Goal: Task Accomplishment & Management: Manage account settings

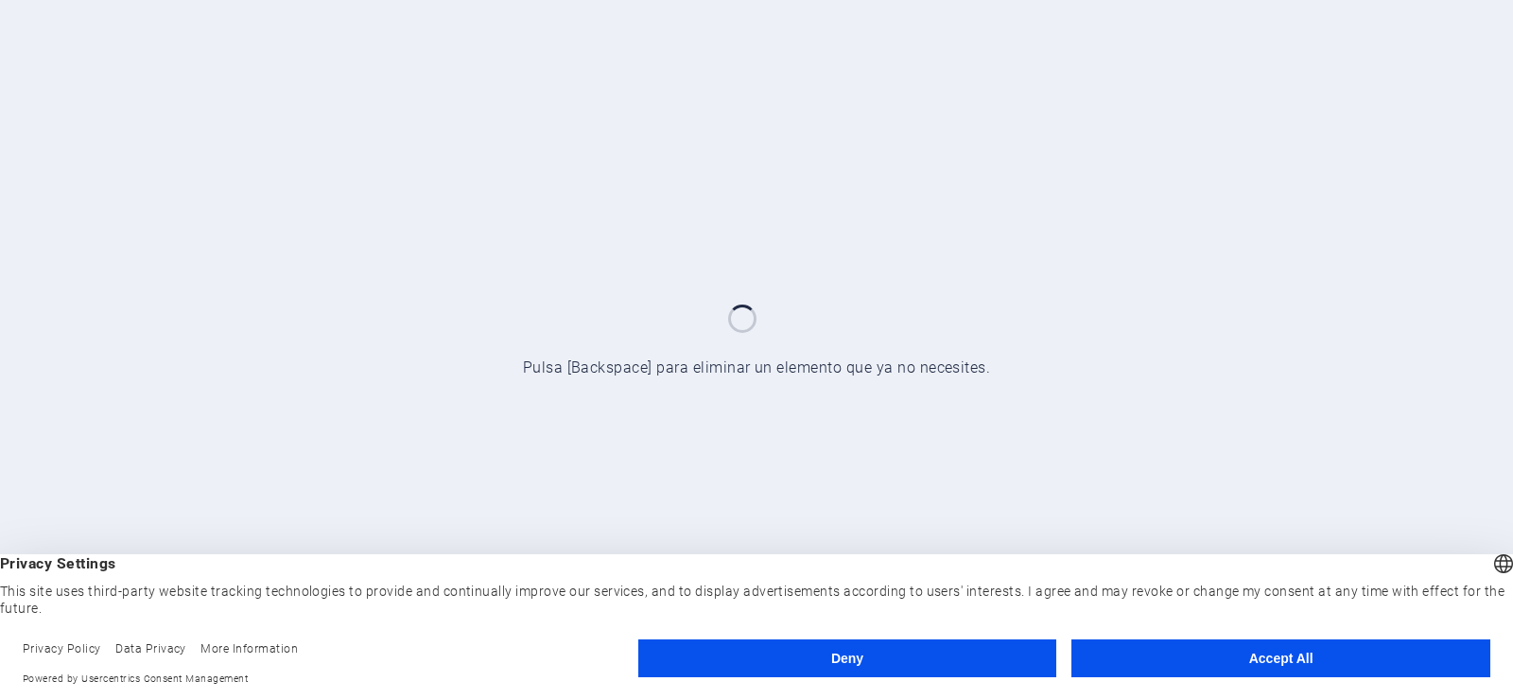
click at [1250, 673] on button "Accept All" at bounding box center [1280, 658] width 419 height 38
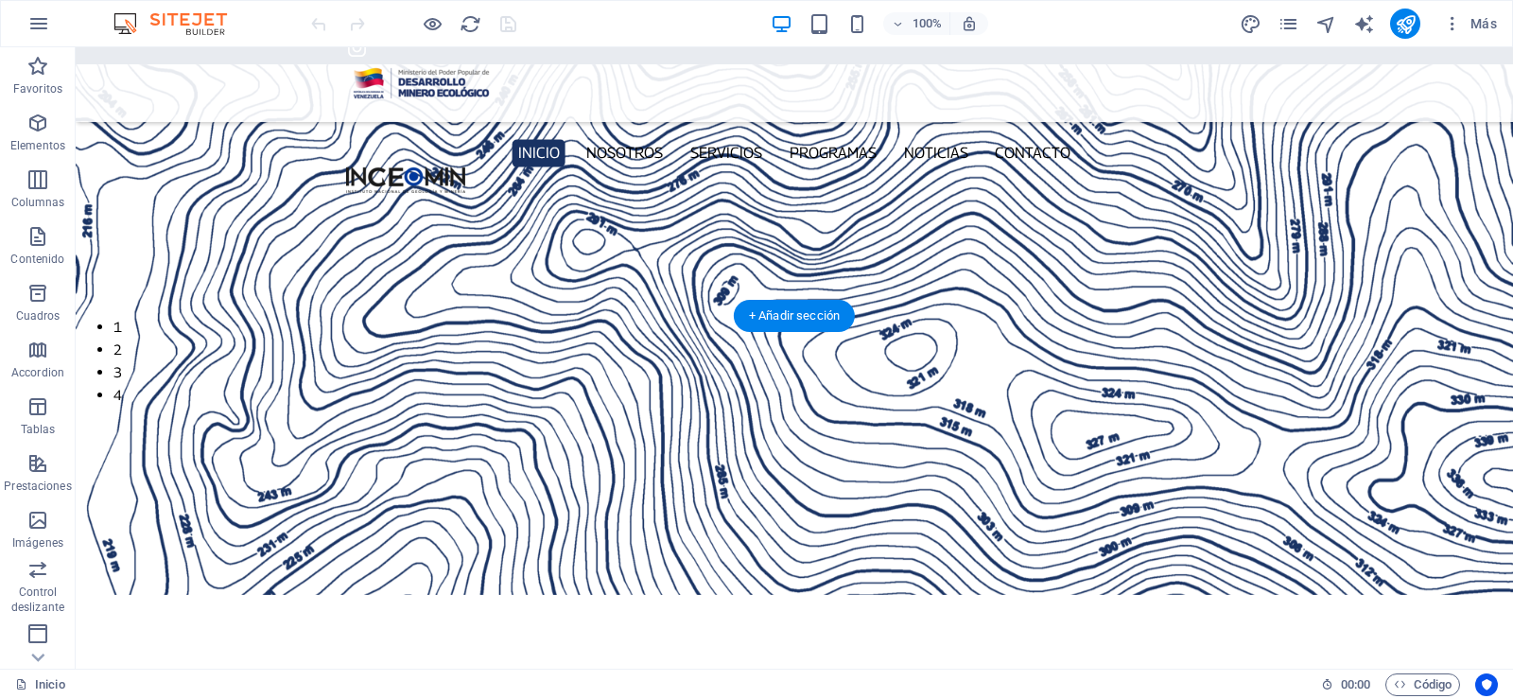
scroll to position [544, 0]
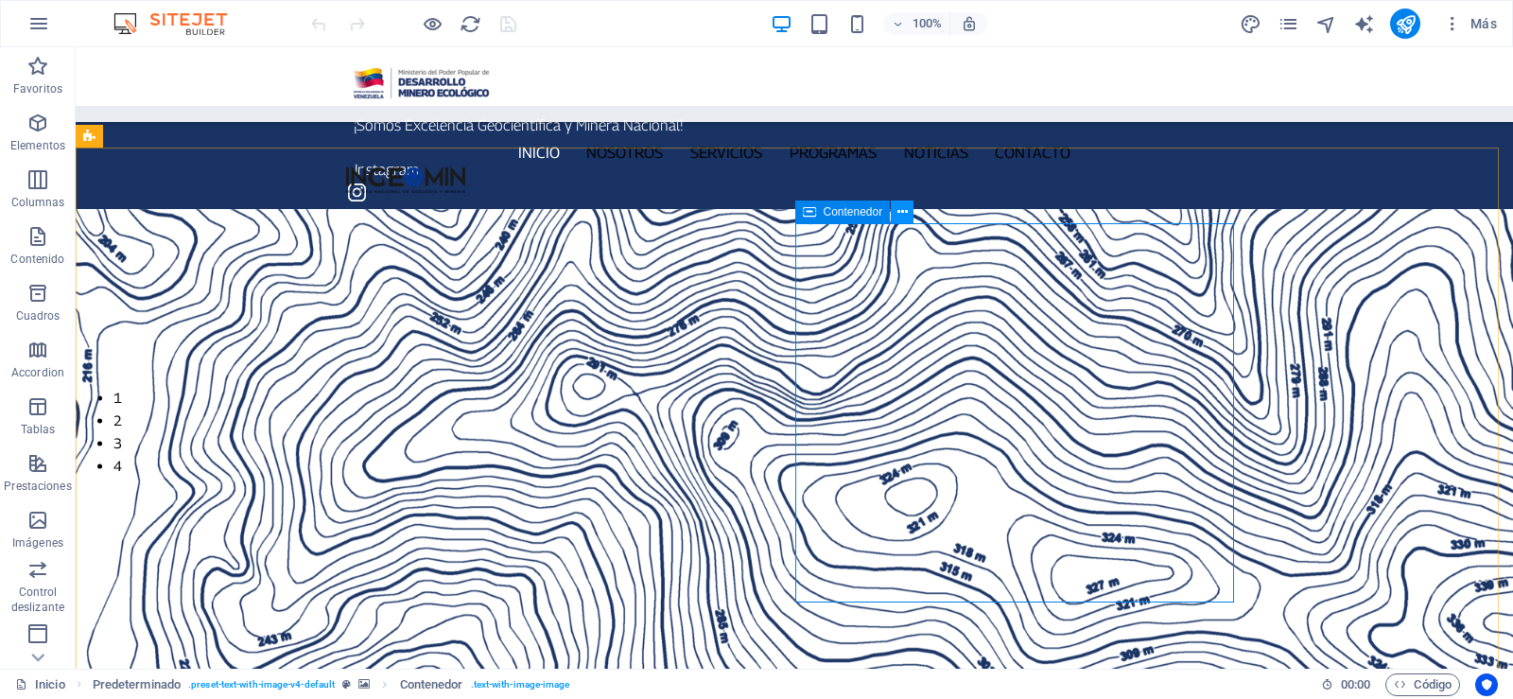
click at [908, 207] on button at bounding box center [902, 211] width 23 height 23
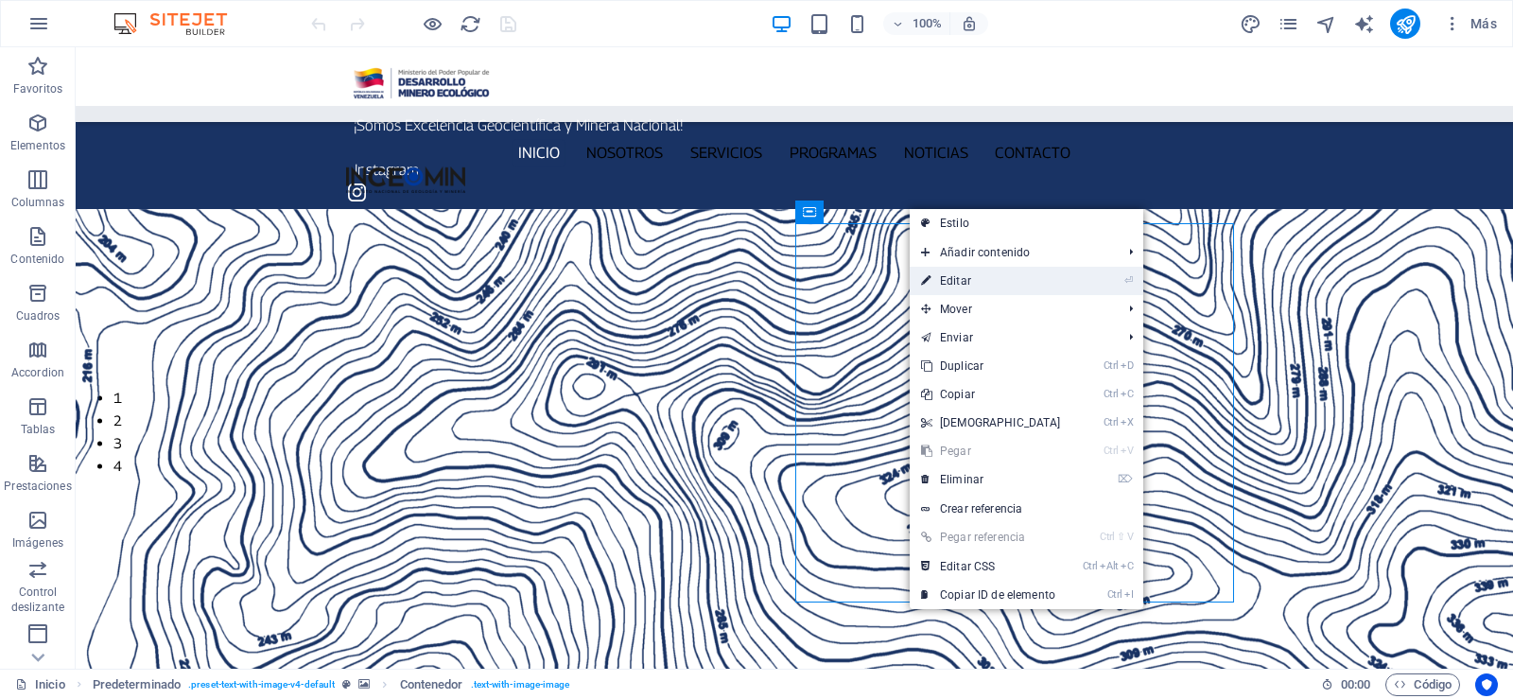
click at [970, 269] on link "⏎ Editar" at bounding box center [991, 281] width 163 height 28
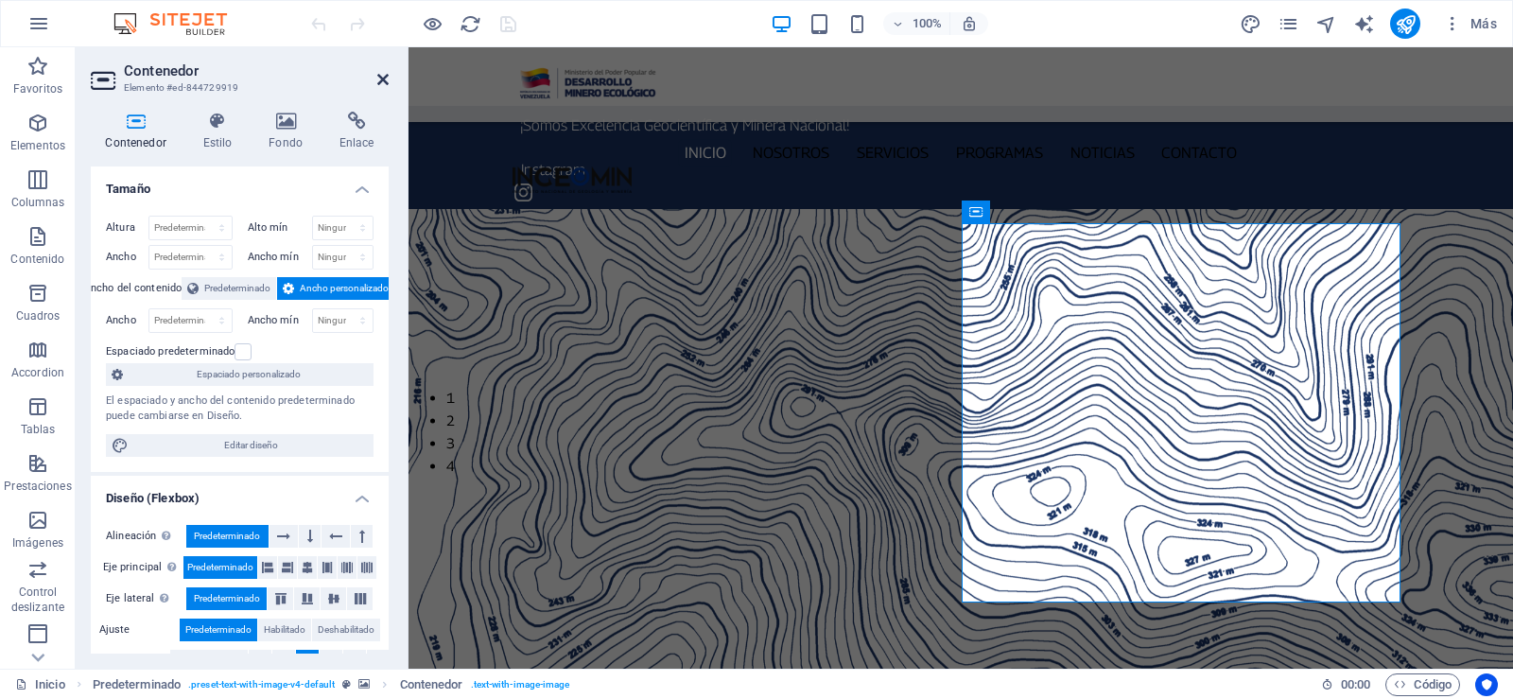
click at [384, 77] on icon at bounding box center [382, 79] width 11 height 15
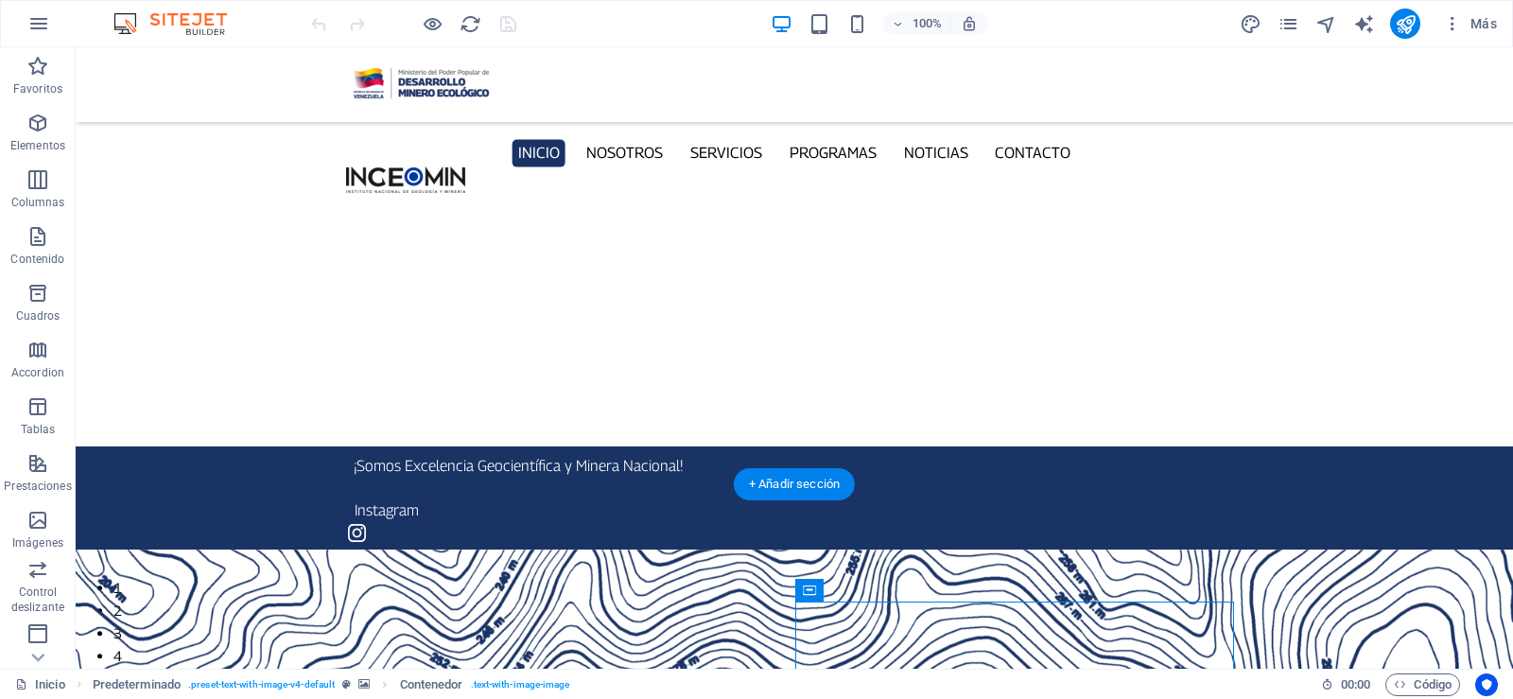
scroll to position [165, 0]
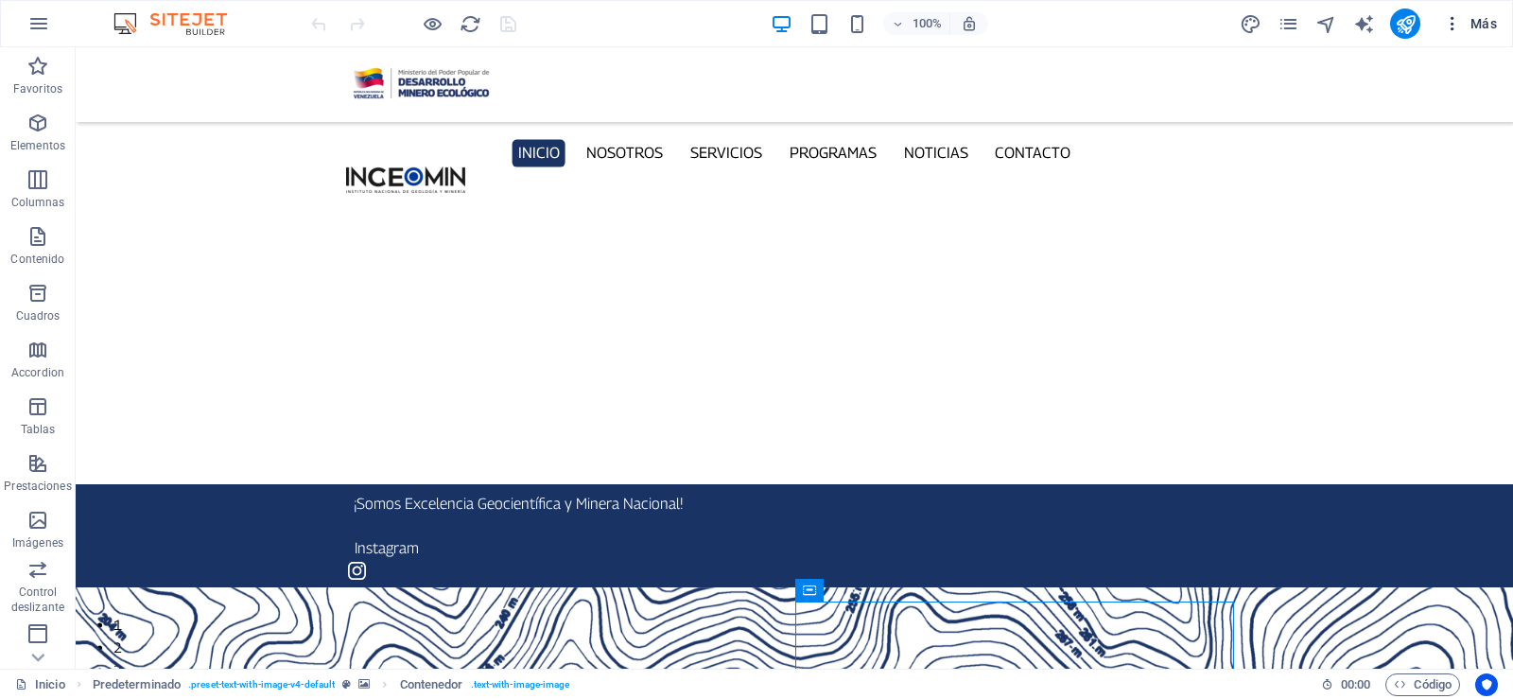
click at [1468, 25] on span "Más" at bounding box center [1470, 23] width 54 height 19
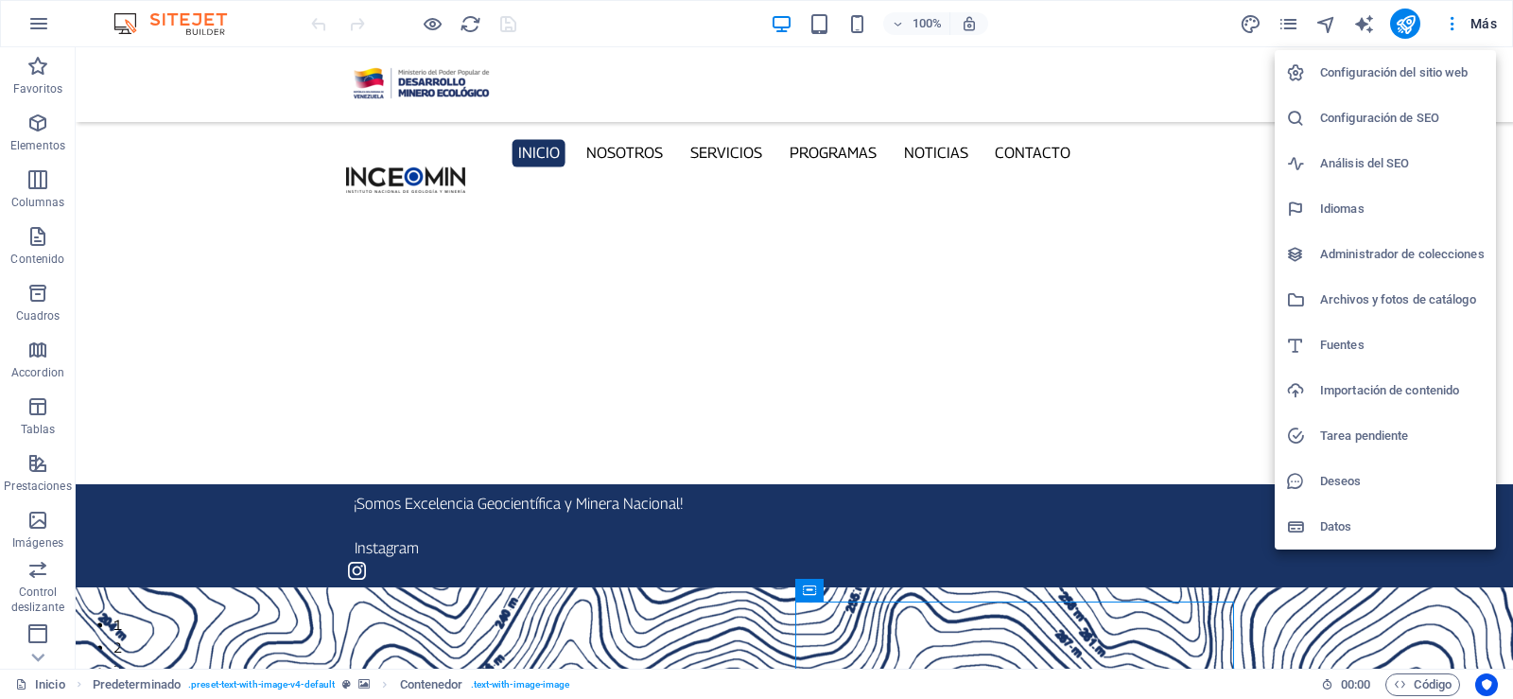
drag, startPoint x: 1444, startPoint y: 29, endPoint x: 1460, endPoint y: 29, distance: 16.1
click at [1450, 29] on div at bounding box center [756, 349] width 1513 height 699
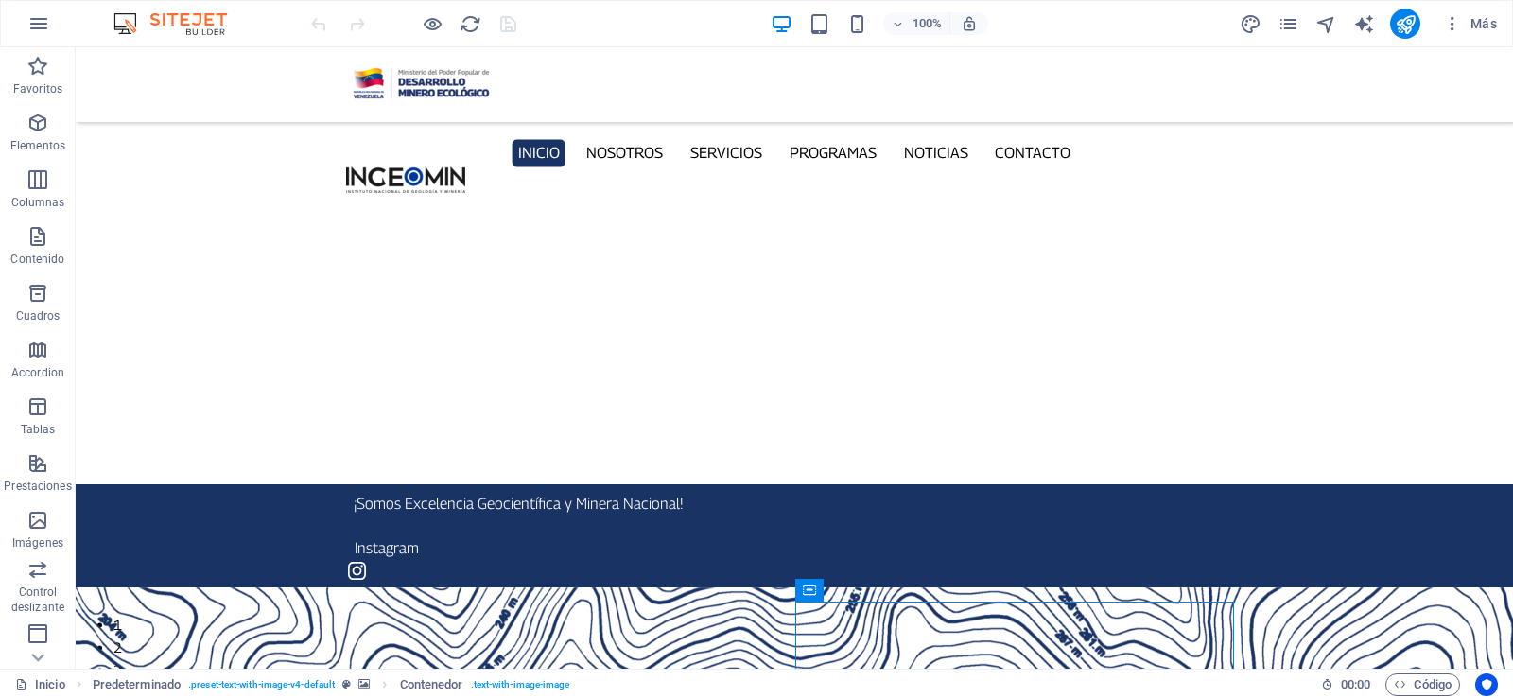
click at [1457, 30] on icon "button" at bounding box center [1452, 23] width 19 height 19
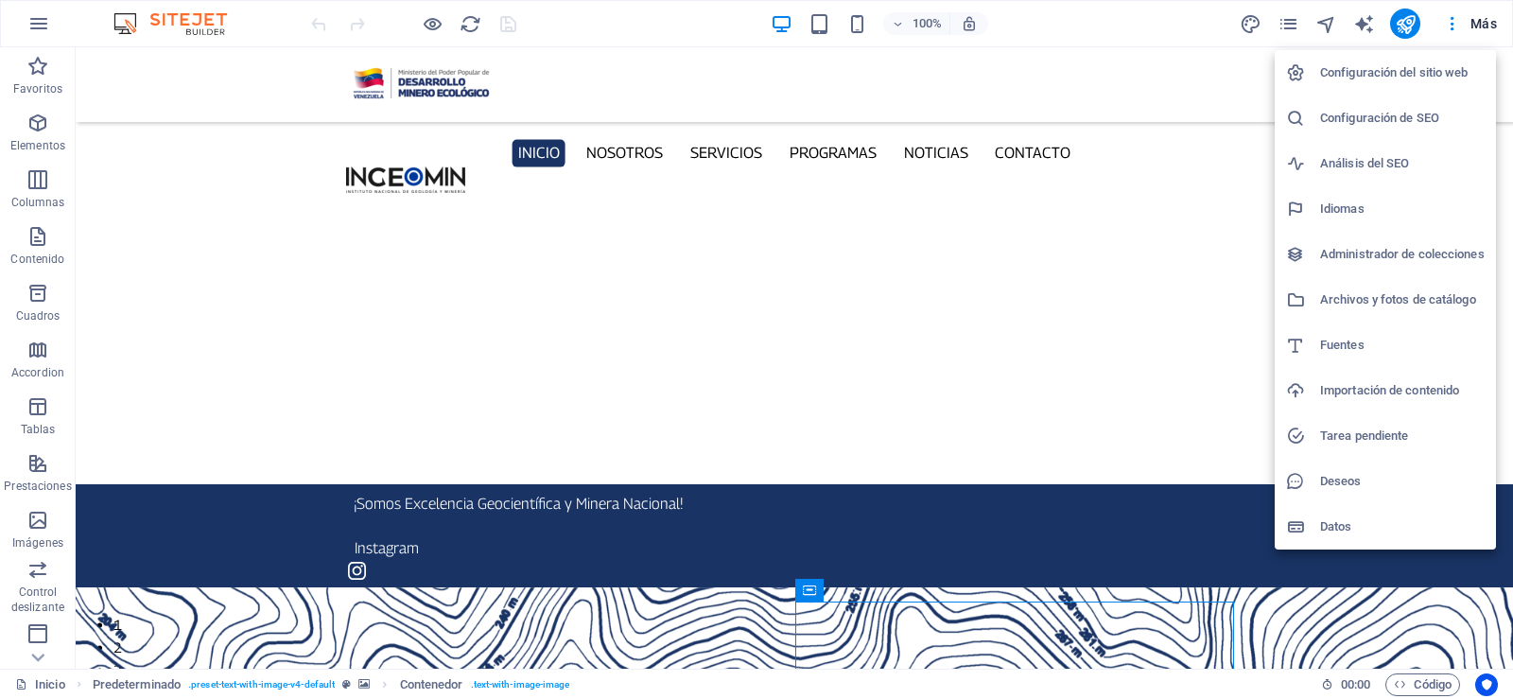
click at [39, 27] on div at bounding box center [756, 349] width 1513 height 699
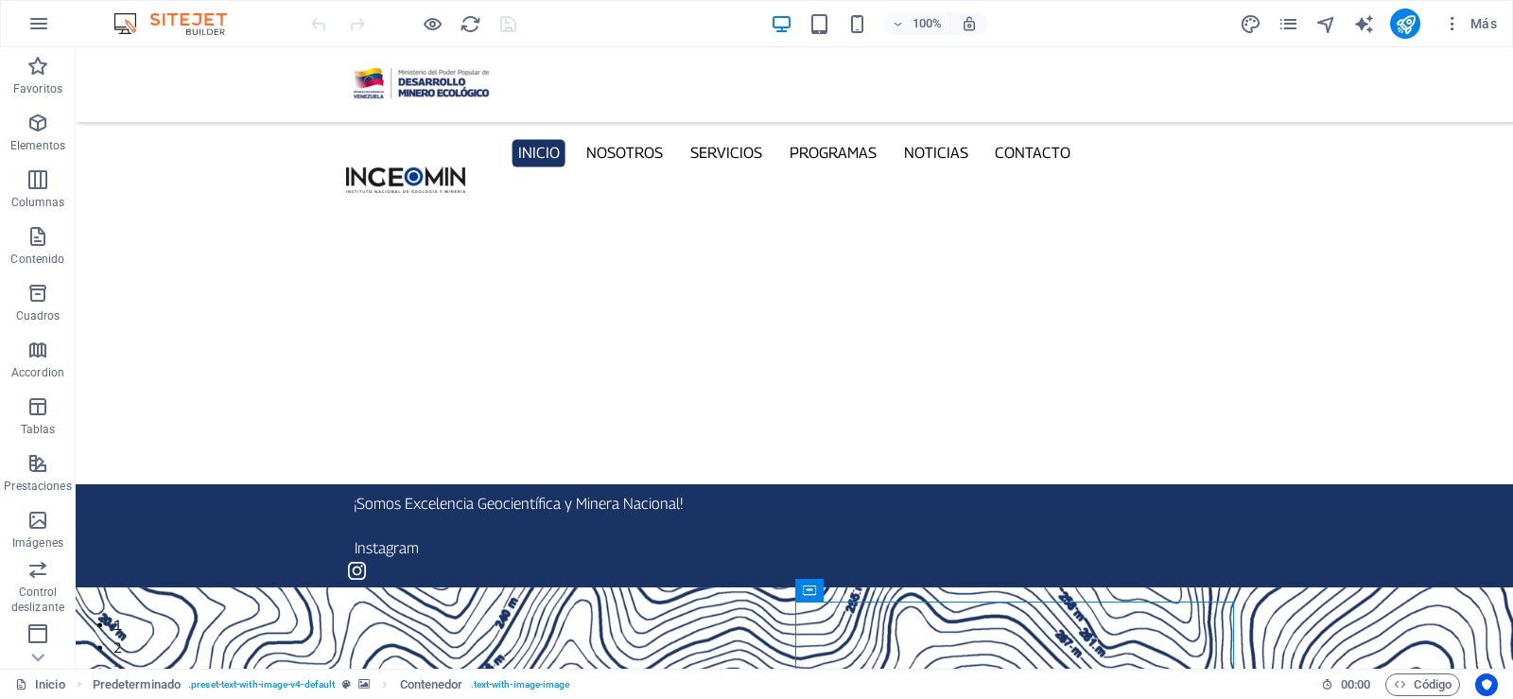
click at [39, 27] on icon "button" at bounding box center [38, 23] width 23 height 23
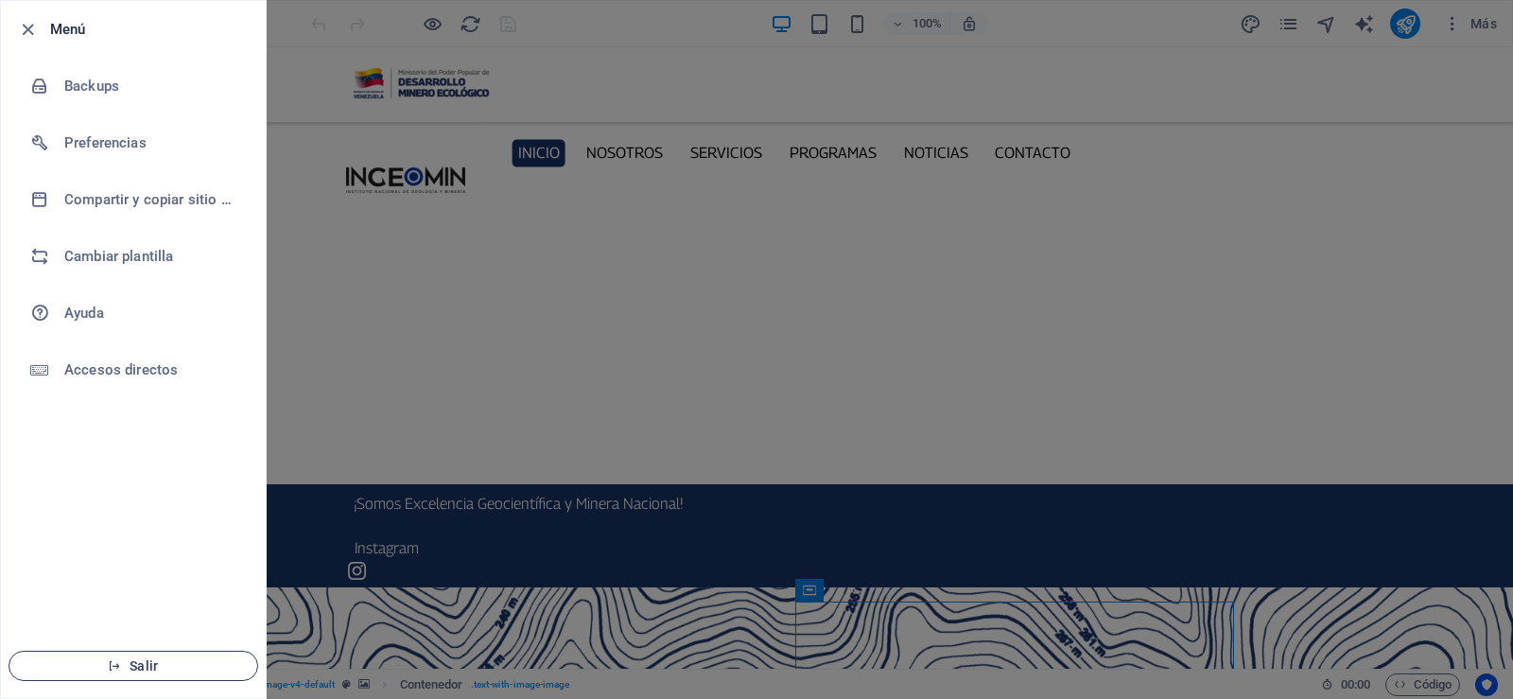
click at [132, 669] on span "Salir" at bounding box center [133, 665] width 217 height 15
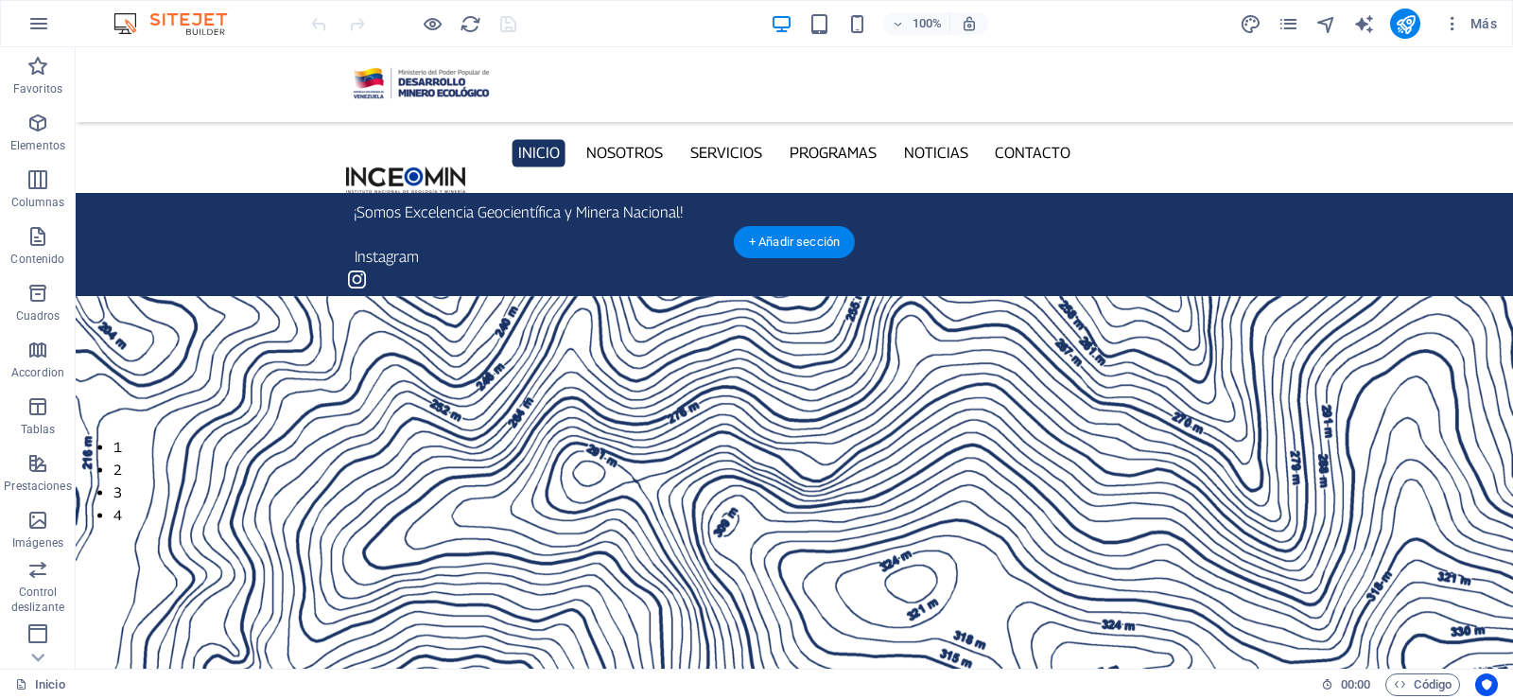
scroll to position [449, 0]
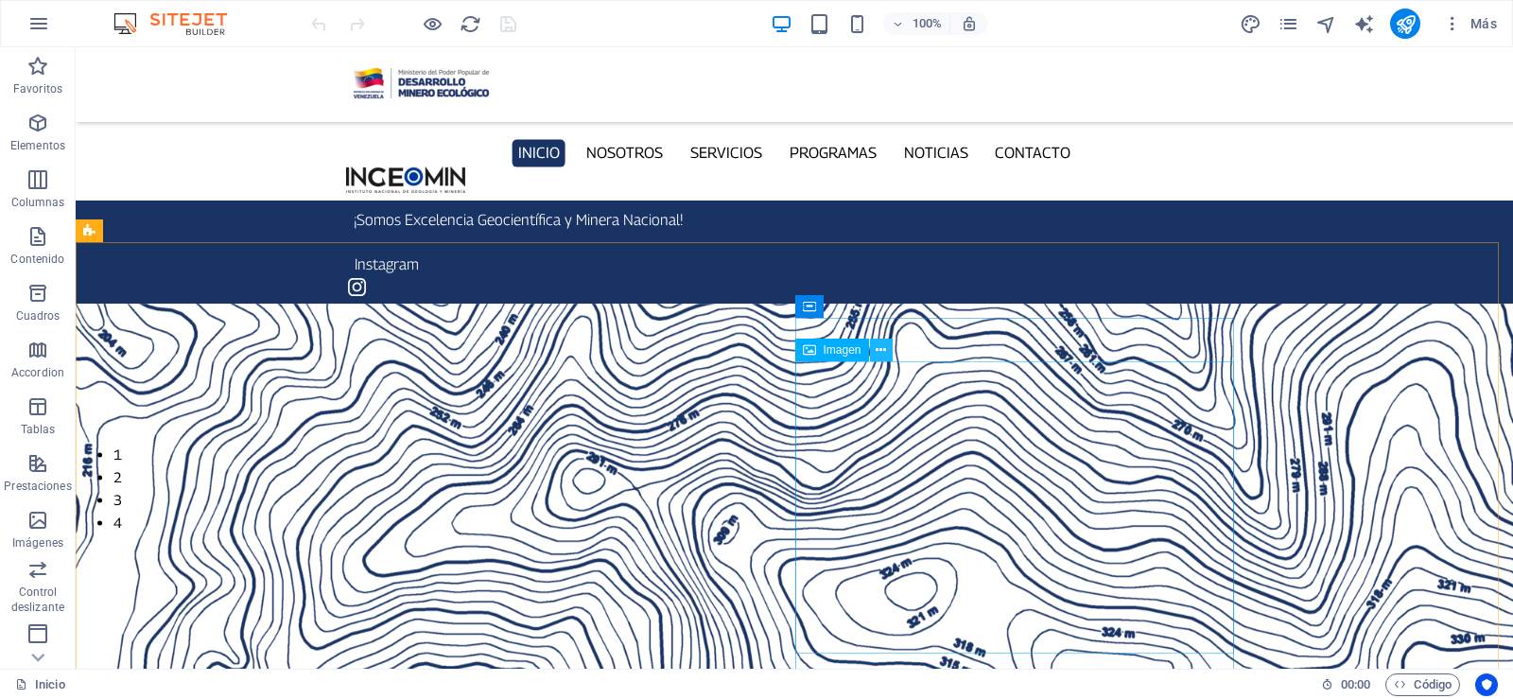
click at [874, 348] on button at bounding box center [881, 350] width 23 height 23
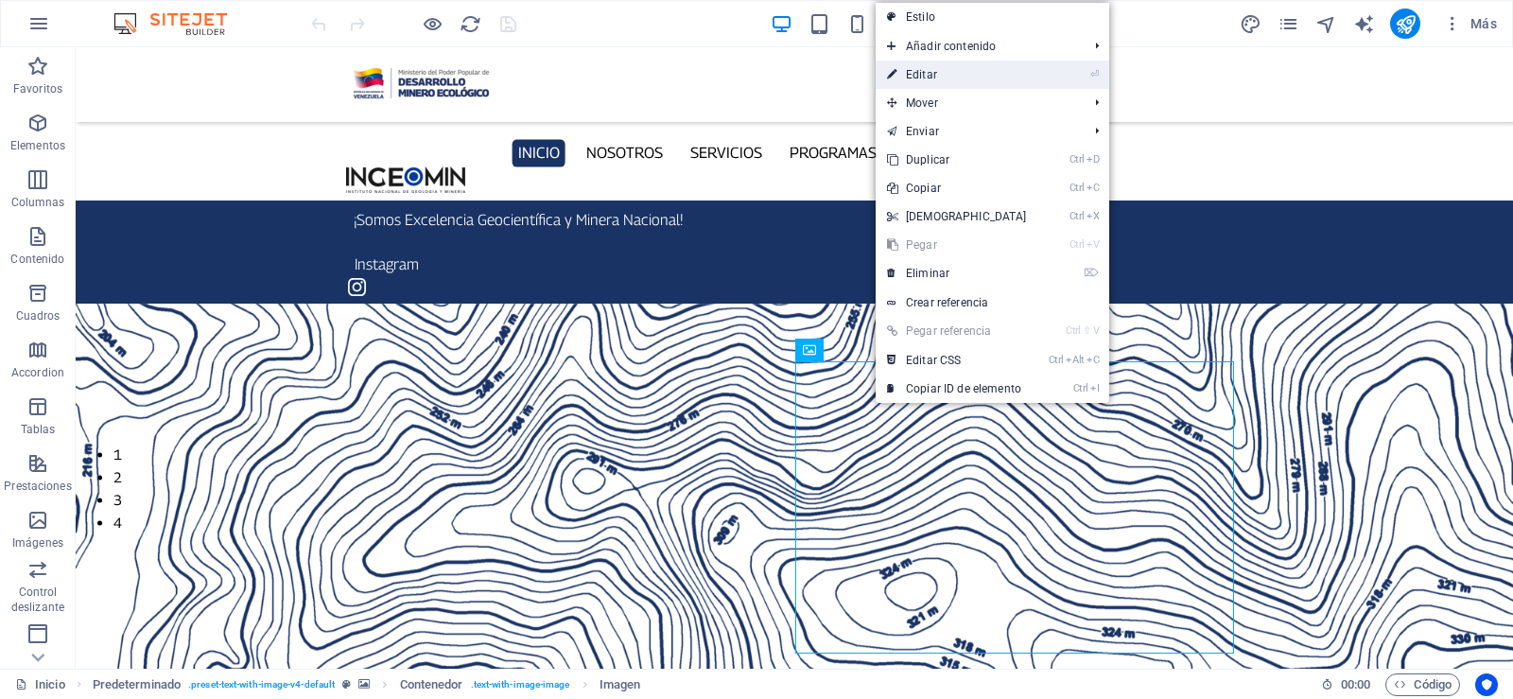
click at [951, 75] on link "⏎ Editar" at bounding box center [957, 75] width 163 height 28
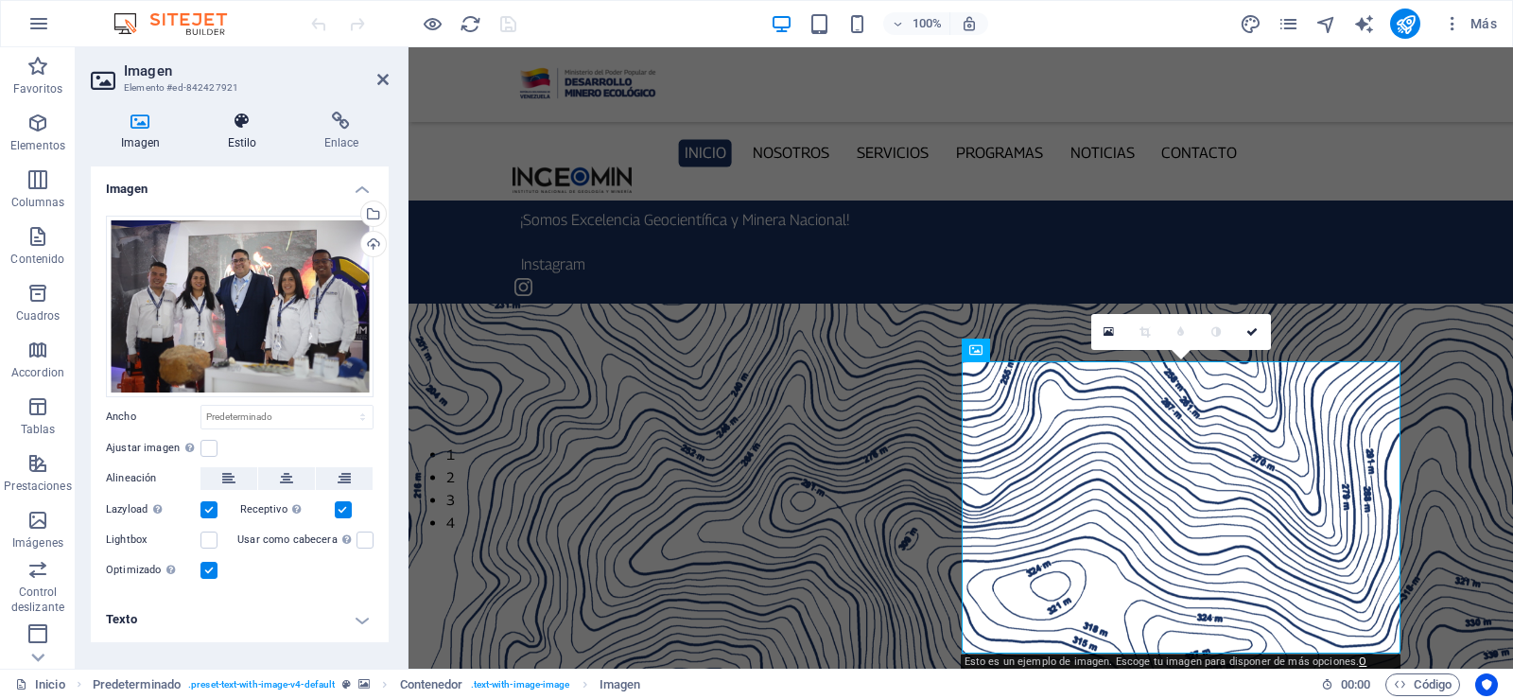
click at [249, 128] on icon at bounding box center [242, 121] width 89 height 19
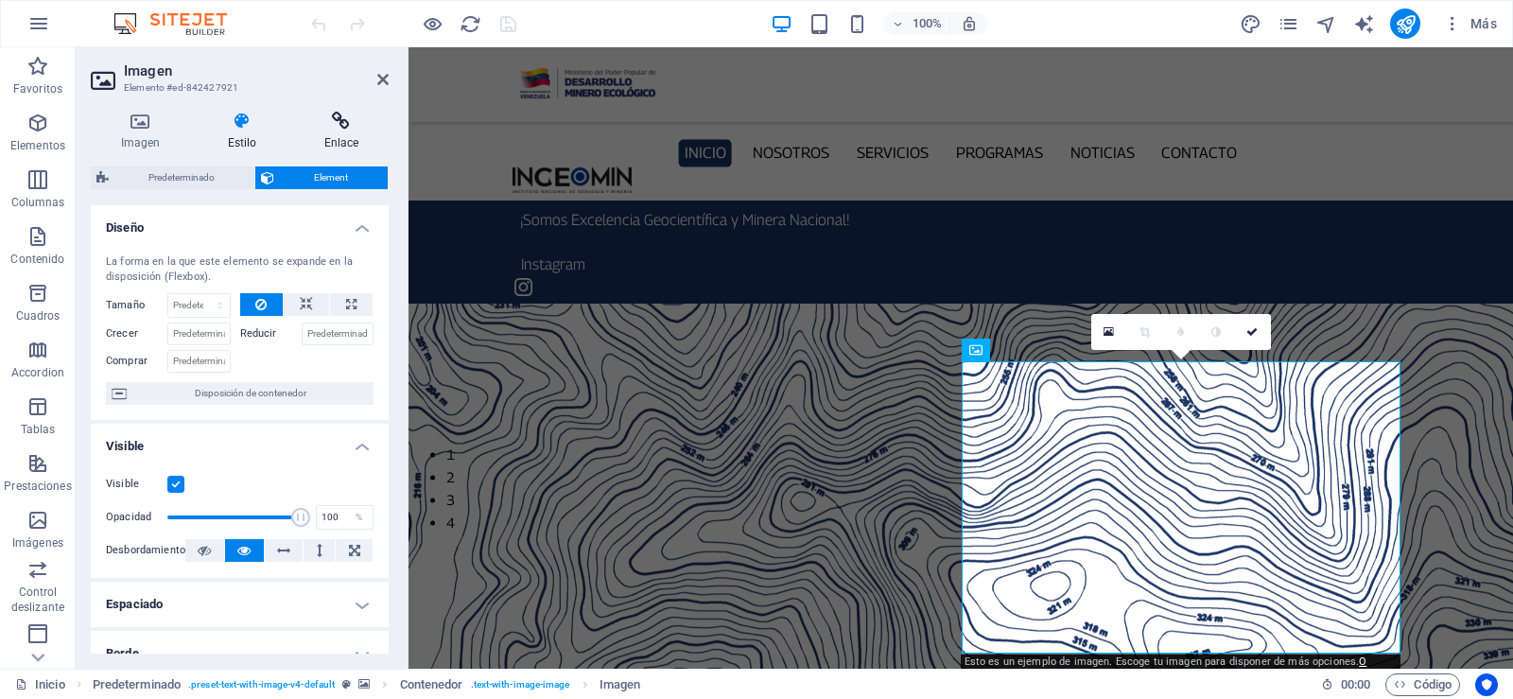
click at [347, 130] on icon at bounding box center [341, 121] width 95 height 19
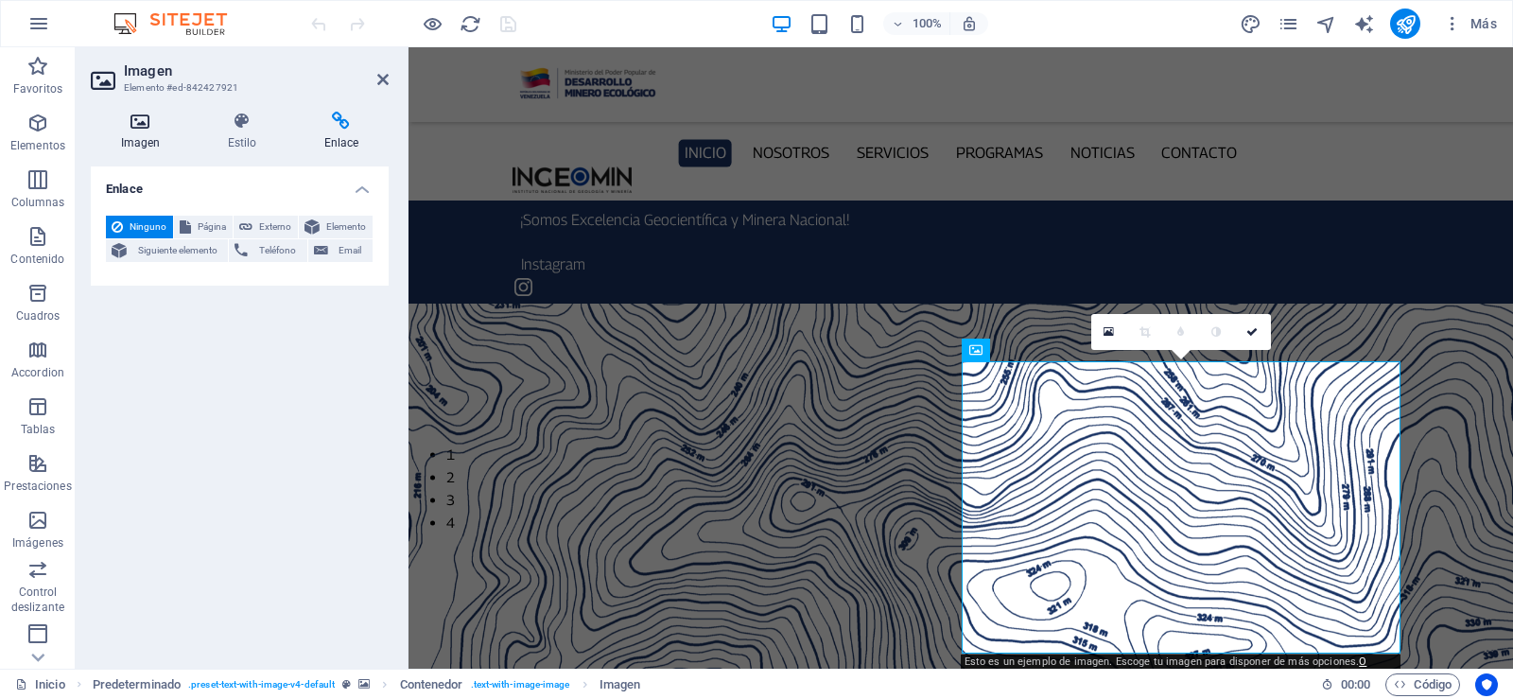
click at [149, 133] on h4 "Imagen" at bounding box center [144, 132] width 107 height 40
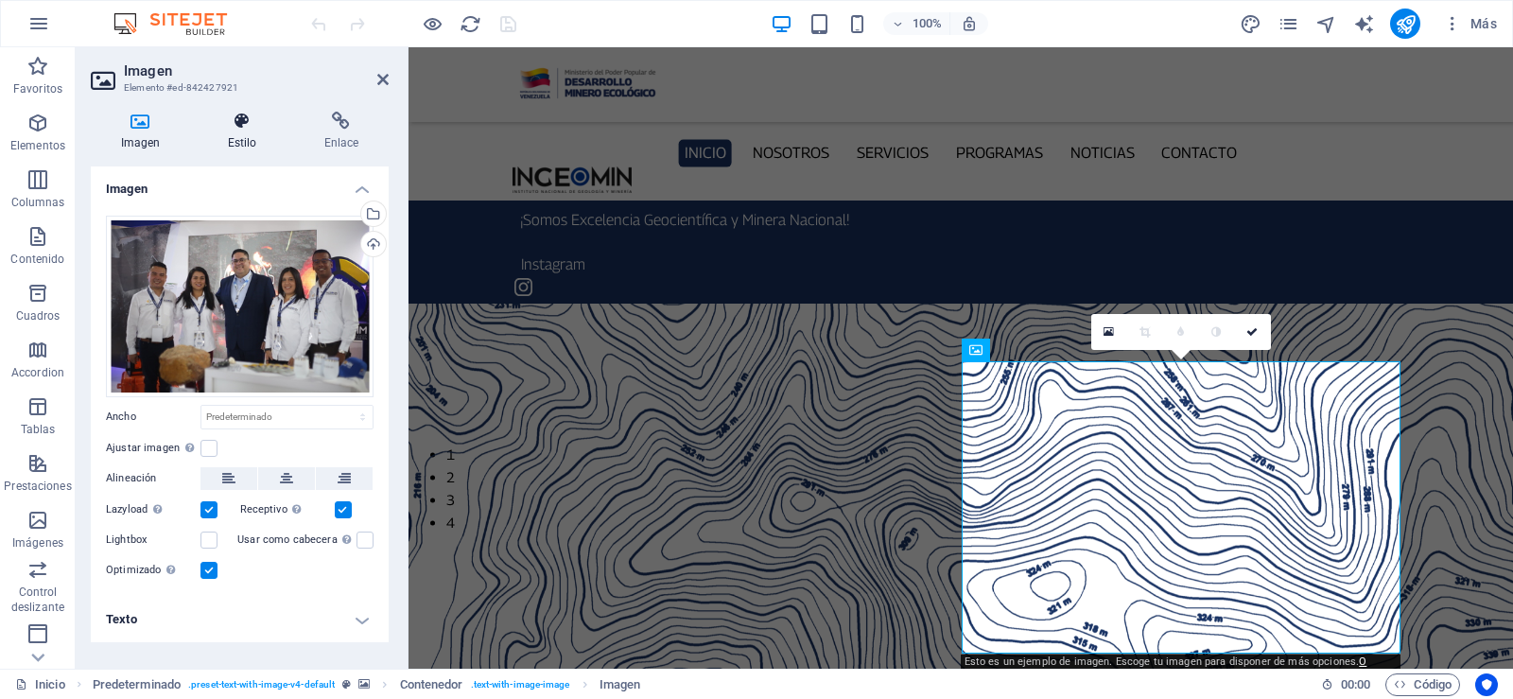
click at [239, 126] on icon at bounding box center [242, 121] width 89 height 19
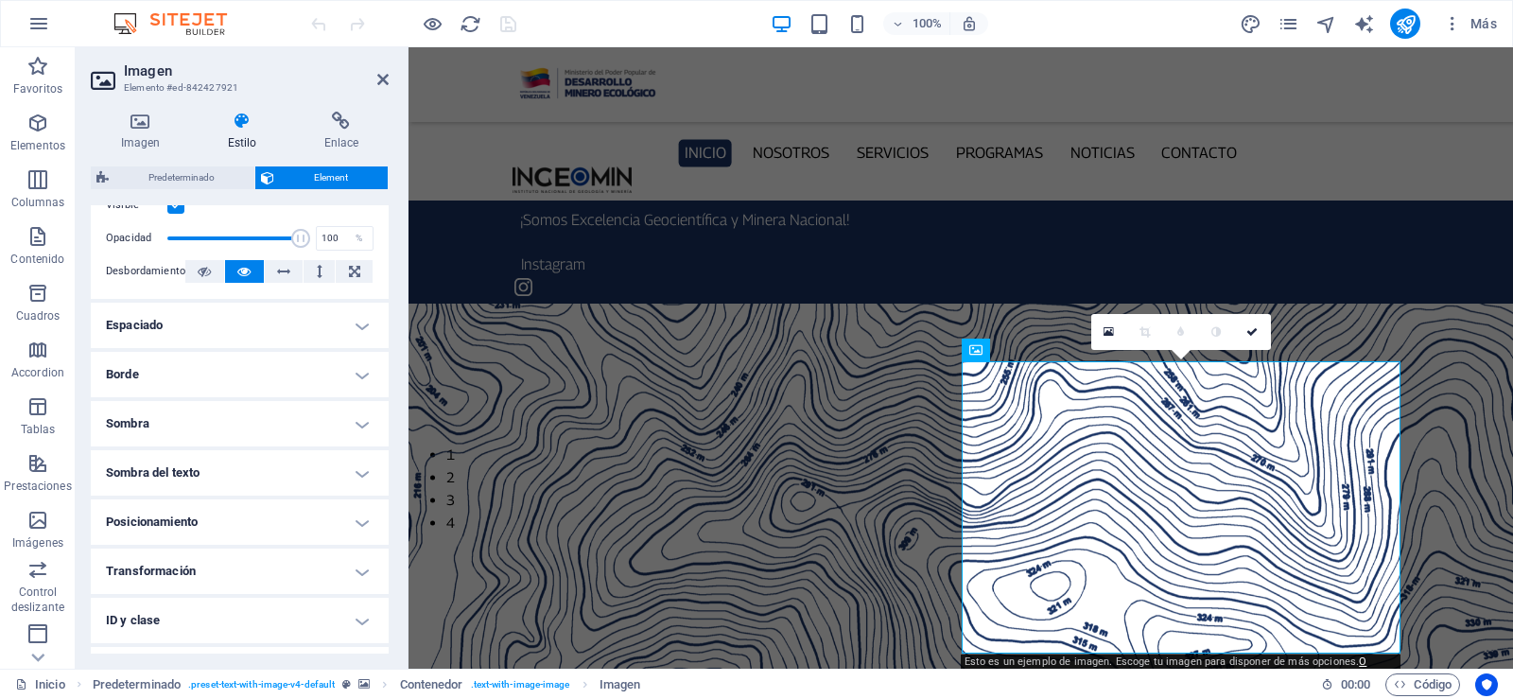
scroll to position [284, 0]
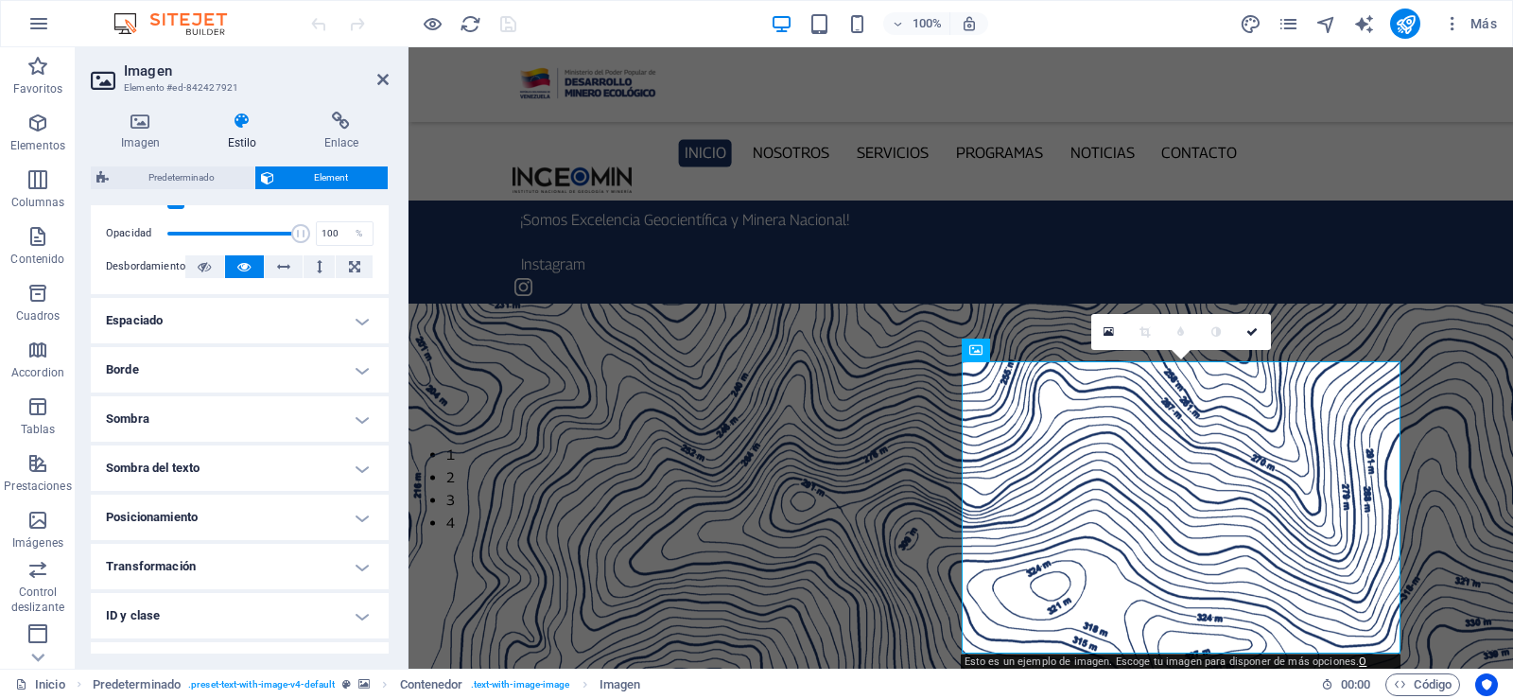
click at [360, 371] on h4 "Borde" at bounding box center [240, 369] width 298 height 45
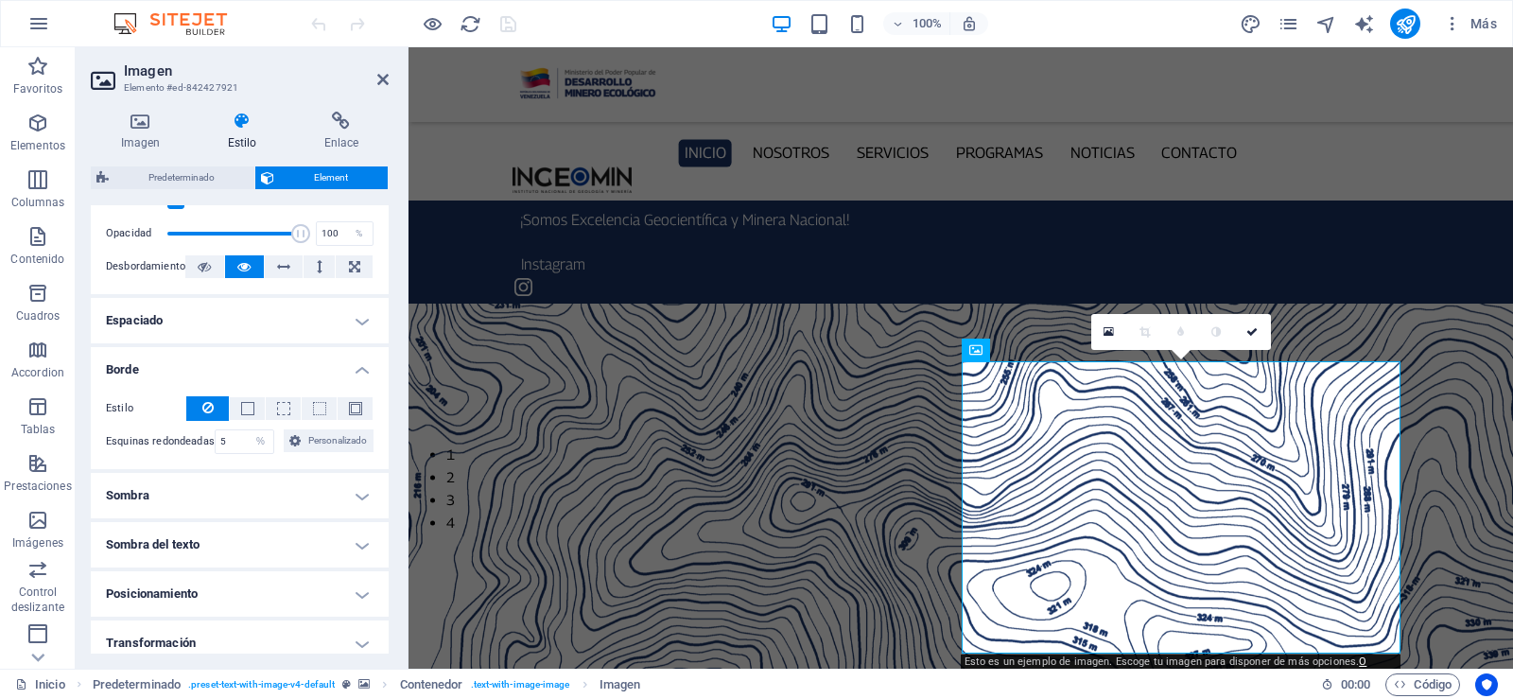
click at [360, 371] on h4 "Borde" at bounding box center [240, 364] width 298 height 34
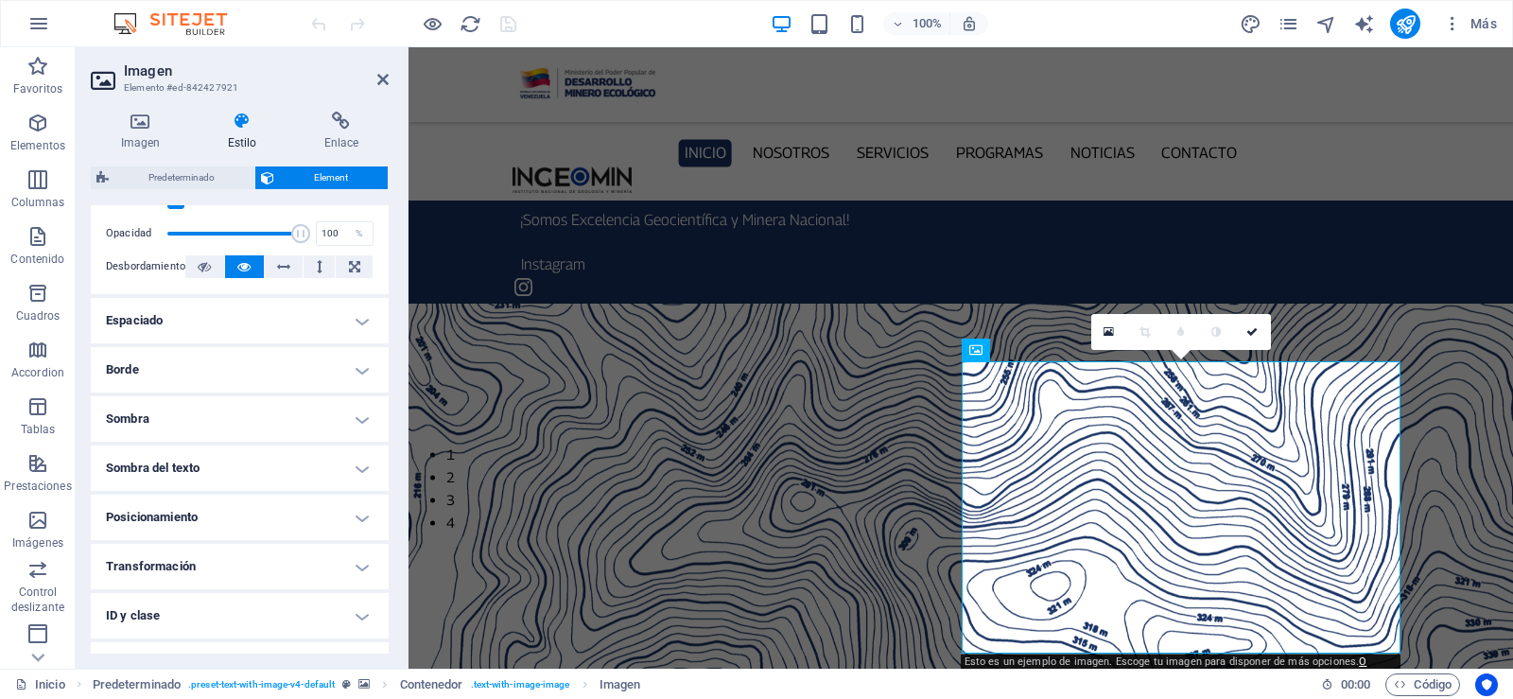
scroll to position [367, 0]
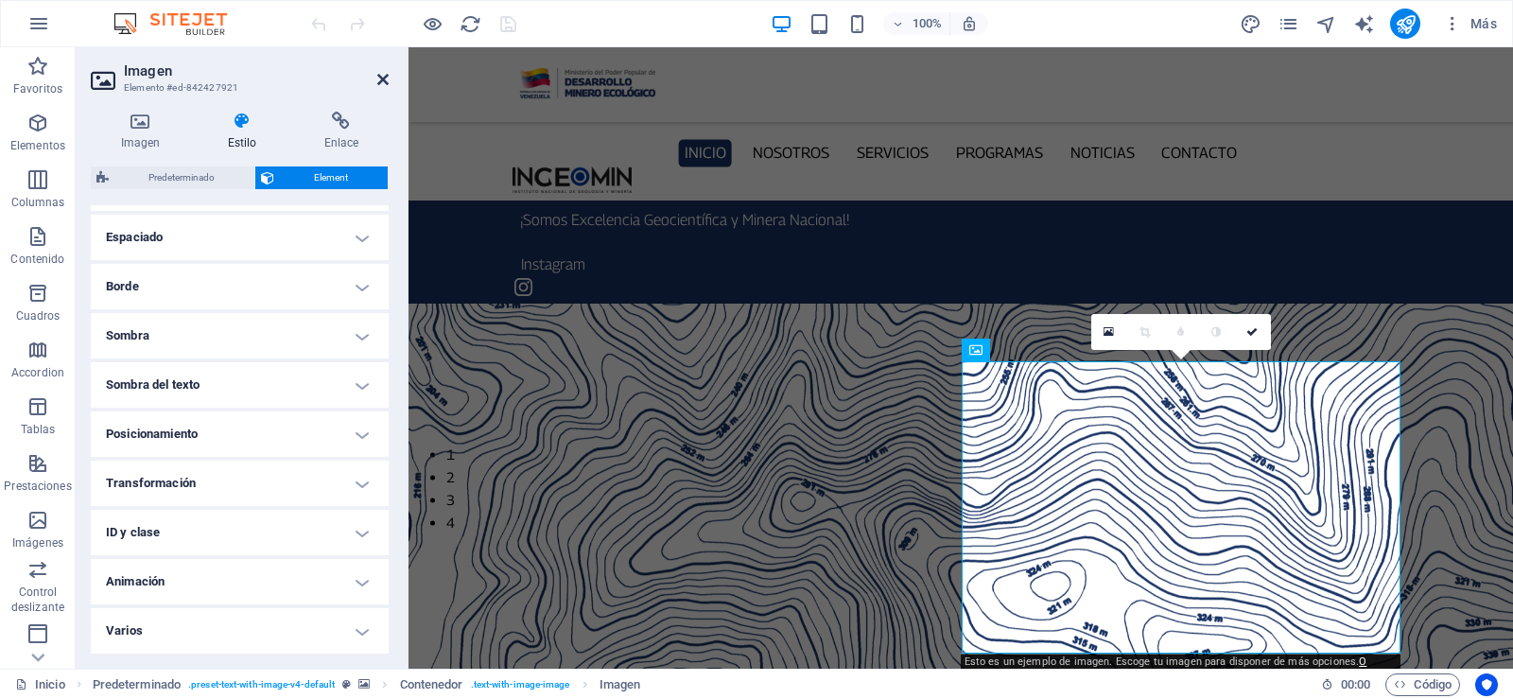
drag, startPoint x: 385, startPoint y: 85, endPoint x: 338, endPoint y: 54, distance: 56.6
click at [385, 85] on icon at bounding box center [382, 79] width 11 height 15
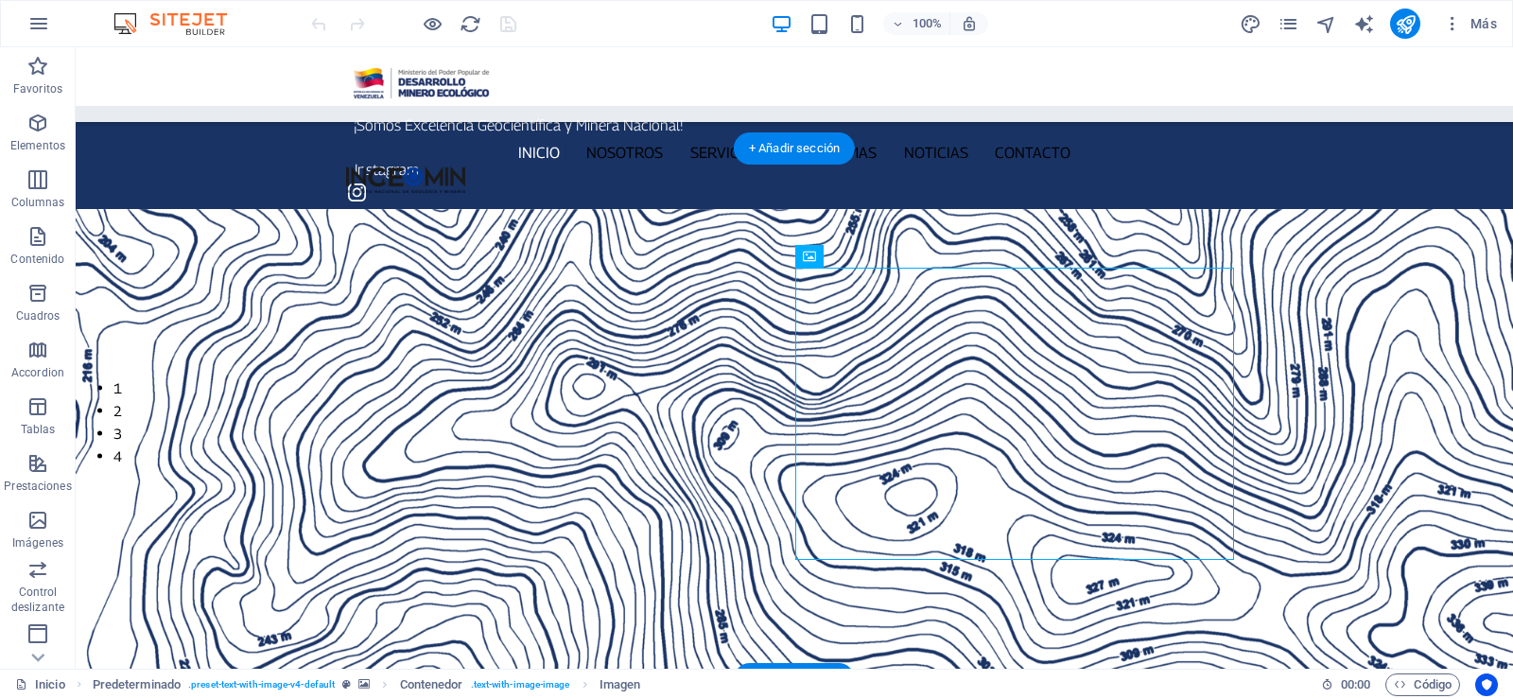
scroll to position [355, 0]
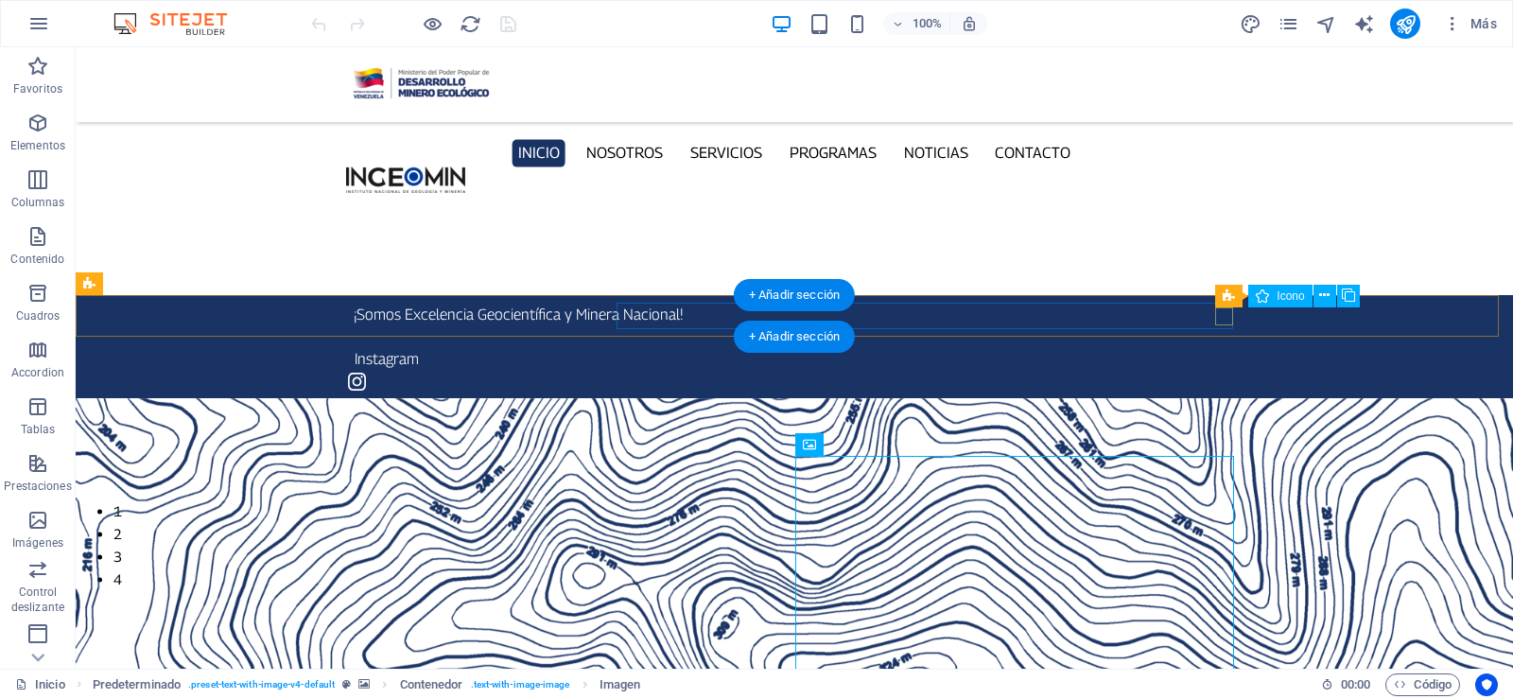
click at [1228, 373] on figure at bounding box center [794, 382] width 893 height 18
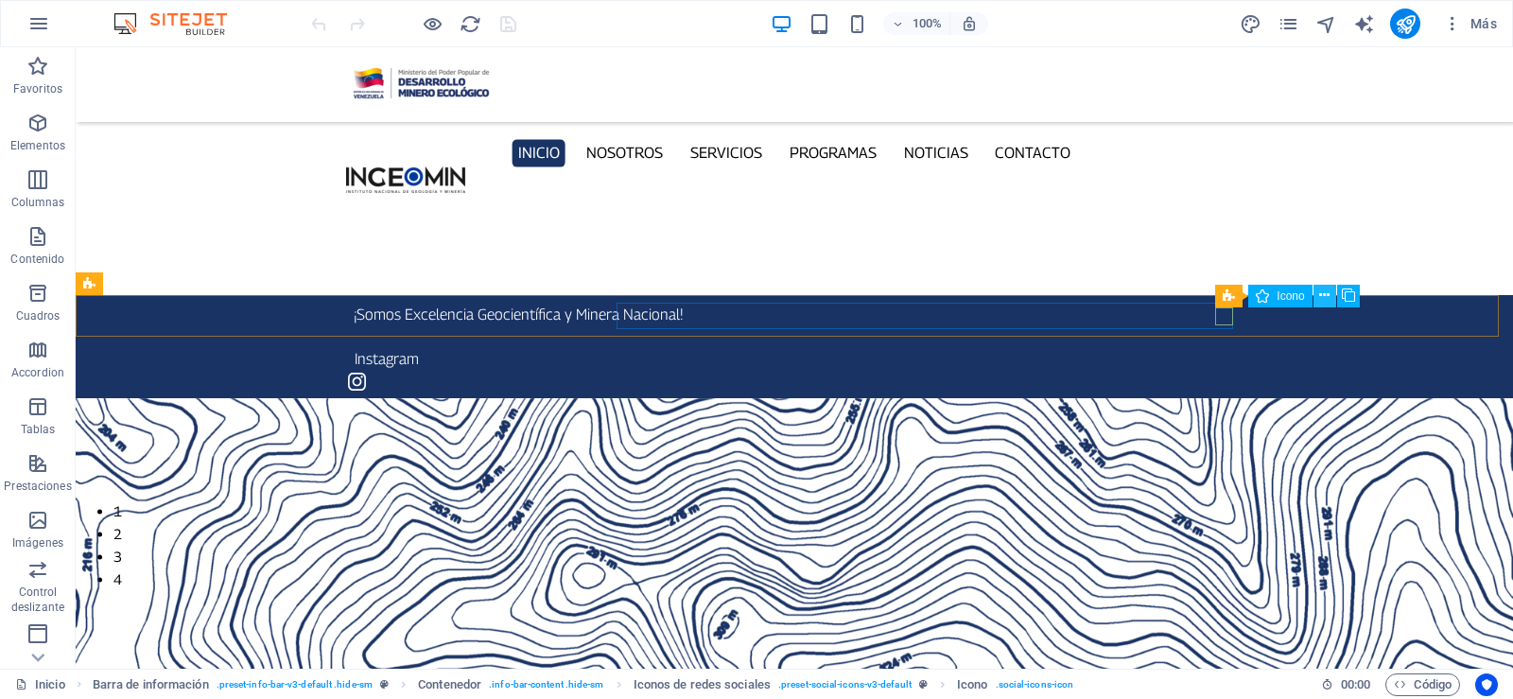
click at [1322, 299] on icon at bounding box center [1324, 296] width 10 height 20
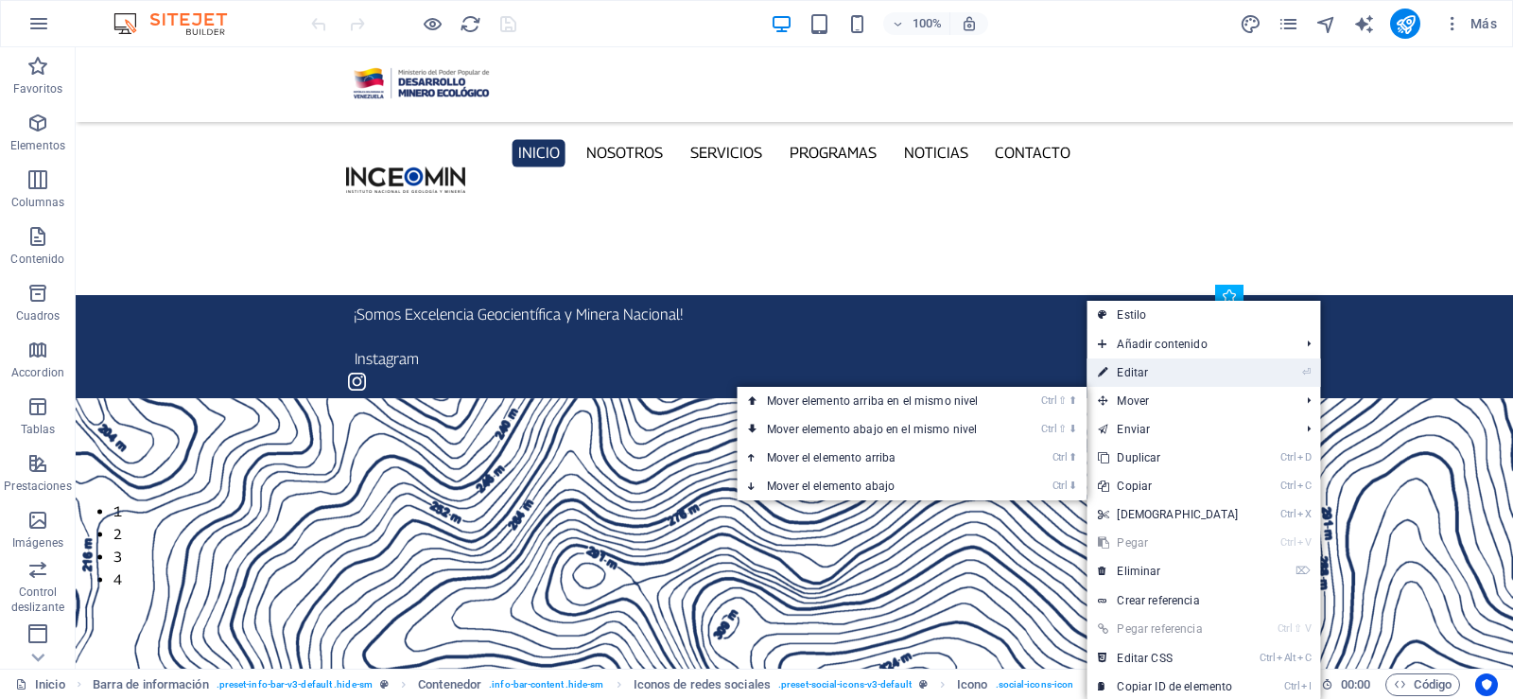
click at [1205, 370] on link "⏎ Editar" at bounding box center [1167, 372] width 163 height 28
select select "xMidYMid"
select select "px"
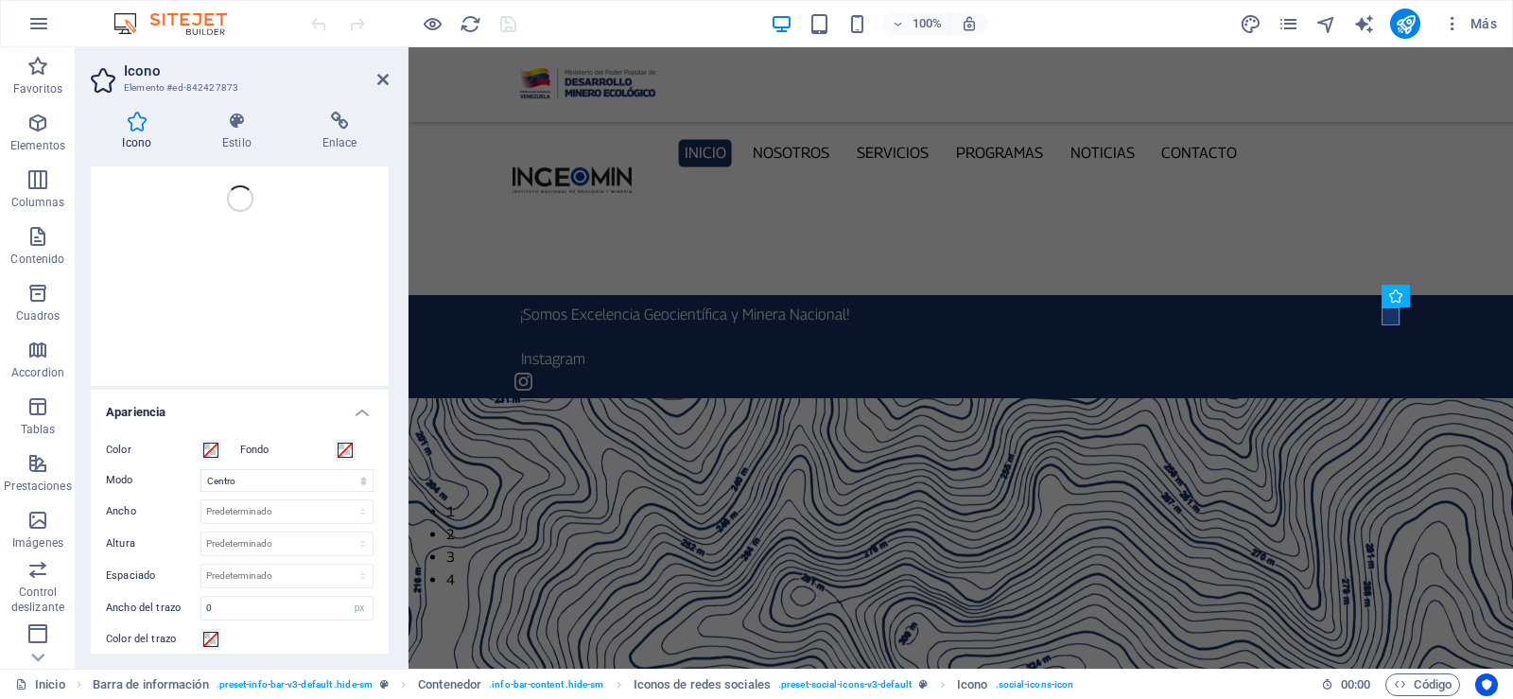
scroll to position [0, 0]
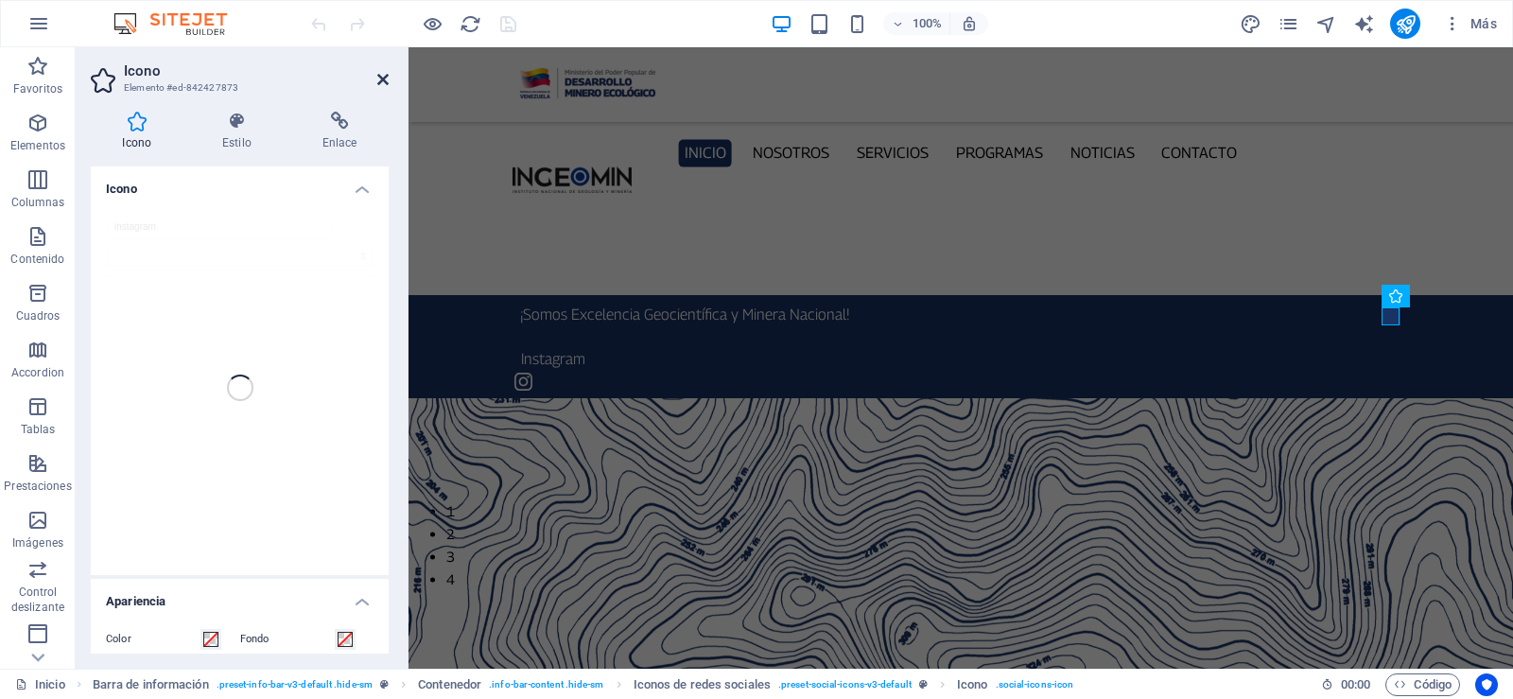
drag, startPoint x: 383, startPoint y: 78, endPoint x: 769, endPoint y: 185, distance: 400.3
click at [383, 78] on icon at bounding box center [382, 79] width 11 height 15
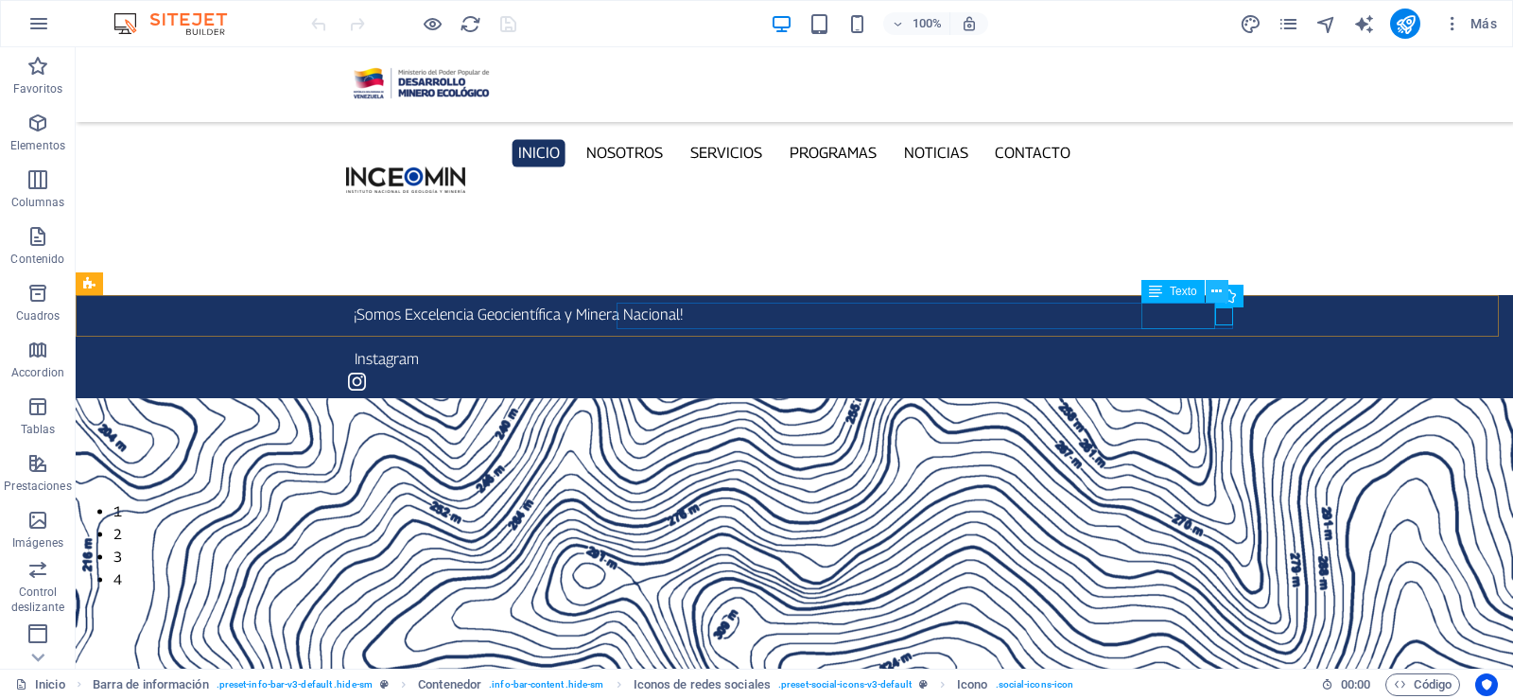
click at [1216, 292] on icon at bounding box center [1216, 292] width 10 height 20
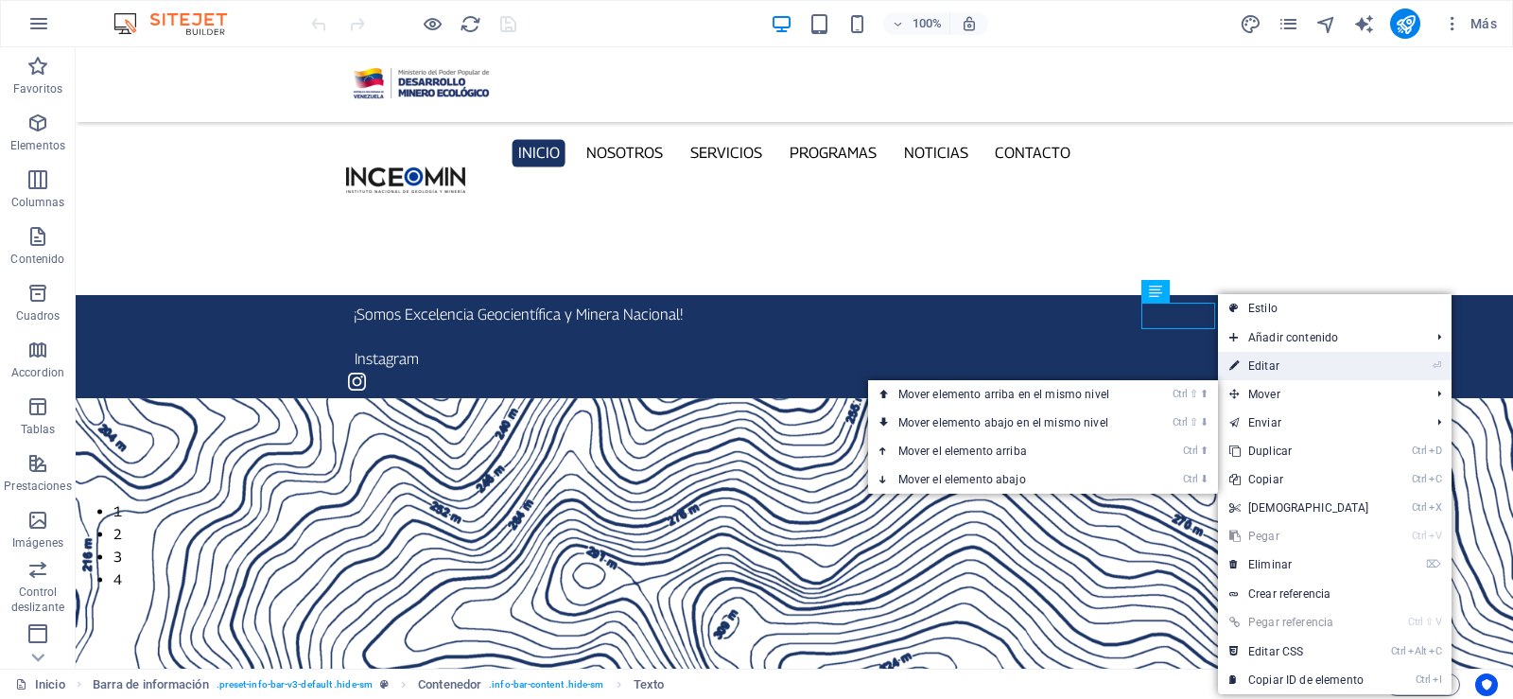
click at [1267, 365] on link "⏎ Editar" at bounding box center [1299, 366] width 163 height 28
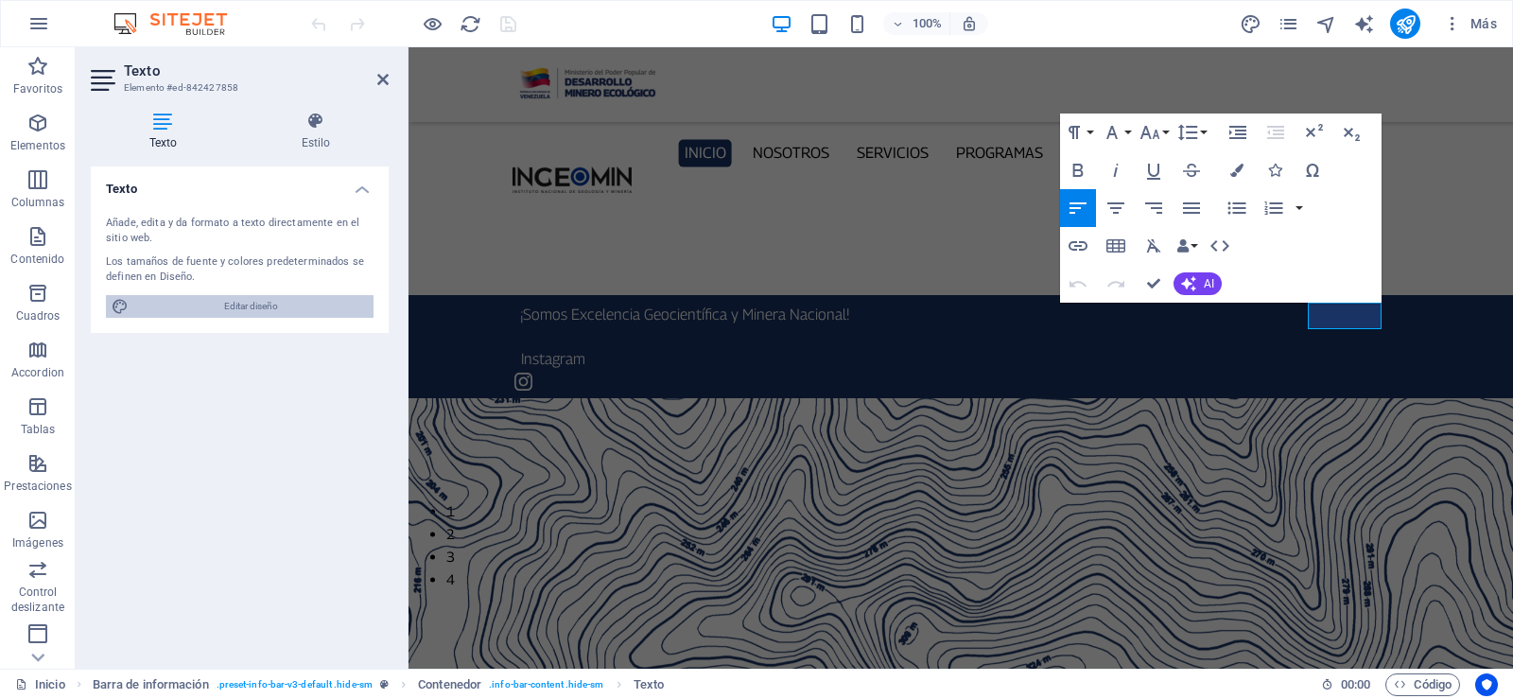
click at [271, 308] on span "Editar diseño" at bounding box center [251, 306] width 234 height 23
select select "px"
select select "300"
select select "px"
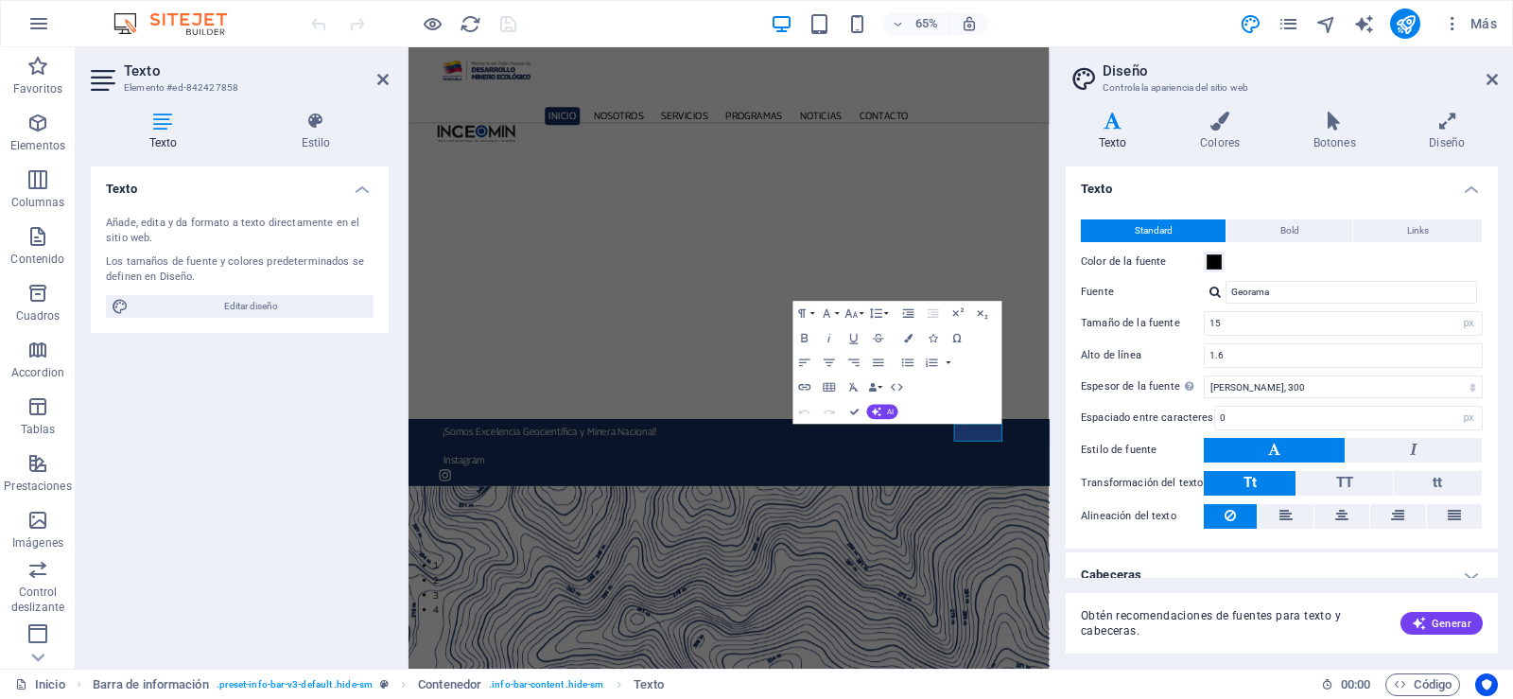
click at [1101, 125] on icon at bounding box center [1113, 121] width 94 height 19
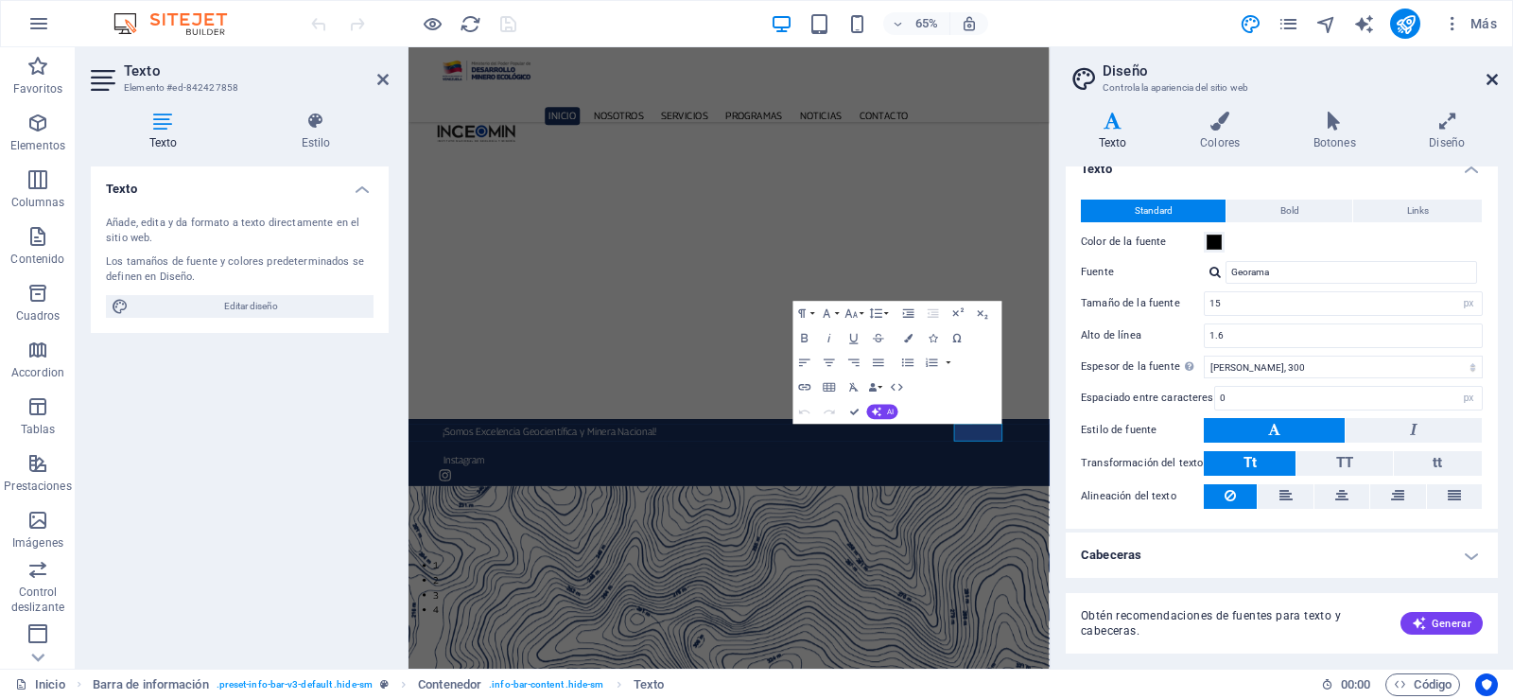
click at [1497, 72] on icon at bounding box center [1491, 79] width 11 height 15
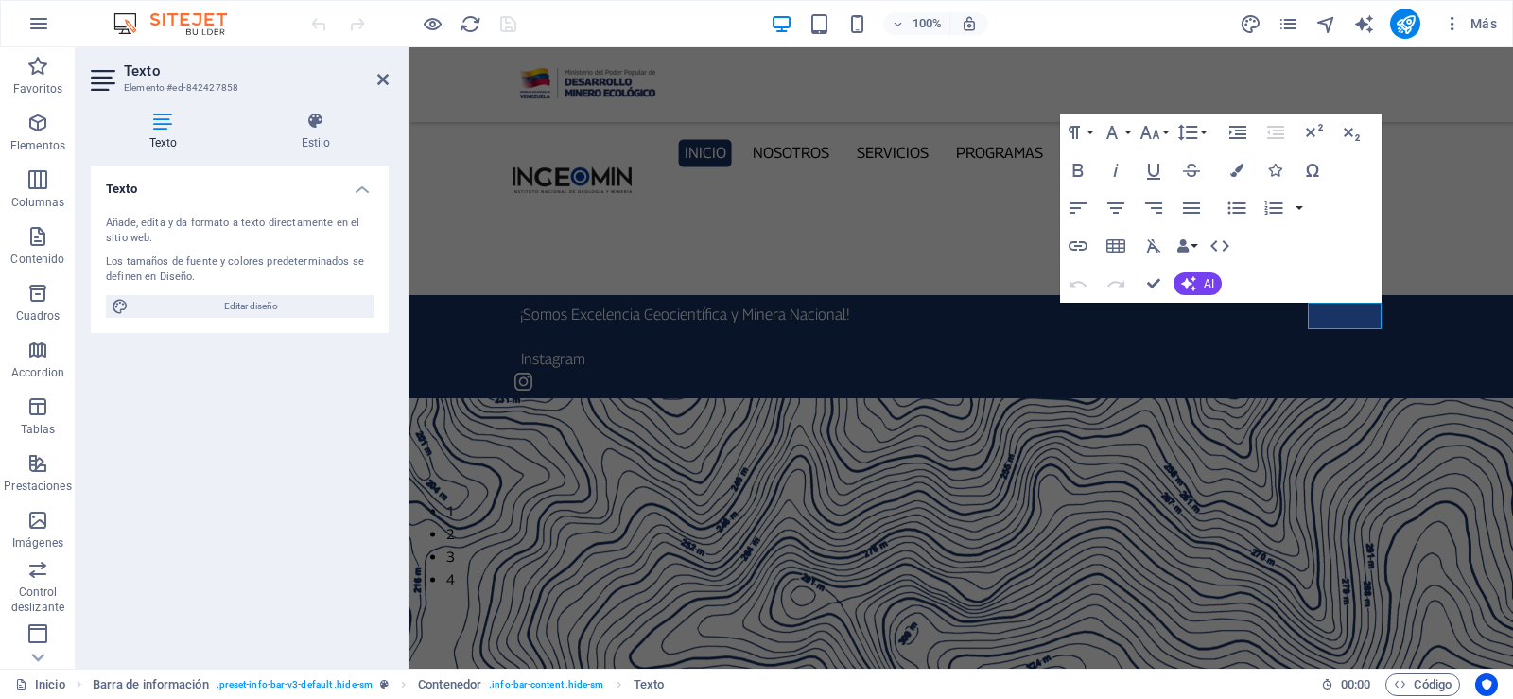
click at [634, 398] on figure at bounding box center [960, 663] width 1104 height 530
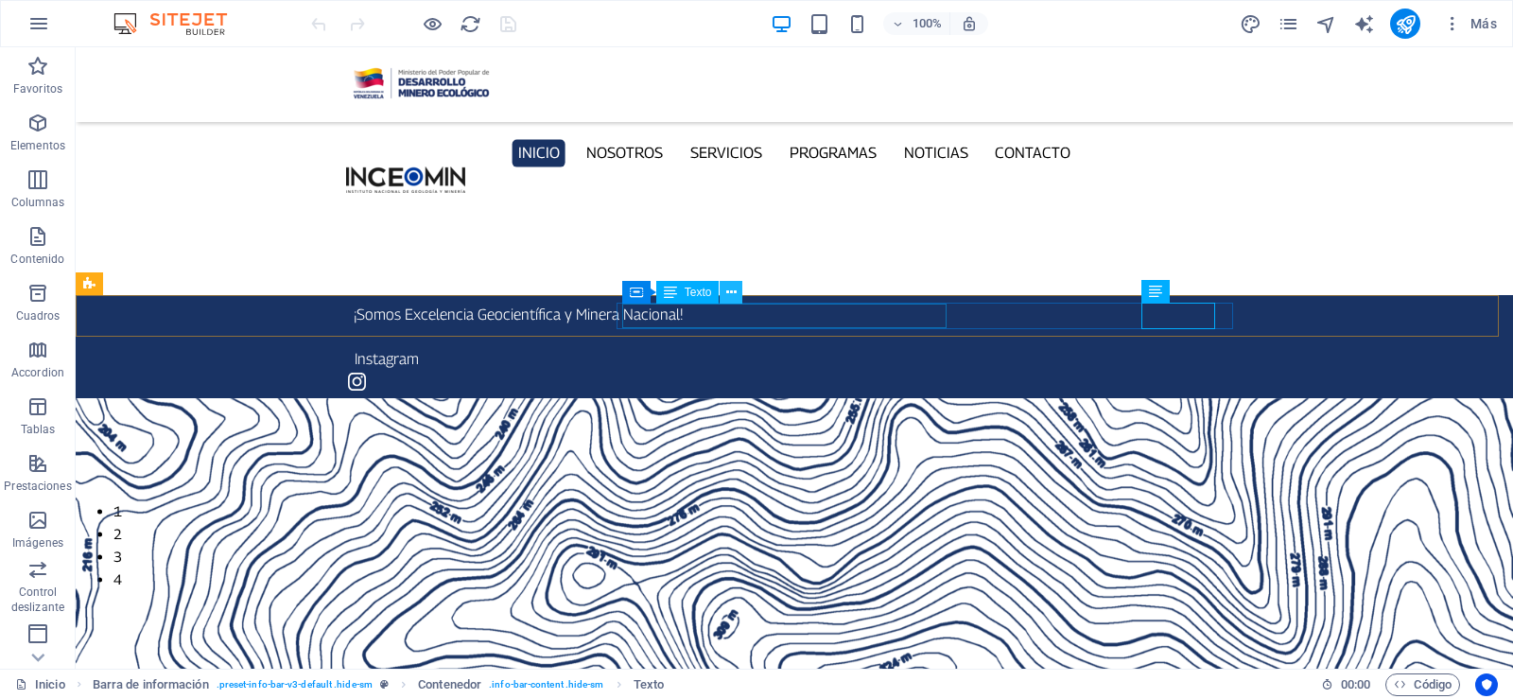
click at [730, 289] on icon at bounding box center [731, 293] width 10 height 20
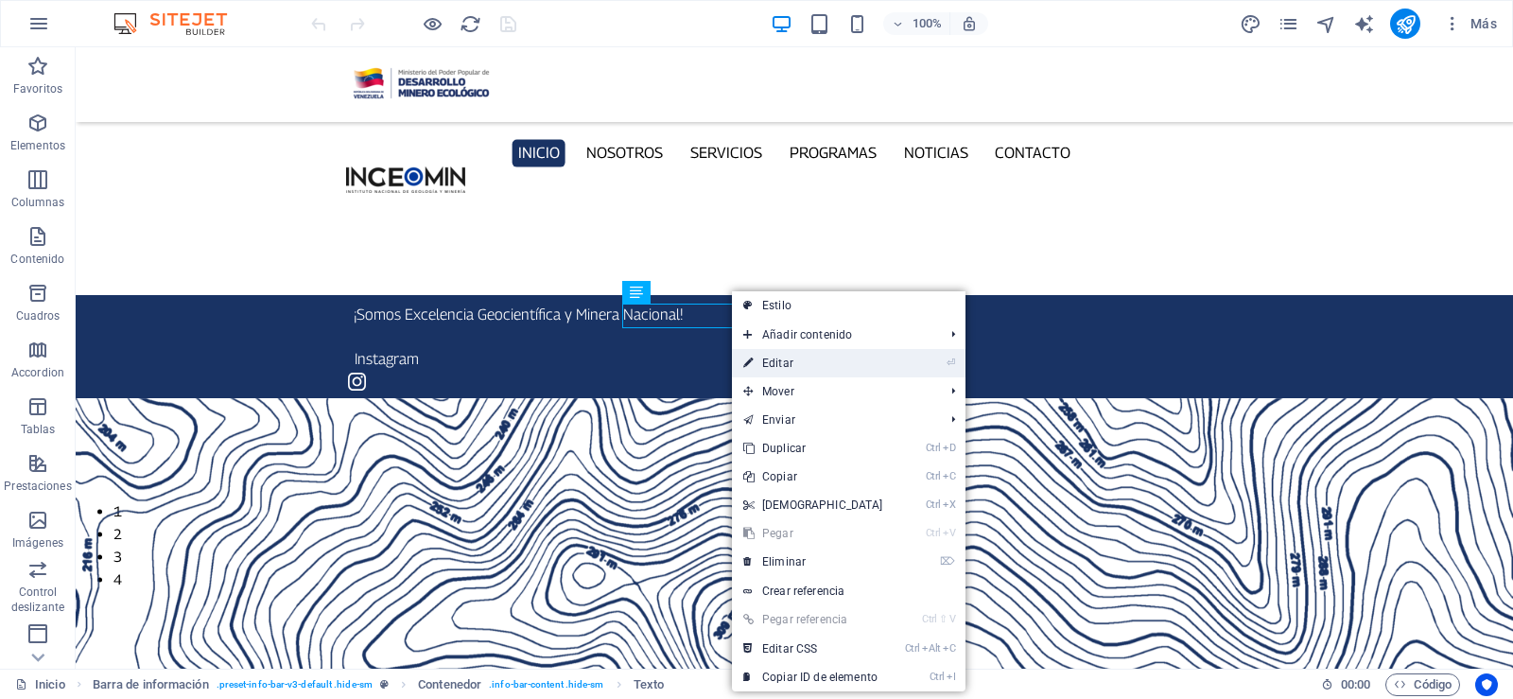
click at [794, 361] on link "⏎ Editar" at bounding box center [813, 363] width 163 height 28
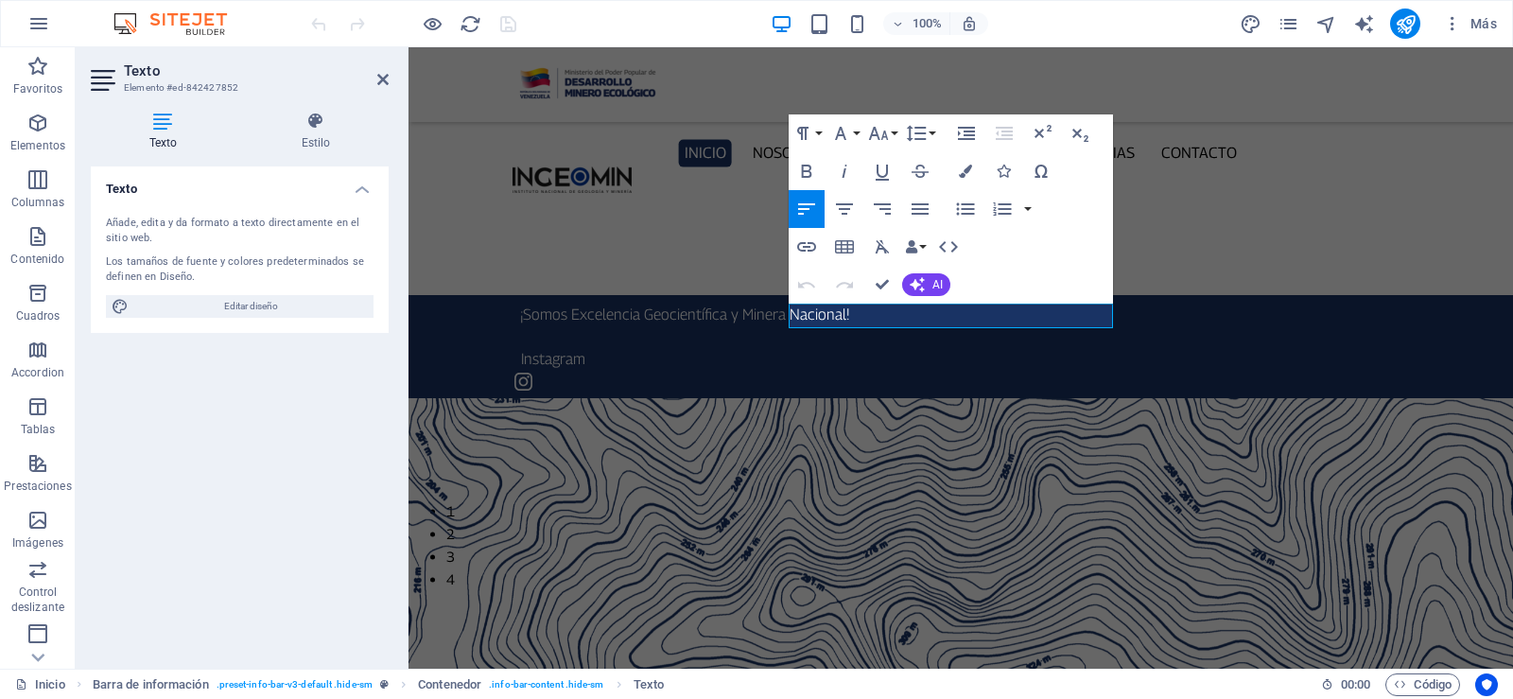
click at [159, 128] on icon at bounding box center [163, 121] width 145 height 19
click at [322, 143] on h4 "Estilo" at bounding box center [316, 132] width 146 height 40
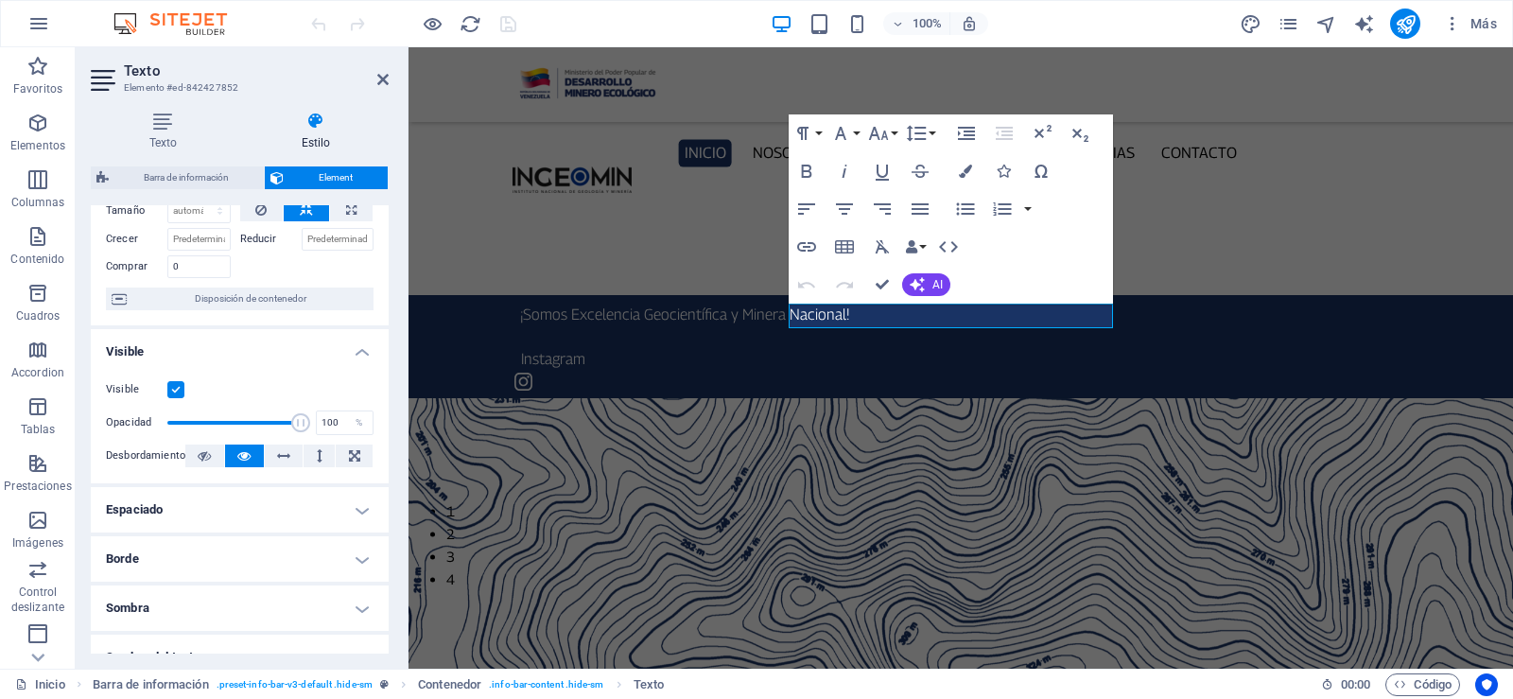
scroll to position [189, 0]
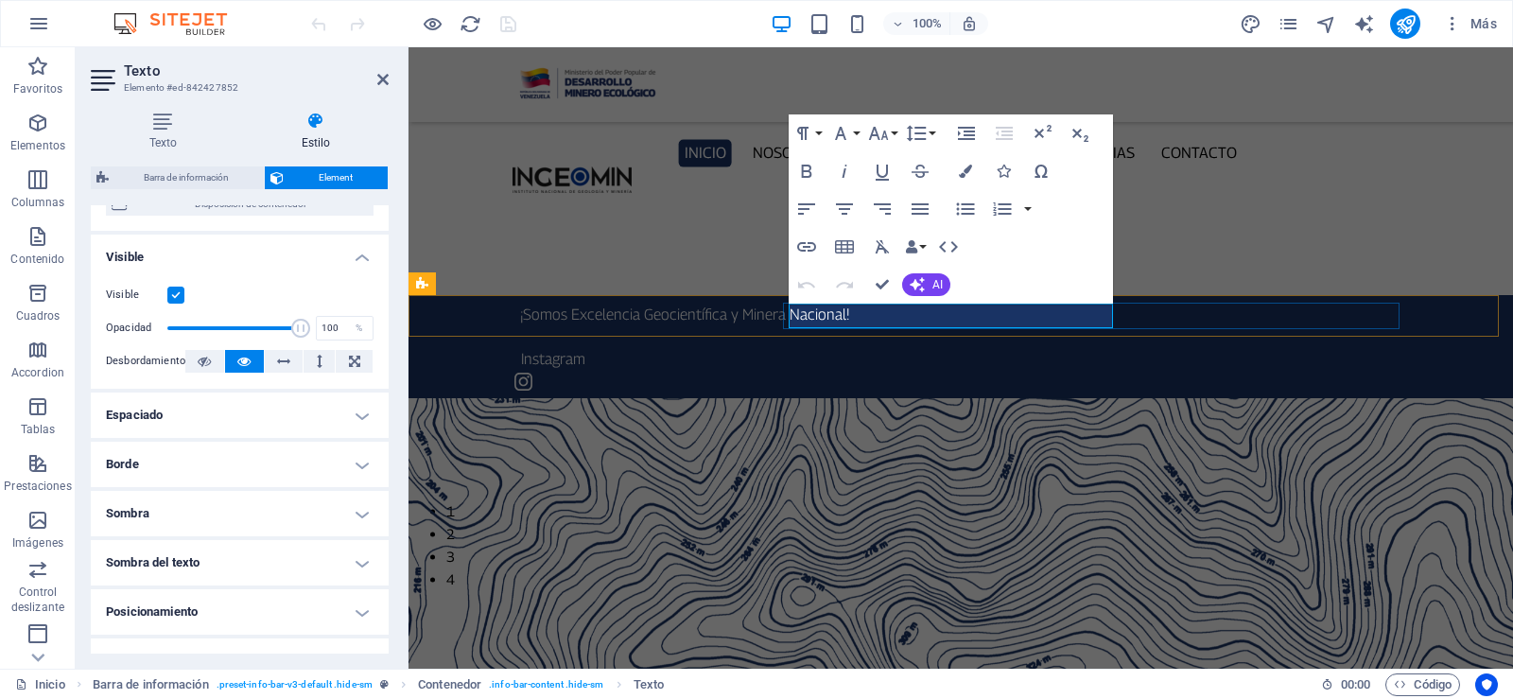
click at [813, 315] on p "¡Somos Excelencia Geocientífica y Minera Nacional!" at bounding box center [963, 315] width 887 height 25
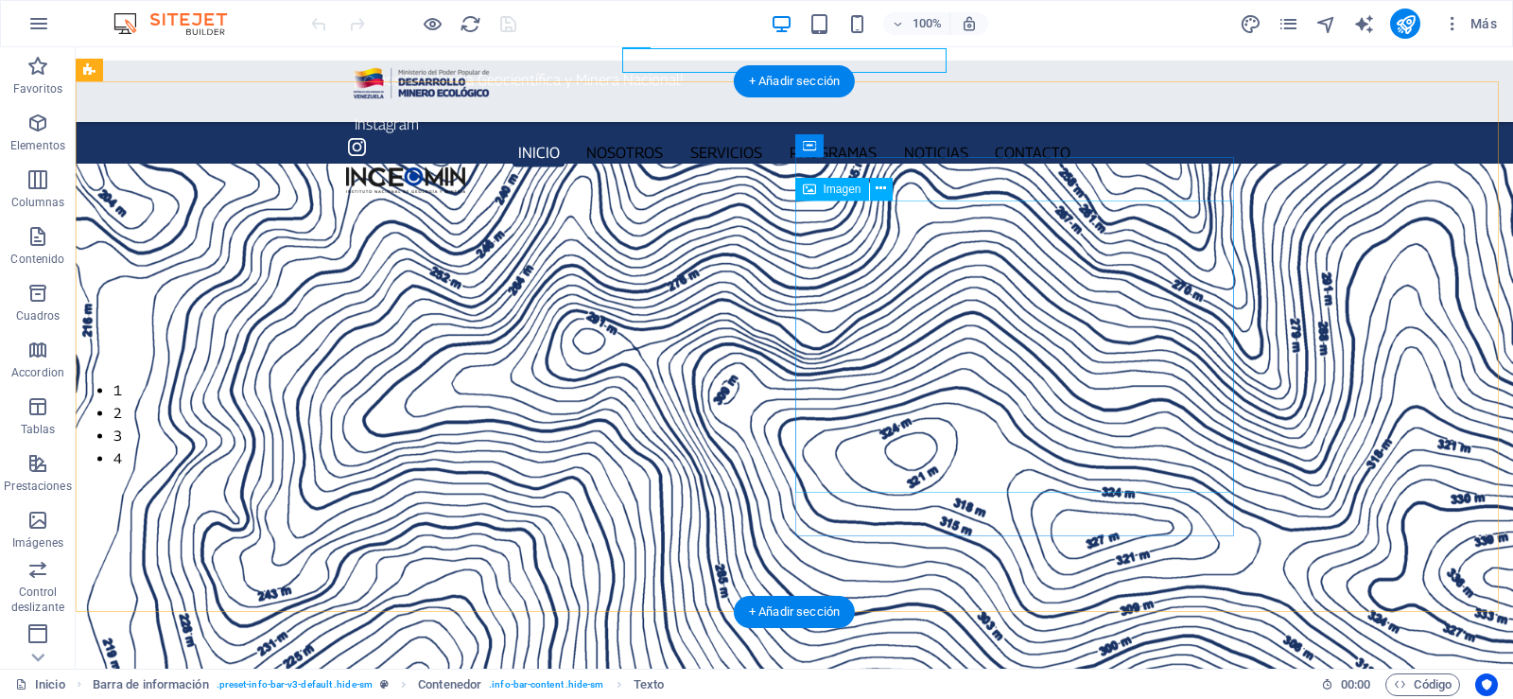
scroll to position [638, 0]
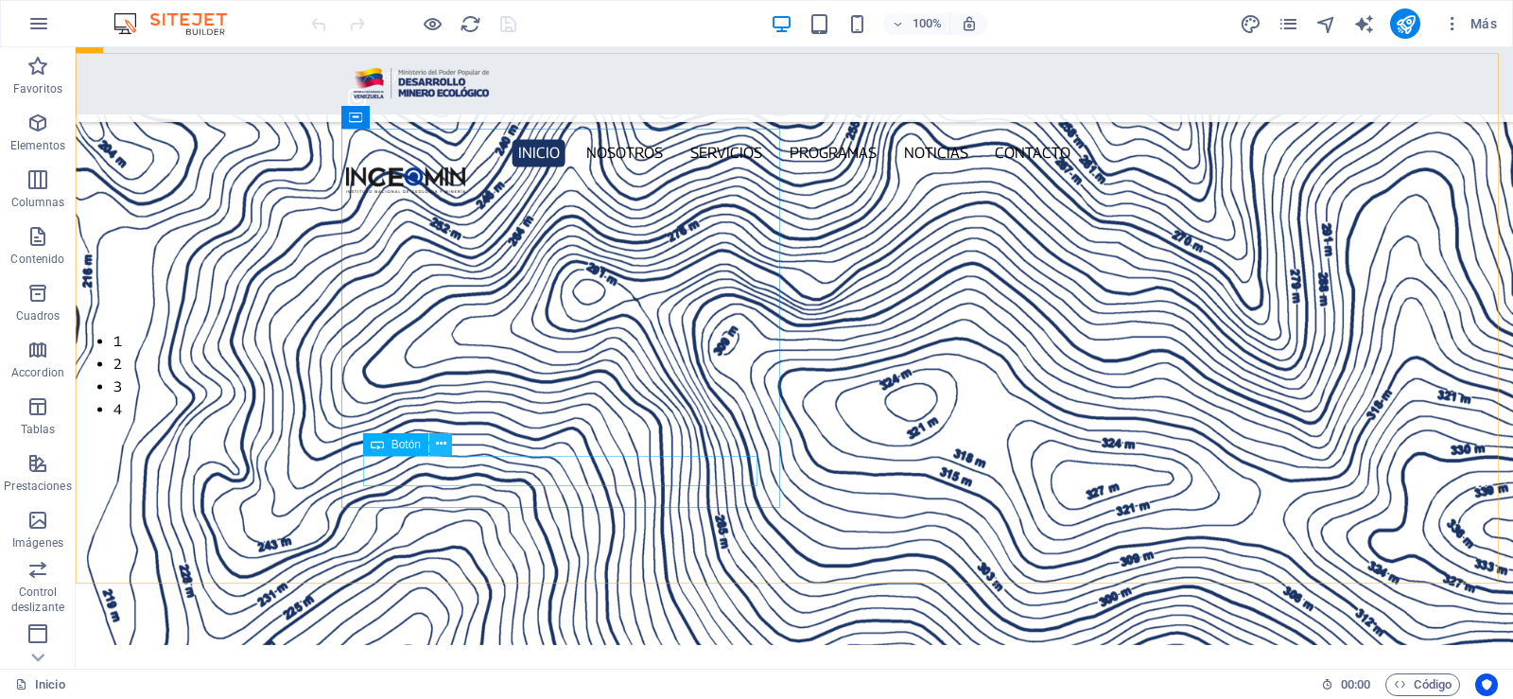
click at [436, 442] on icon at bounding box center [441, 444] width 10 height 20
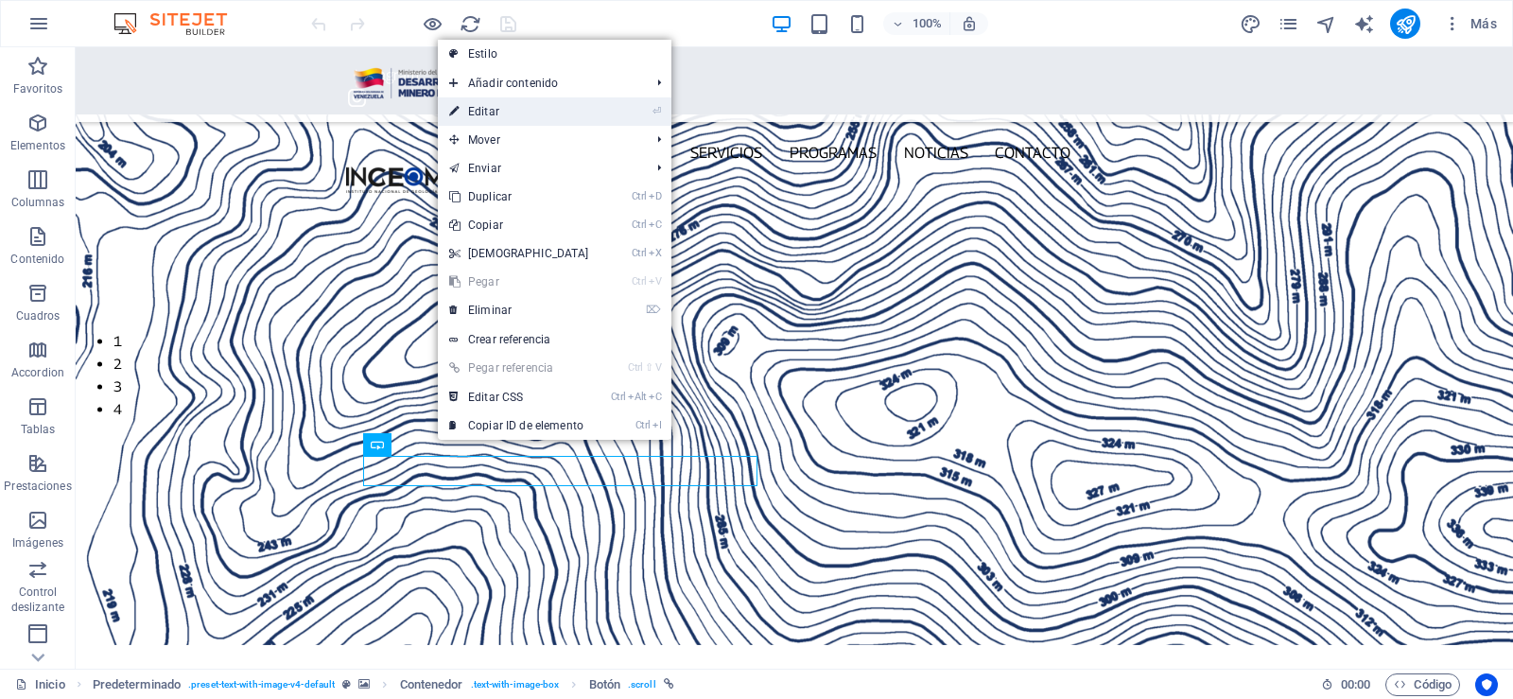
click at [486, 118] on link "⏎ Editar" at bounding box center [519, 111] width 163 height 28
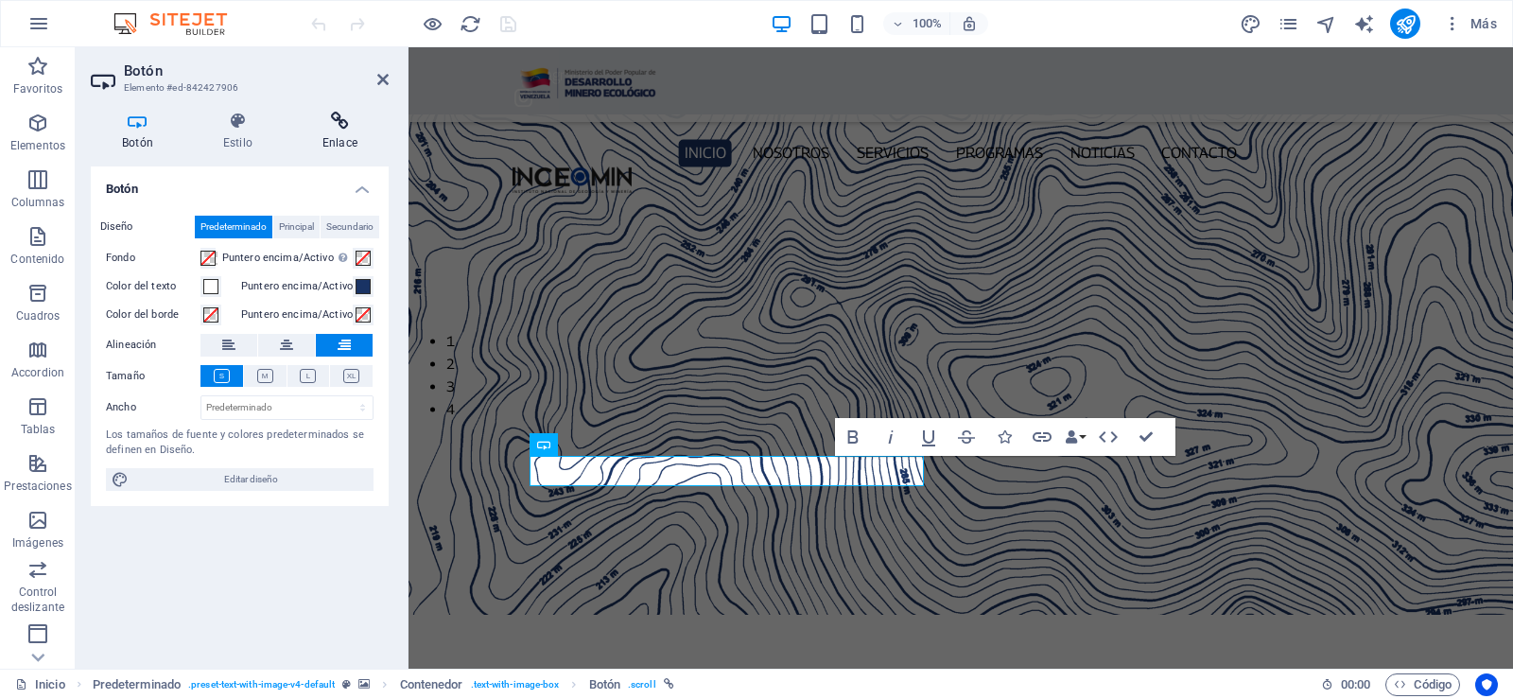
click at [330, 133] on h4 "Enlace" at bounding box center [339, 132] width 97 height 40
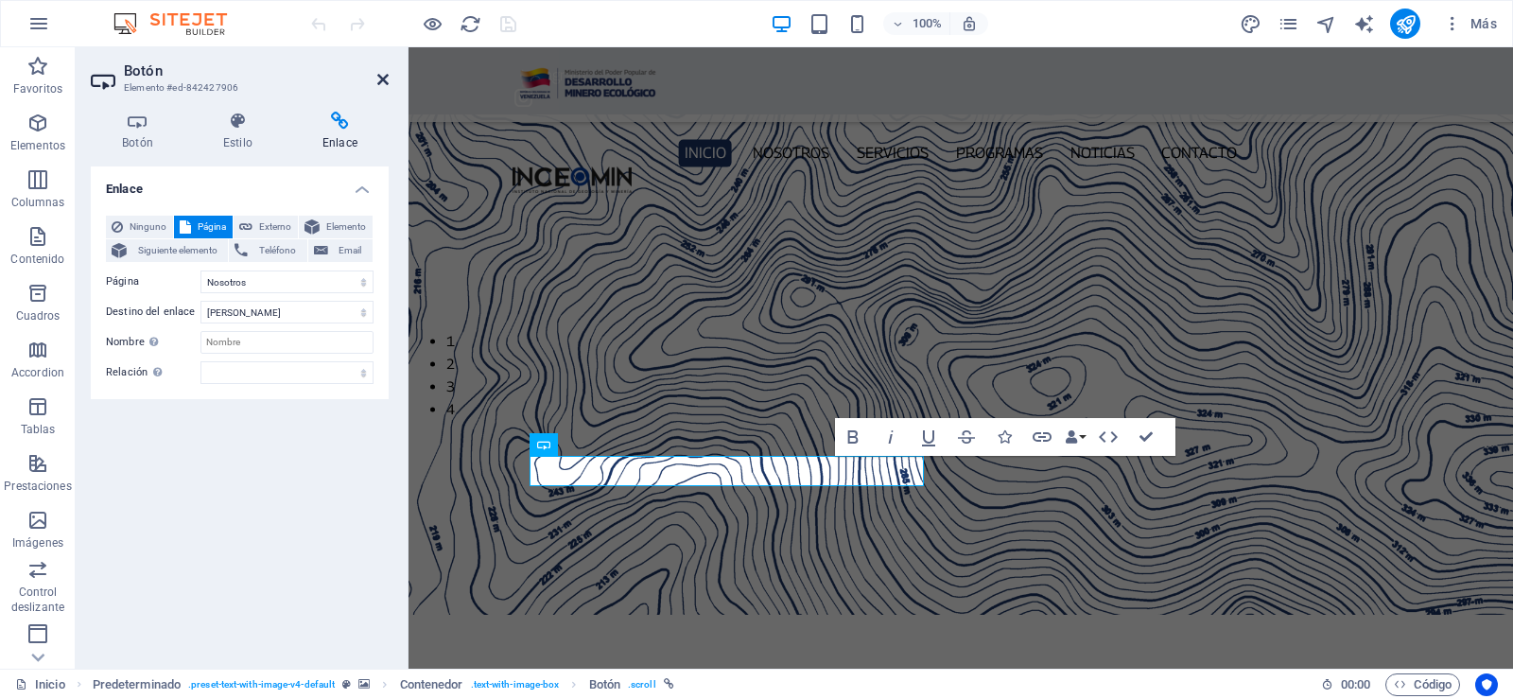
click at [379, 78] on icon at bounding box center [382, 79] width 11 height 15
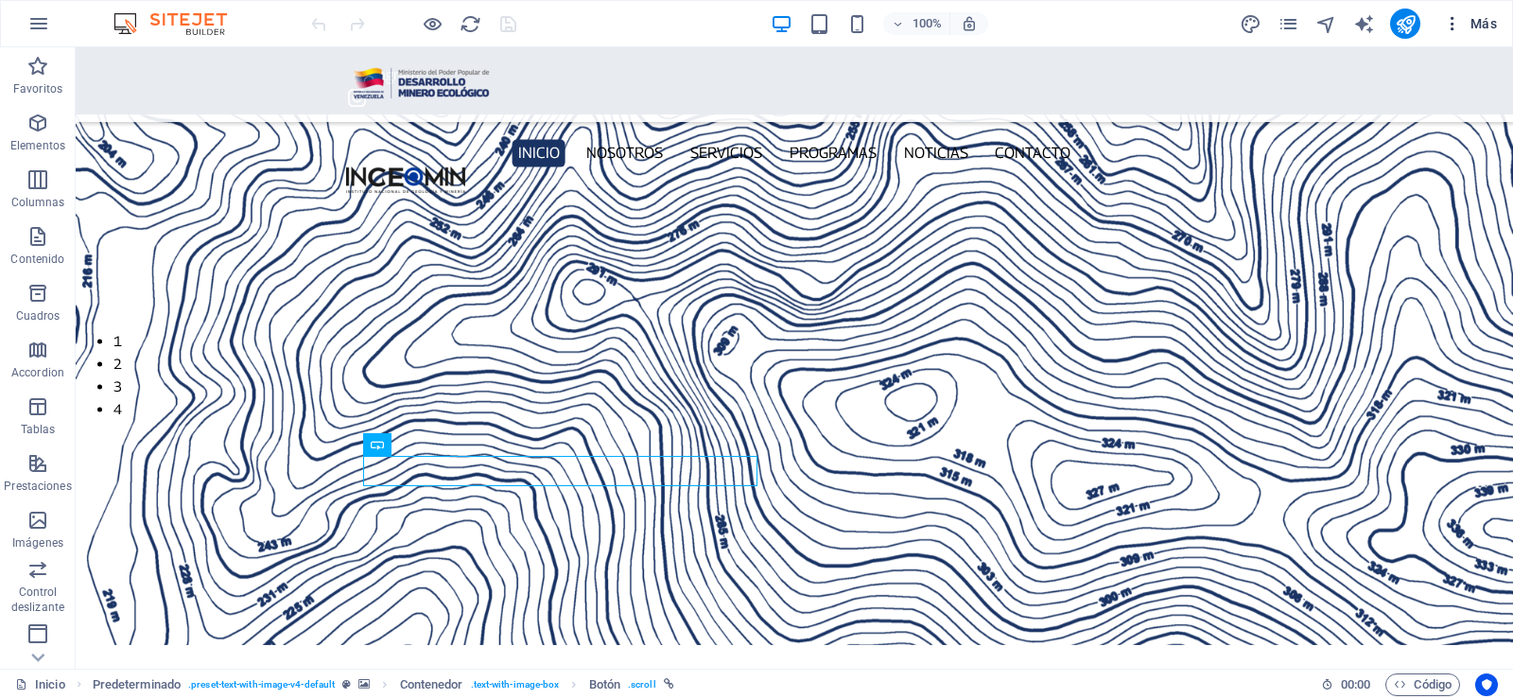
click at [1451, 31] on icon "button" at bounding box center [1452, 23] width 19 height 19
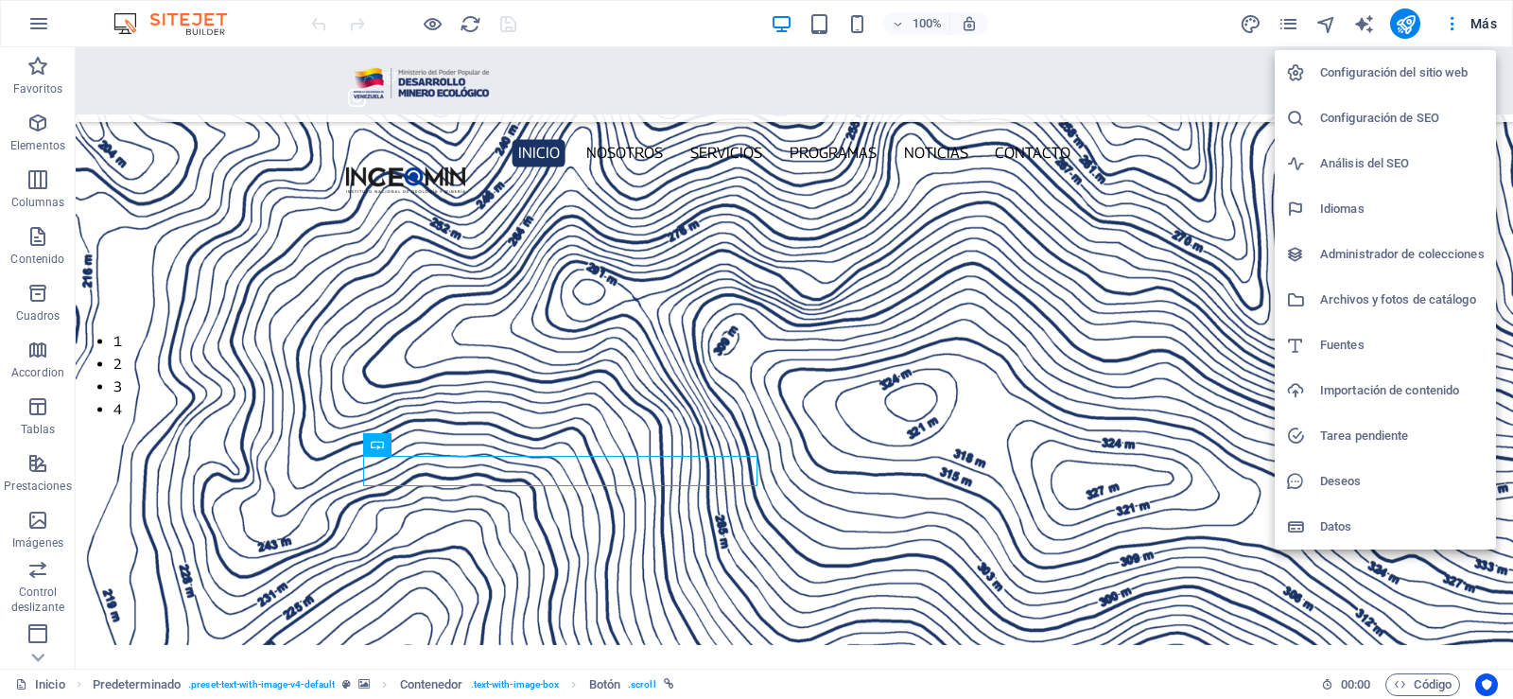
click at [1434, 78] on h6 "Configuración del sitio web" at bounding box center [1402, 72] width 165 height 23
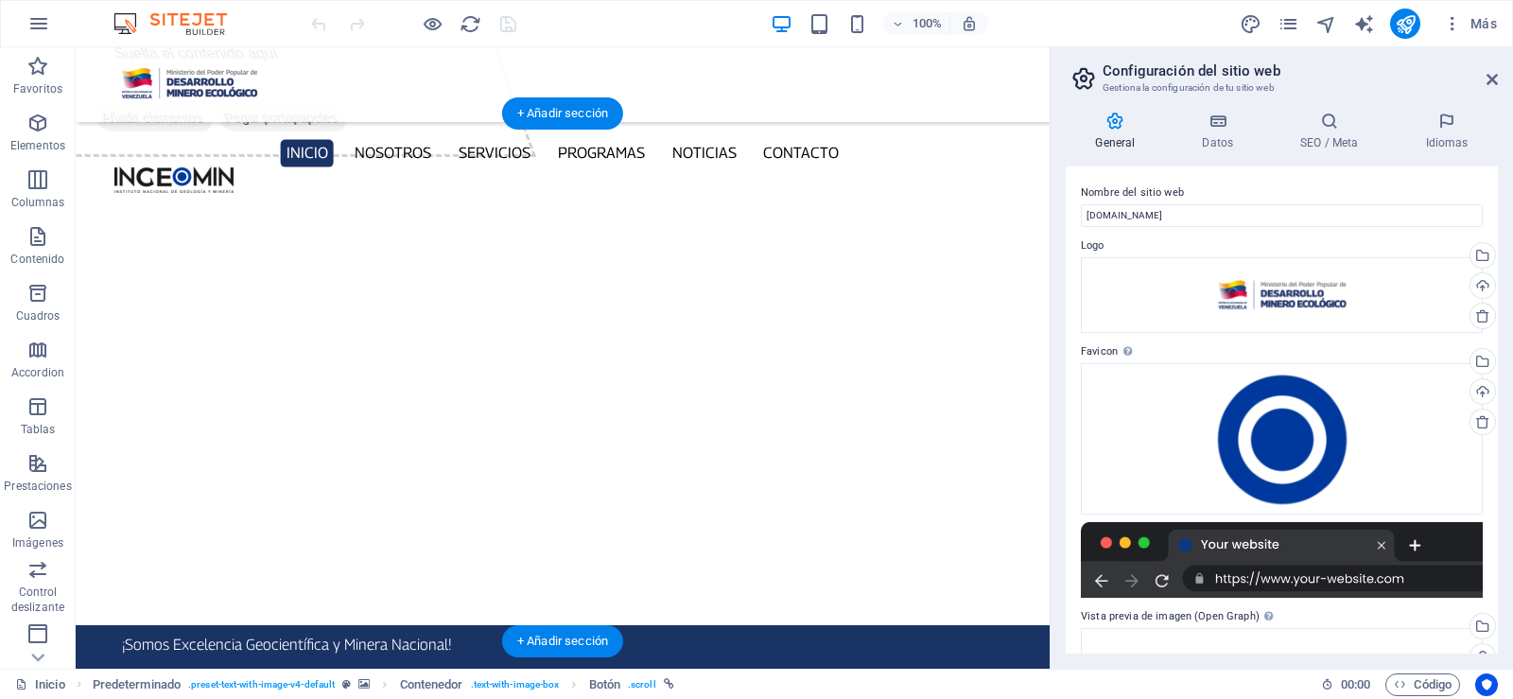
scroll to position [0, 0]
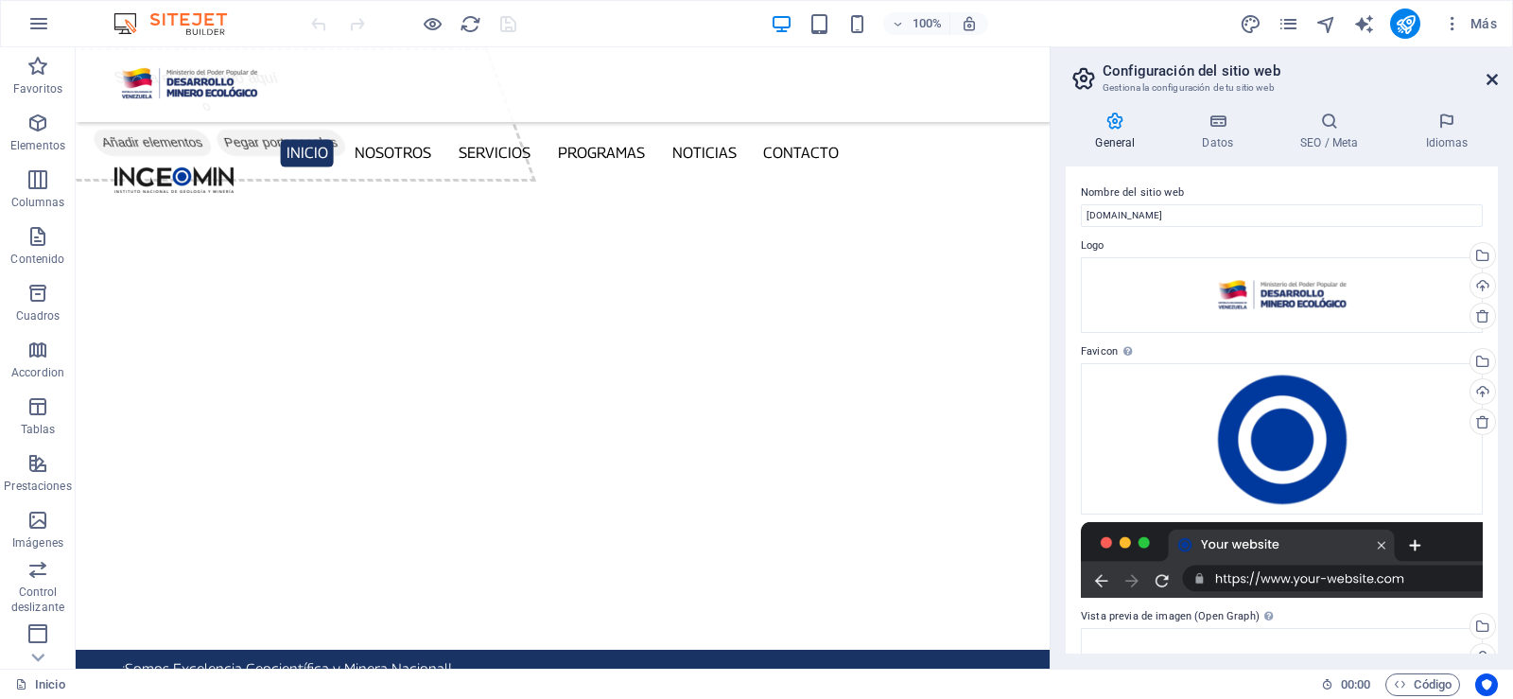
drag, startPoint x: 1495, startPoint y: 80, endPoint x: 1420, endPoint y: 39, distance: 85.5
click at [1495, 80] on icon at bounding box center [1491, 79] width 11 height 15
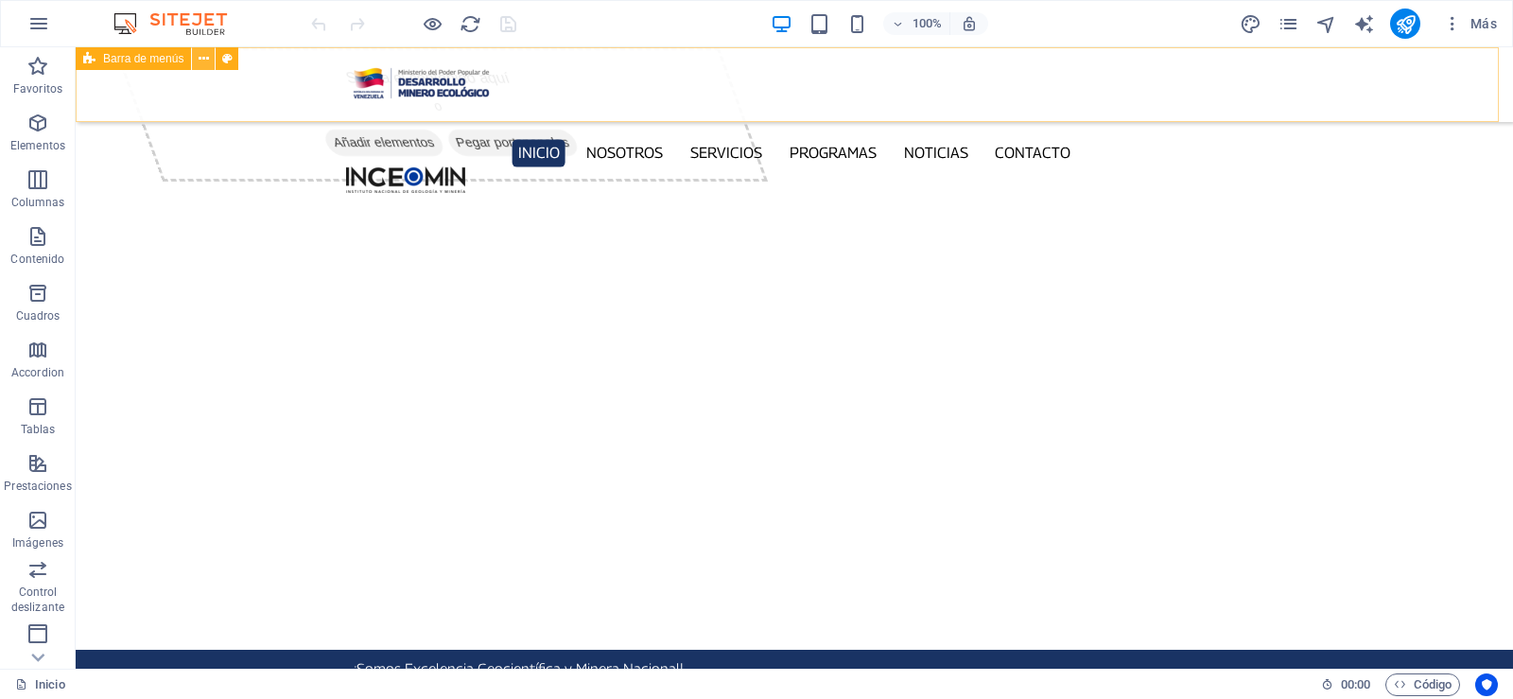
click at [205, 56] on icon at bounding box center [204, 59] width 10 height 20
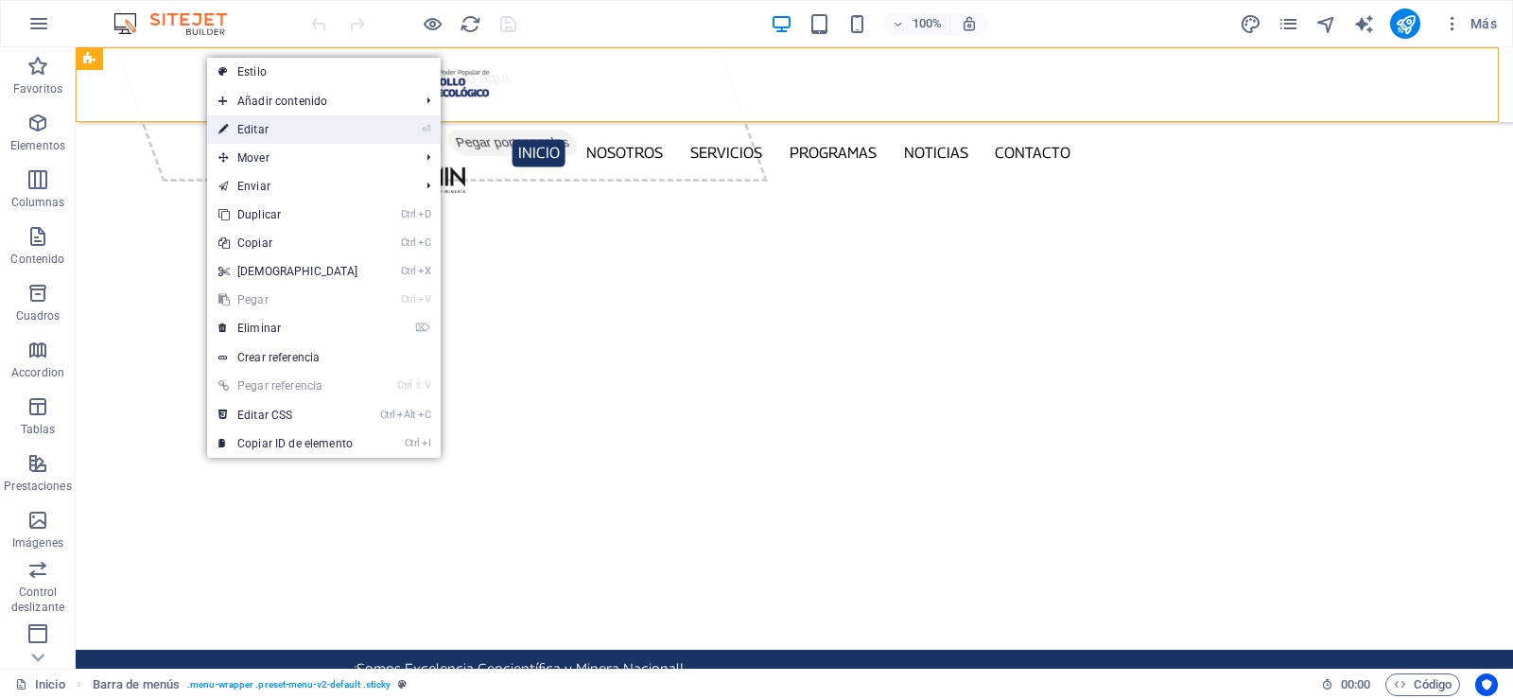
click at [267, 139] on link "⏎ Editar" at bounding box center [288, 129] width 163 height 28
select select "%"
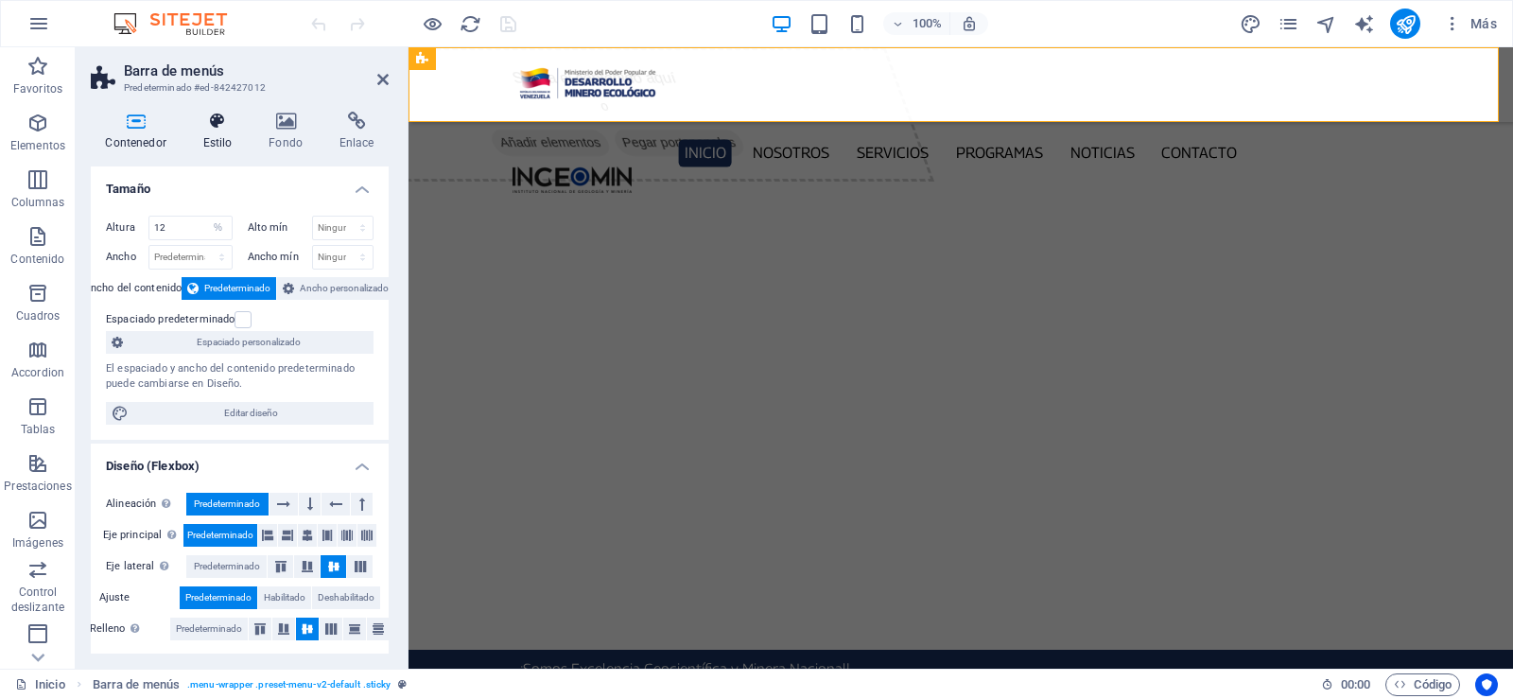
click at [212, 125] on icon at bounding box center [217, 121] width 59 height 19
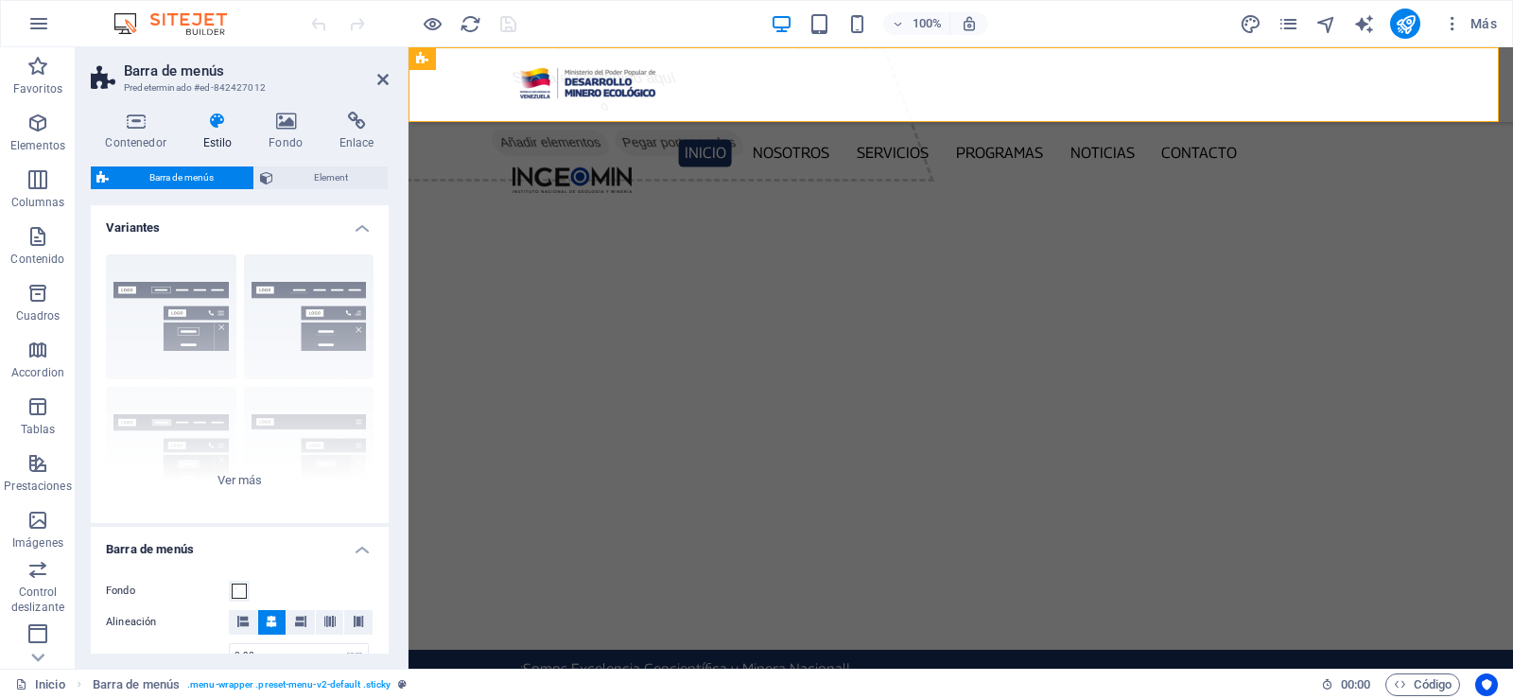
click at [372, 229] on h4 "Variantes" at bounding box center [240, 222] width 298 height 34
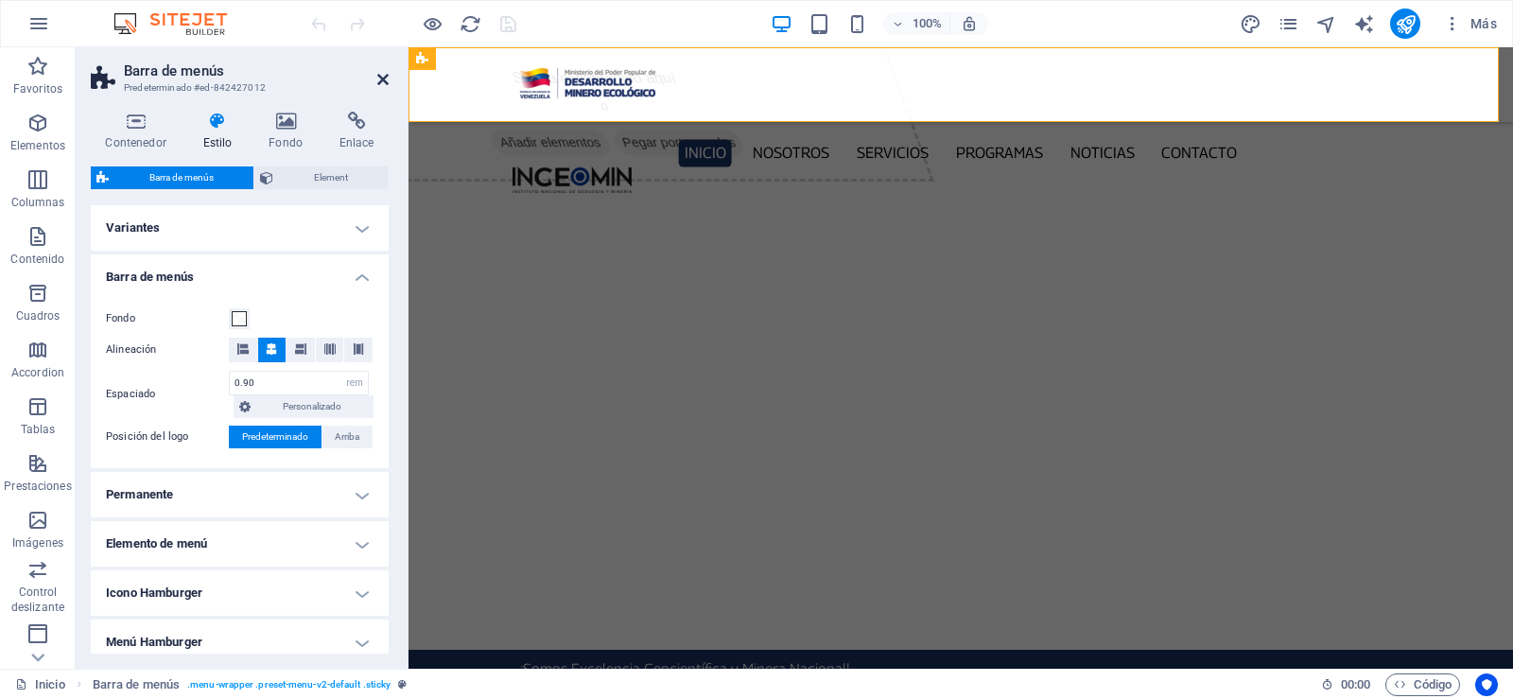
click at [379, 79] on icon at bounding box center [382, 79] width 11 height 15
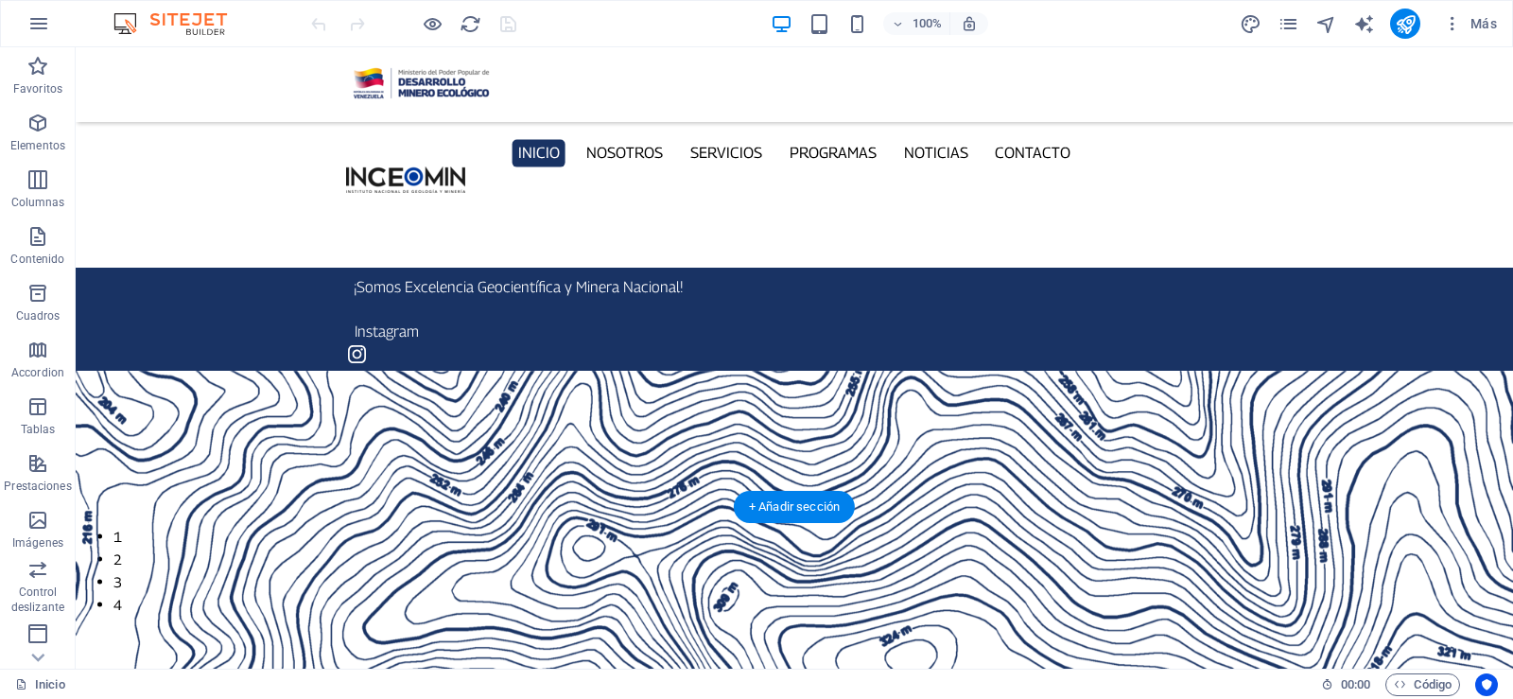
scroll to position [378, 0]
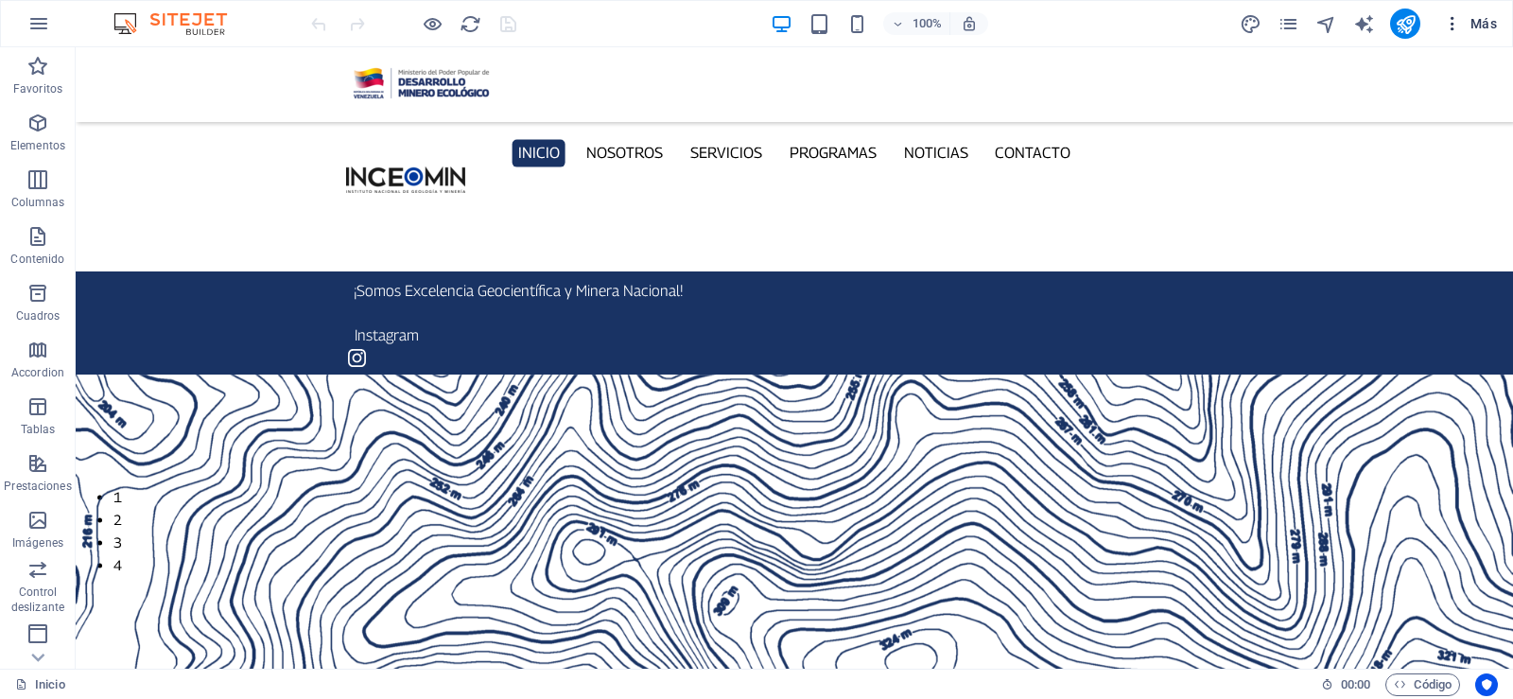
click at [1457, 28] on icon "button" at bounding box center [1452, 23] width 19 height 19
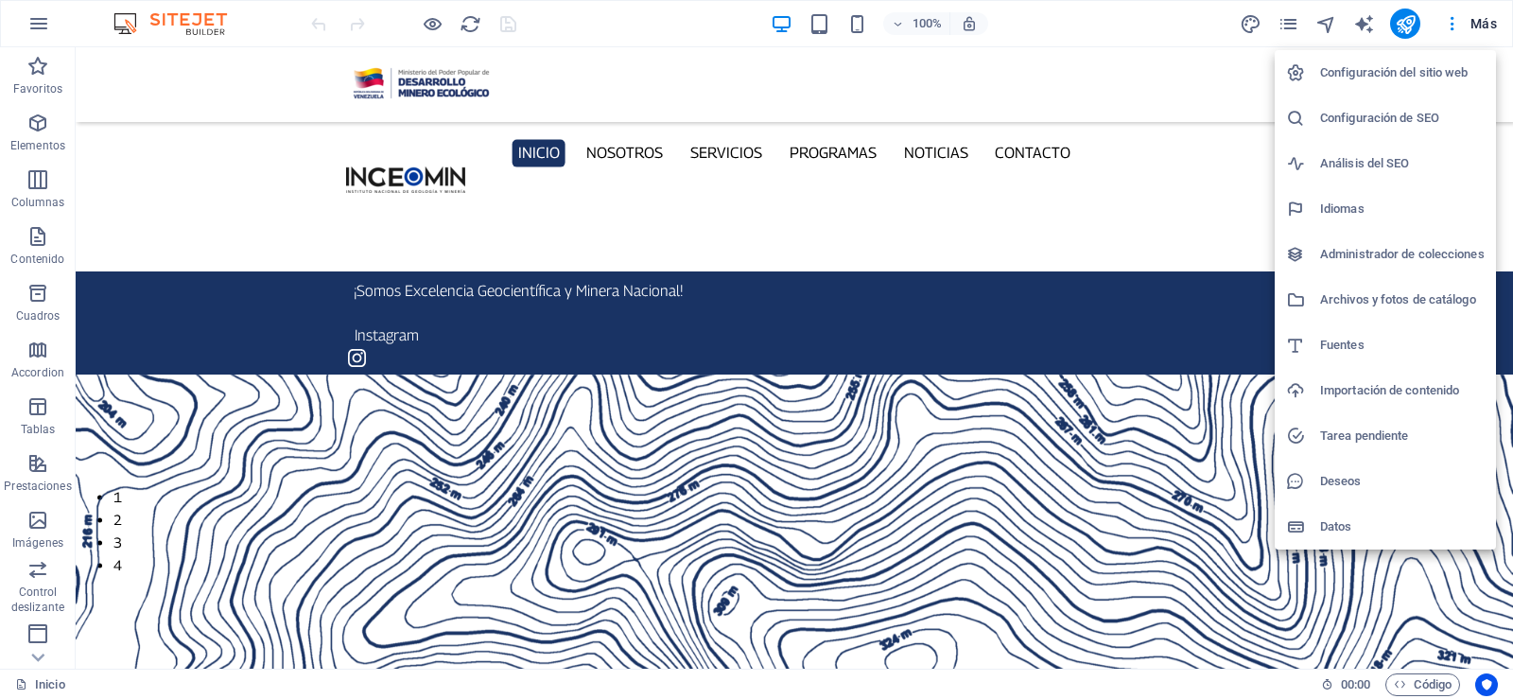
click at [1447, 78] on h6 "Configuración del sitio web" at bounding box center [1402, 72] width 165 height 23
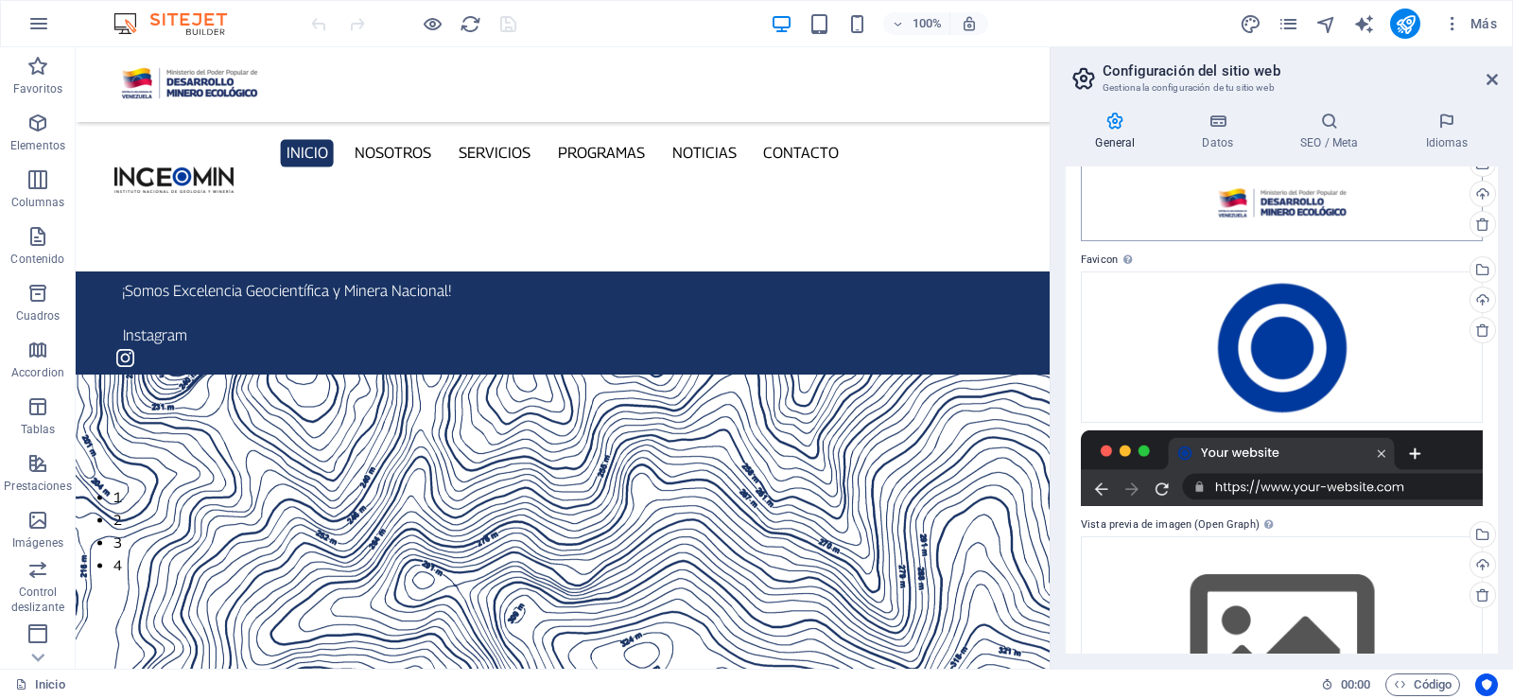
scroll to position [0, 0]
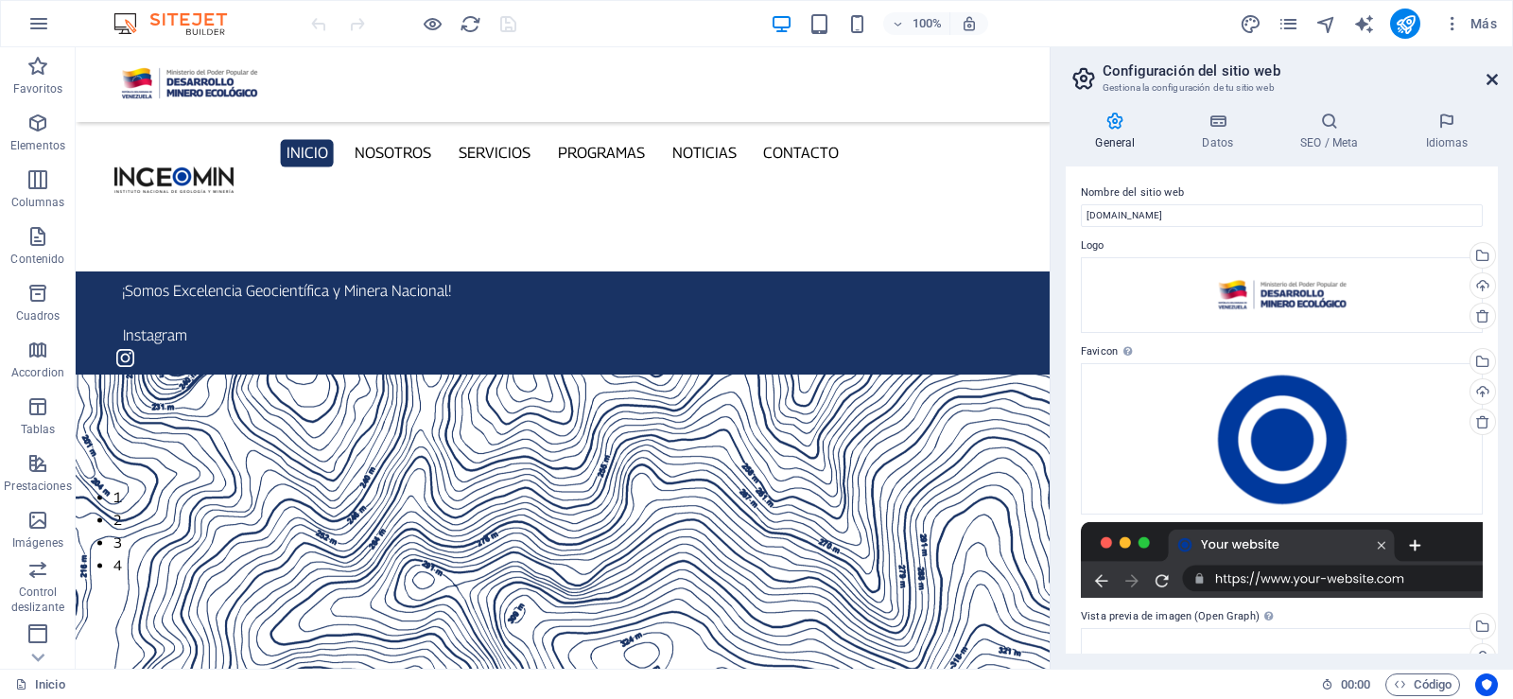
click at [1487, 80] on icon at bounding box center [1491, 79] width 11 height 15
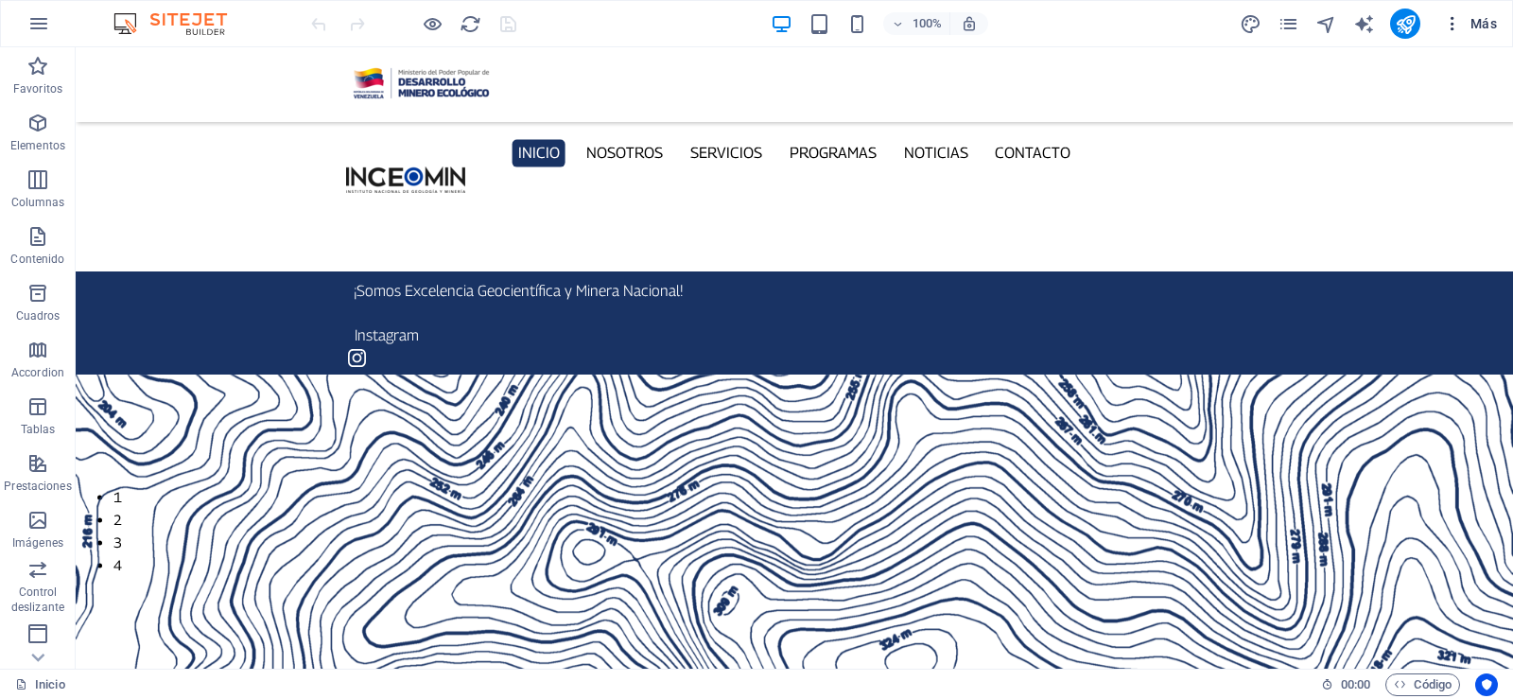
click at [1451, 30] on icon "button" at bounding box center [1452, 23] width 19 height 19
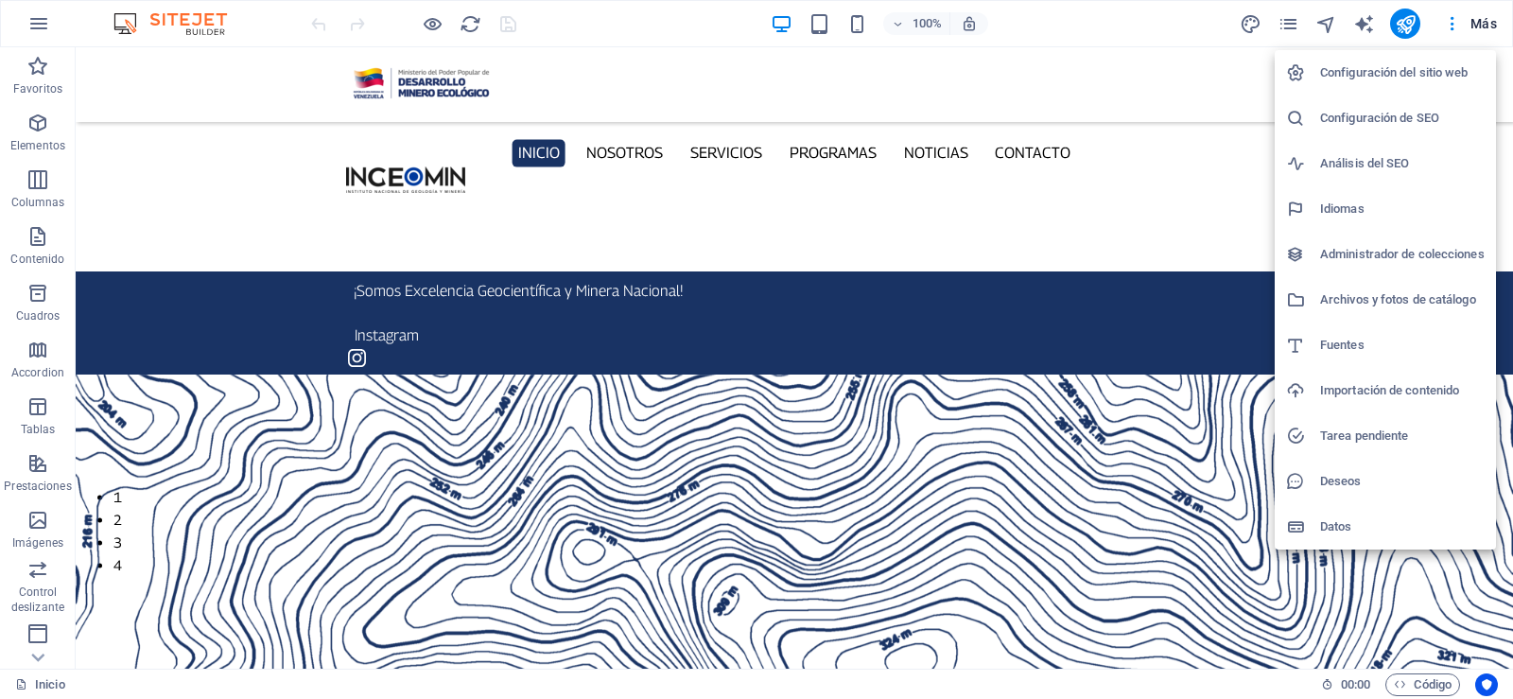
click at [1437, 68] on h6 "Configuración del sitio web" at bounding box center [1402, 72] width 165 height 23
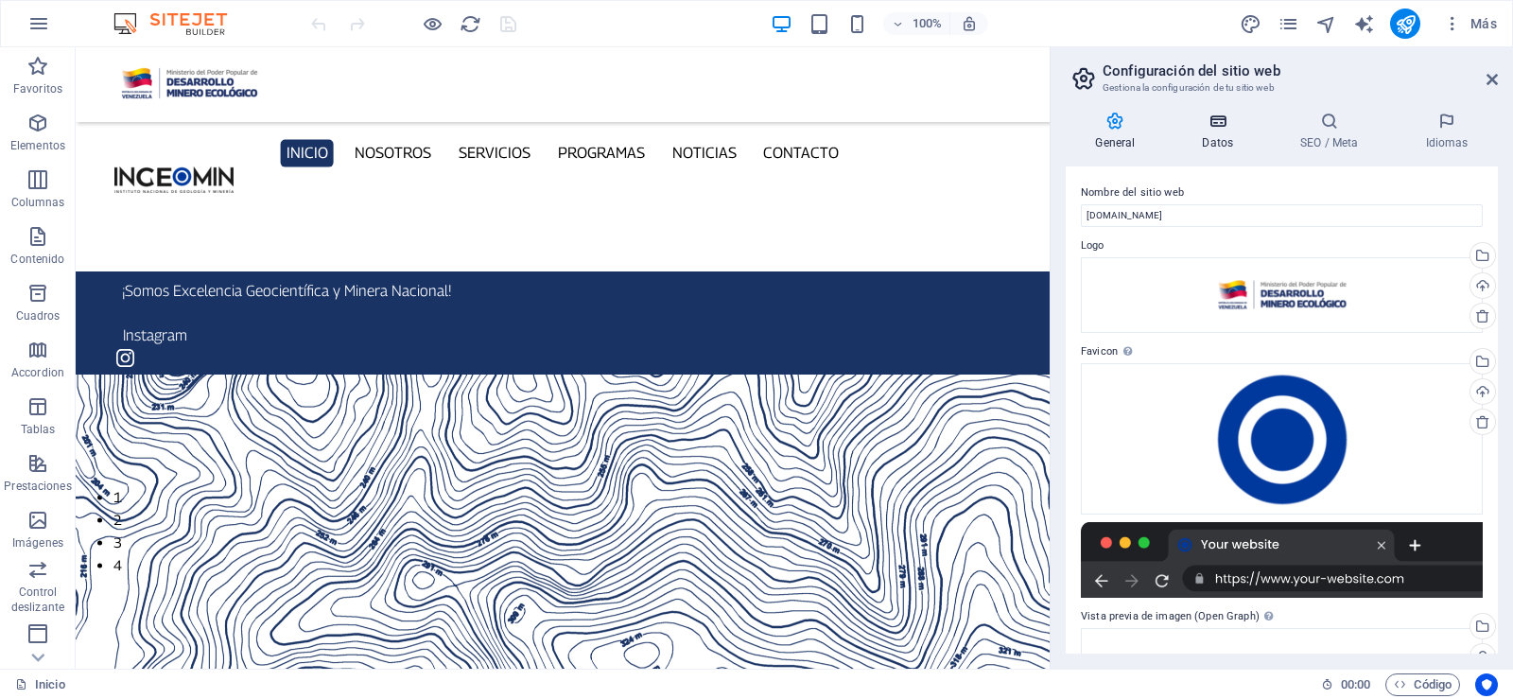
click at [1222, 120] on icon at bounding box center [1218, 121] width 91 height 19
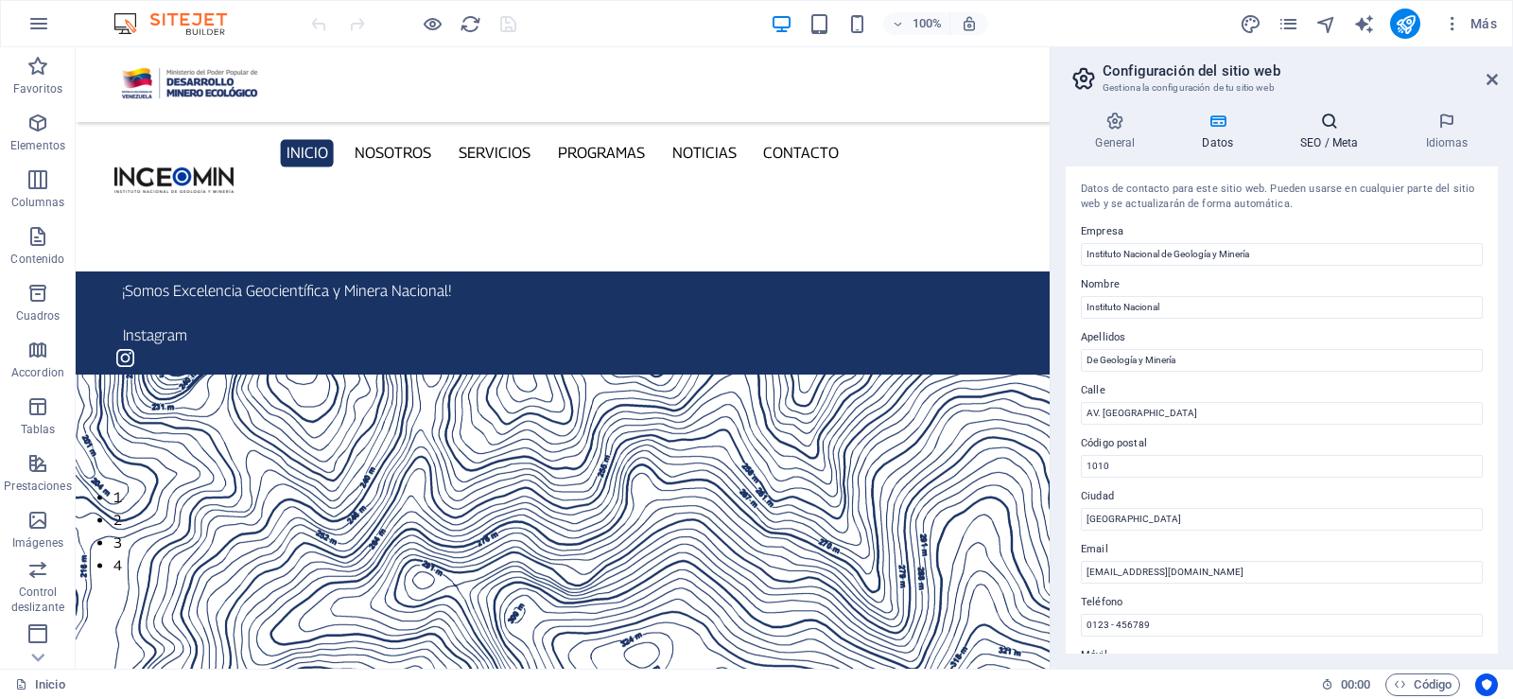
click at [1333, 132] on h4 "SEO / Meta" at bounding box center [1333, 132] width 125 height 40
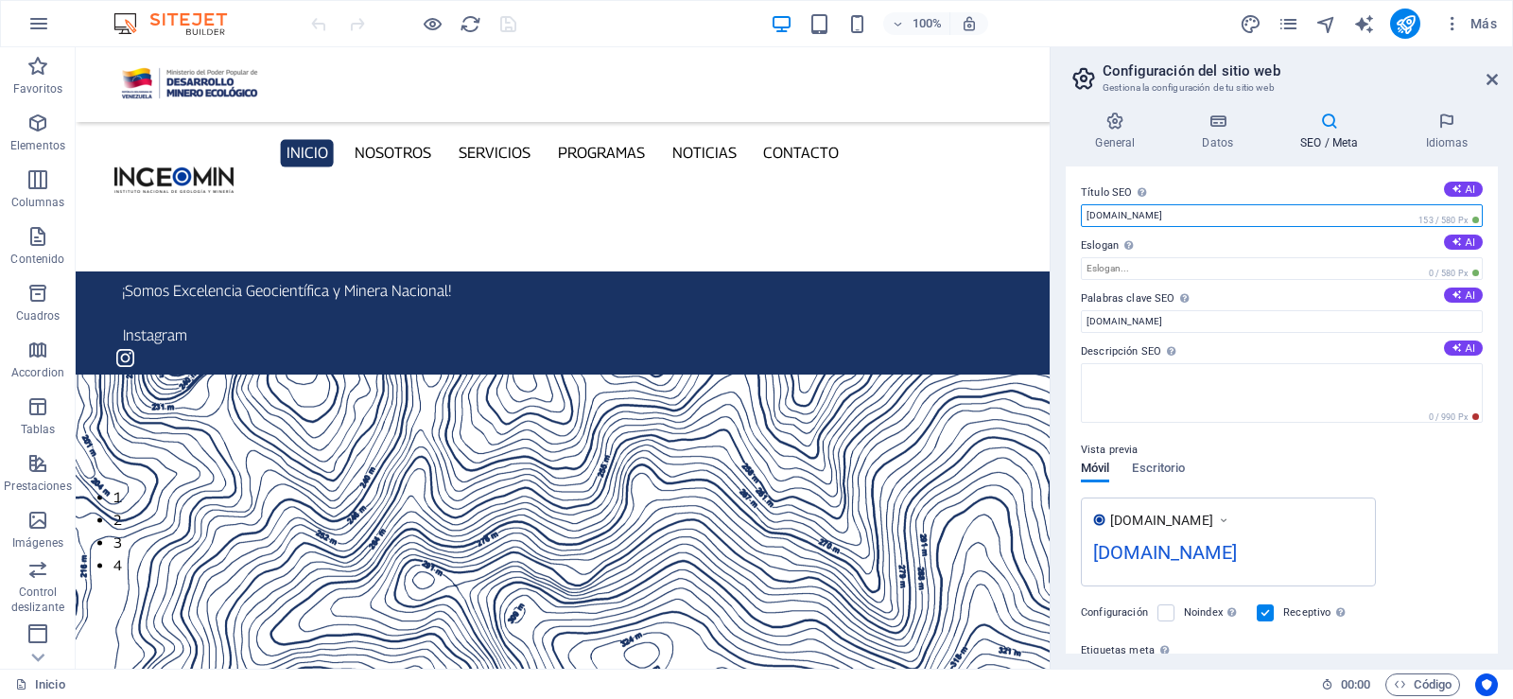
click at [1201, 217] on input "ingeomin.com.ve" at bounding box center [1282, 215] width 402 height 23
type input "[DOMAIN_NAME]"
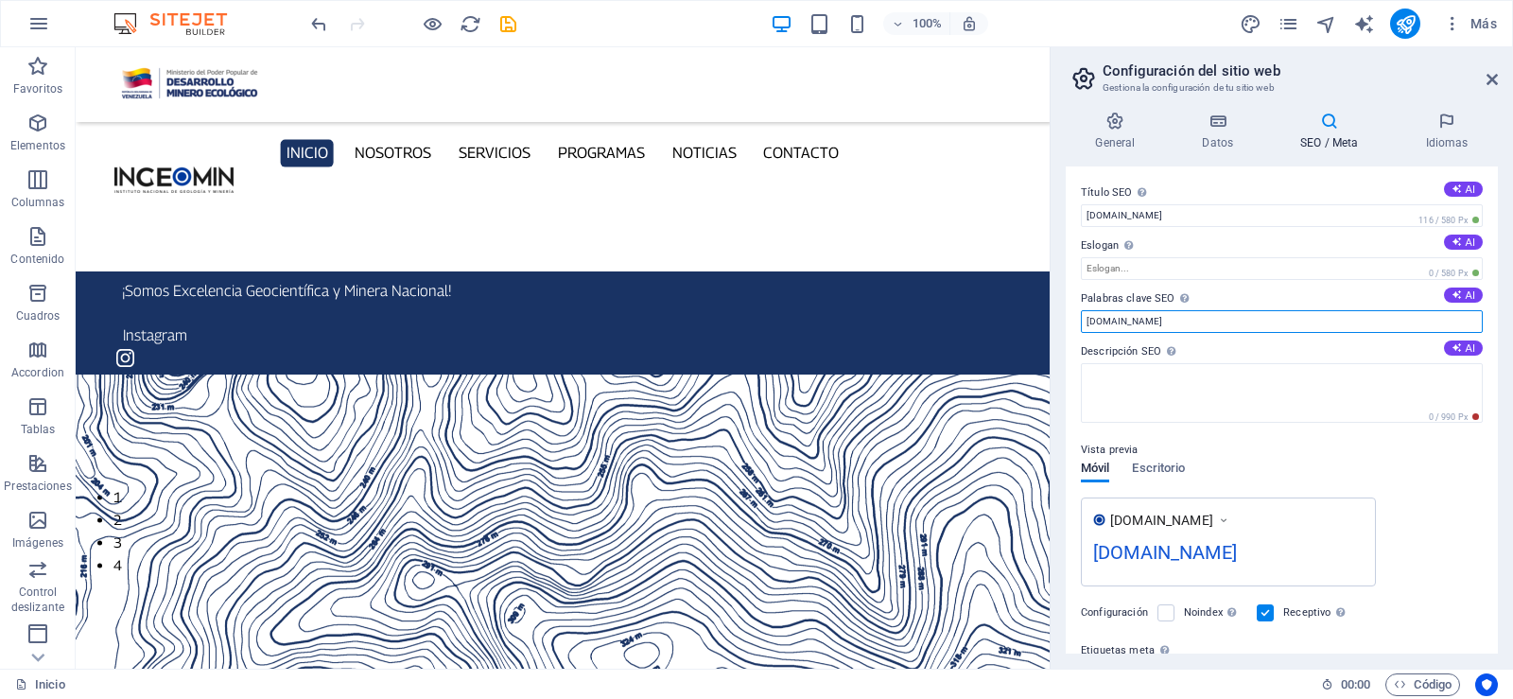
click at [1192, 322] on input "ingeomin.com.ve" at bounding box center [1282, 321] width 402 height 23
type input "[DOMAIN_NAME]"
click at [42, 72] on icon at bounding box center [38, 58] width 26 height 26
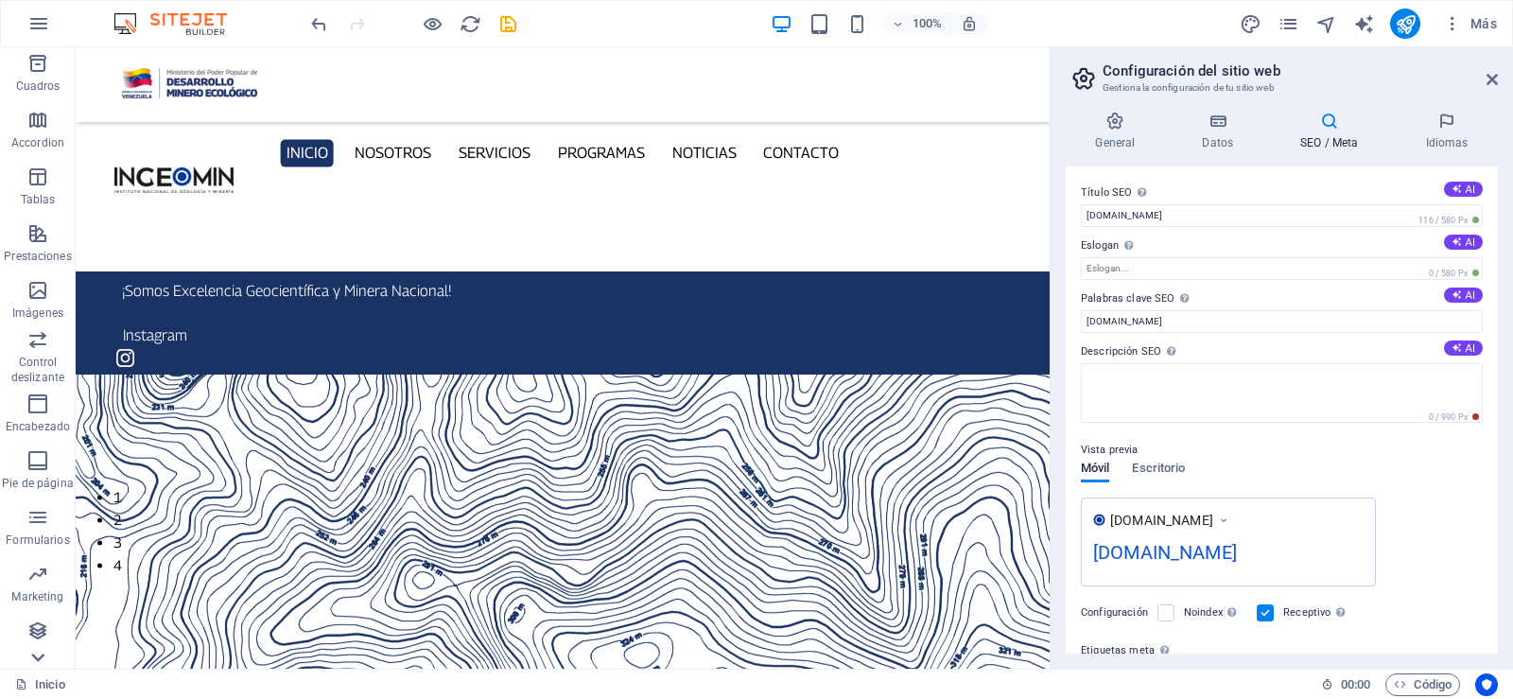
scroll to position [230, 0]
click at [1451, 26] on icon "button" at bounding box center [1452, 23] width 19 height 19
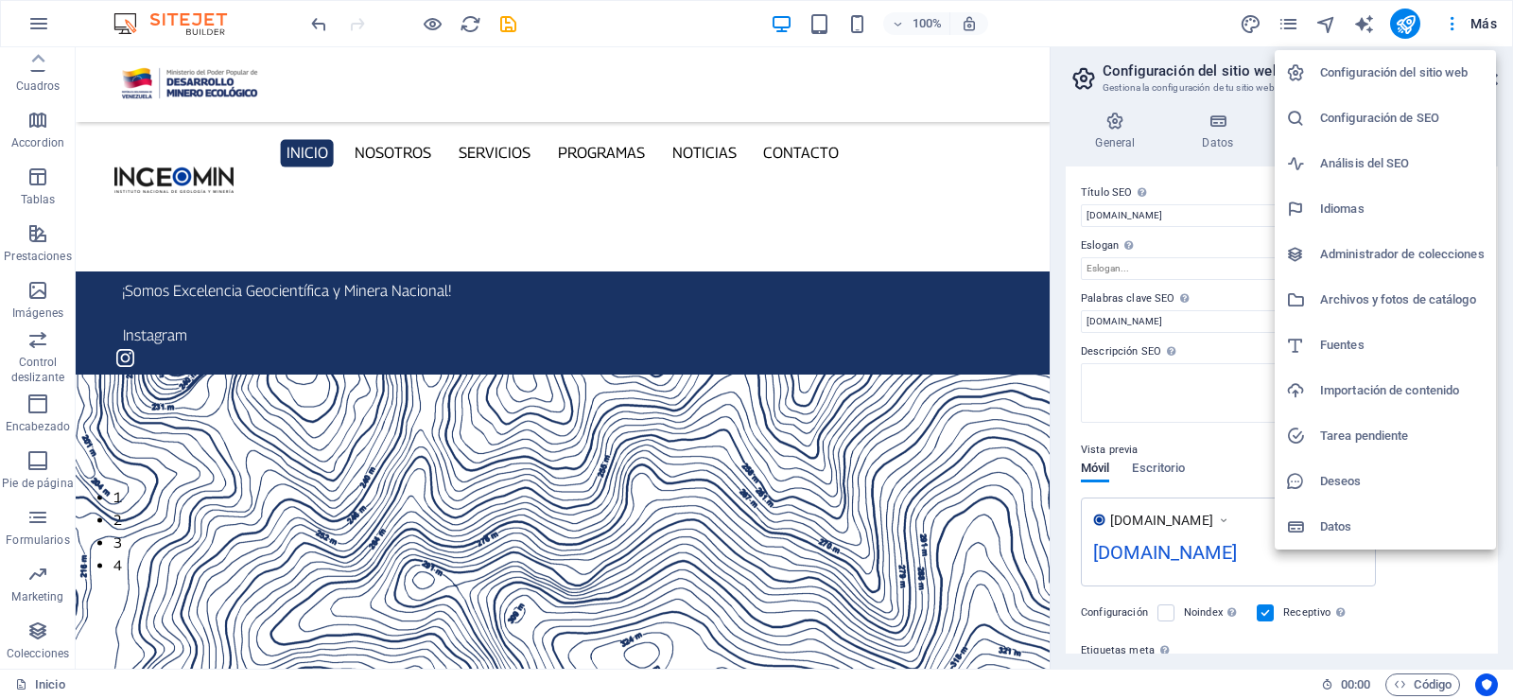
click at [51, 24] on div at bounding box center [756, 349] width 1513 height 699
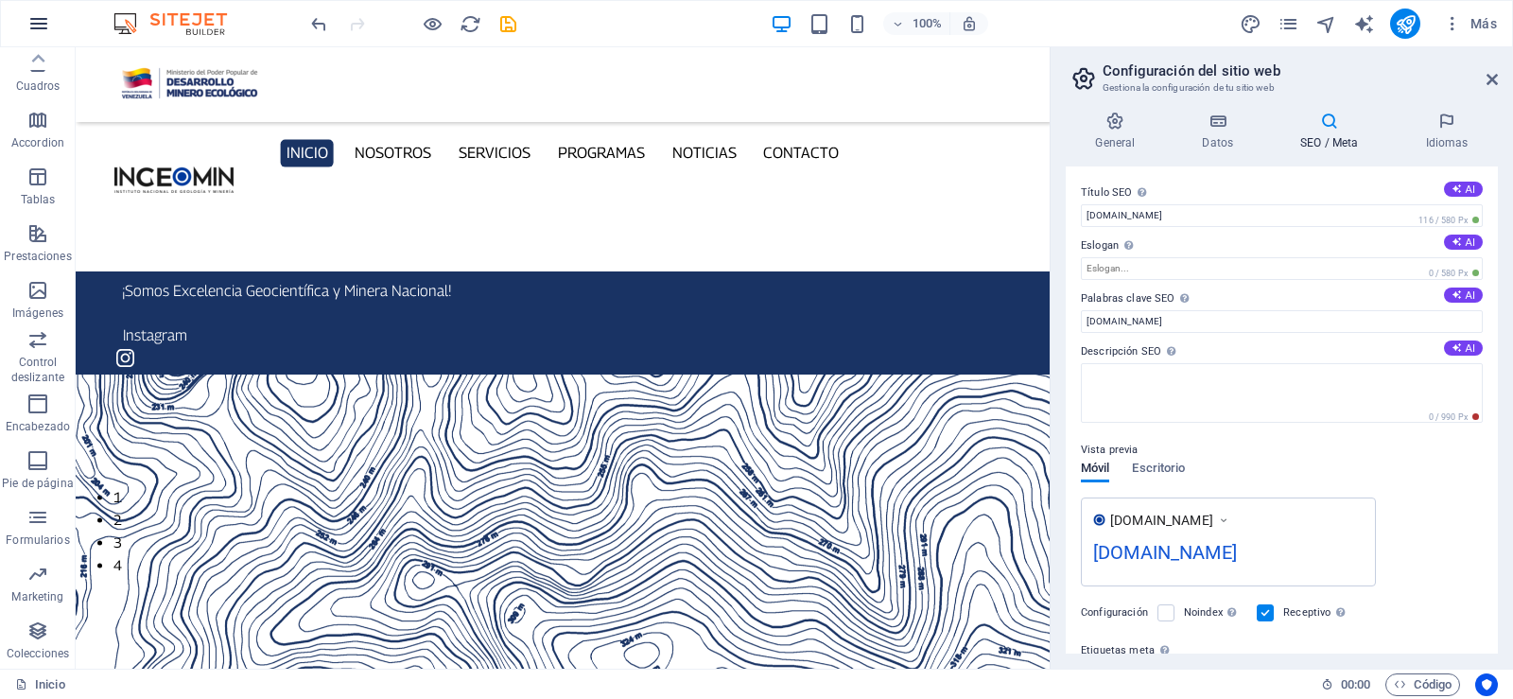
click at [29, 27] on icon "button" at bounding box center [38, 23] width 23 height 23
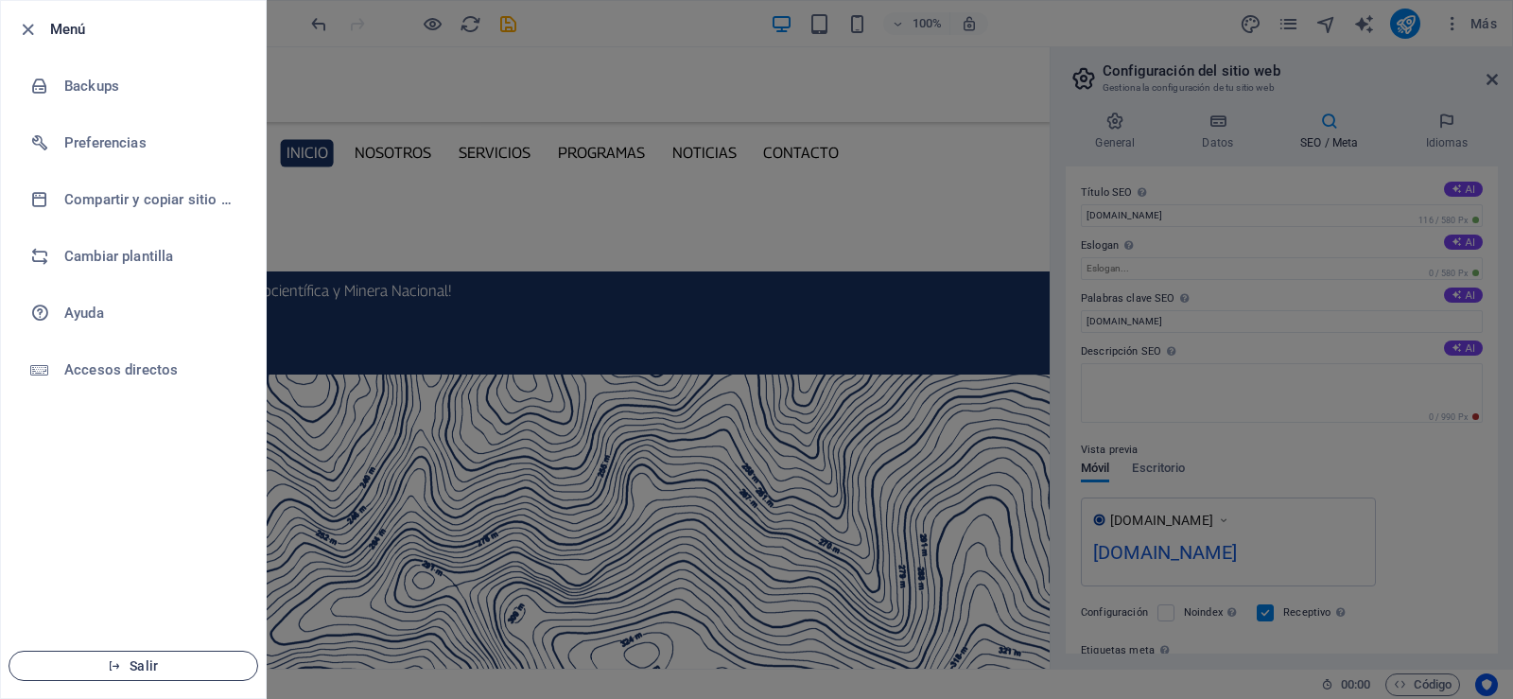
click at [128, 665] on span "Salir" at bounding box center [133, 665] width 217 height 15
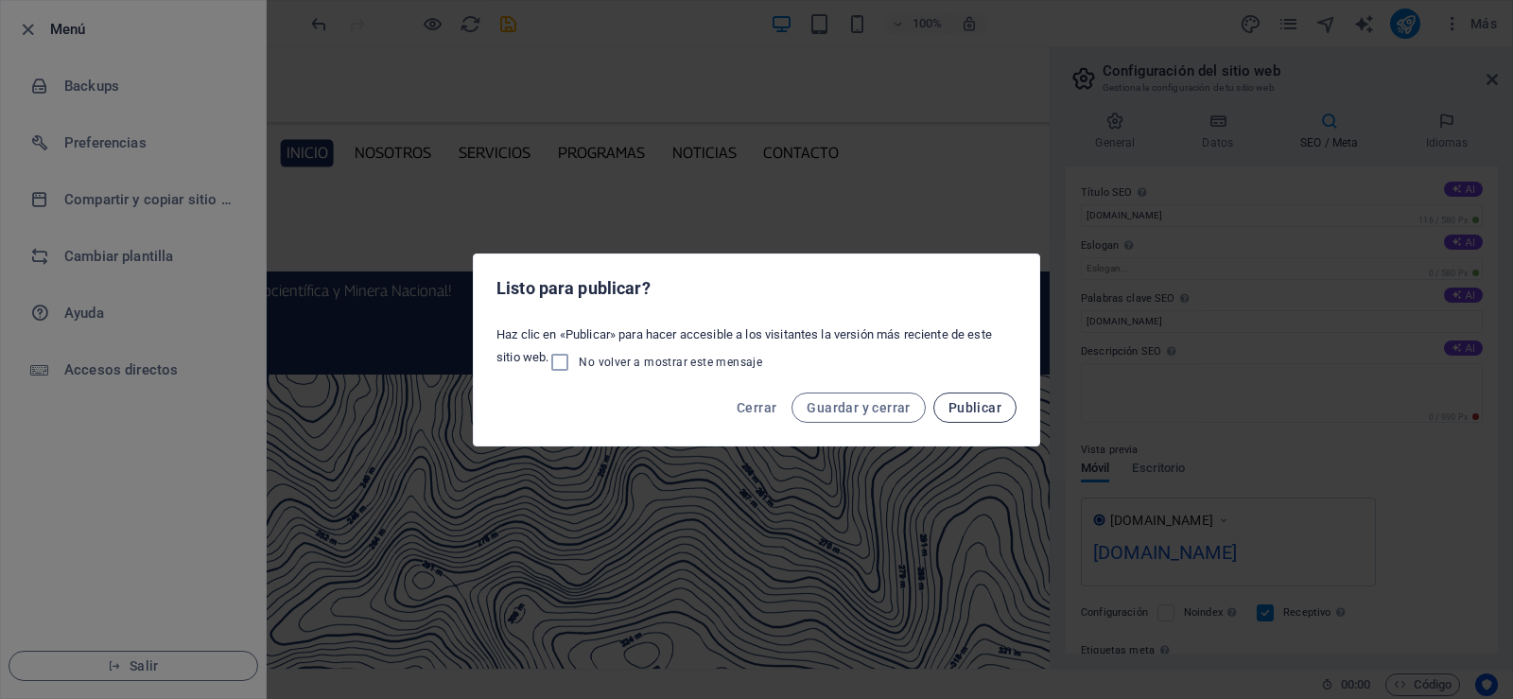
click at [968, 413] on span "Publicar" at bounding box center [974, 407] width 53 height 15
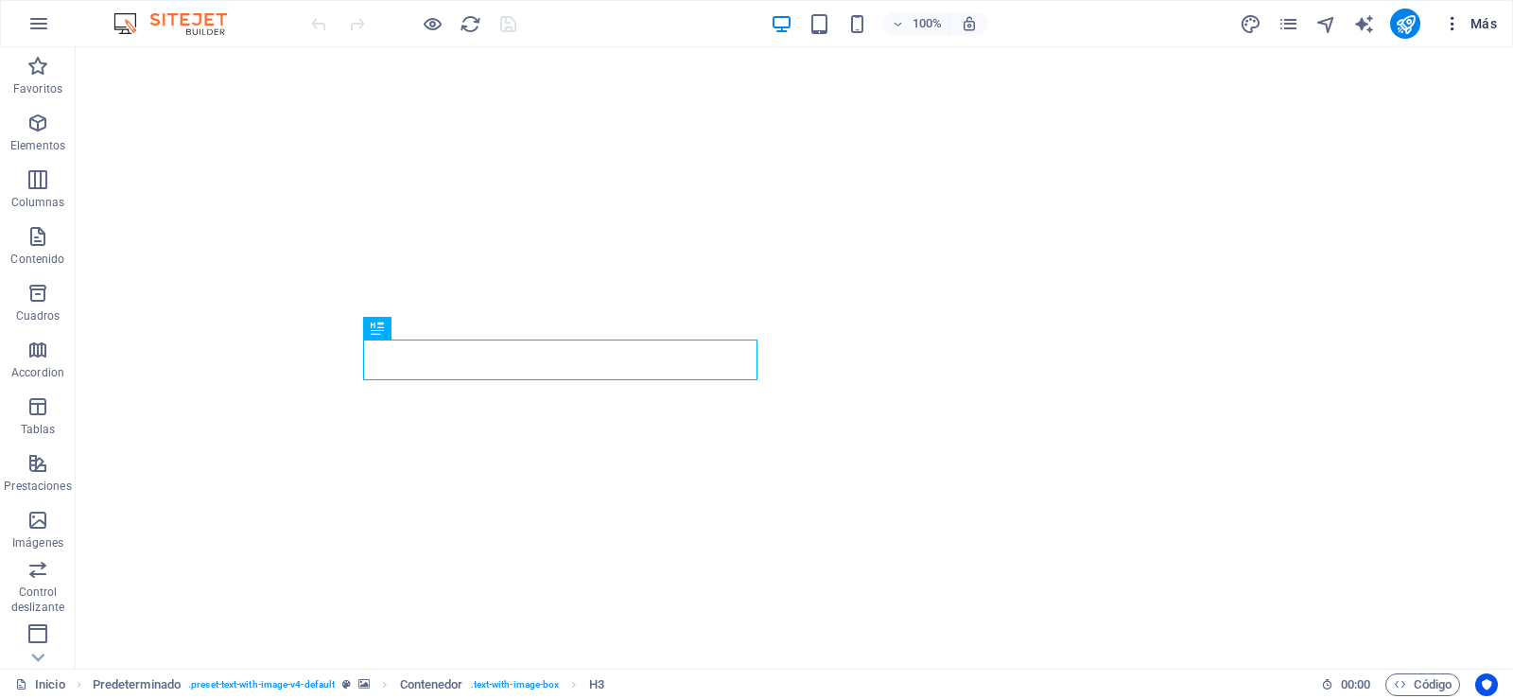
click at [1451, 24] on icon "button" at bounding box center [1452, 23] width 19 height 19
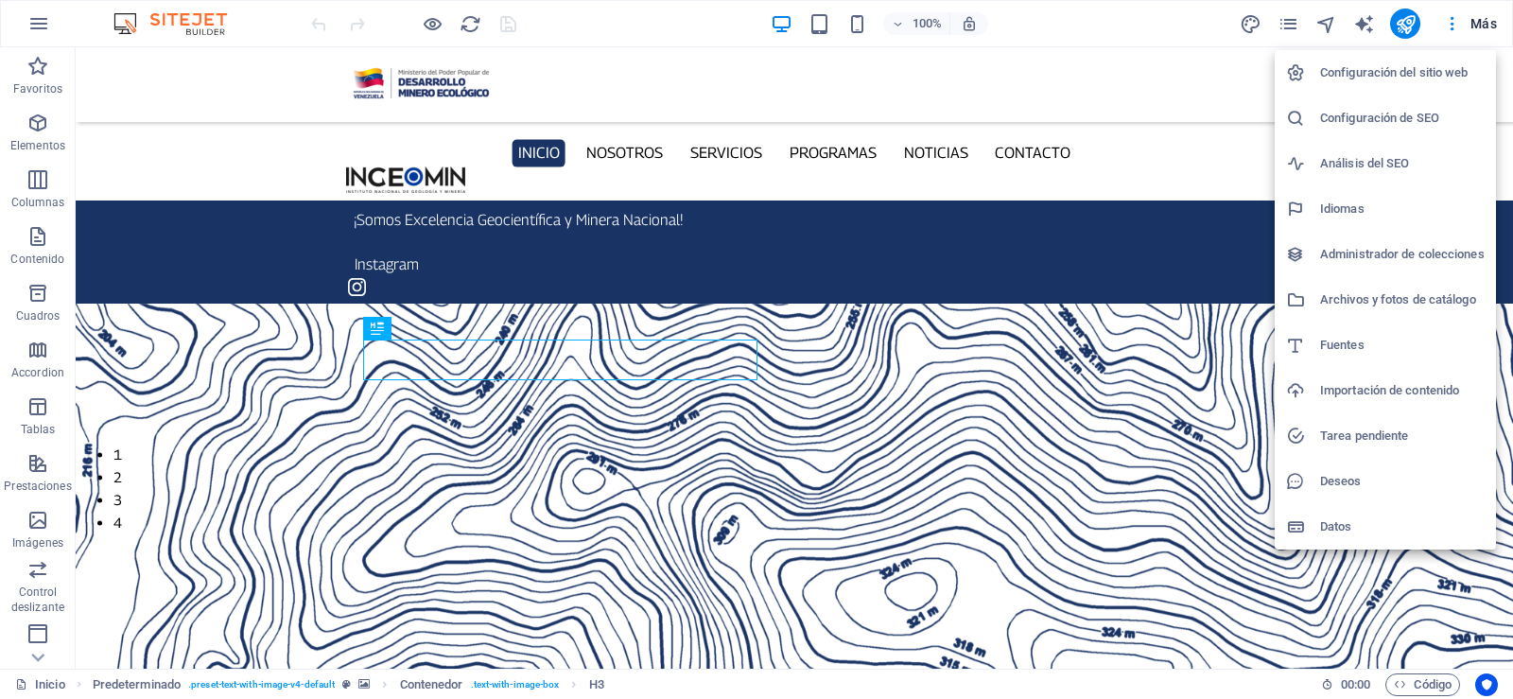
click at [1425, 73] on h6 "Configuración del sitio web" at bounding box center [1402, 72] width 165 height 23
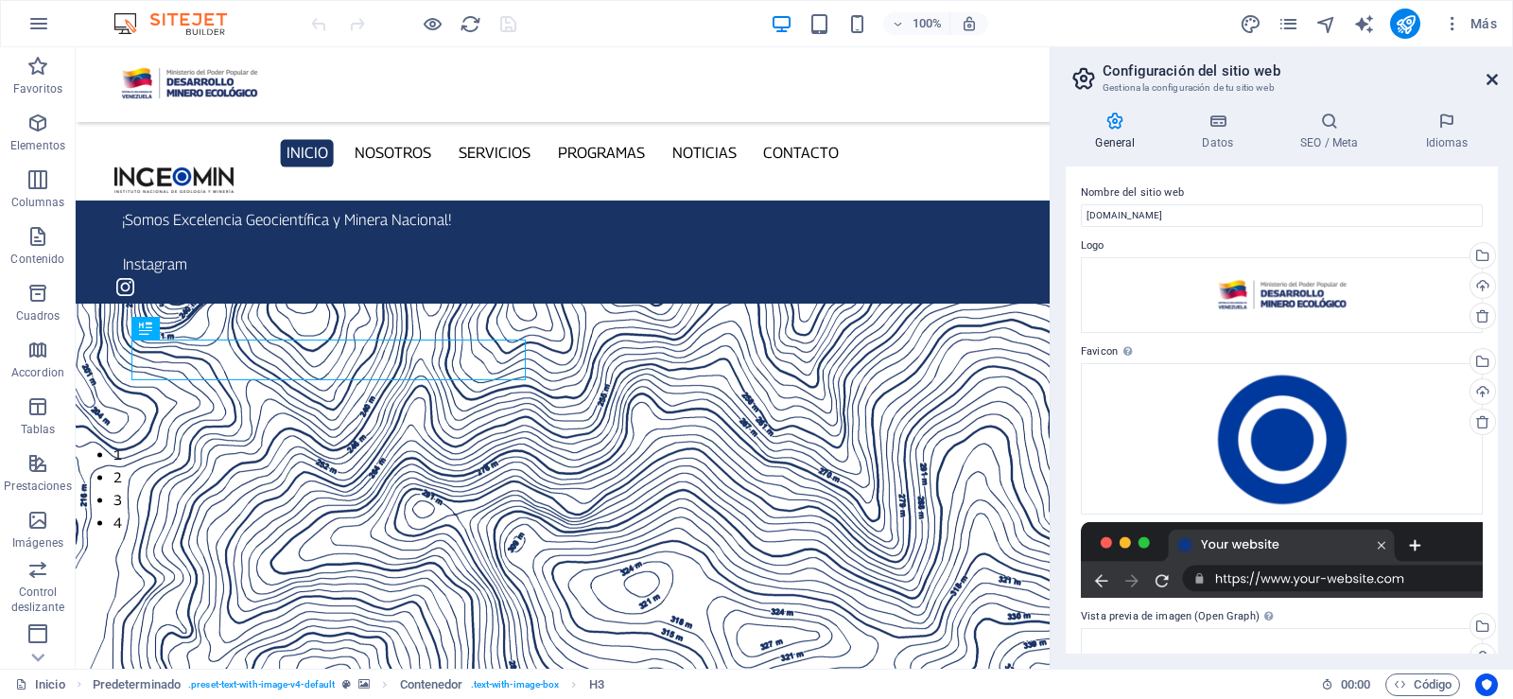
click at [1492, 73] on icon at bounding box center [1491, 79] width 11 height 15
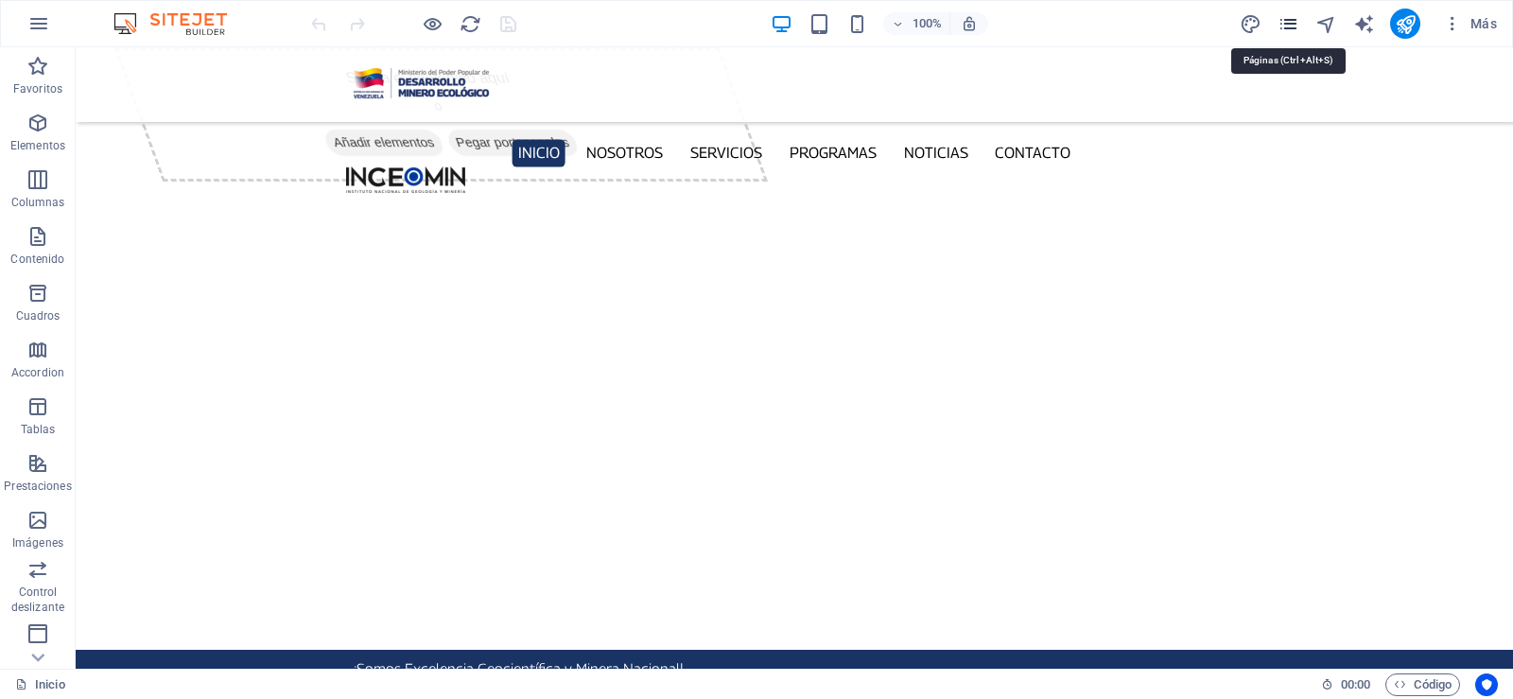
click at [1289, 23] on icon "pages" at bounding box center [1288, 24] width 22 height 22
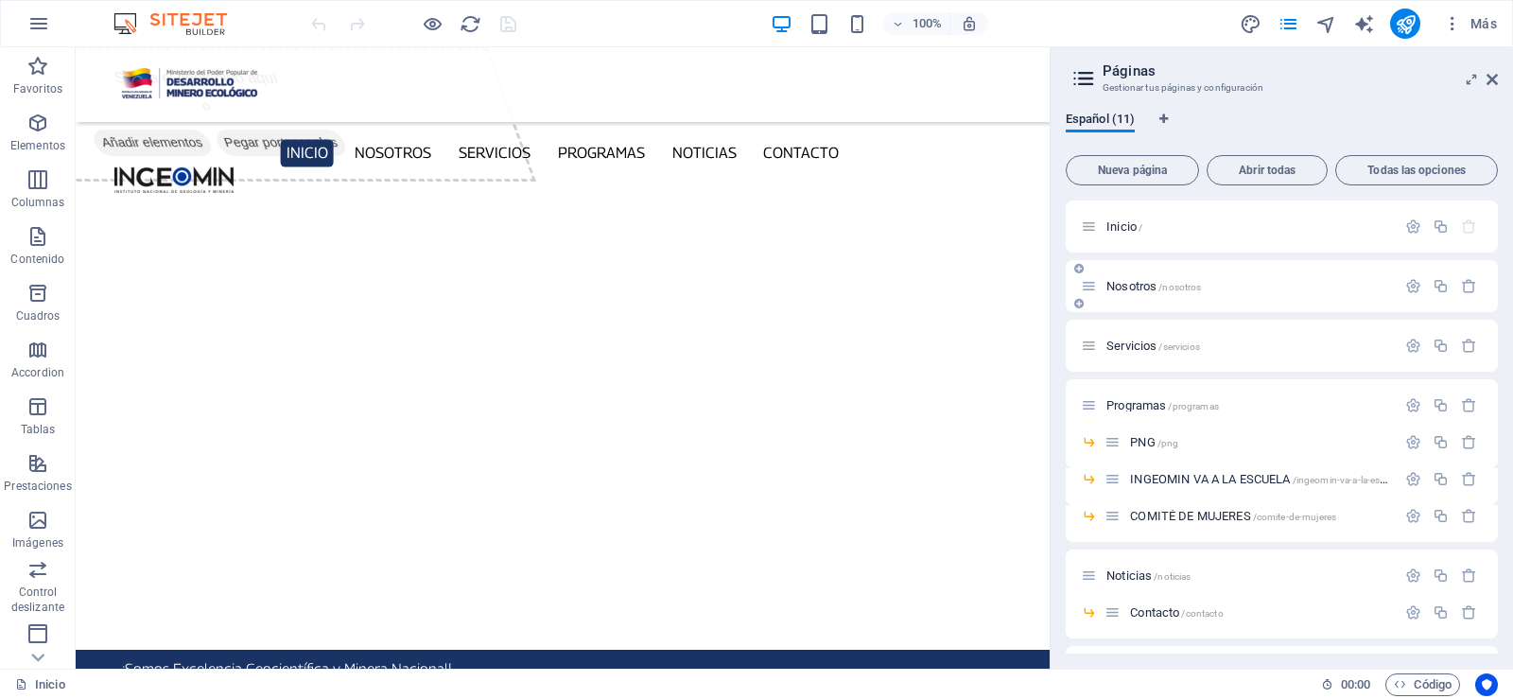
click at [1137, 284] on span "Nosotros /nosotros" at bounding box center [1153, 286] width 95 height 14
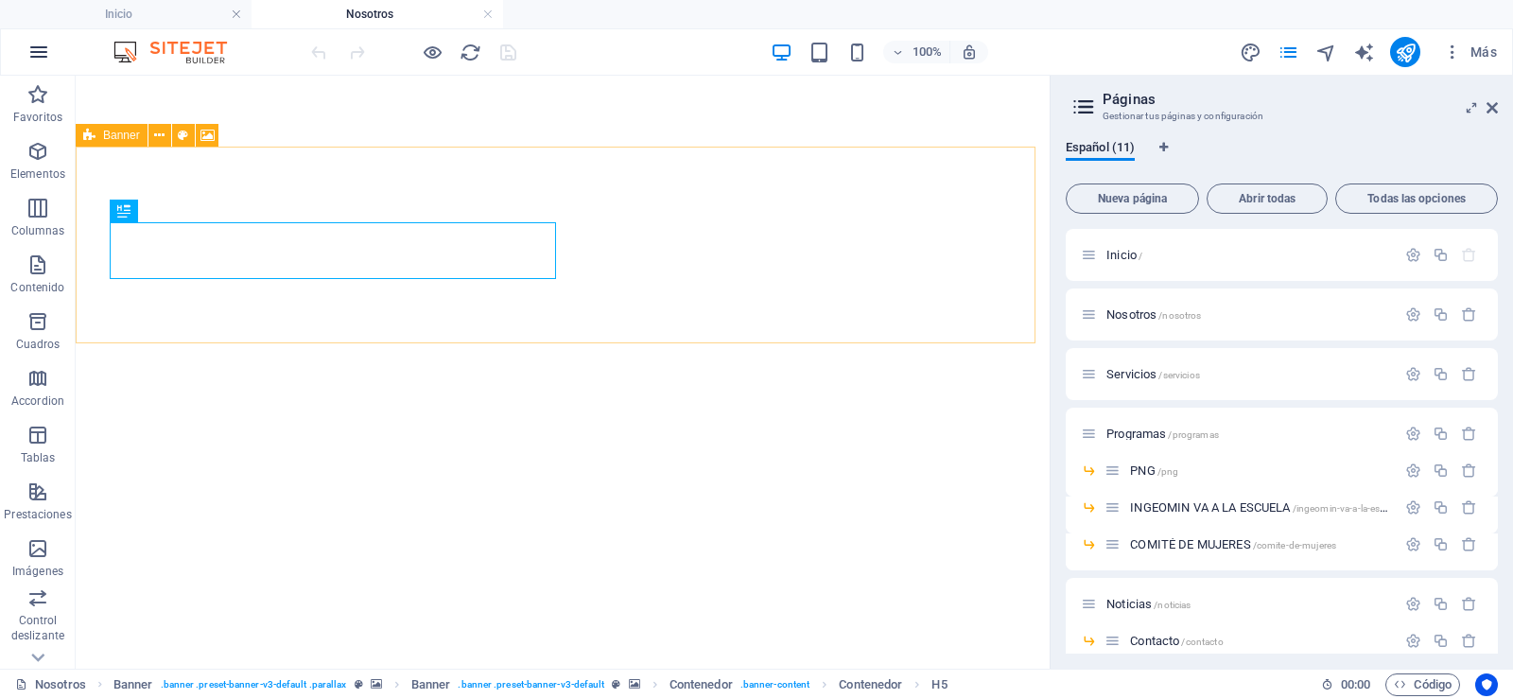
click at [28, 52] on icon "button" at bounding box center [38, 52] width 23 height 23
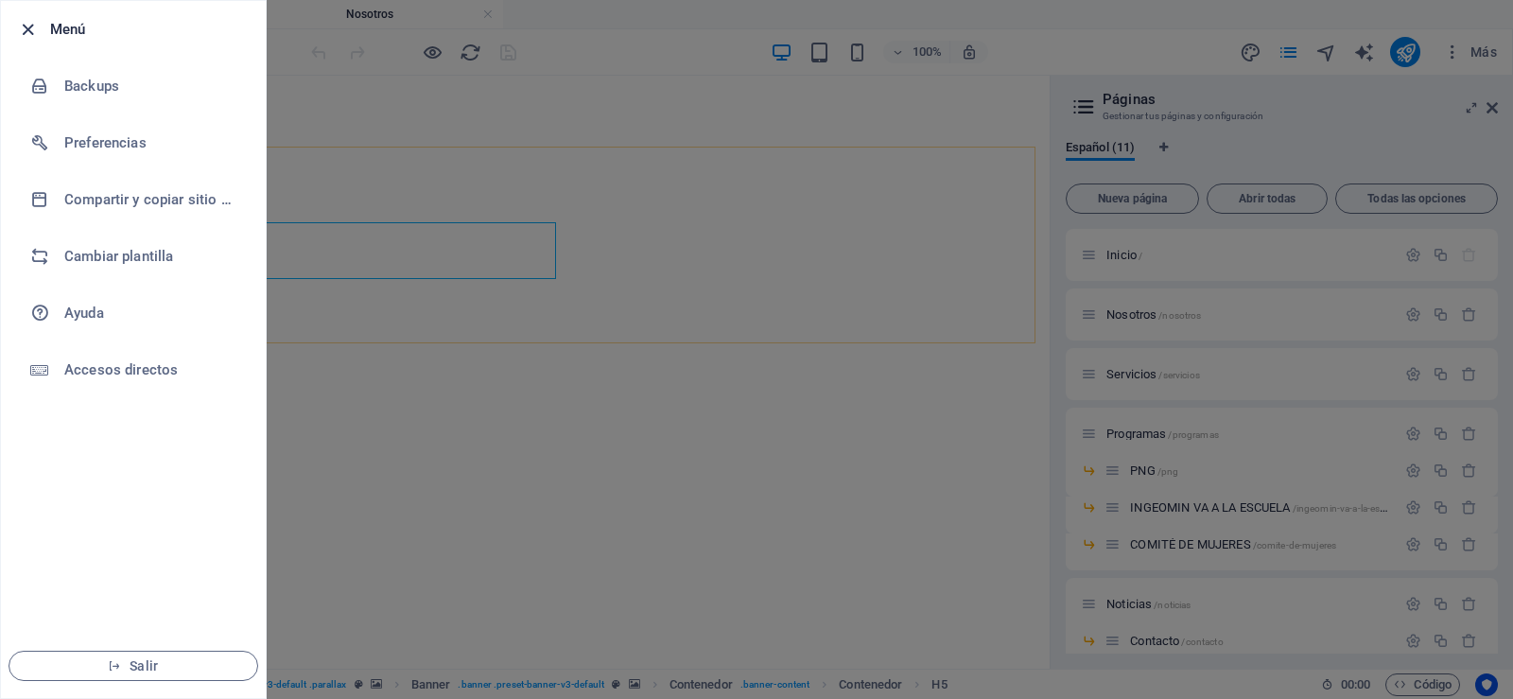
click at [26, 28] on icon "button" at bounding box center [28, 30] width 22 height 22
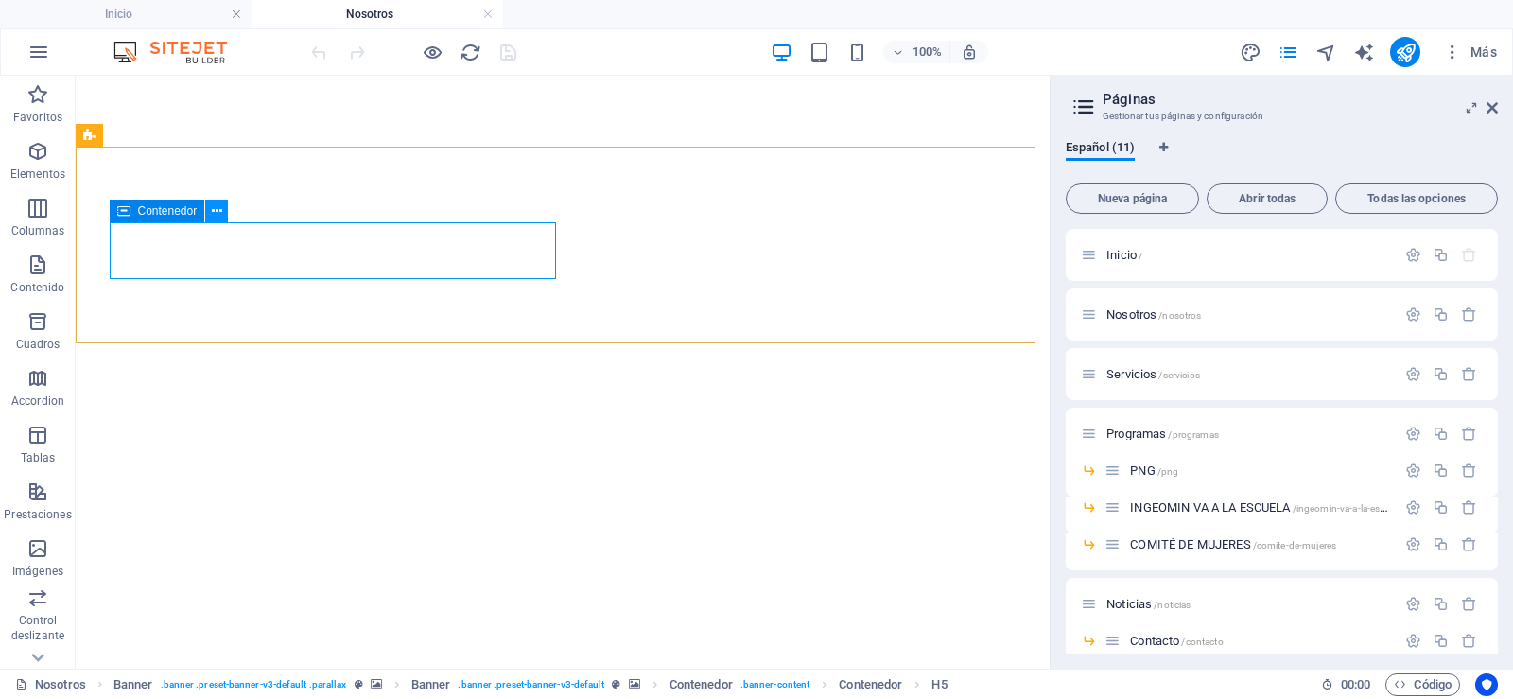
click at [217, 213] on icon at bounding box center [217, 211] width 10 height 20
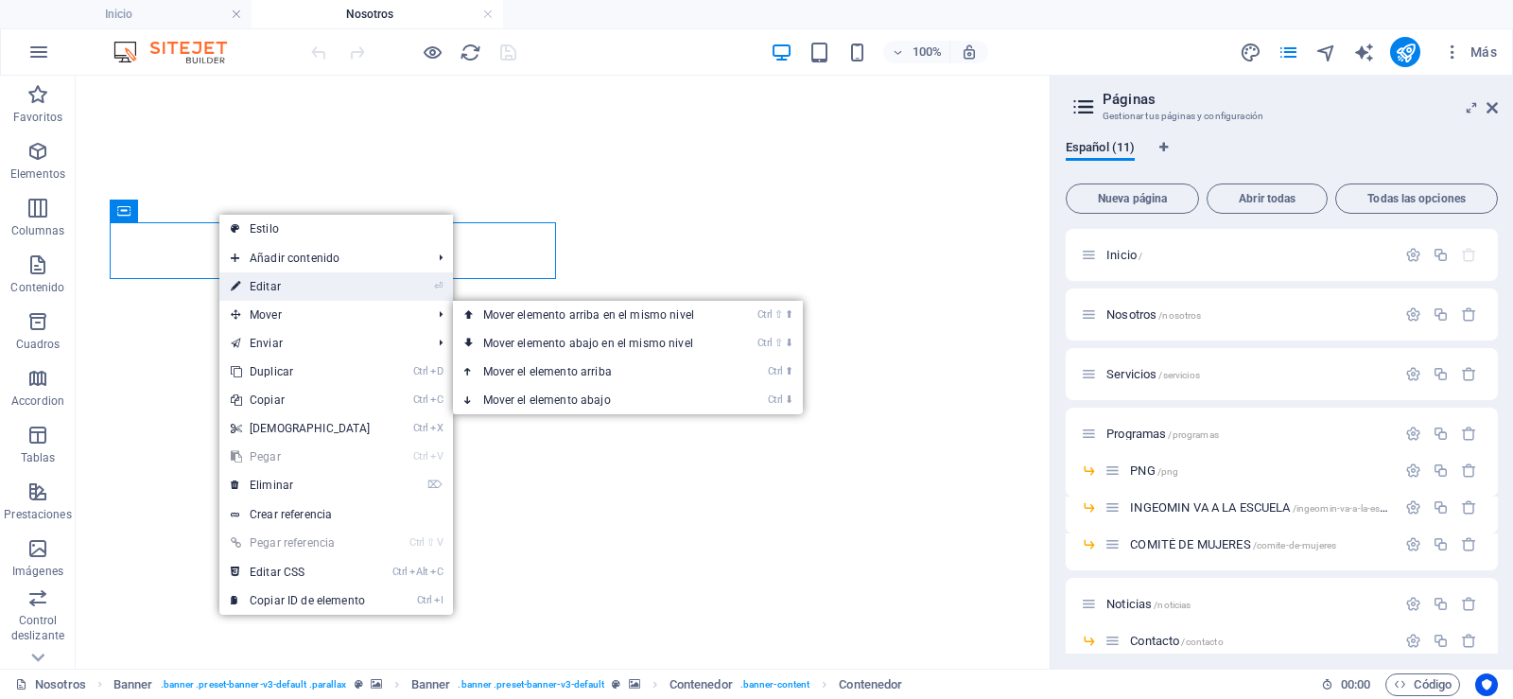
click at [293, 277] on link "⏎ Editar" at bounding box center [300, 286] width 163 height 28
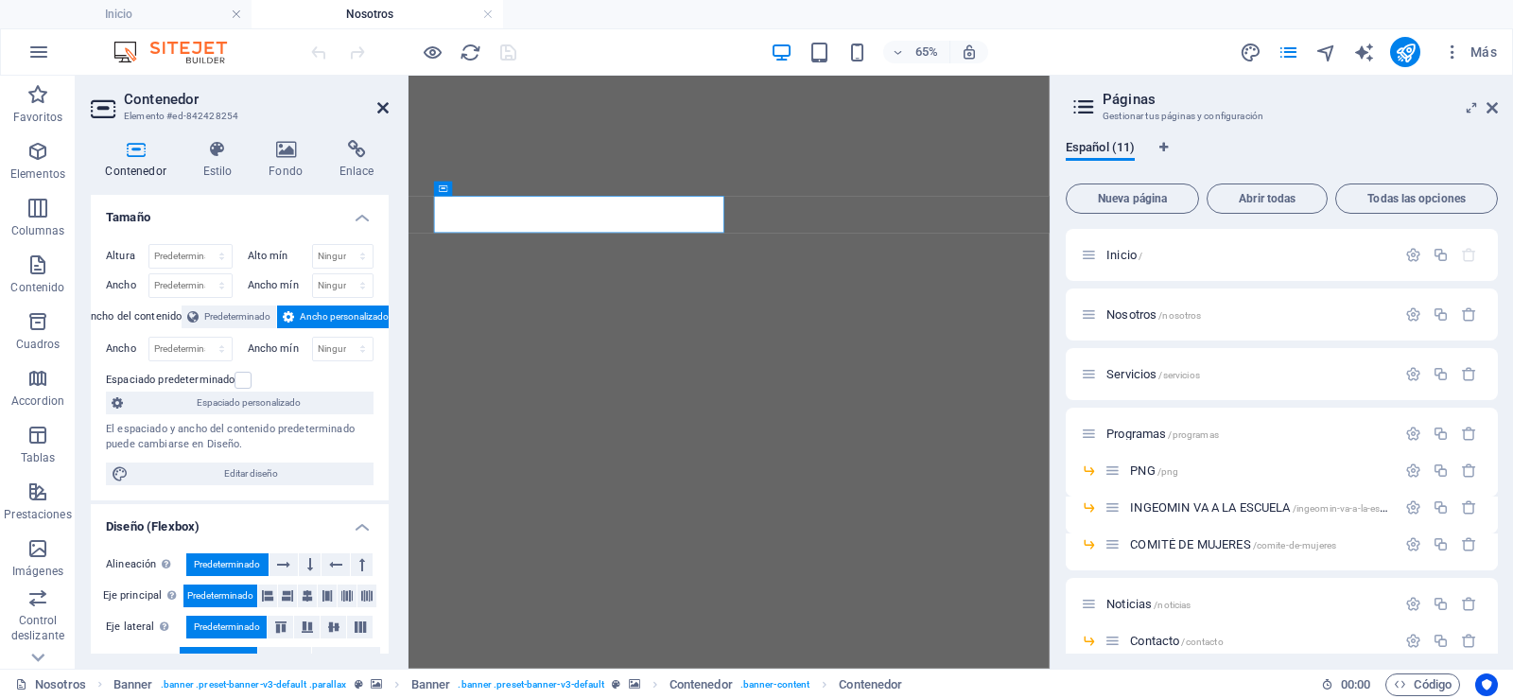
click at [385, 111] on icon at bounding box center [382, 107] width 11 height 15
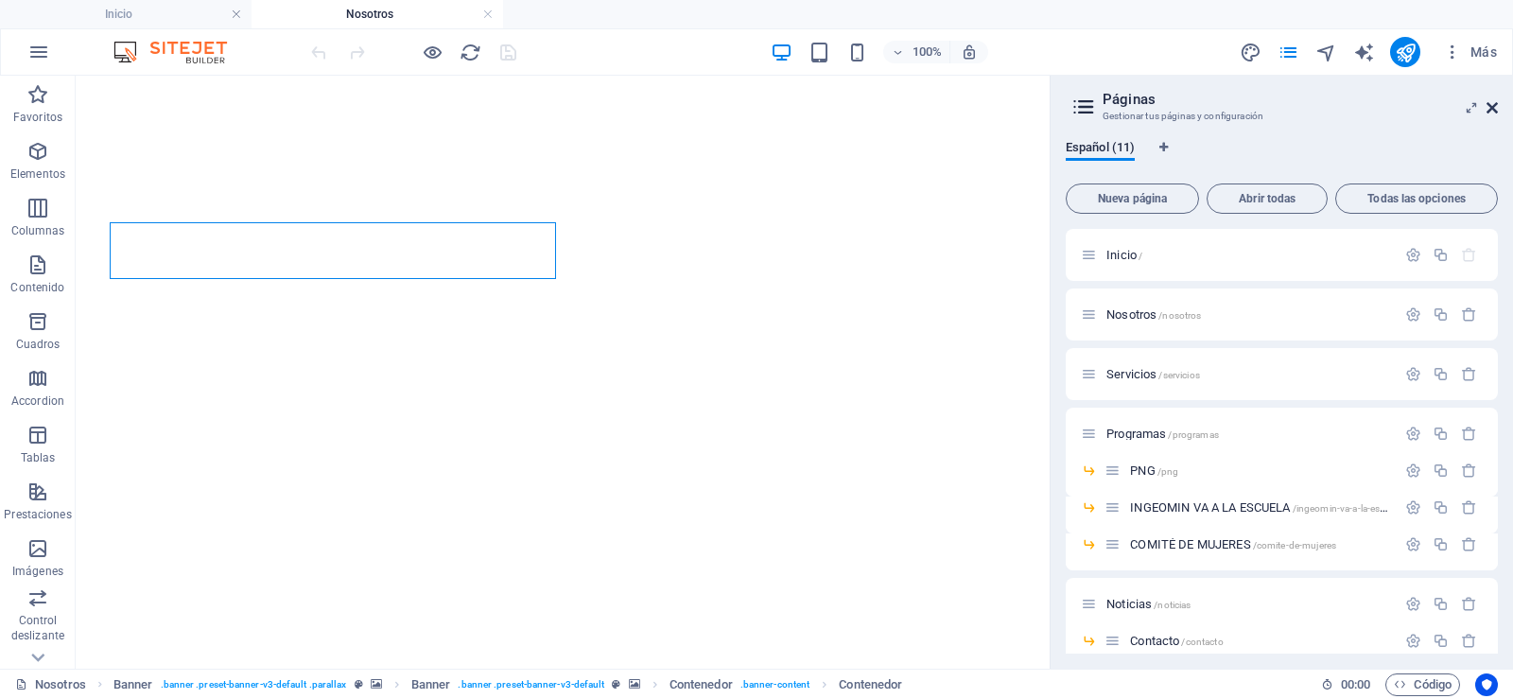
click at [1488, 104] on icon at bounding box center [1491, 107] width 11 height 15
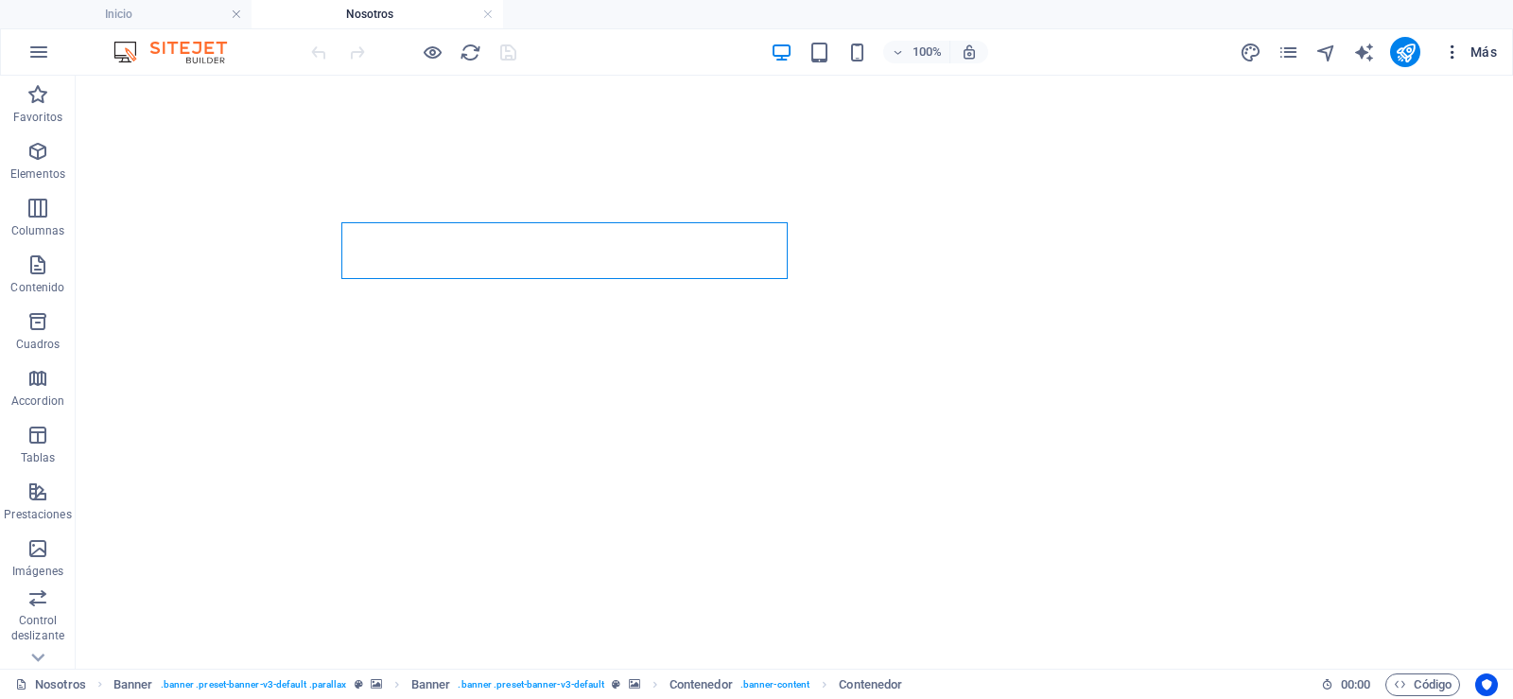
click at [1449, 54] on icon "button" at bounding box center [1452, 52] width 19 height 19
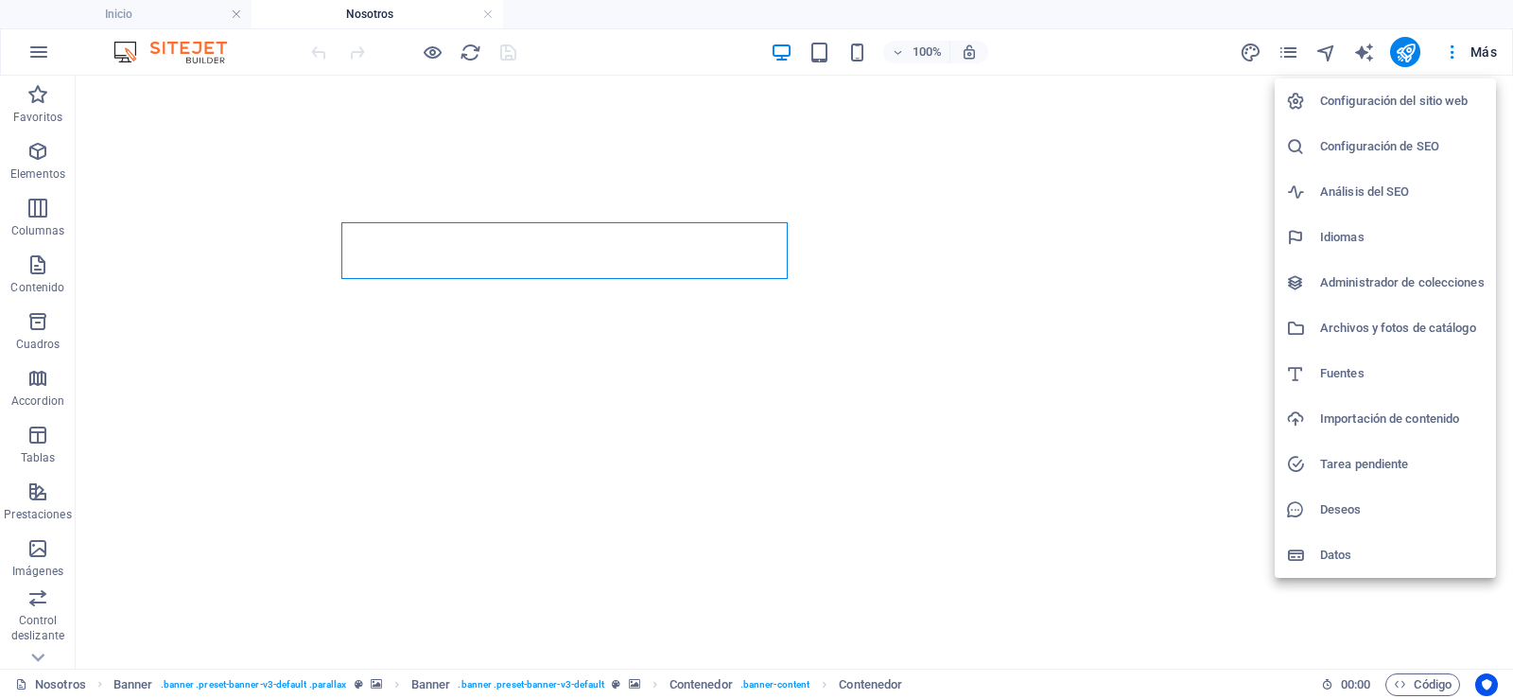
click at [1347, 100] on h6 "Configuración del sitio web" at bounding box center [1402, 101] width 165 height 23
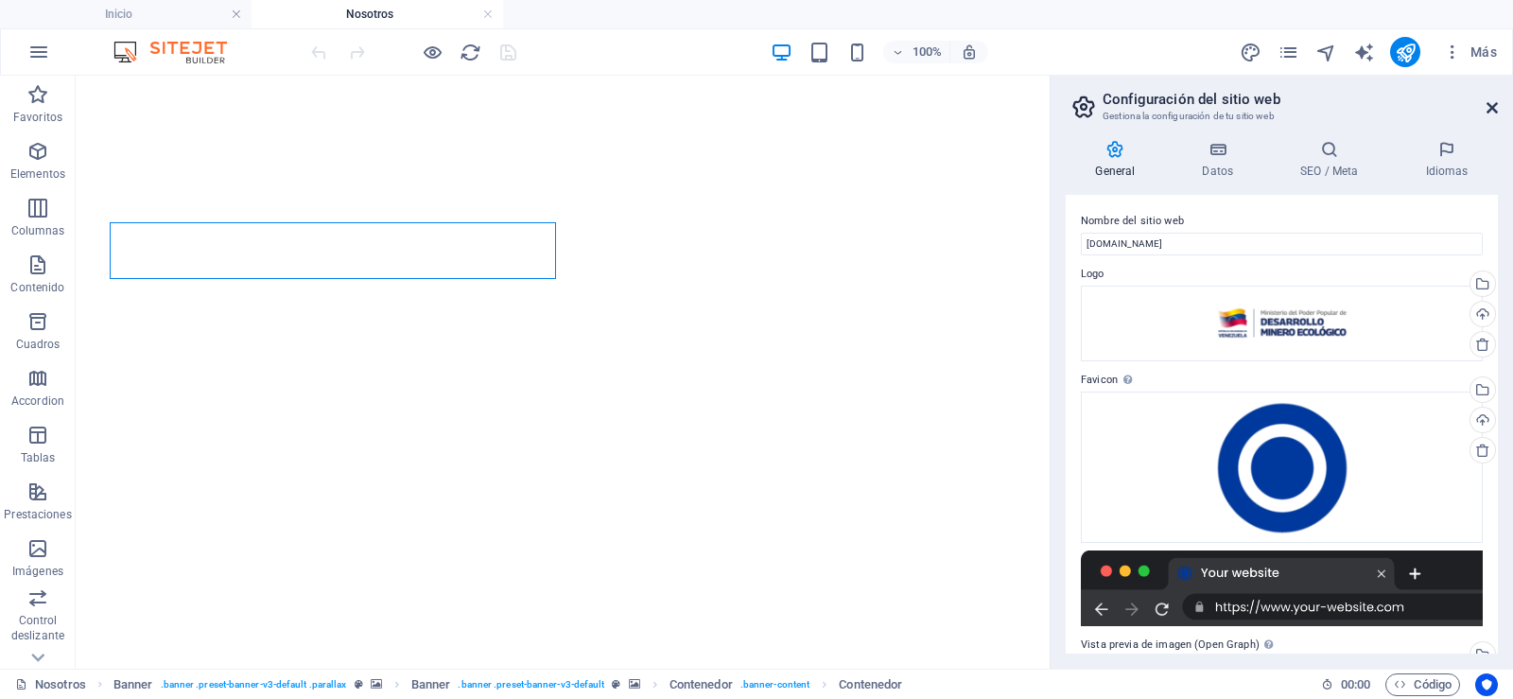
click at [1488, 109] on icon at bounding box center [1491, 107] width 11 height 15
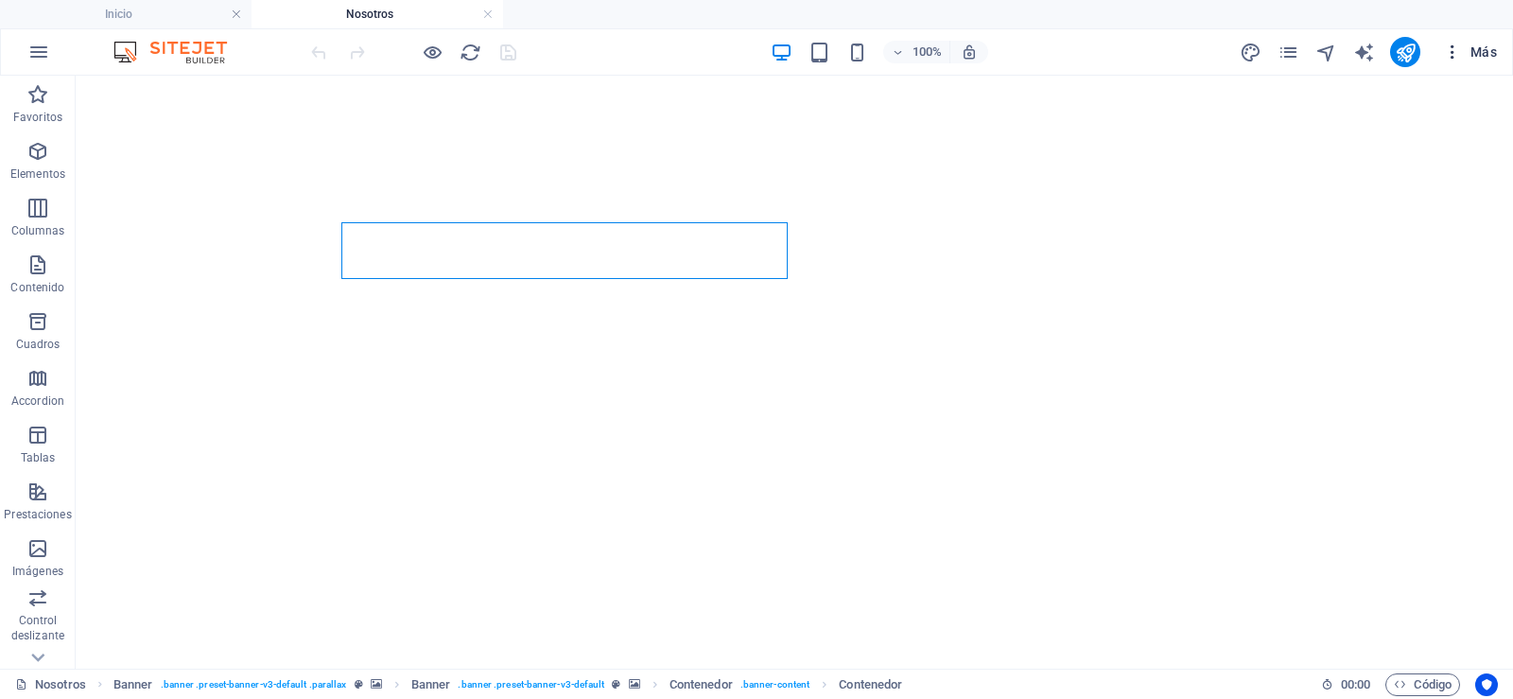
click at [1474, 52] on span "Más" at bounding box center [1470, 52] width 54 height 19
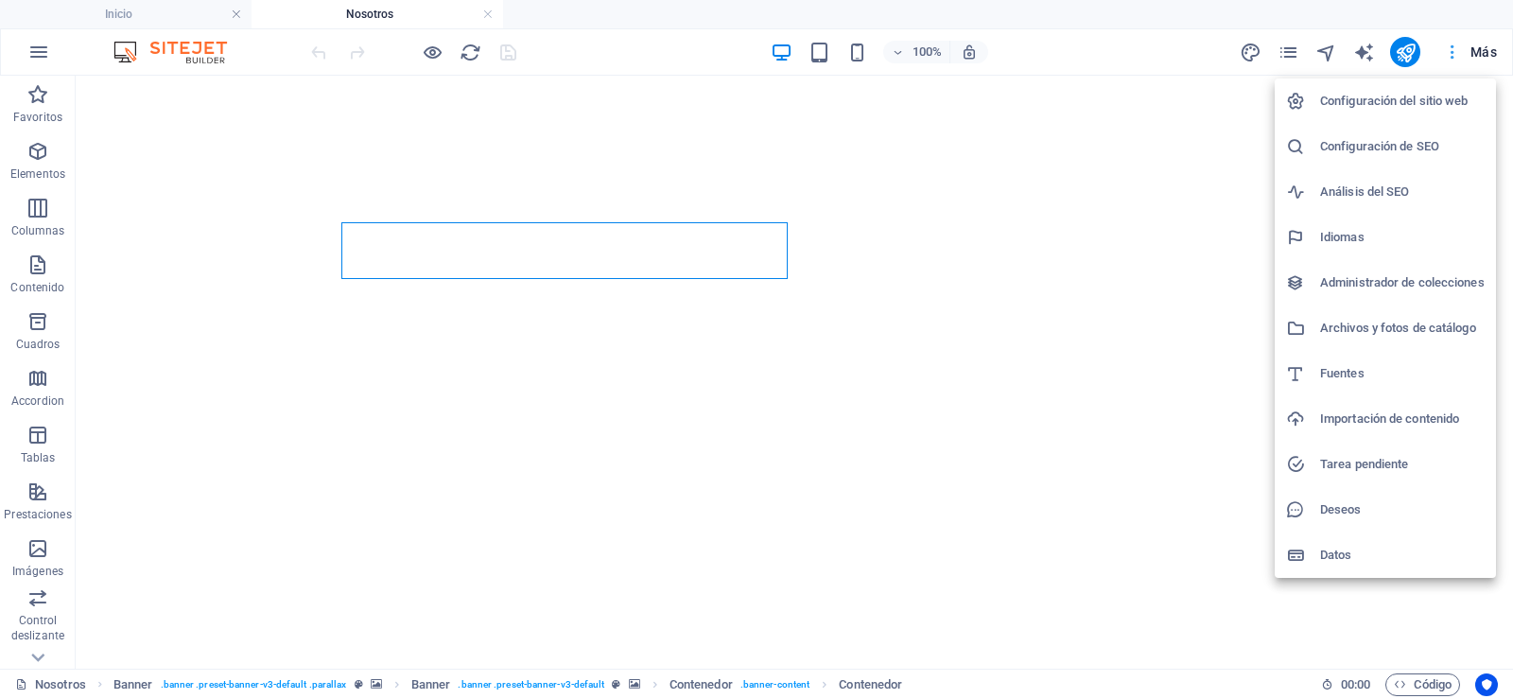
click at [1474, 52] on div at bounding box center [756, 349] width 1513 height 699
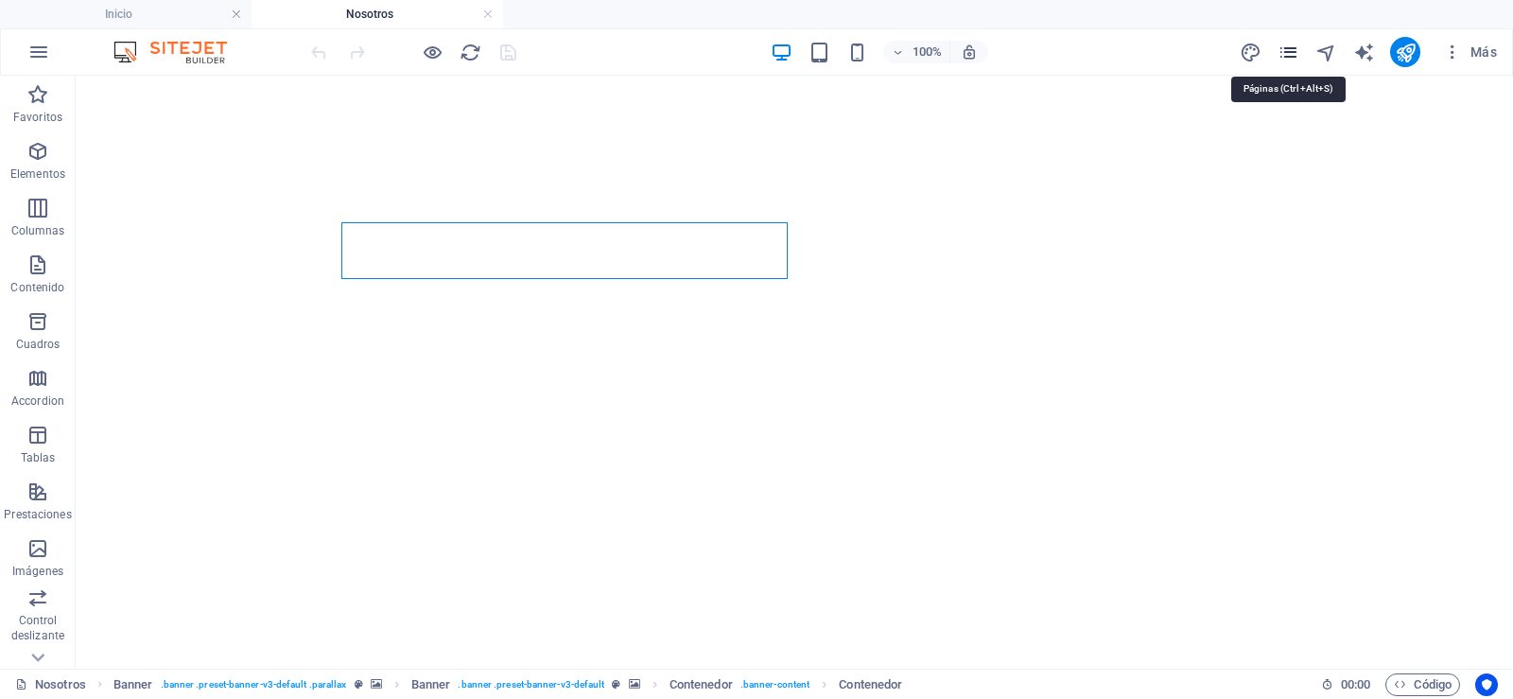
click at [1297, 57] on icon "pages" at bounding box center [1288, 53] width 22 height 22
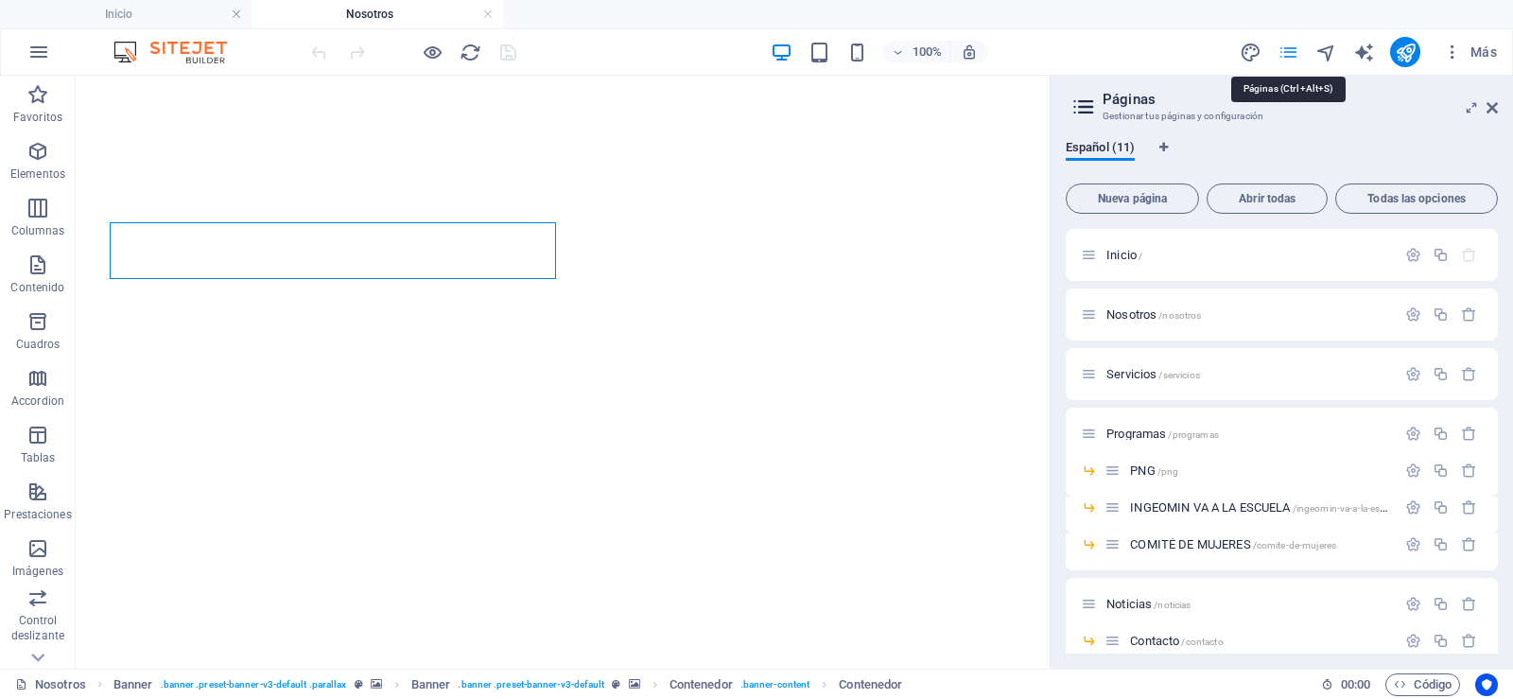
click at [1297, 57] on icon "pages" at bounding box center [1288, 53] width 22 height 22
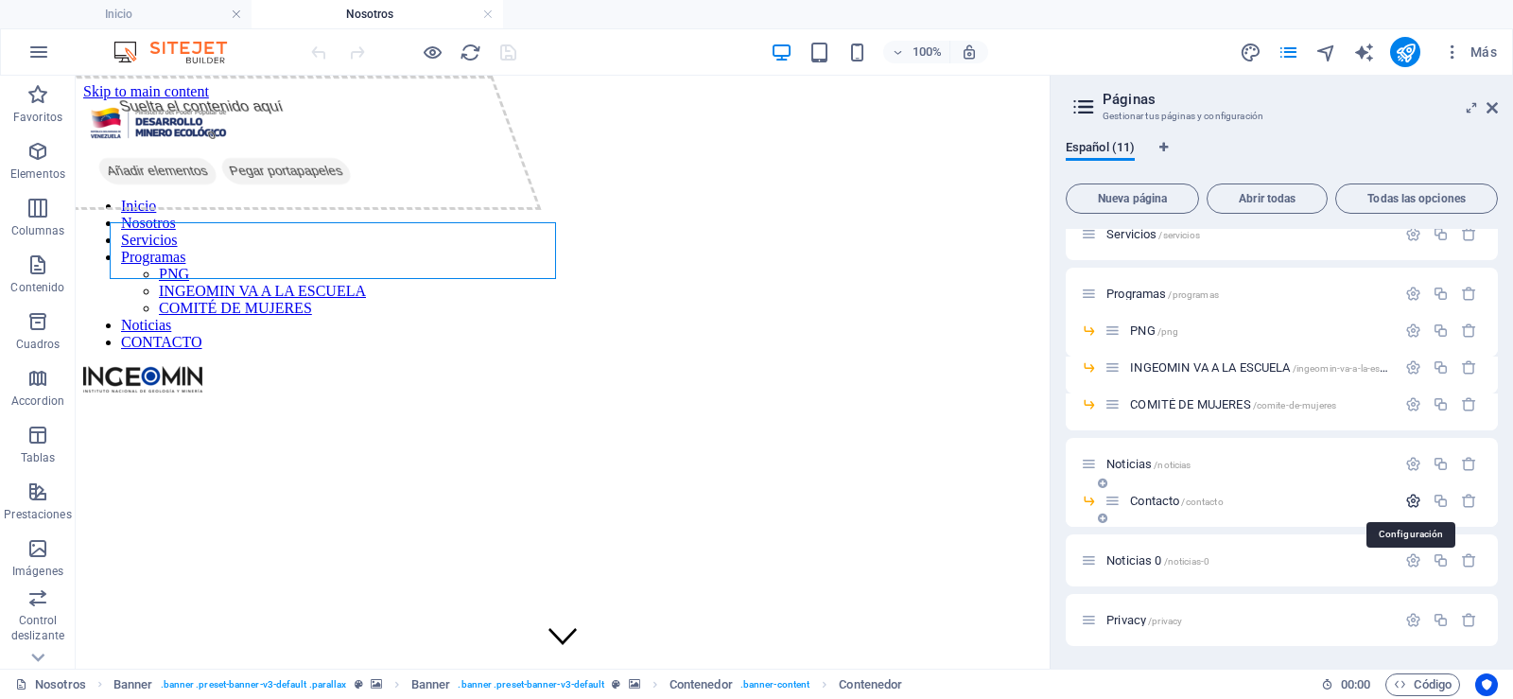
click at [1407, 508] on icon "button" at bounding box center [1413, 501] width 16 height 16
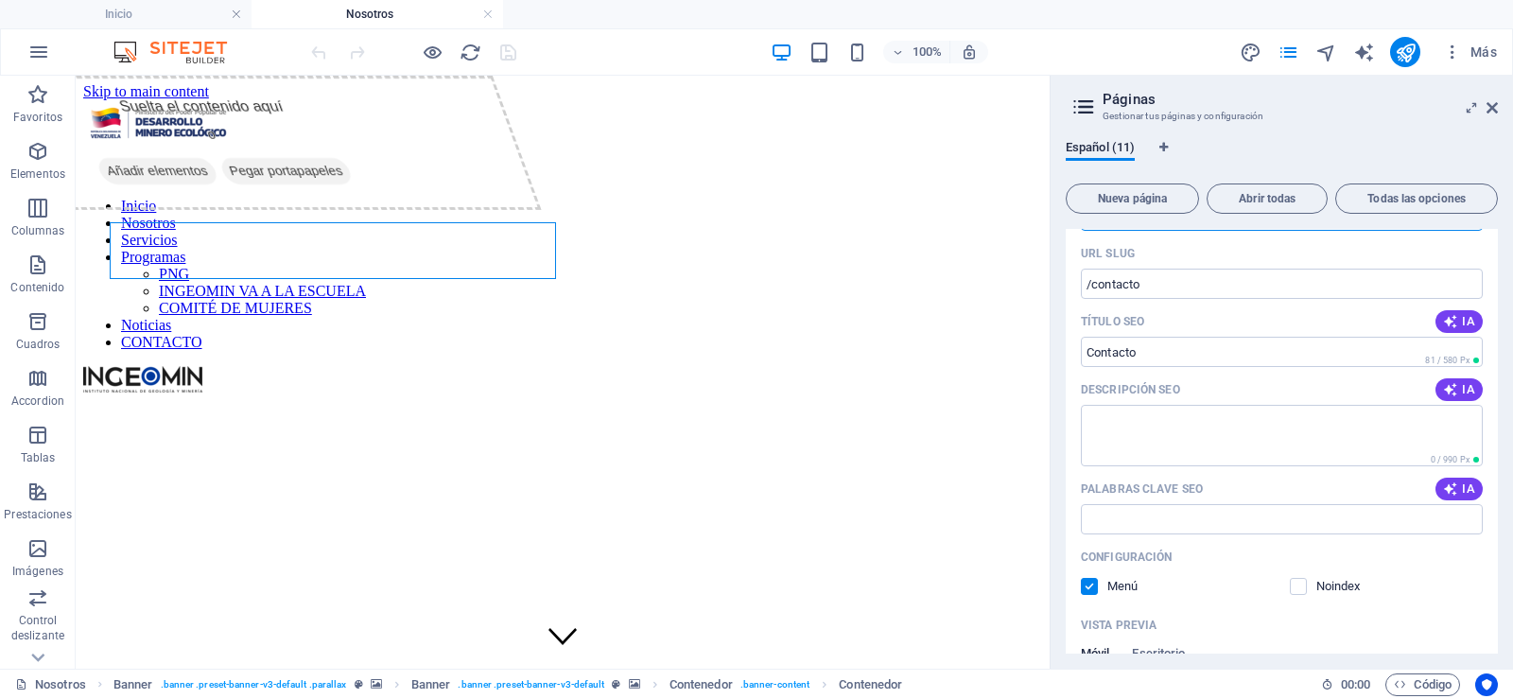
scroll to position [258, 0]
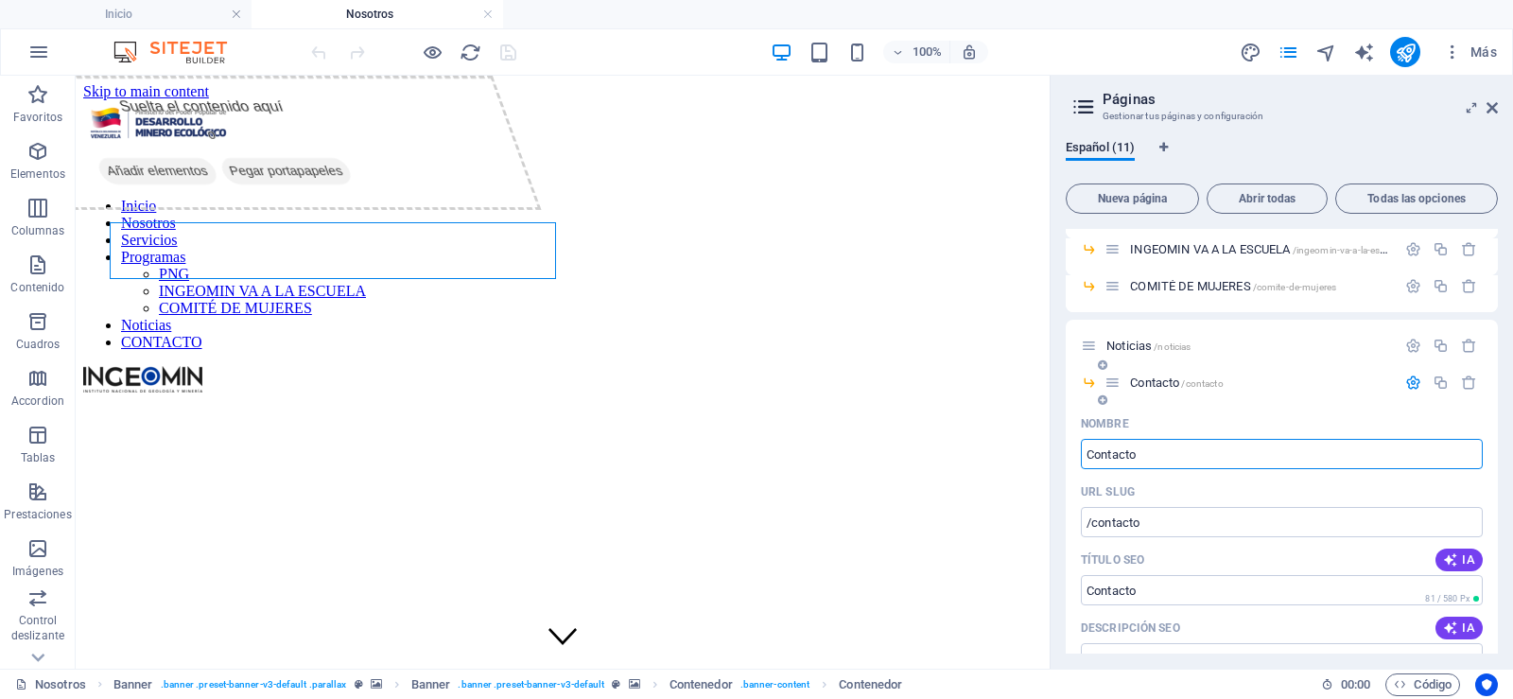
click at [1166, 387] on span "Contacto /contacto" at bounding box center [1176, 382] width 93 height 14
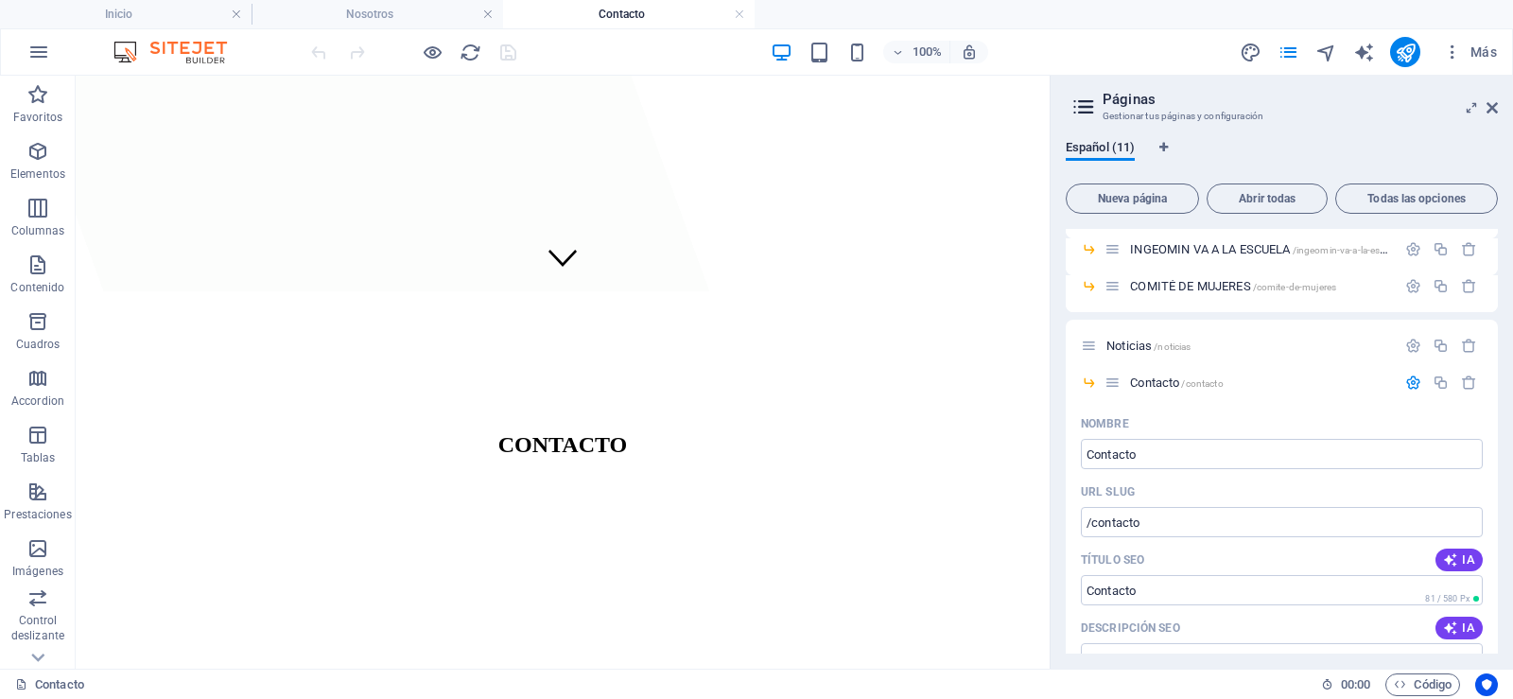
scroll to position [662, 0]
click at [1441, 54] on button "Más" at bounding box center [1469, 52] width 69 height 30
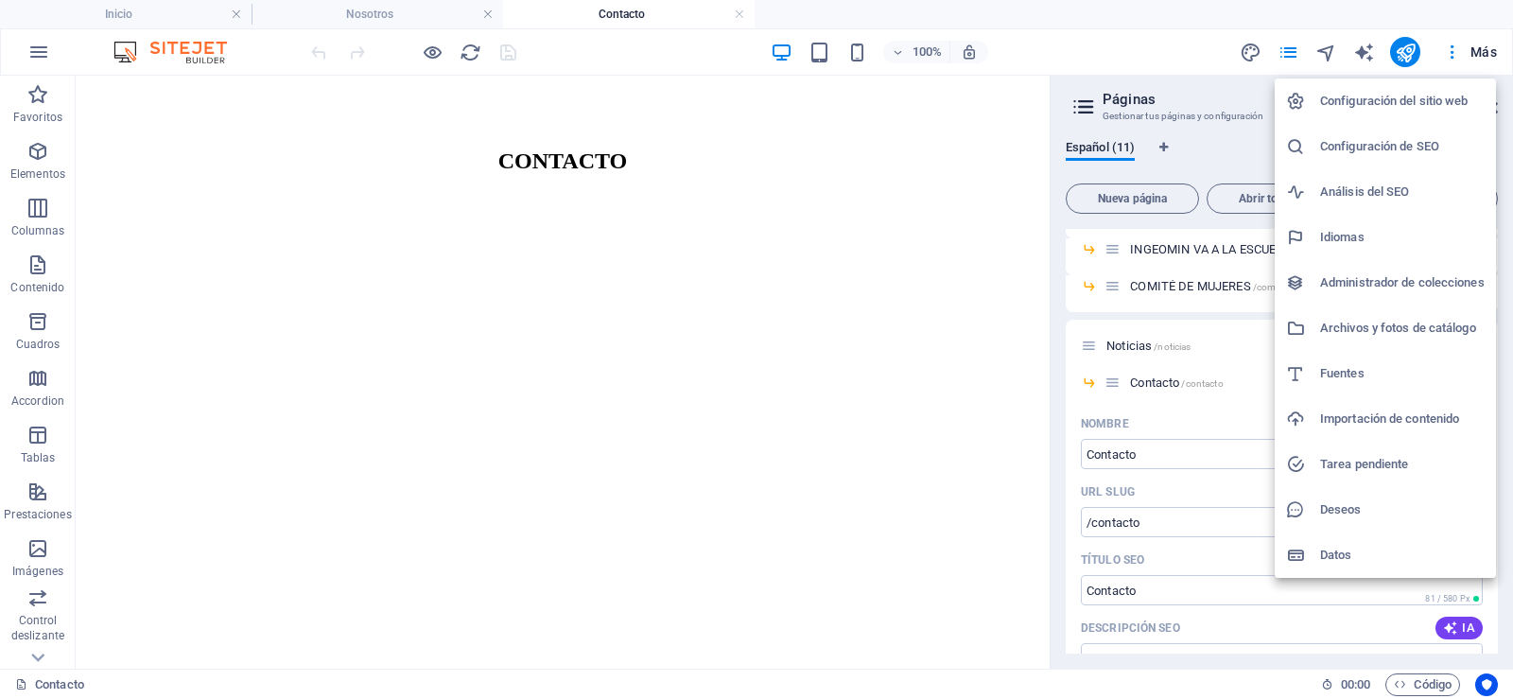
click at [45, 51] on div at bounding box center [756, 349] width 1513 height 699
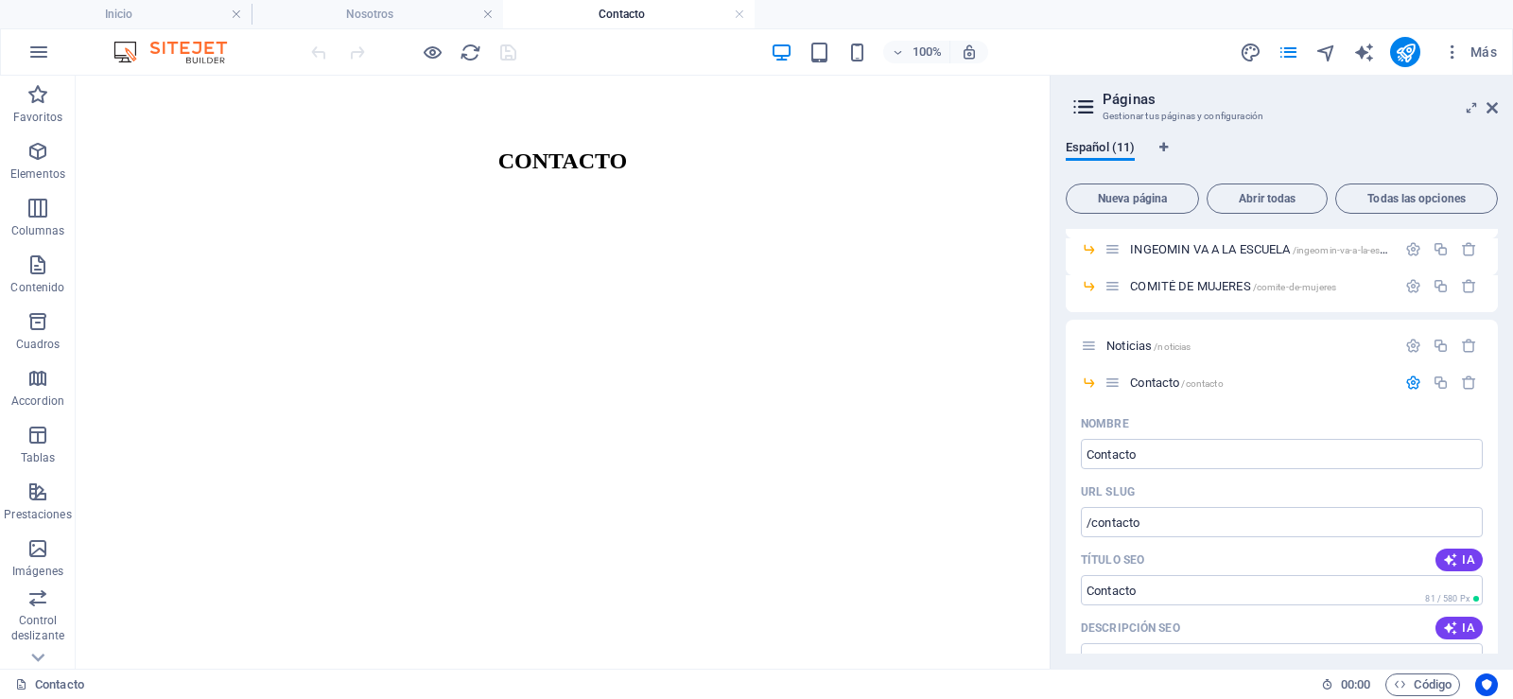
click at [36, 54] on icon "button" at bounding box center [38, 52] width 23 height 23
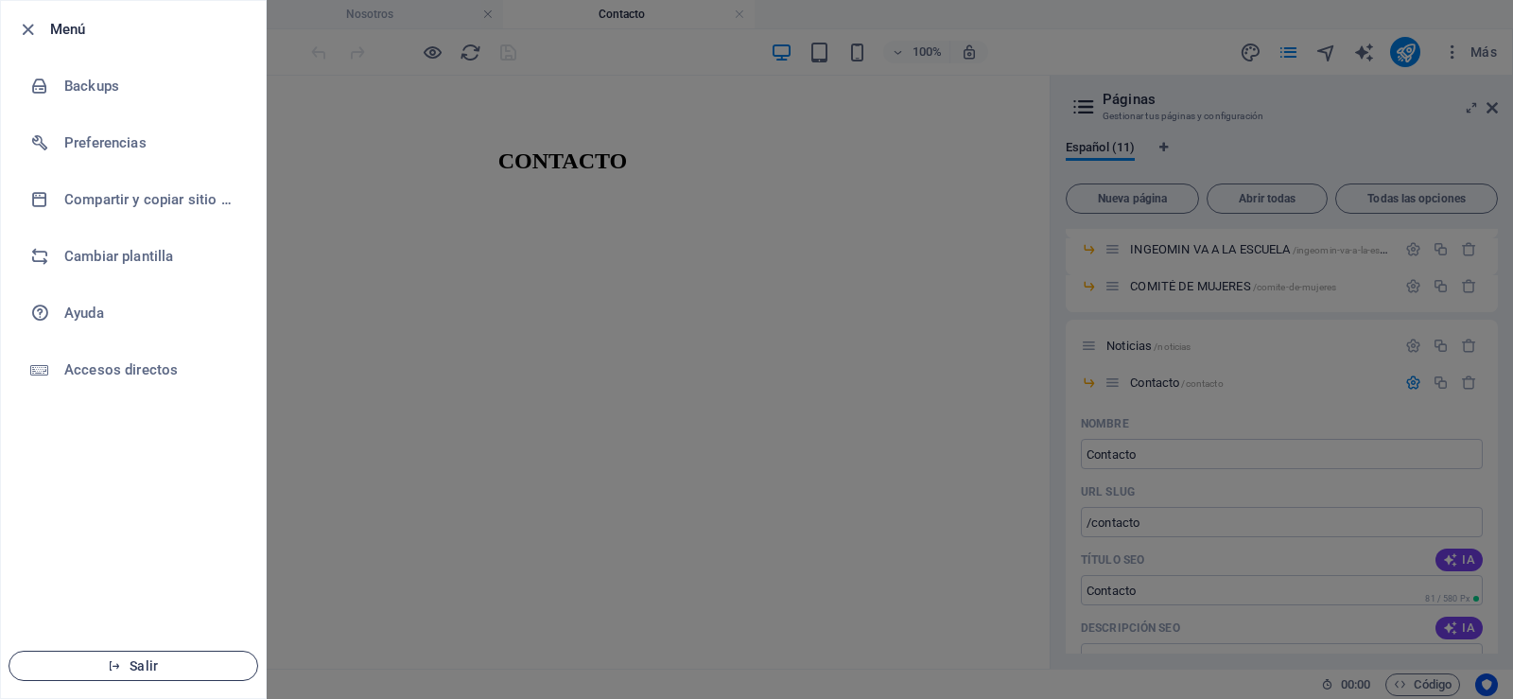
click at [152, 659] on span "Salir" at bounding box center [133, 665] width 217 height 15
click at [148, 677] on button "Salir" at bounding box center [134, 666] width 250 height 30
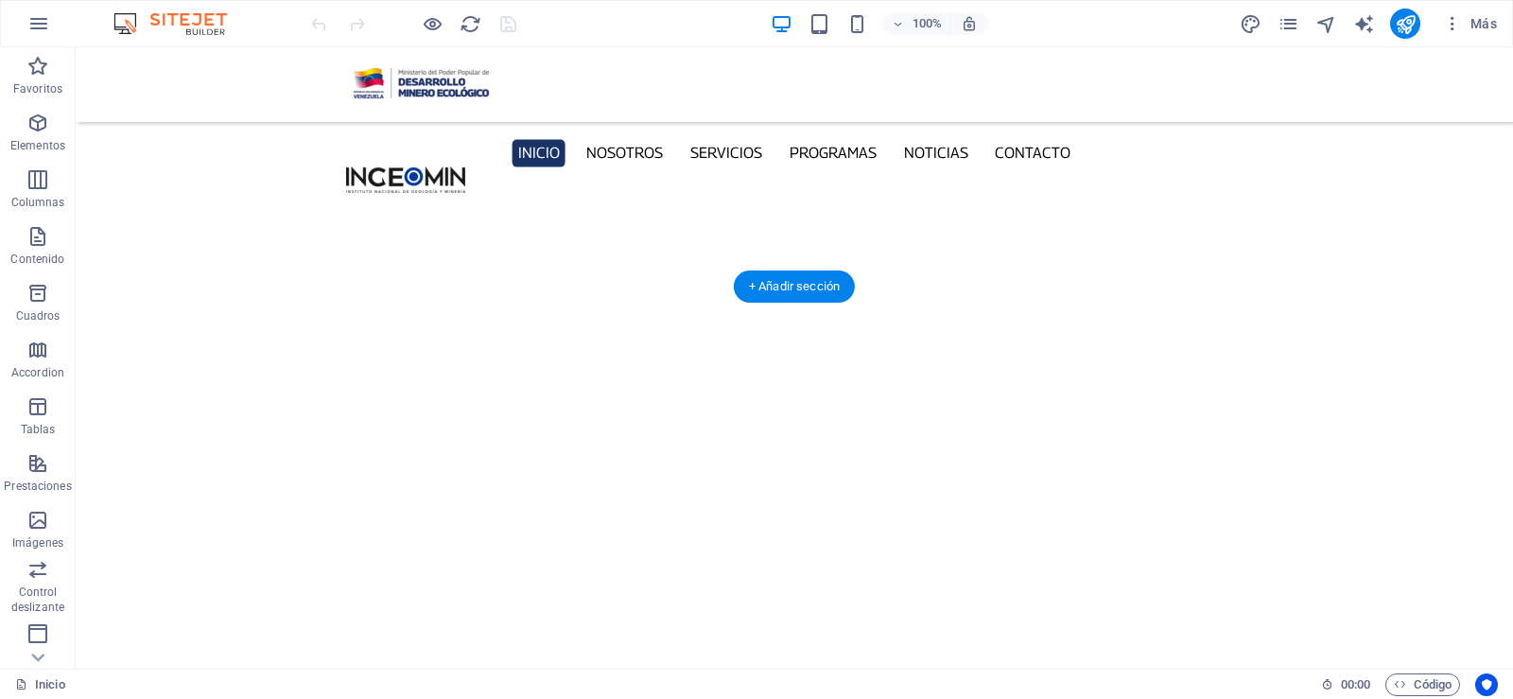
scroll to position [5996, 0]
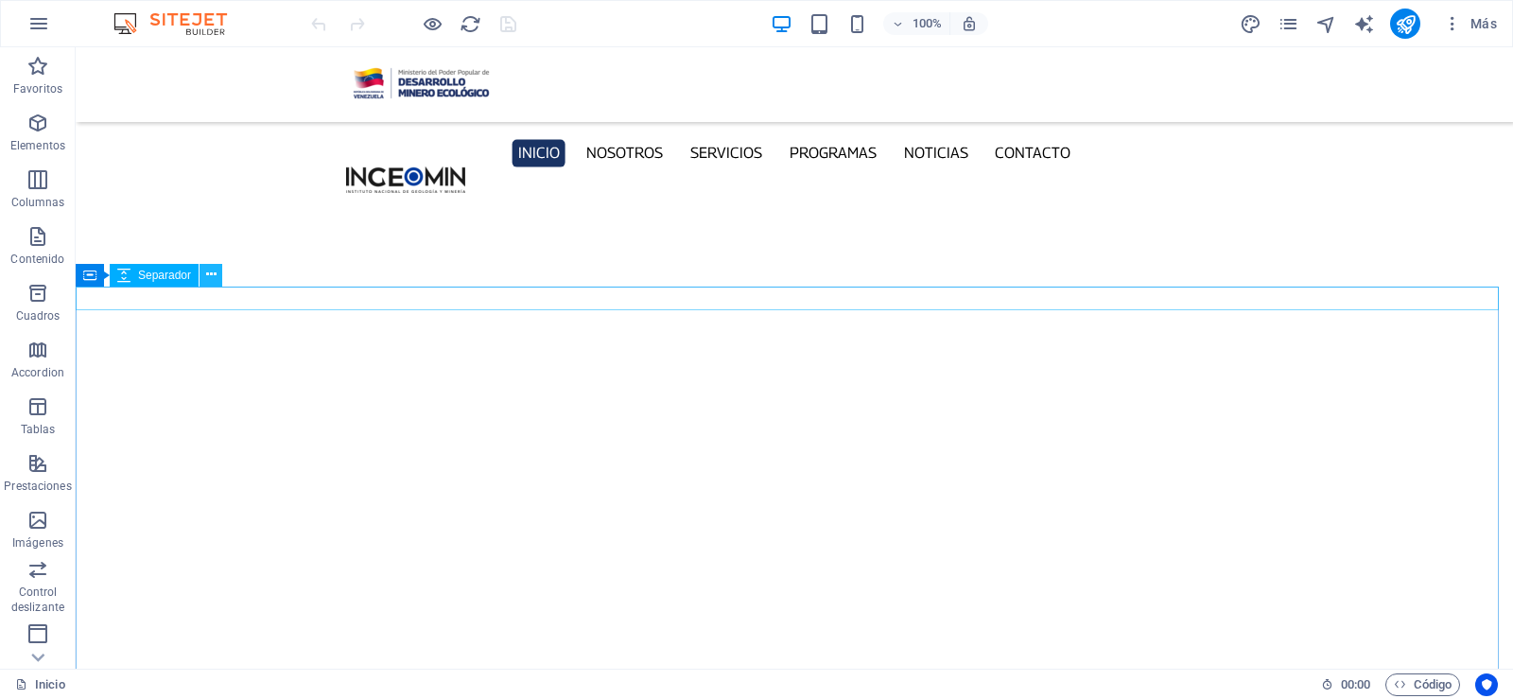
click at [214, 276] on icon at bounding box center [211, 275] width 10 height 20
click at [213, 273] on icon at bounding box center [211, 275] width 10 height 20
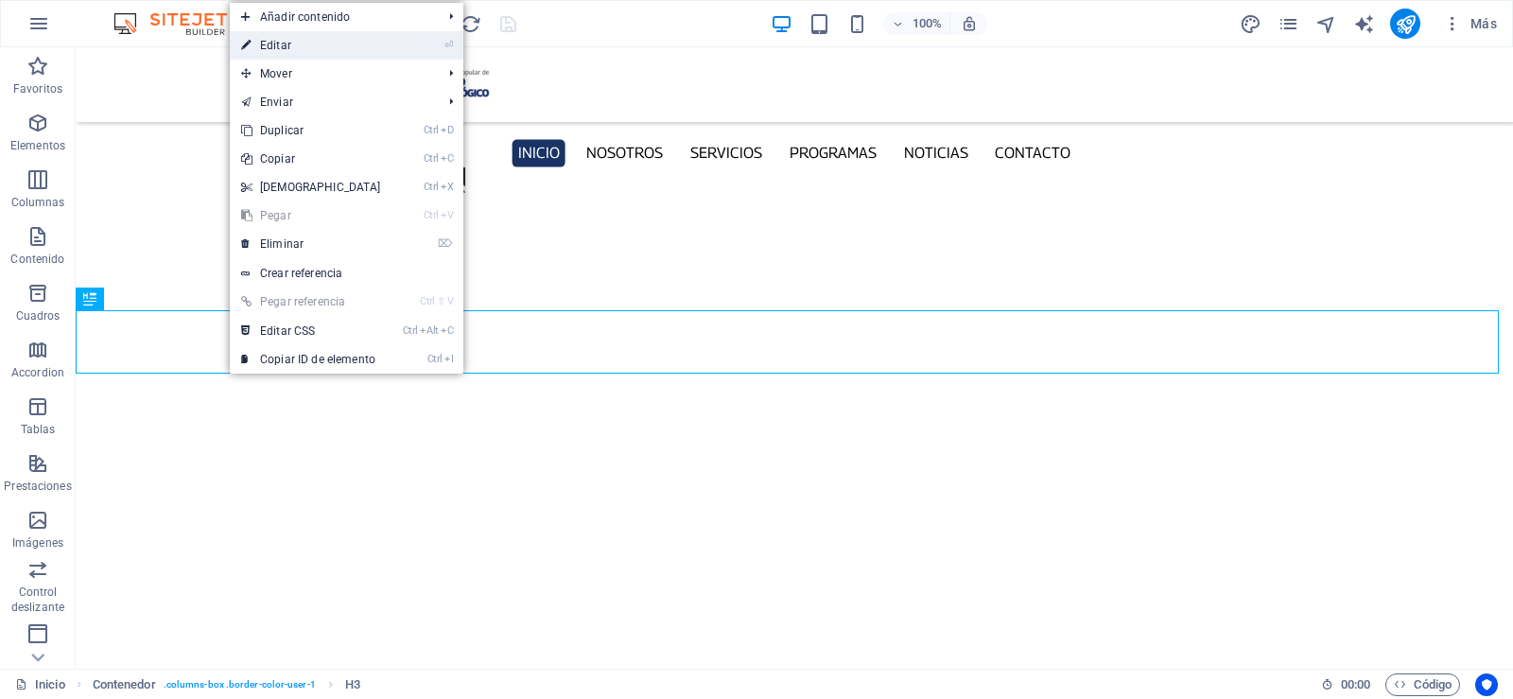
click at [330, 54] on link "⏎ Editar" at bounding box center [311, 45] width 163 height 28
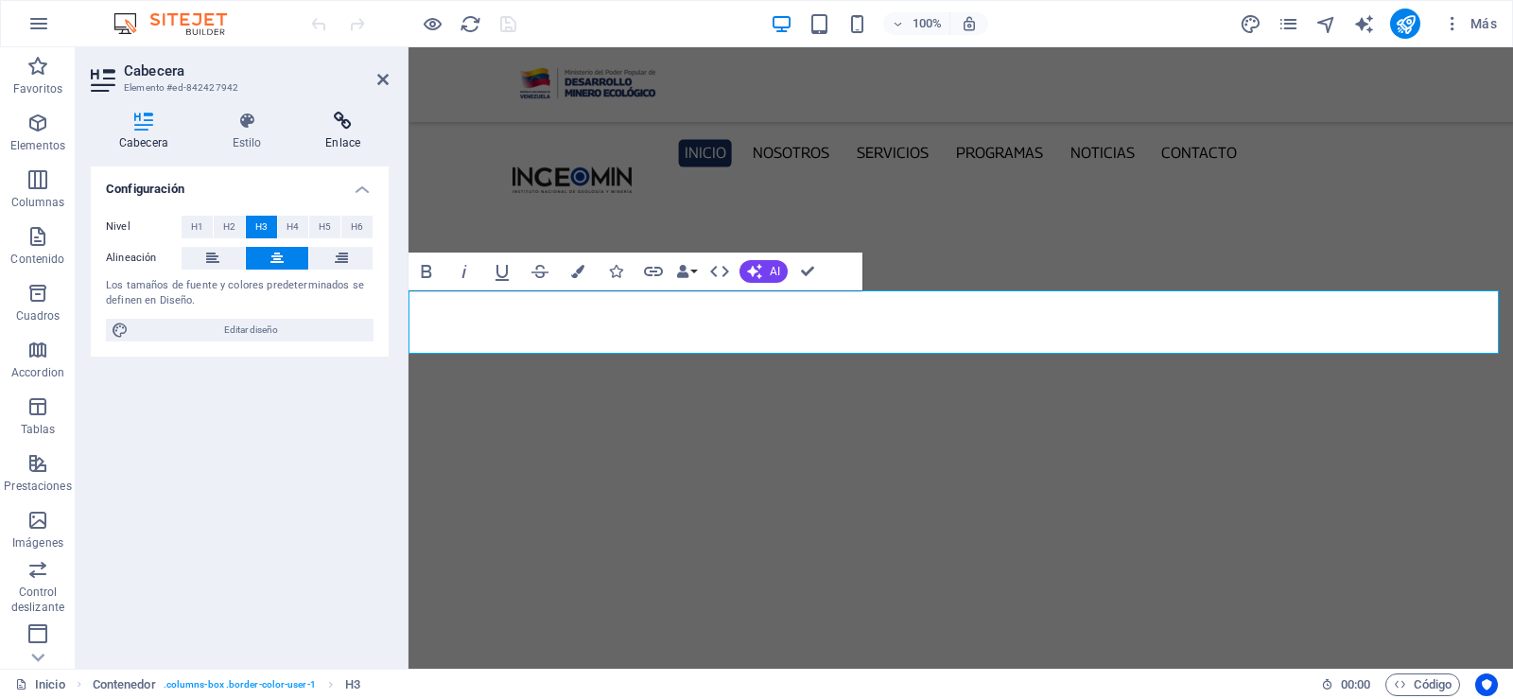
click at [348, 117] on icon at bounding box center [343, 121] width 92 height 19
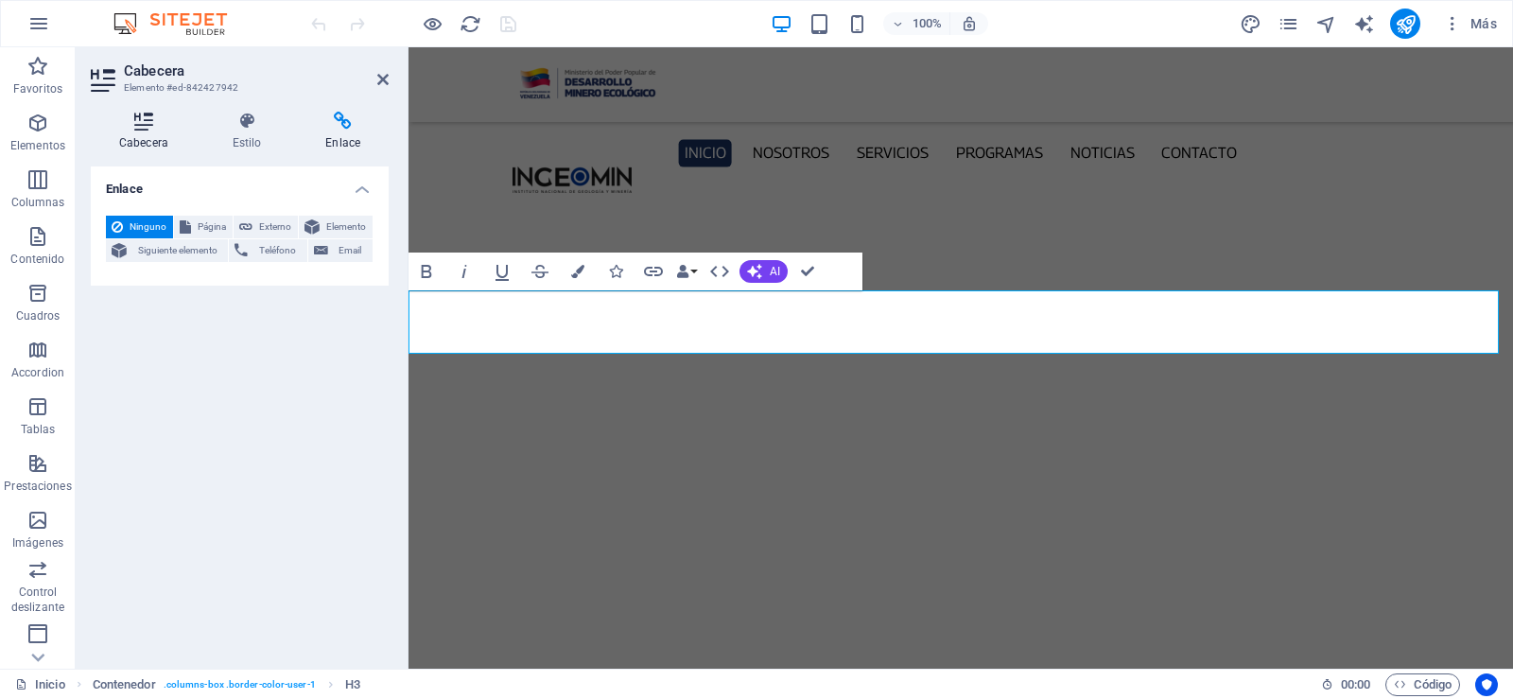
click at [154, 119] on icon at bounding box center [144, 121] width 106 height 19
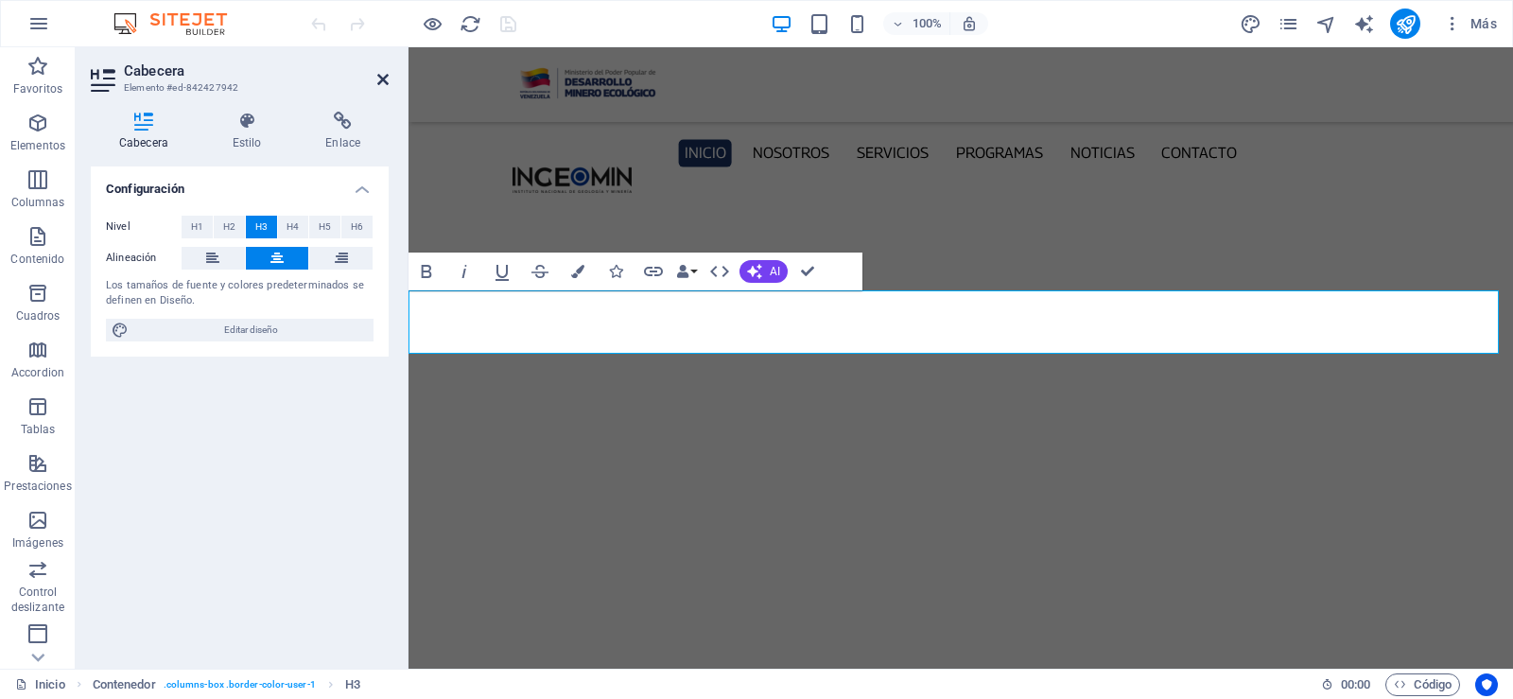
click at [383, 78] on icon at bounding box center [382, 79] width 11 height 15
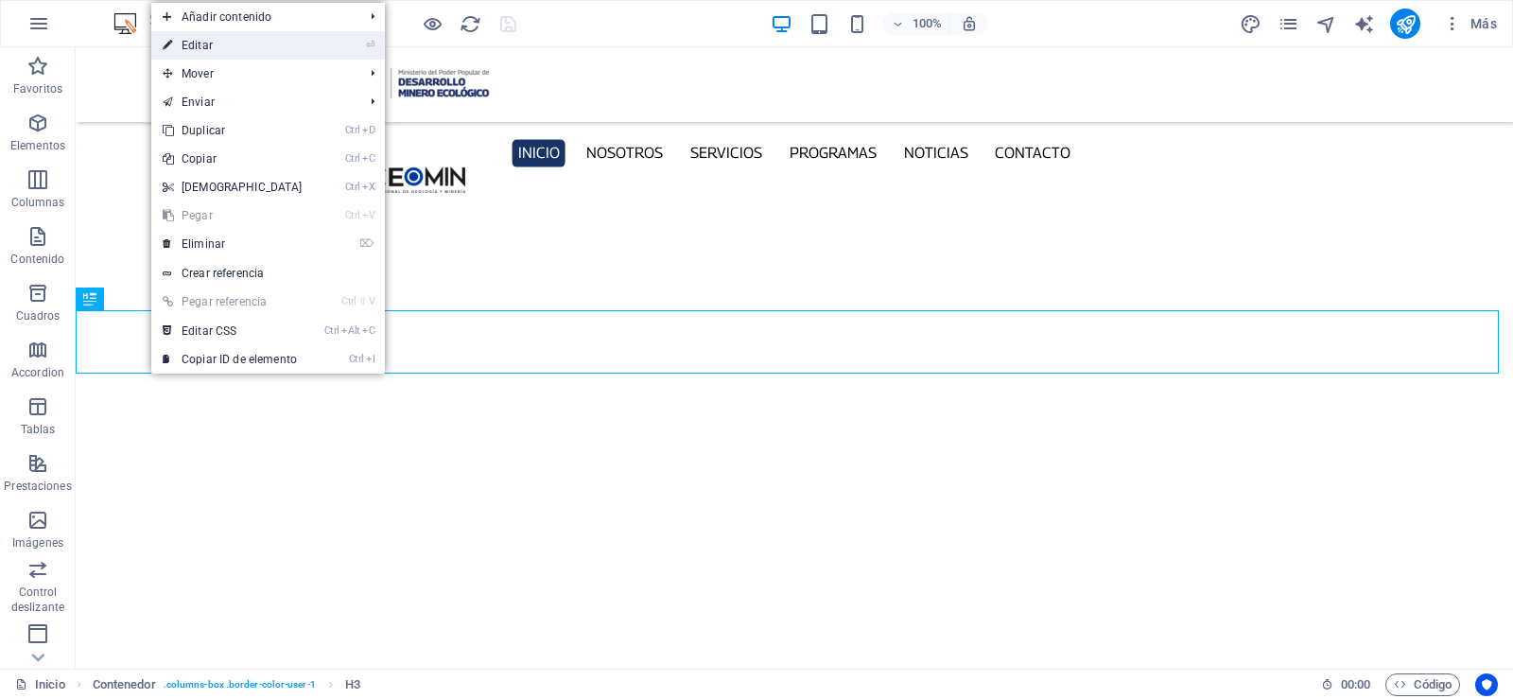
click at [270, 48] on link "⏎ Editar" at bounding box center [232, 45] width 163 height 28
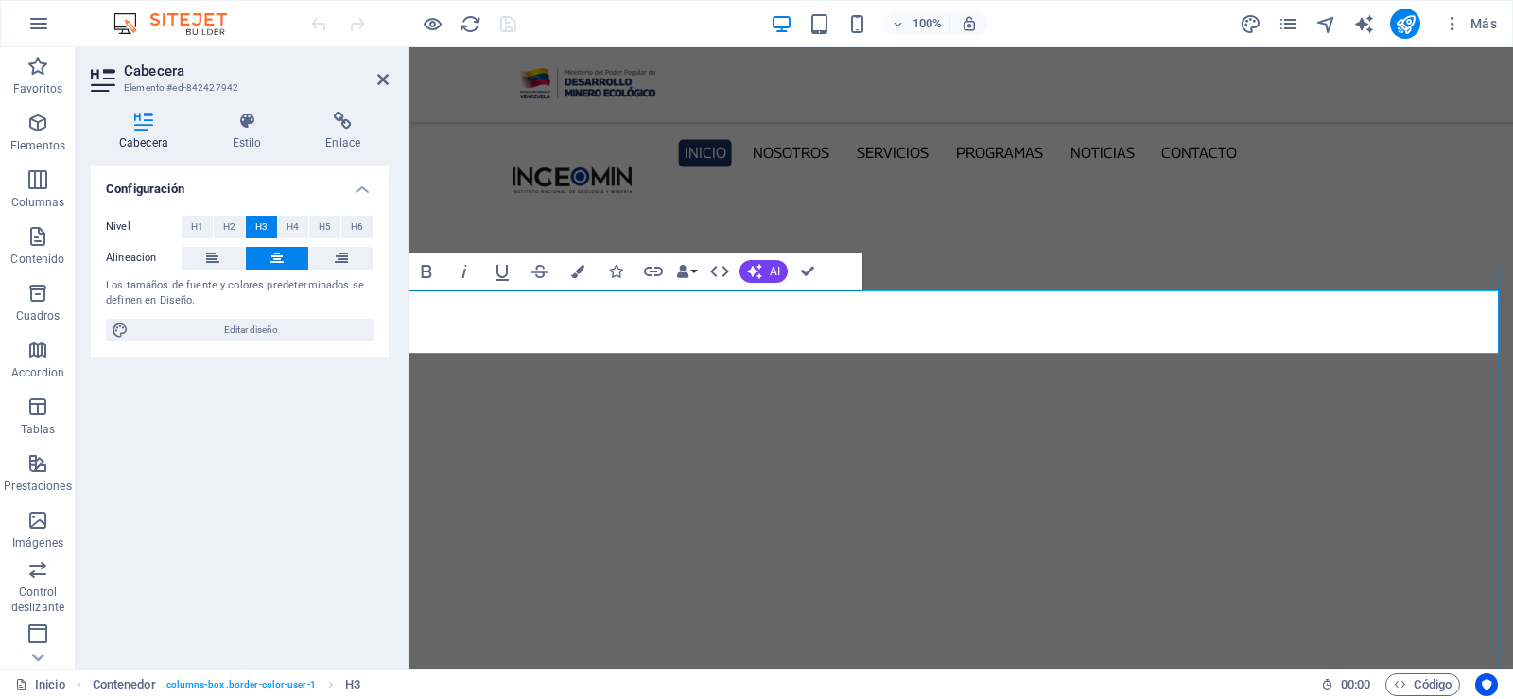
click at [385, 82] on icon at bounding box center [382, 79] width 11 height 15
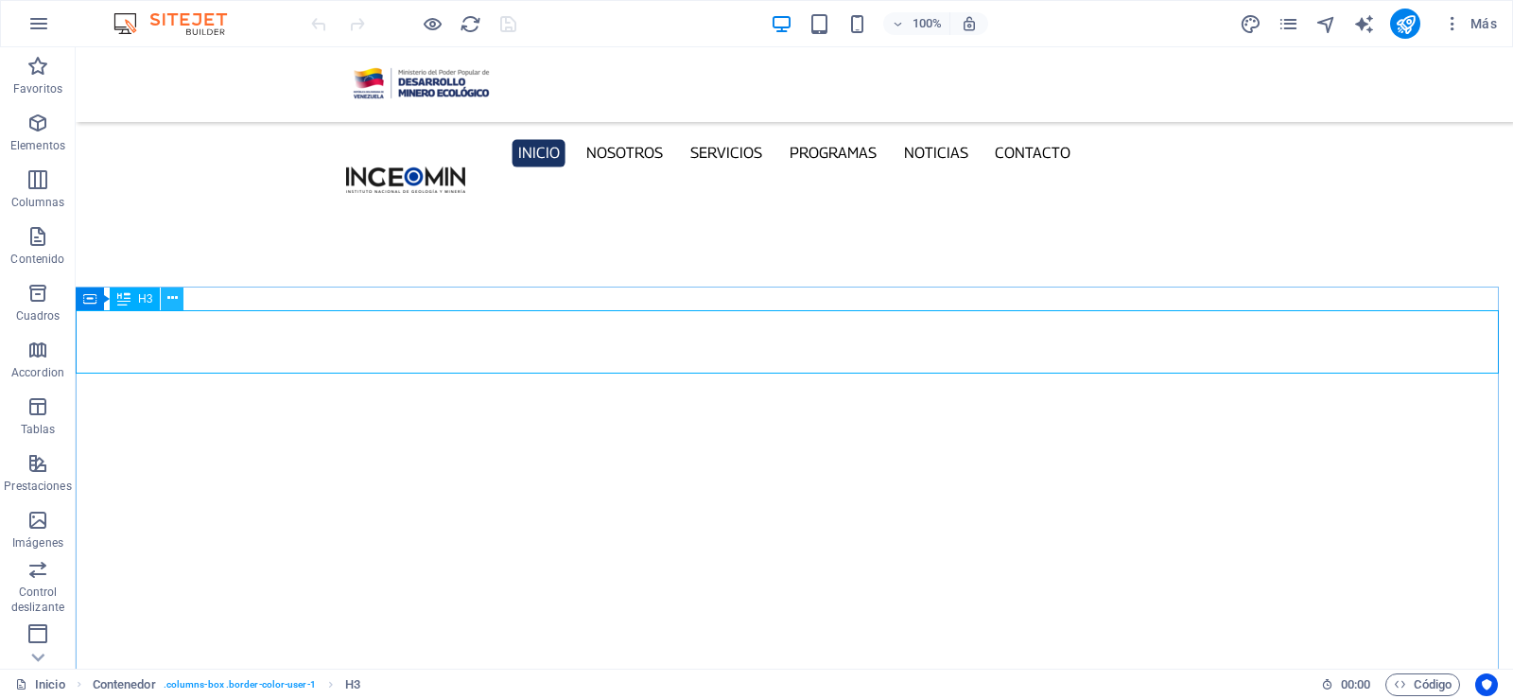
click at [173, 301] on icon at bounding box center [172, 298] width 10 height 20
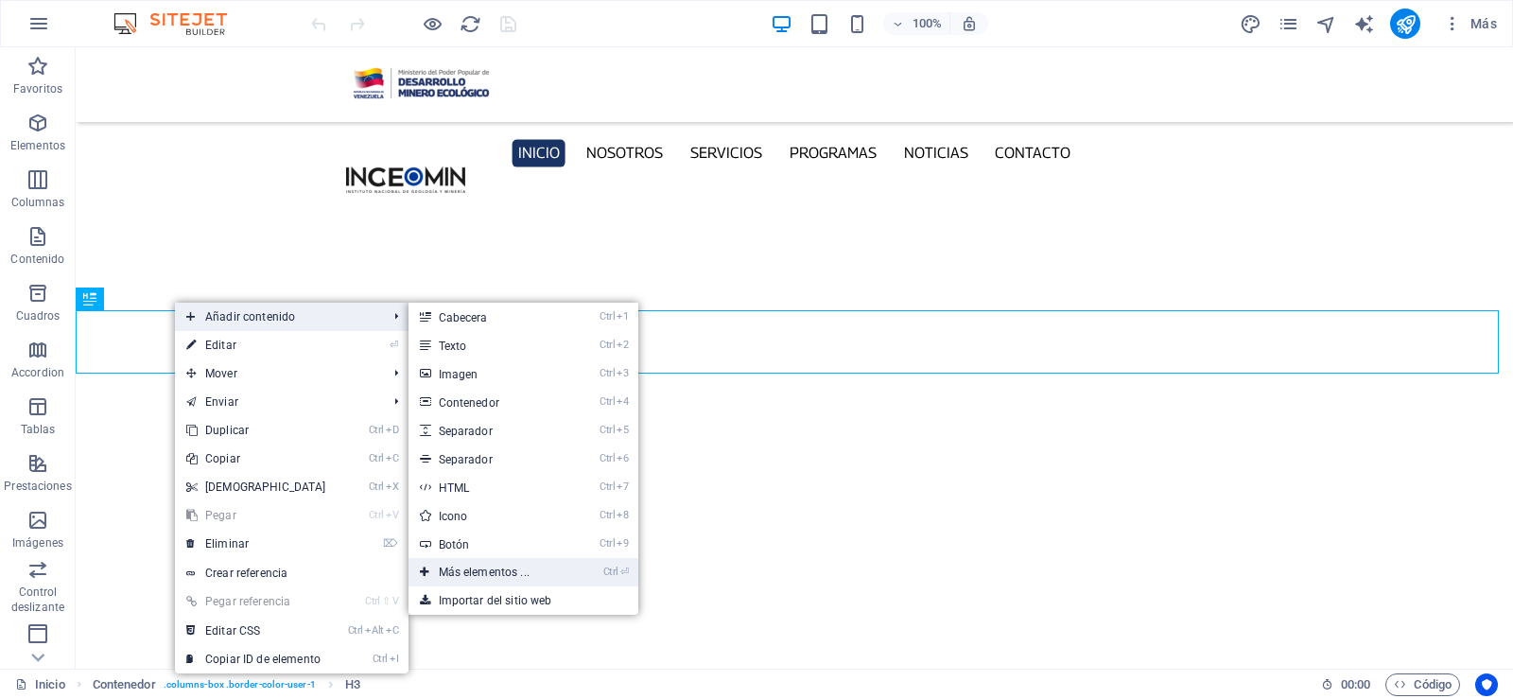
click at [502, 572] on link "Ctrl ⏎ Más elementos ..." at bounding box center [487, 572] width 159 height 28
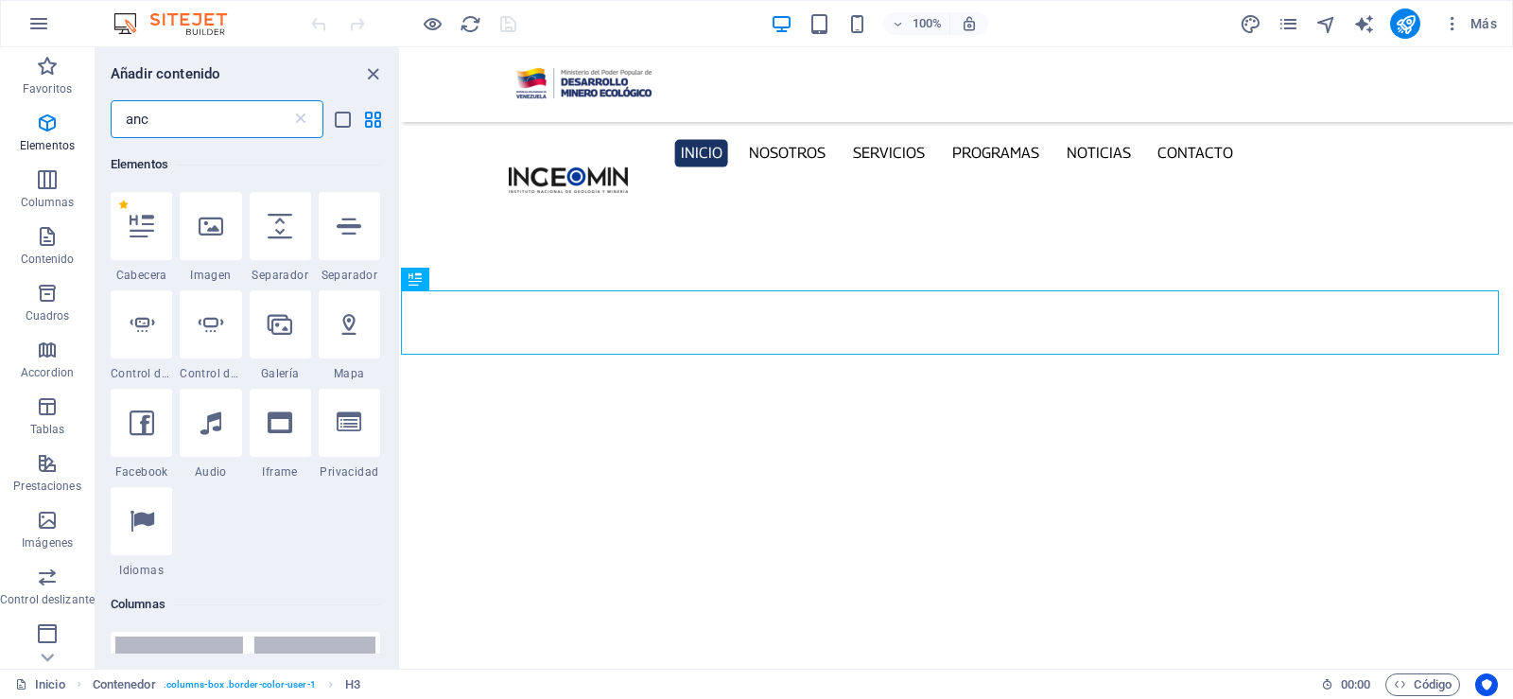
scroll to position [0, 0]
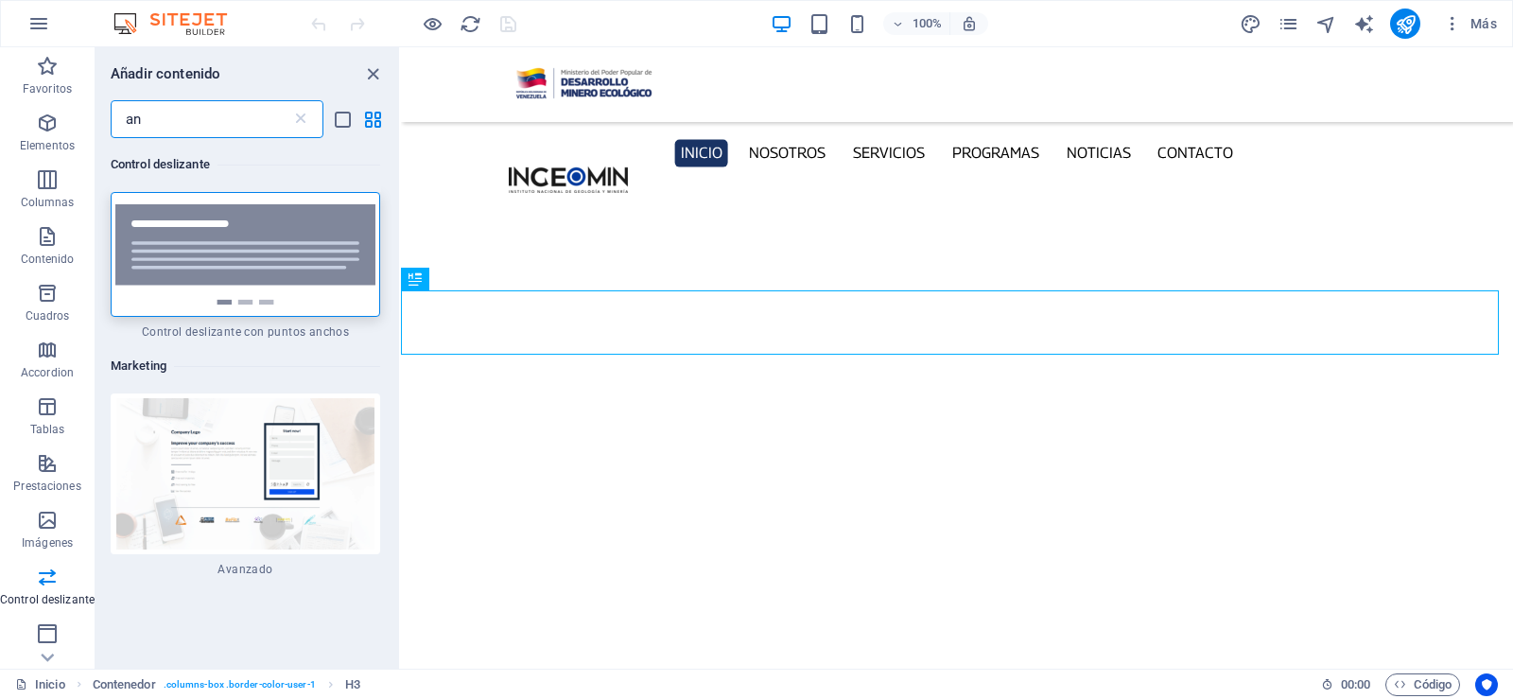
type input "a"
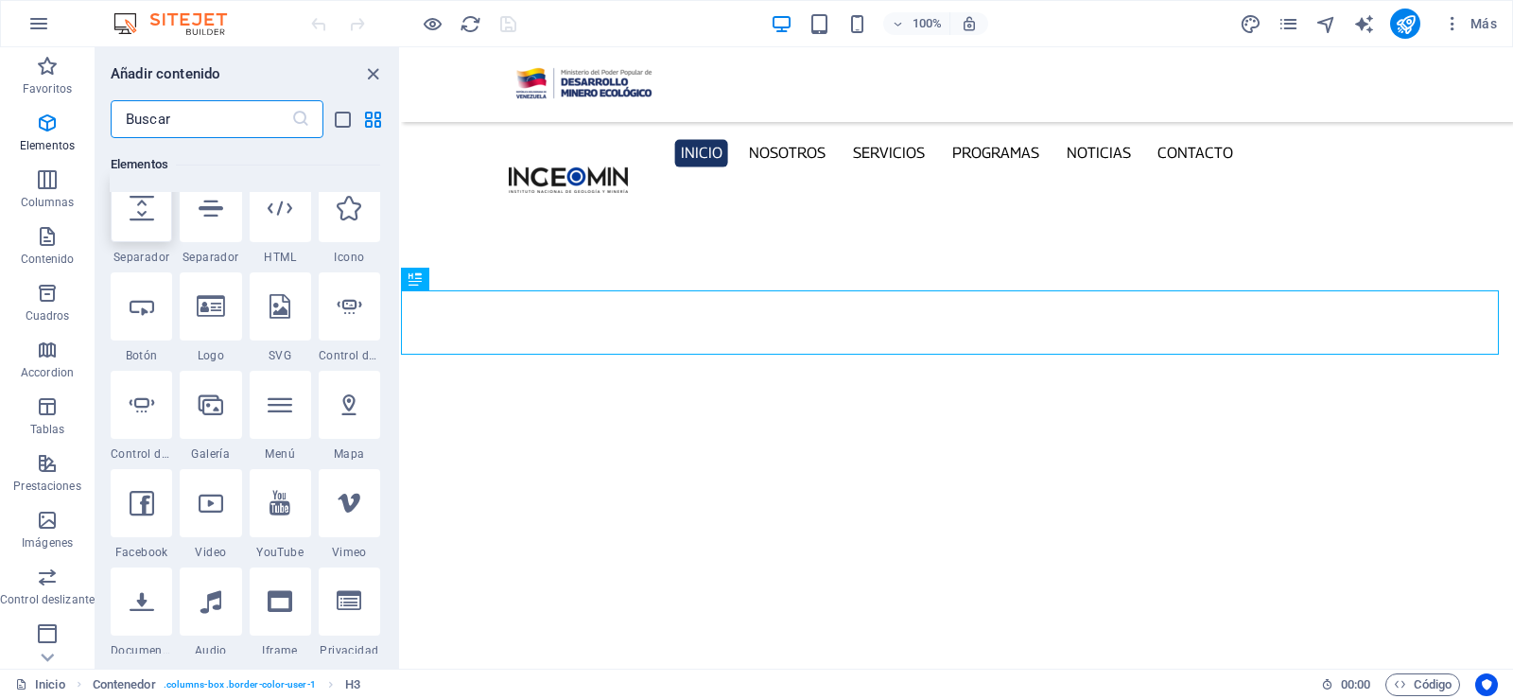
scroll to position [567, 0]
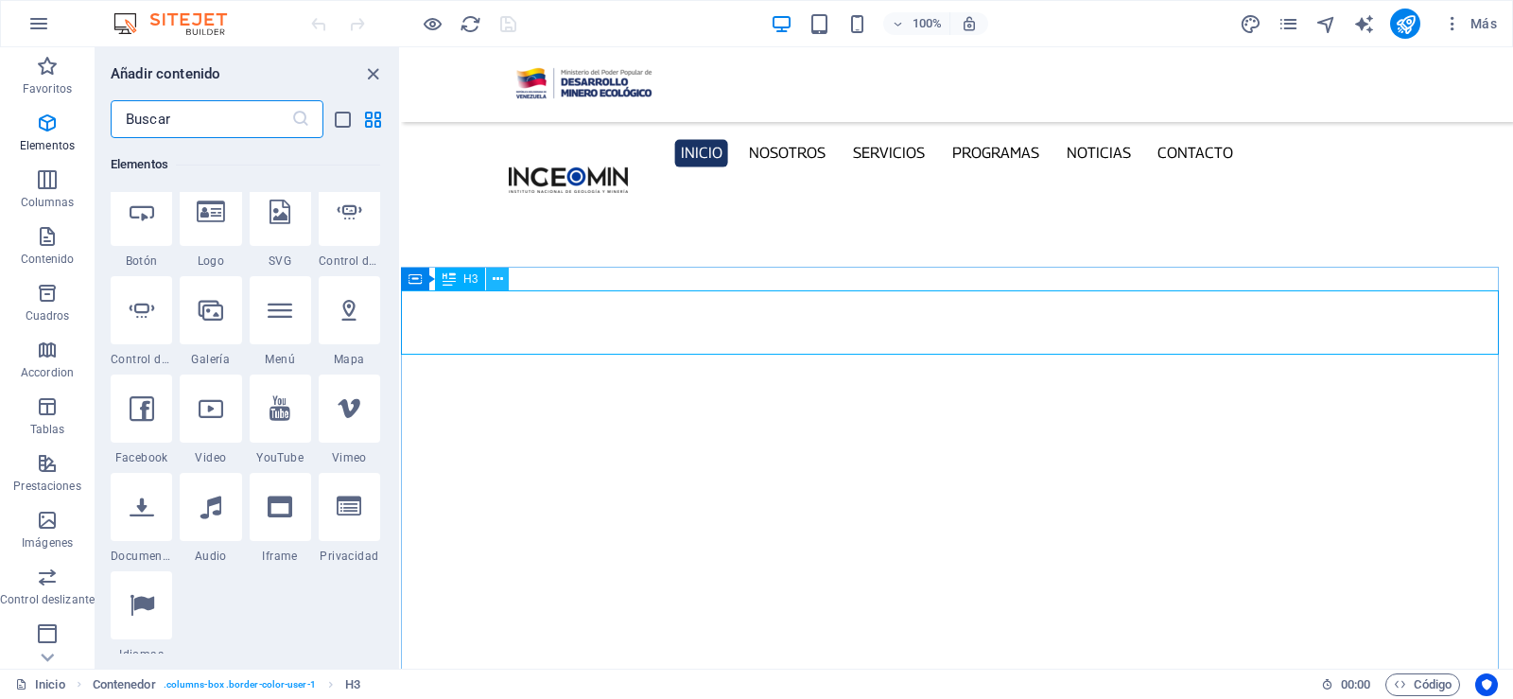
click at [502, 274] on icon at bounding box center [498, 279] width 10 height 20
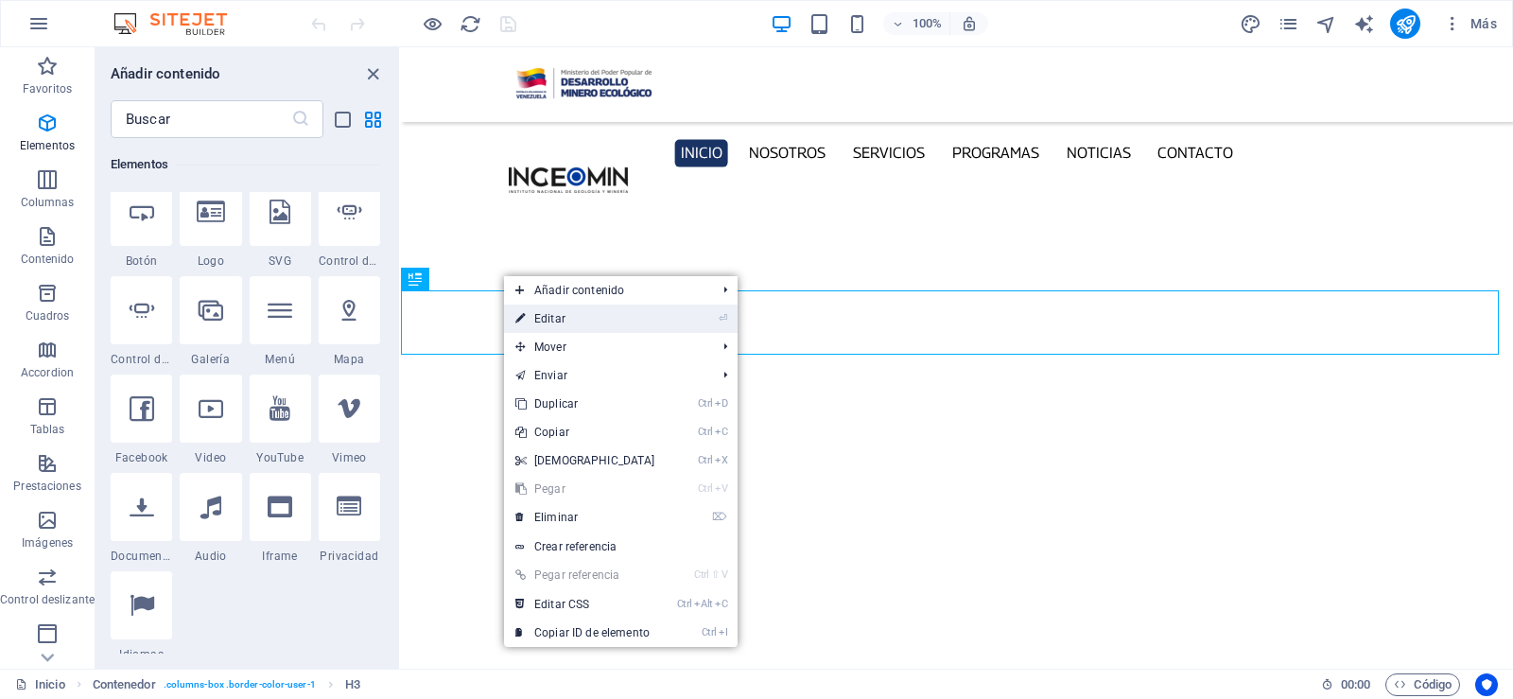
click at [532, 314] on link "⏎ Editar" at bounding box center [585, 318] width 163 height 28
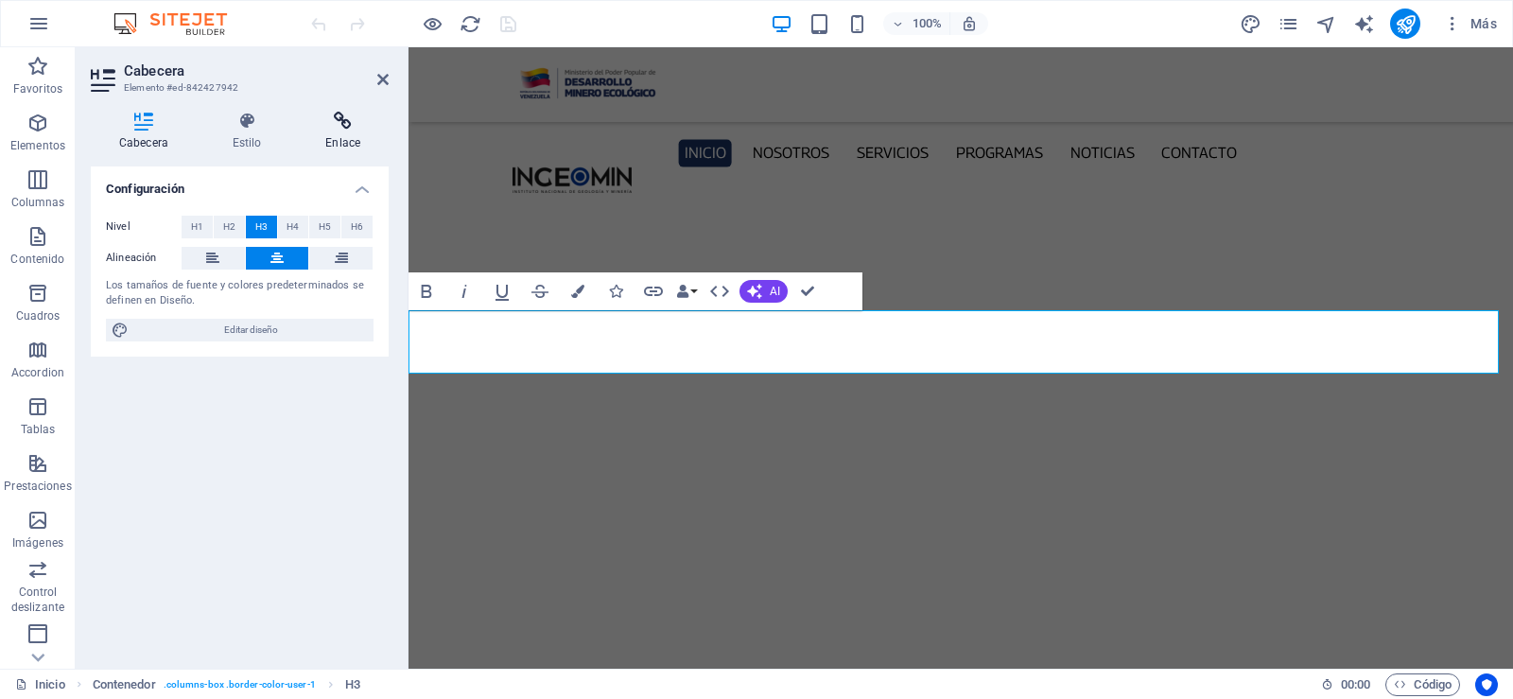
click at [344, 128] on icon at bounding box center [343, 121] width 92 height 19
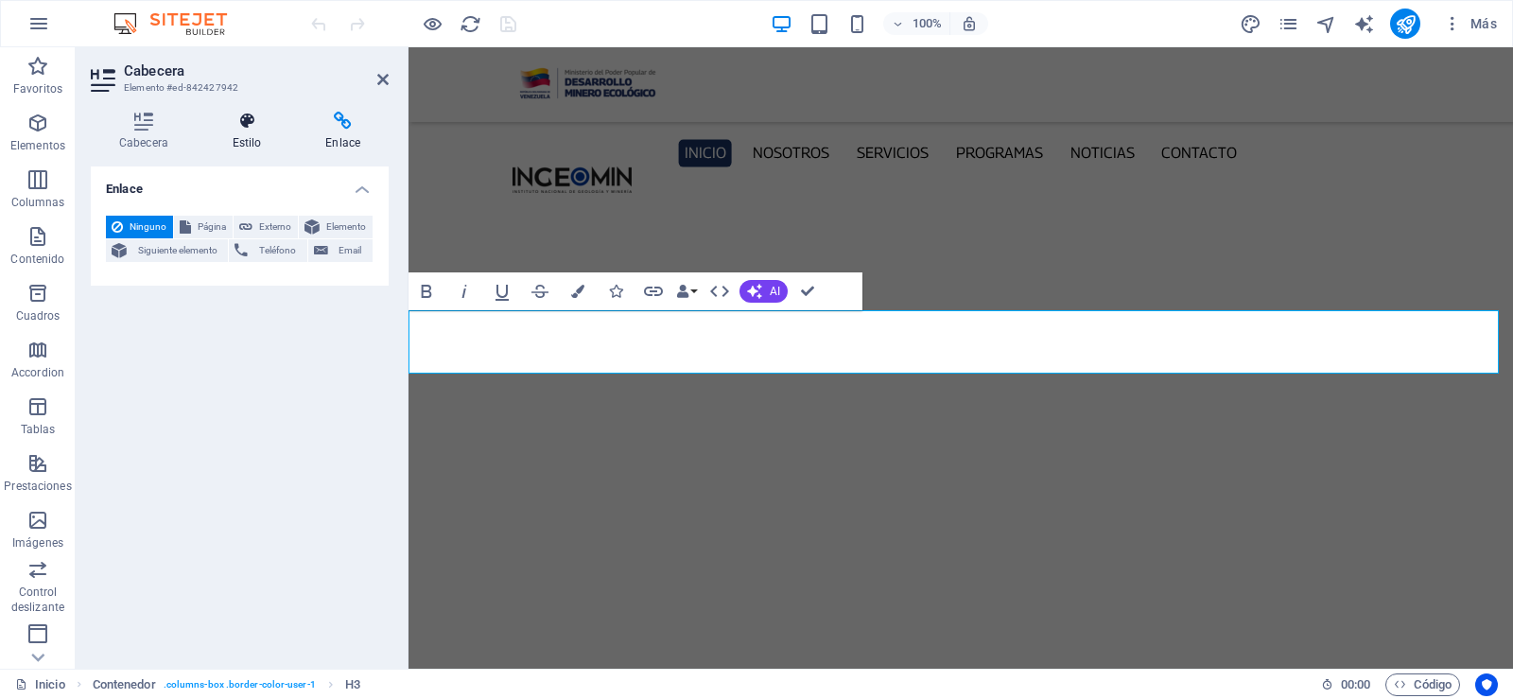
click at [236, 115] on icon at bounding box center [247, 121] width 86 height 19
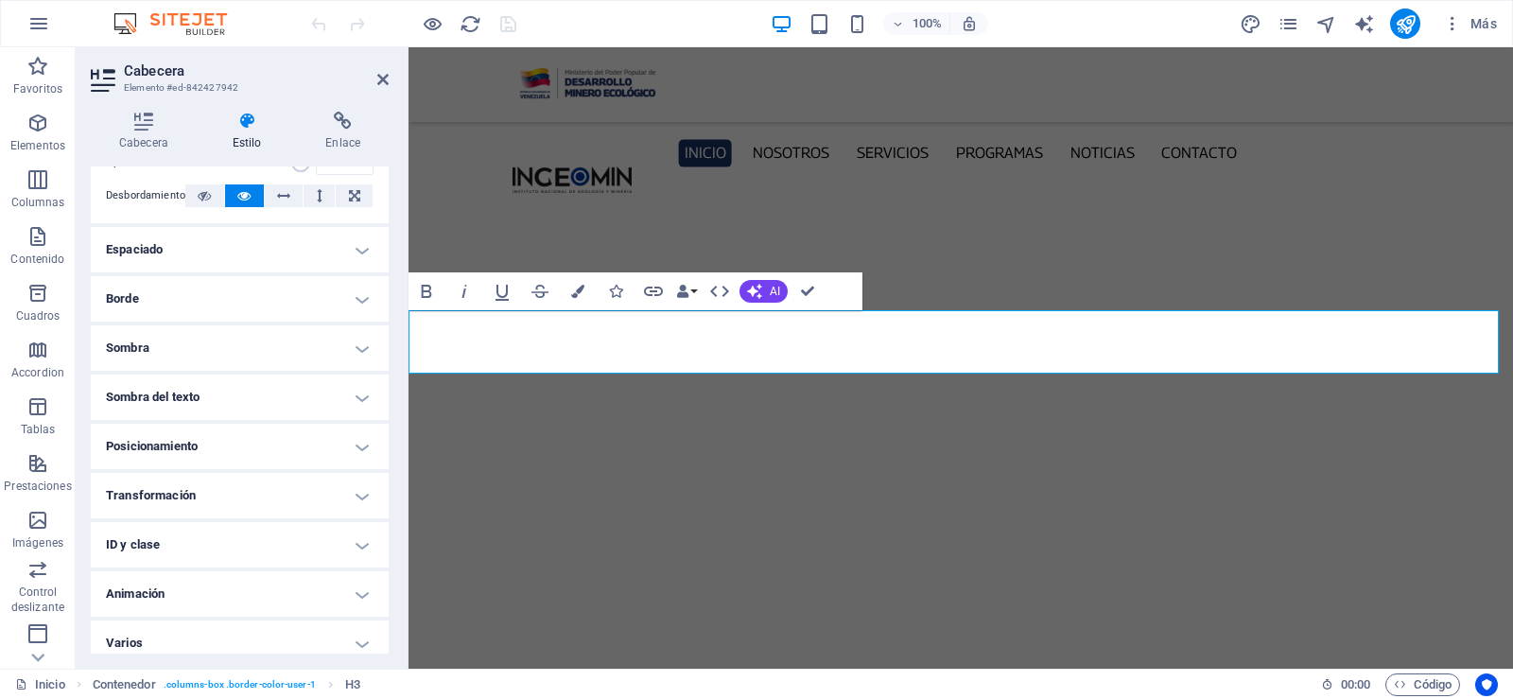
scroll to position [328, 0]
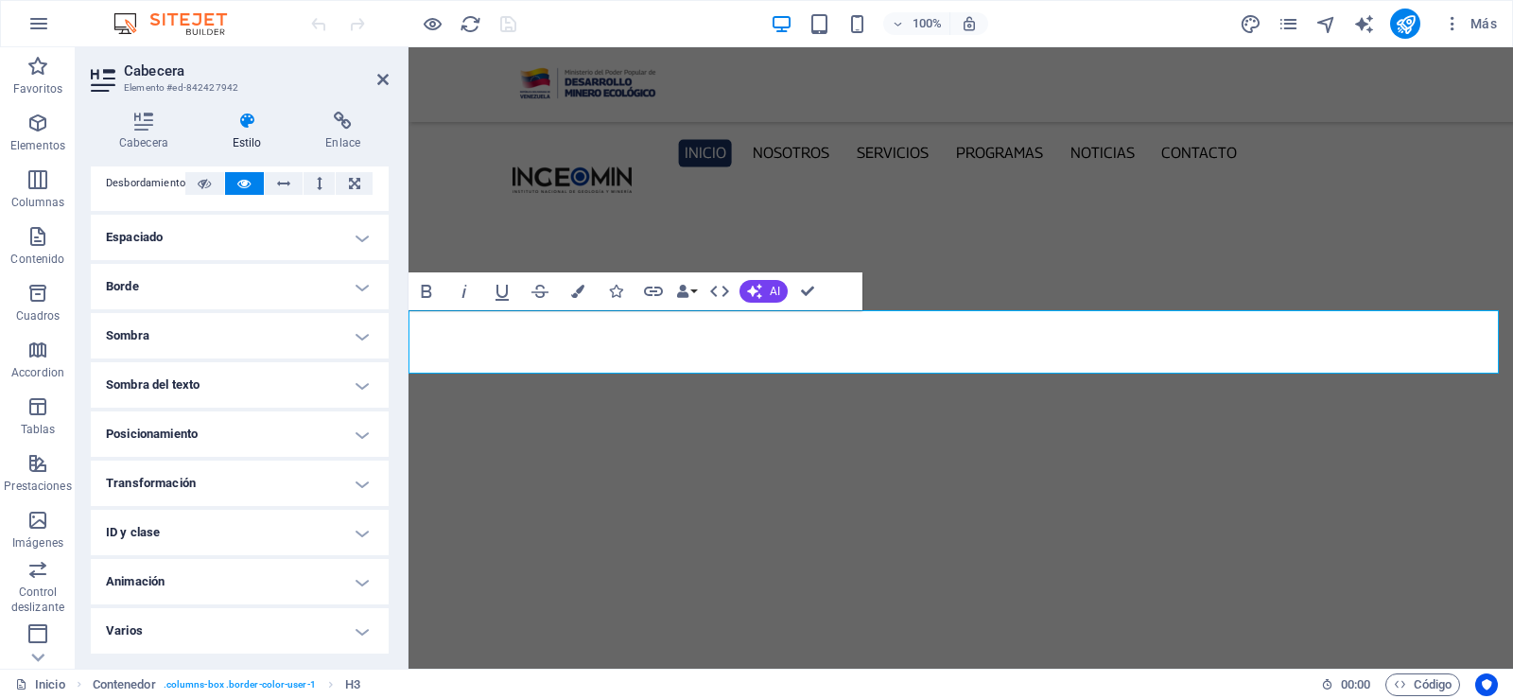
click at [357, 522] on h4 "ID y clase" at bounding box center [240, 532] width 298 height 45
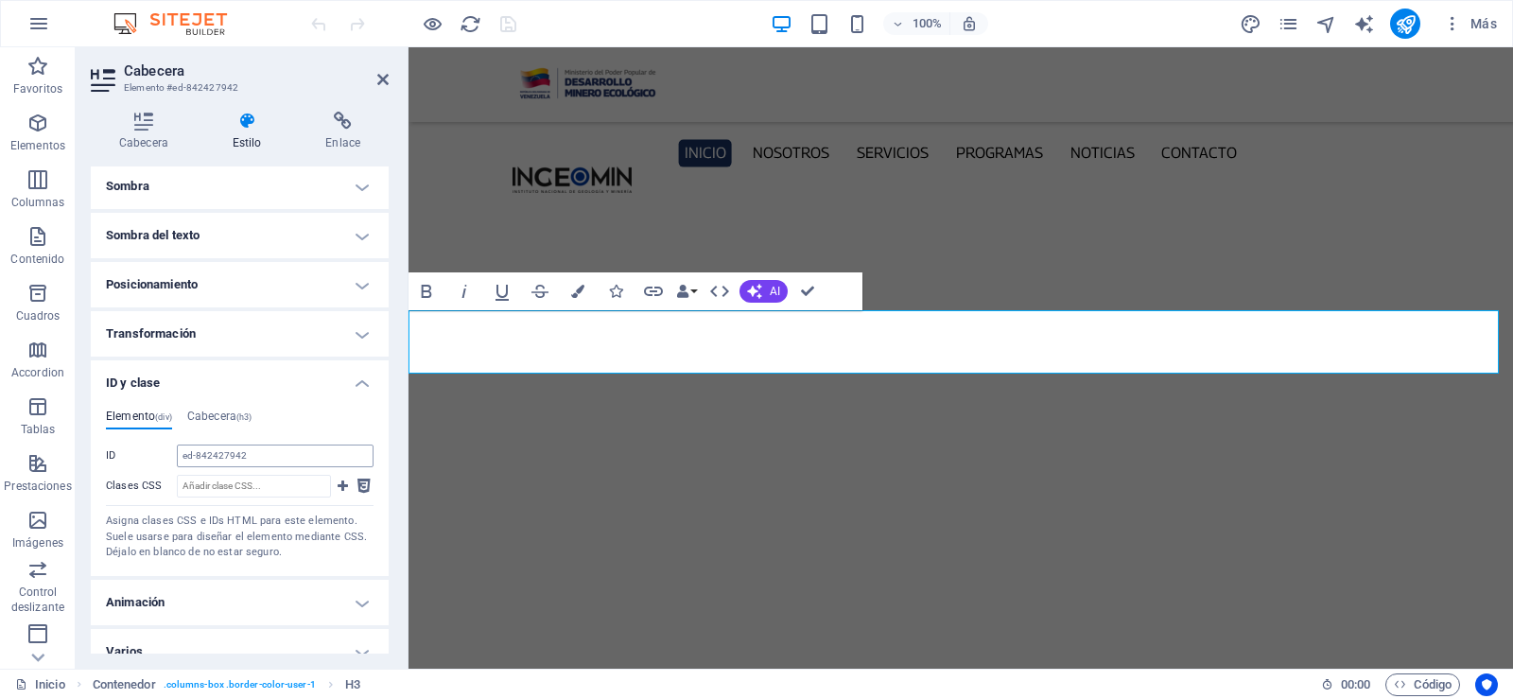
scroll to position [498, 0]
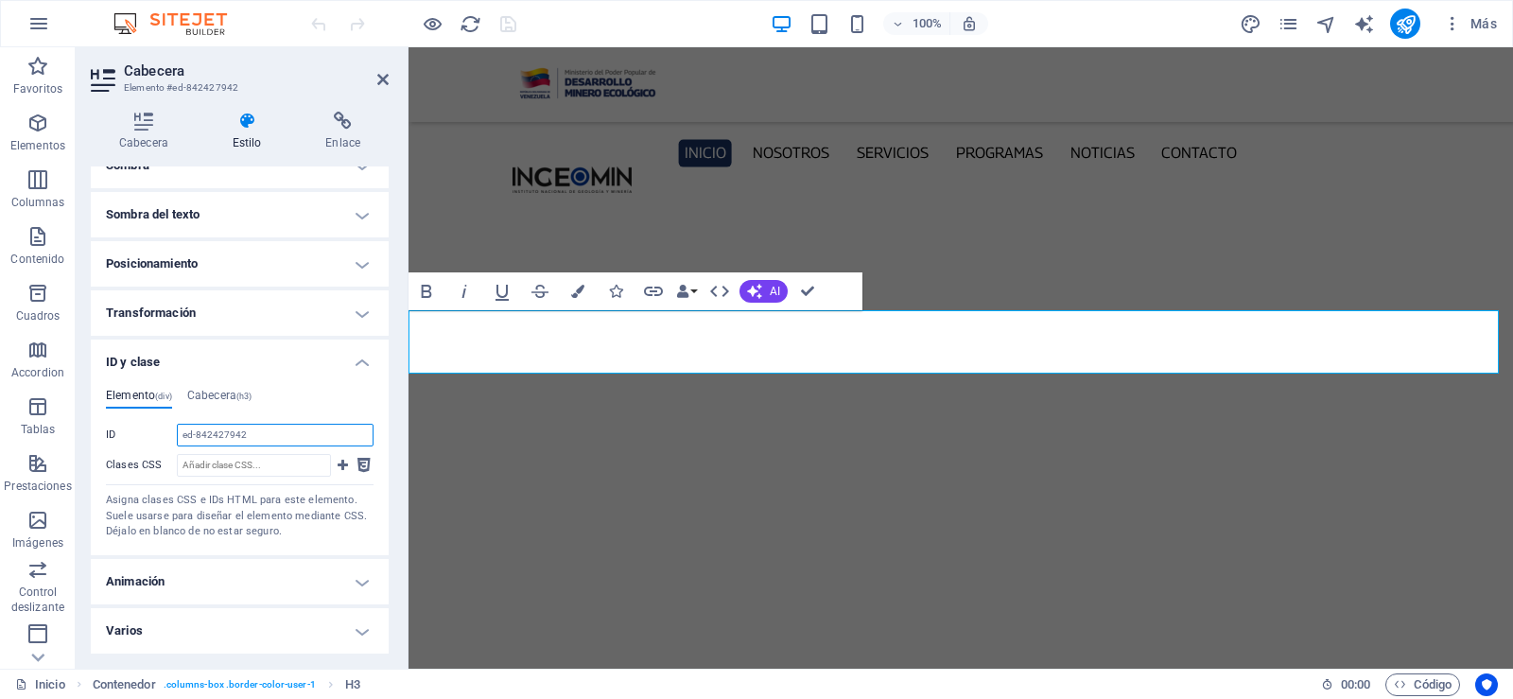
drag, startPoint x: 254, startPoint y: 431, endPoint x: 163, endPoint y: 430, distance: 91.7
click at [163, 430] on div "ID ed-842427942" at bounding box center [240, 435] width 268 height 23
click at [387, 81] on icon at bounding box center [382, 79] width 11 height 15
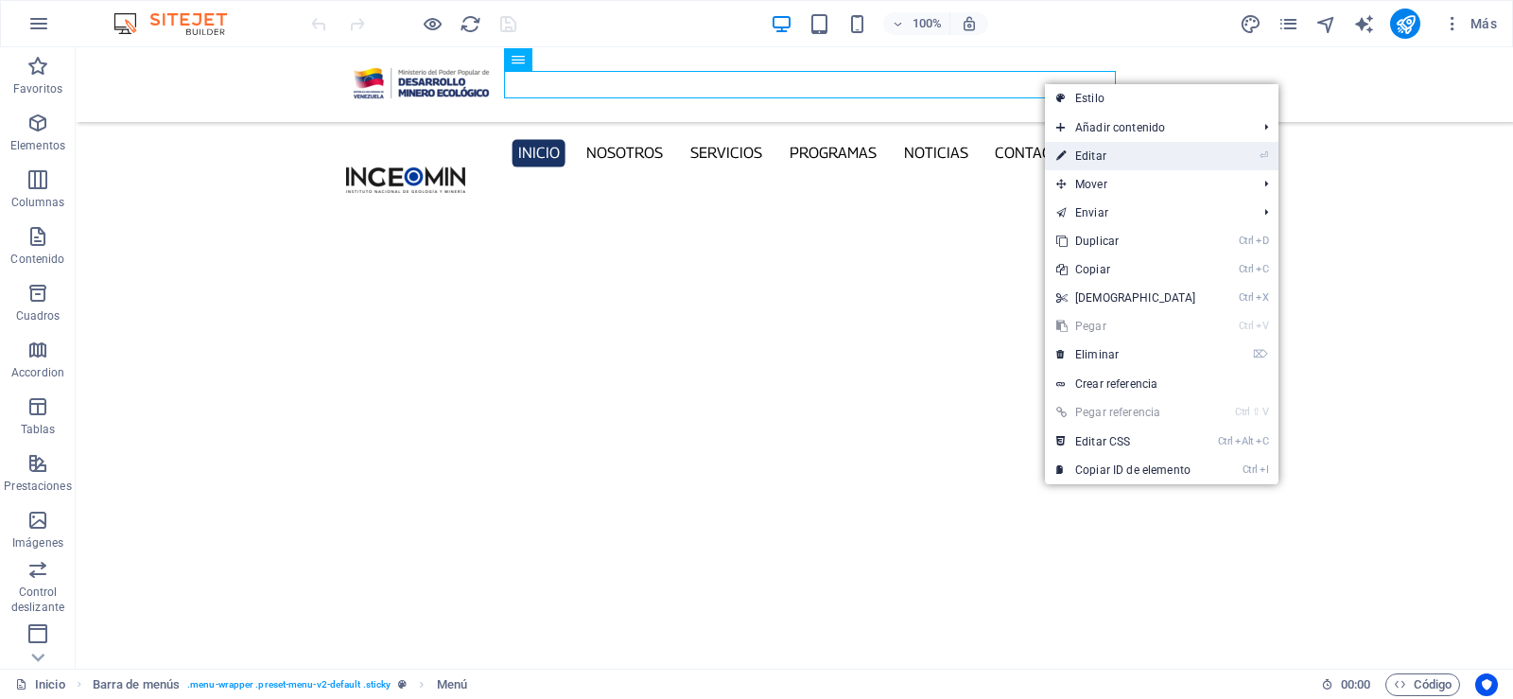
click at [1107, 161] on link "⏎ Editar" at bounding box center [1126, 156] width 163 height 28
select select
select select "1"
select select
select select "2"
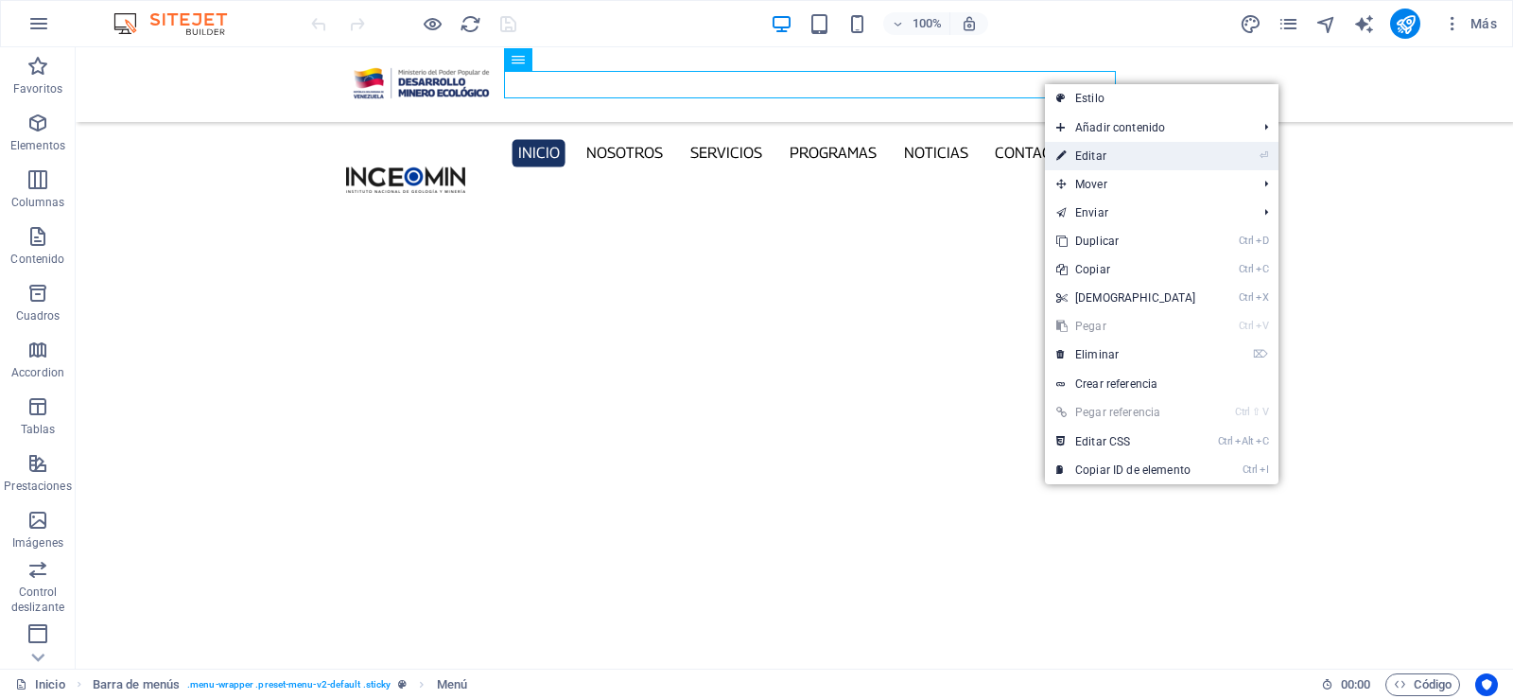
select select
select select "3"
select select
select select "4"
select select
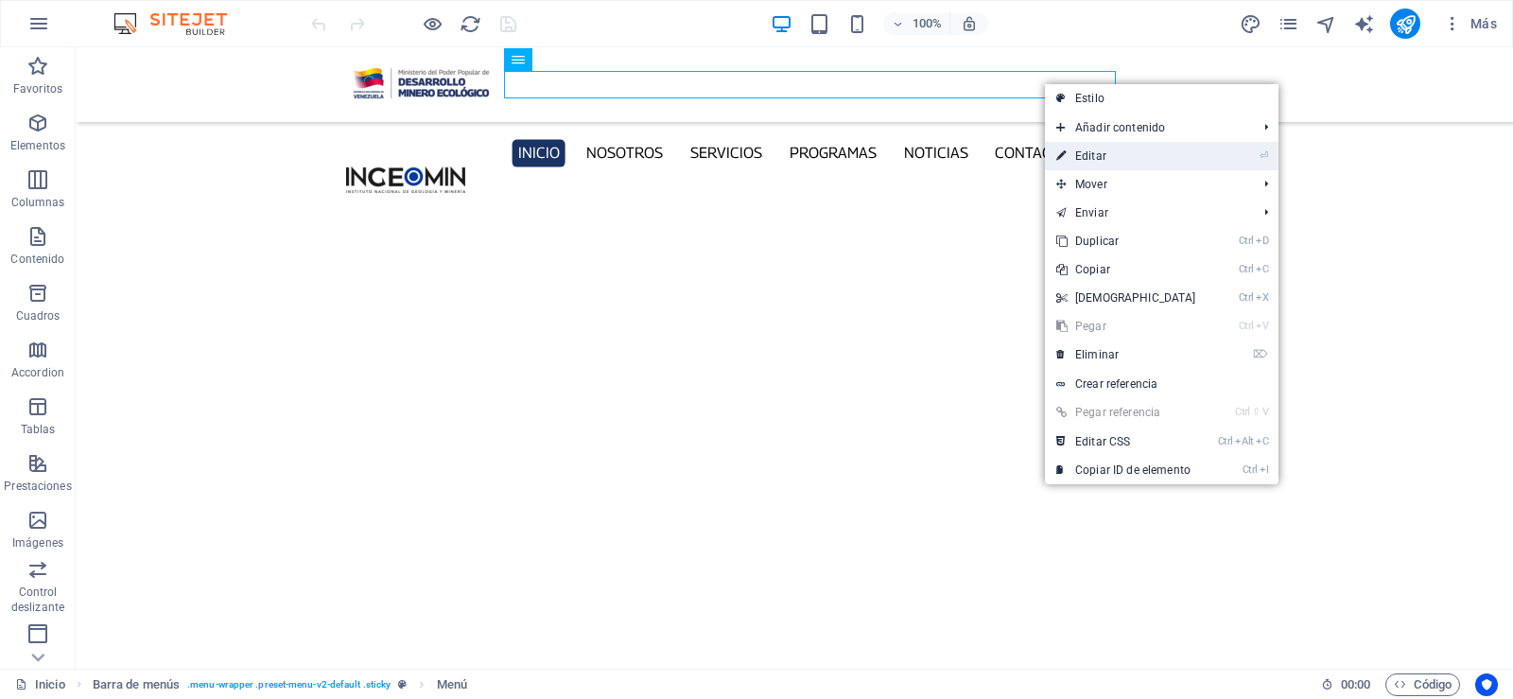
select select "5"
select select
select select "6"
select select
select select "7"
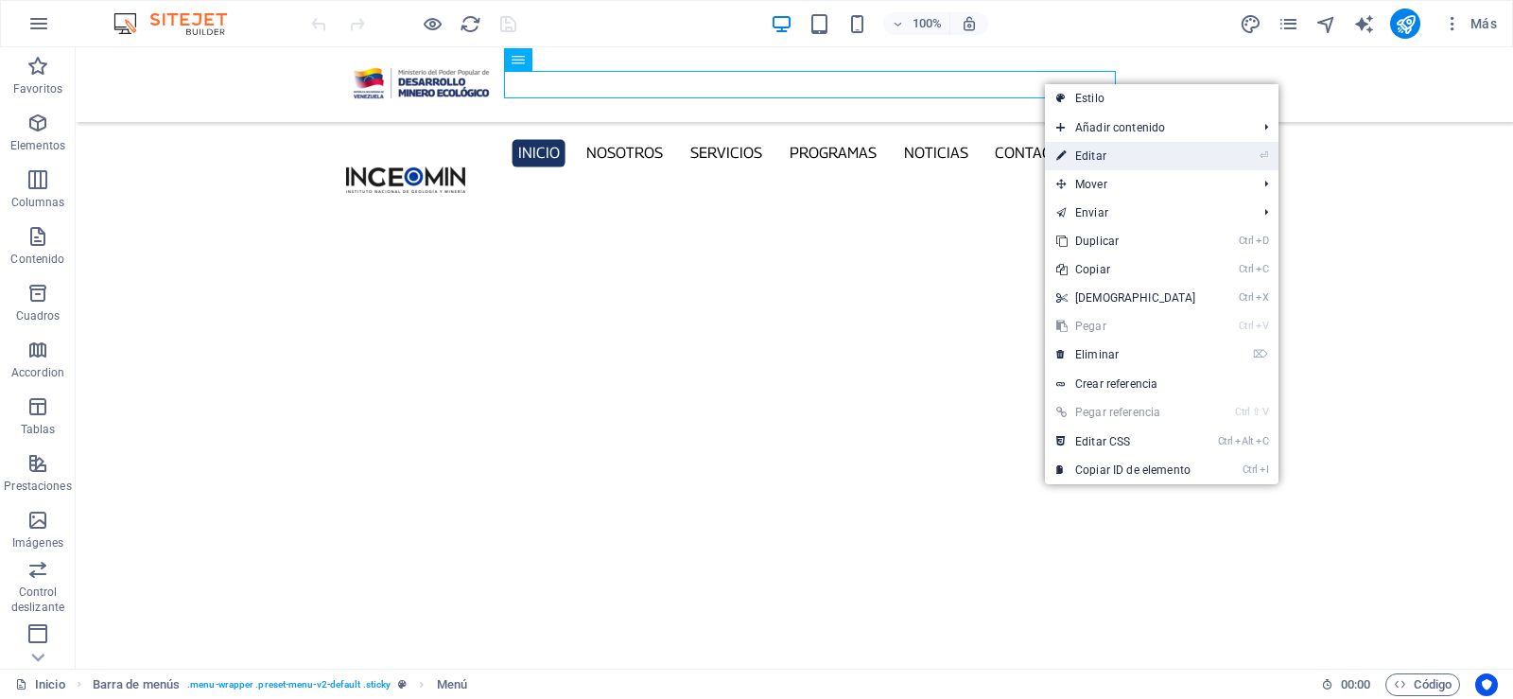
select select
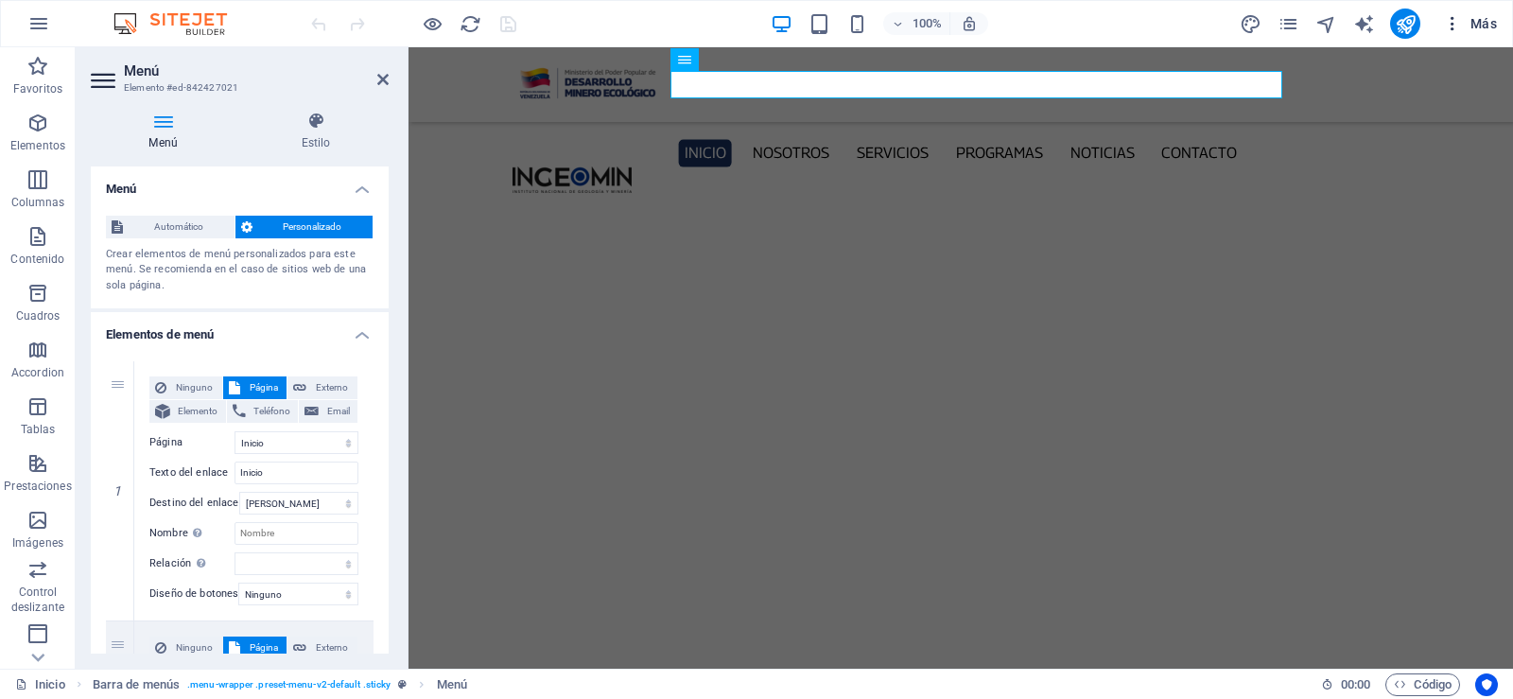
click at [1454, 26] on icon "button" at bounding box center [1452, 23] width 19 height 19
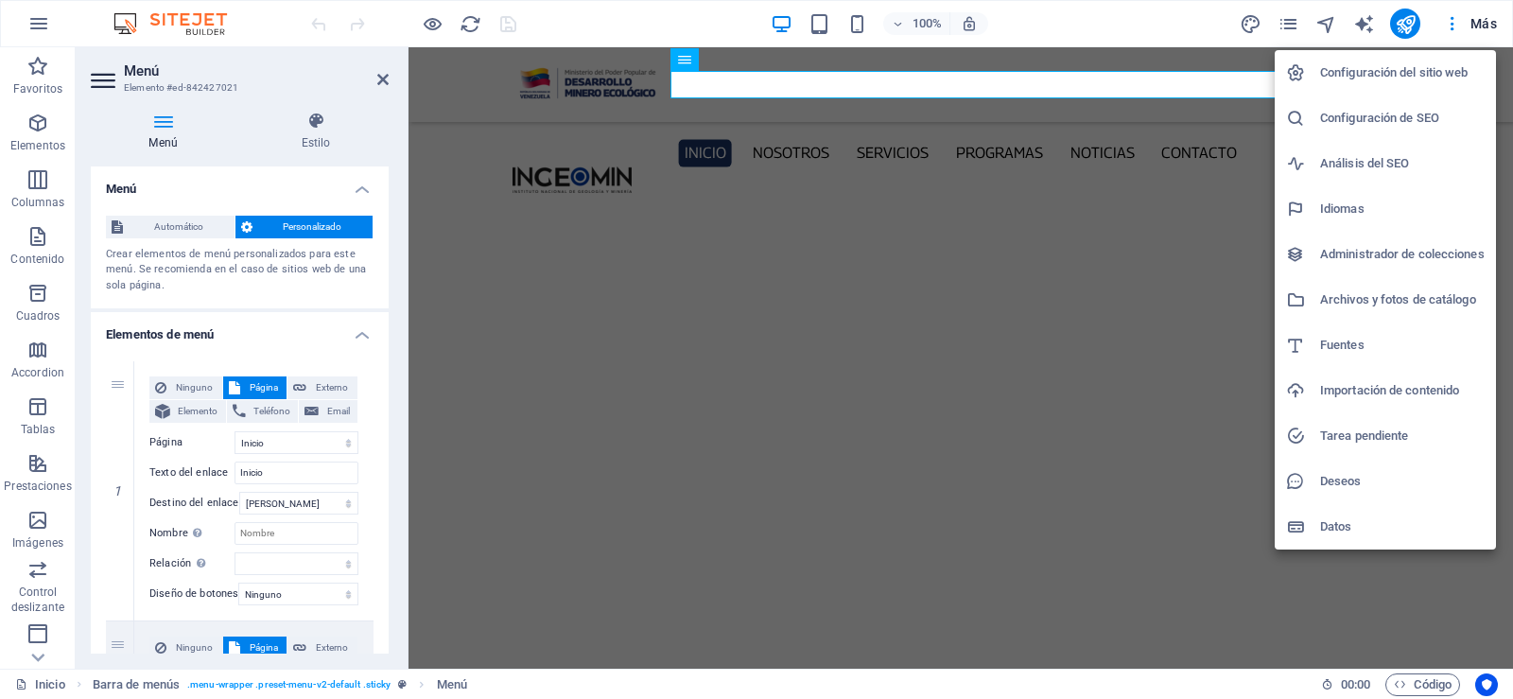
click at [1293, 23] on div at bounding box center [756, 349] width 1513 height 699
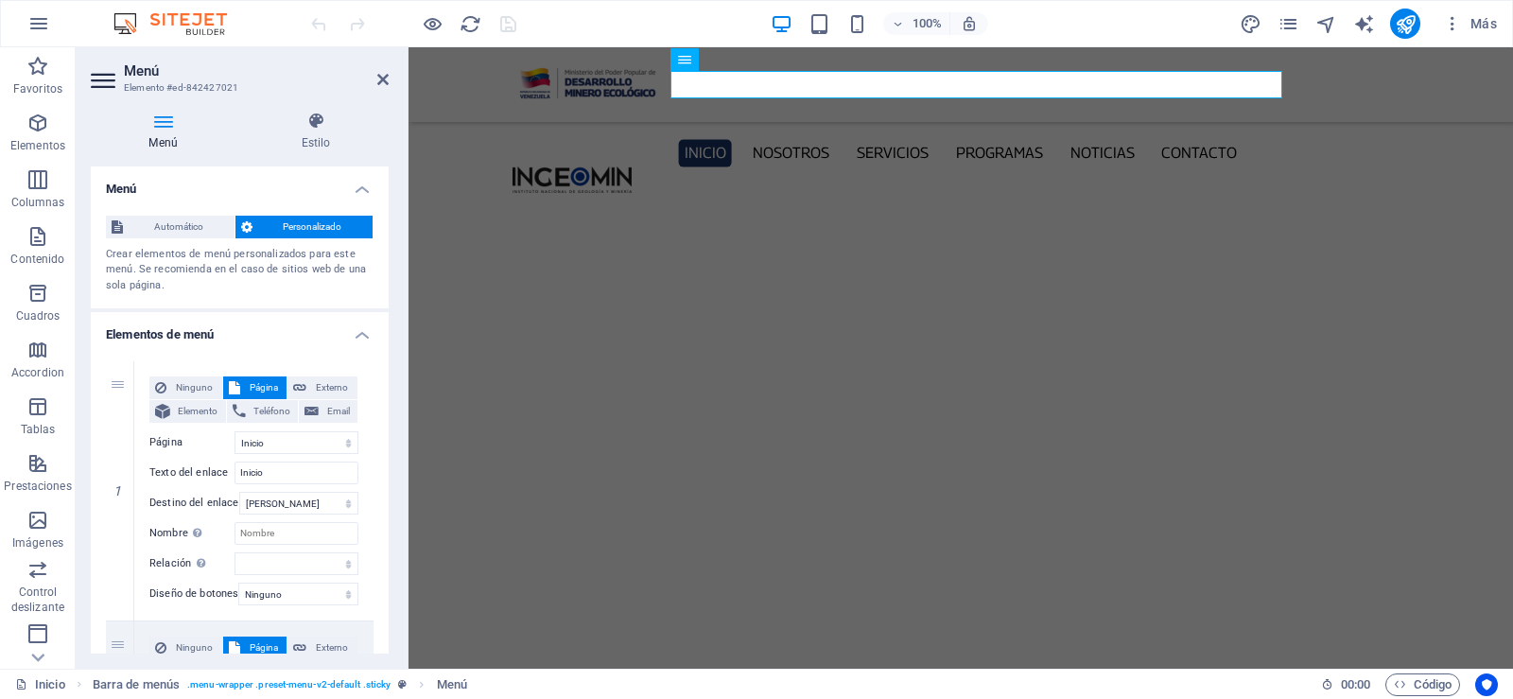
click at [1293, 23] on icon "pages" at bounding box center [1288, 24] width 22 height 22
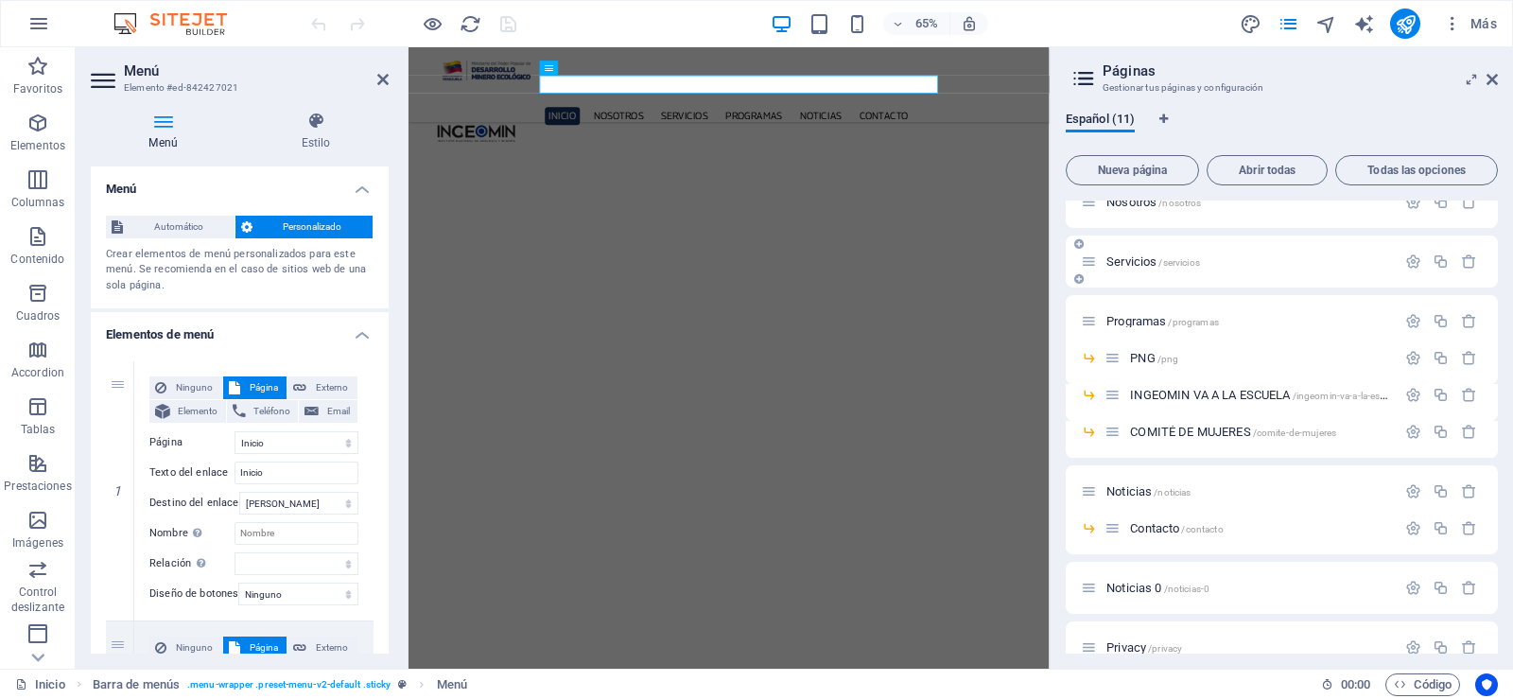
scroll to position [112, 0]
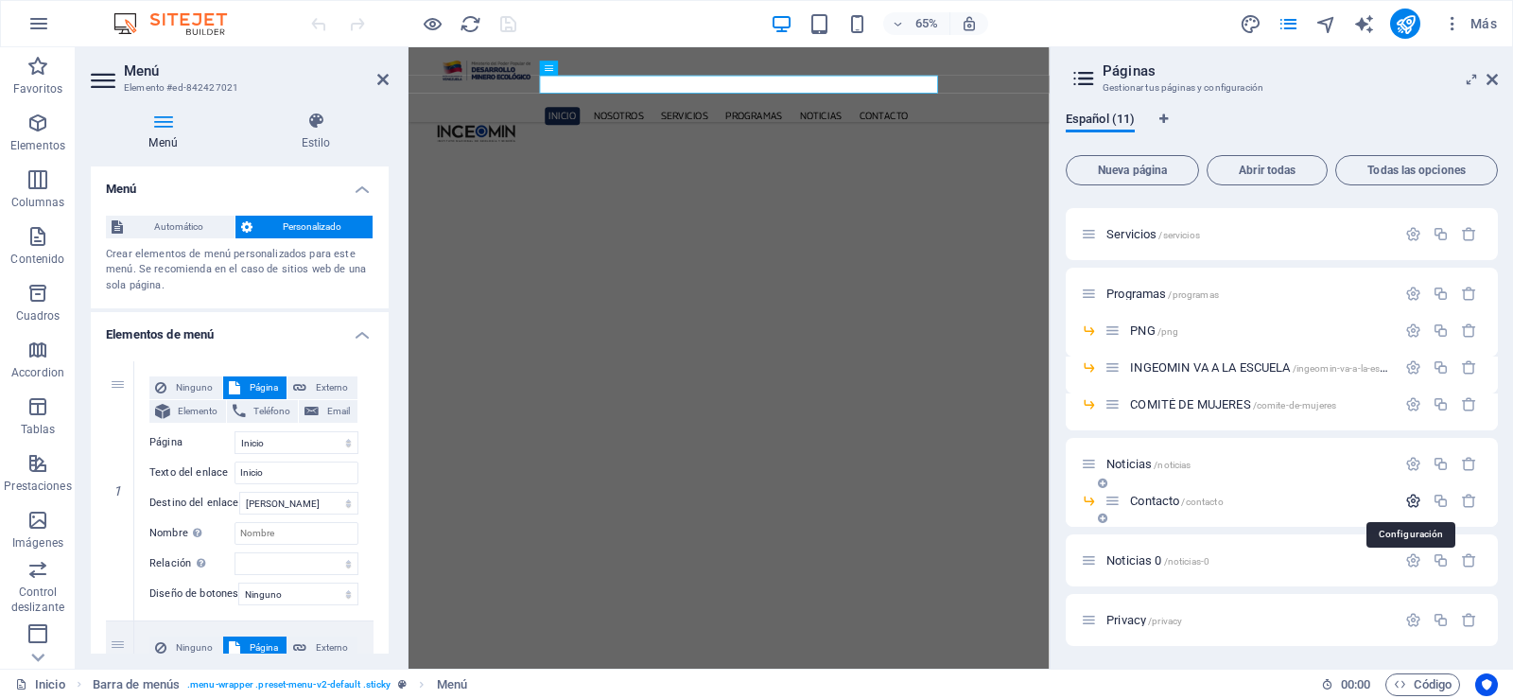
click at [1406, 502] on icon "button" at bounding box center [1413, 501] width 16 height 16
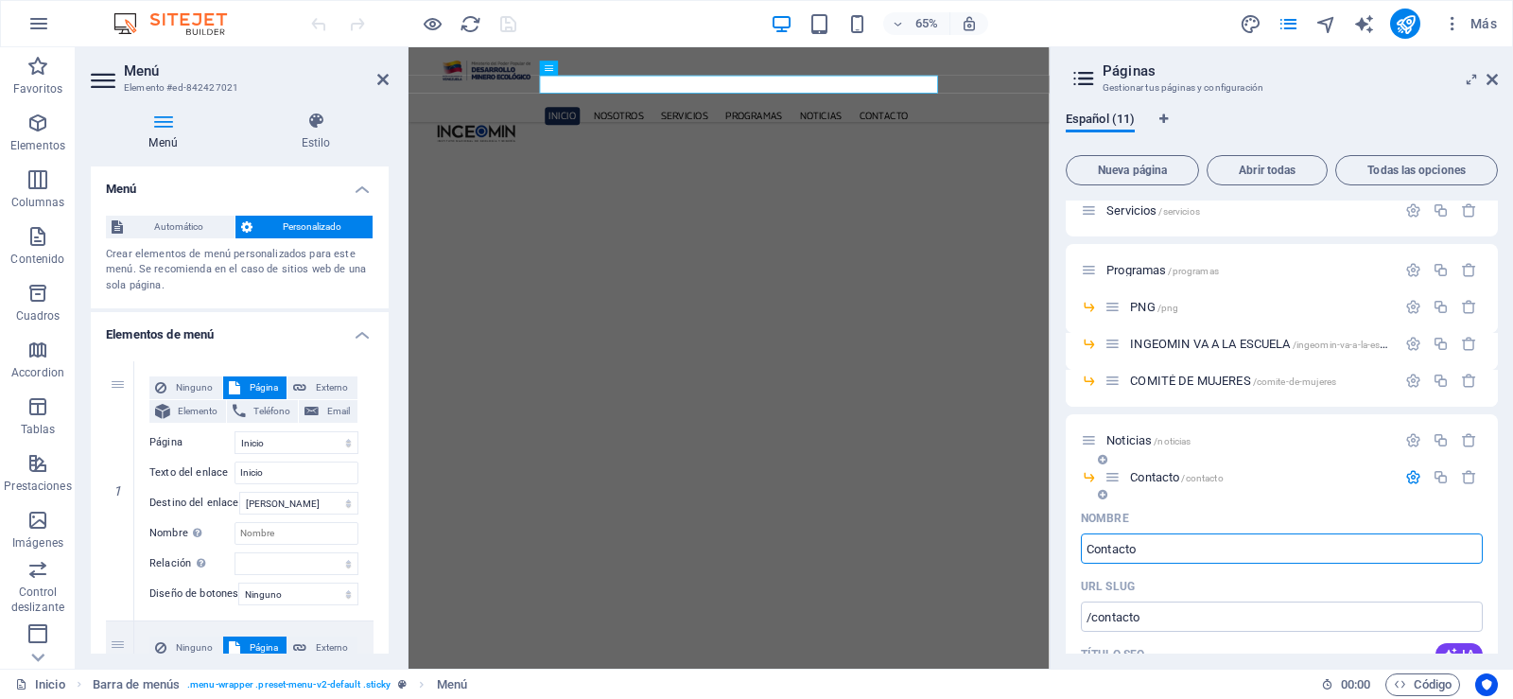
scroll to position [324, 0]
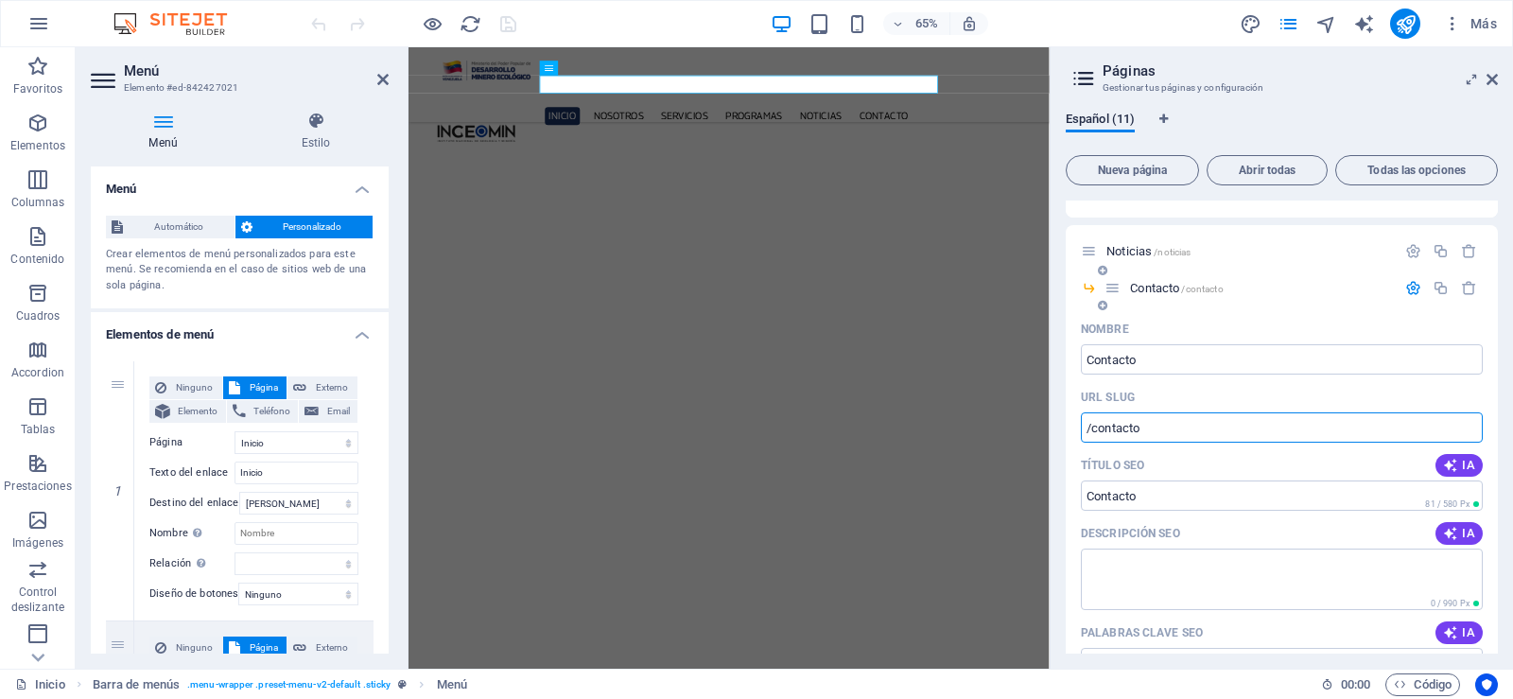
drag, startPoint x: 1089, startPoint y: 428, endPoint x: 1173, endPoint y: 437, distance: 84.6
click at [1173, 437] on input "/contacto" at bounding box center [1282, 427] width 402 height 30
drag, startPoint x: 1123, startPoint y: 431, endPoint x: 1089, endPoint y: 423, distance: 35.1
click at [1089, 423] on input "/contacto" at bounding box center [1282, 427] width 402 height 30
drag, startPoint x: 1490, startPoint y: 81, endPoint x: 1075, endPoint y: 44, distance: 416.7
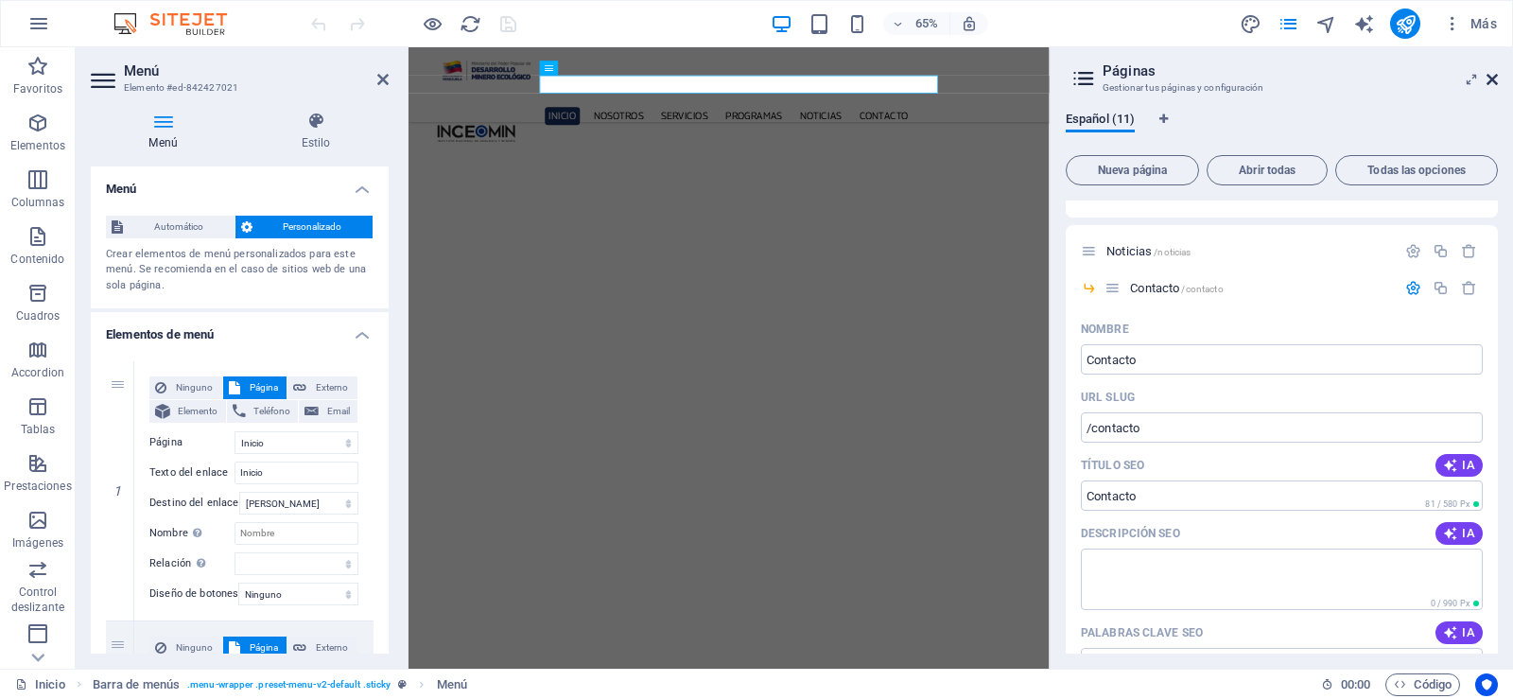
click at [1490, 81] on icon at bounding box center [1491, 79] width 11 height 15
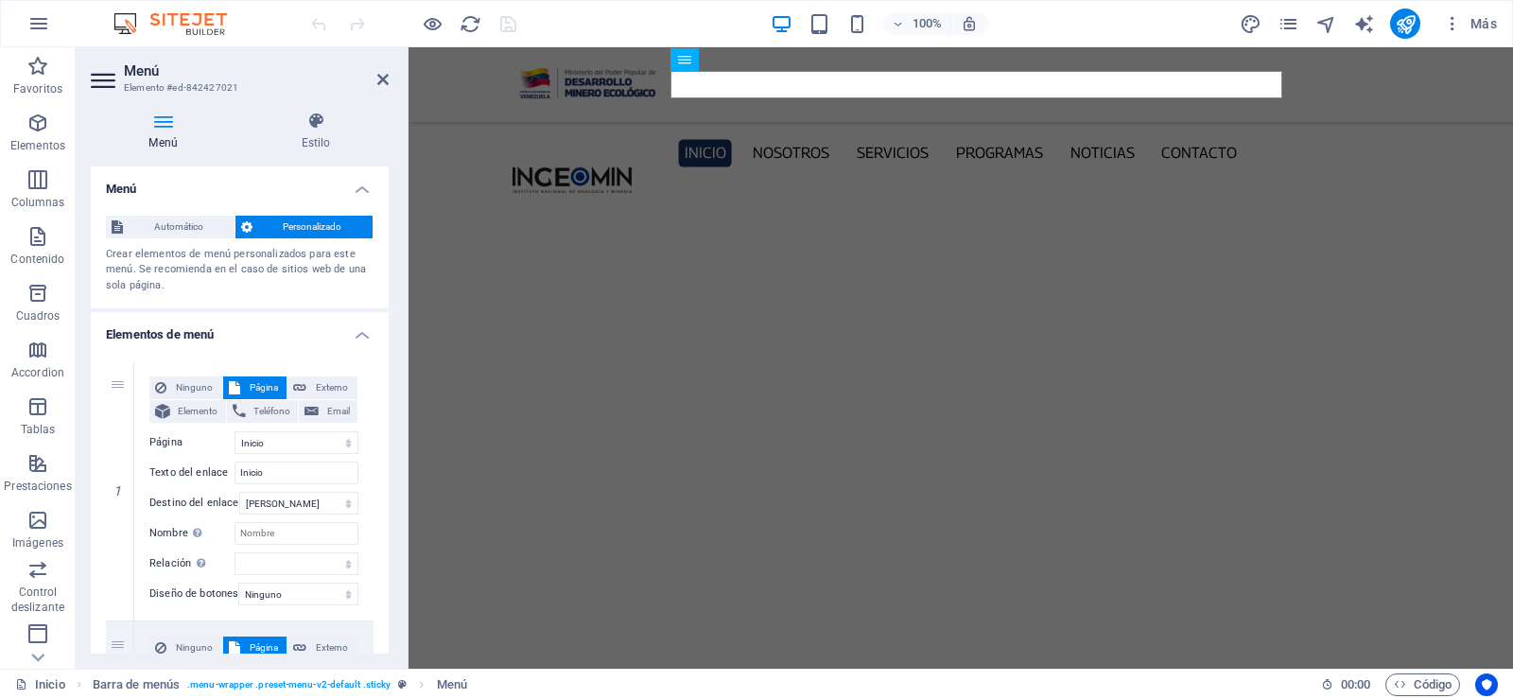
click at [1298, 35] on div "Más" at bounding box center [1372, 24] width 266 height 30
click at [1297, 28] on icon "pages" at bounding box center [1288, 24] width 22 height 22
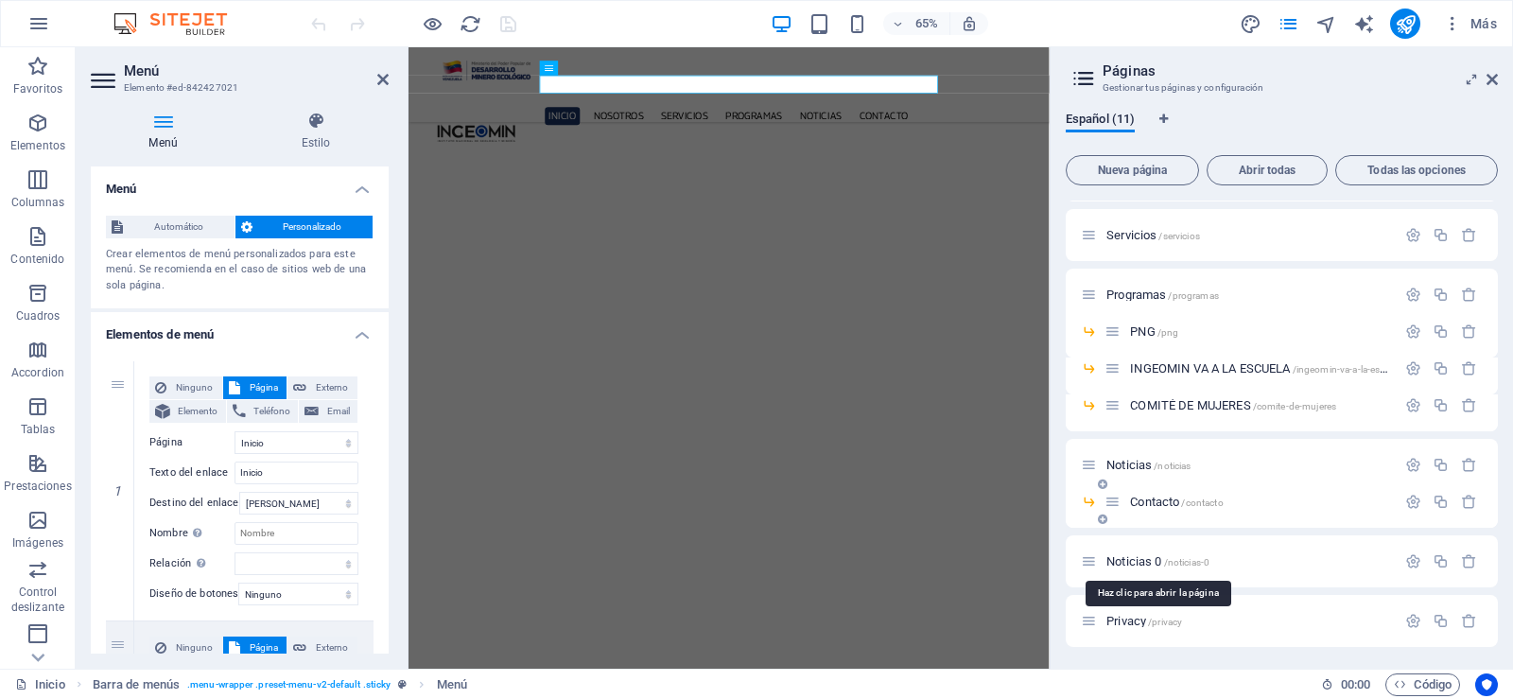
scroll to position [112, 0]
click at [1405, 503] on icon "button" at bounding box center [1413, 501] width 16 height 16
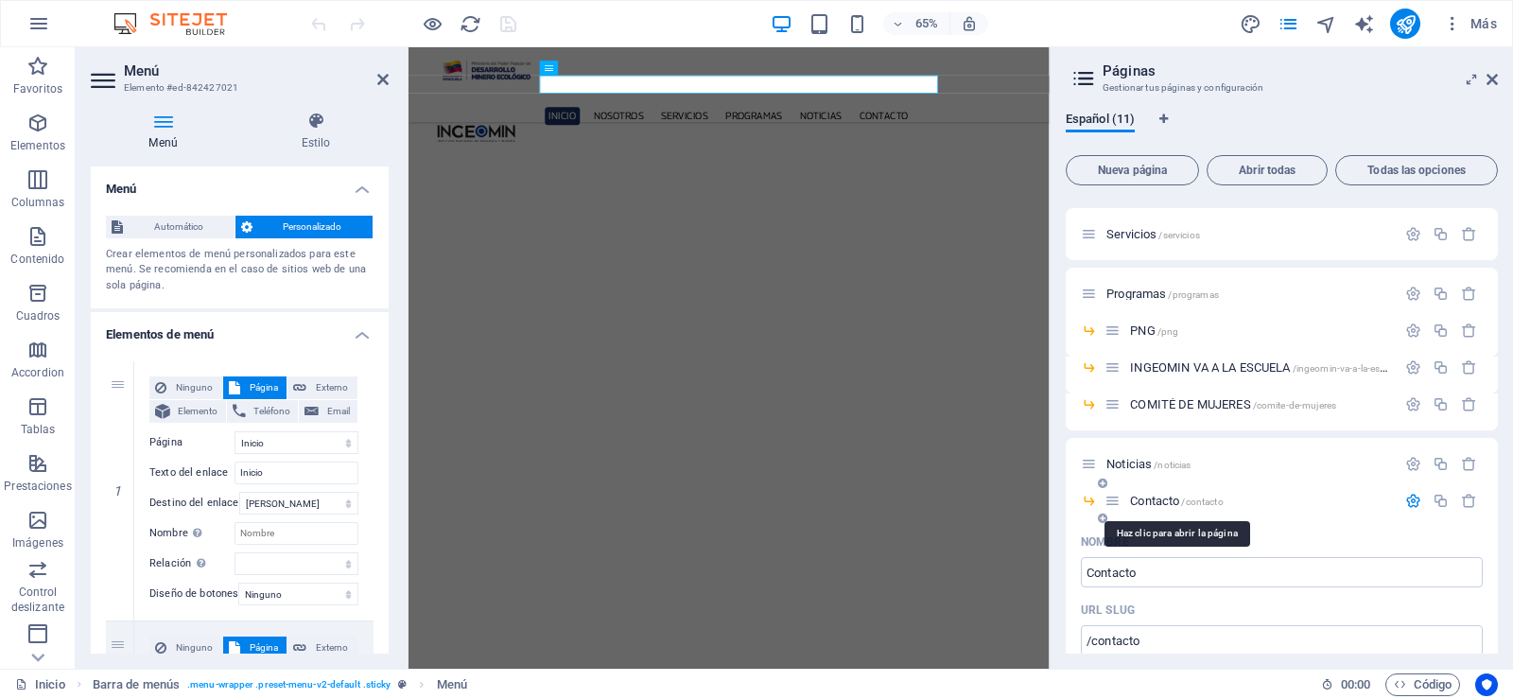
click at [1153, 502] on span "Contacto /contacto" at bounding box center [1176, 501] width 93 height 14
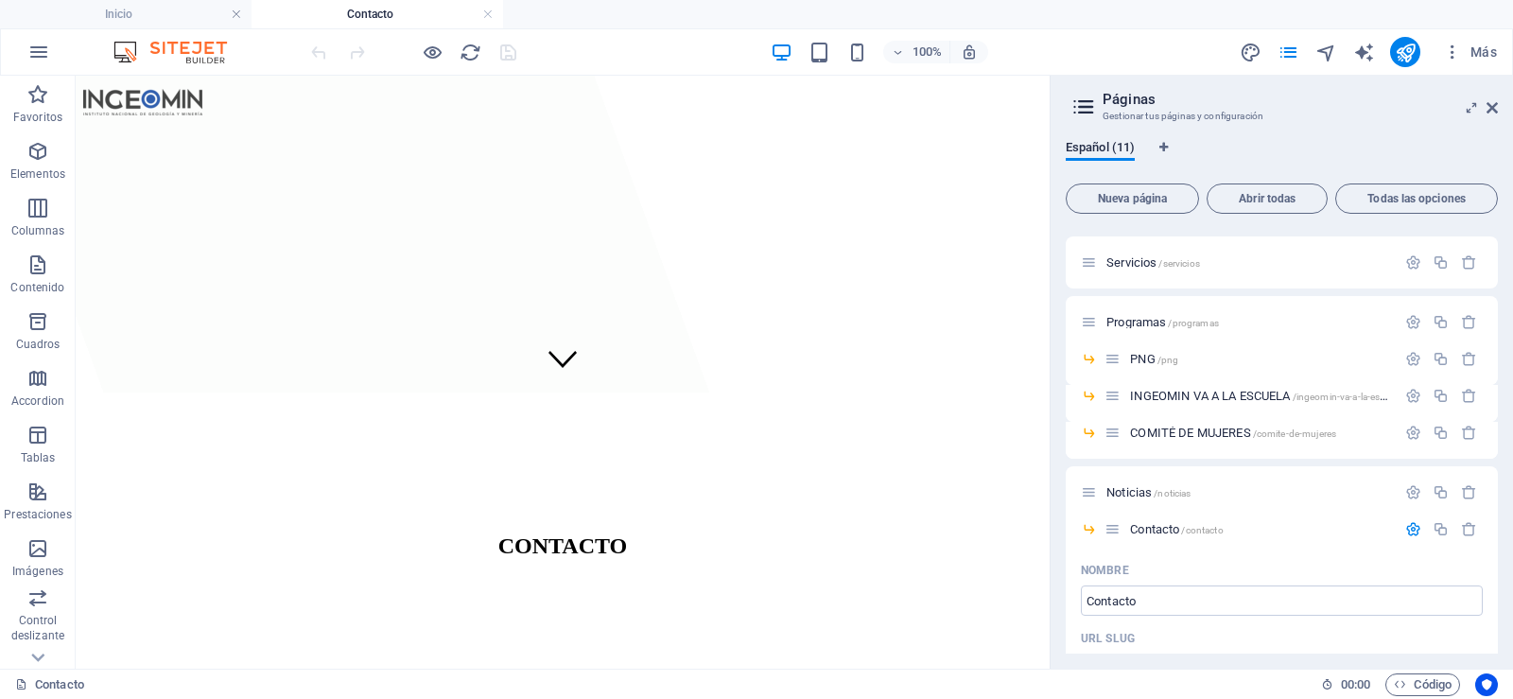
scroll to position [95, 0]
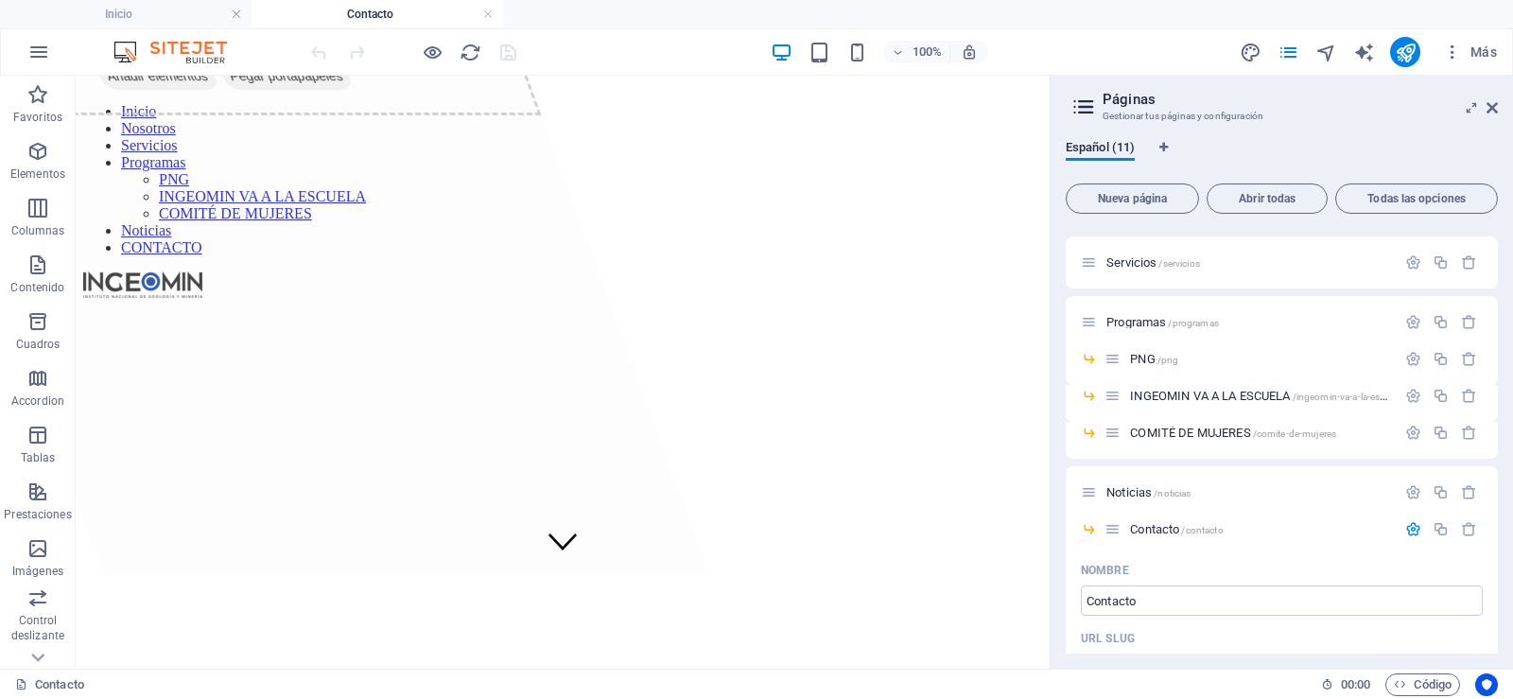
drag, startPoint x: 739, startPoint y: 290, endPoint x: 737, endPoint y: 307, distance: 17.3
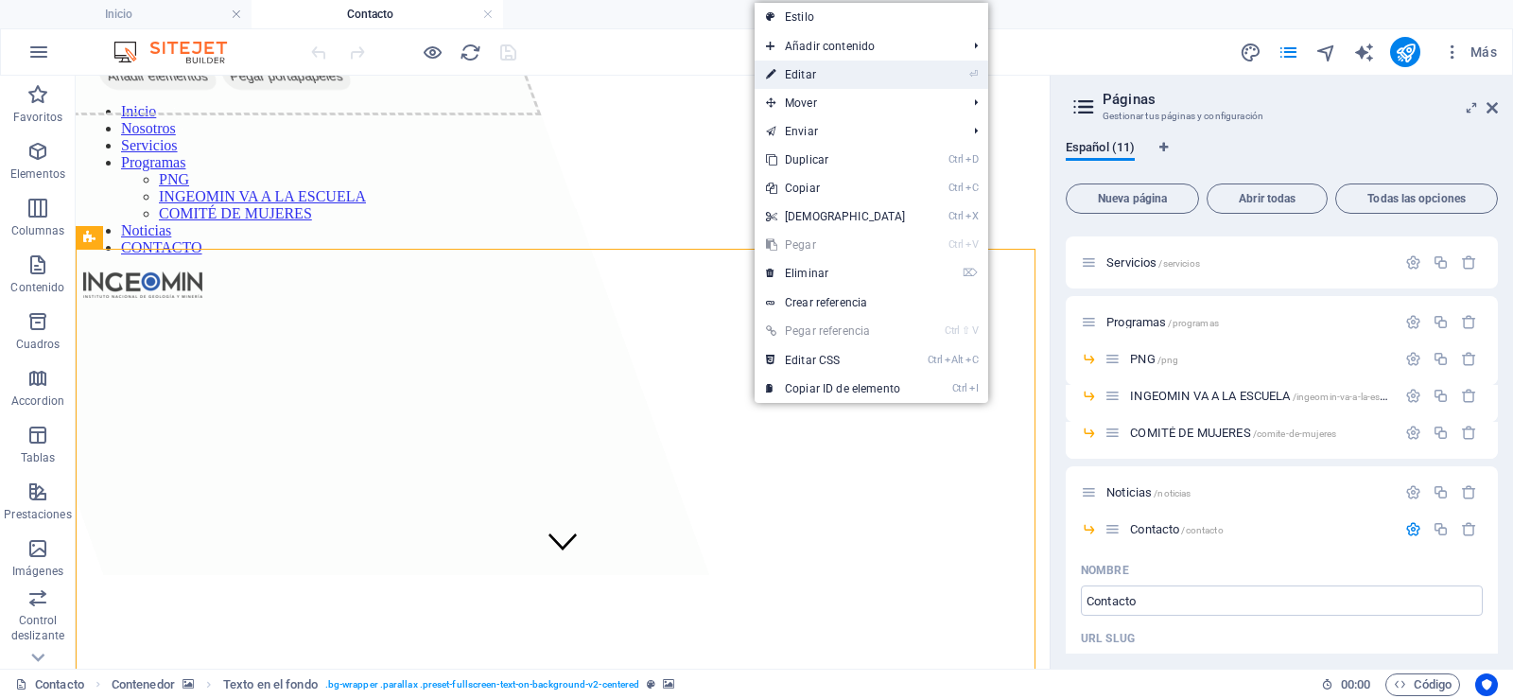
drag, startPoint x: 831, startPoint y: 78, endPoint x: 609, endPoint y: 306, distance: 319.0
click at [831, 78] on link "⏎ Editar" at bounding box center [836, 75] width 163 height 28
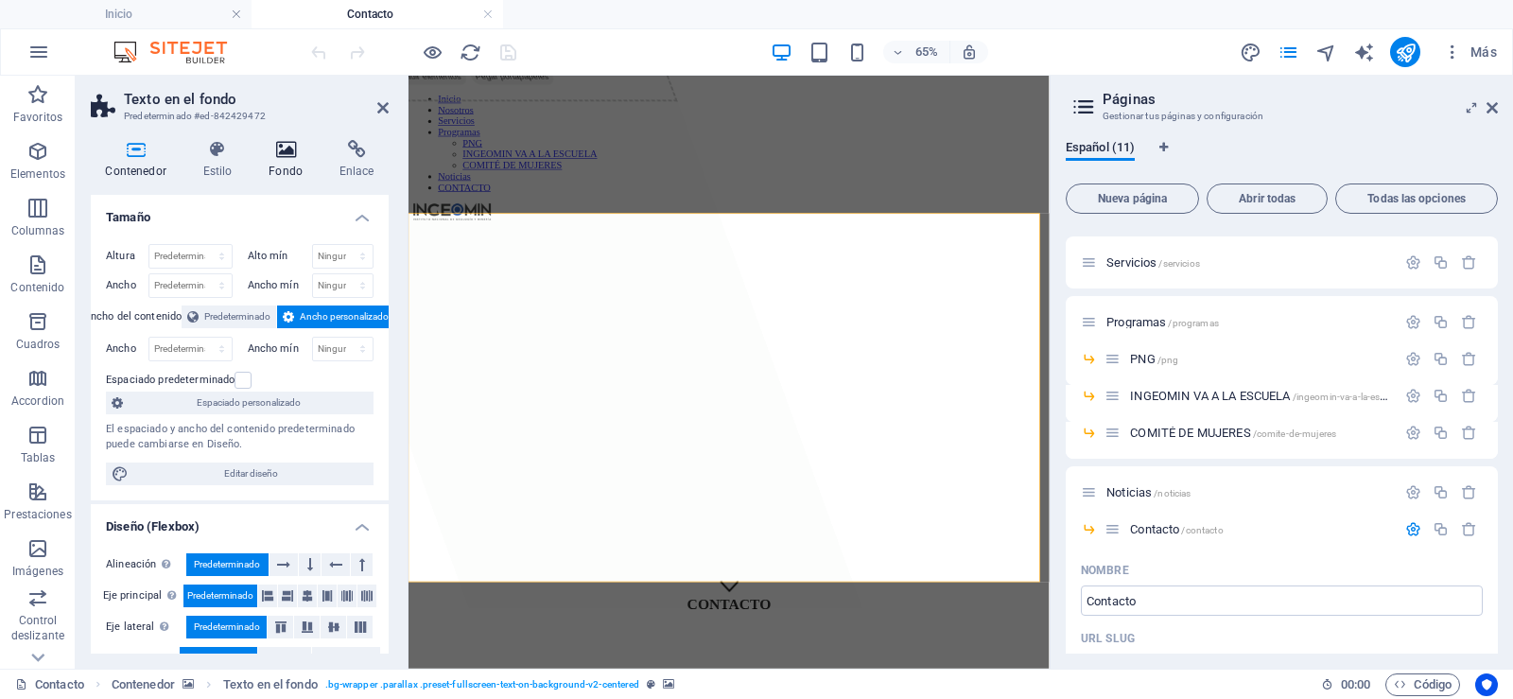
click at [273, 145] on icon at bounding box center [285, 149] width 63 height 19
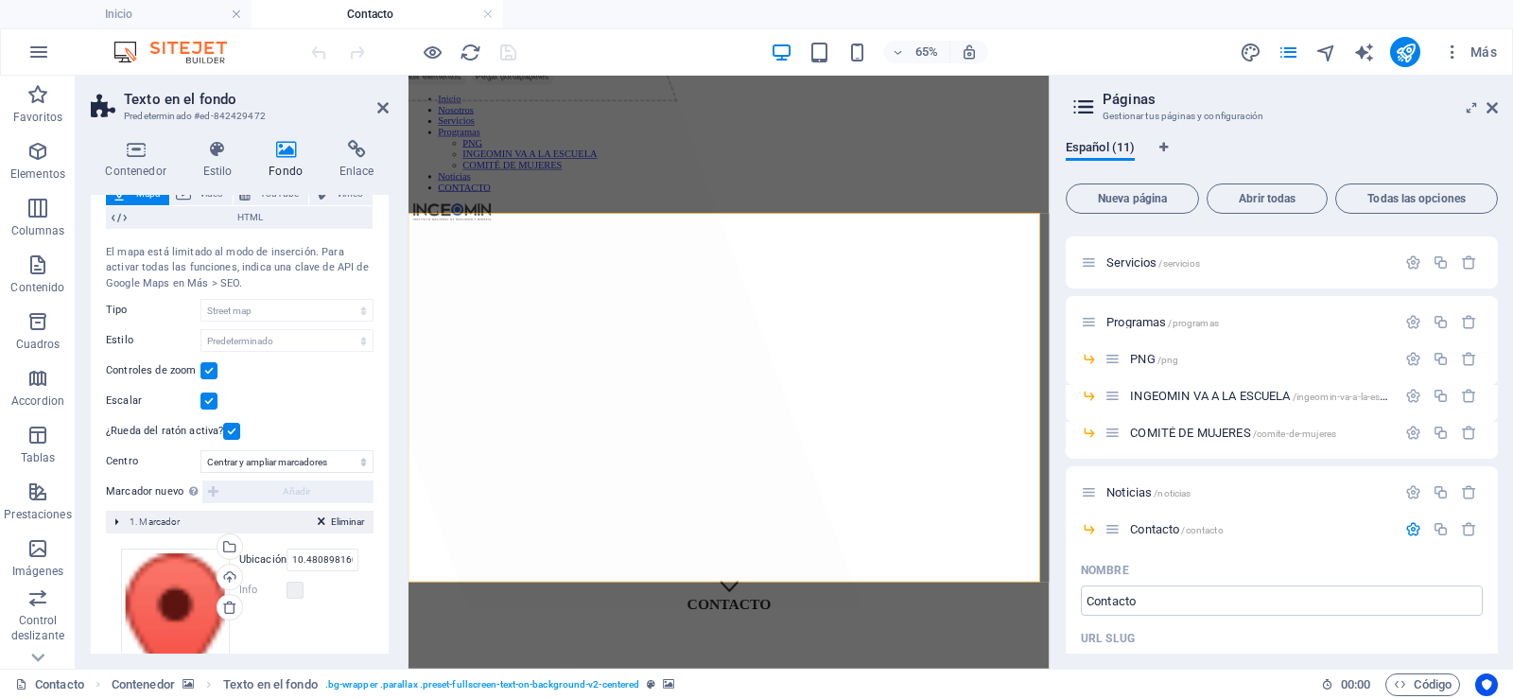
scroll to position [0, 0]
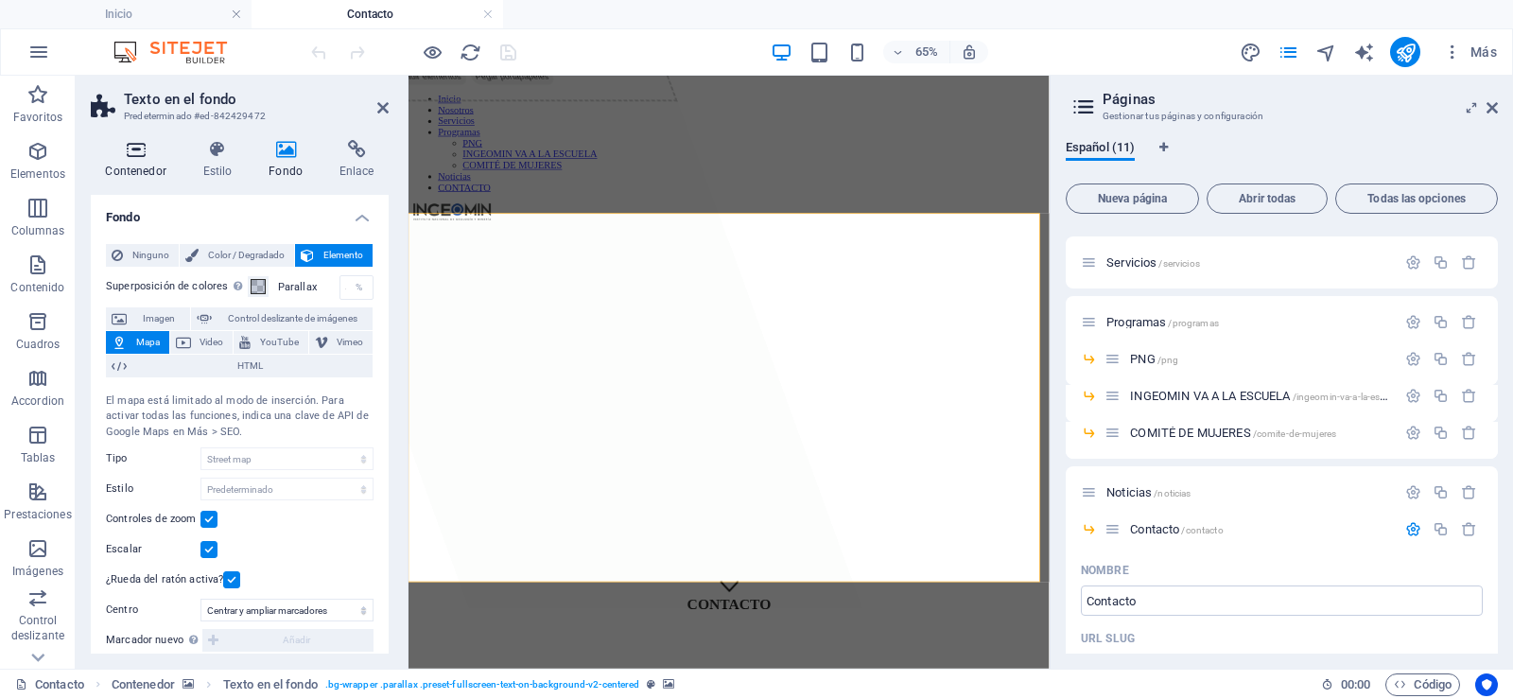
click at [158, 151] on icon at bounding box center [136, 149] width 90 height 19
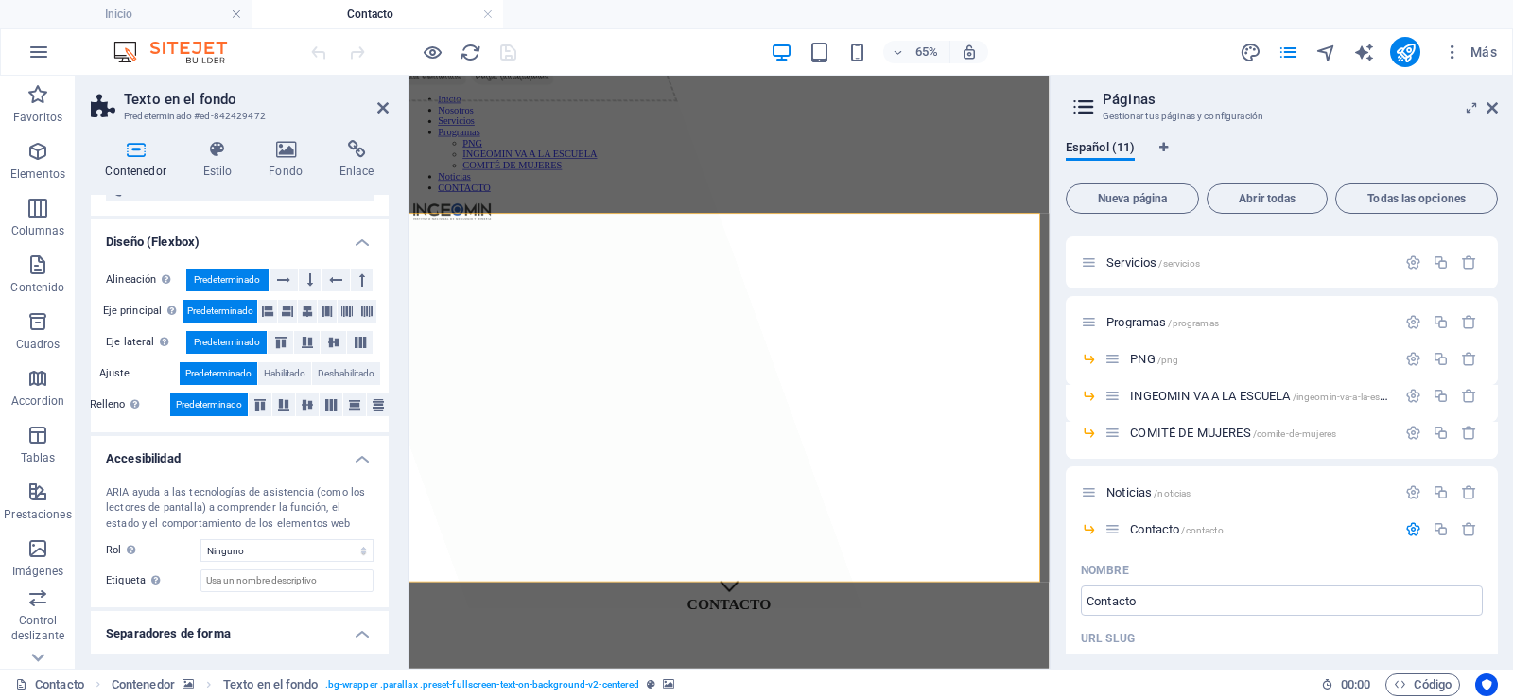
scroll to position [329, 0]
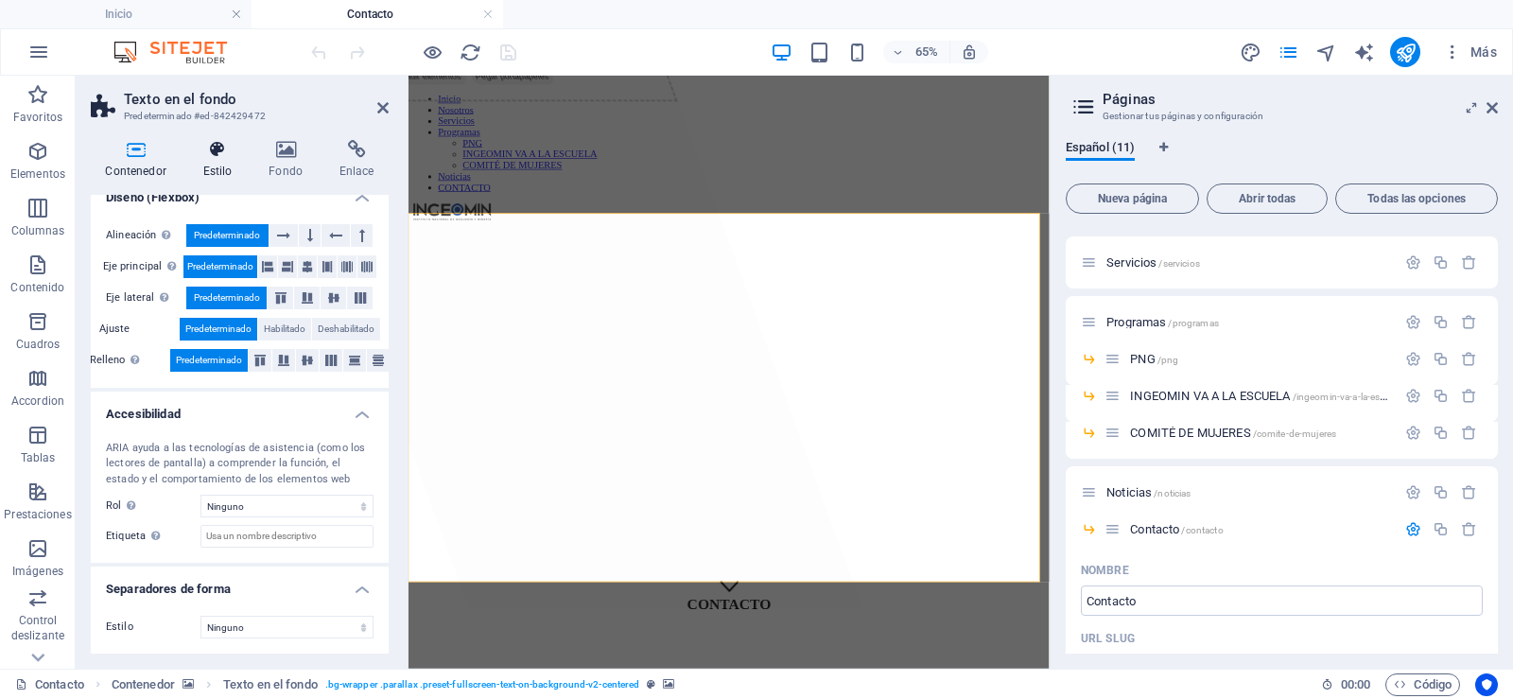
click at [223, 153] on icon at bounding box center [217, 149] width 59 height 19
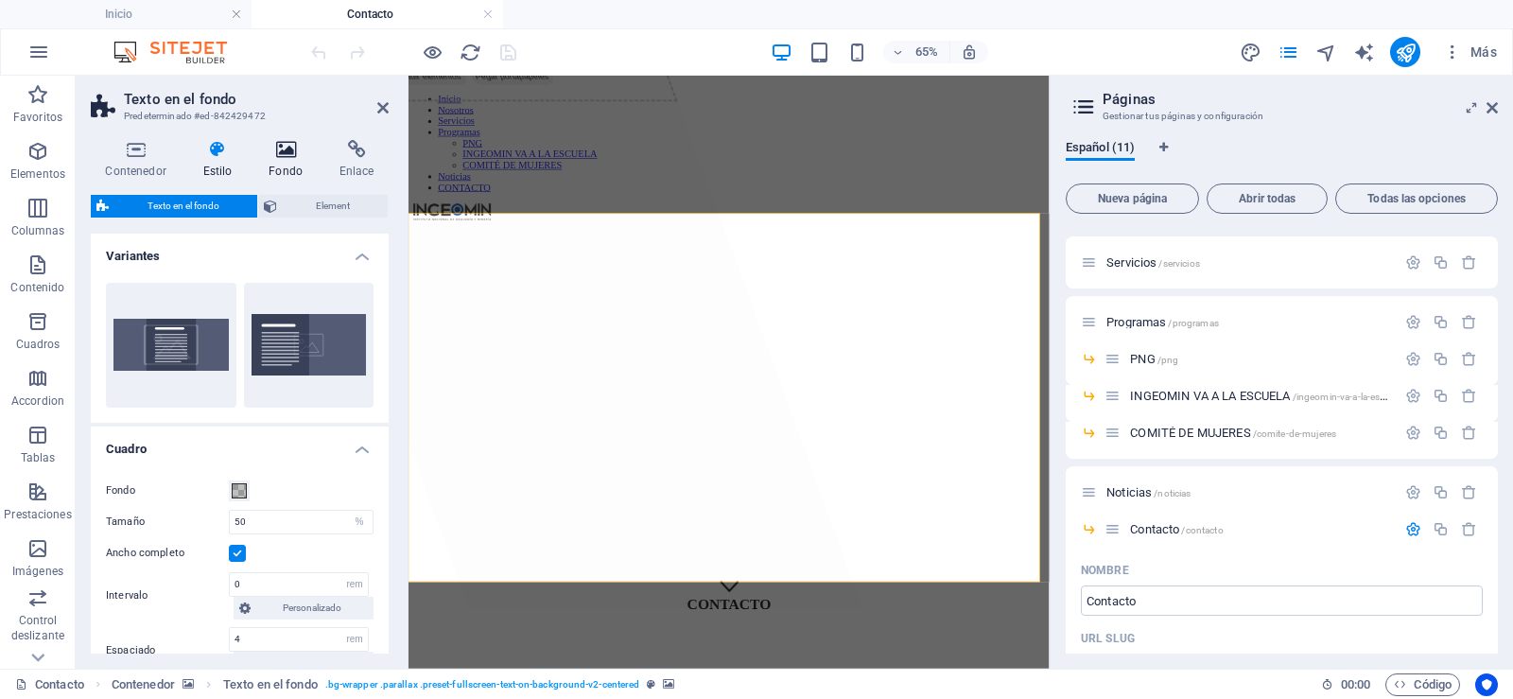
click at [294, 163] on h4 "Fondo" at bounding box center [289, 160] width 71 height 40
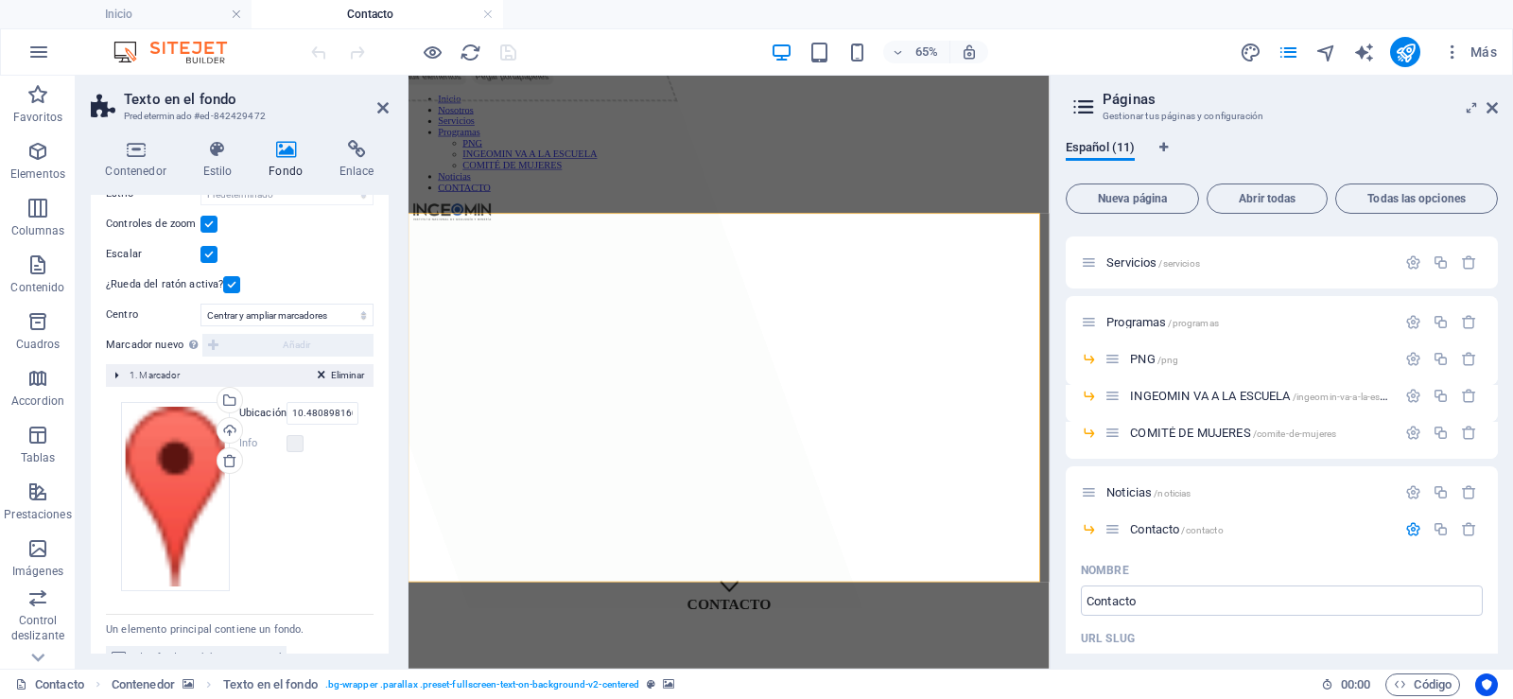
scroll to position [325, 0]
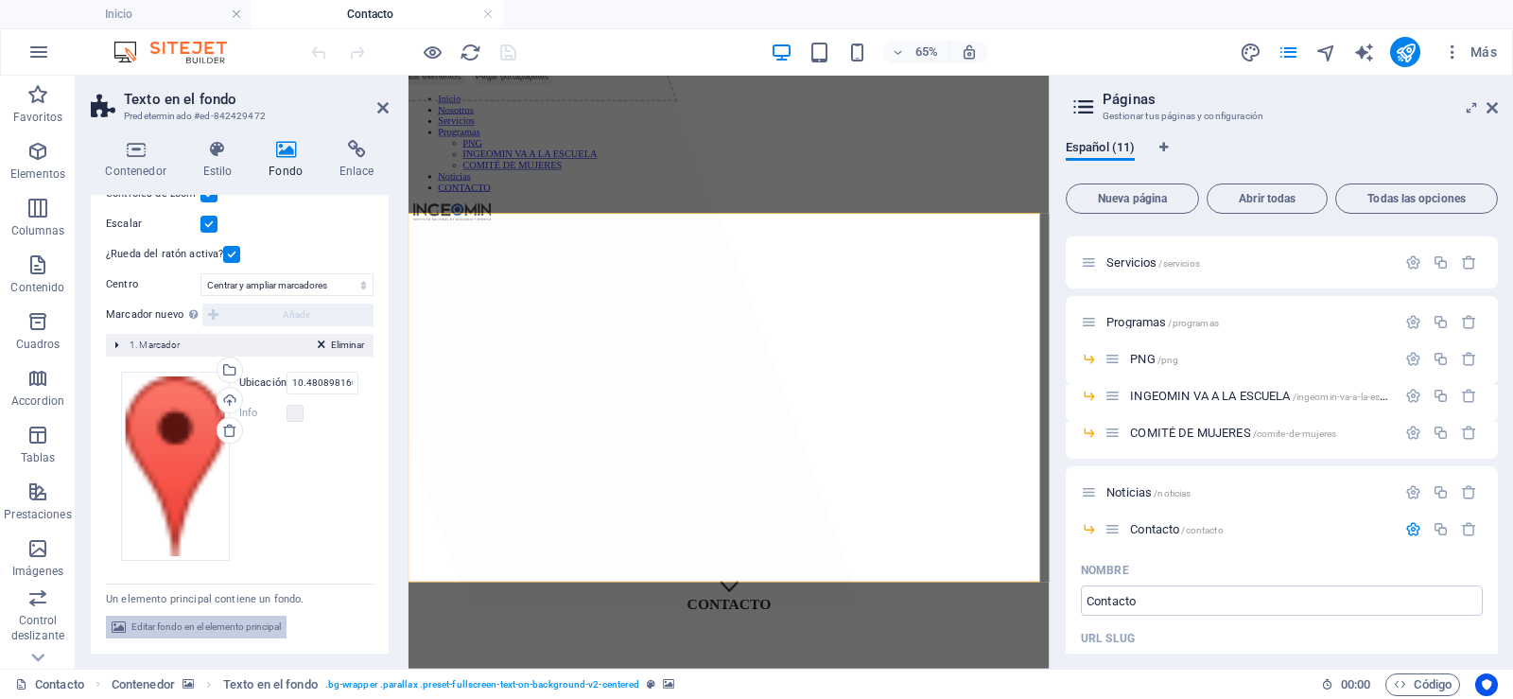
click at [220, 621] on span "Editar fondo en el elemento principal" at bounding box center [205, 627] width 149 height 23
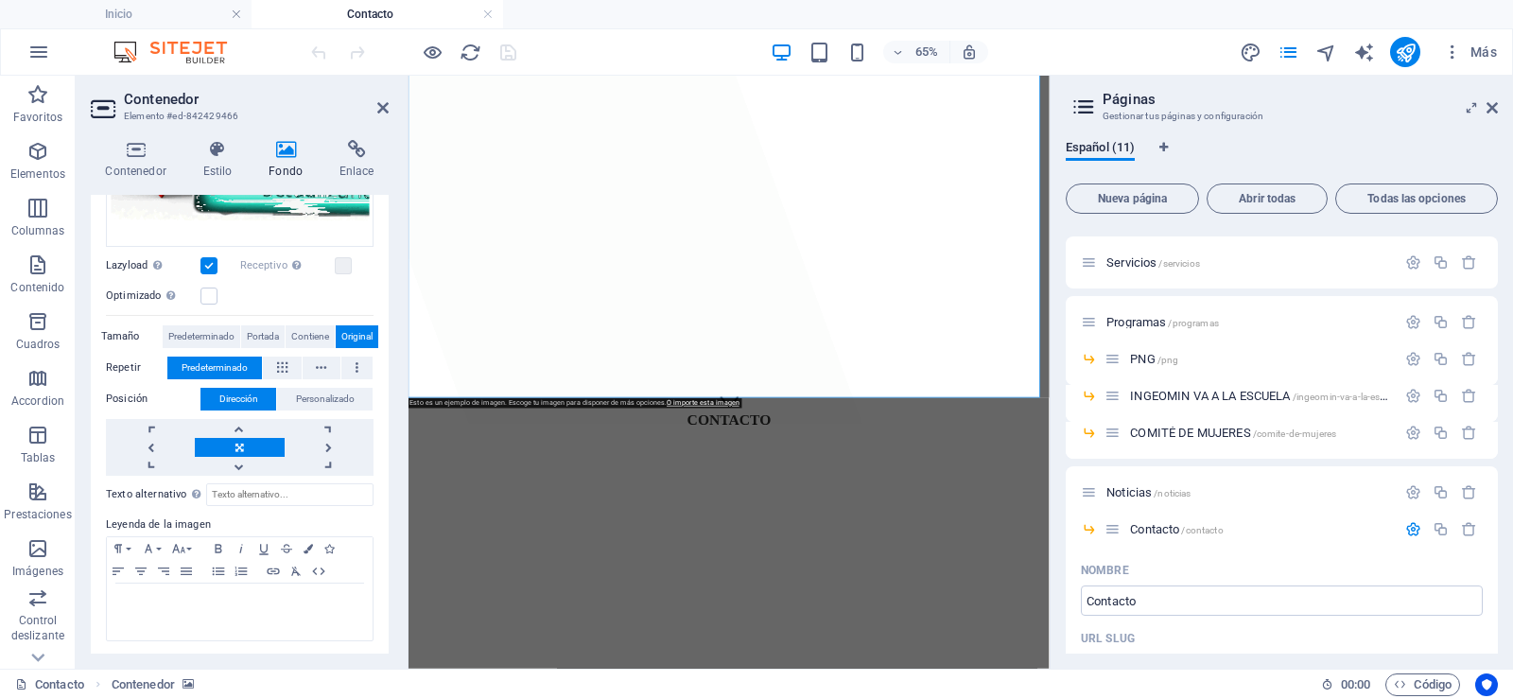
scroll to position [0, 0]
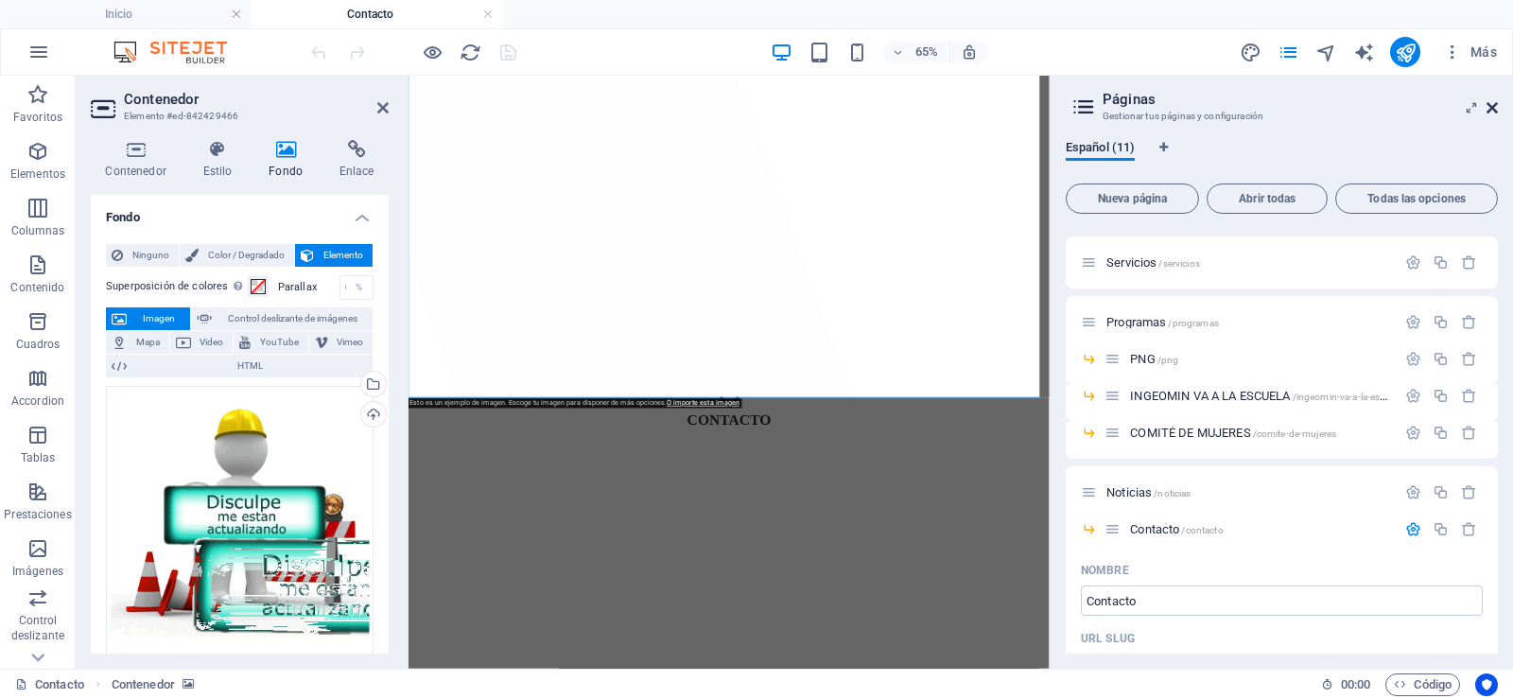
click at [1493, 110] on icon at bounding box center [1491, 107] width 11 height 15
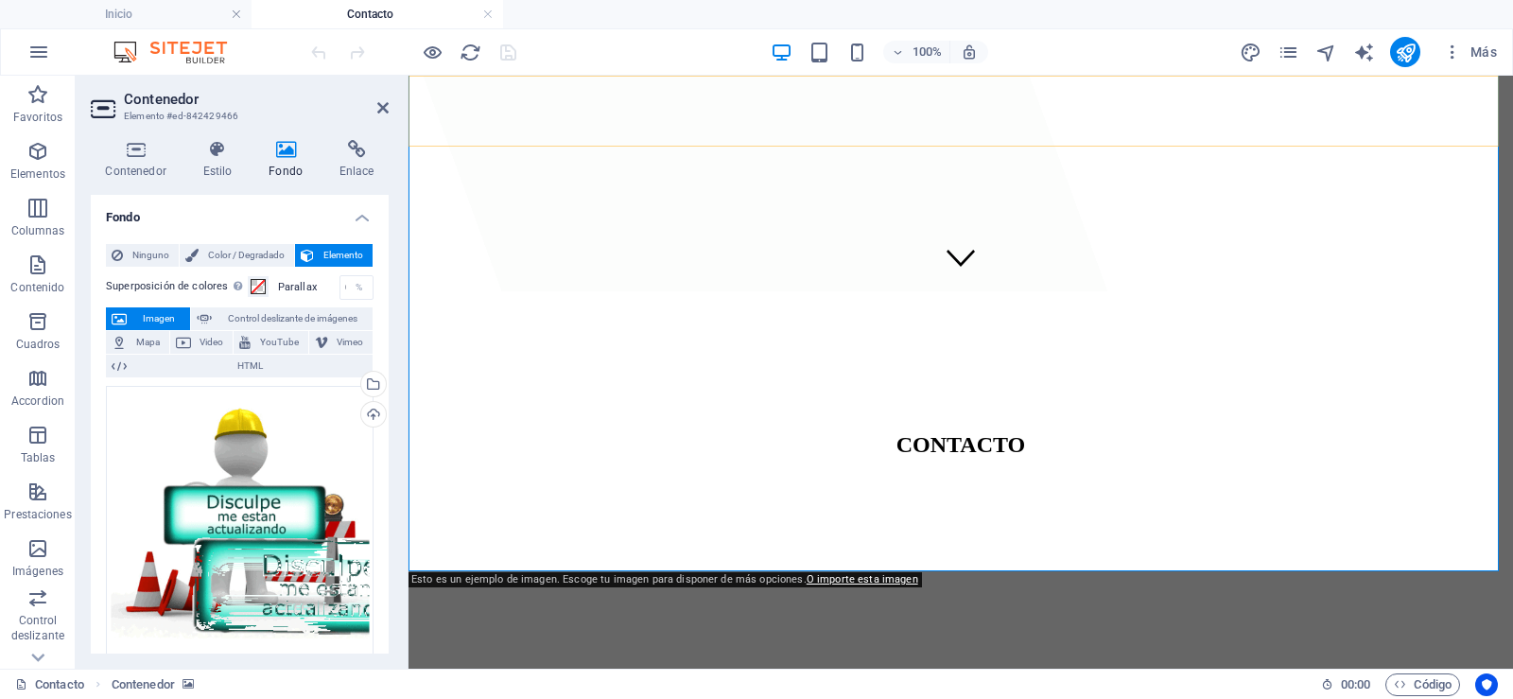
scroll to position [339, 0]
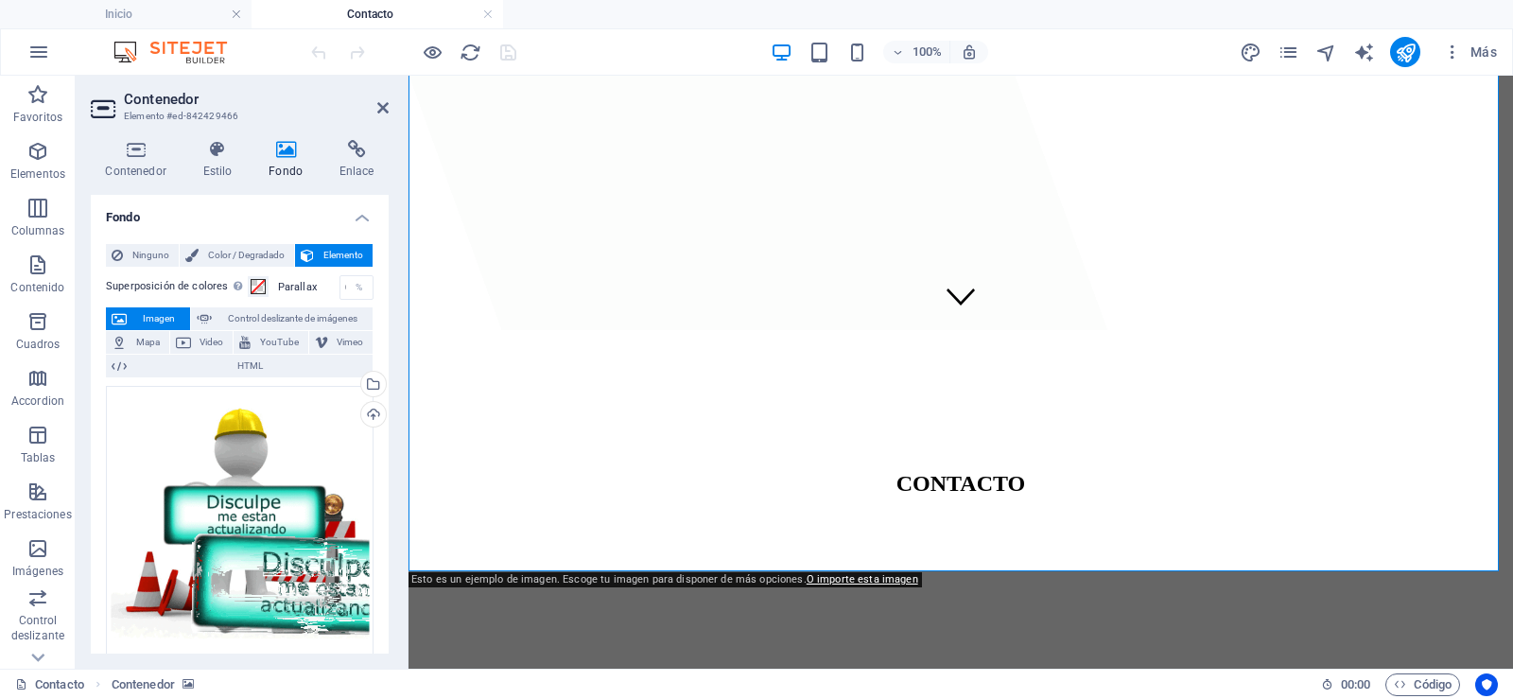
click at [375, 109] on header "Contenedor Elemento #ed-842429466" at bounding box center [240, 100] width 298 height 49
click at [383, 107] on icon at bounding box center [382, 107] width 11 height 15
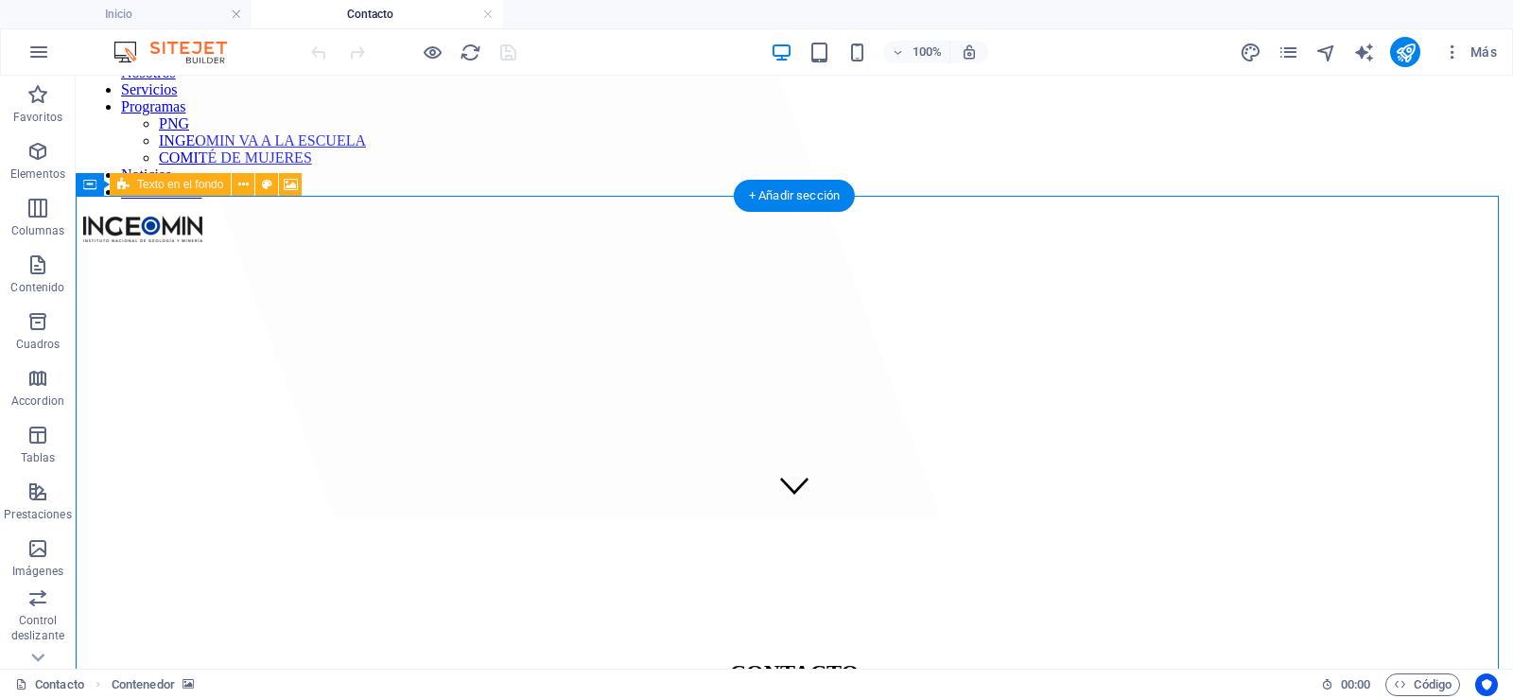
scroll to position [148, 0]
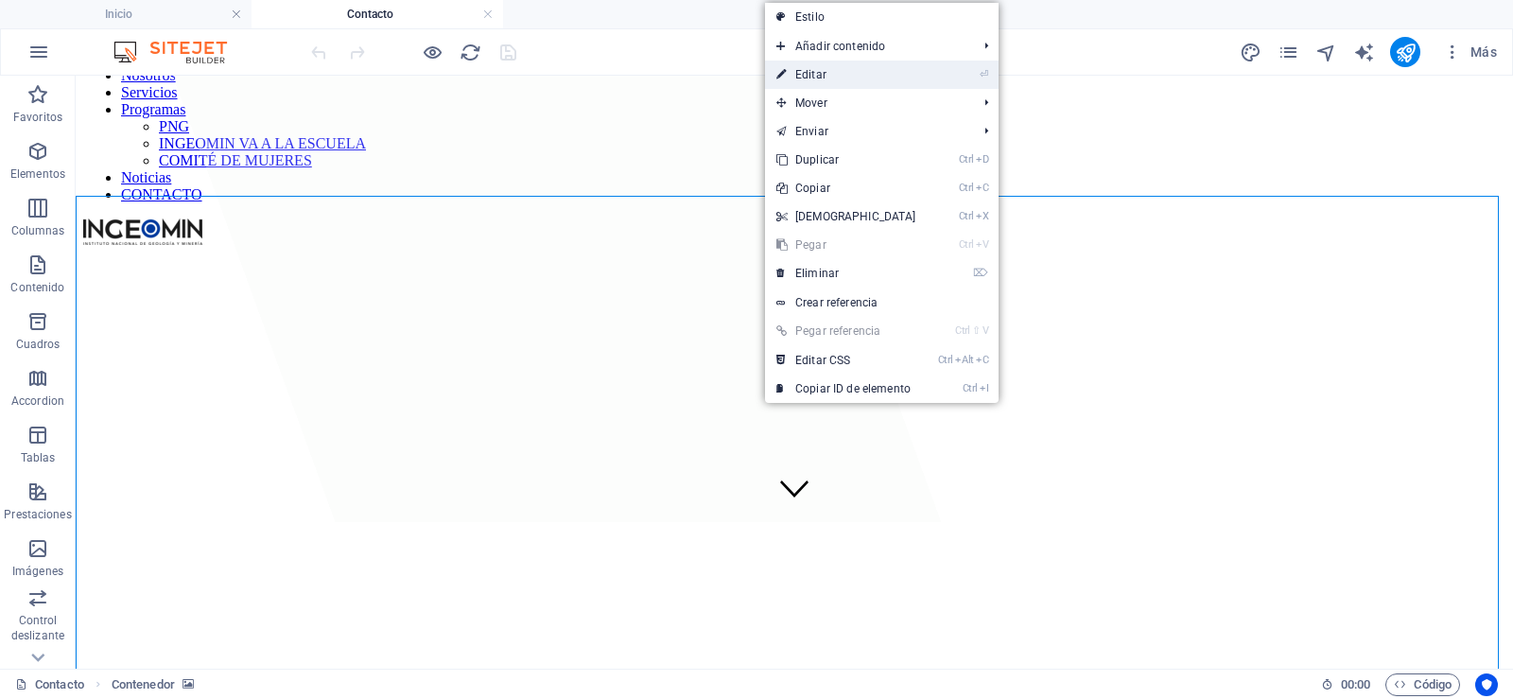
click at [838, 77] on link "⏎ Editar" at bounding box center [846, 75] width 163 height 28
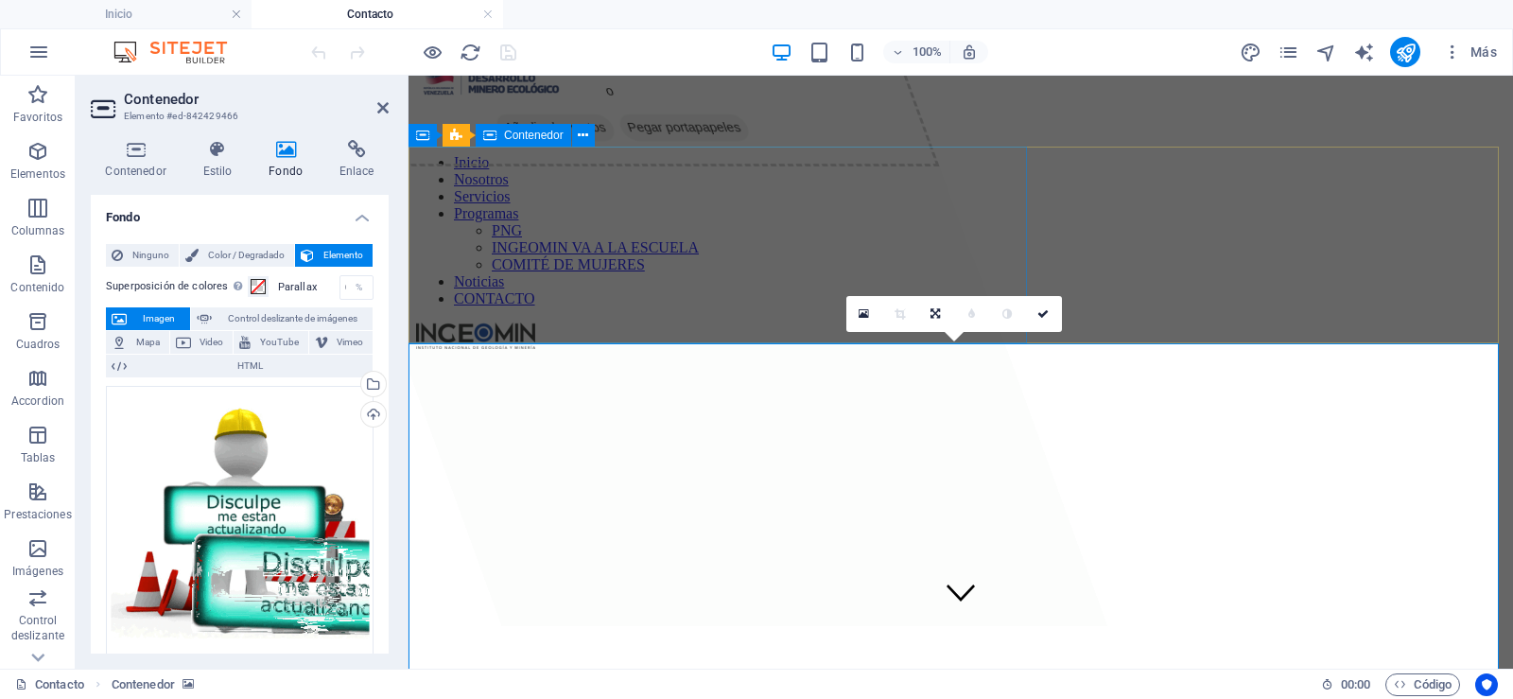
scroll to position [0, 0]
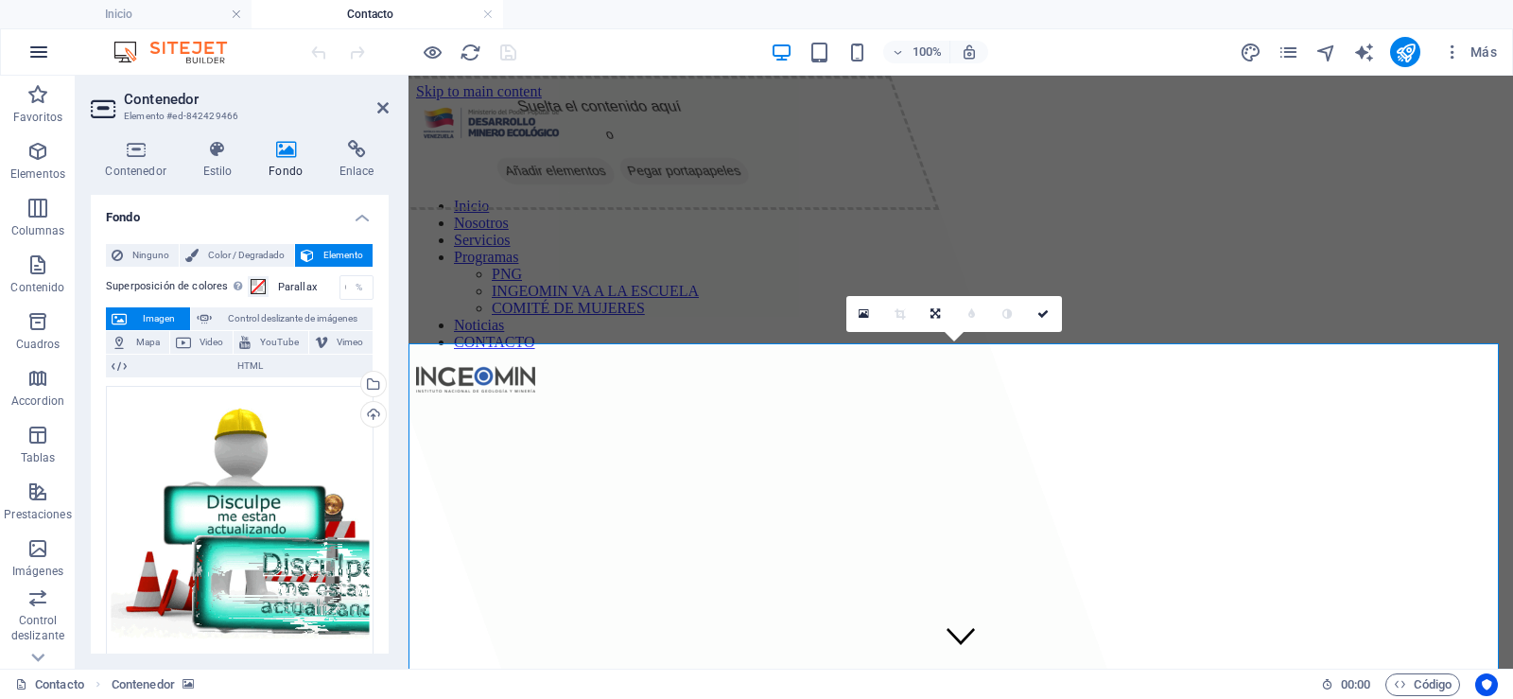
click at [17, 51] on button "button" at bounding box center [38, 51] width 45 height 45
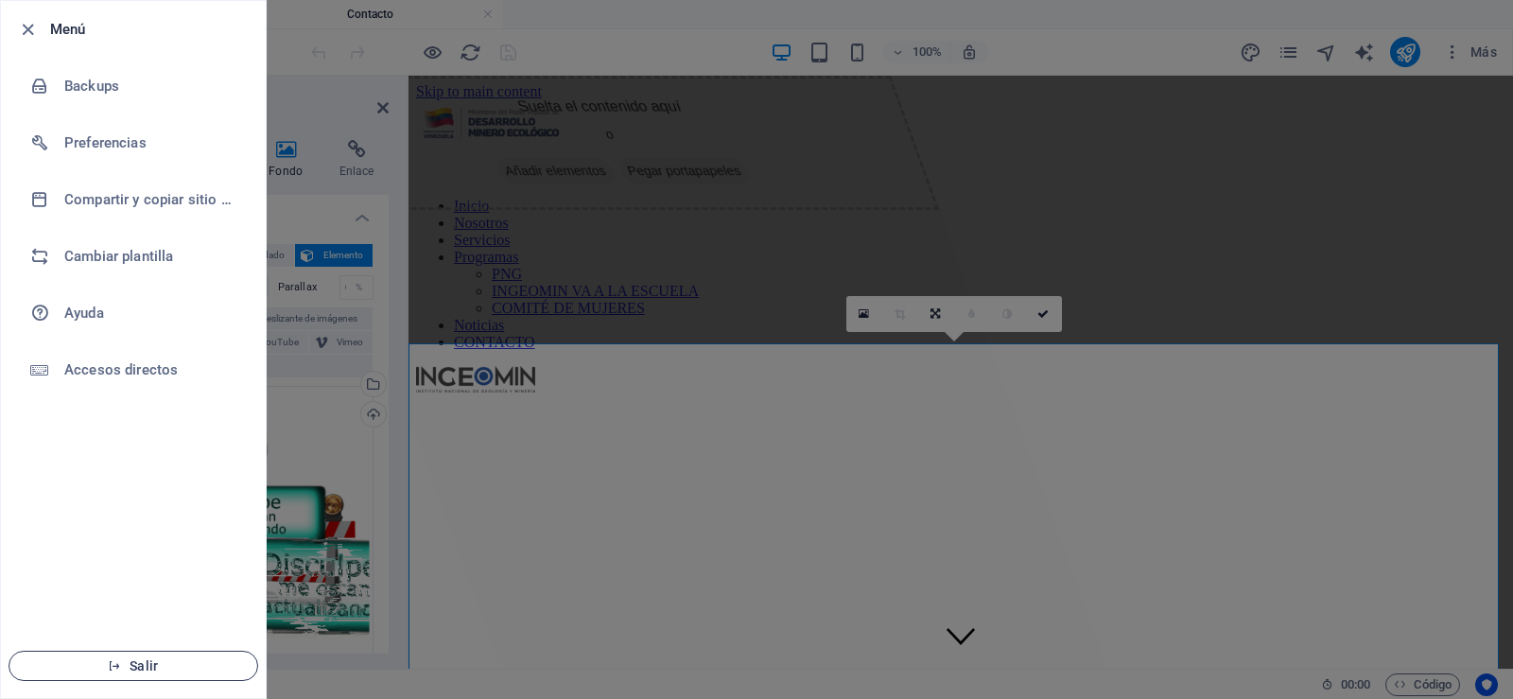
click at [183, 662] on span "Salir" at bounding box center [133, 665] width 217 height 15
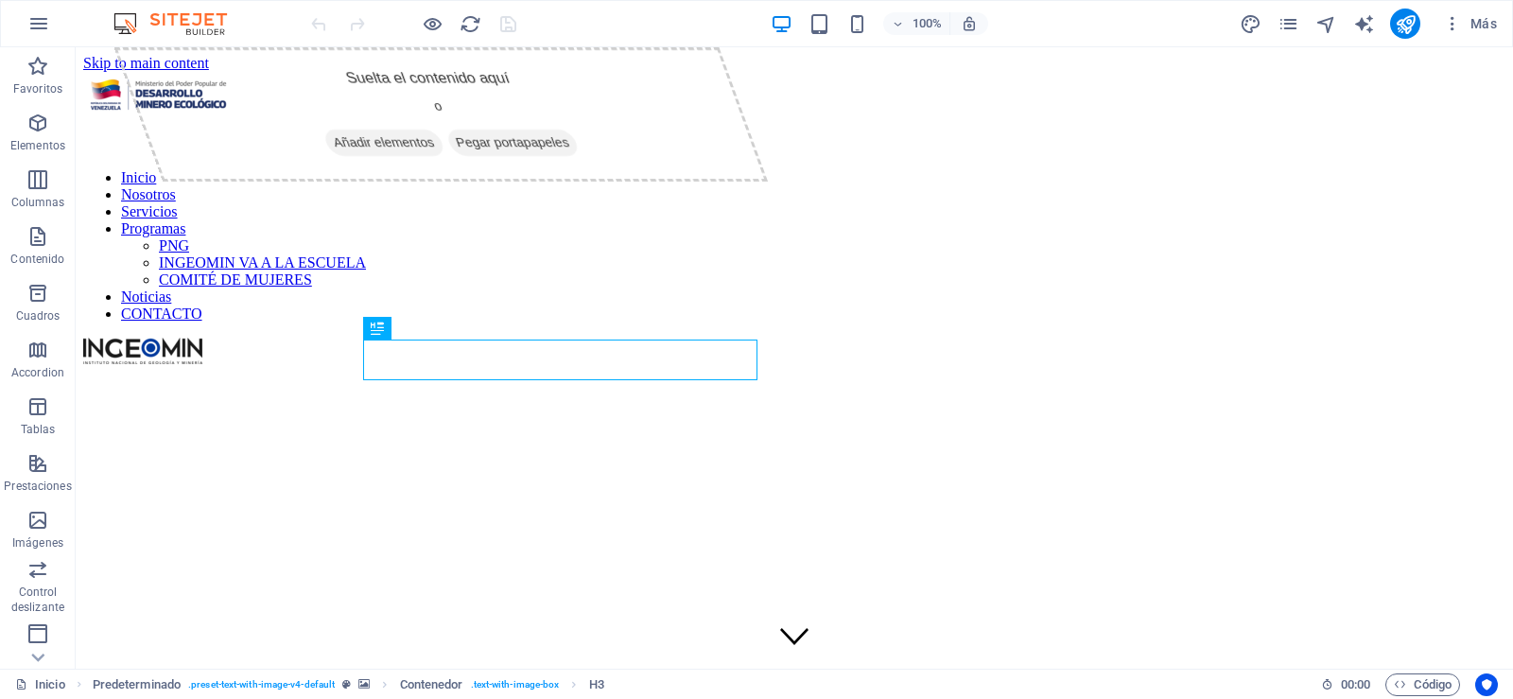
scroll to position [449, 0]
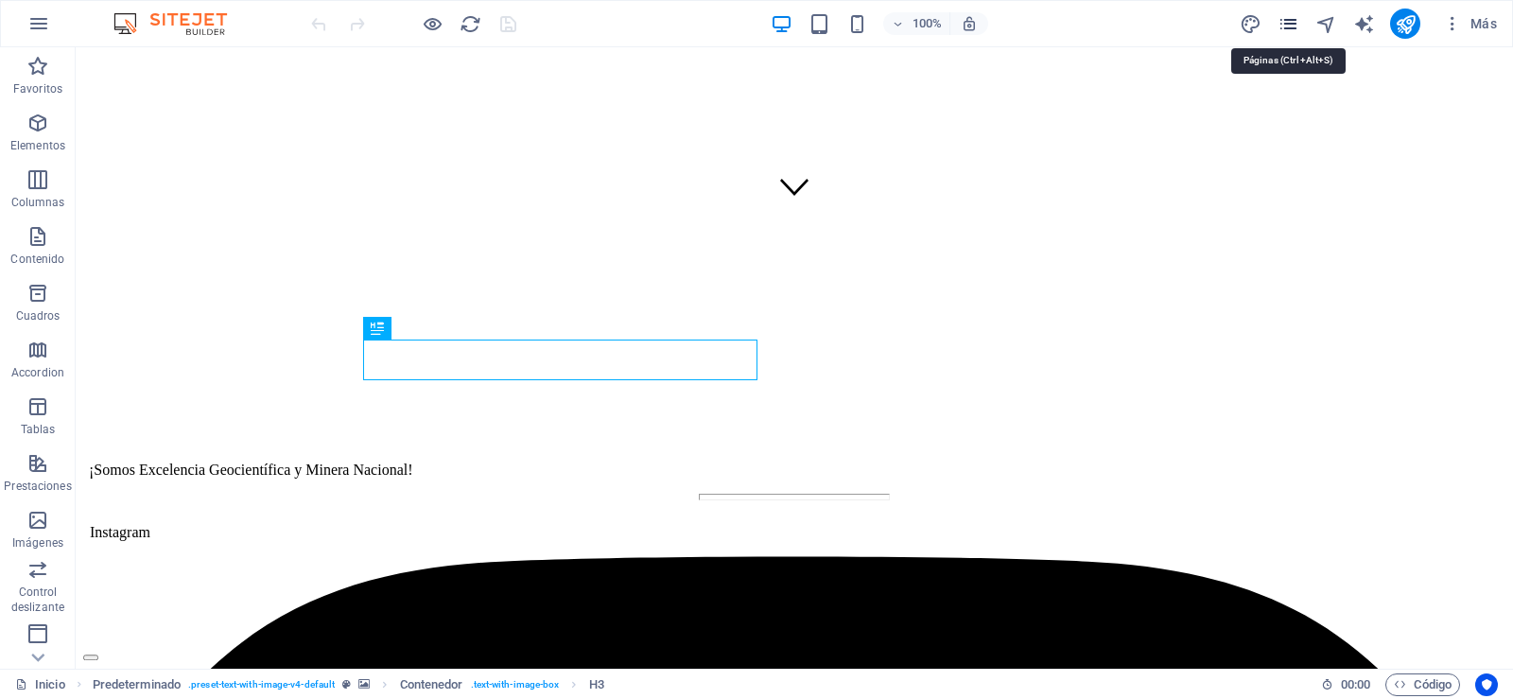
click at [1295, 17] on icon "pages" at bounding box center [1288, 24] width 22 height 22
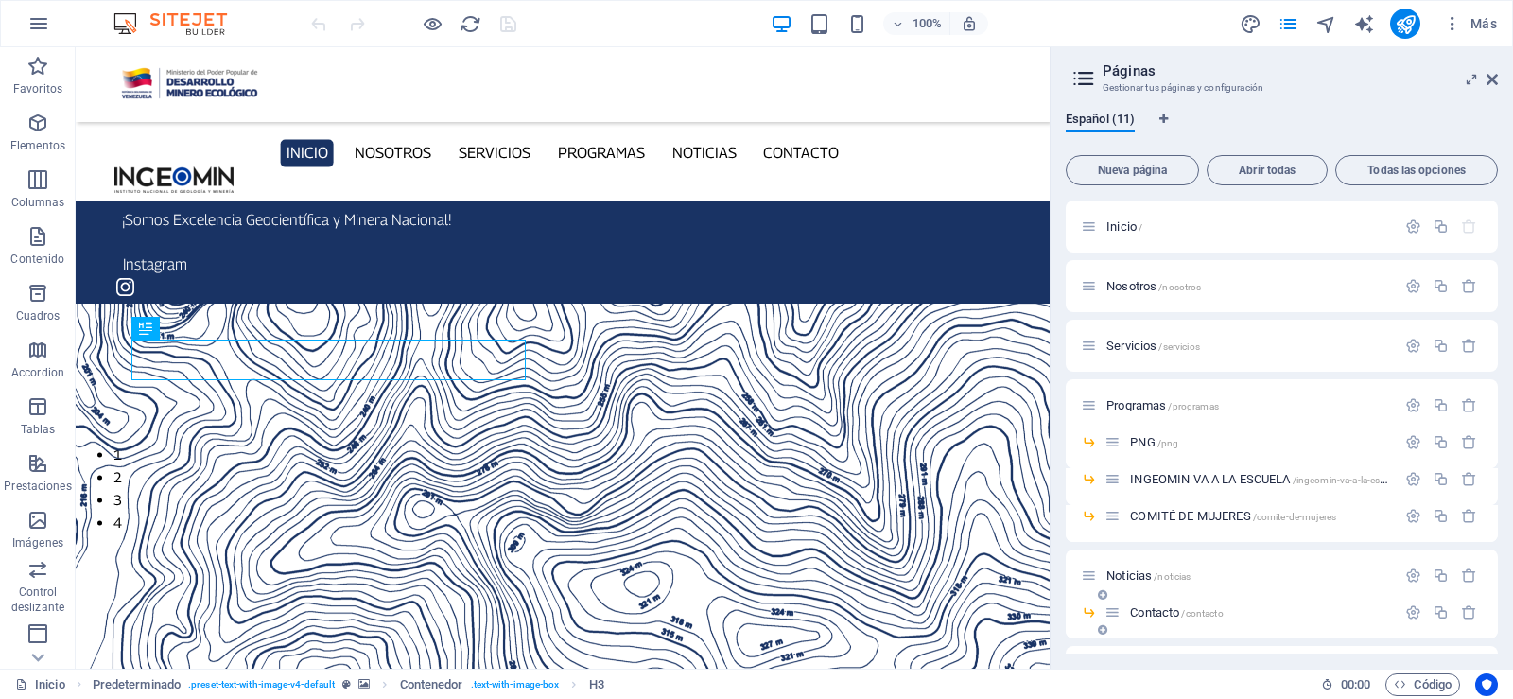
click at [1166, 613] on span "Contacto /contacto" at bounding box center [1176, 612] width 93 height 14
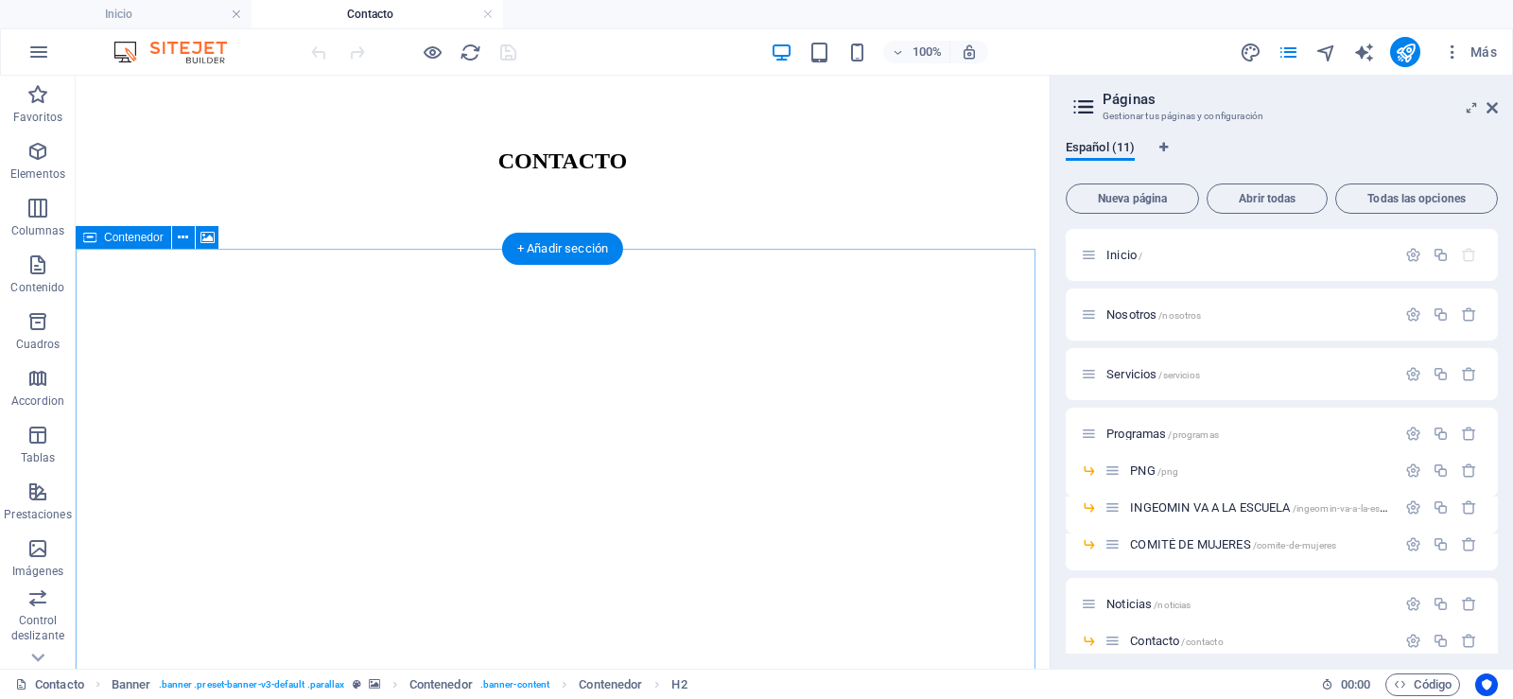
scroll to position [0, 0]
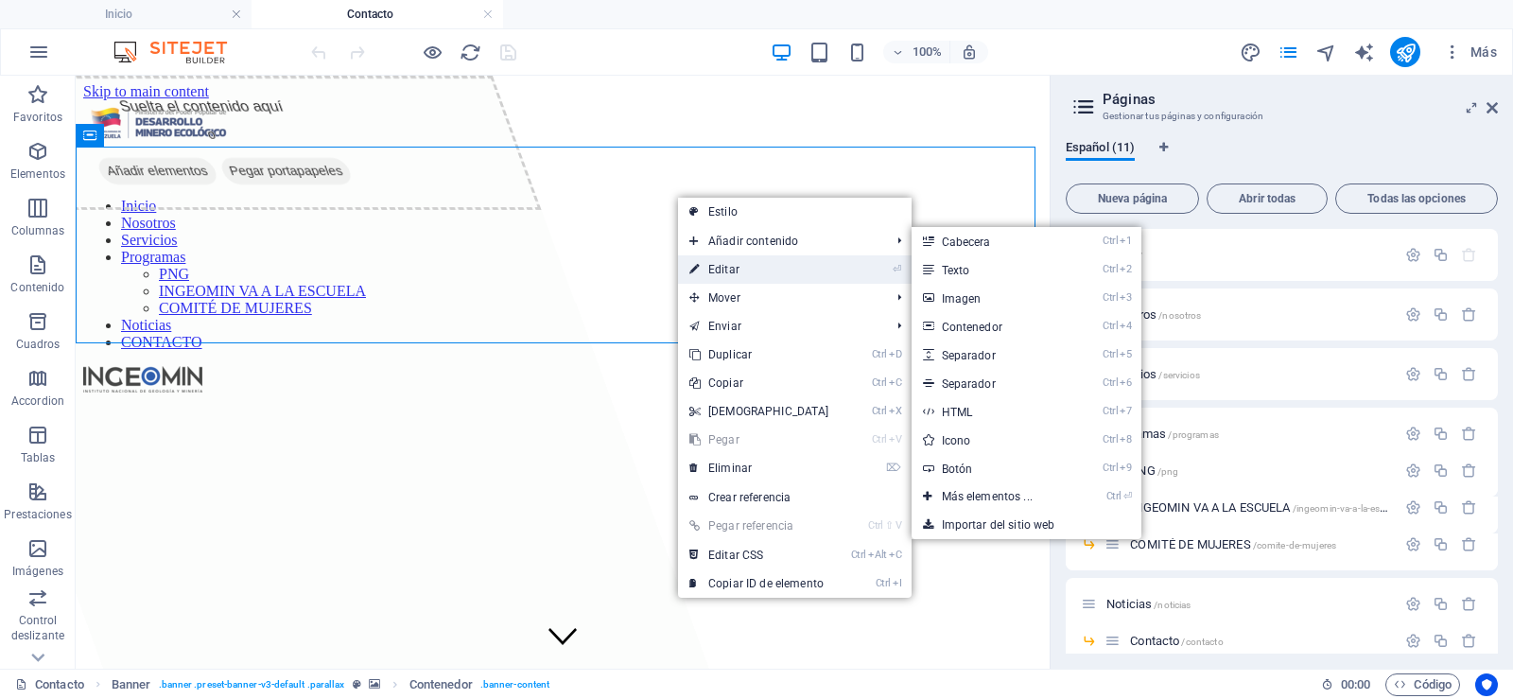
click at [731, 267] on link "⏎ Editar" at bounding box center [759, 269] width 163 height 28
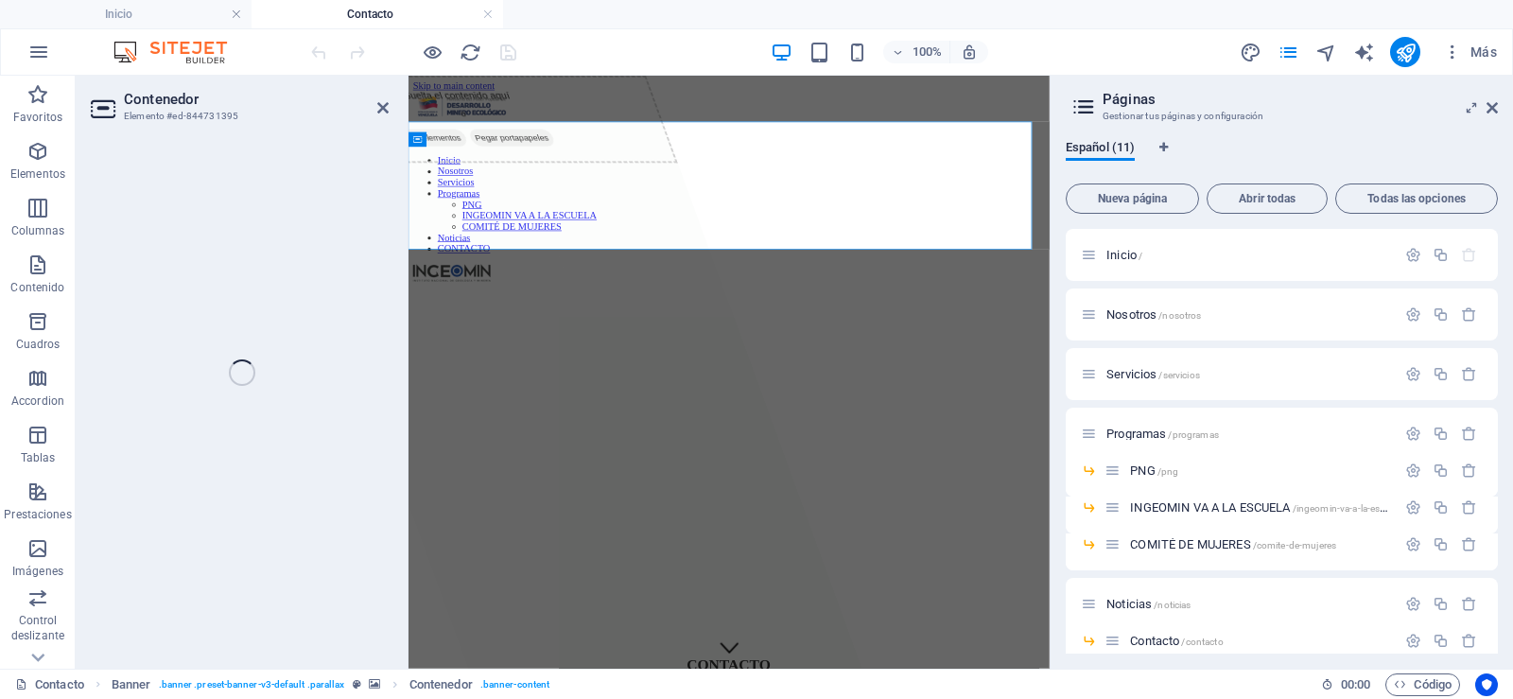
select select "px"
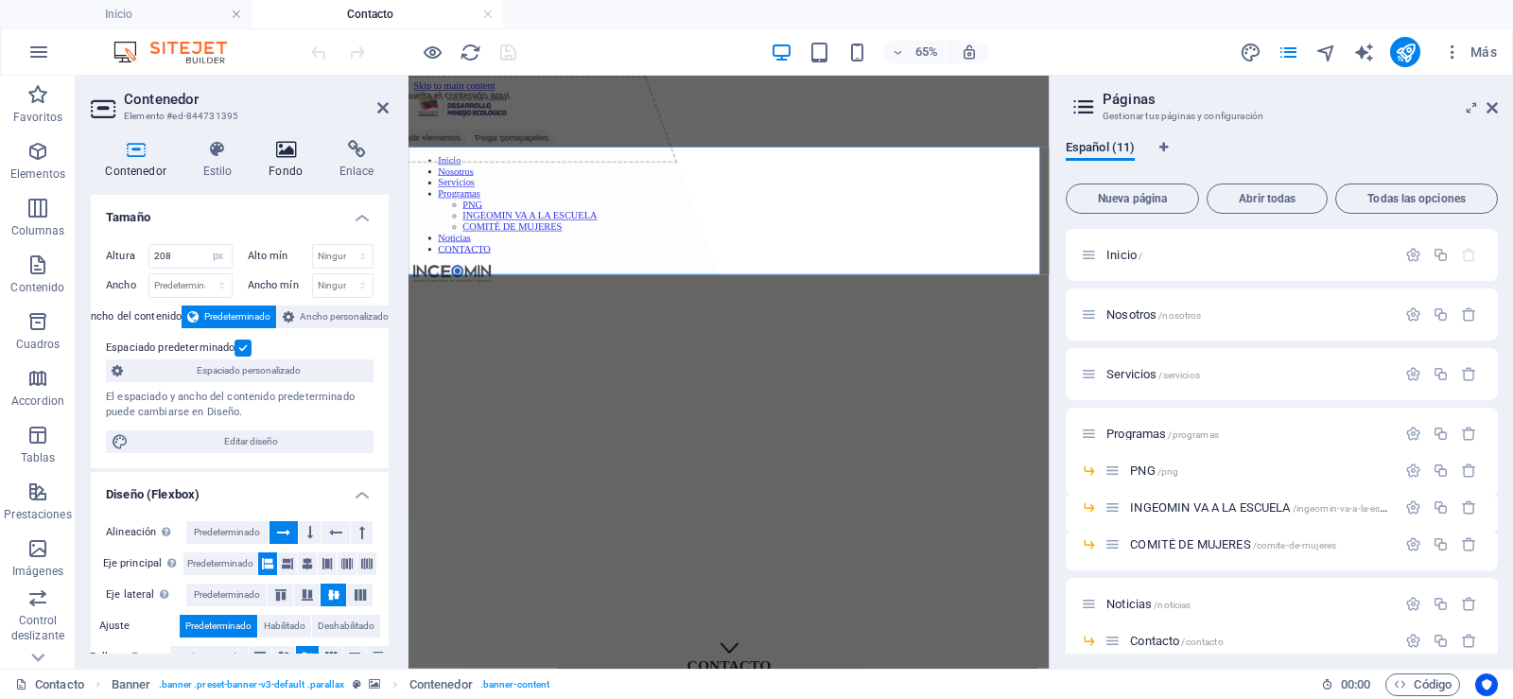
click at [296, 146] on icon at bounding box center [285, 149] width 63 height 19
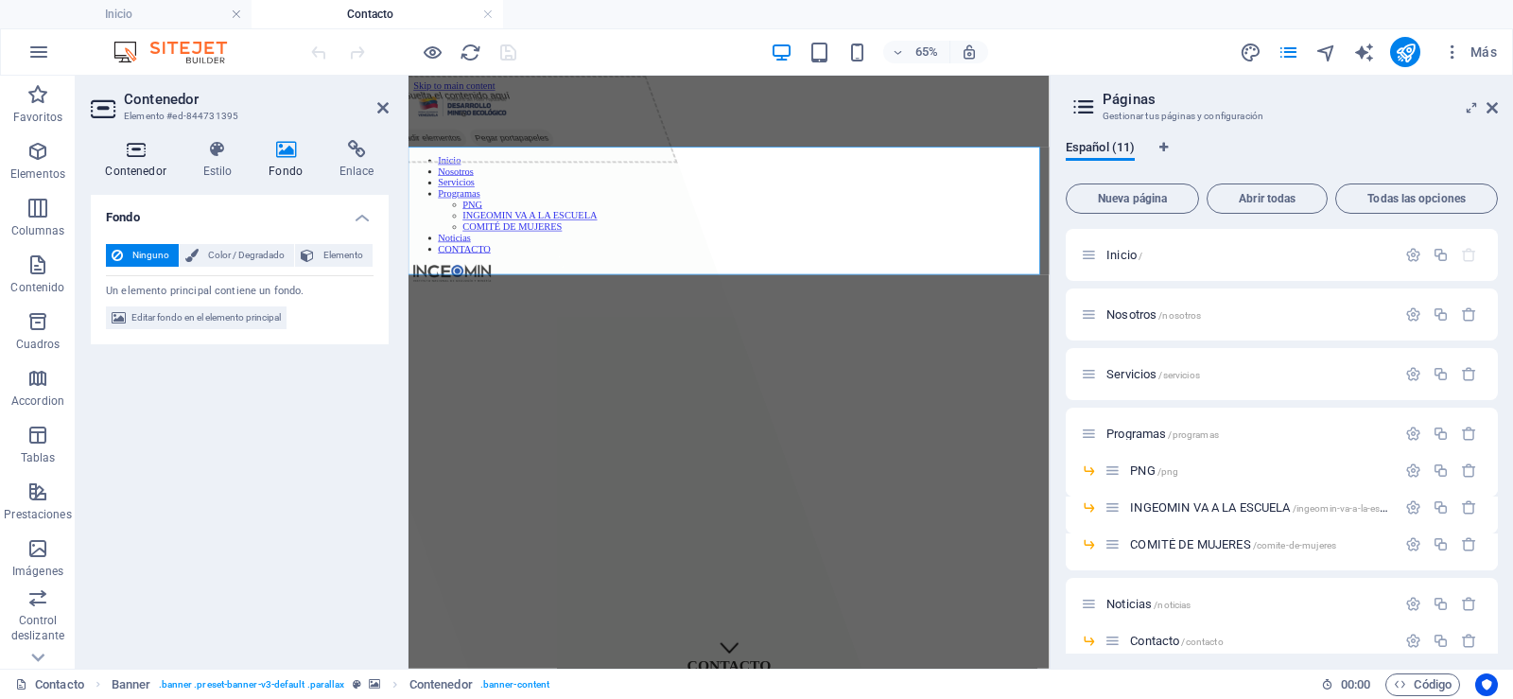
click at [140, 158] on icon at bounding box center [136, 149] width 90 height 19
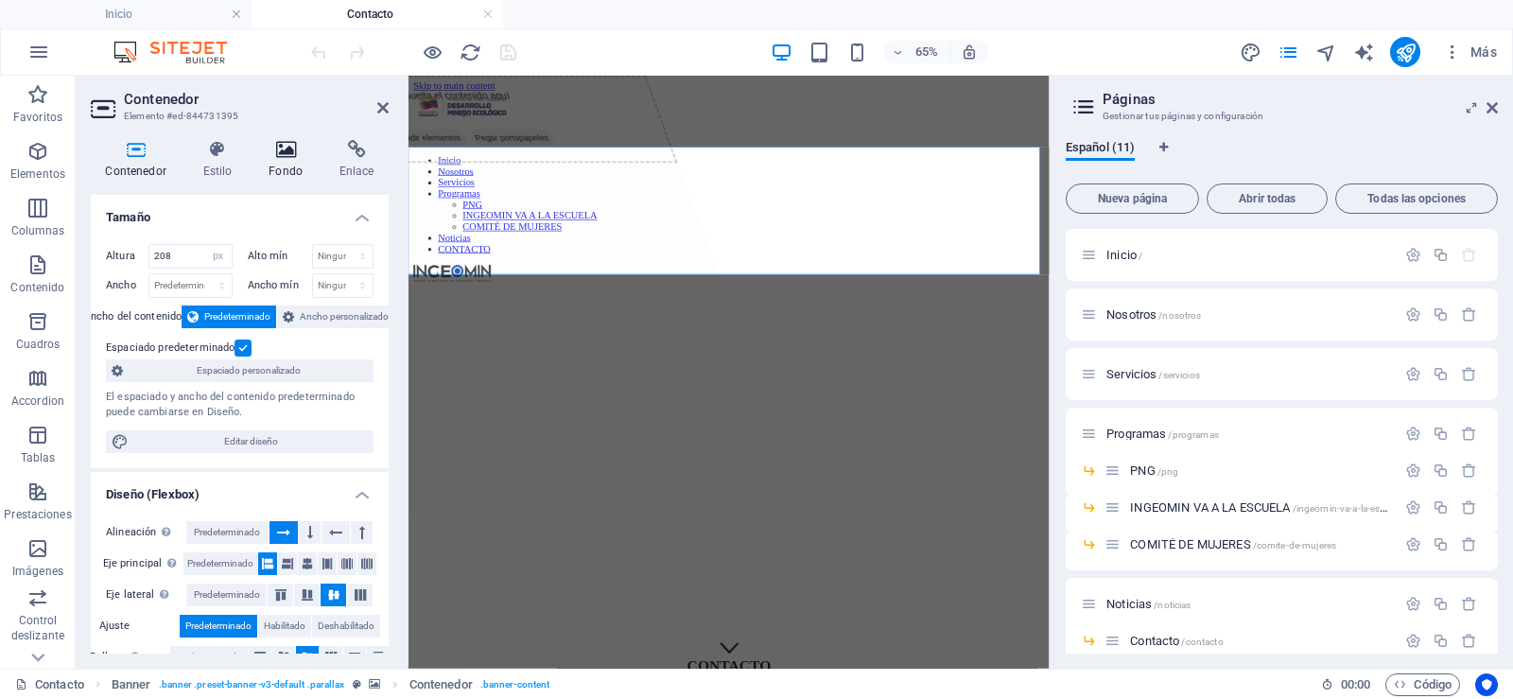
click at [287, 153] on icon at bounding box center [285, 149] width 63 height 19
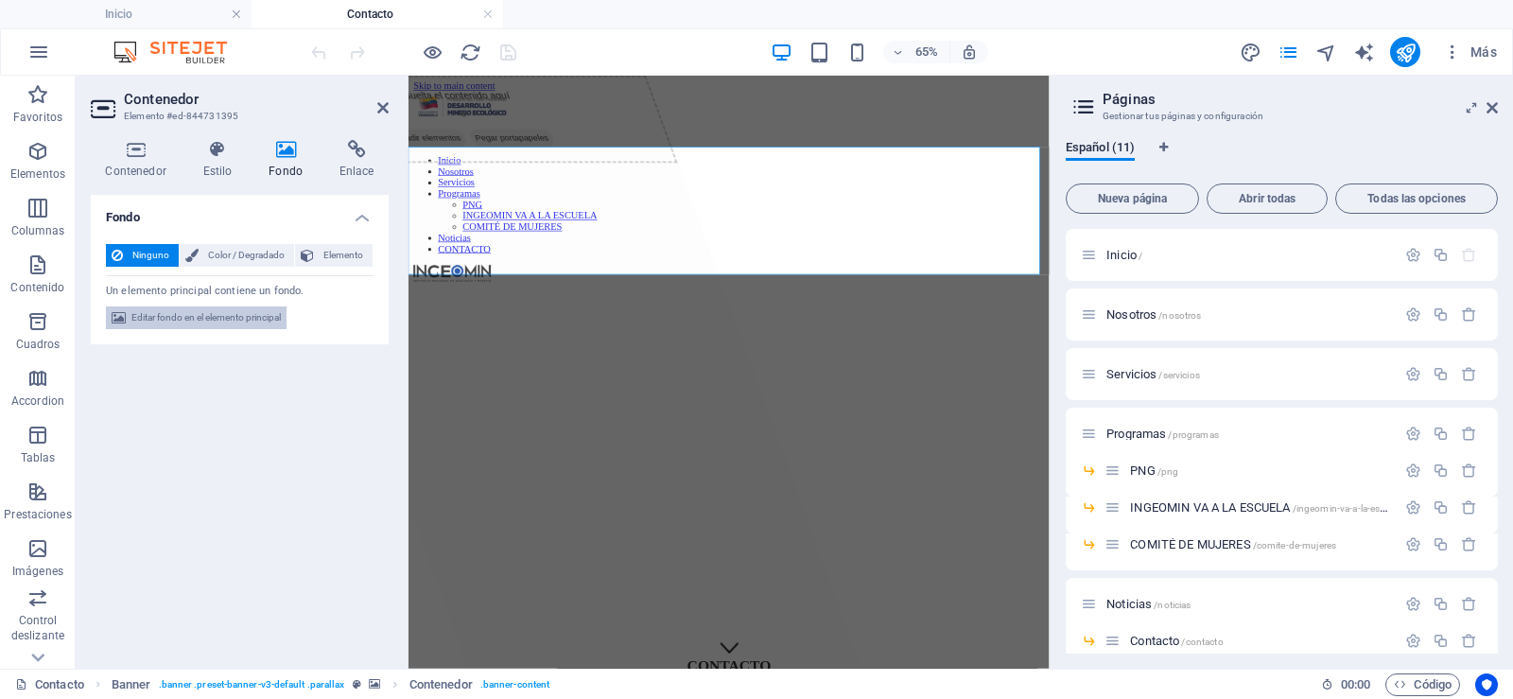
click at [265, 319] on span "Editar fondo en el elemento principal" at bounding box center [205, 317] width 149 height 23
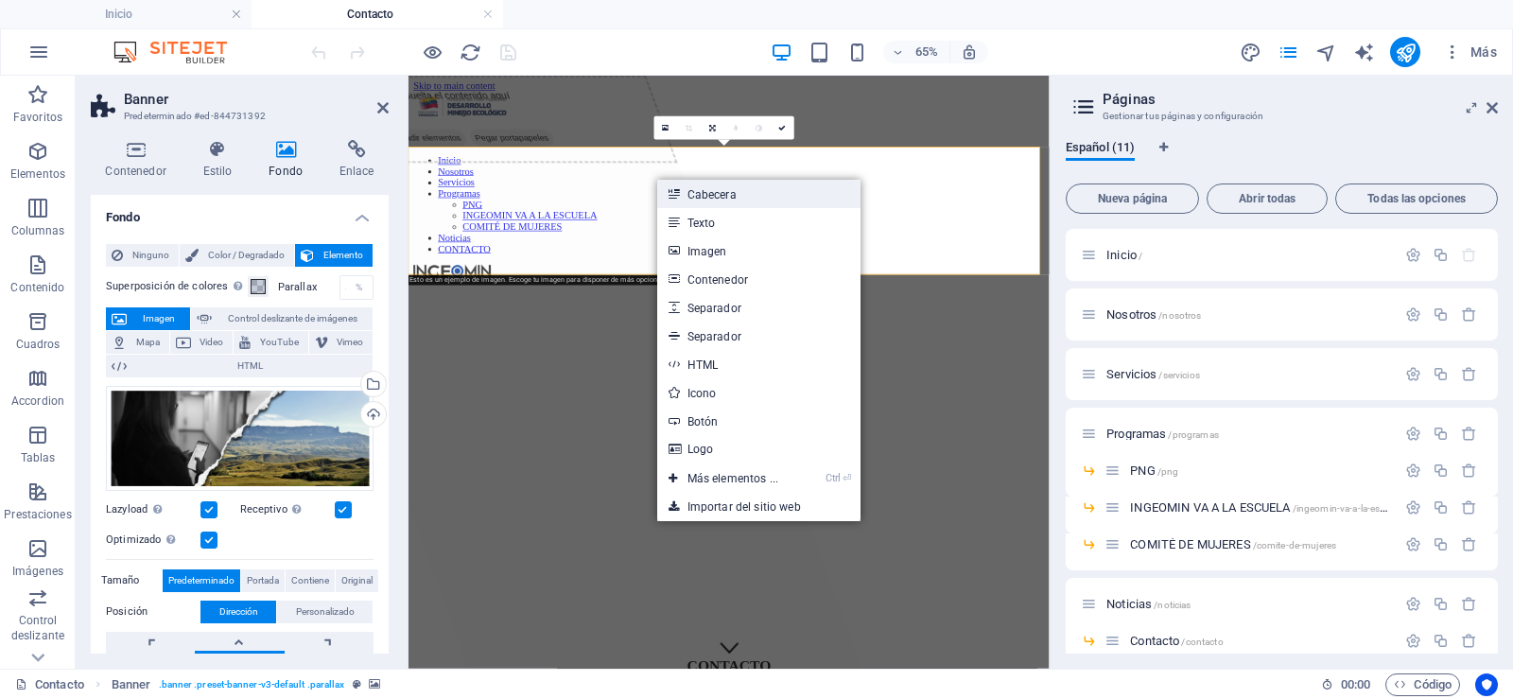
click at [703, 189] on link "Cabecera" at bounding box center [758, 194] width 203 height 28
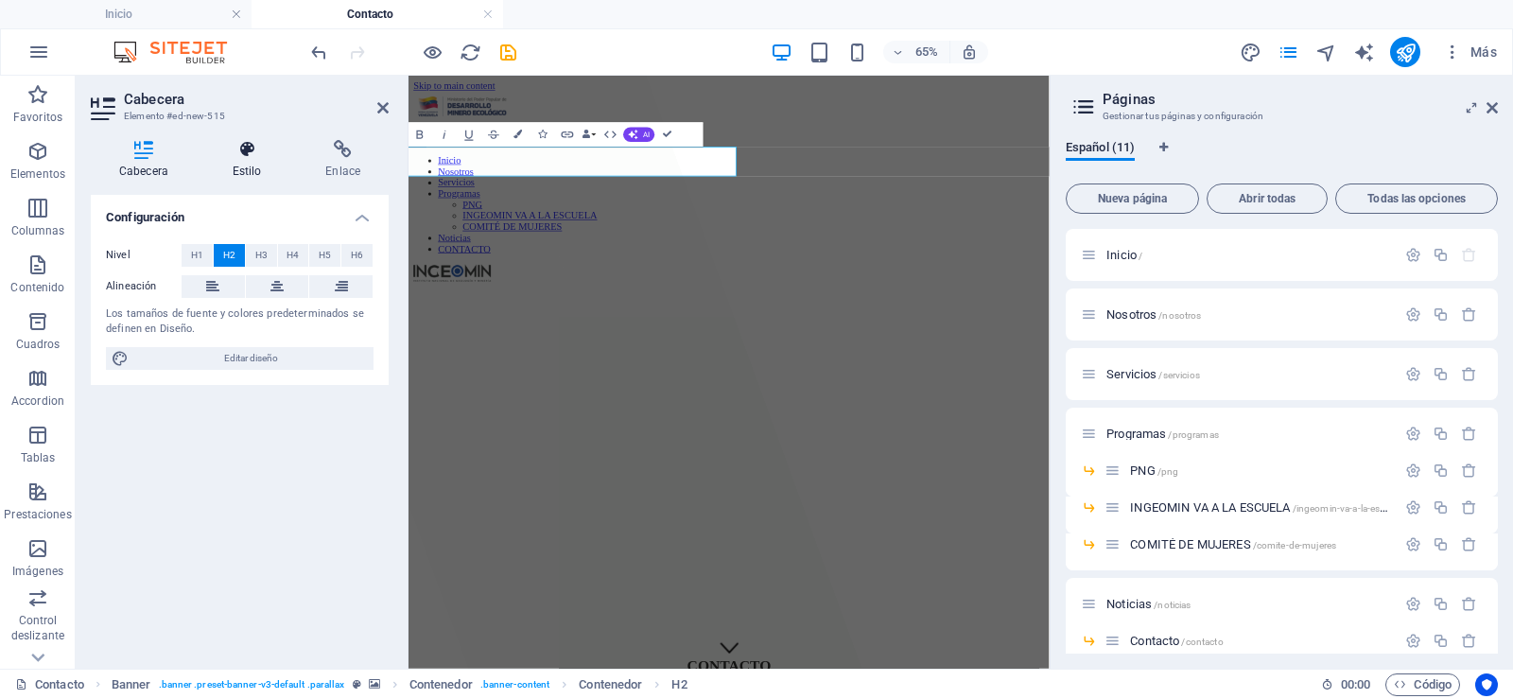
click at [229, 156] on icon at bounding box center [247, 149] width 86 height 19
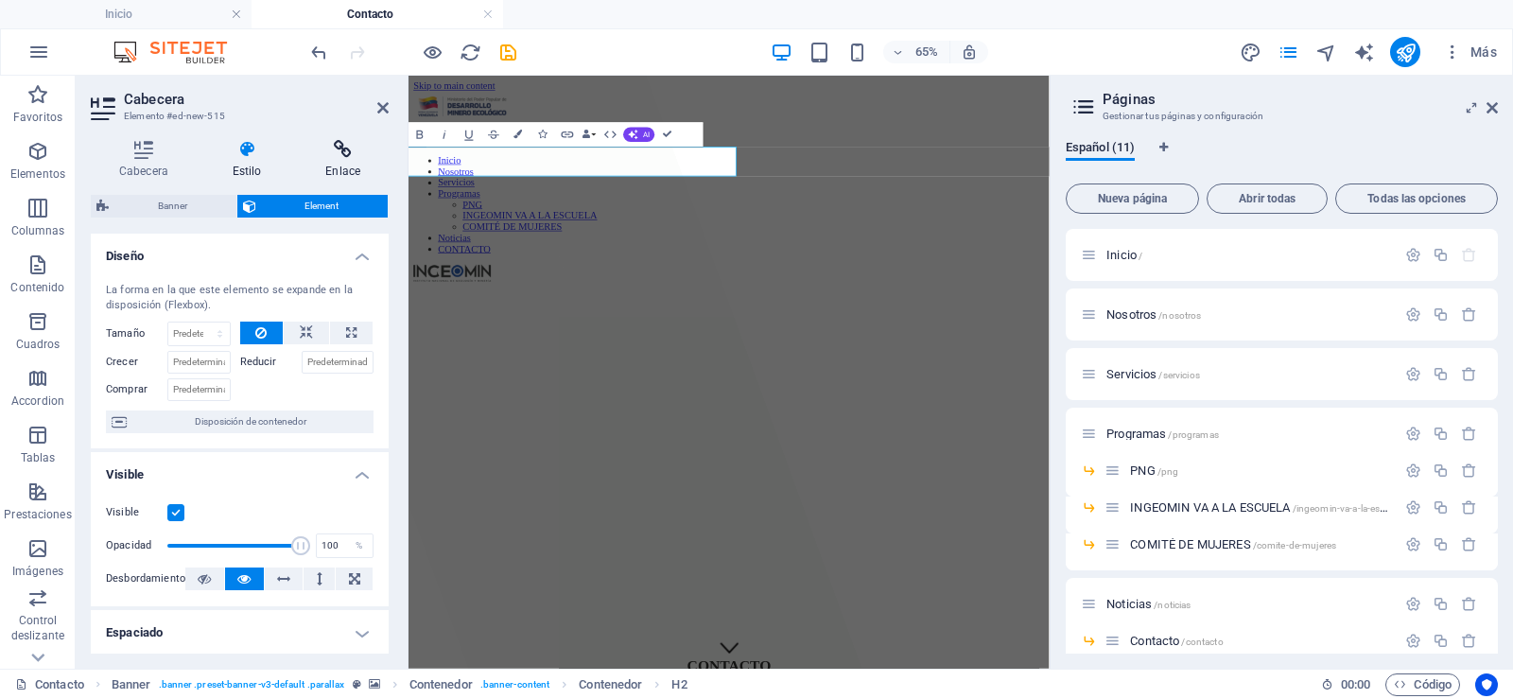
click at [322, 153] on icon at bounding box center [343, 149] width 92 height 19
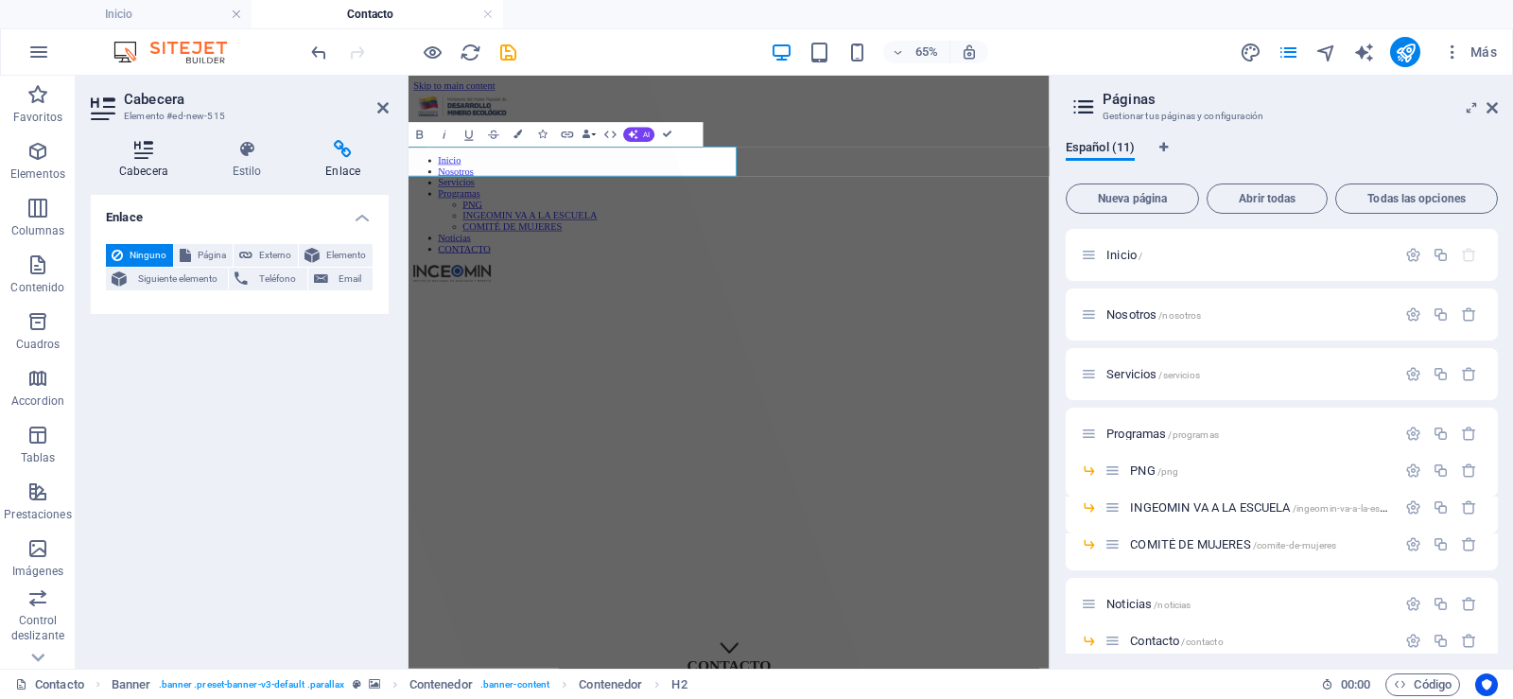
click at [143, 165] on h4 "Cabecera" at bounding box center [147, 160] width 113 height 40
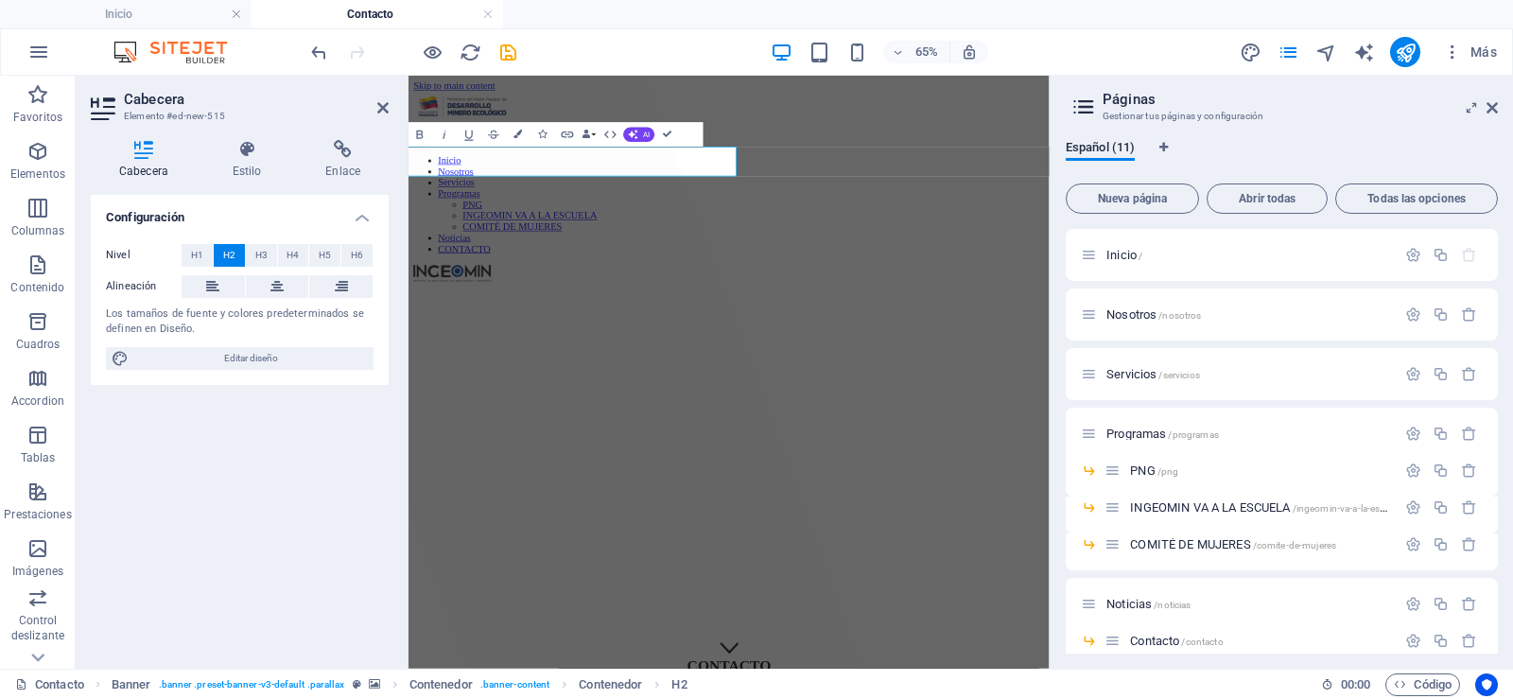
click at [383, 99] on h2 "Cabecera" at bounding box center [256, 99] width 265 height 17
click at [381, 107] on icon at bounding box center [382, 107] width 11 height 15
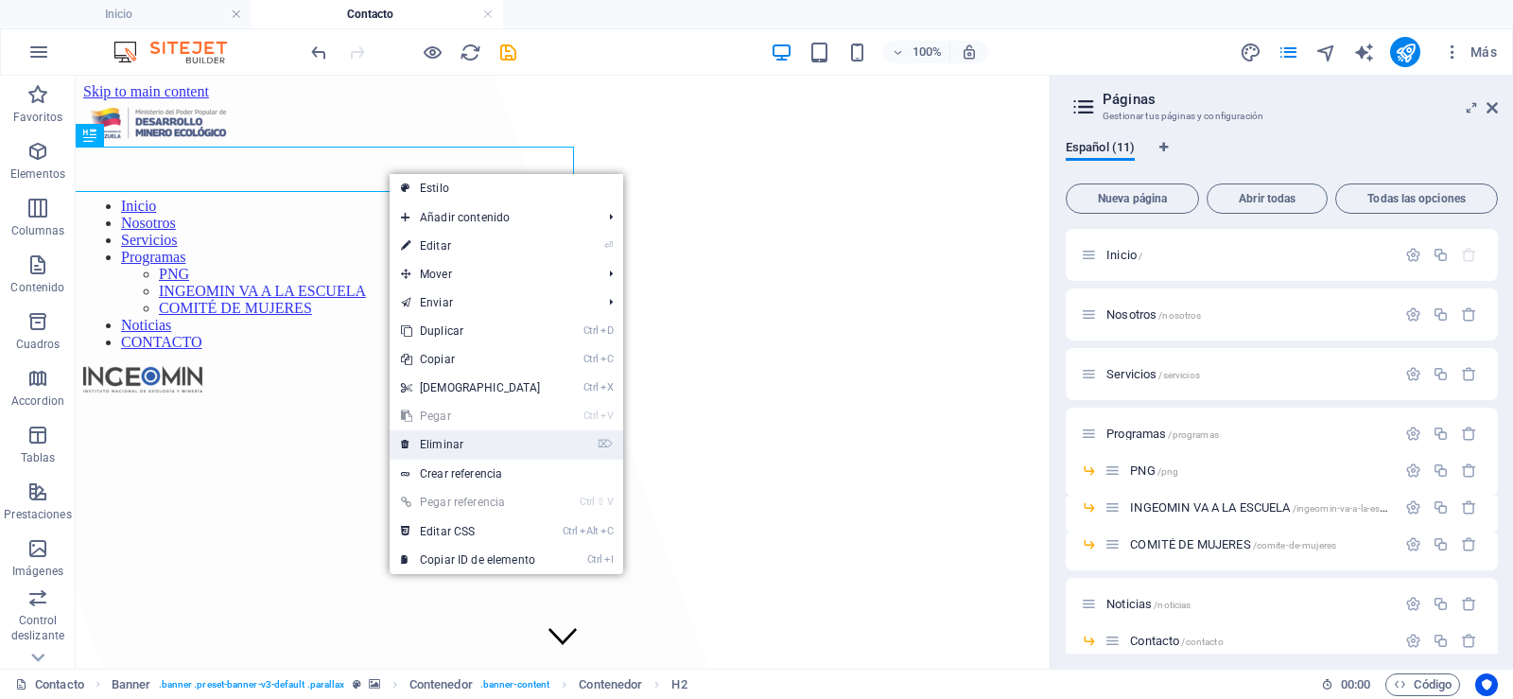
click at [468, 453] on link "⌦ Eliminar" at bounding box center [471, 444] width 163 height 28
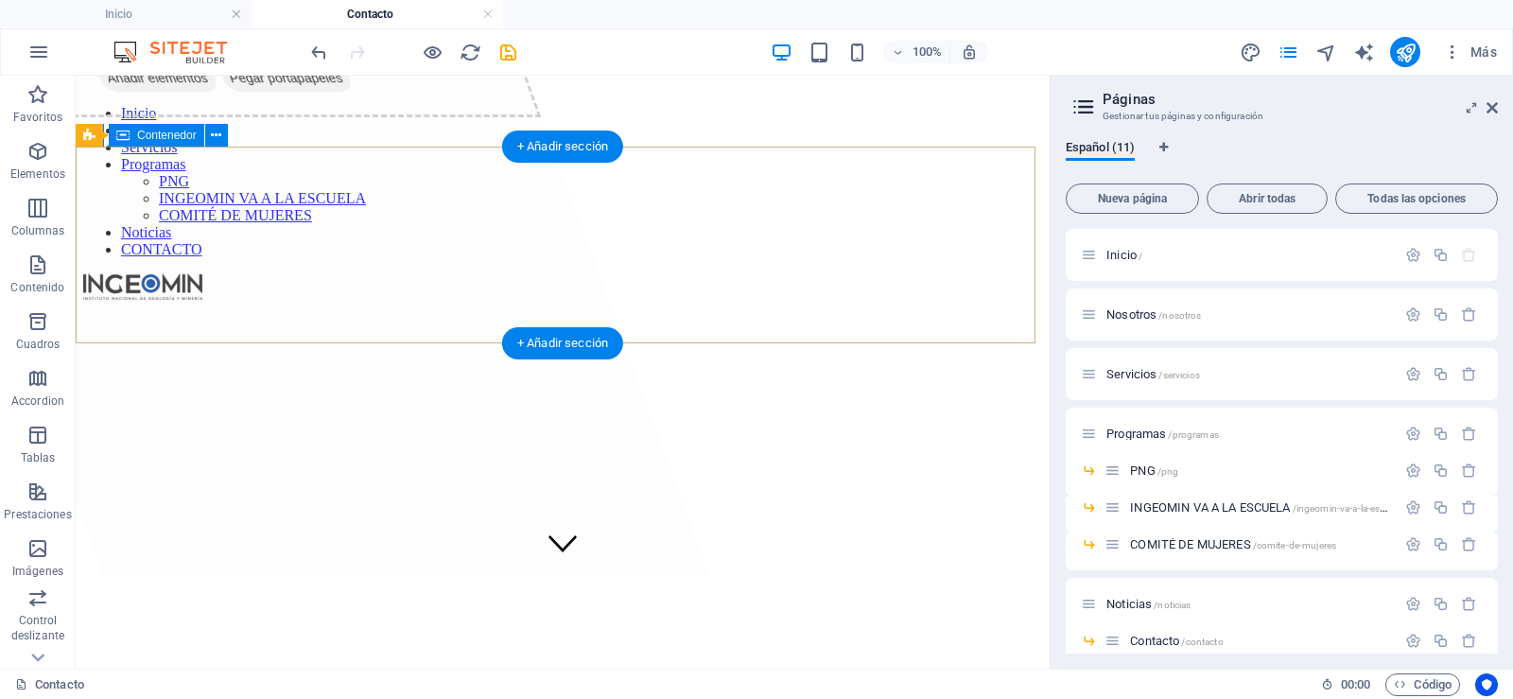
scroll to position [189, 0]
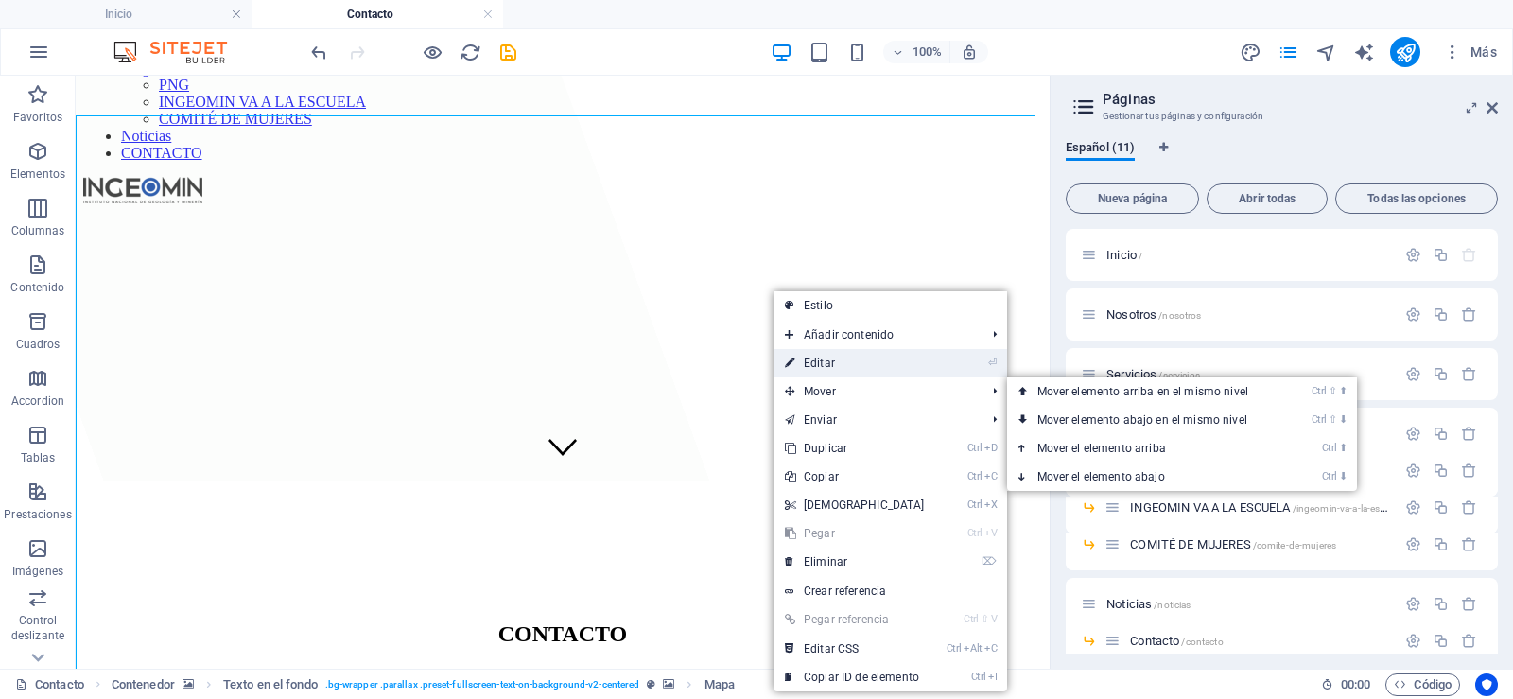
click at [825, 365] on link "⏎ Editar" at bounding box center [854, 363] width 163 height 28
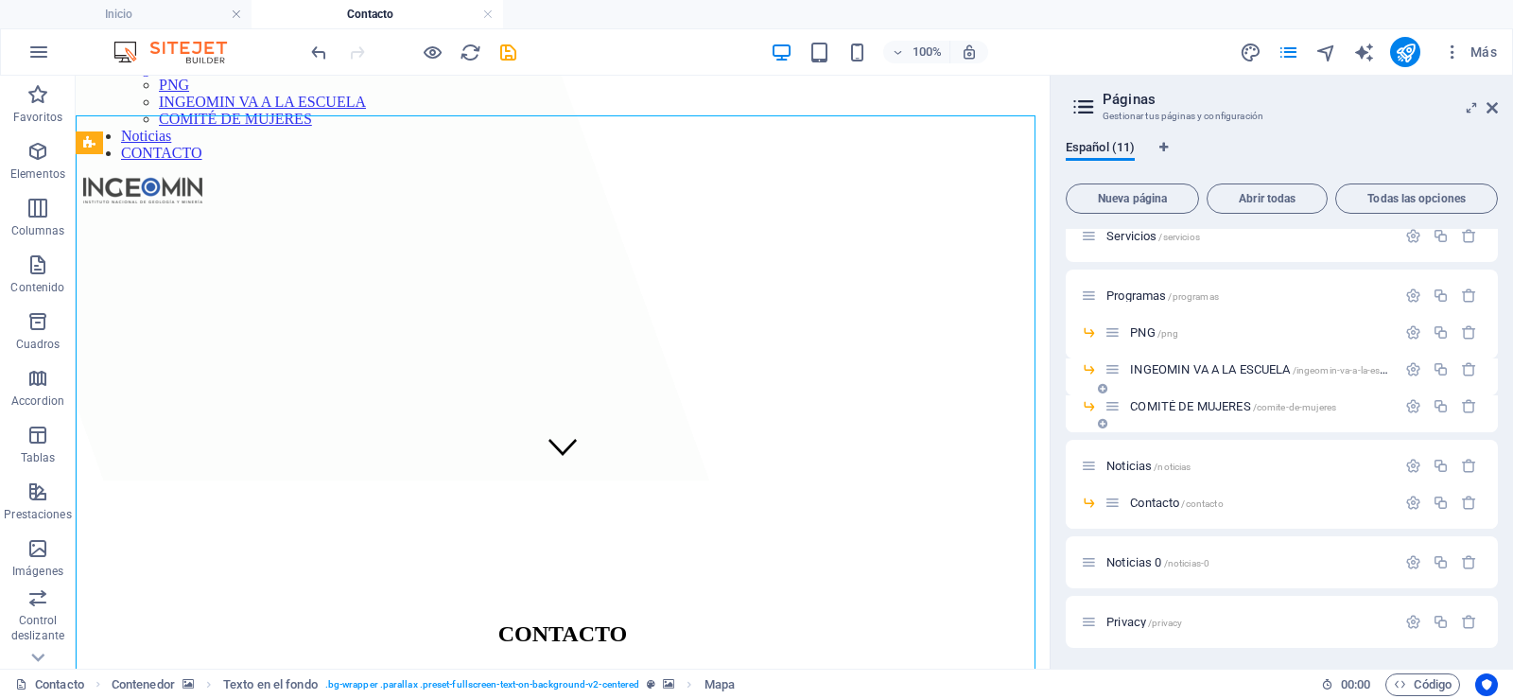
scroll to position [140, 0]
click at [1121, 464] on span "Noticias /noticias" at bounding box center [1148, 464] width 84 height 14
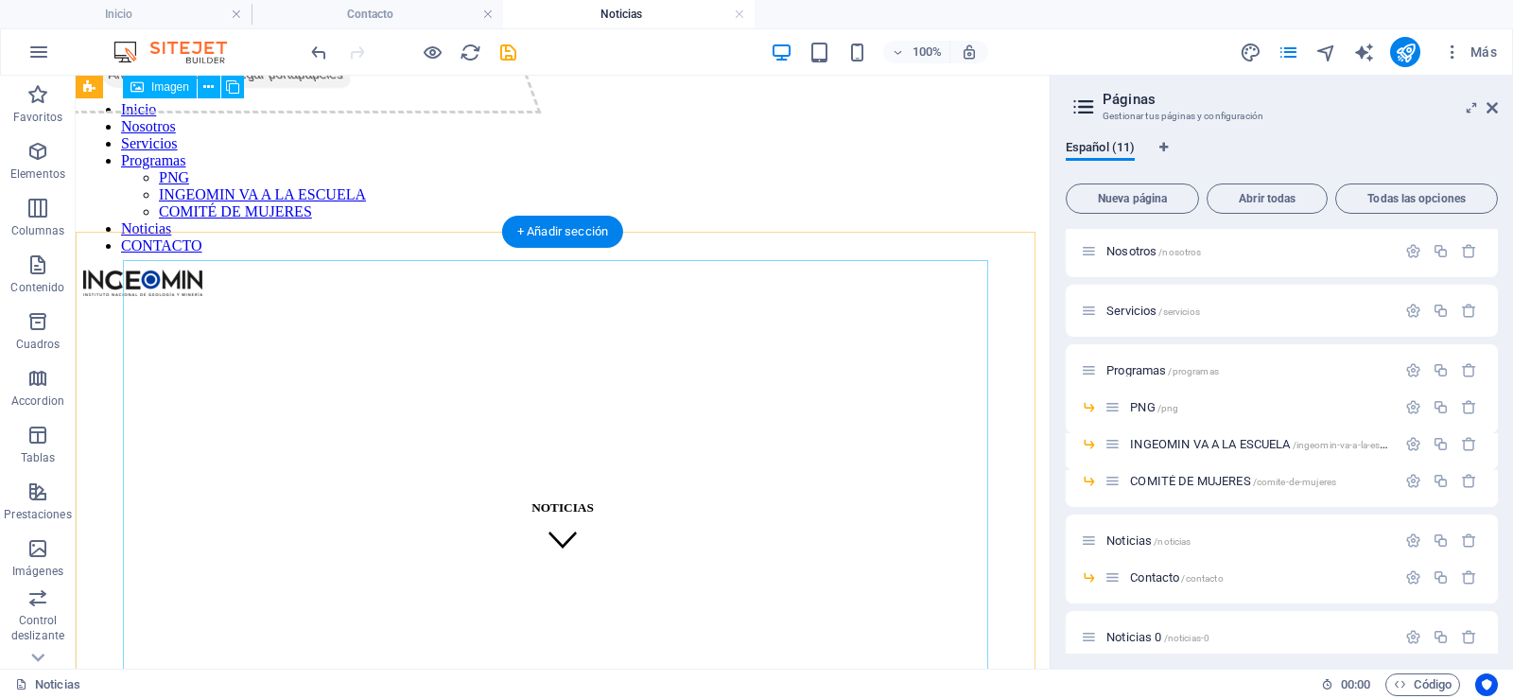
scroll to position [95, 0]
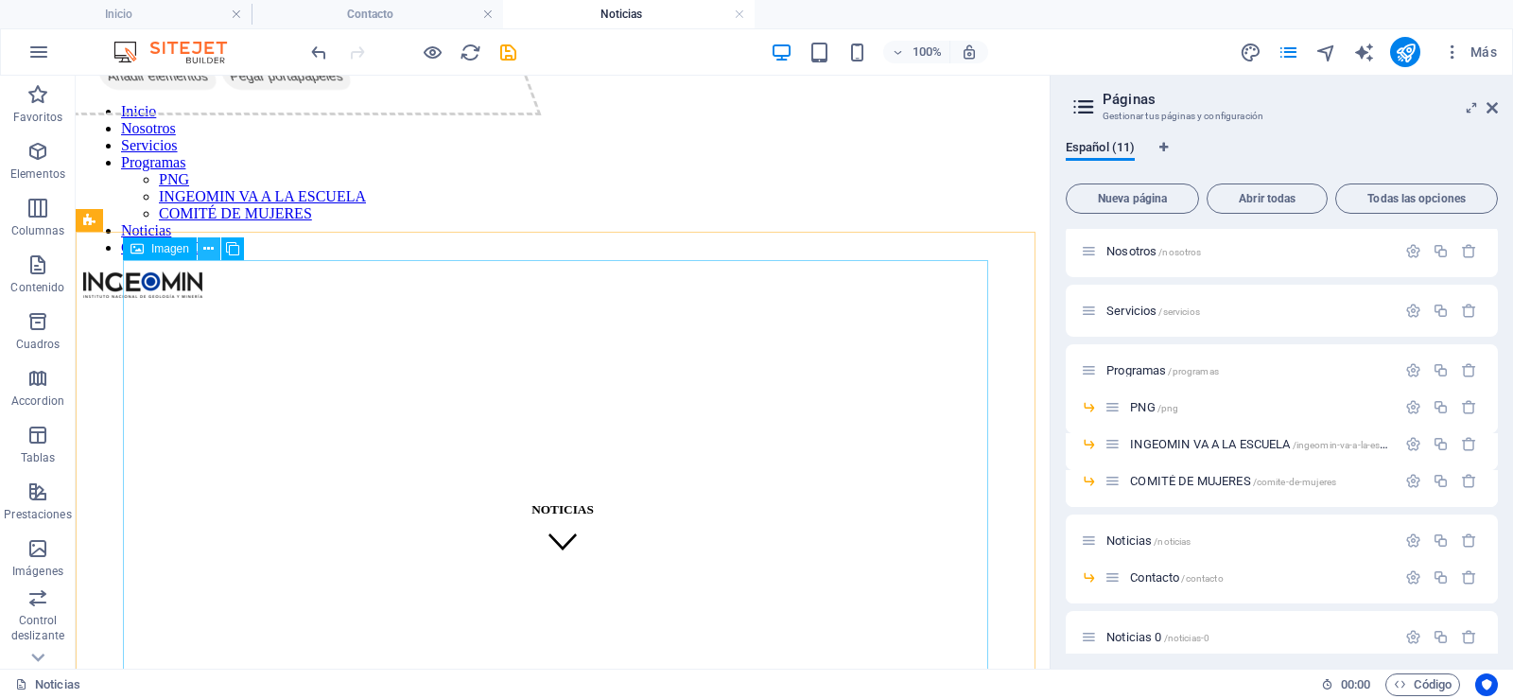
click at [206, 246] on icon at bounding box center [208, 249] width 10 height 20
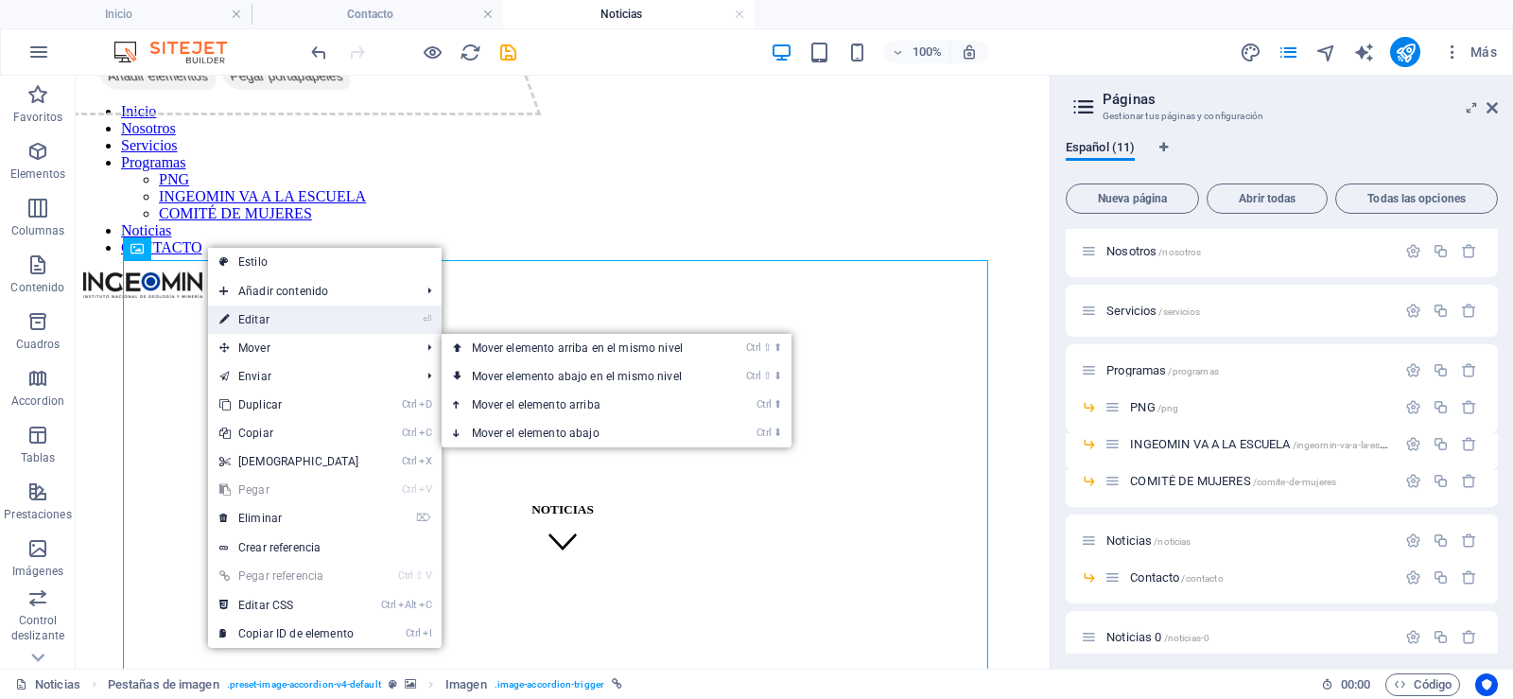
click at [269, 325] on link "⏎ Editar" at bounding box center [289, 319] width 163 height 28
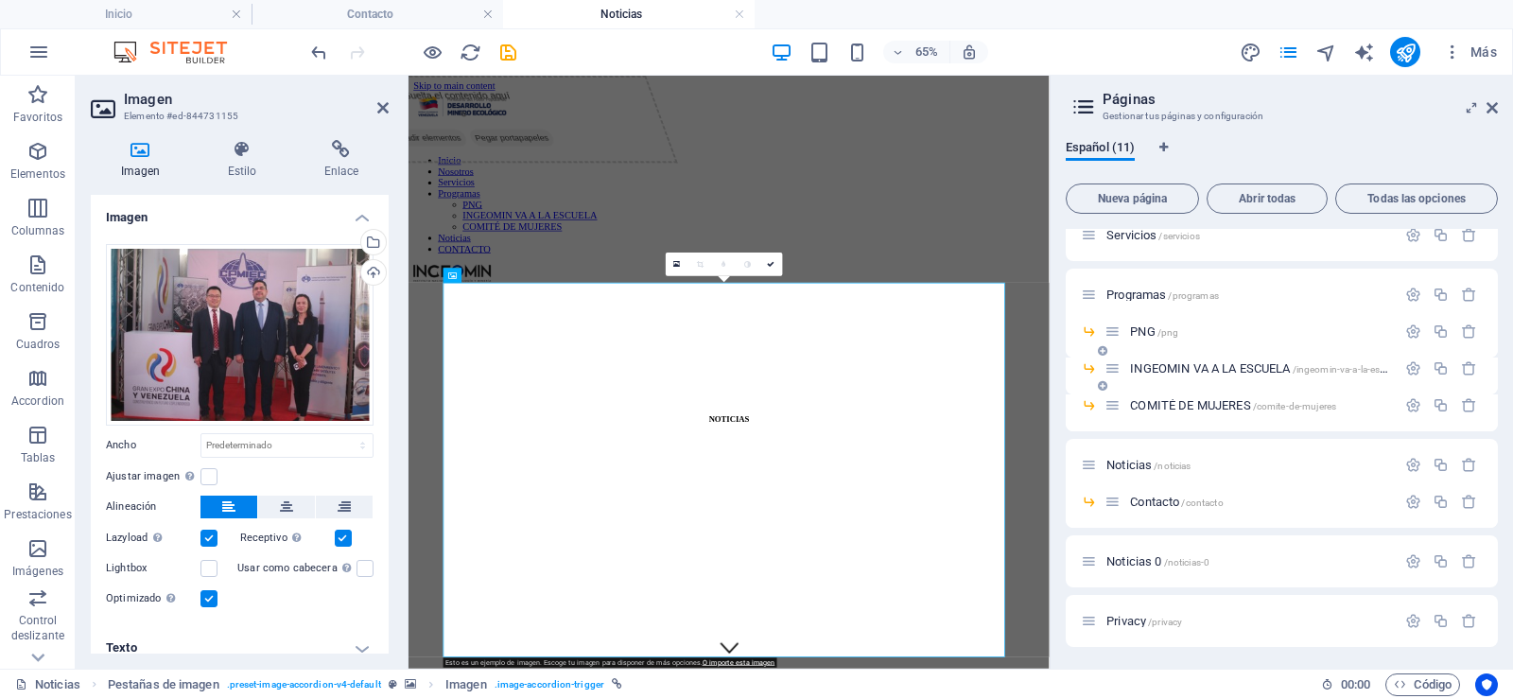
scroll to position [140, 0]
click at [1493, 110] on icon at bounding box center [1491, 107] width 11 height 15
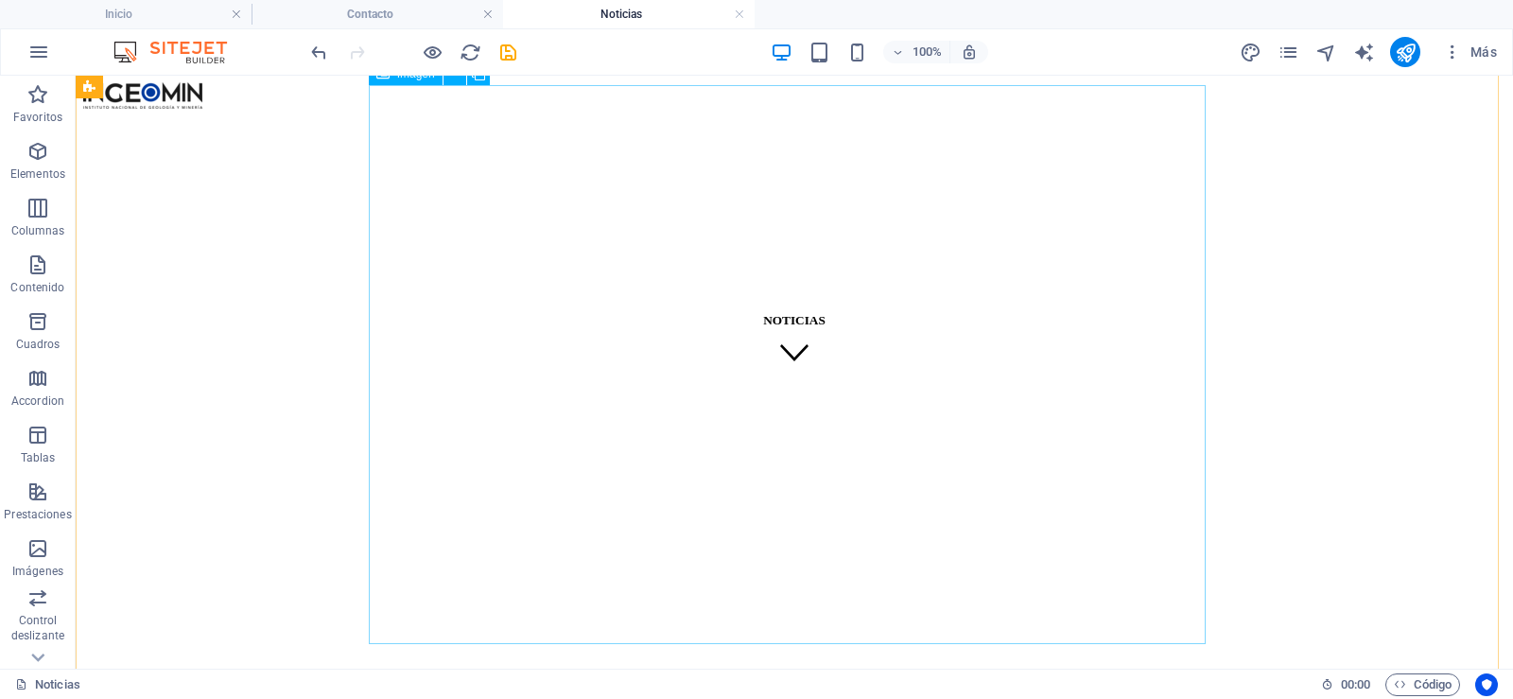
scroll to position [0, 0]
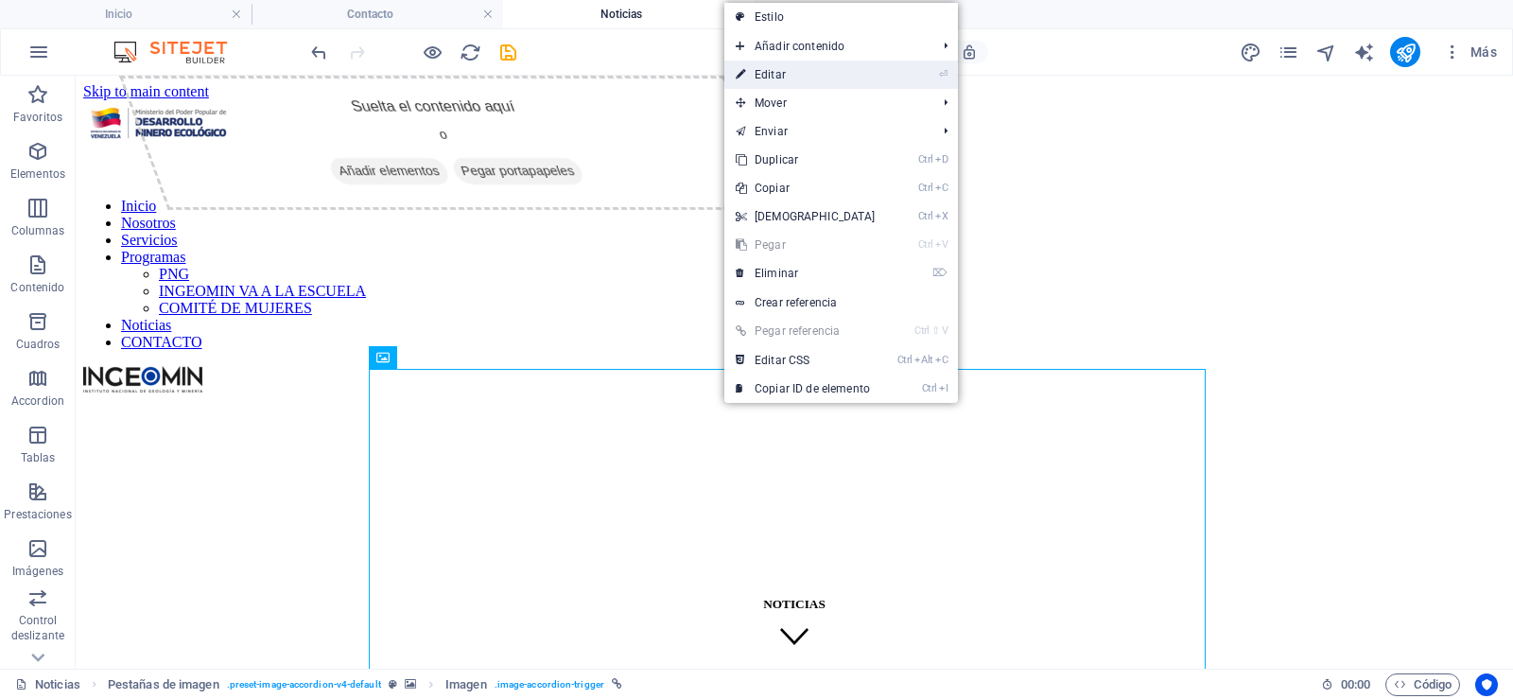
click at [833, 76] on link "⏎ Editar" at bounding box center [805, 75] width 163 height 28
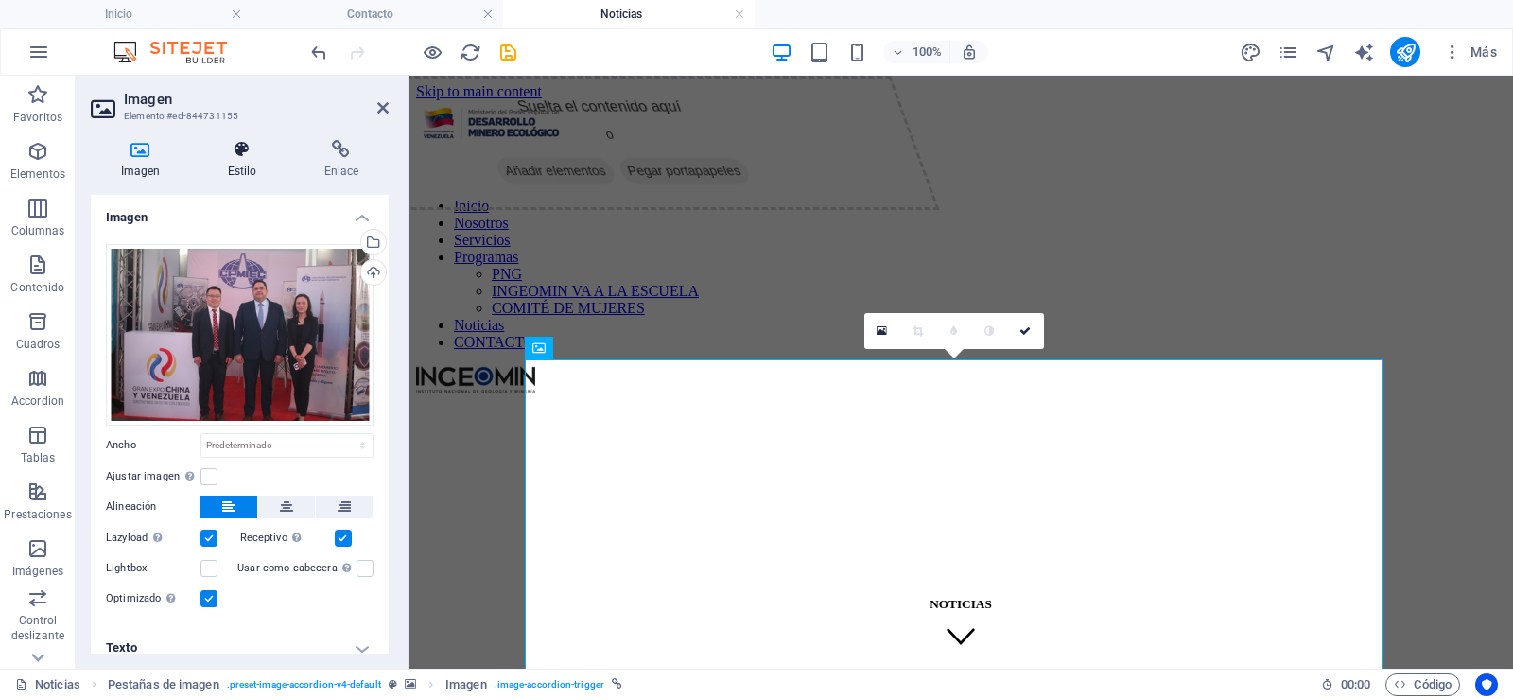
click at [247, 162] on h4 "Estilo" at bounding box center [246, 160] width 96 height 40
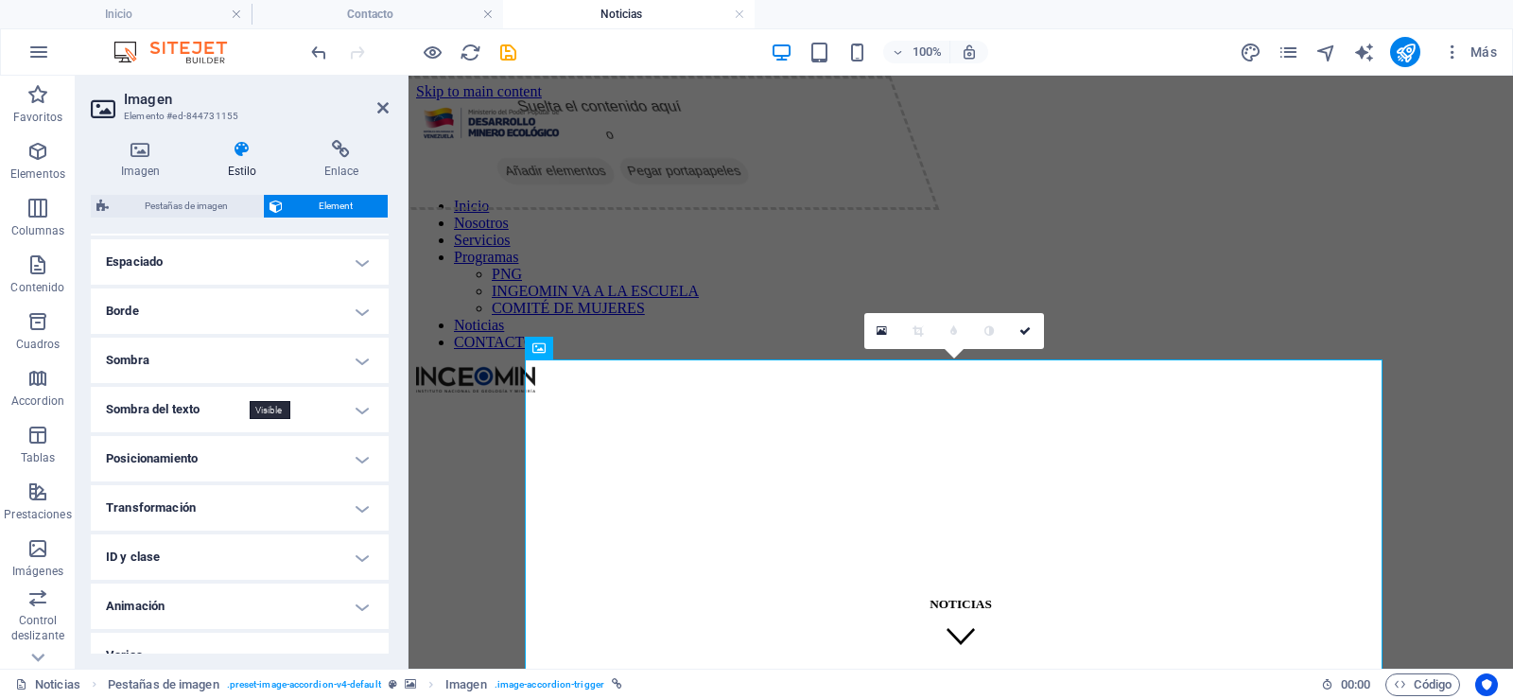
scroll to position [378, 0]
click at [363, 356] on h4 "Sombra" at bounding box center [240, 352] width 298 height 45
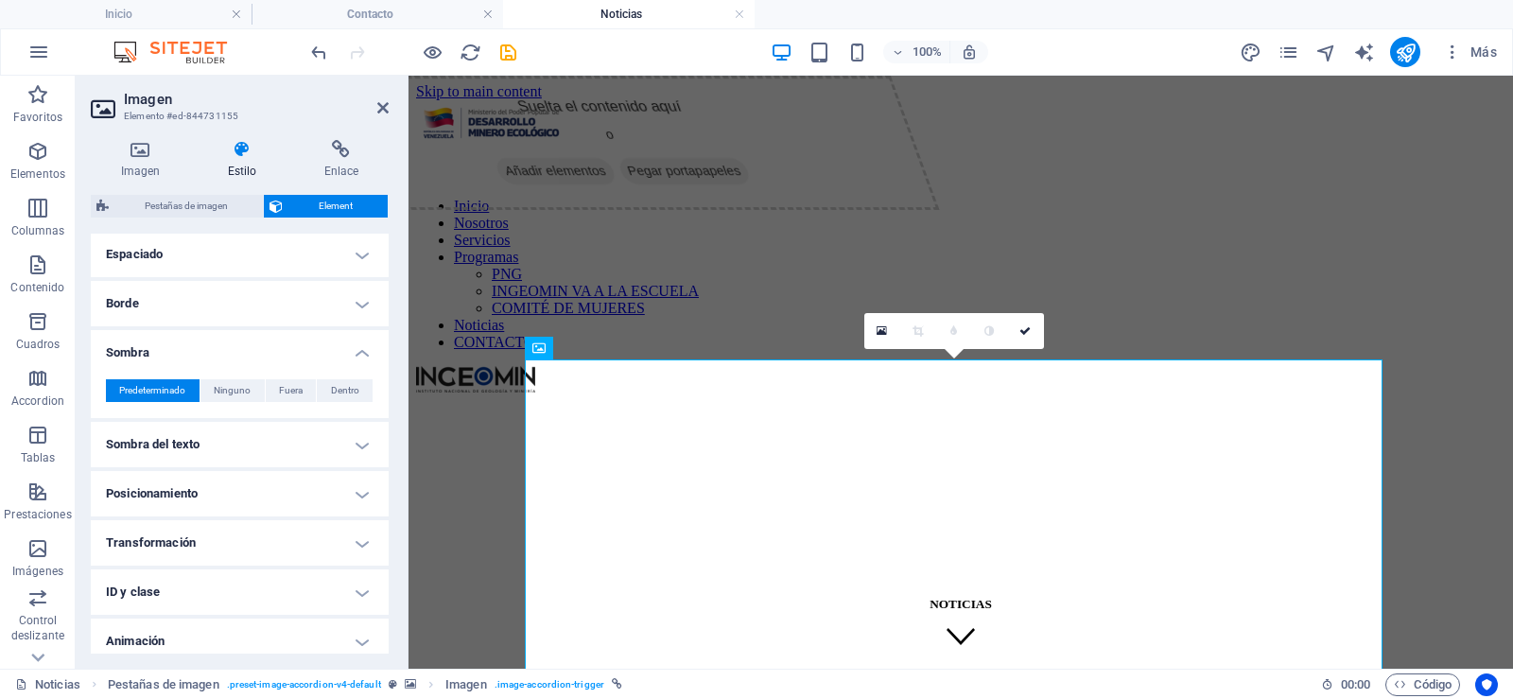
click at [363, 356] on h4 "Sombra" at bounding box center [240, 347] width 298 height 34
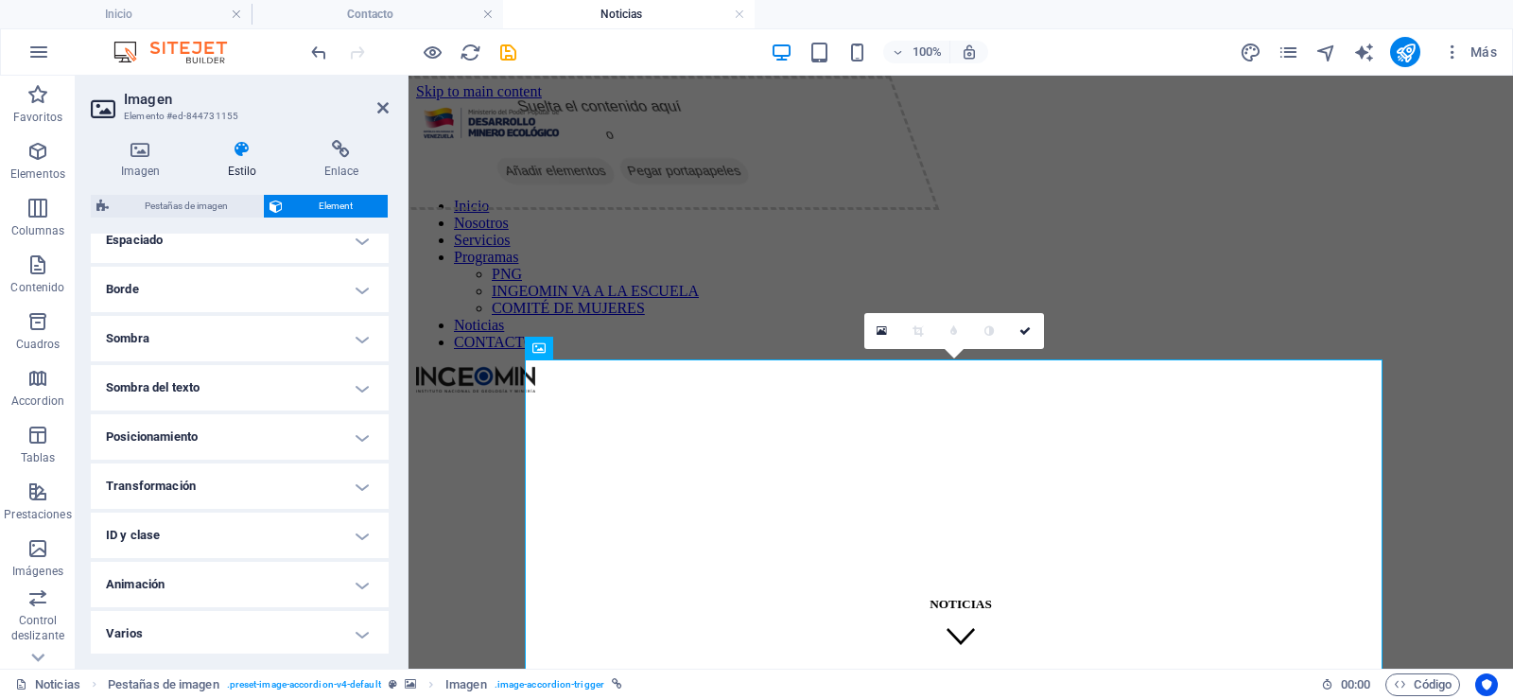
scroll to position [395, 0]
click at [357, 485] on h4 "Transformación" at bounding box center [240, 482] width 298 height 45
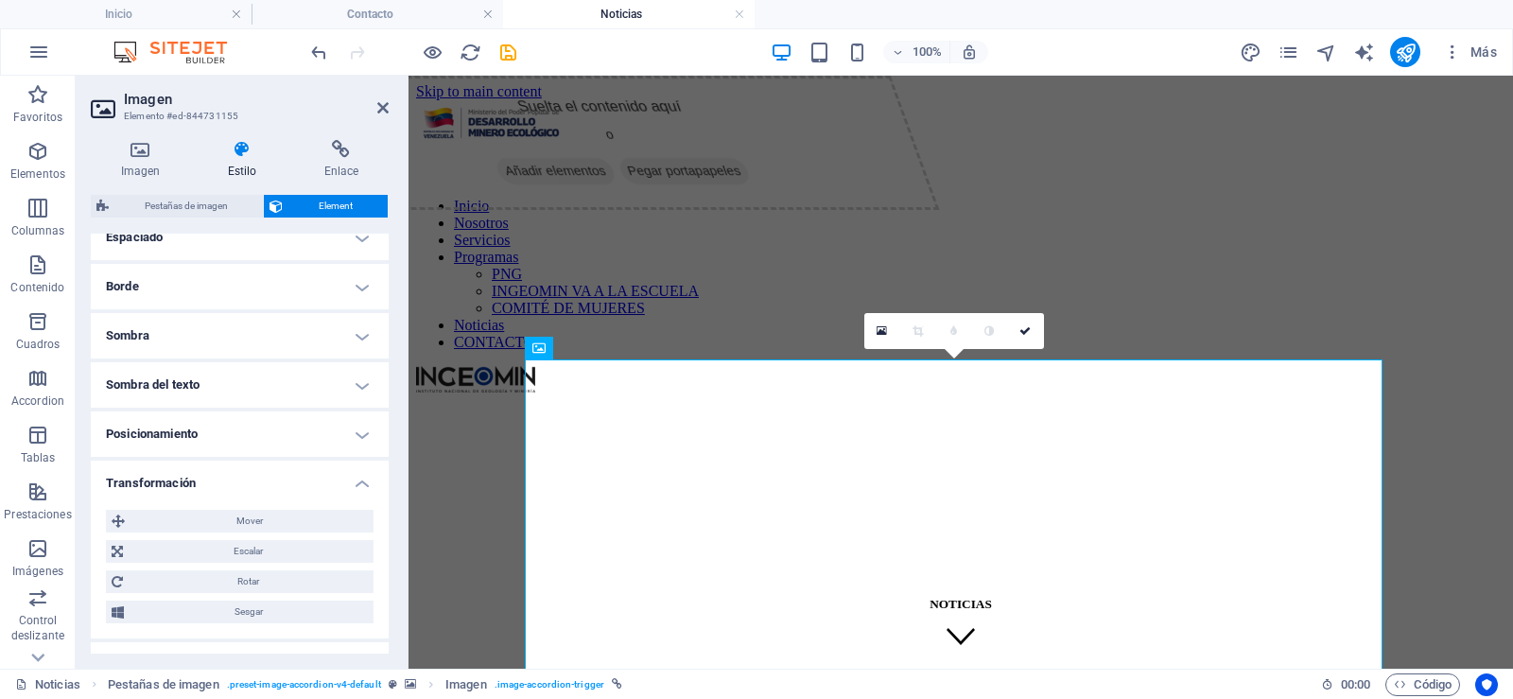
click at [357, 485] on h4 "Transformación" at bounding box center [240, 477] width 298 height 34
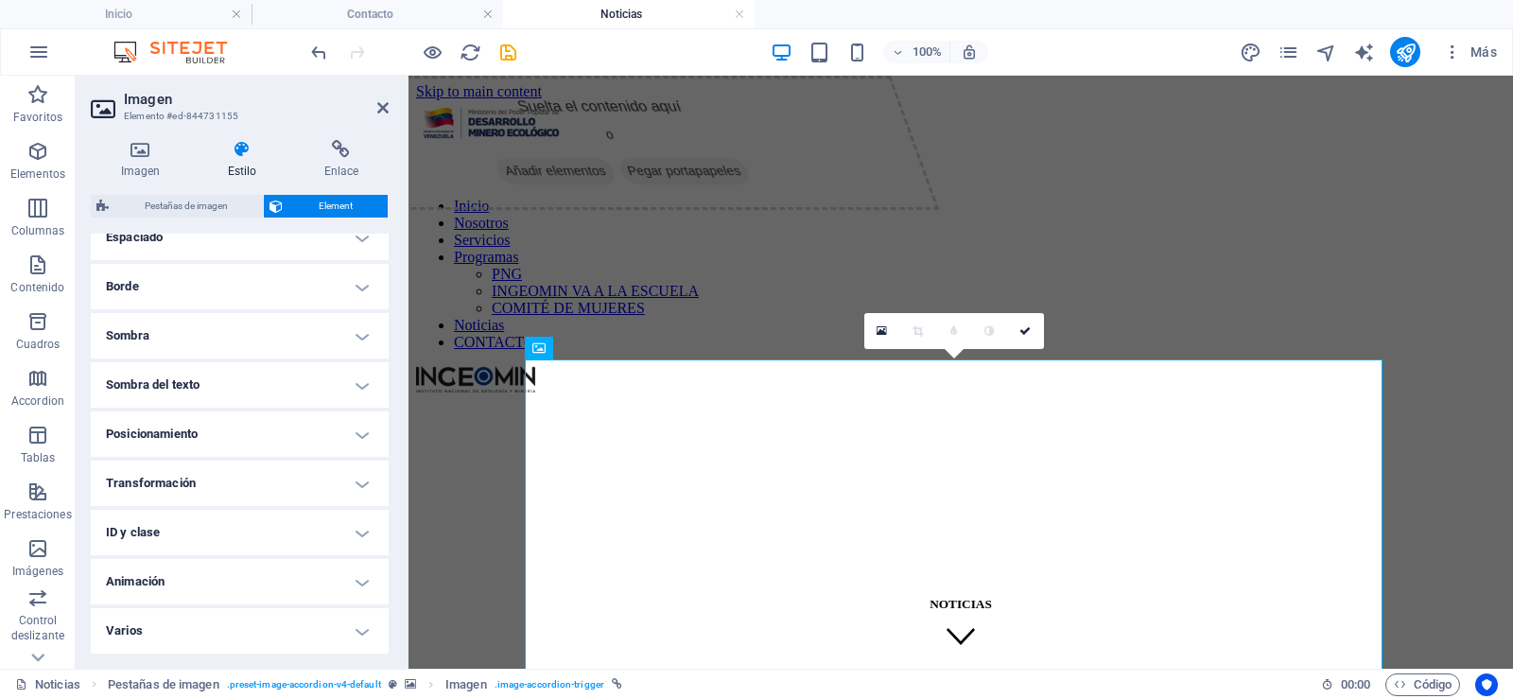
click at [364, 582] on h4 "Animación" at bounding box center [240, 581] width 298 height 45
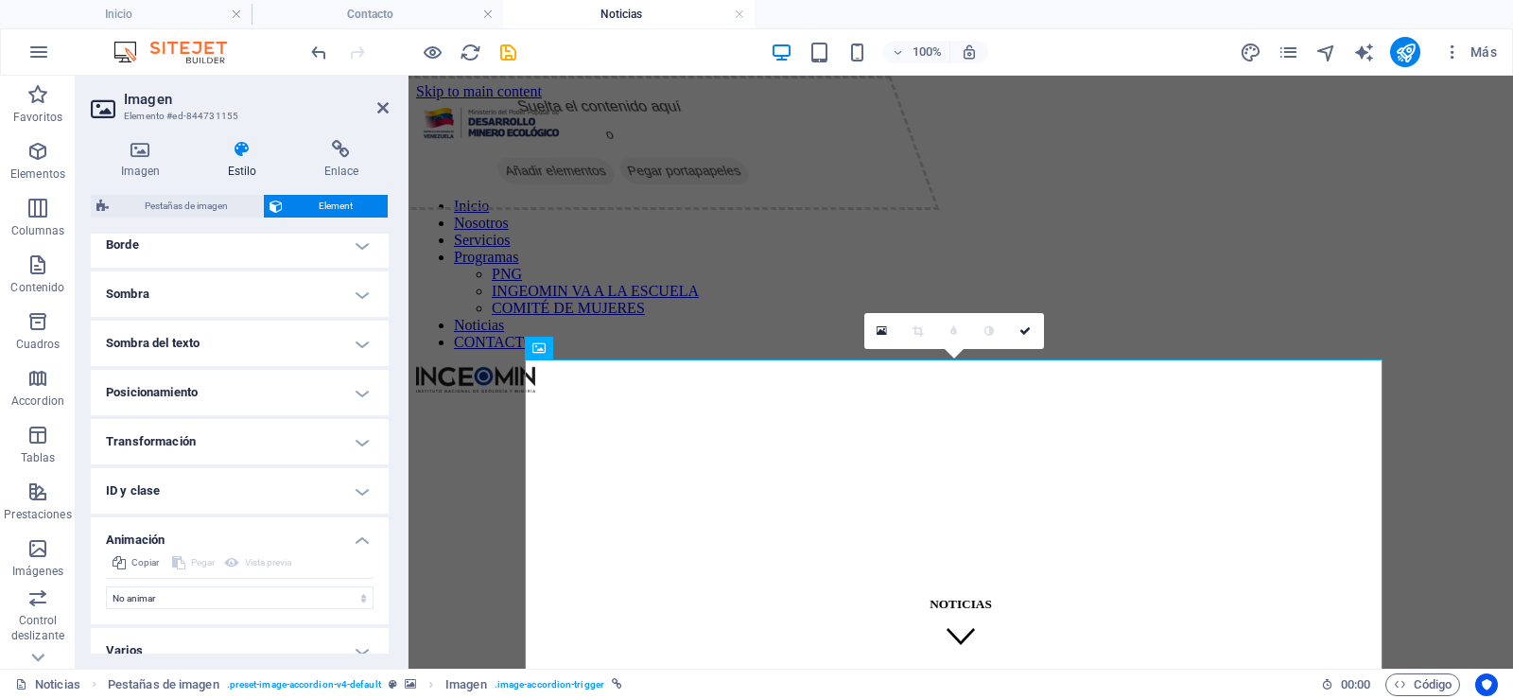
scroll to position [457, 0]
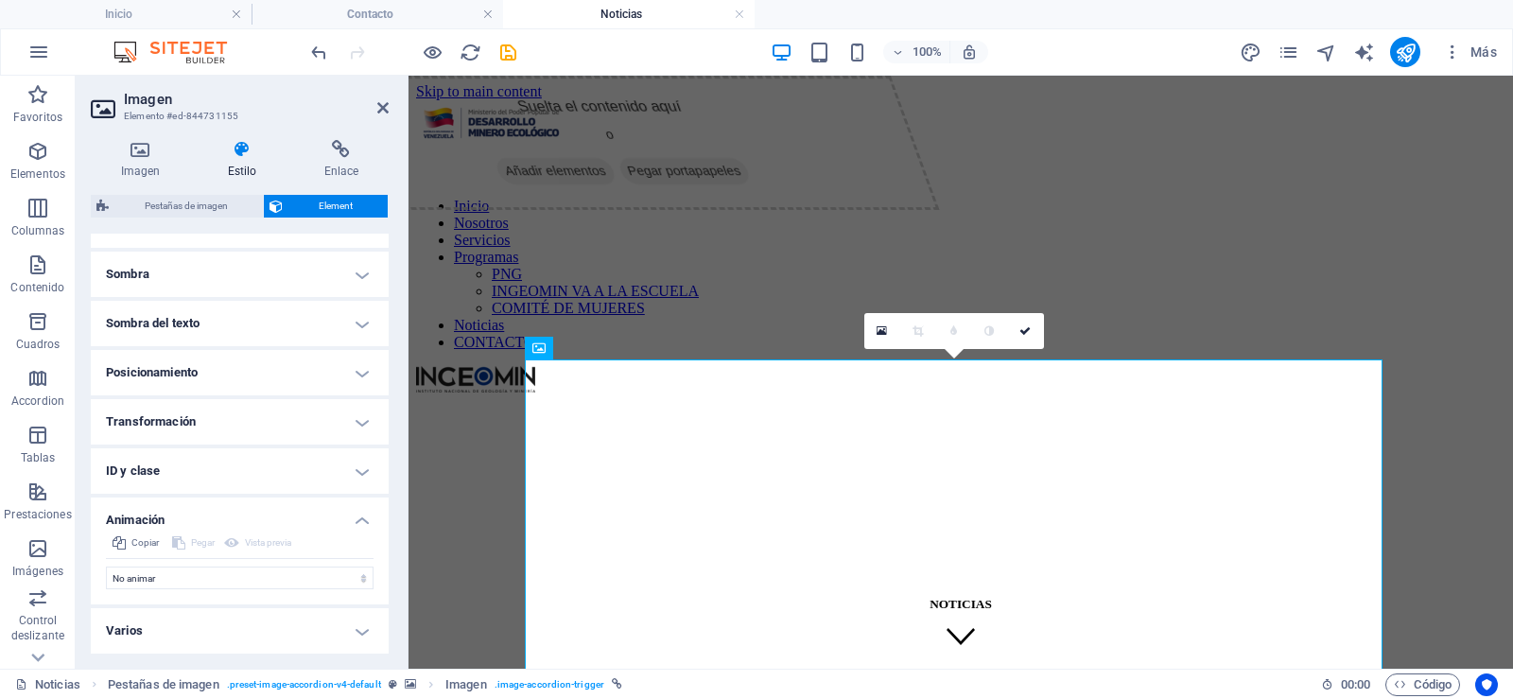
click at [358, 525] on h4 "Animación" at bounding box center [240, 514] width 298 height 34
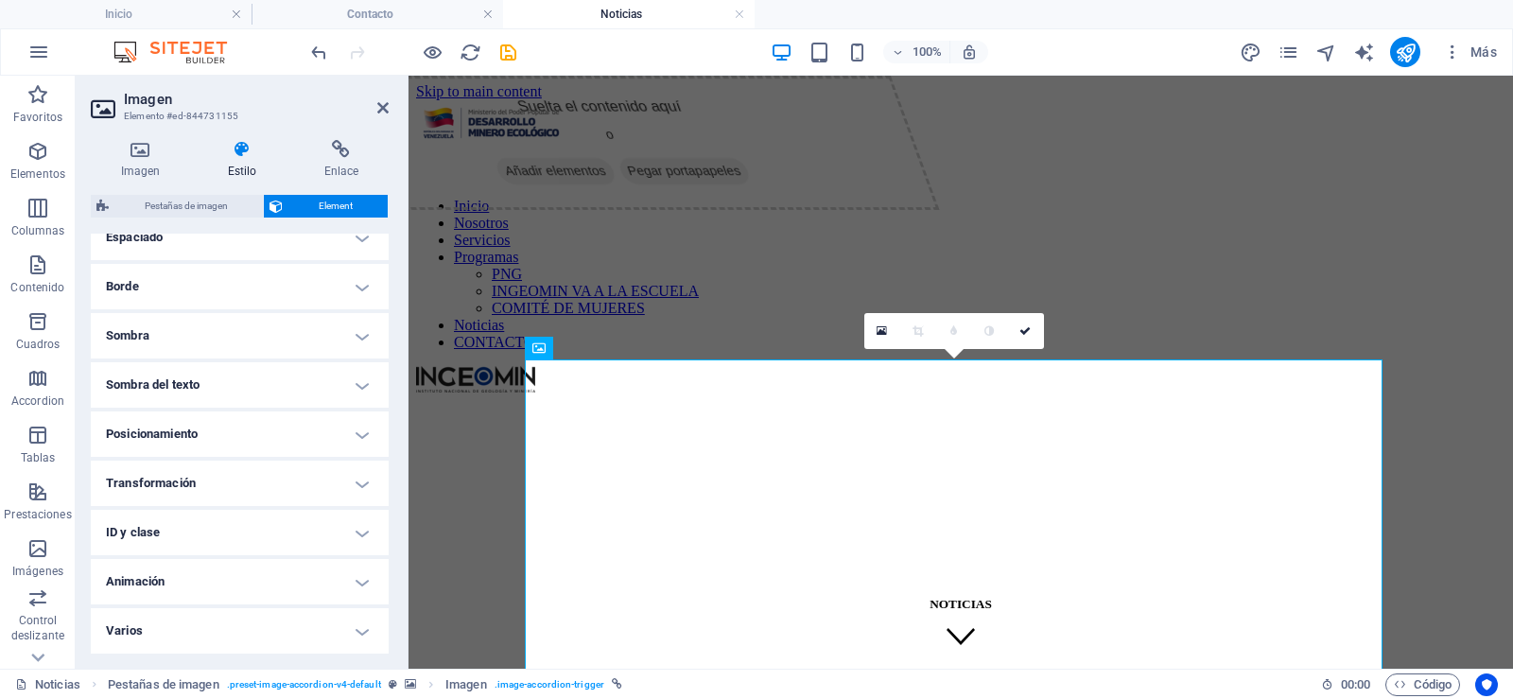
scroll to position [395, 0]
click at [39, 631] on p "Control deslizante" at bounding box center [38, 628] width 76 height 30
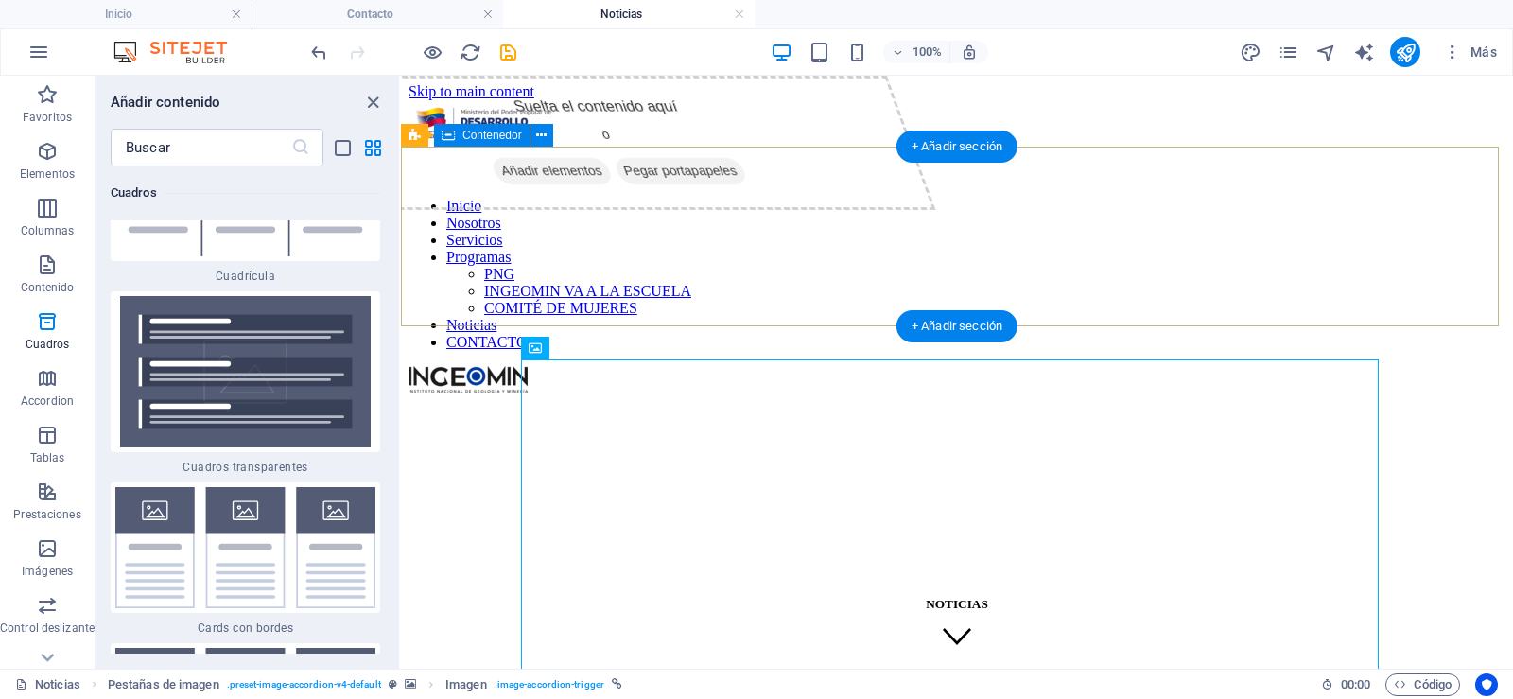
scroll to position [11138, 0]
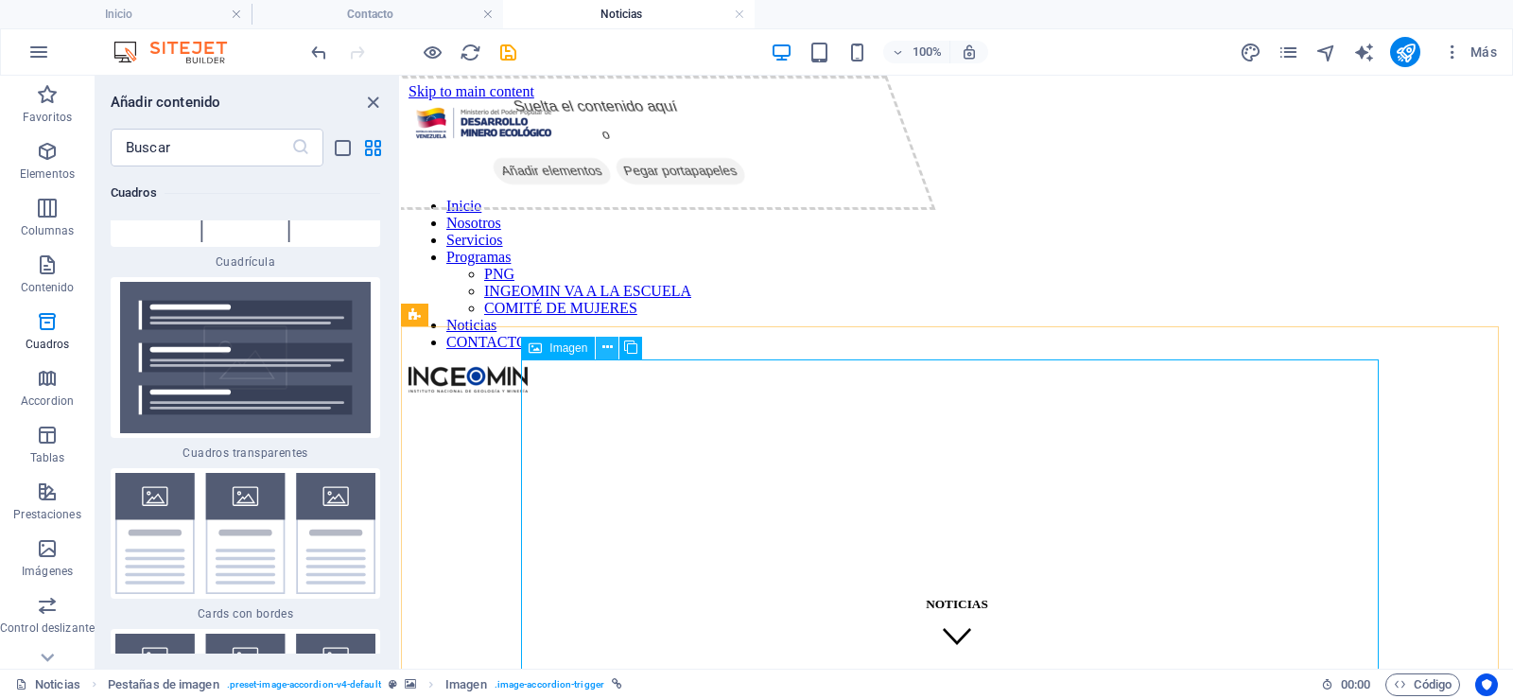
click at [604, 350] on icon at bounding box center [607, 348] width 10 height 20
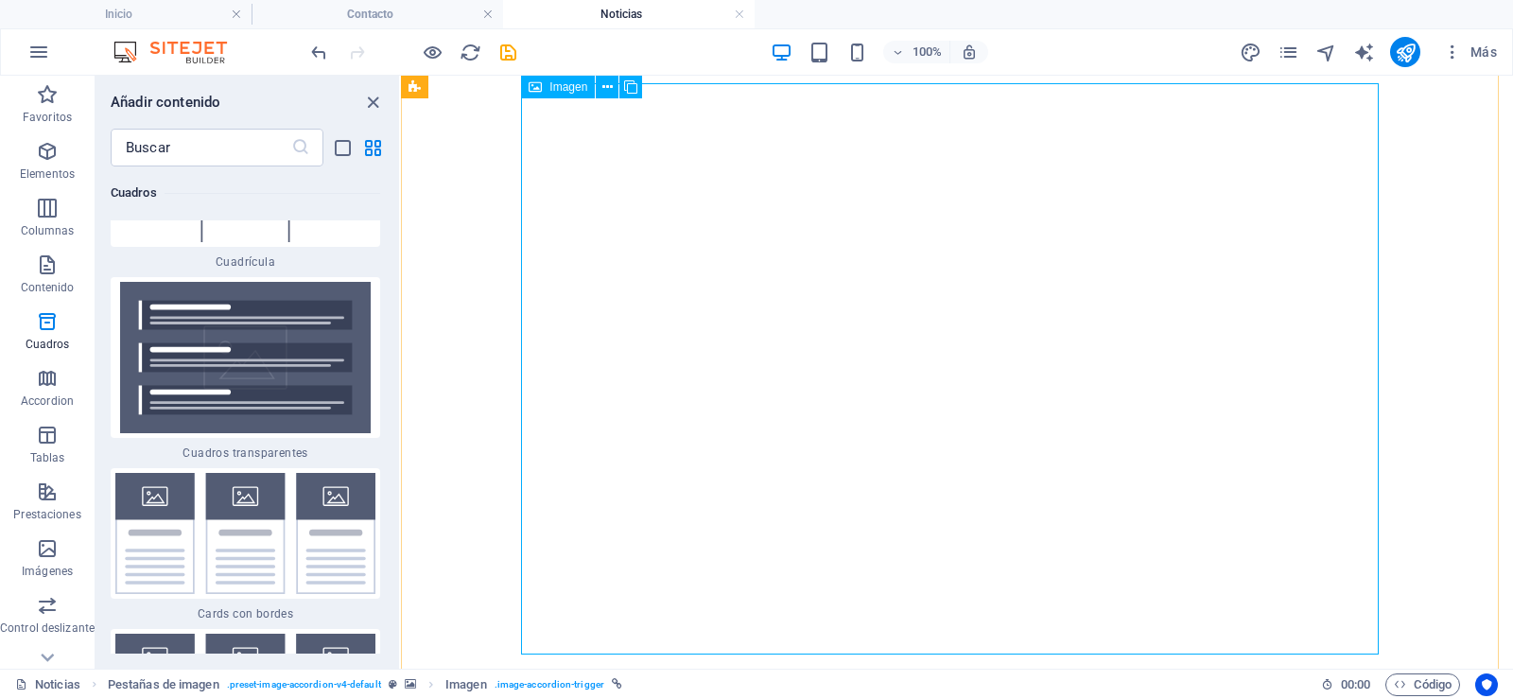
scroll to position [189, 0]
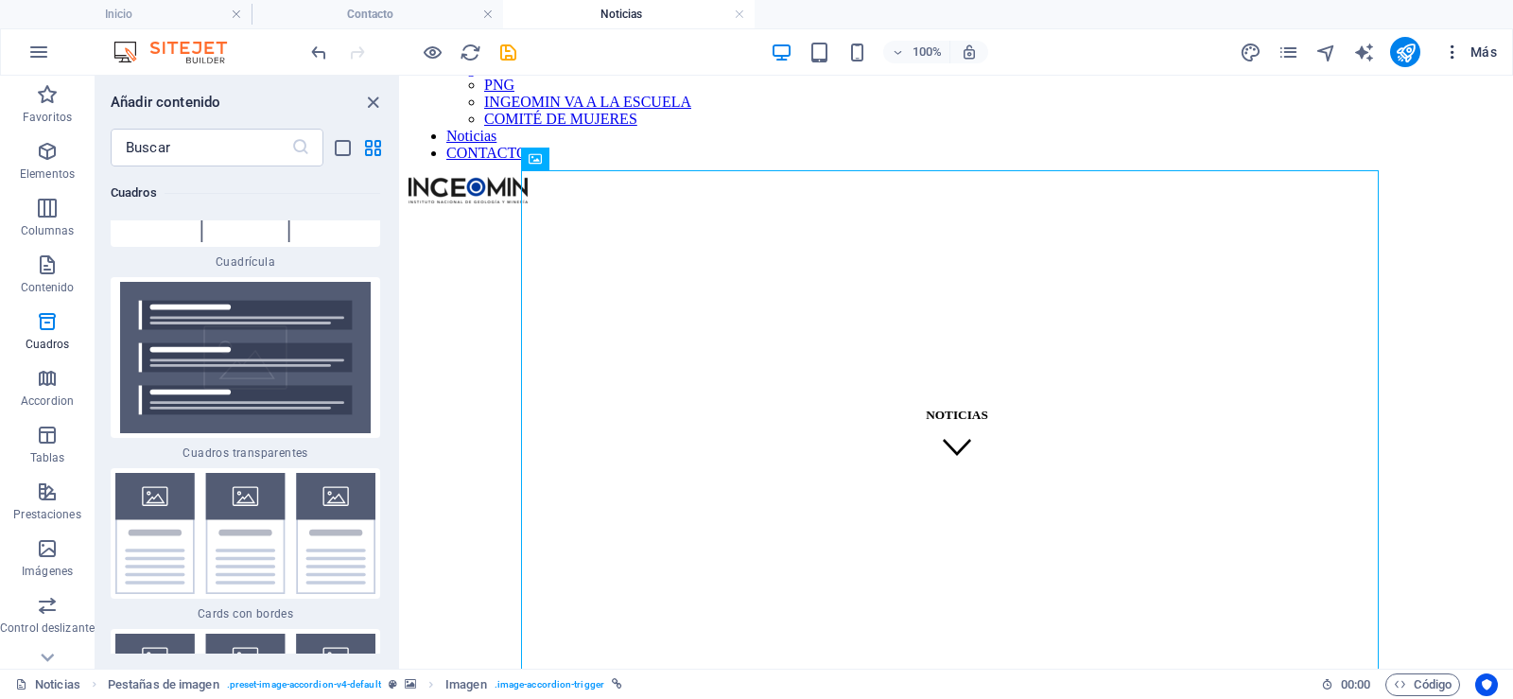
click at [1456, 47] on icon "button" at bounding box center [1452, 52] width 19 height 19
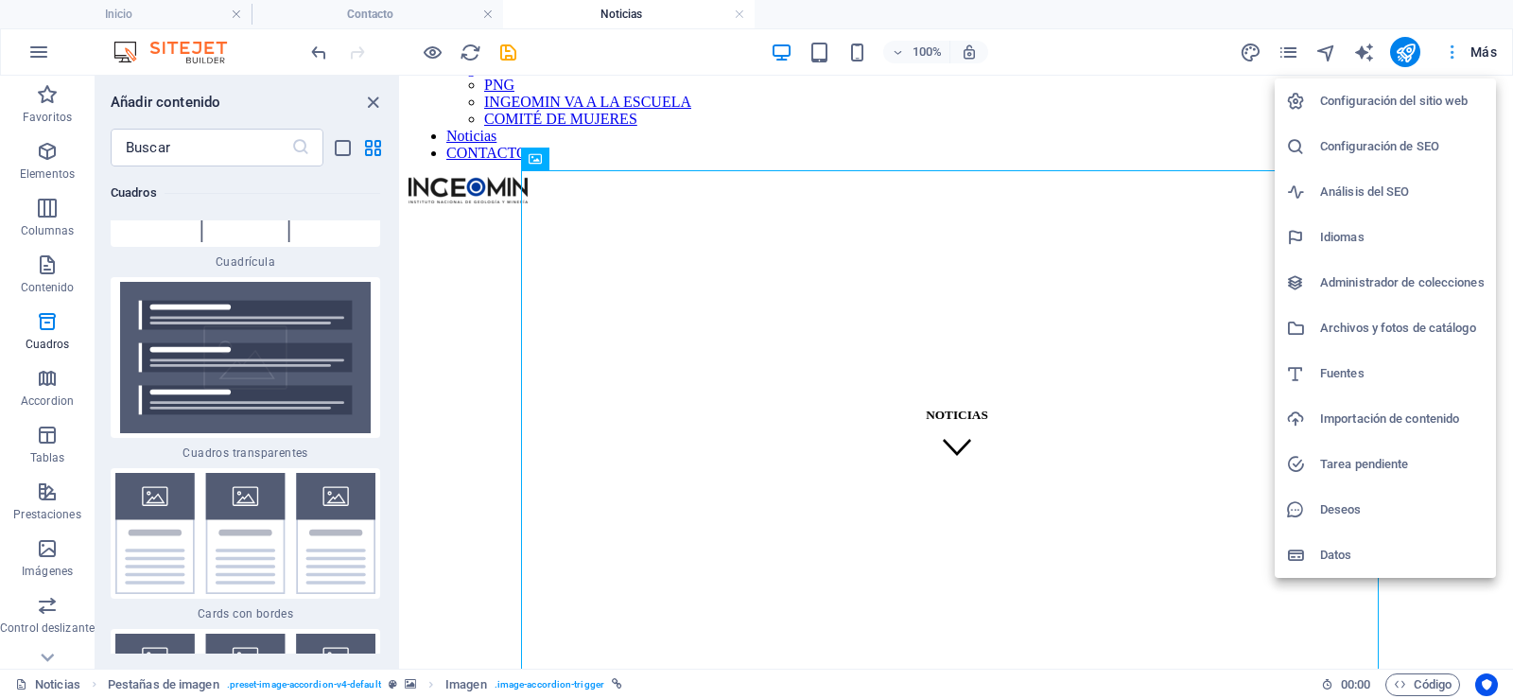
click at [1456, 47] on div at bounding box center [756, 349] width 1513 height 699
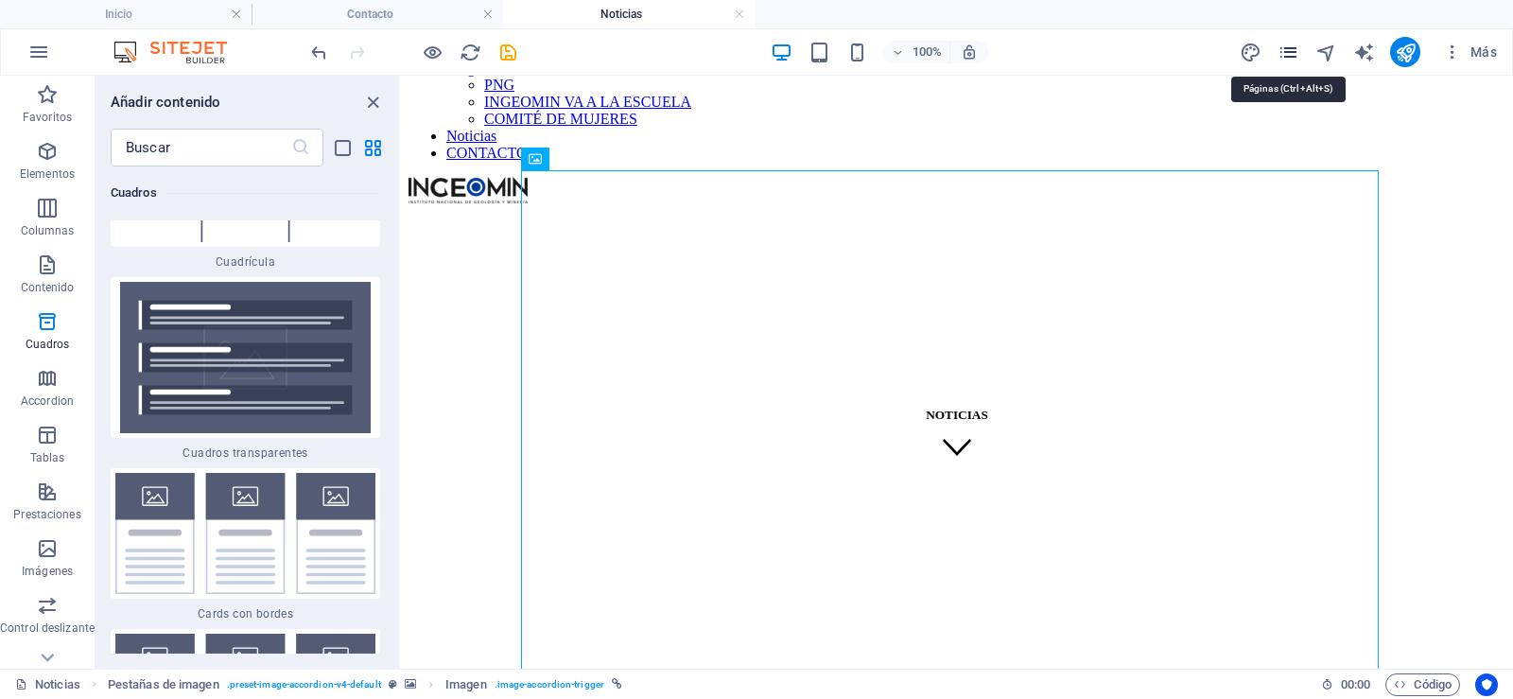
click at [1296, 55] on icon "pages" at bounding box center [1288, 53] width 22 height 22
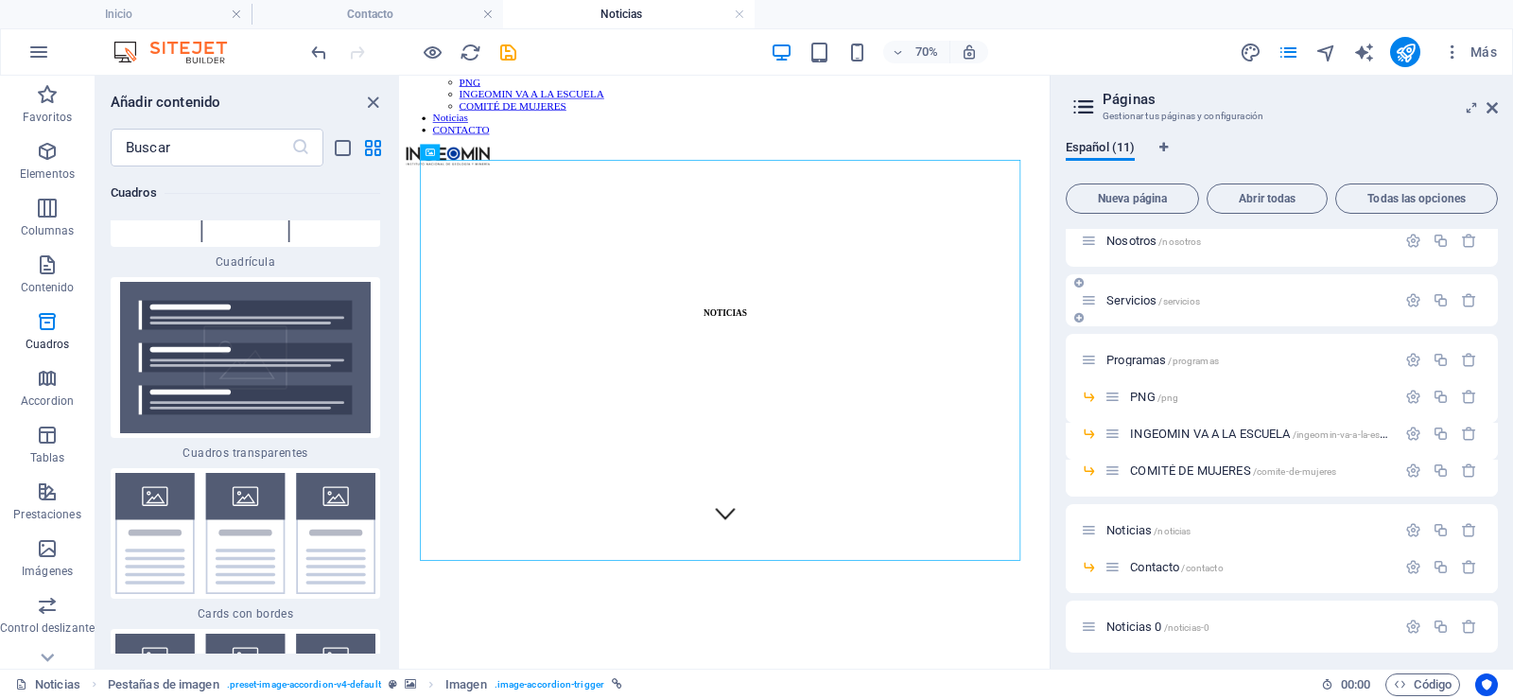
scroll to position [140, 0]
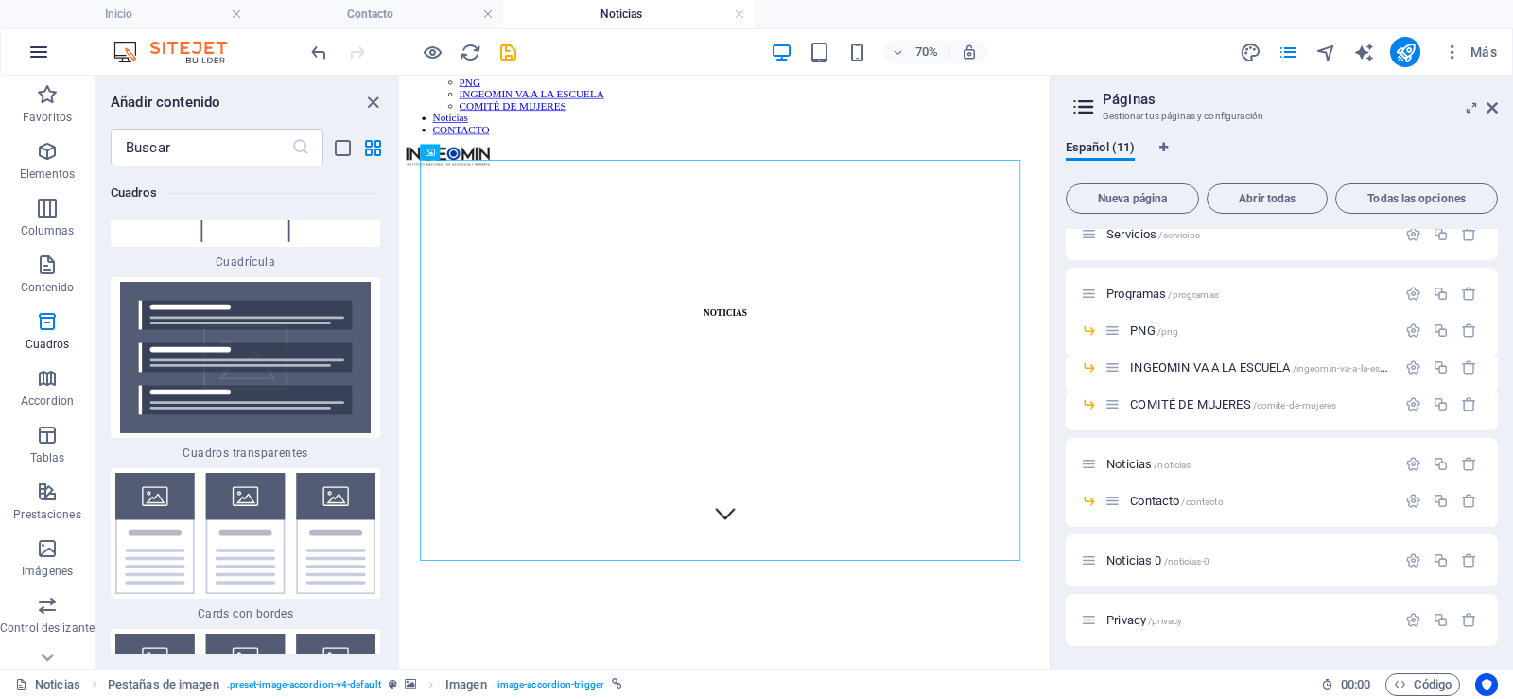
click at [47, 58] on icon "button" at bounding box center [38, 52] width 23 height 23
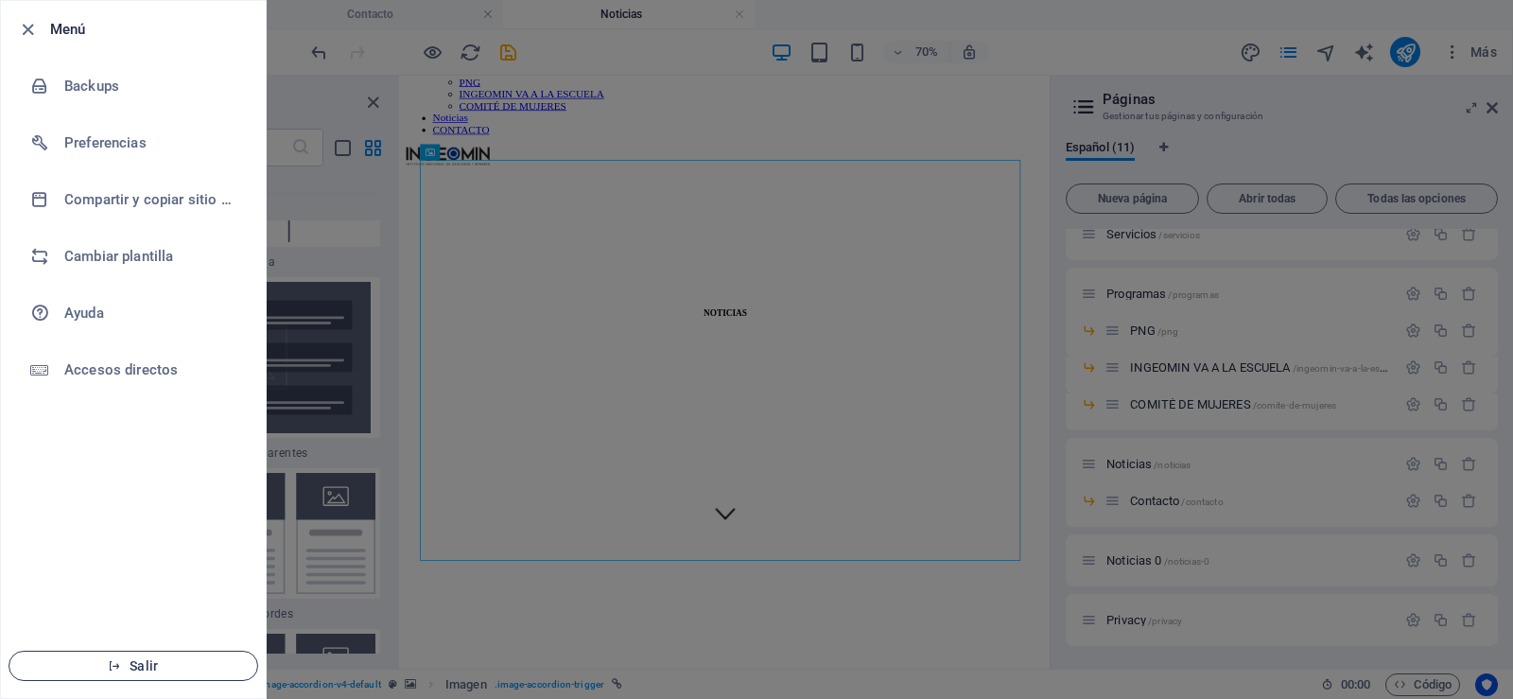
click at [160, 674] on button "Salir" at bounding box center [134, 666] width 250 height 30
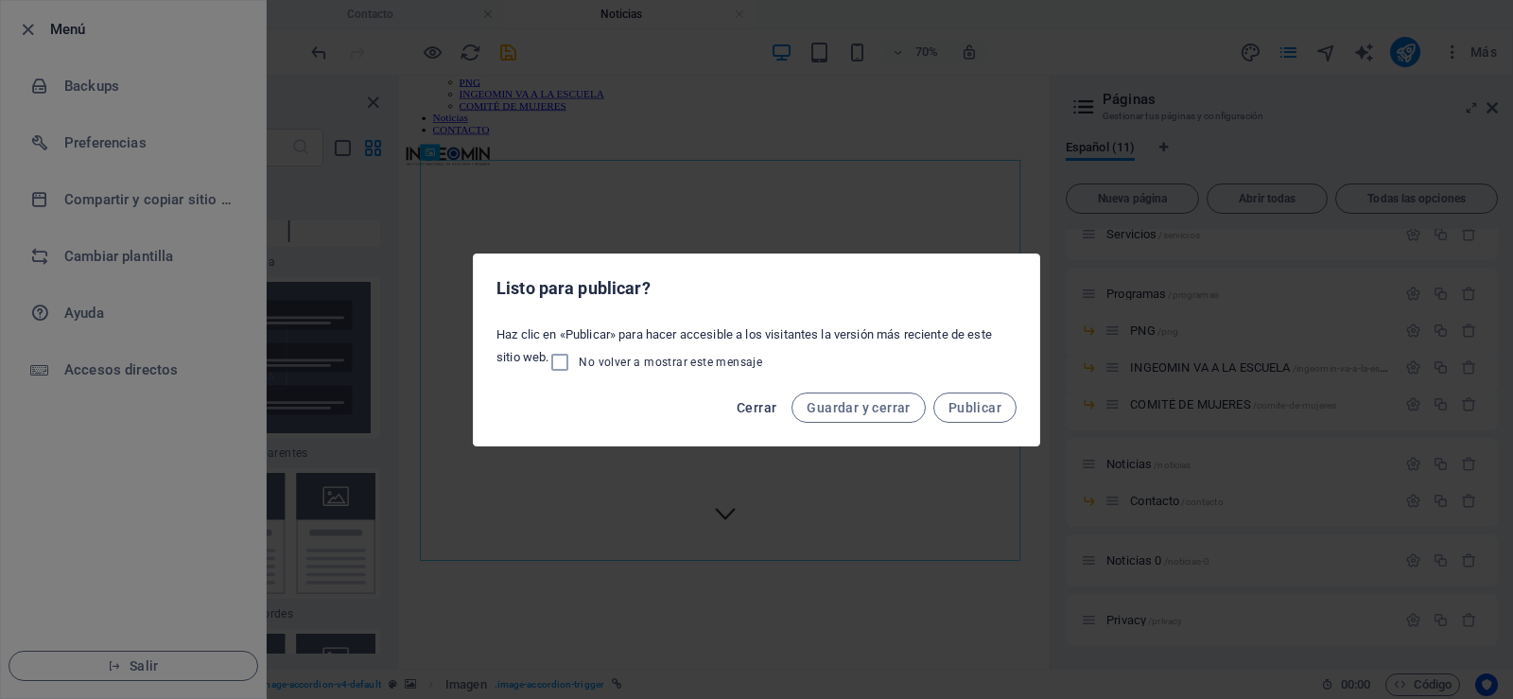
click at [776, 408] on span "Cerrar" at bounding box center [757, 407] width 40 height 15
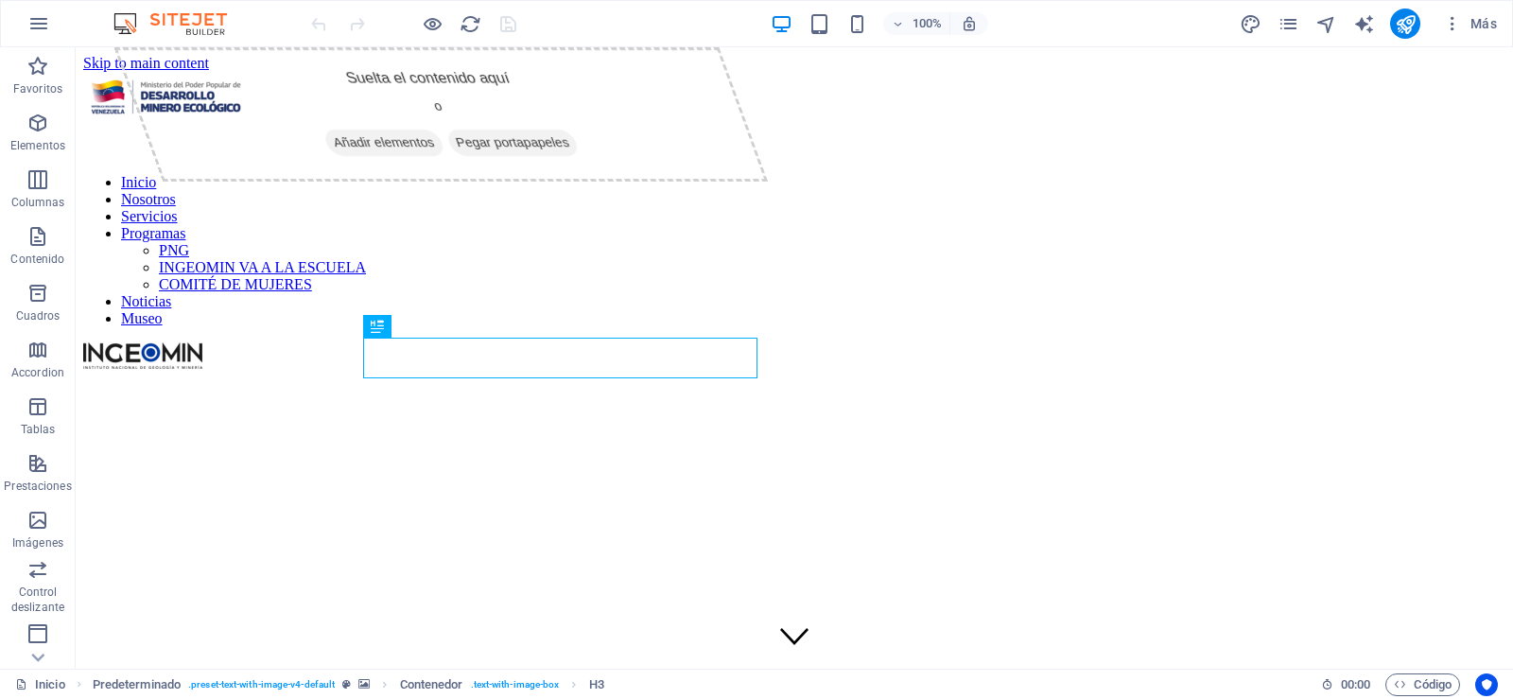
scroll to position [581, 0]
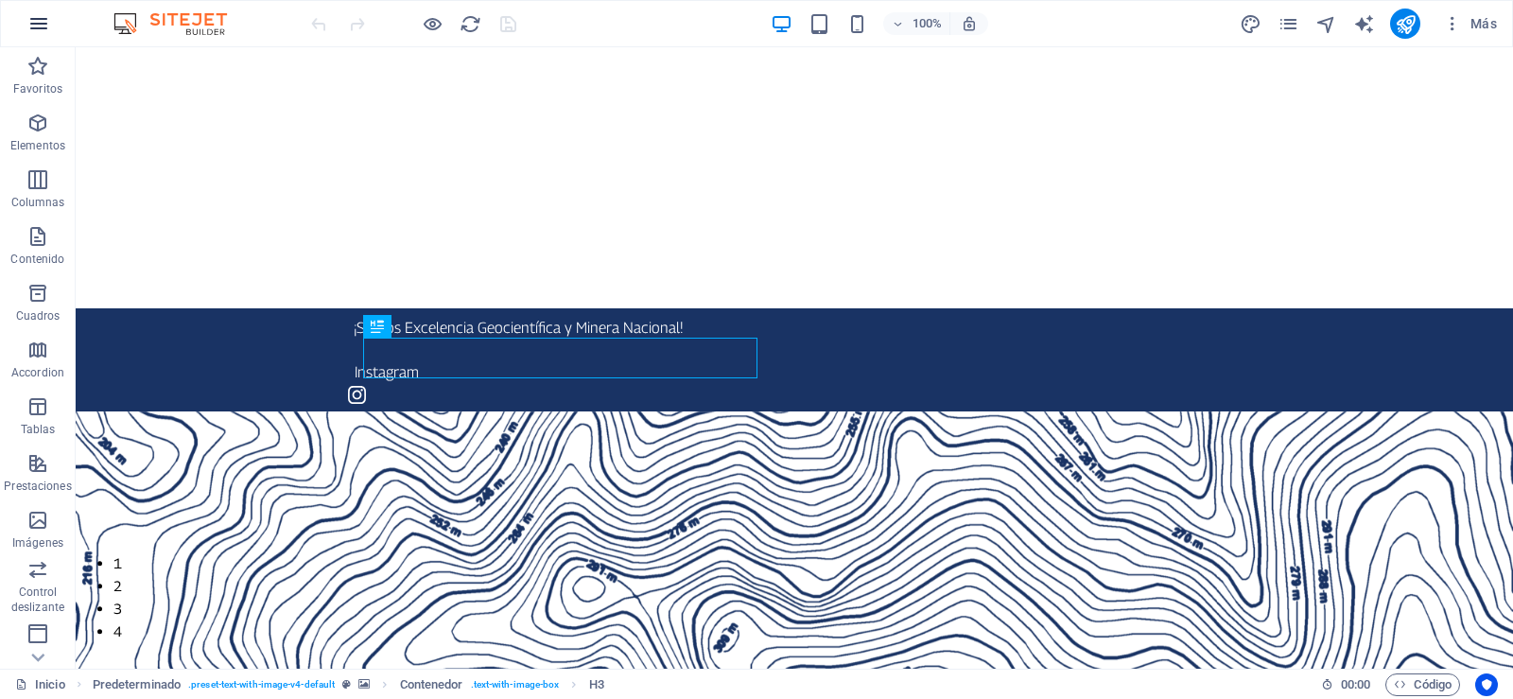
click at [35, 14] on icon "button" at bounding box center [38, 23] width 23 height 23
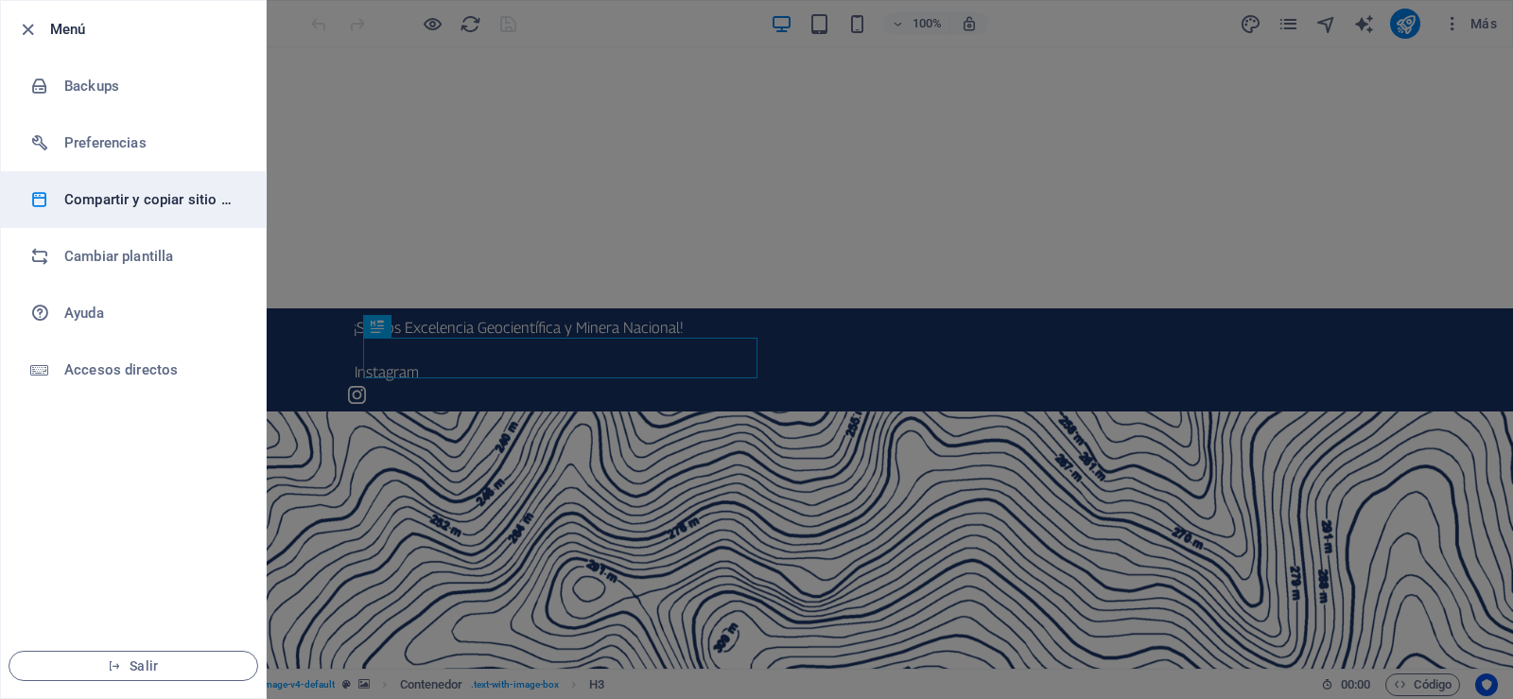
click at [108, 190] on h6 "Compartir y copiar sitio web" at bounding box center [151, 199] width 175 height 23
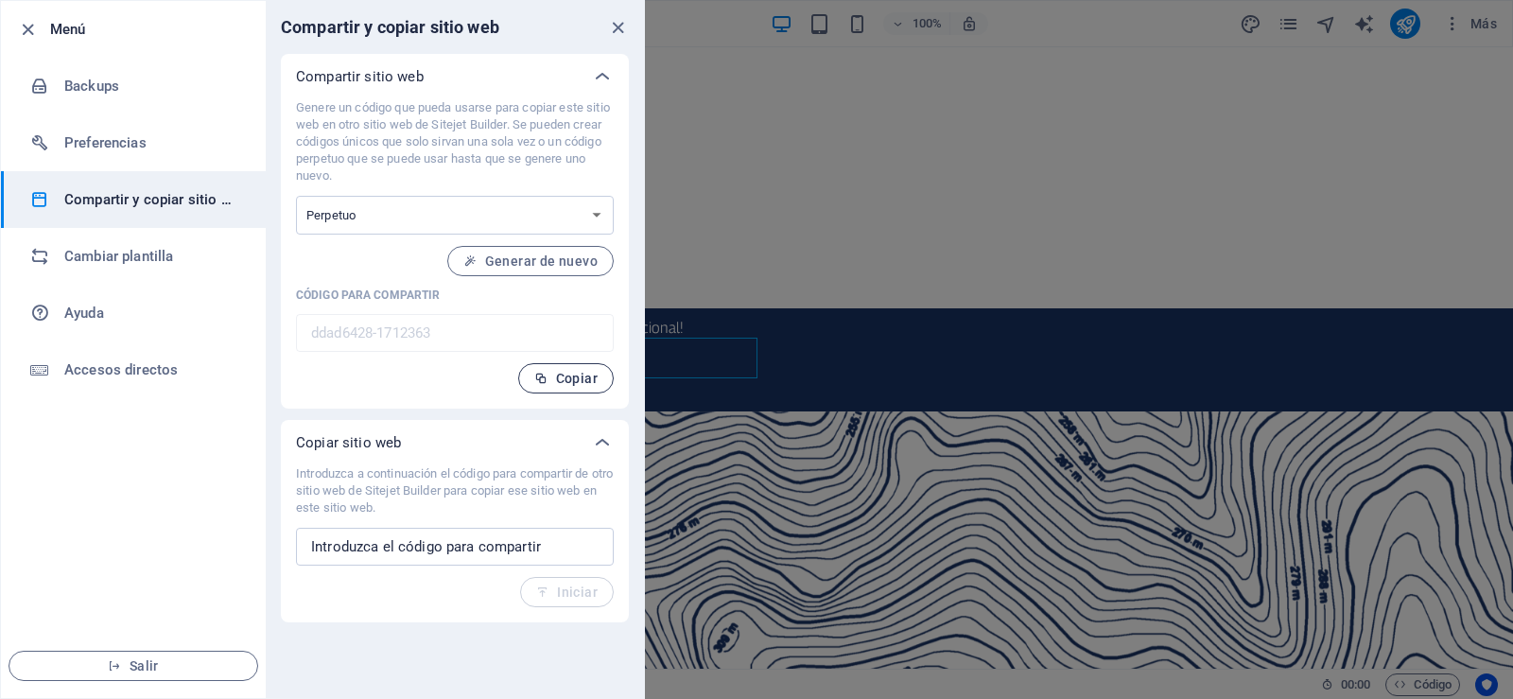
click at [585, 383] on span "Copiar" at bounding box center [565, 378] width 63 height 15
click at [163, 668] on span "Salir" at bounding box center [133, 665] width 217 height 15
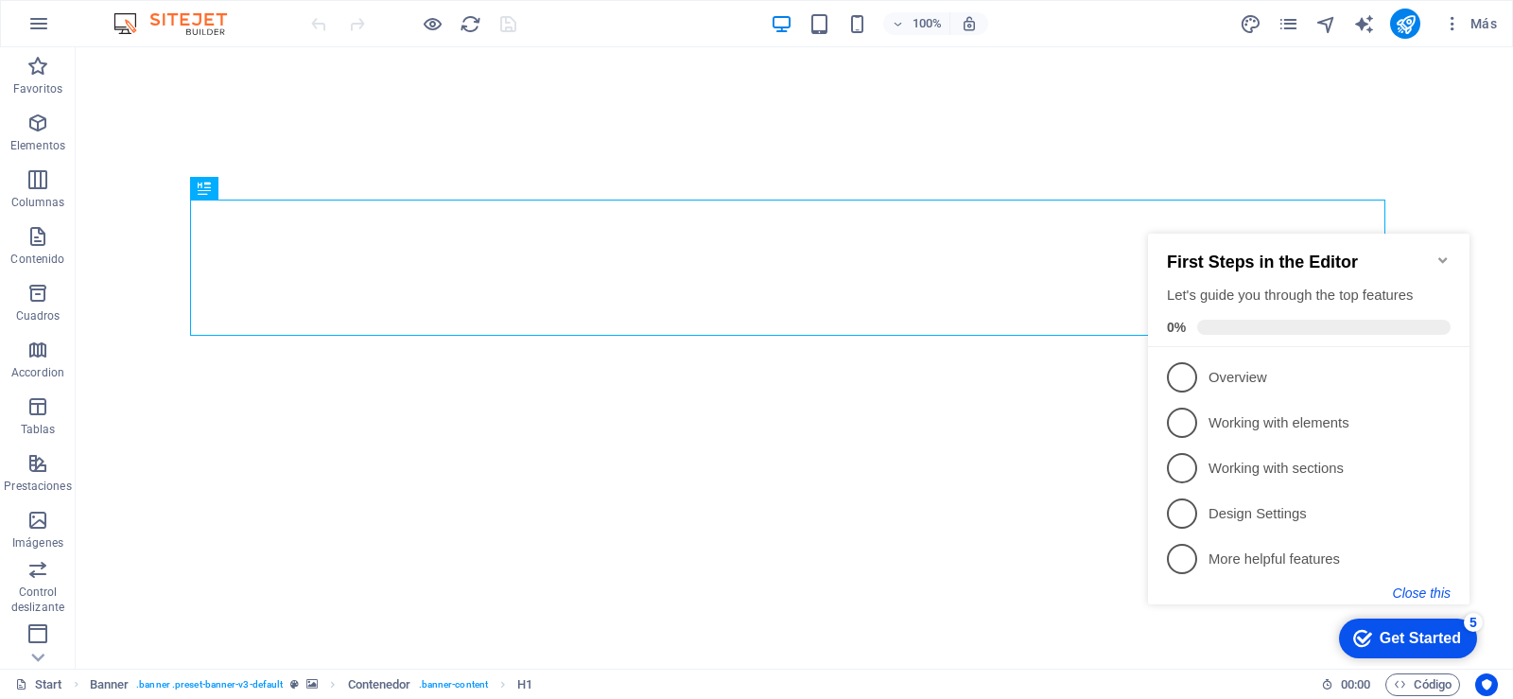
click at [1416, 592] on button "Close this" at bounding box center [1422, 592] width 58 height 15
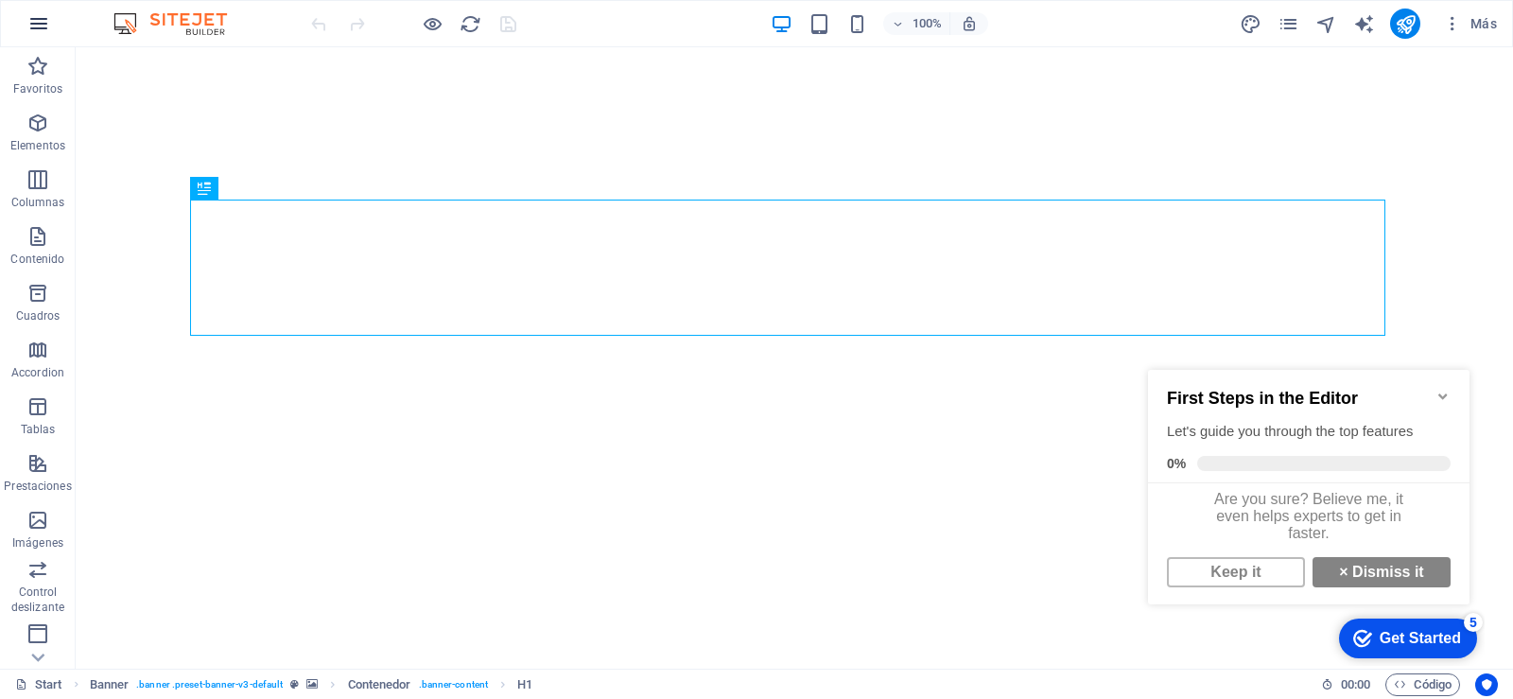
click at [26, 17] on button "button" at bounding box center [38, 23] width 45 height 45
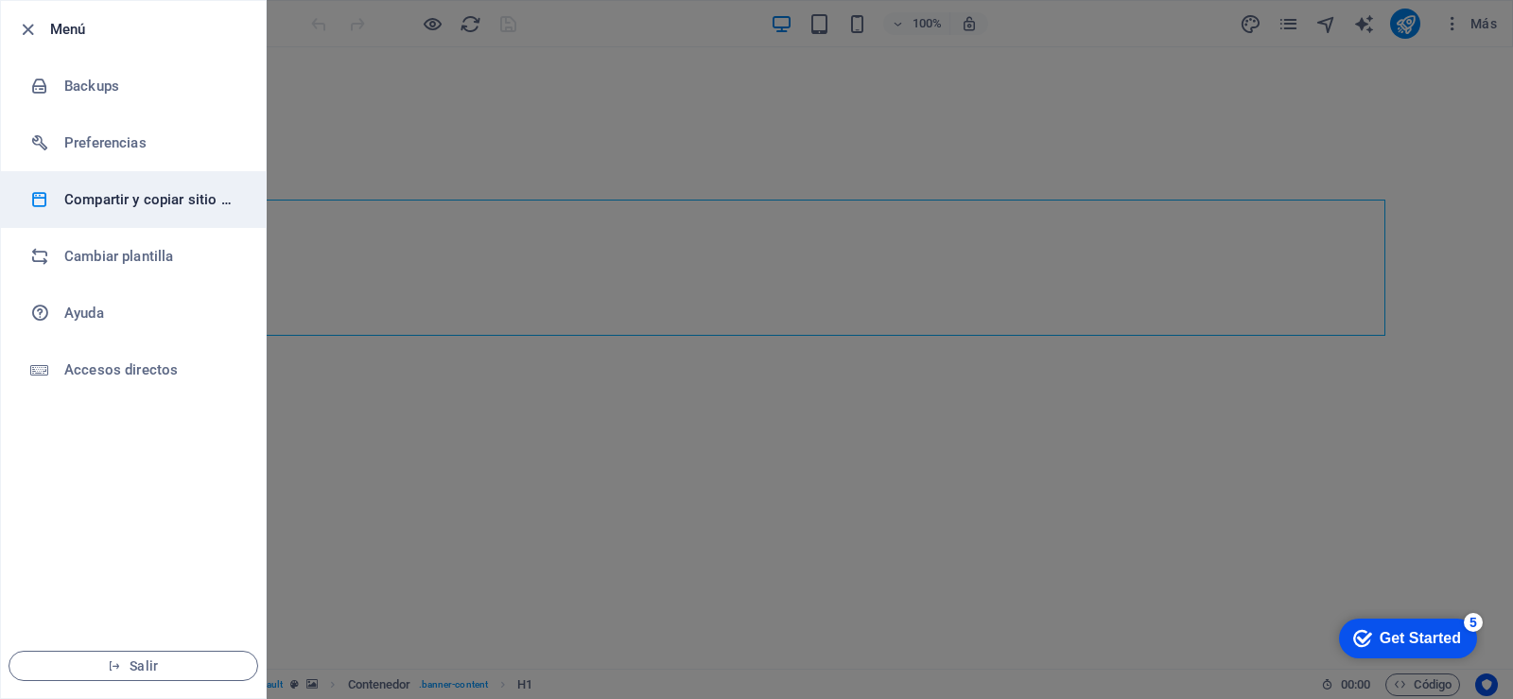
click at [138, 187] on li "Compartir y copiar sitio web" at bounding box center [133, 199] width 265 height 57
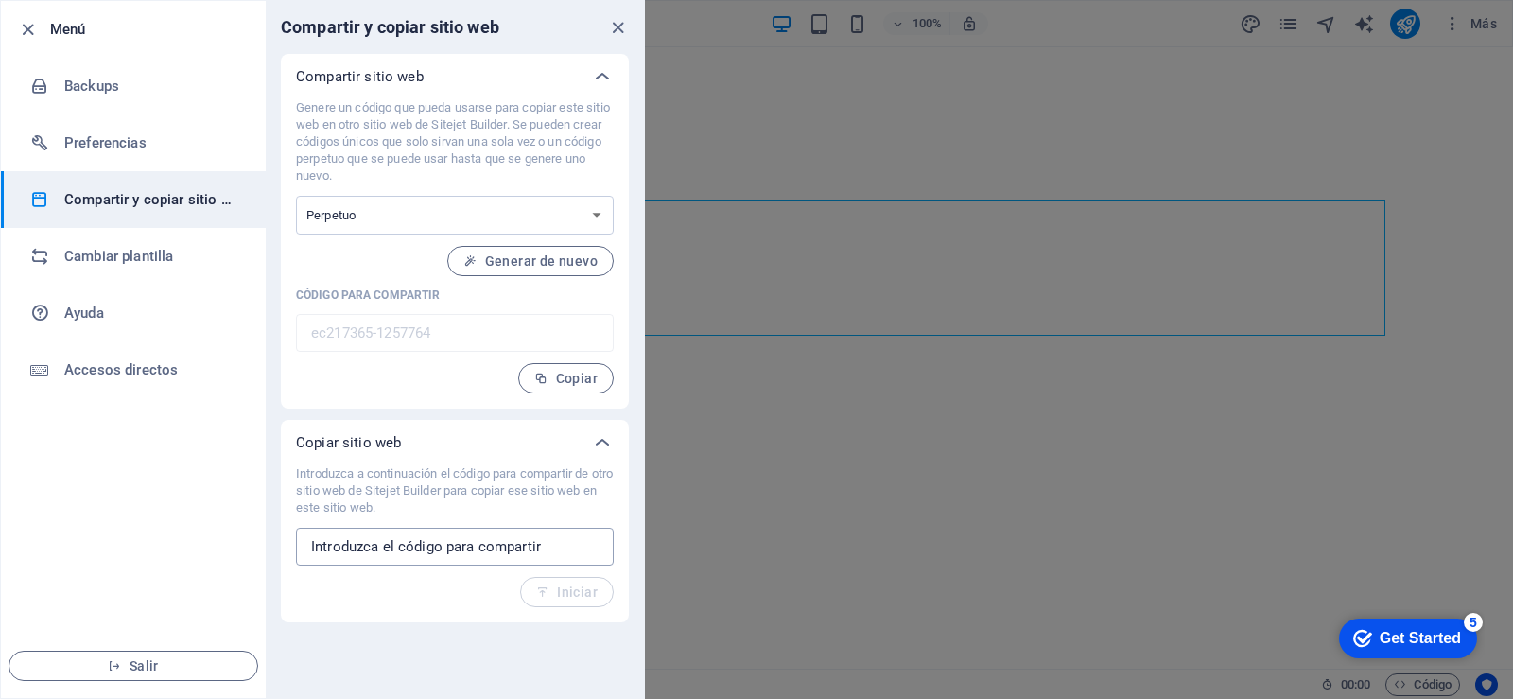
click at [399, 544] on input "text" at bounding box center [455, 547] width 318 height 38
paste input "ddad6428-1712363"
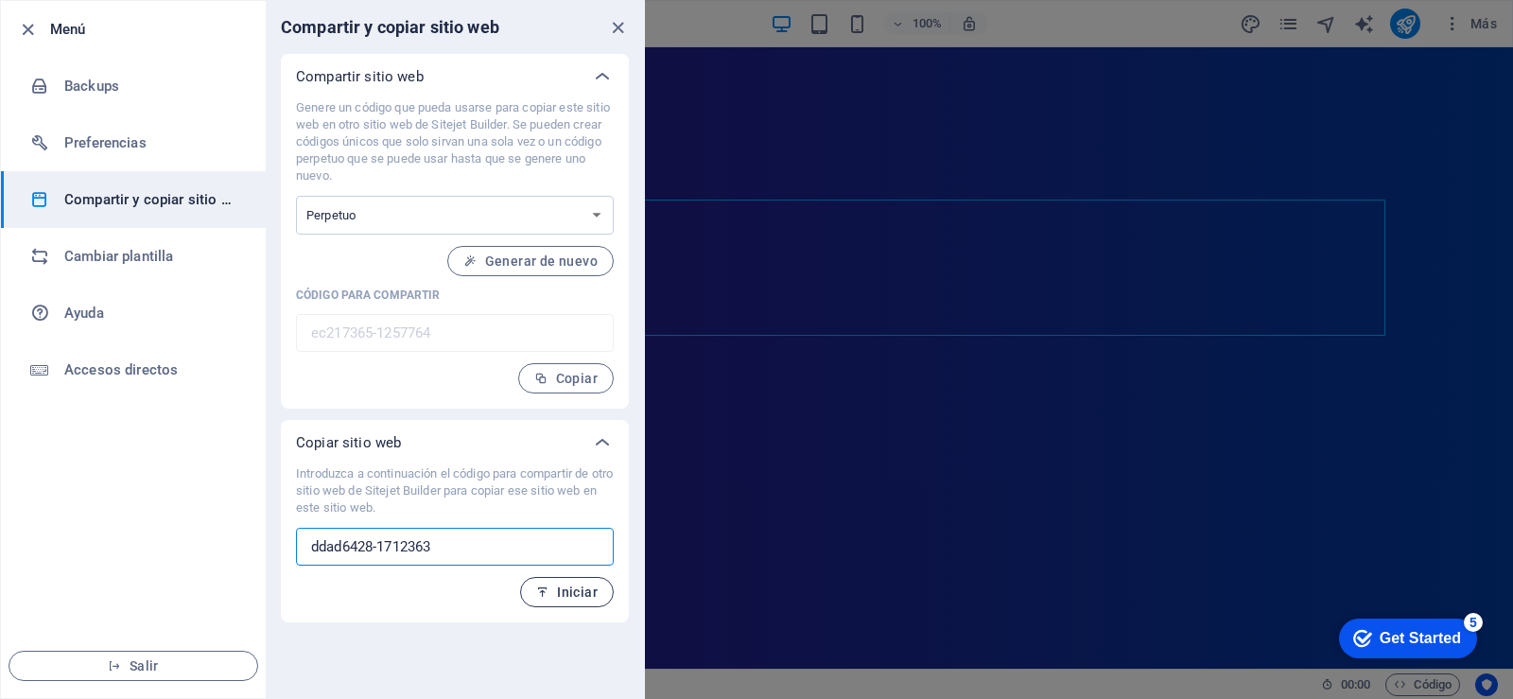
type input "ddad6428-1712363"
click at [573, 577] on button "Iniciar" at bounding box center [567, 592] width 94 height 30
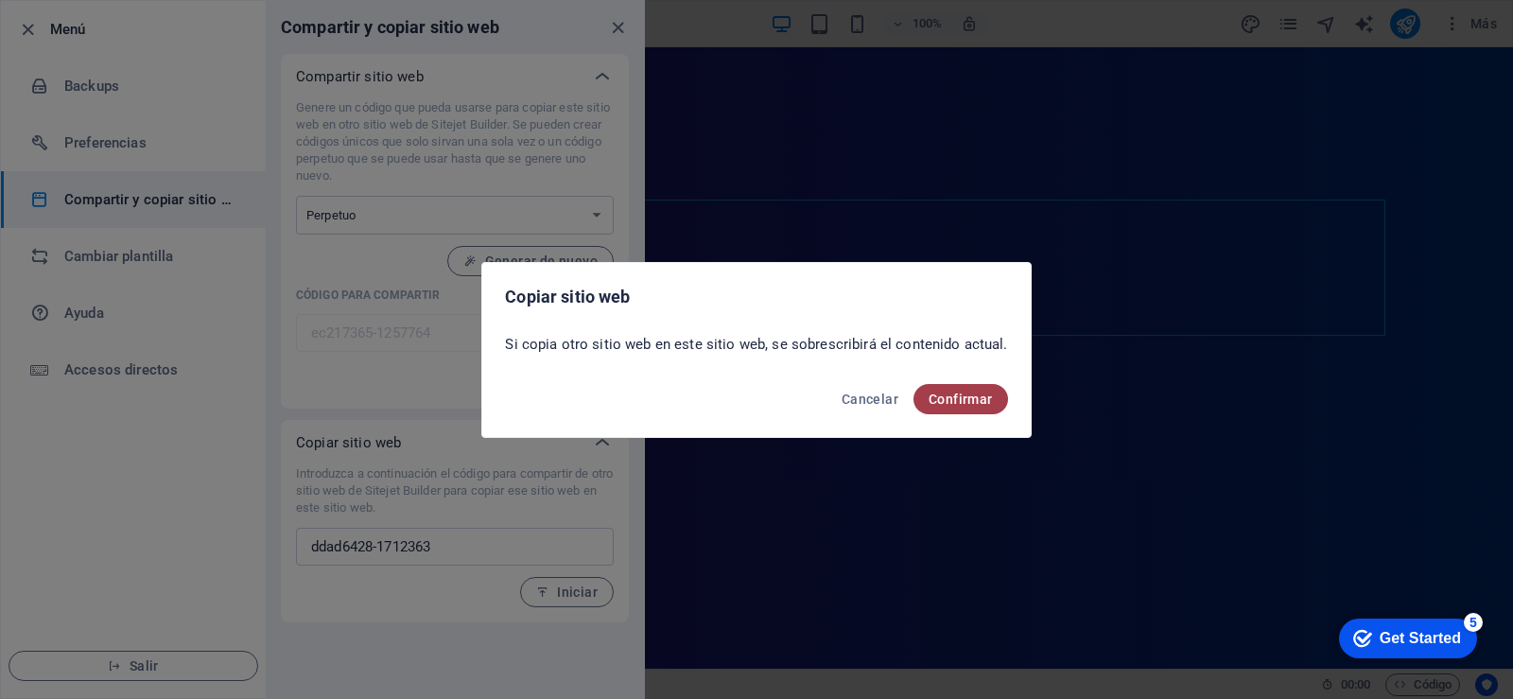
click at [929, 398] on span "Confirmar" at bounding box center [961, 398] width 64 height 15
click at [936, 398] on span "Confirmar" at bounding box center [961, 398] width 64 height 15
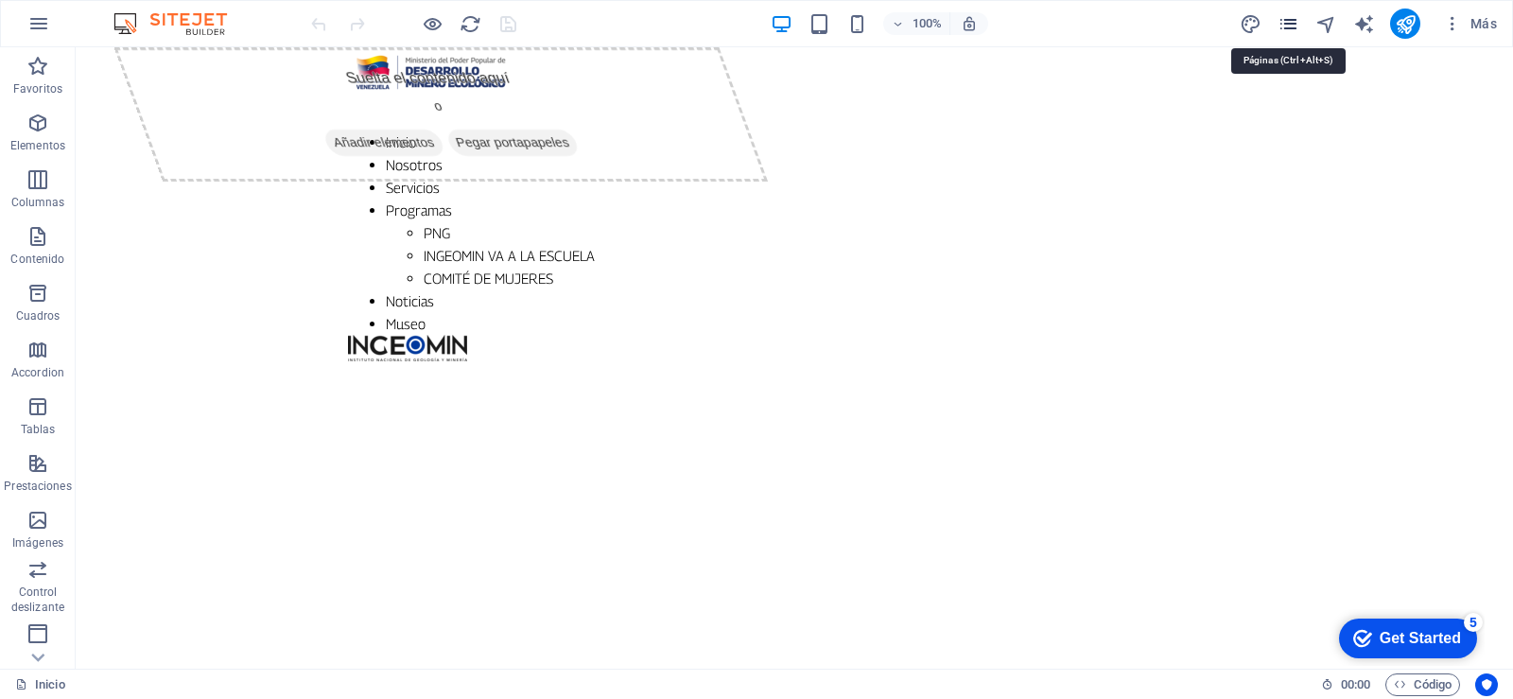
click at [1282, 16] on icon "pages" at bounding box center [1288, 24] width 22 height 22
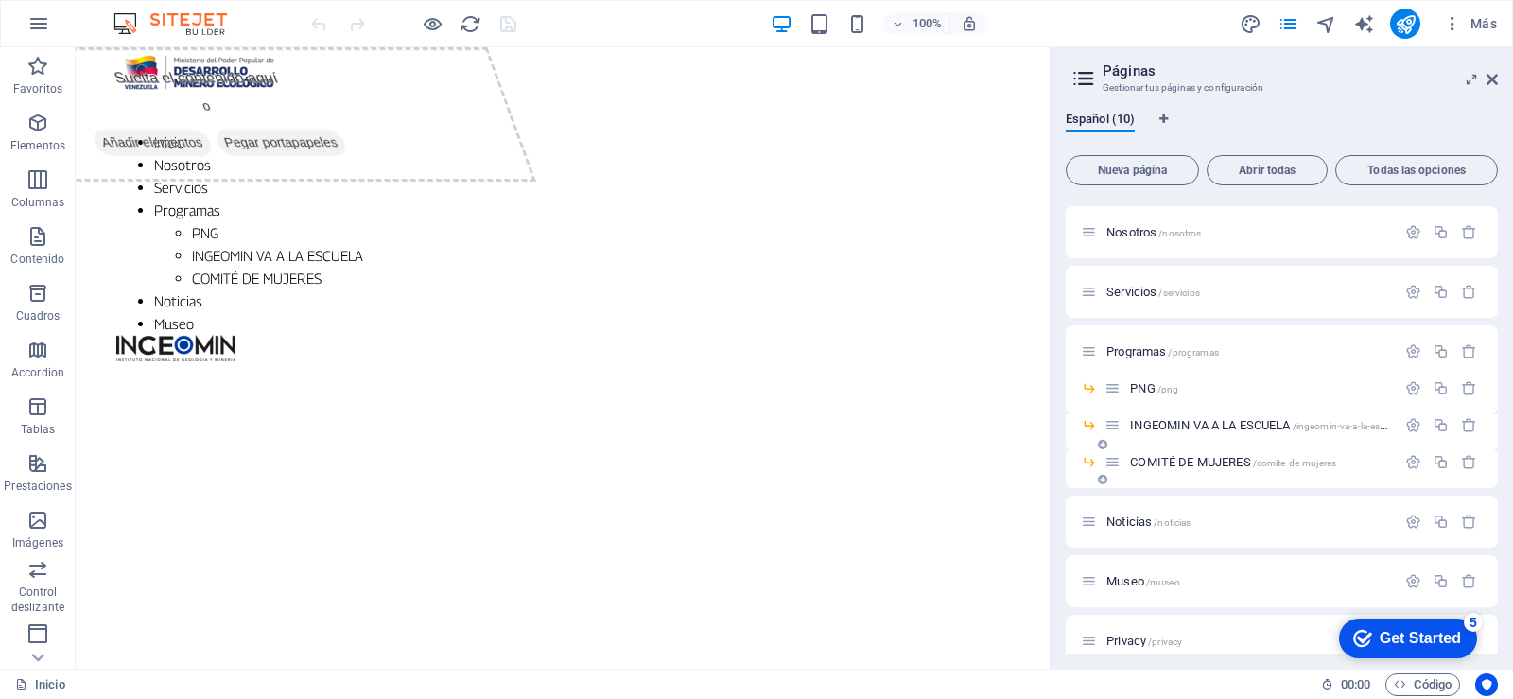
scroll to position [75, 0]
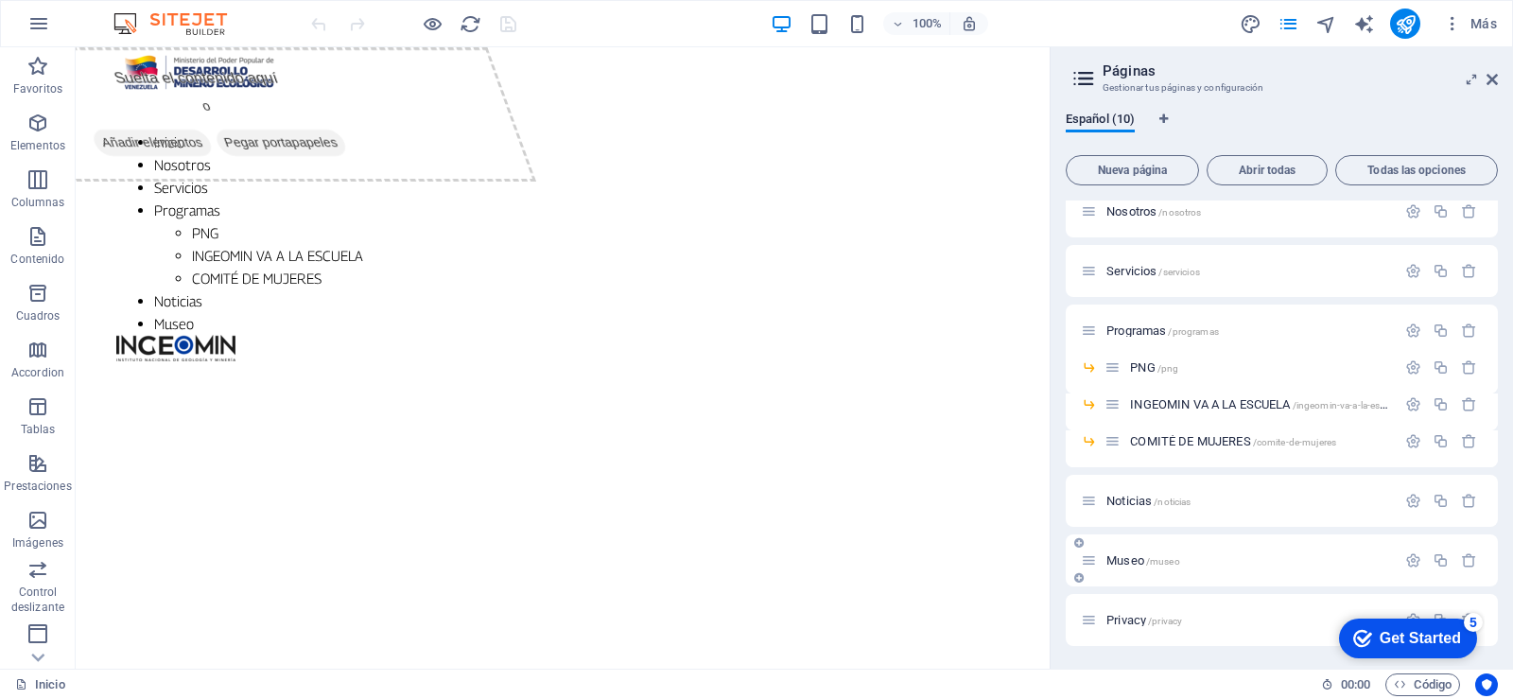
click at [1136, 557] on span "Museo /museo" at bounding box center [1143, 560] width 74 height 14
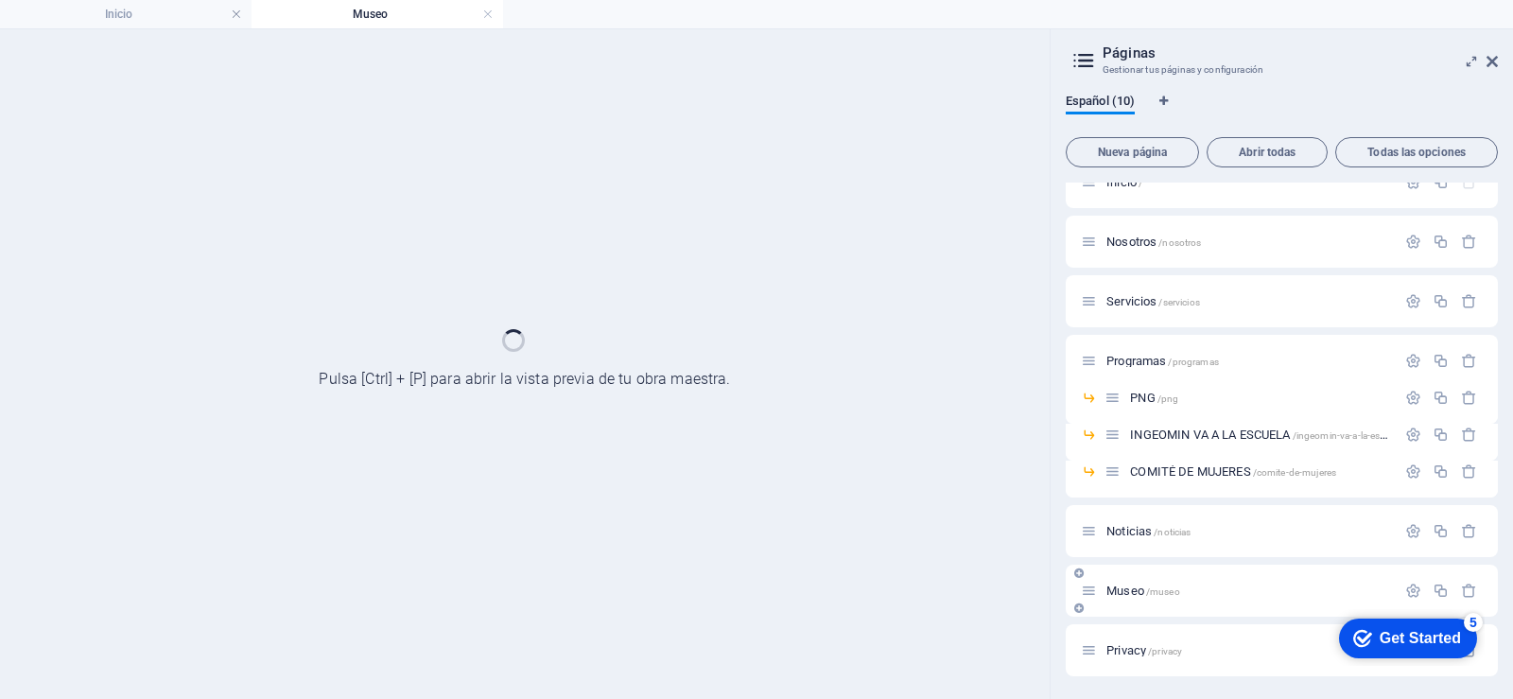
scroll to position [26, 0]
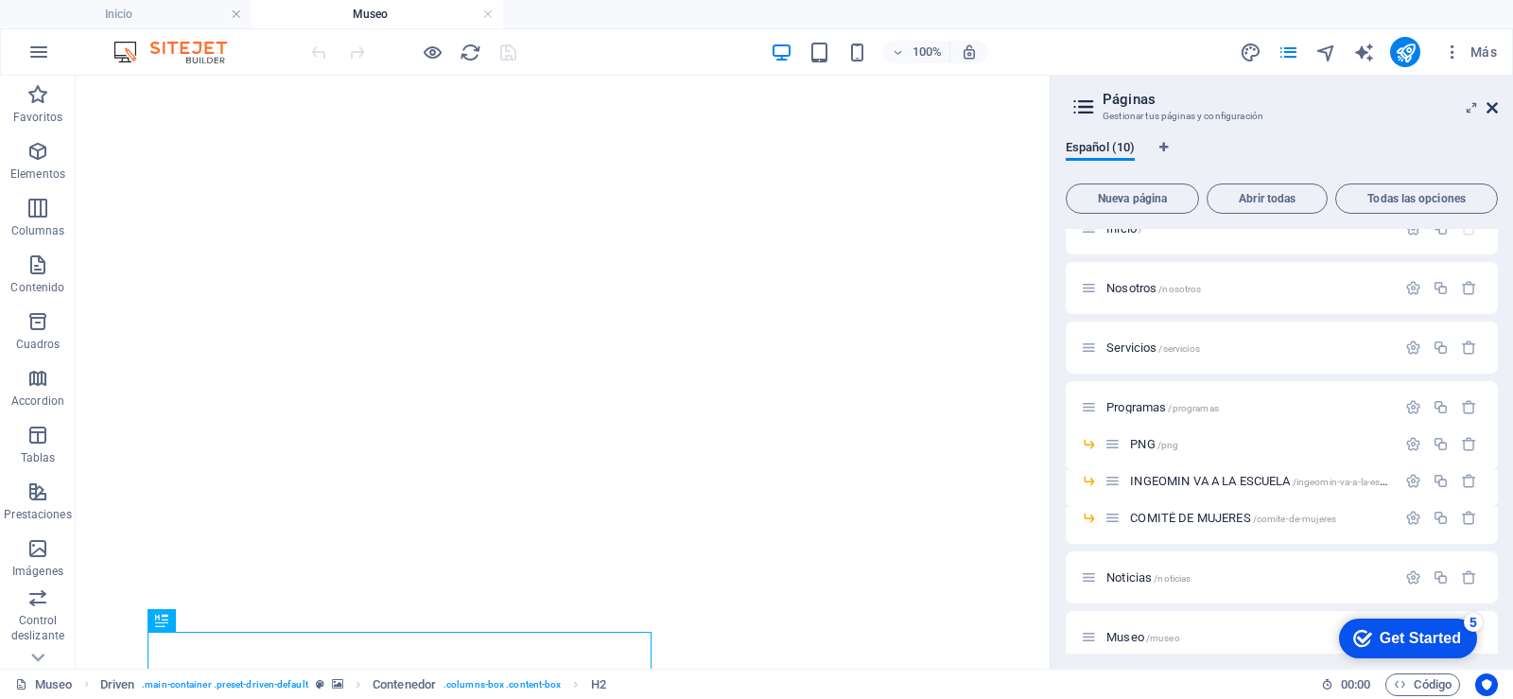
click at [1487, 108] on icon at bounding box center [1491, 107] width 11 height 15
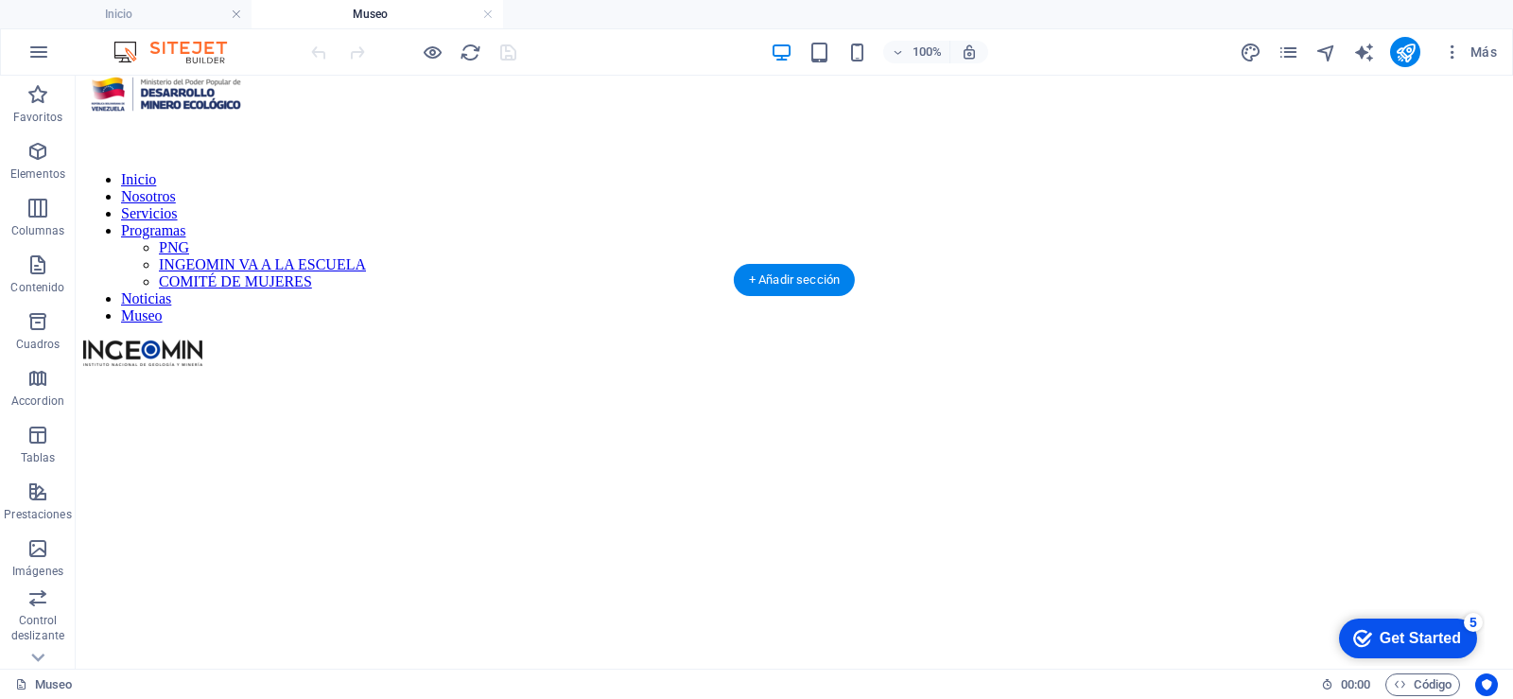
scroll to position [0, 0]
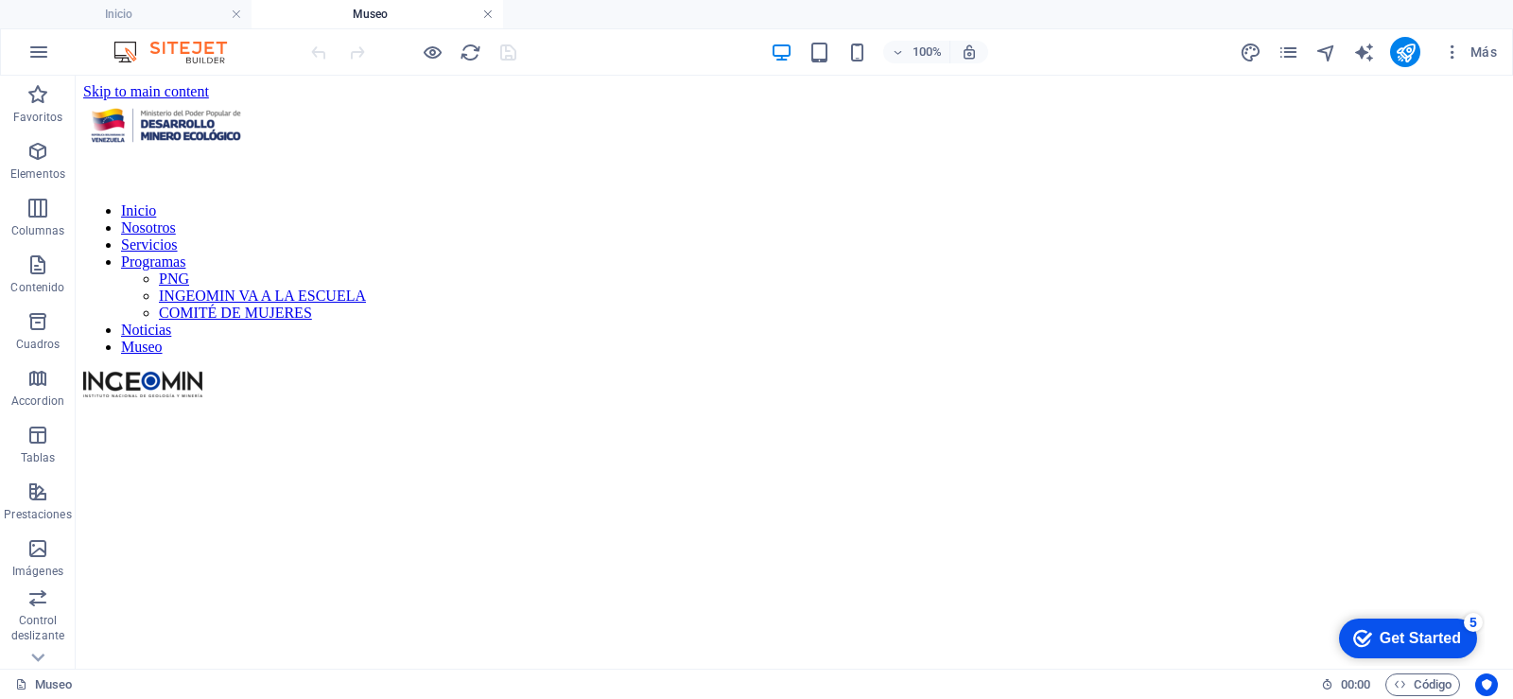
click at [487, 14] on link at bounding box center [487, 15] width 11 height 18
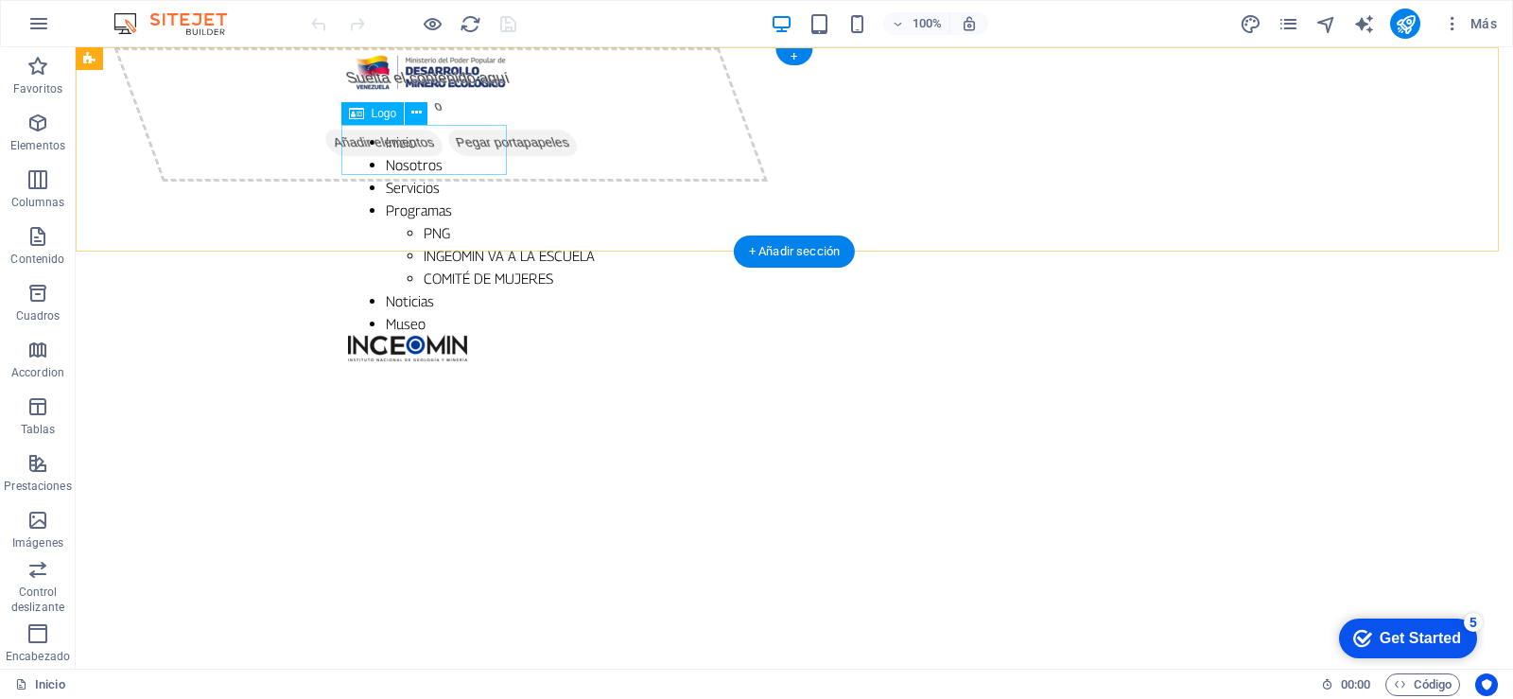
click at [425, 97] on div at bounding box center [794, 72] width 893 height 50
select select "px"
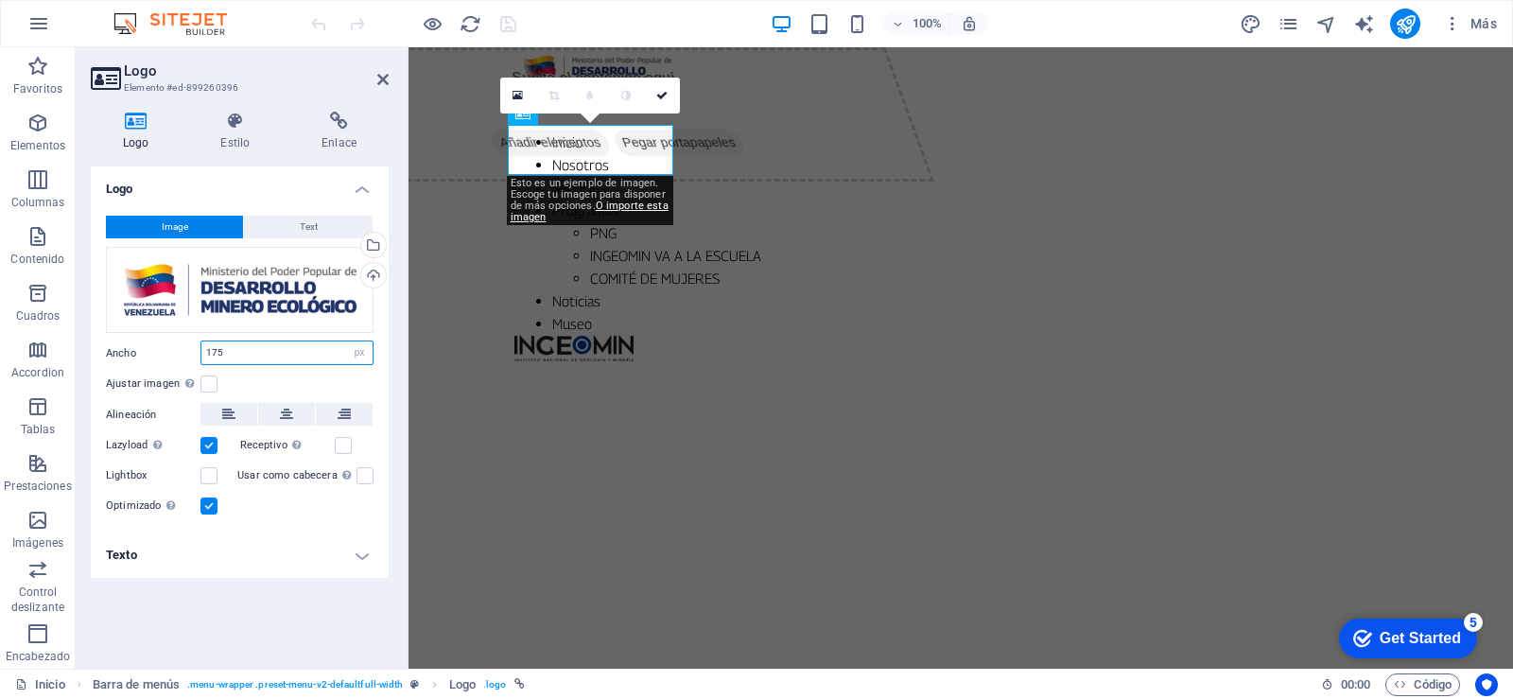
click at [307, 351] on input "175" at bounding box center [286, 352] width 171 height 23
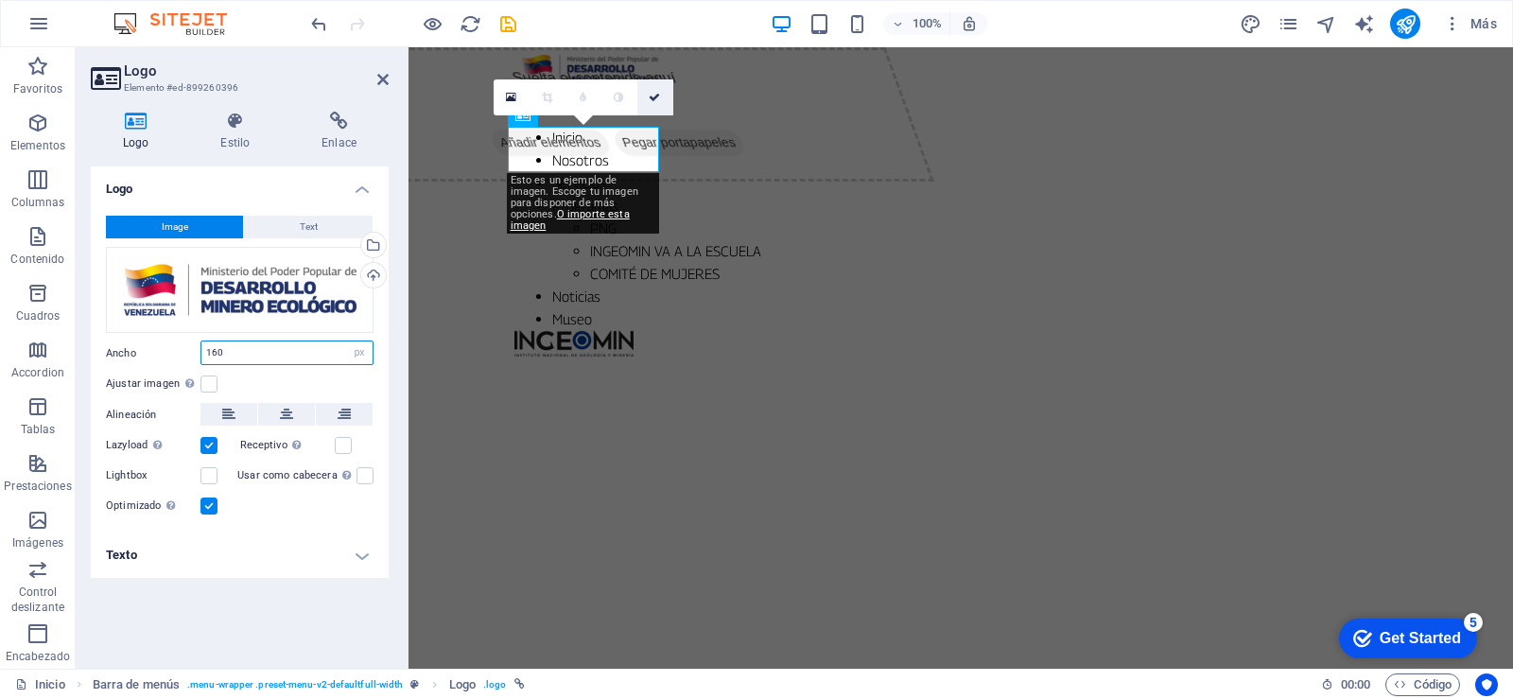
type input "160"
click at [651, 96] on icon at bounding box center [654, 97] width 11 height 11
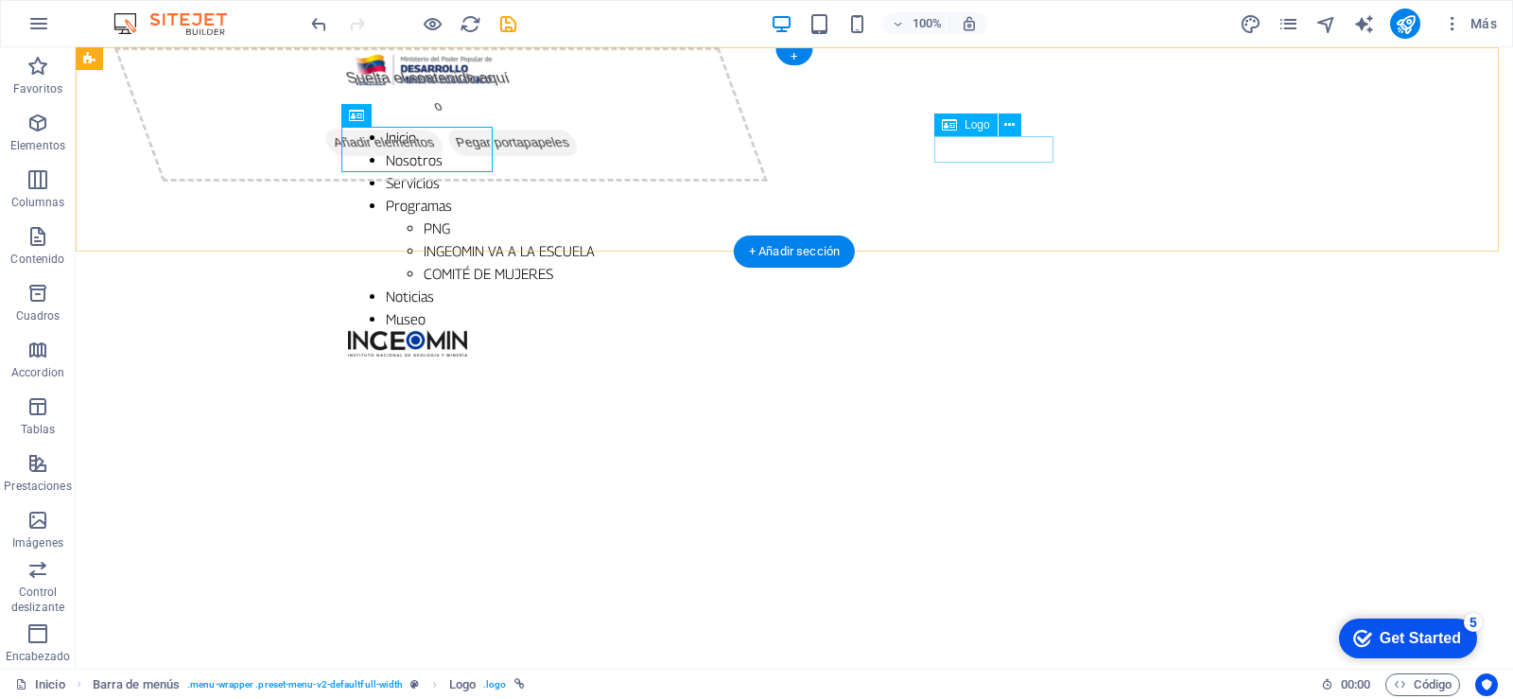
click at [995, 330] on div at bounding box center [794, 343] width 893 height 26
select select "px"
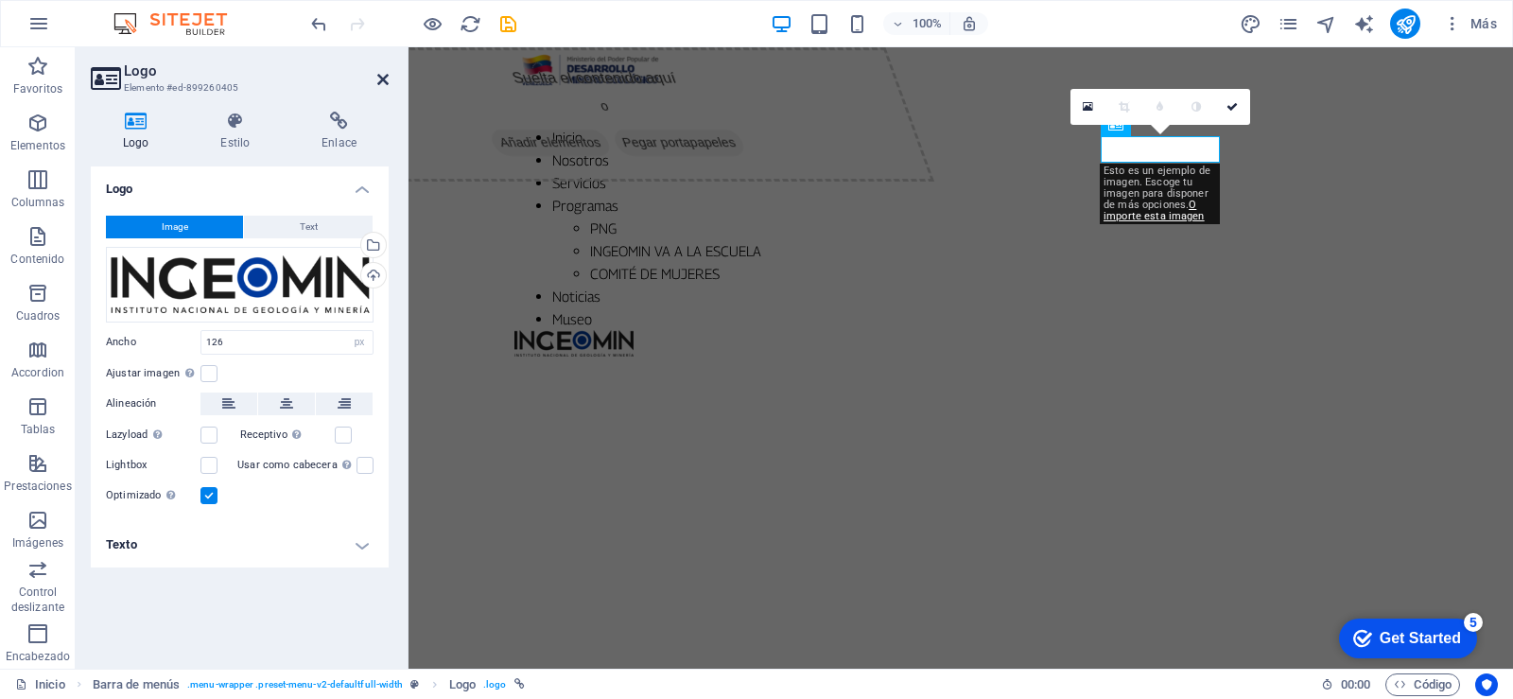
click at [380, 77] on icon at bounding box center [382, 79] width 11 height 15
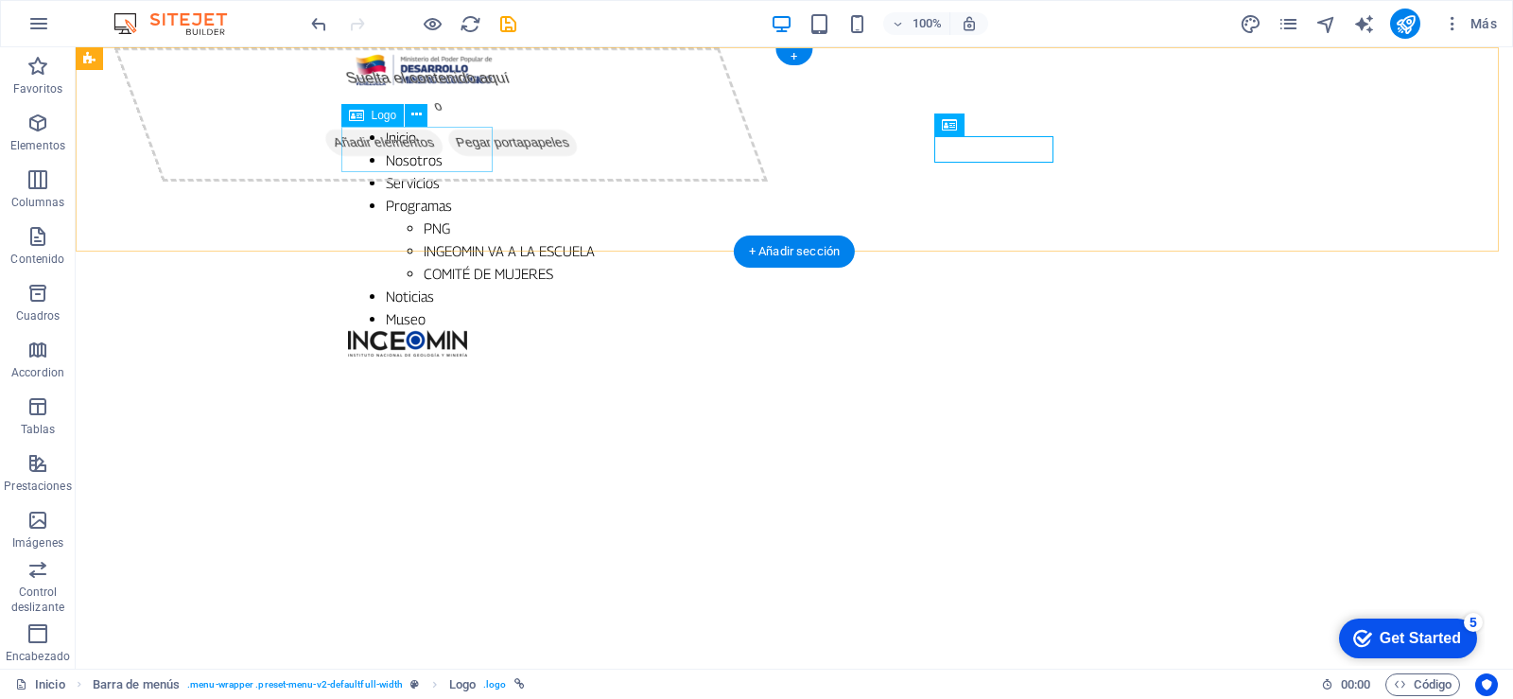
click at [418, 93] on div at bounding box center [794, 69] width 893 height 45
select select "px"
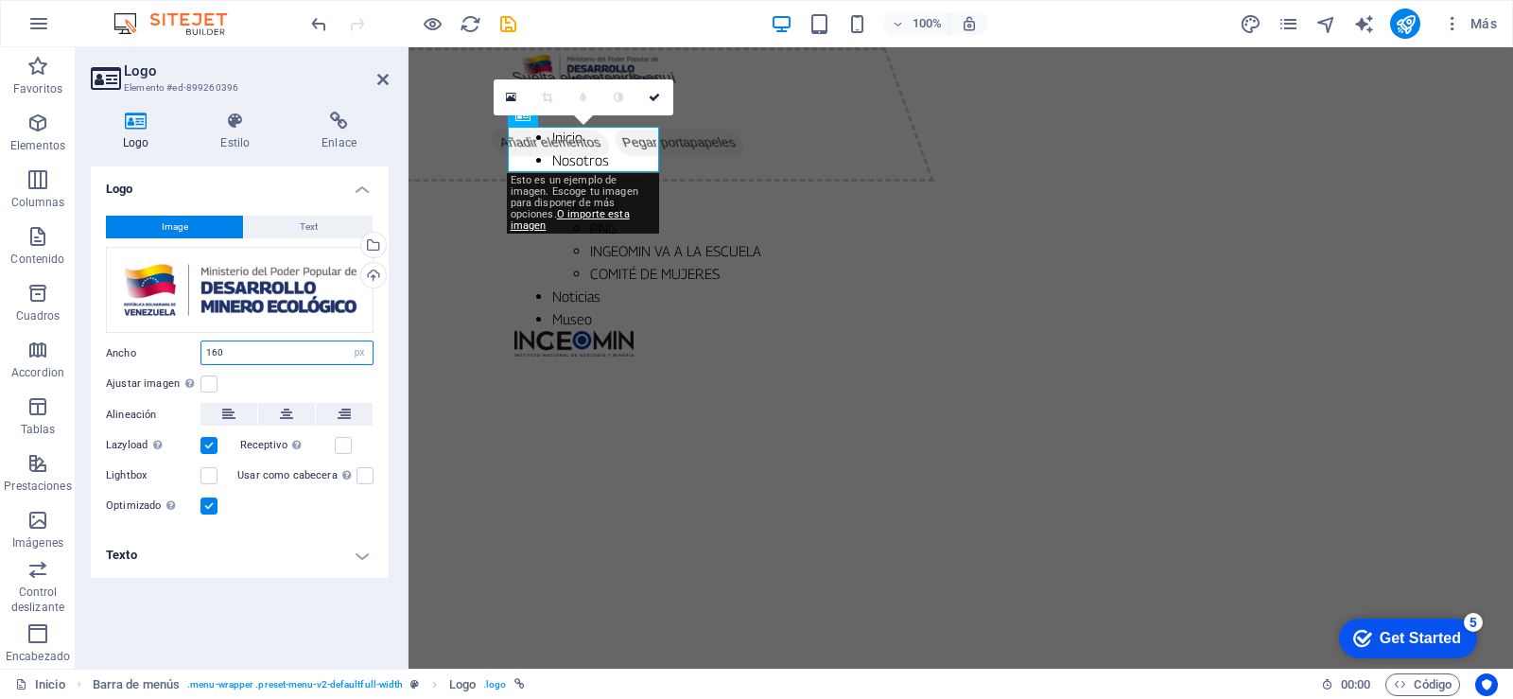
click at [231, 357] on input "160" at bounding box center [286, 352] width 171 height 23
type input "150"
click at [504, 23] on icon "save" at bounding box center [508, 24] width 22 height 22
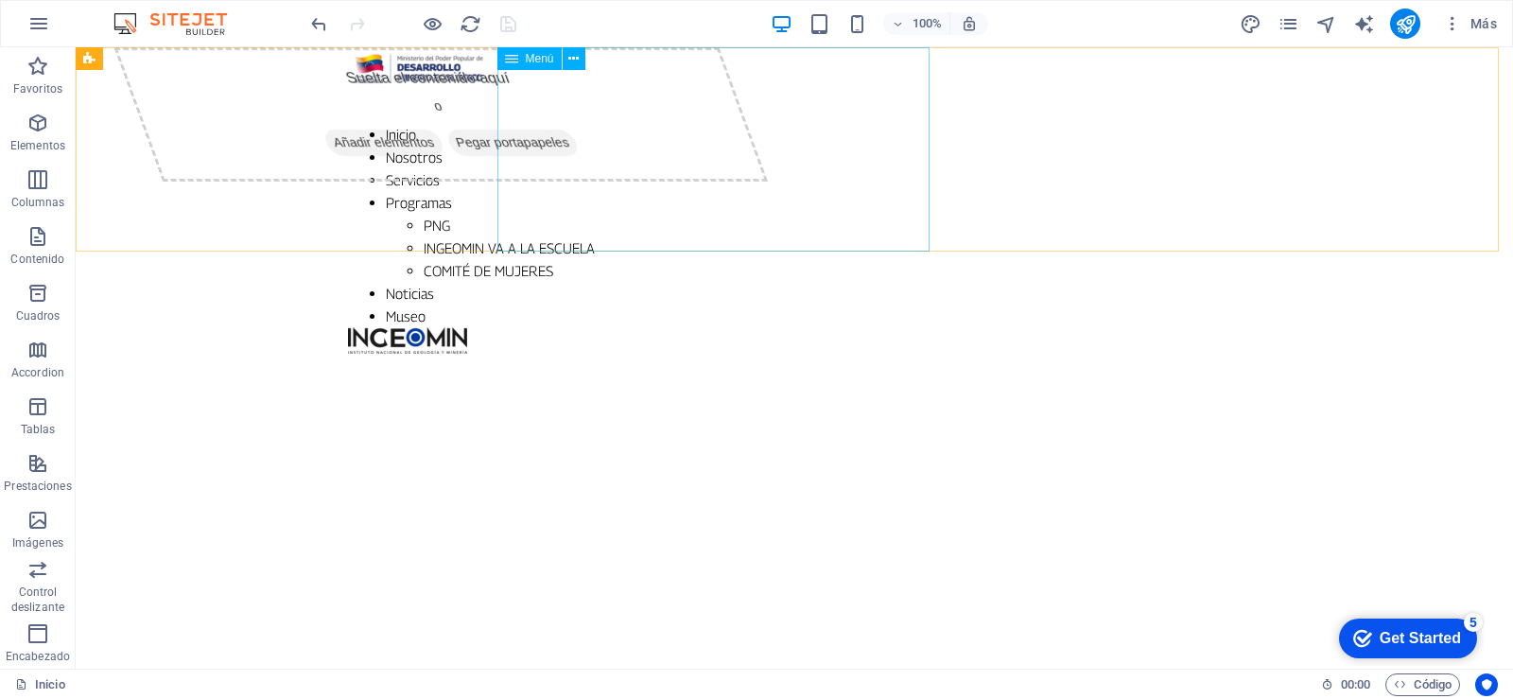
click at [521, 61] on div "Menú" at bounding box center [529, 58] width 64 height 23
select select
select select "1"
select select
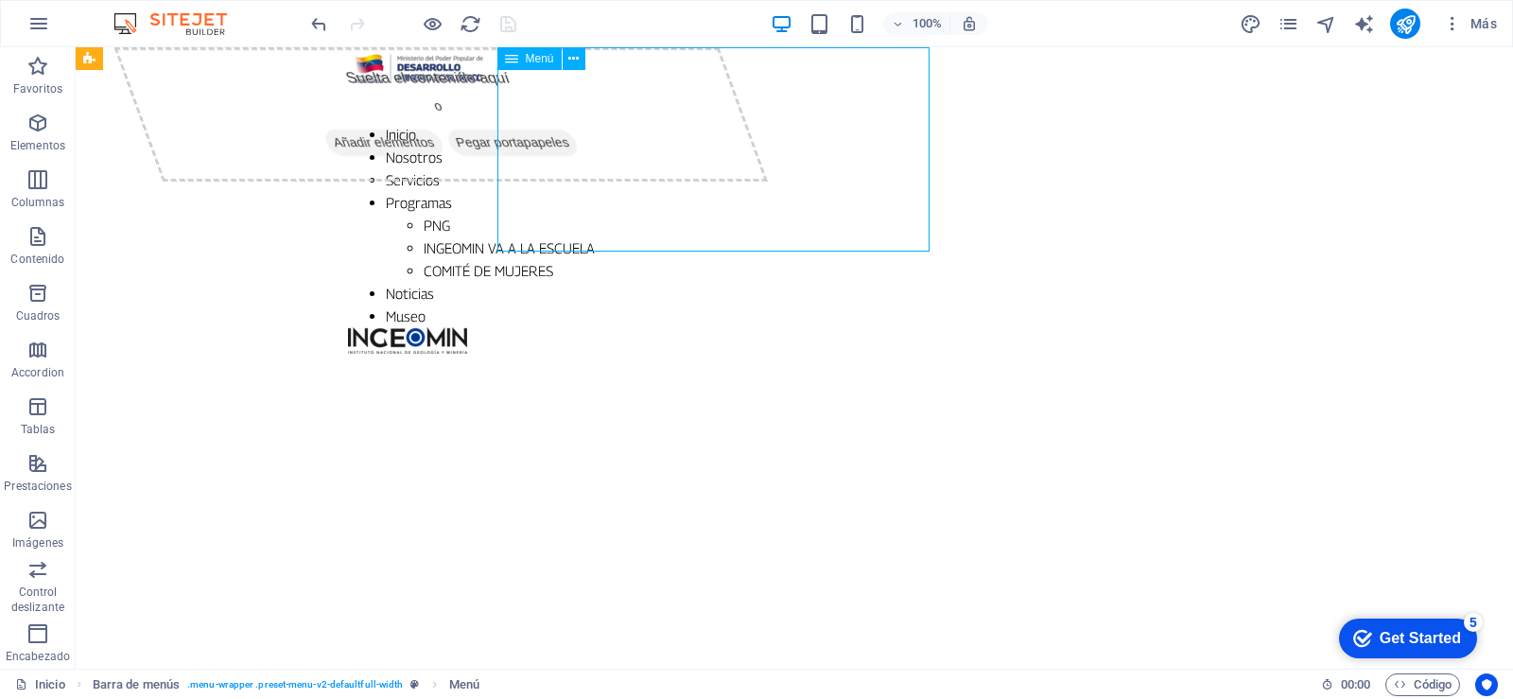
select select "2"
select select
select select "3"
select select
select select "4"
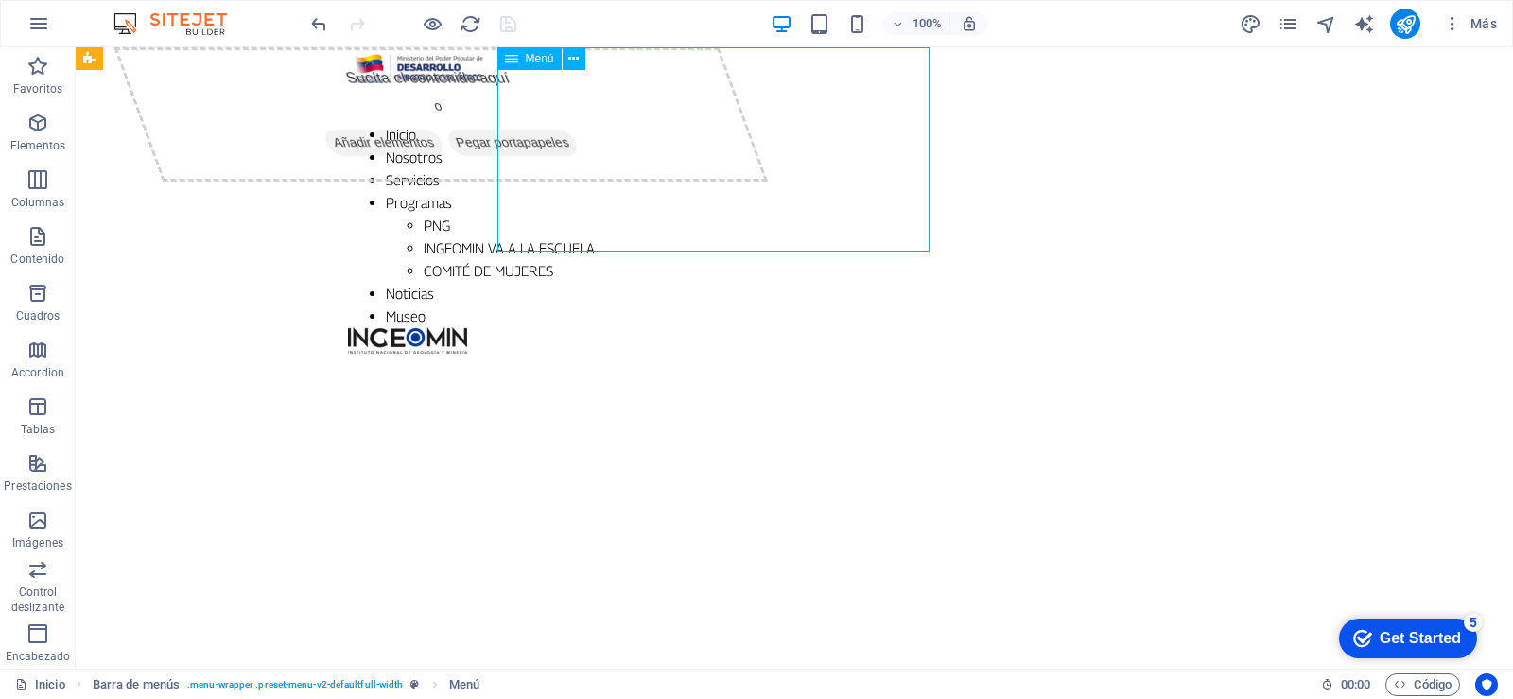
select select
select select "5"
select select
select select "6"
select select
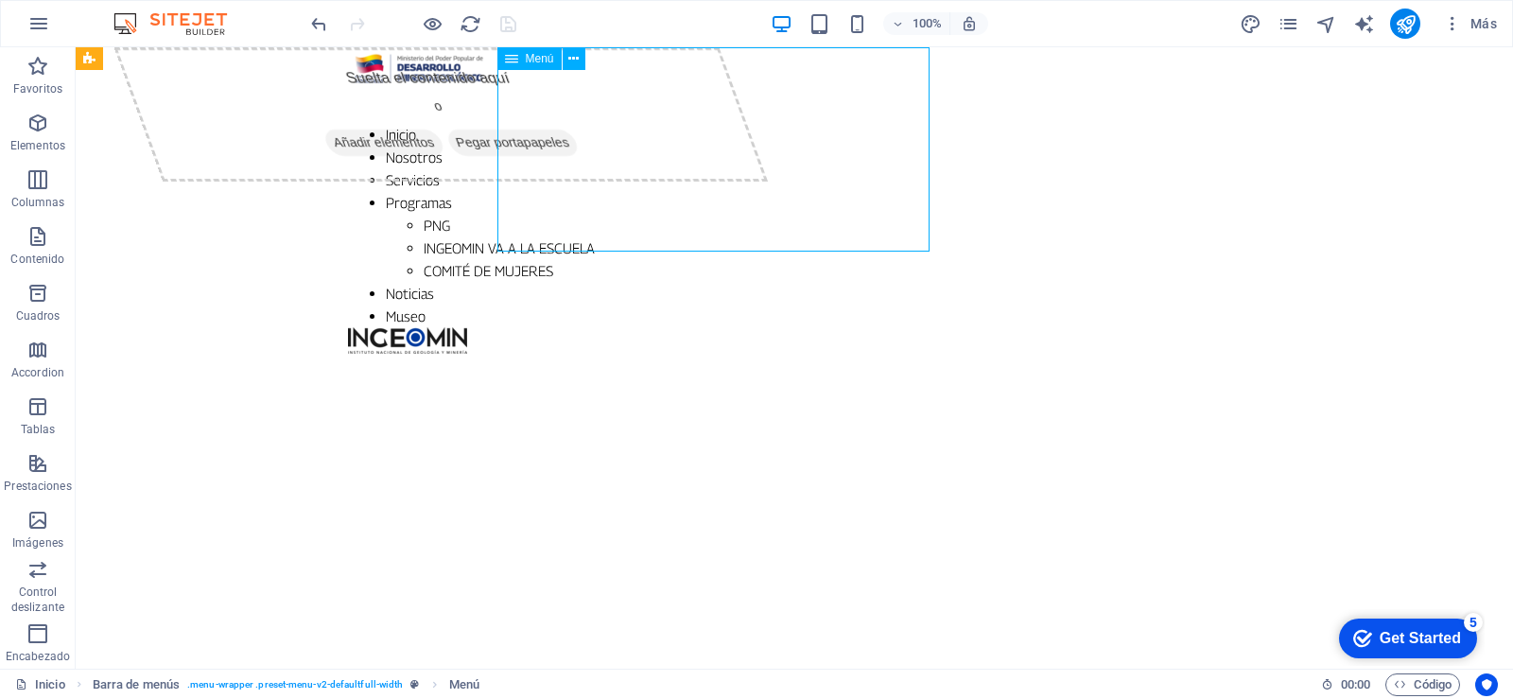
select select "7"
select select
select select "8"
select select
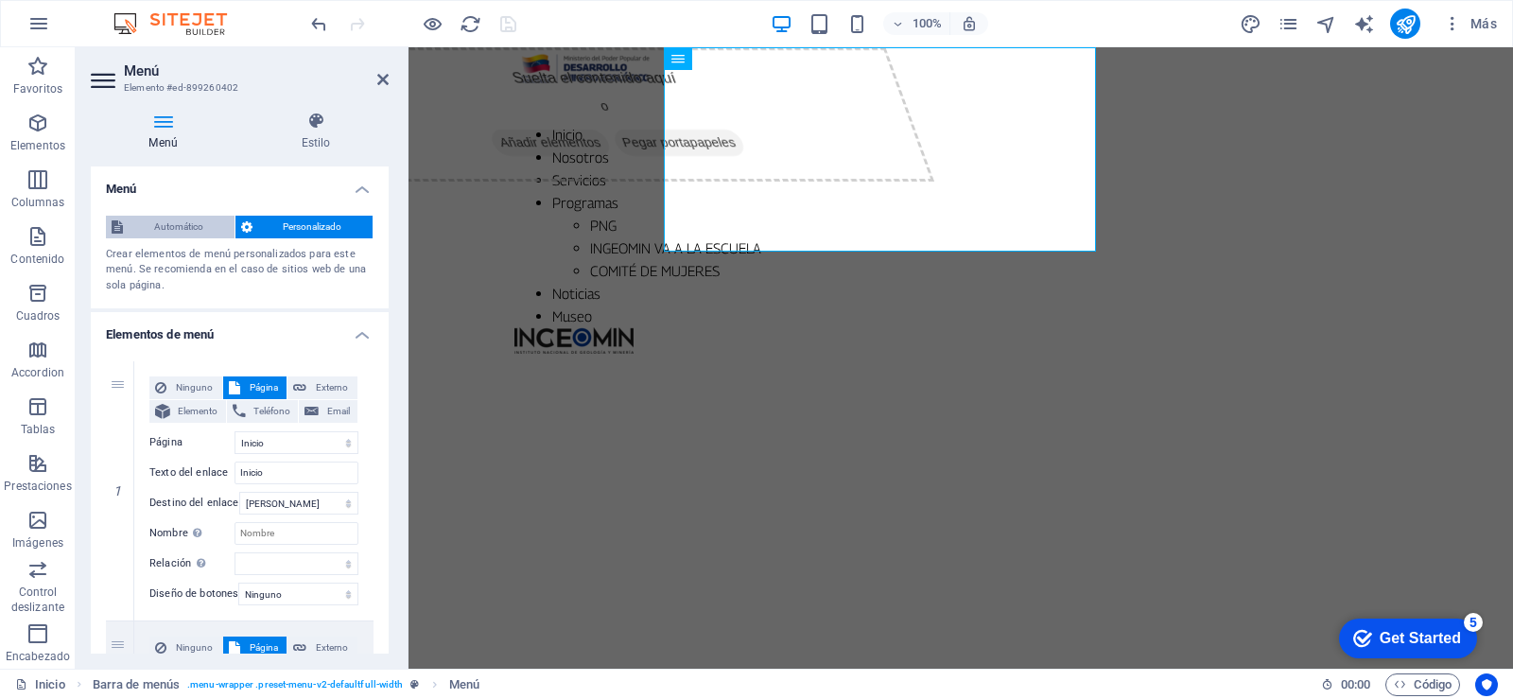
click at [189, 223] on span "Automático" at bounding box center [179, 227] width 100 height 23
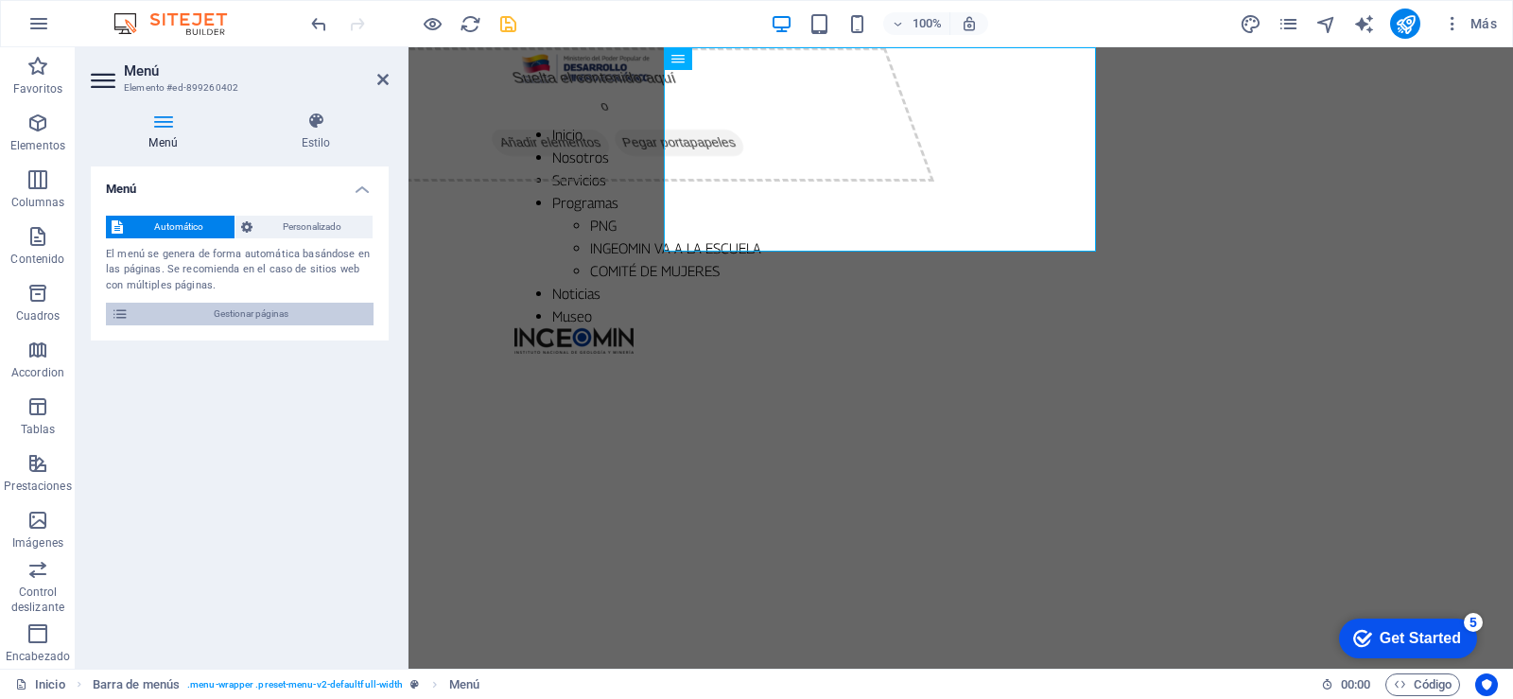
click at [233, 314] on span "Gestionar páginas" at bounding box center [251, 314] width 234 height 23
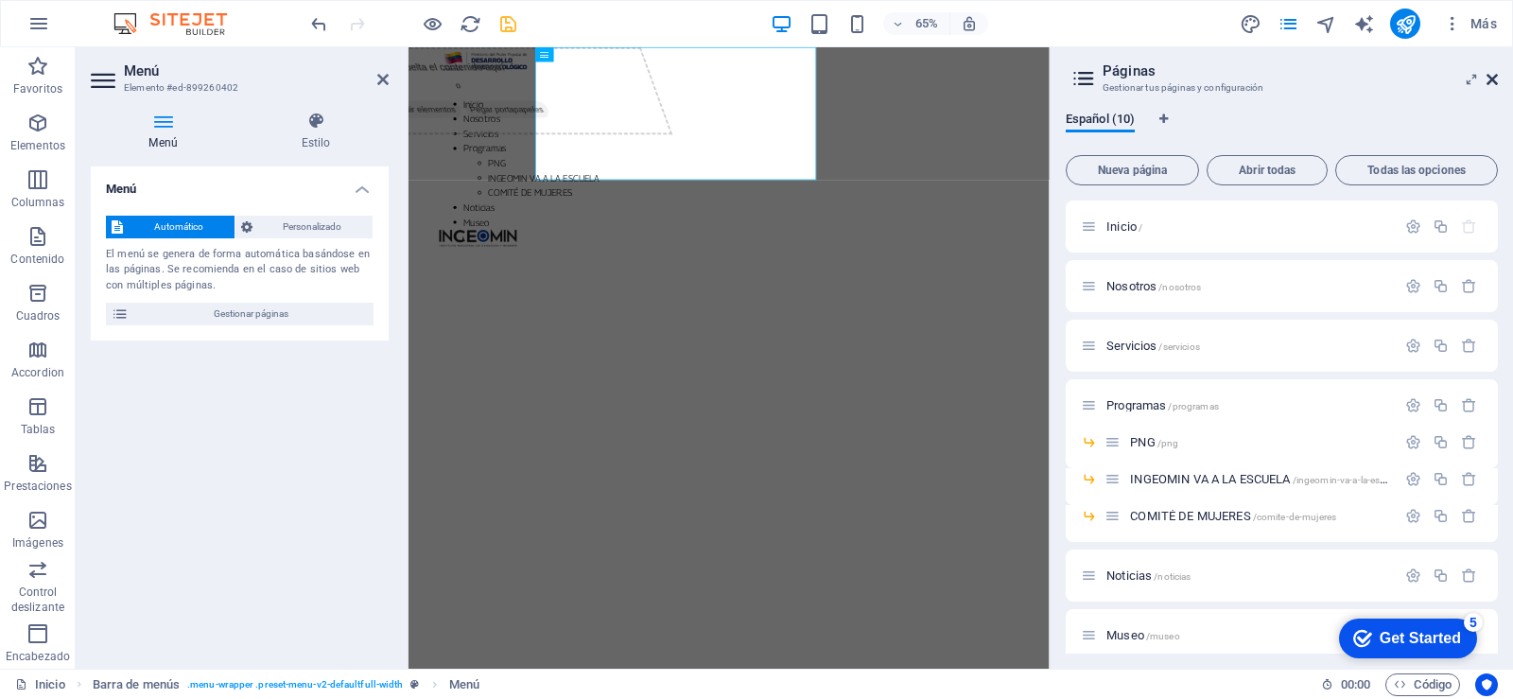
click at [1495, 76] on icon at bounding box center [1491, 79] width 11 height 15
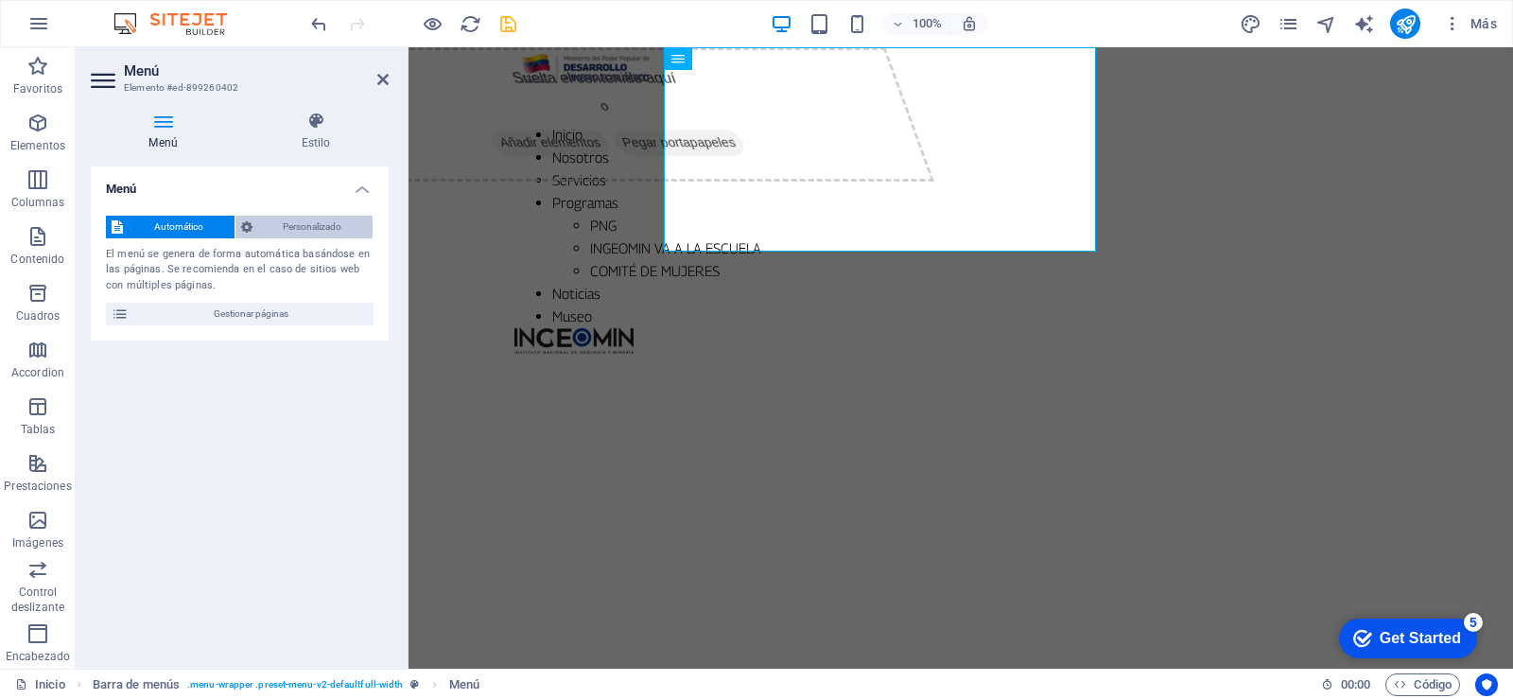
click at [298, 229] on span "Personalizado" at bounding box center [313, 227] width 110 height 23
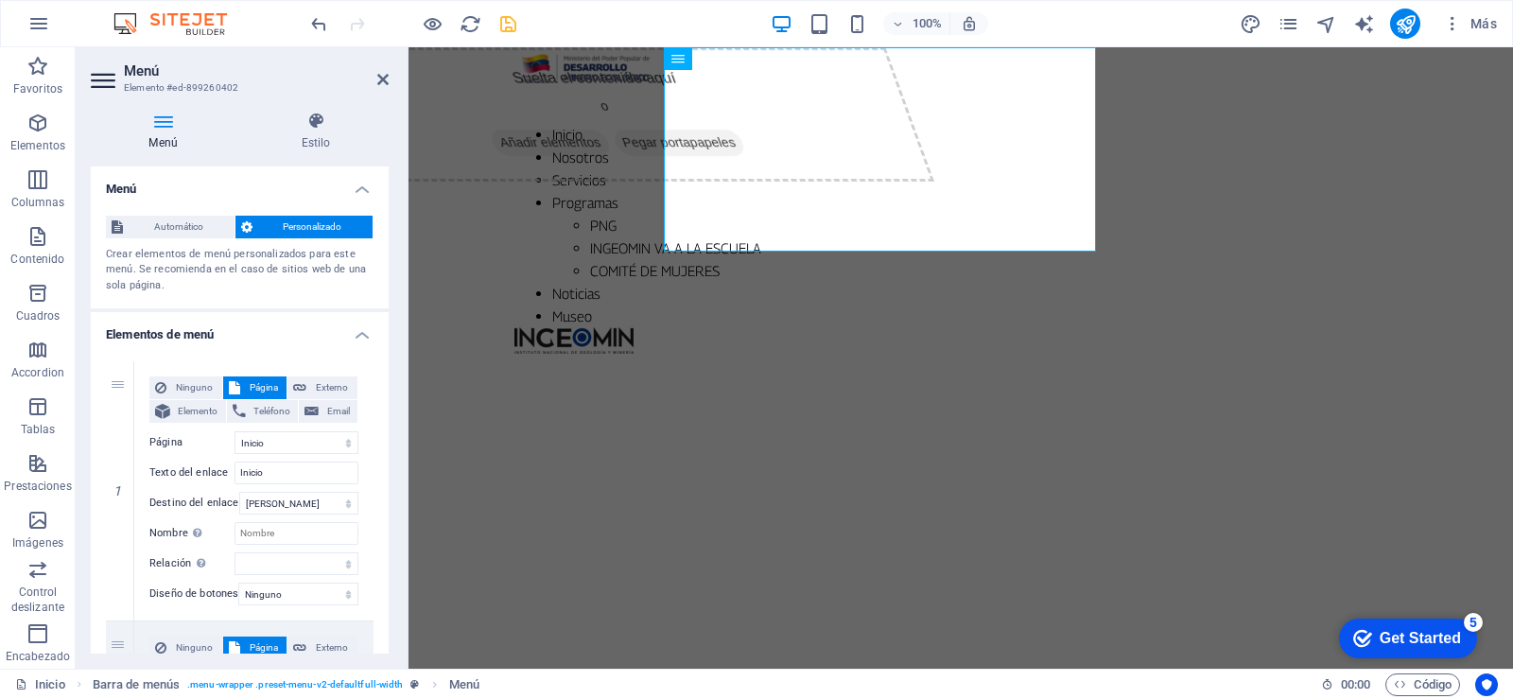
click at [374, 80] on header "Menú Elemento #ed-899260402" at bounding box center [240, 71] width 298 height 49
click at [381, 78] on icon at bounding box center [382, 79] width 11 height 15
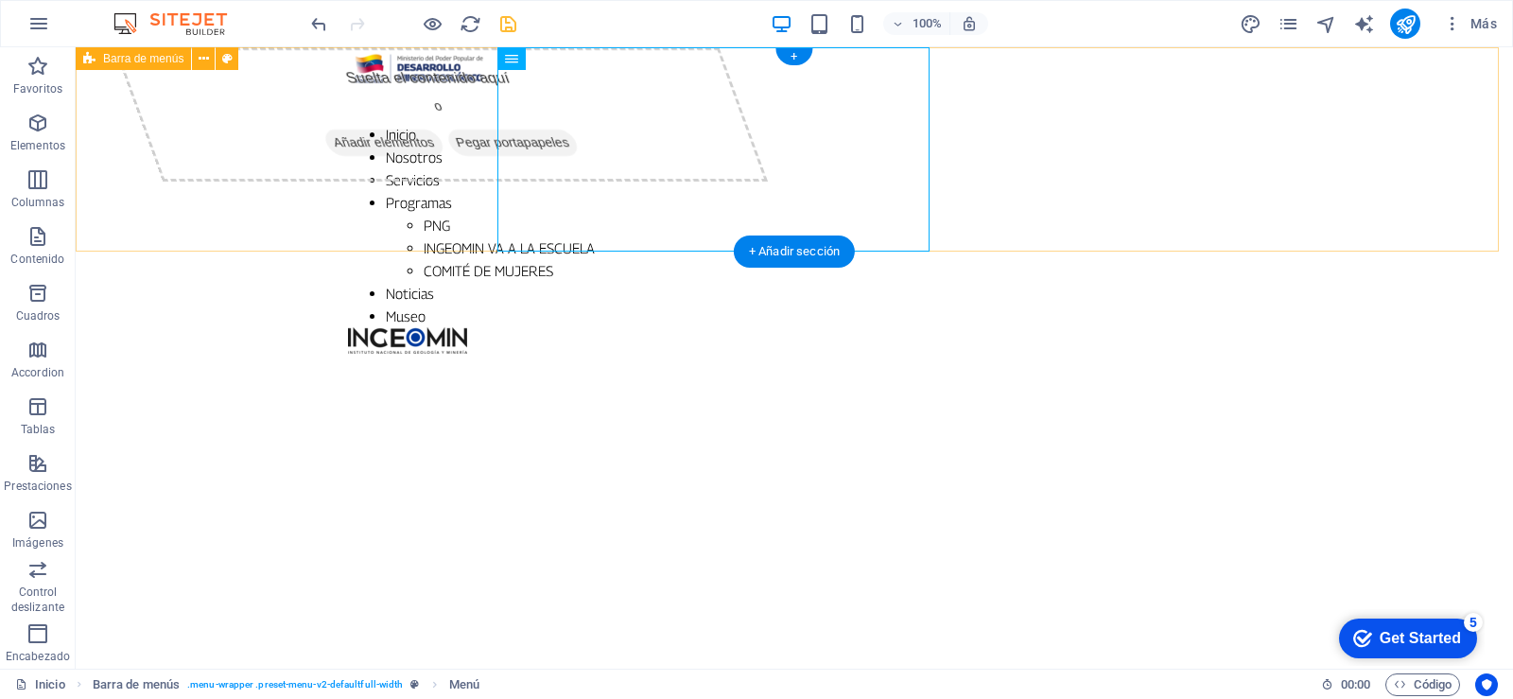
click at [135, 93] on div "Inicio Nosotros Servicios Programas PNG INGEOMIN VA A LA ESCUELA COMITÉ DE MUJE…" at bounding box center [794, 200] width 1437 height 306
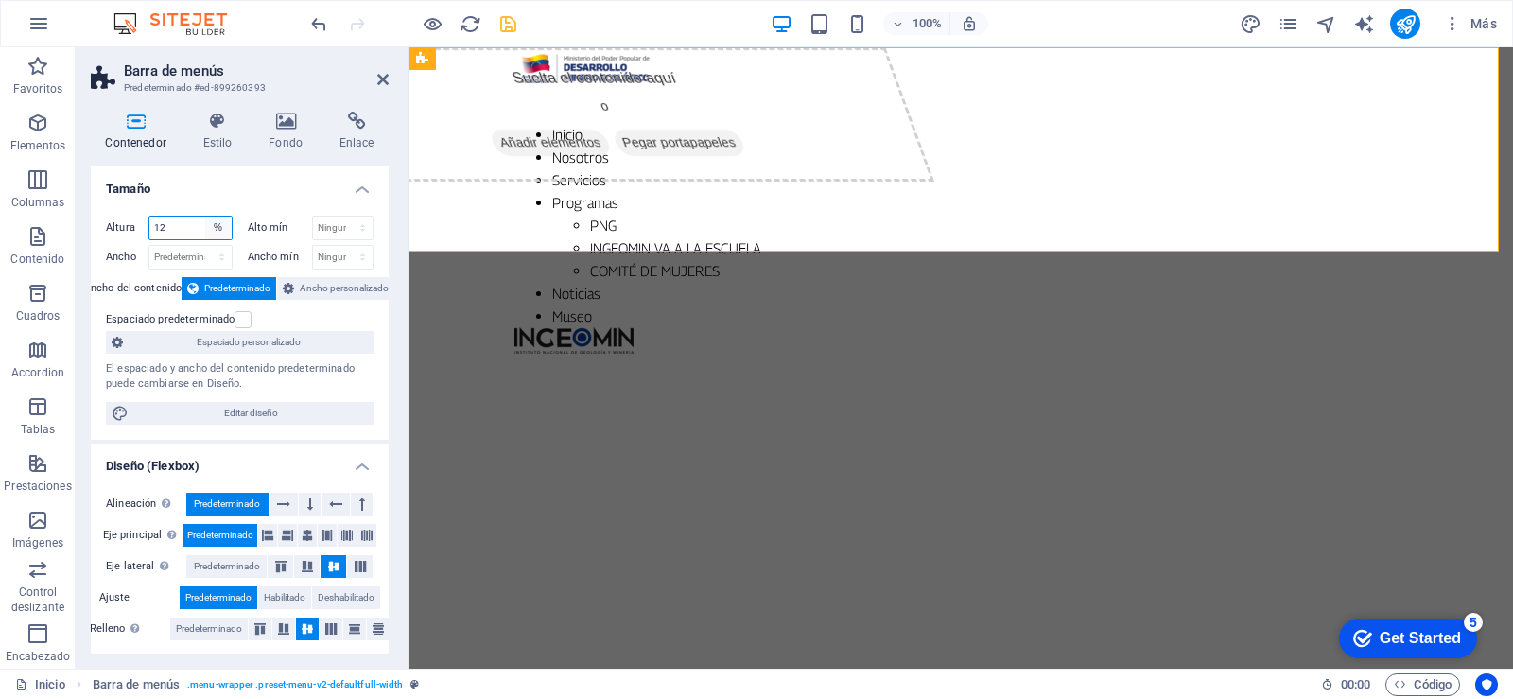
click at [216, 224] on select "Predeterminado px rem % vh vw" at bounding box center [218, 228] width 26 height 23
select select "default"
click at [205, 217] on select "Predeterminado px rem % vh vw" at bounding box center [218, 228] width 26 height 23
select select "DISABLED_OPTION_VALUE"
click at [381, 76] on icon at bounding box center [382, 79] width 11 height 15
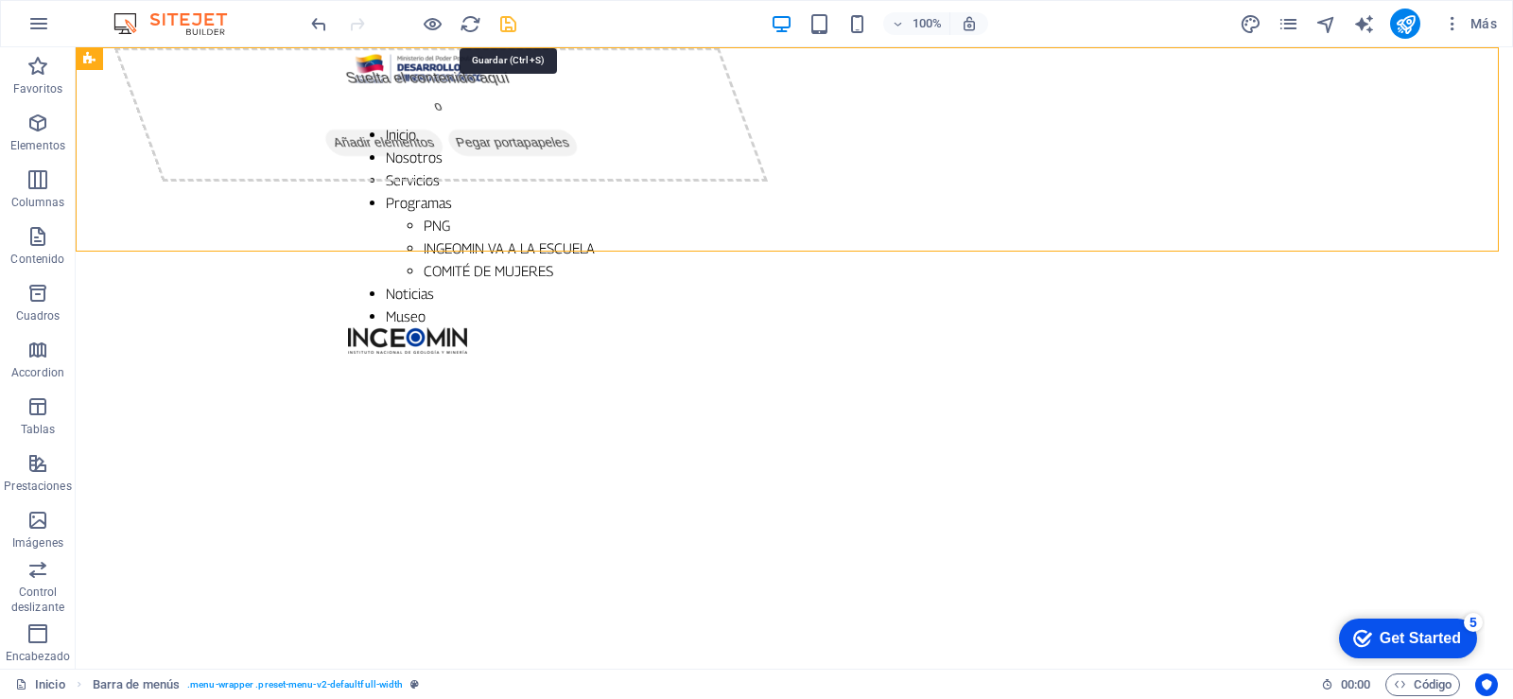
drag, startPoint x: 507, startPoint y: 25, endPoint x: 600, endPoint y: 9, distance: 94.1
click at [507, 25] on icon "save" at bounding box center [508, 24] width 22 height 22
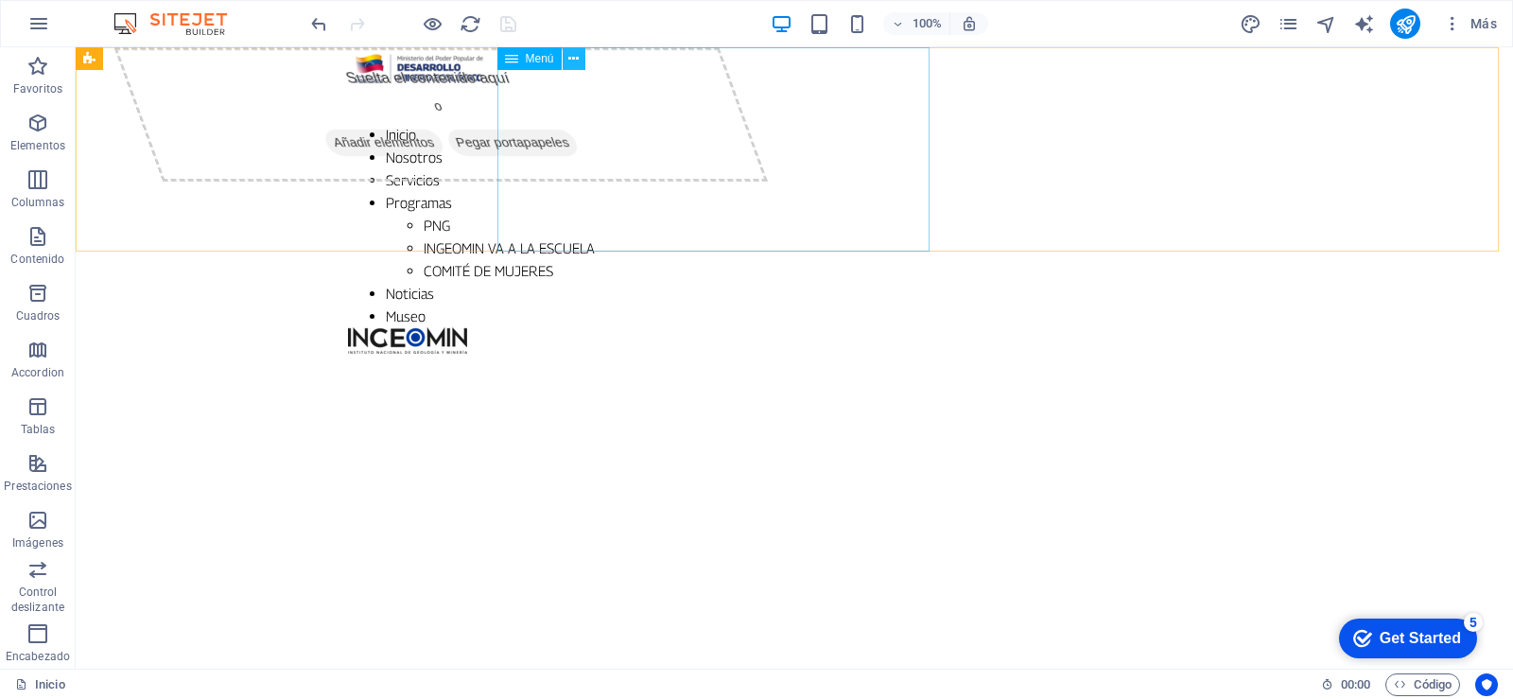
click at [580, 56] on button at bounding box center [574, 58] width 23 height 23
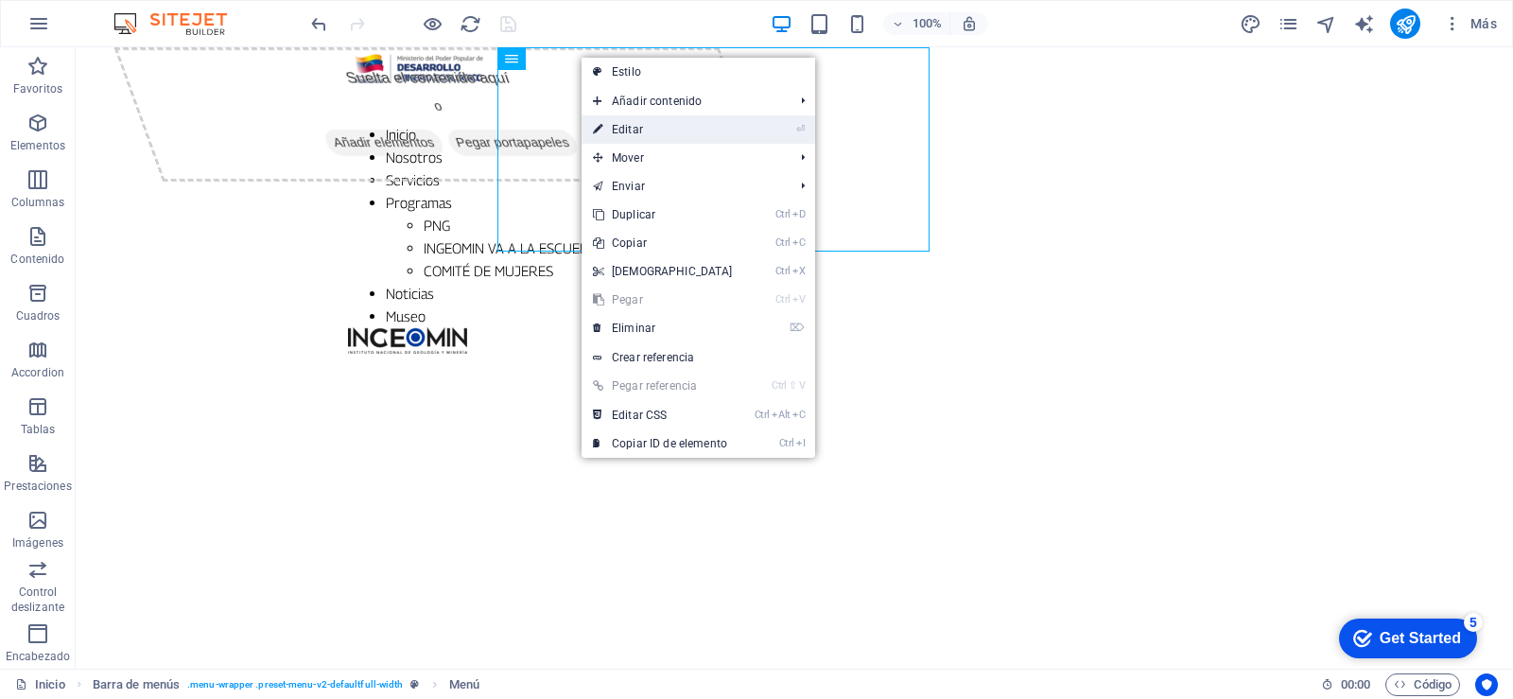
click at [654, 121] on link "⏎ Editar" at bounding box center [663, 129] width 163 height 28
select select
select select "1"
select select
select select "2"
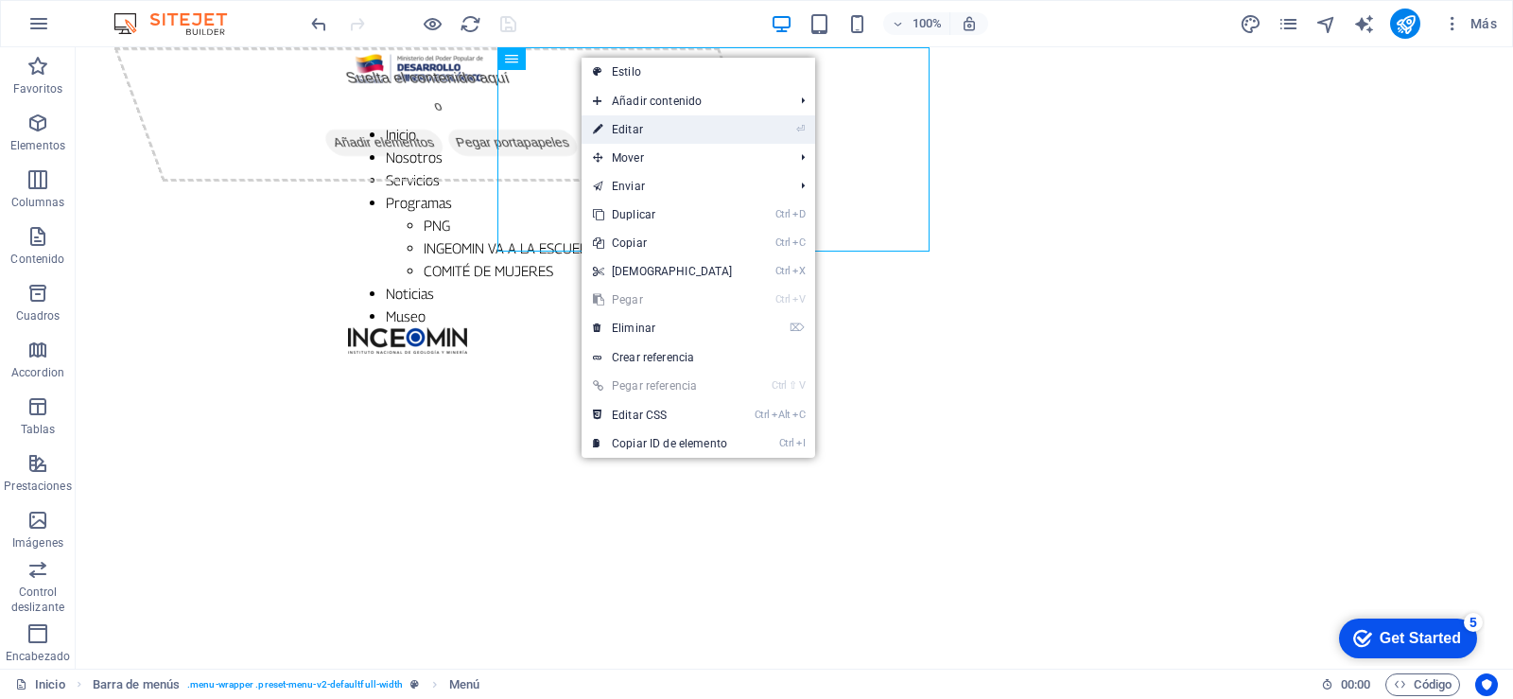
select select
select select "3"
select select
select select "4"
select select
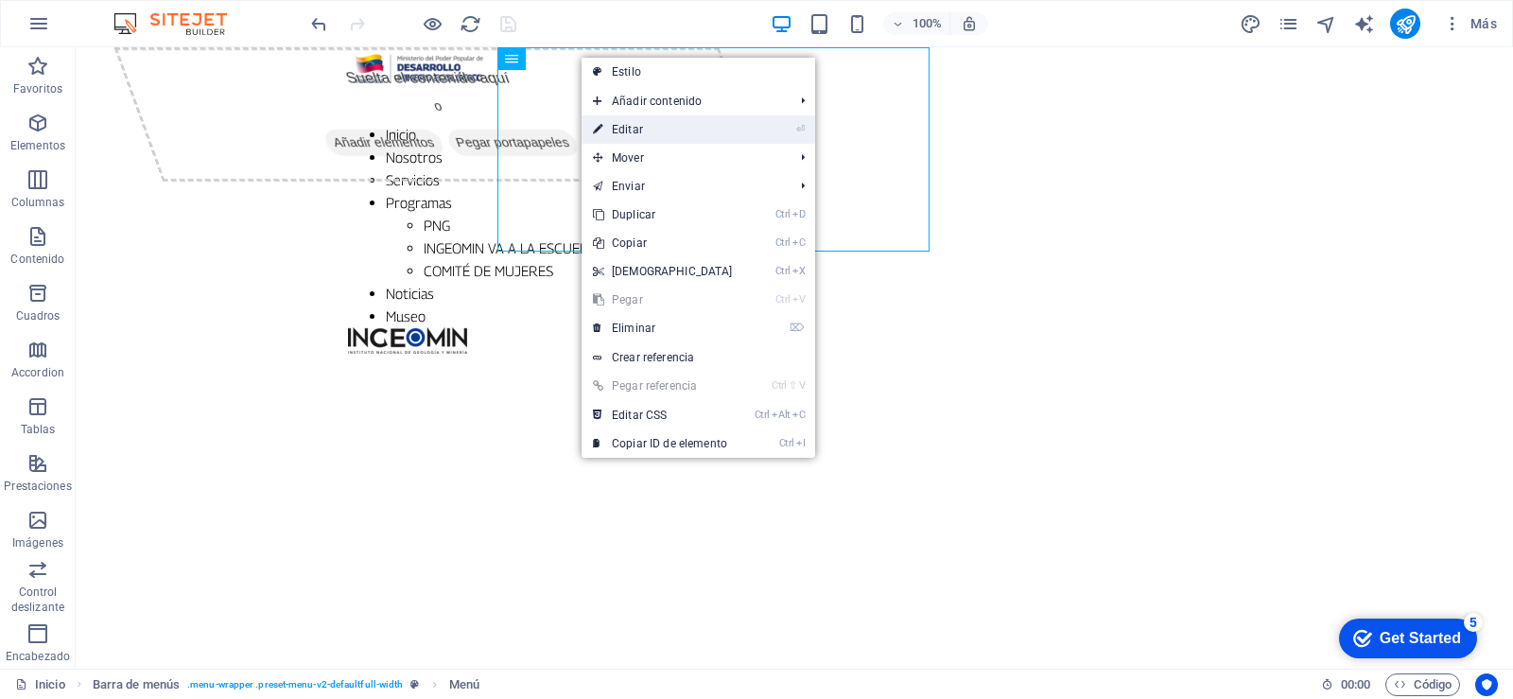
select select "5"
select select
select select "6"
select select
select select "7"
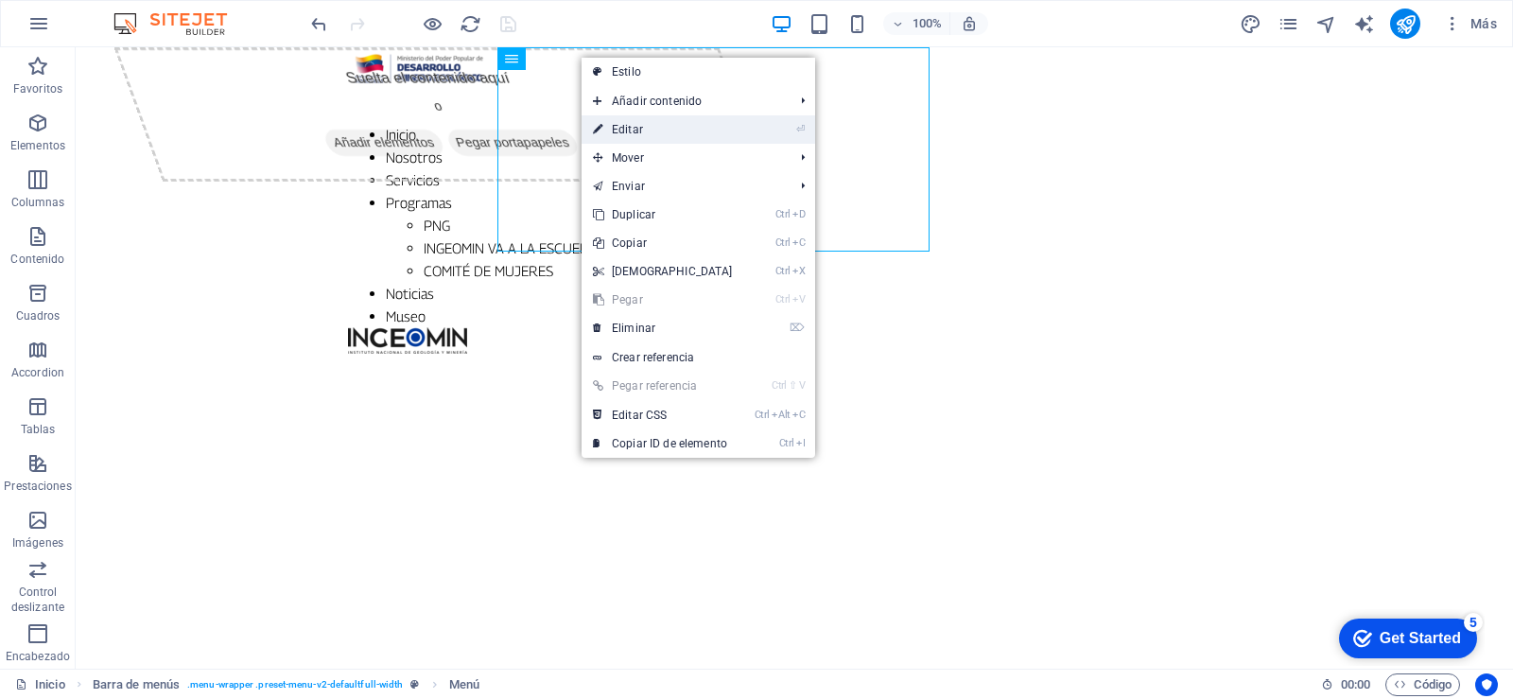
select select
select select "8"
select select
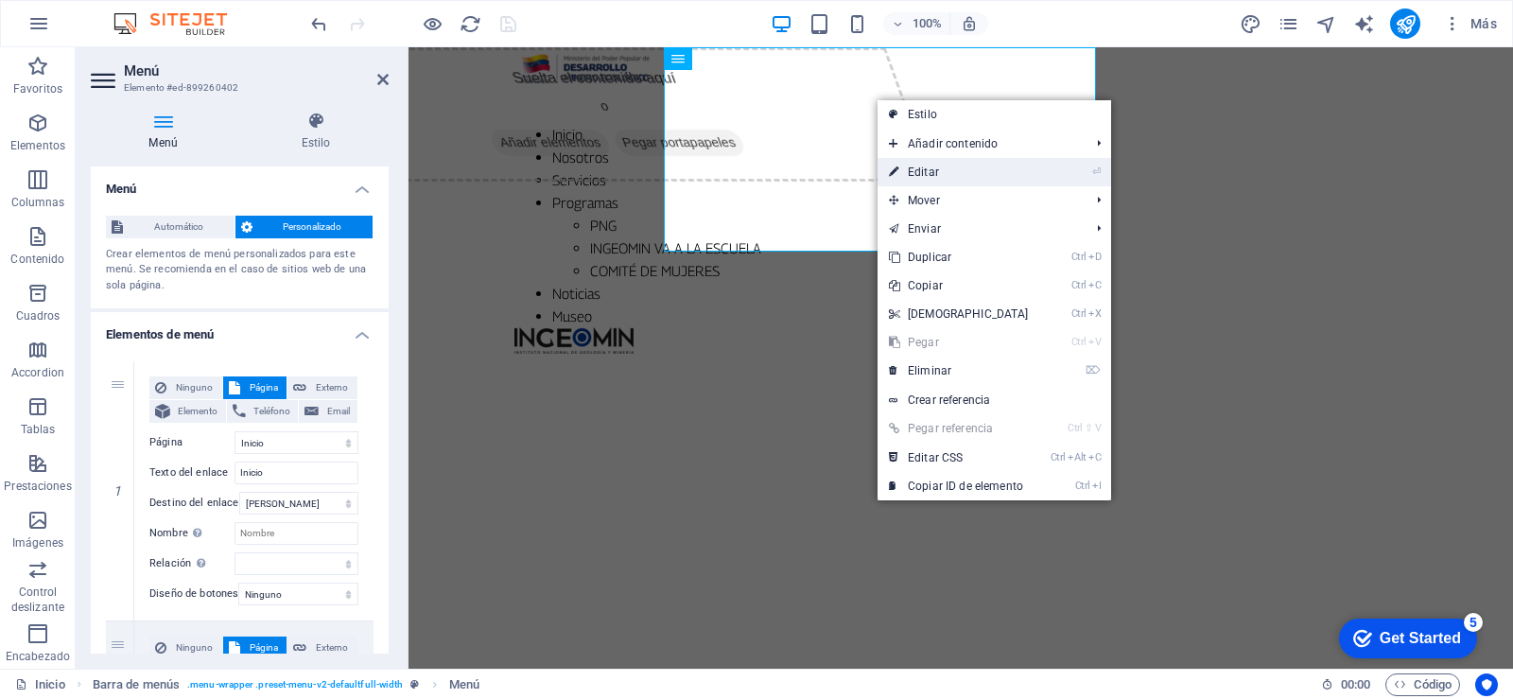
click at [931, 170] on link "⏎ Editar" at bounding box center [959, 172] width 163 height 28
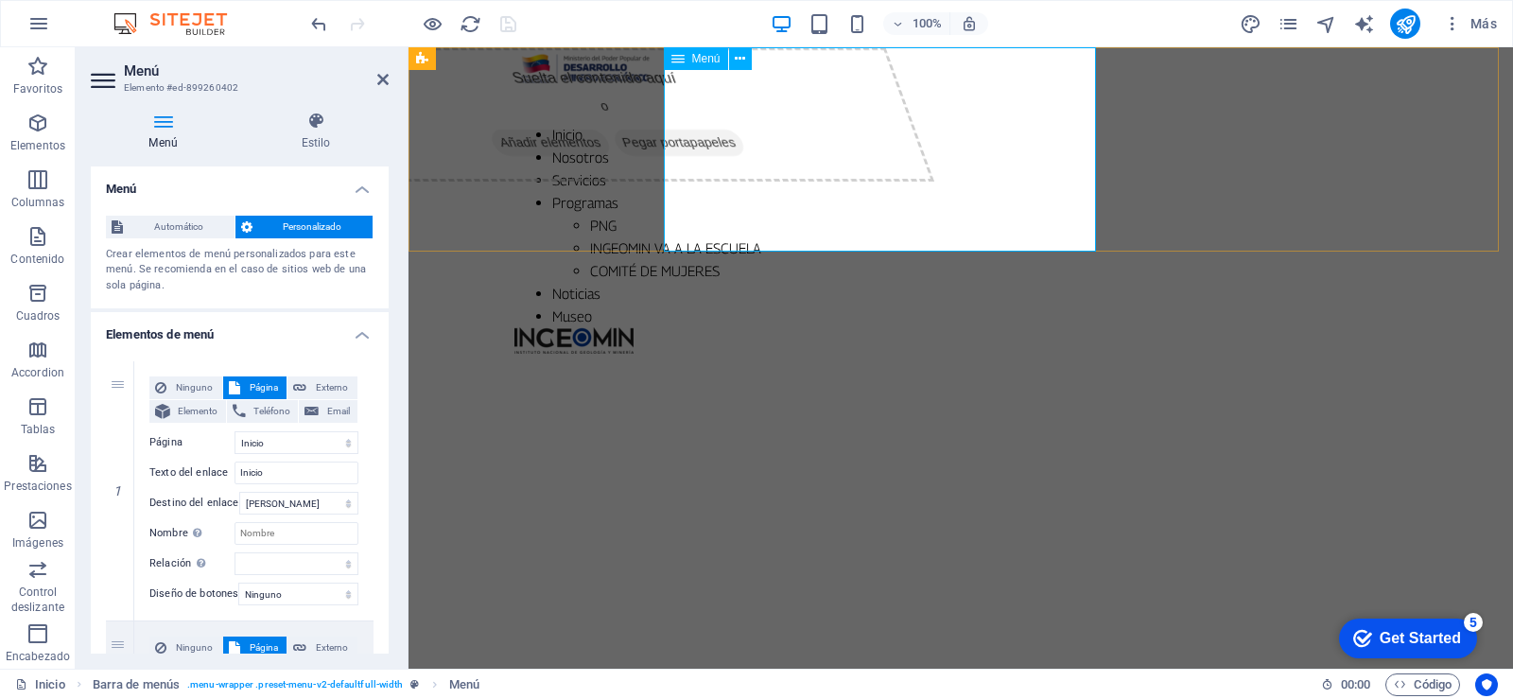
click at [707, 63] on span "Menú" at bounding box center [706, 58] width 28 height 11
click at [714, 60] on span "Menú" at bounding box center [706, 58] width 28 height 11
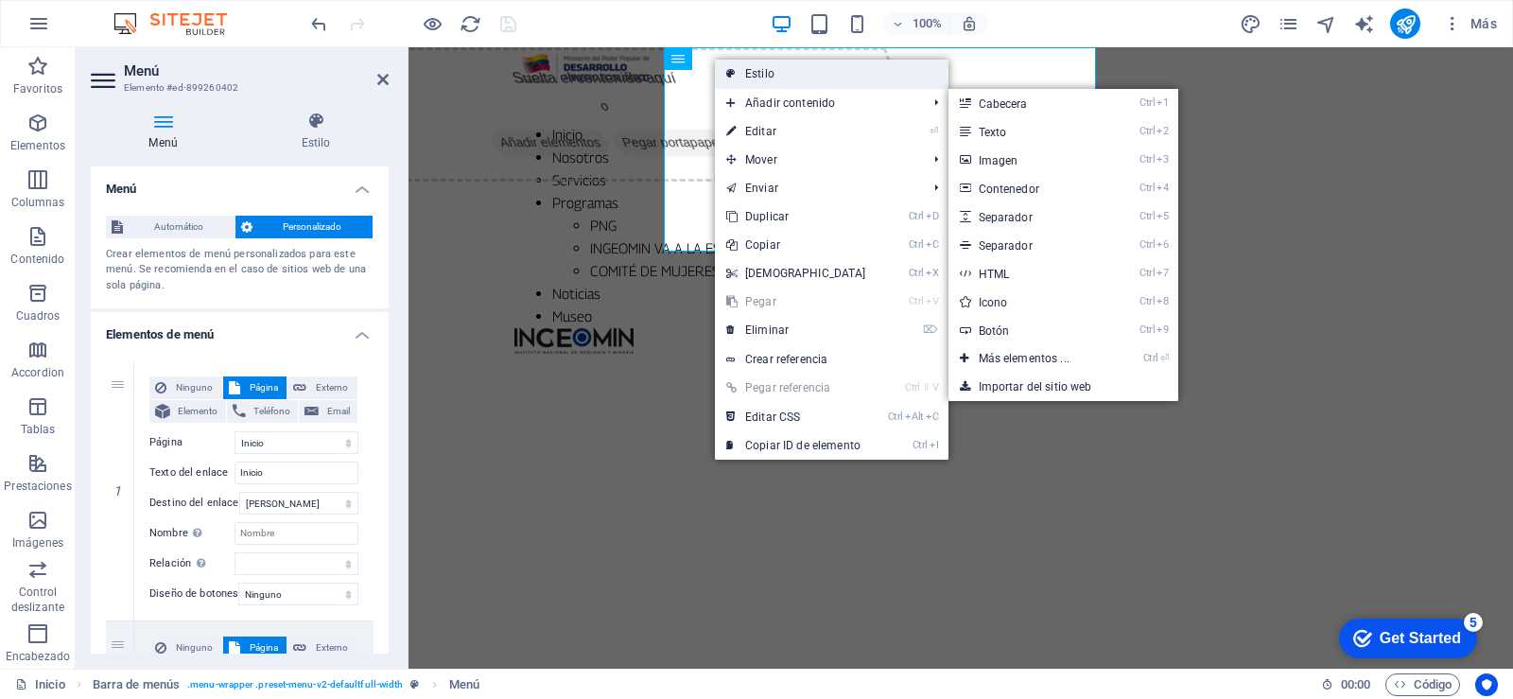
click at [770, 69] on link "Estilo" at bounding box center [832, 74] width 234 height 28
select select "rem"
select select
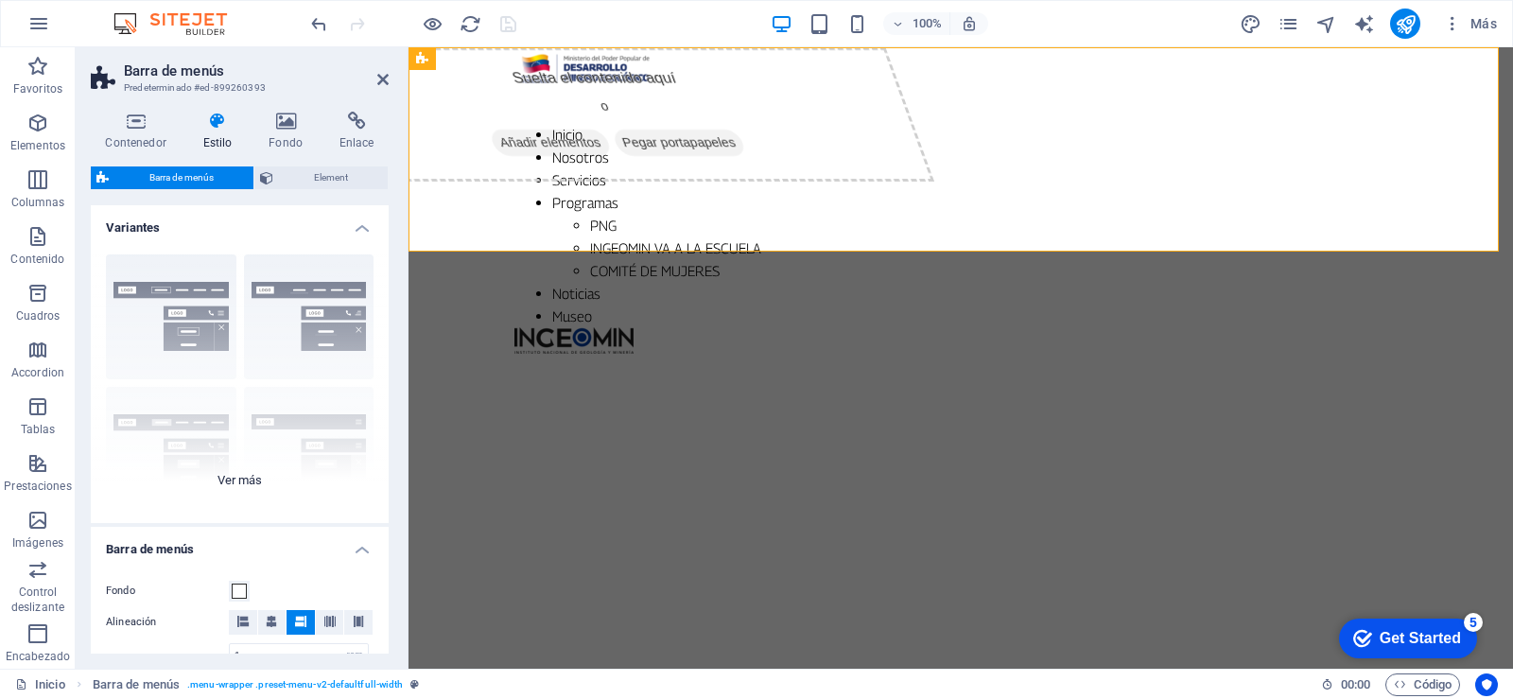
click at [193, 287] on div "Borde Centrado Predeterminado Fijo Loki Desencadenador Ancho XXL" at bounding box center [240, 381] width 298 height 284
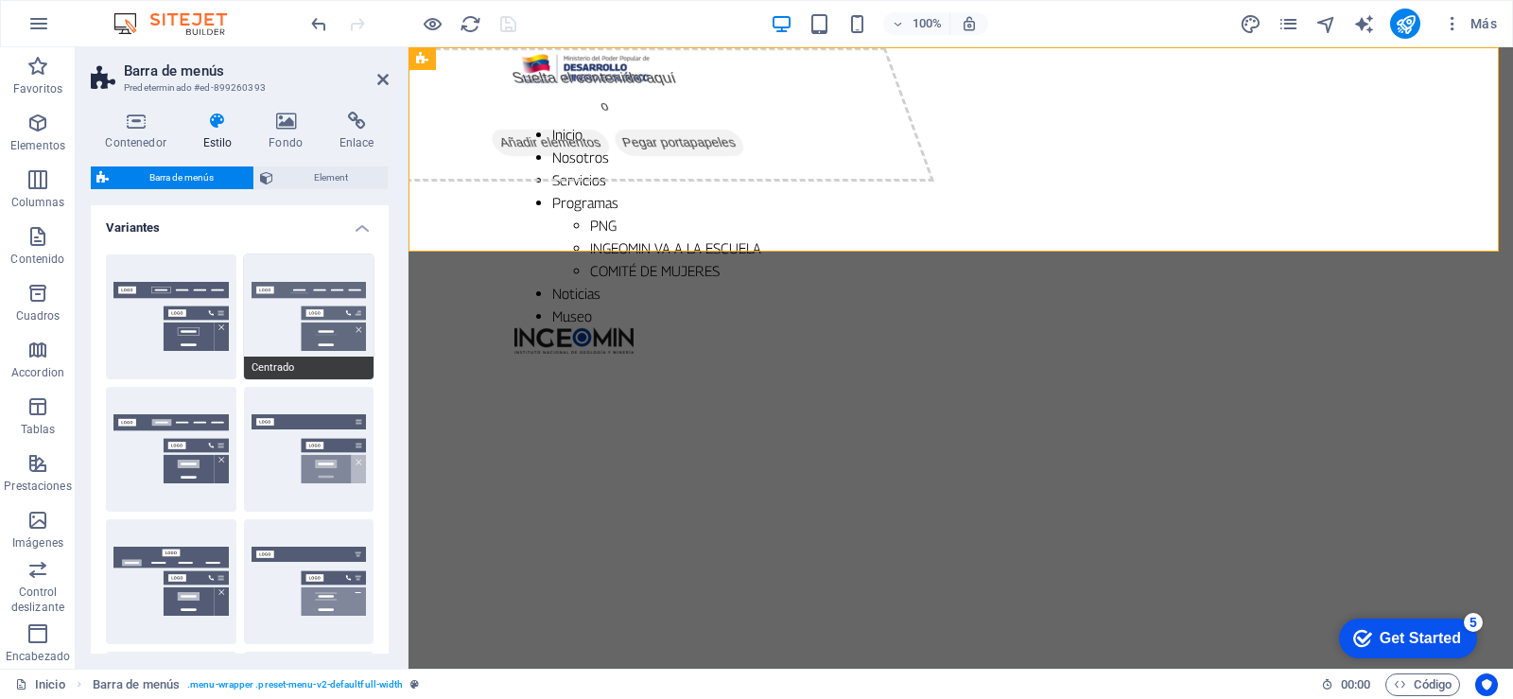
click at [274, 288] on button "Centrado" at bounding box center [309, 316] width 130 height 125
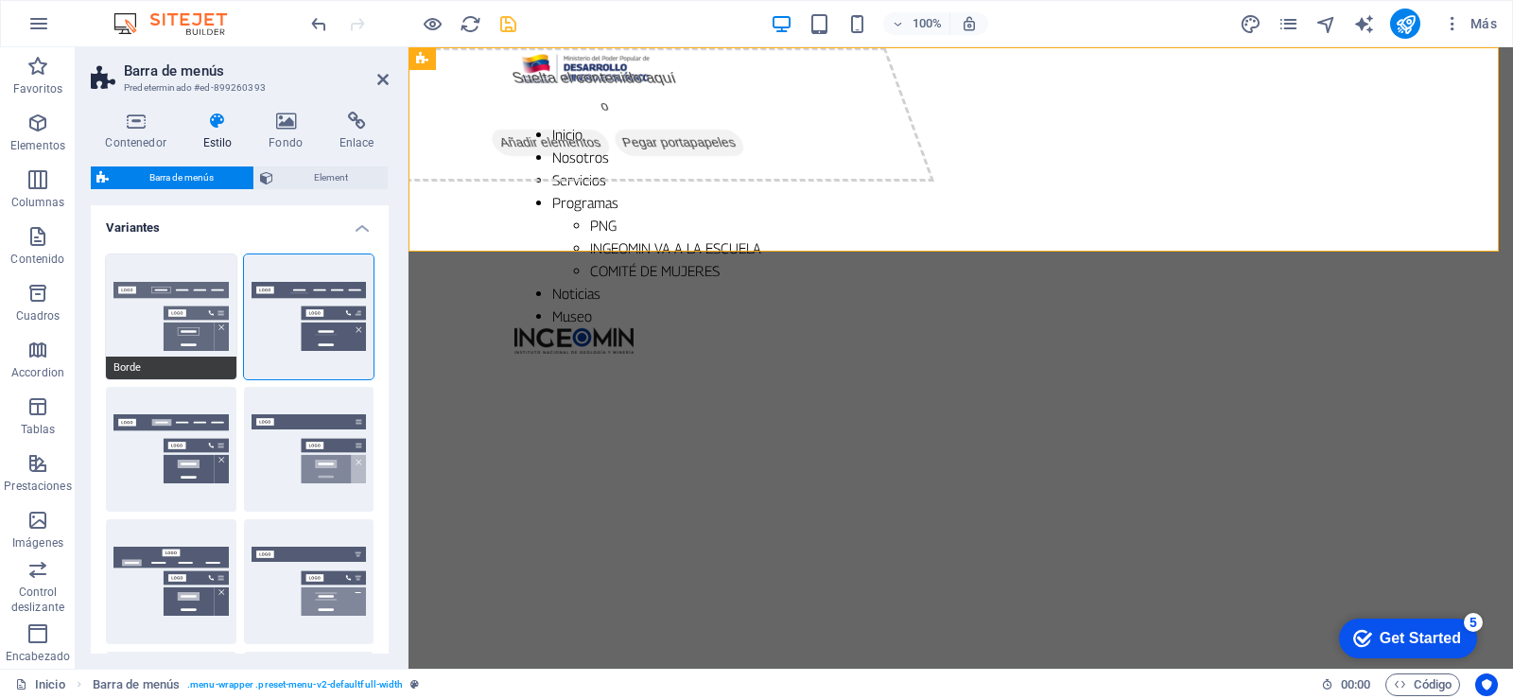
click at [151, 303] on button "Borde" at bounding box center [171, 316] width 130 height 125
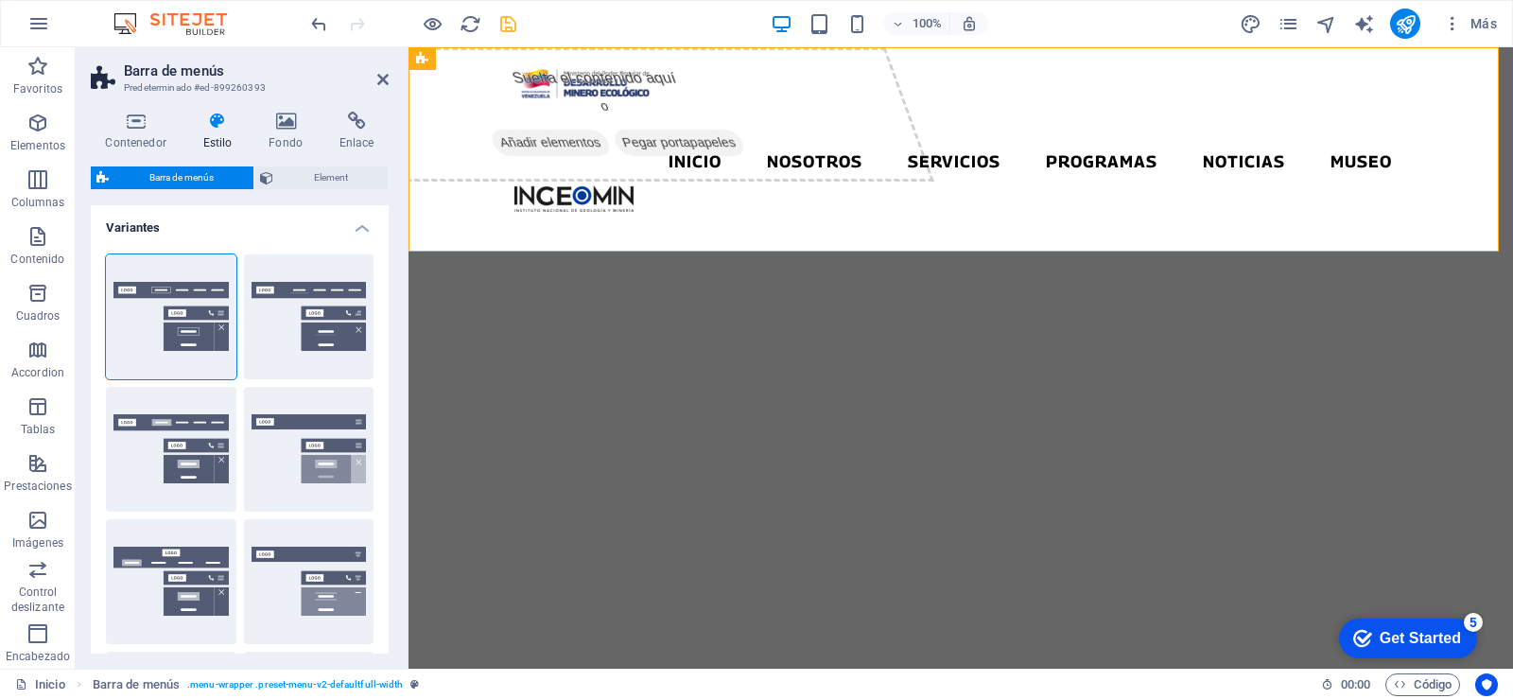
click at [356, 223] on h4 "Variantes" at bounding box center [240, 222] width 298 height 34
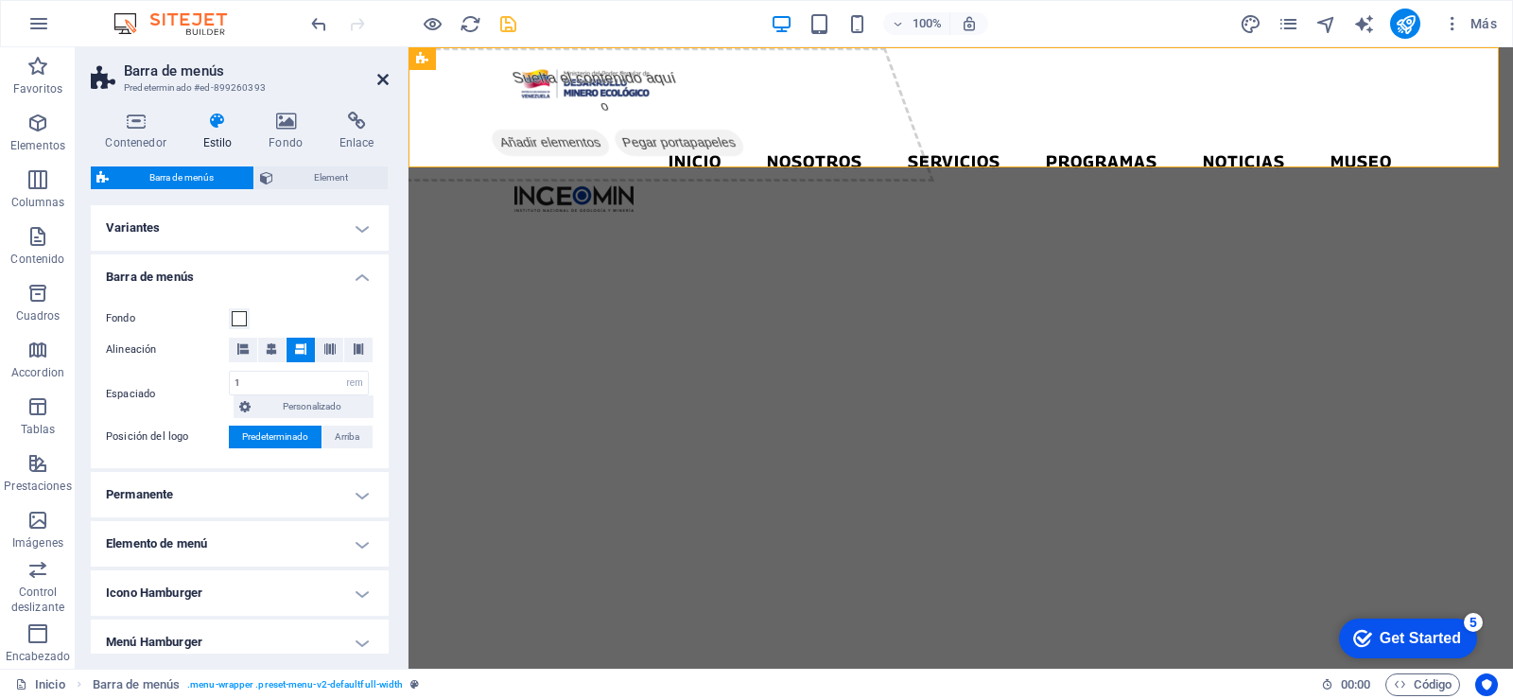
click at [381, 79] on icon at bounding box center [382, 79] width 11 height 15
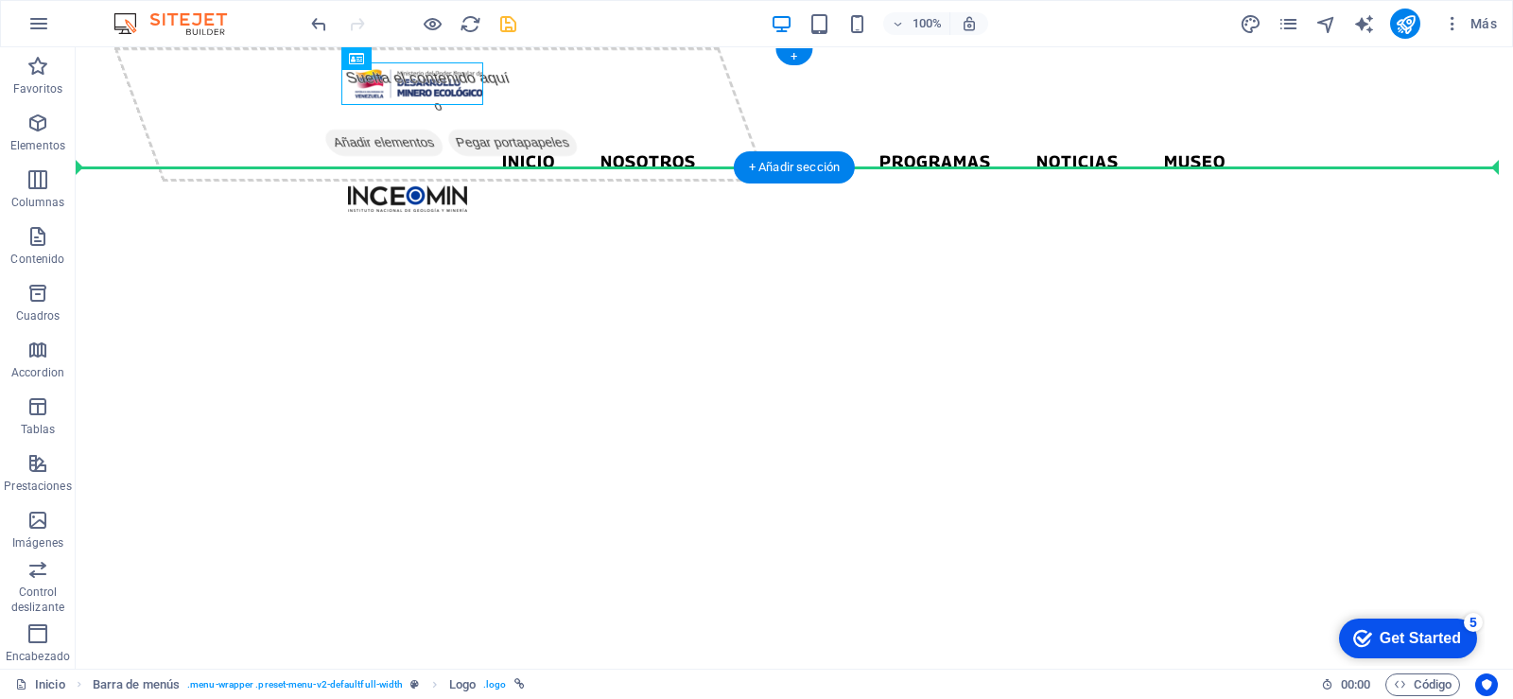
drag, startPoint x: 440, startPoint y: 75, endPoint x: 259, endPoint y: 127, distance: 187.9
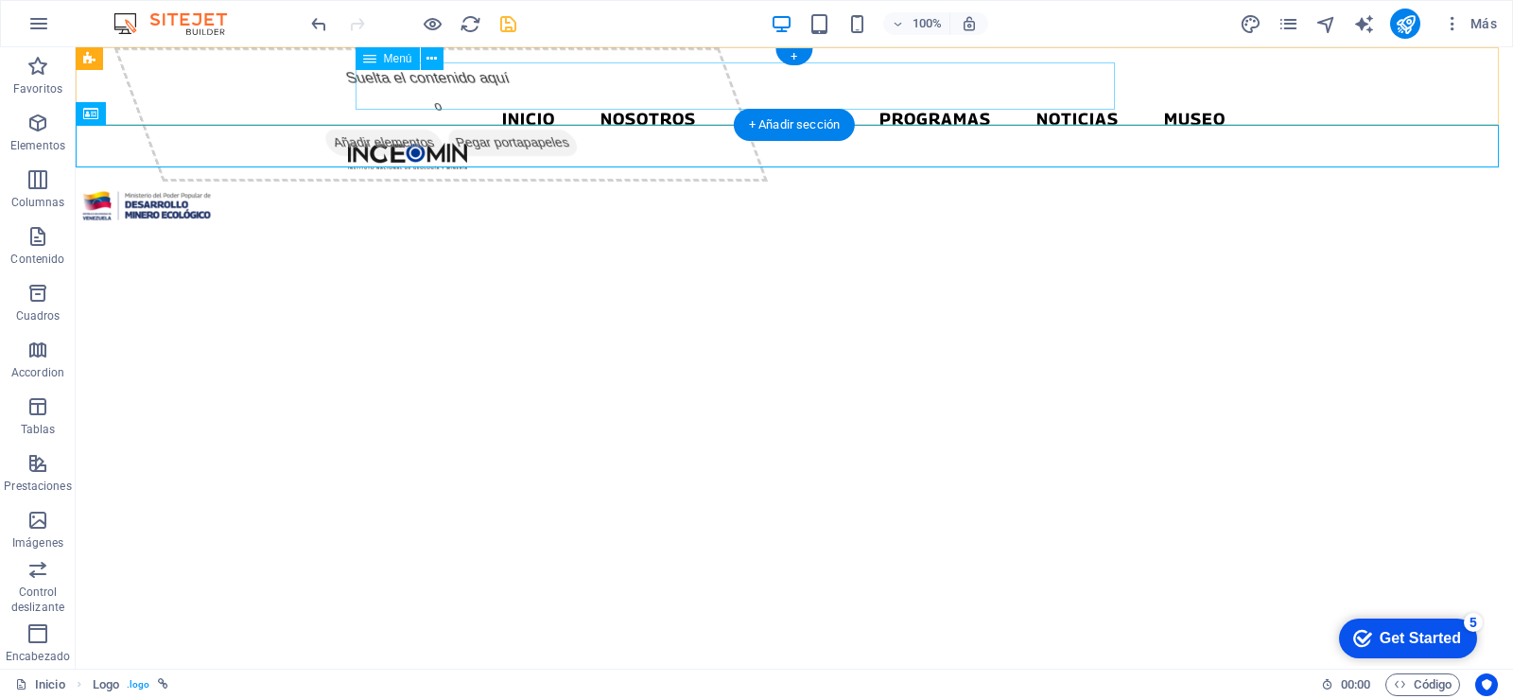
click at [447, 96] on nav "Inicio Nosotros Servicios Programas PNG INGEOMIN VA A LA ESCUELA COMITÉ DE MUJE…" at bounding box center [794, 119] width 893 height 47
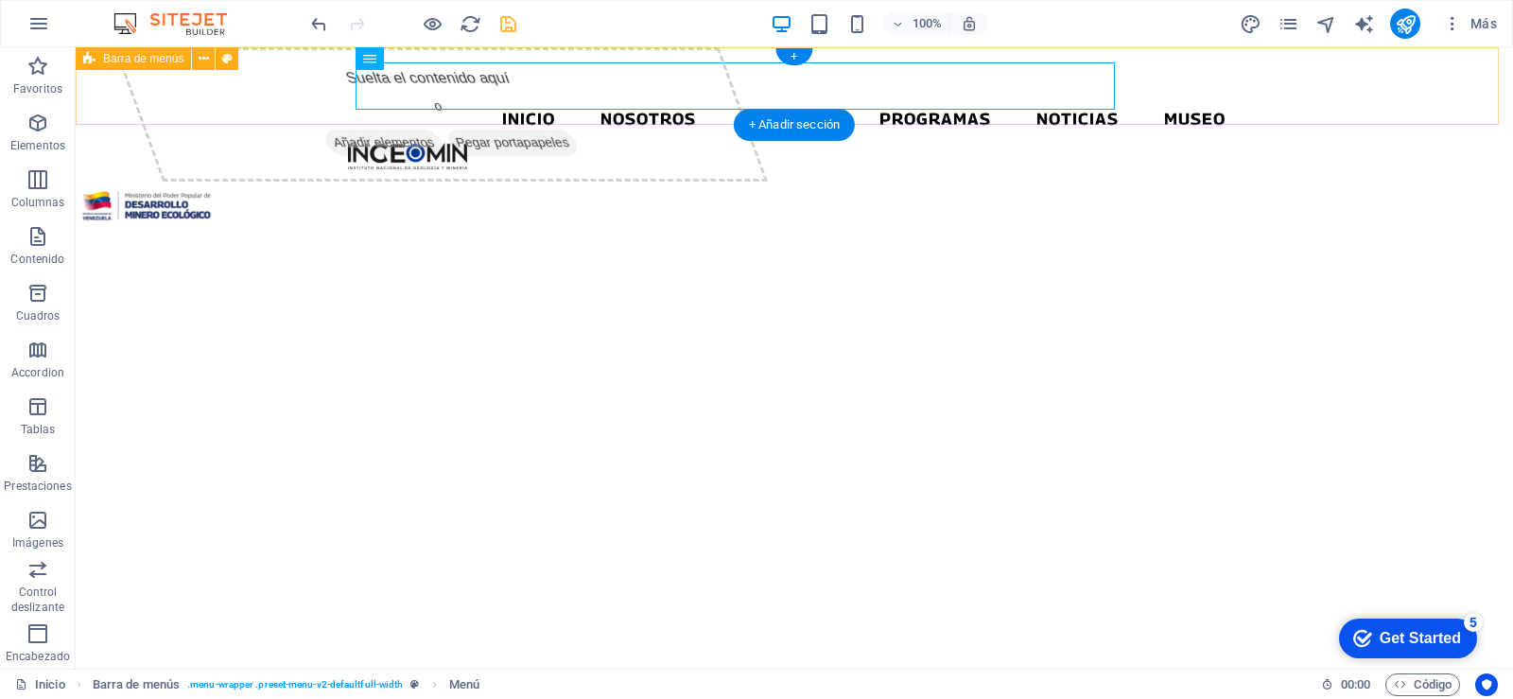
click at [1273, 88] on div "Inicio Nosotros Servicios Programas PNG INGEOMIN VA A LA ESCUELA COMITÉ DE MUJE…" at bounding box center [794, 115] width 1437 height 137
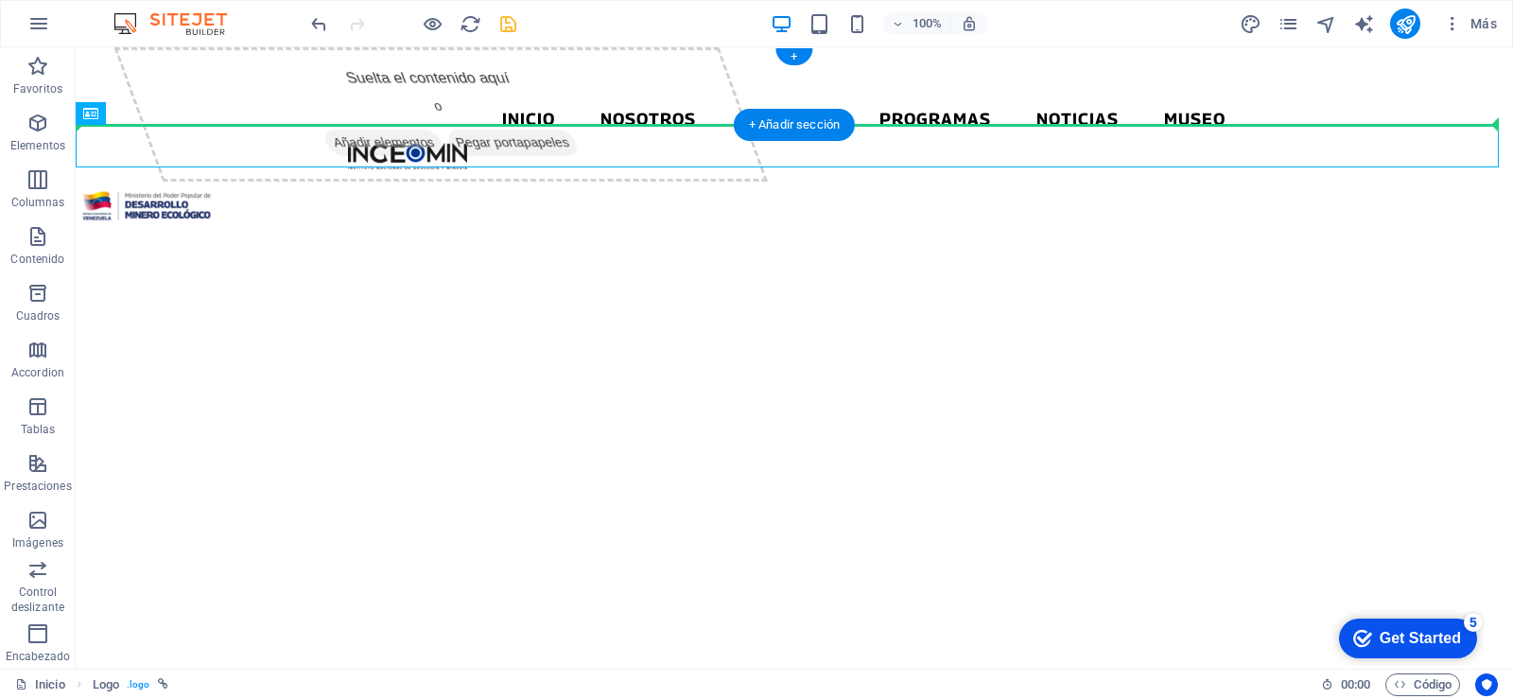
drag, startPoint x: 166, startPoint y: 144, endPoint x: 177, endPoint y: 88, distance: 56.8
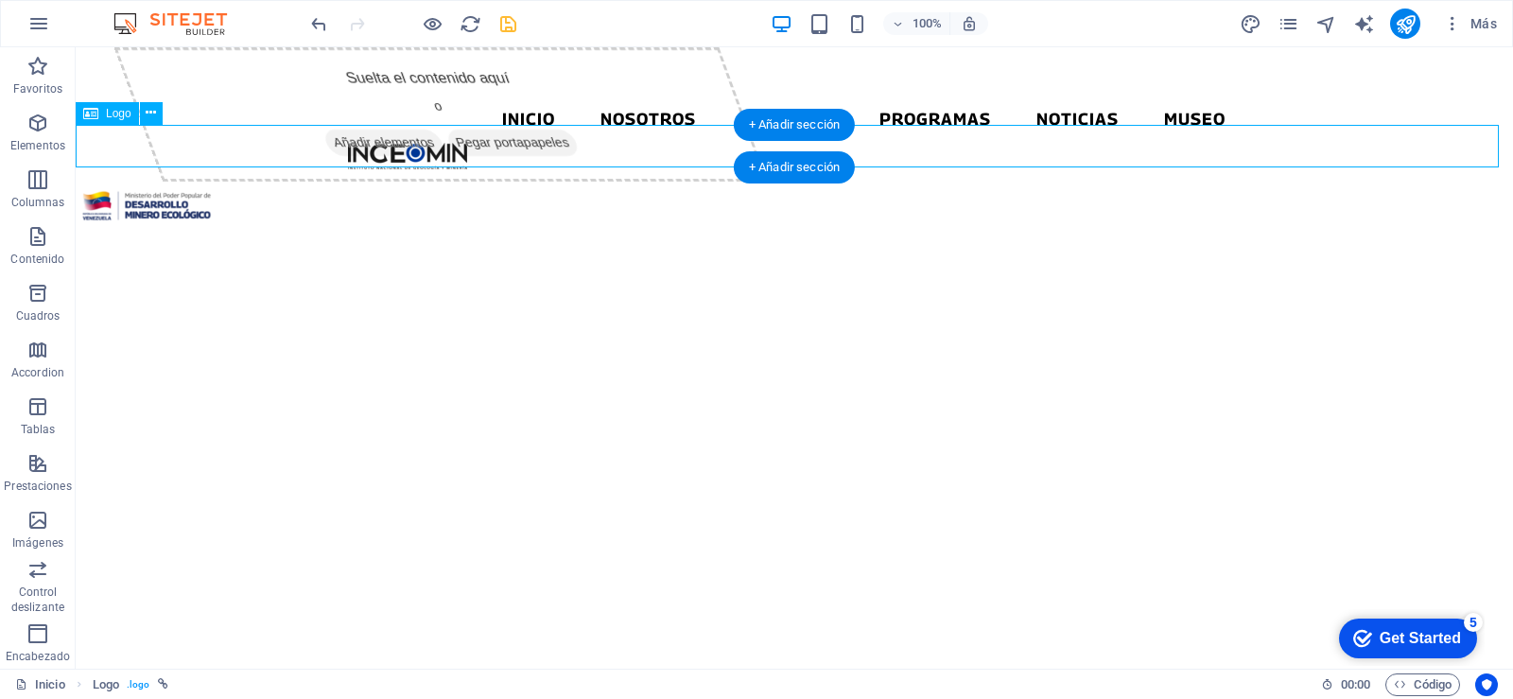
click at [1484, 184] on div at bounding box center [794, 205] width 1437 height 43
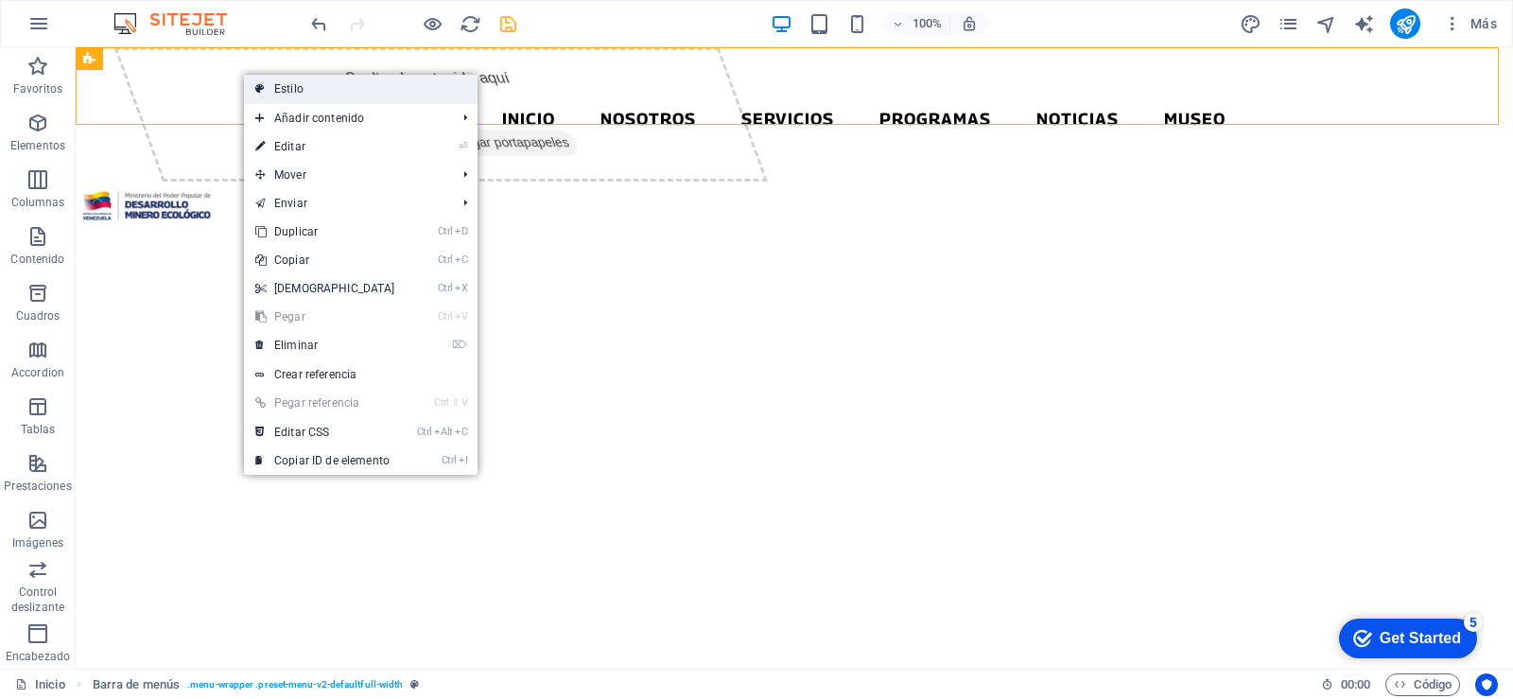
click at [269, 83] on link "Estilo" at bounding box center [361, 89] width 234 height 28
select select "rem"
select select
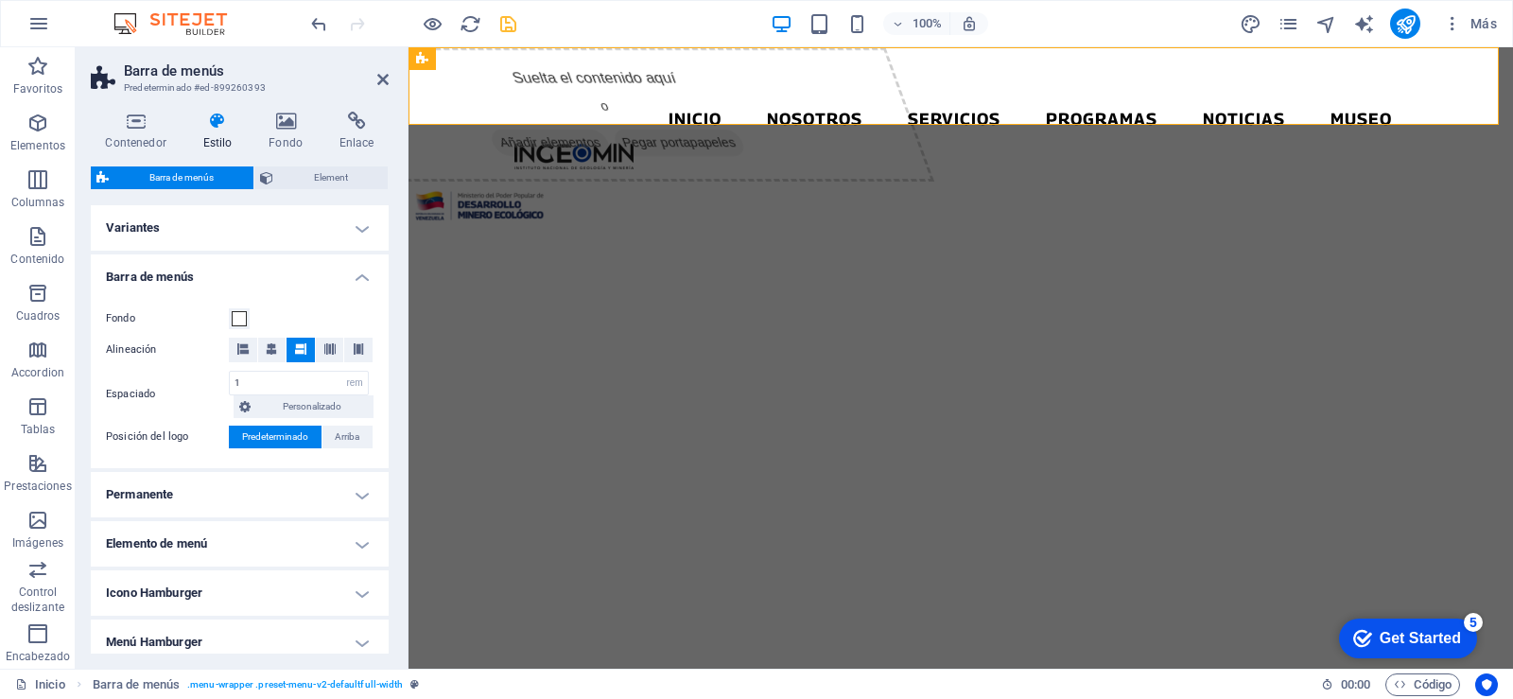
click at [362, 233] on h4 "Variantes" at bounding box center [240, 227] width 298 height 45
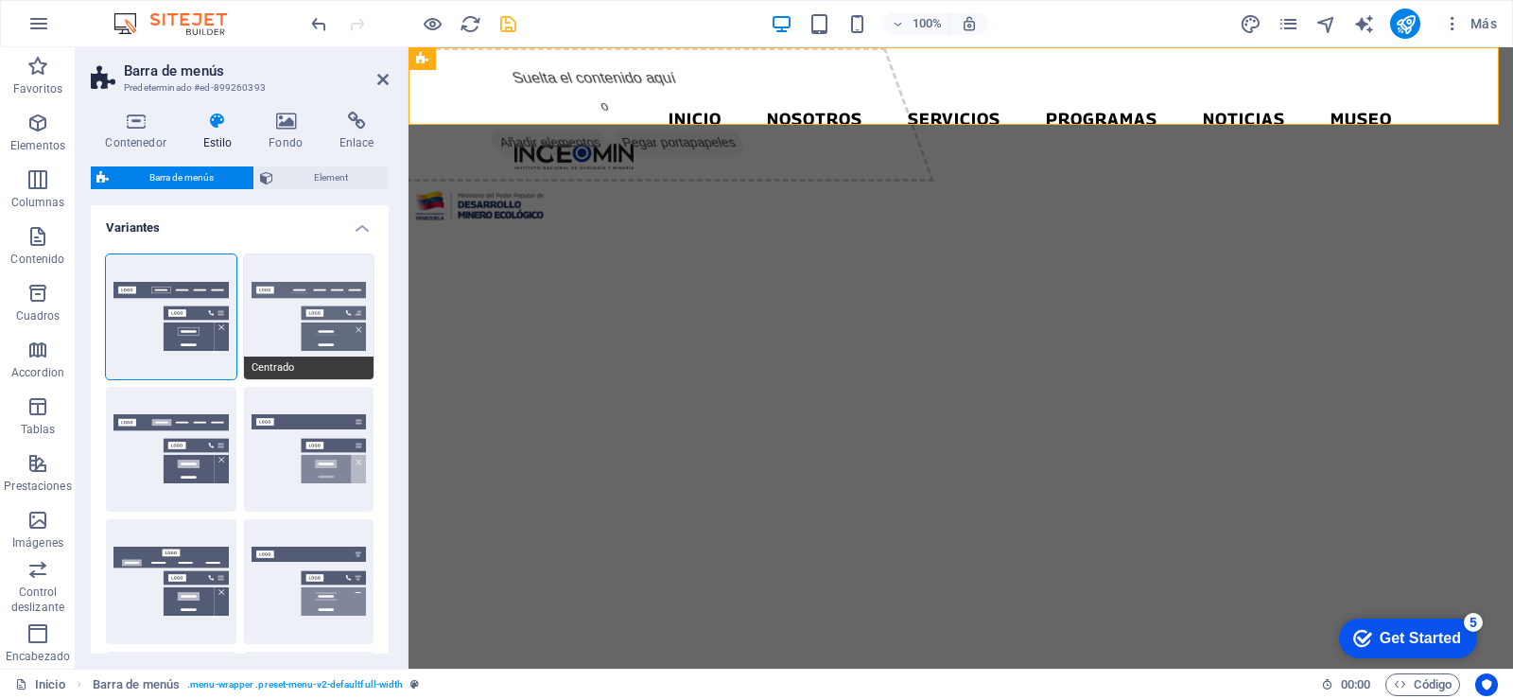
click at [310, 286] on button "Centrado" at bounding box center [309, 316] width 130 height 125
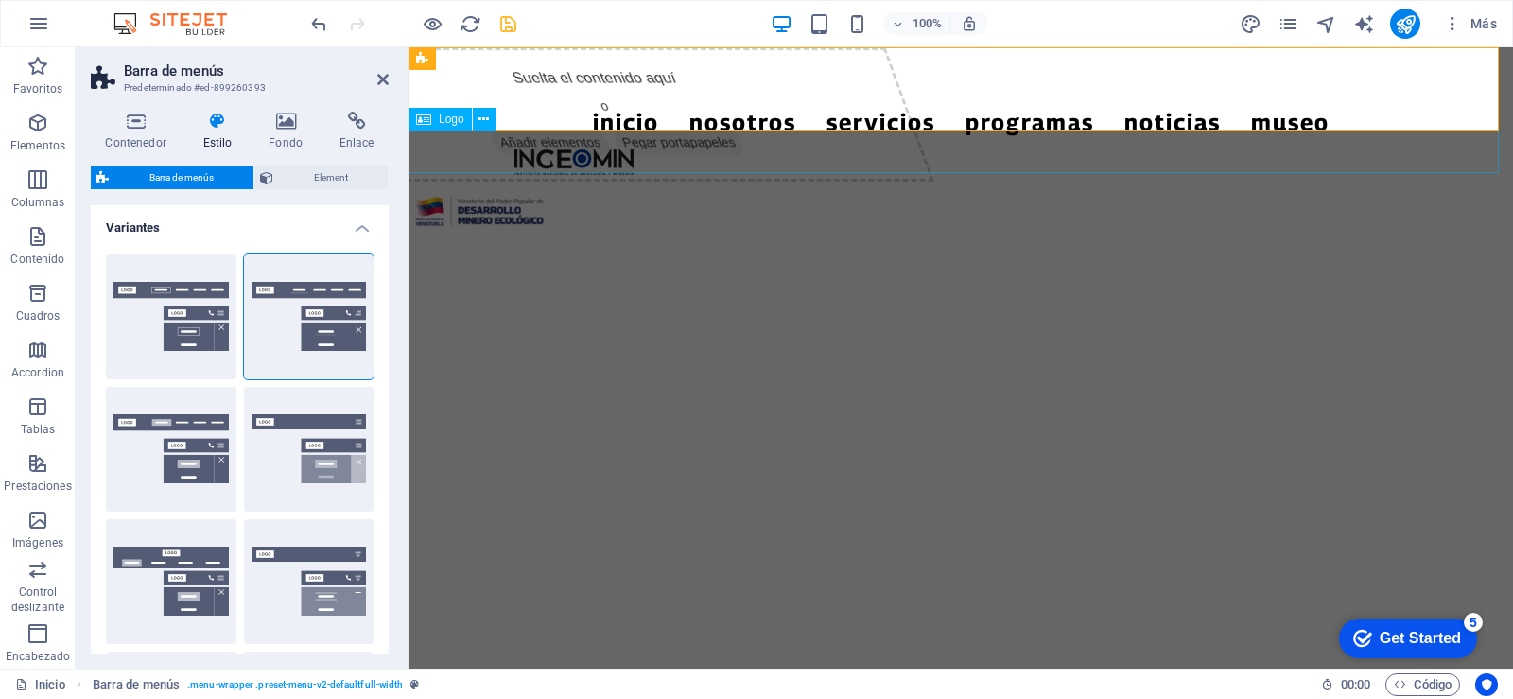
click at [489, 190] on div at bounding box center [960, 211] width 1104 height 43
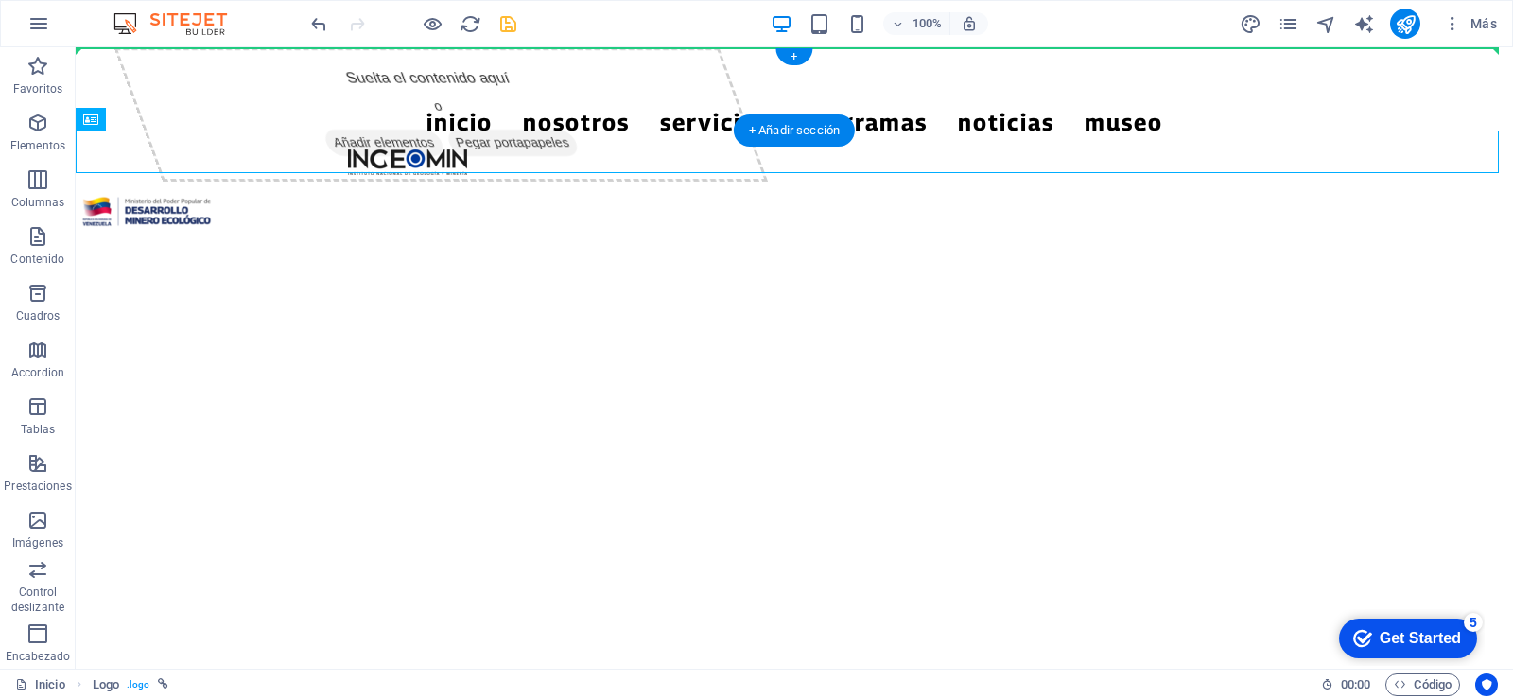
drag, startPoint x: 263, startPoint y: 148, endPoint x: 279, endPoint y: 77, distance: 73.6
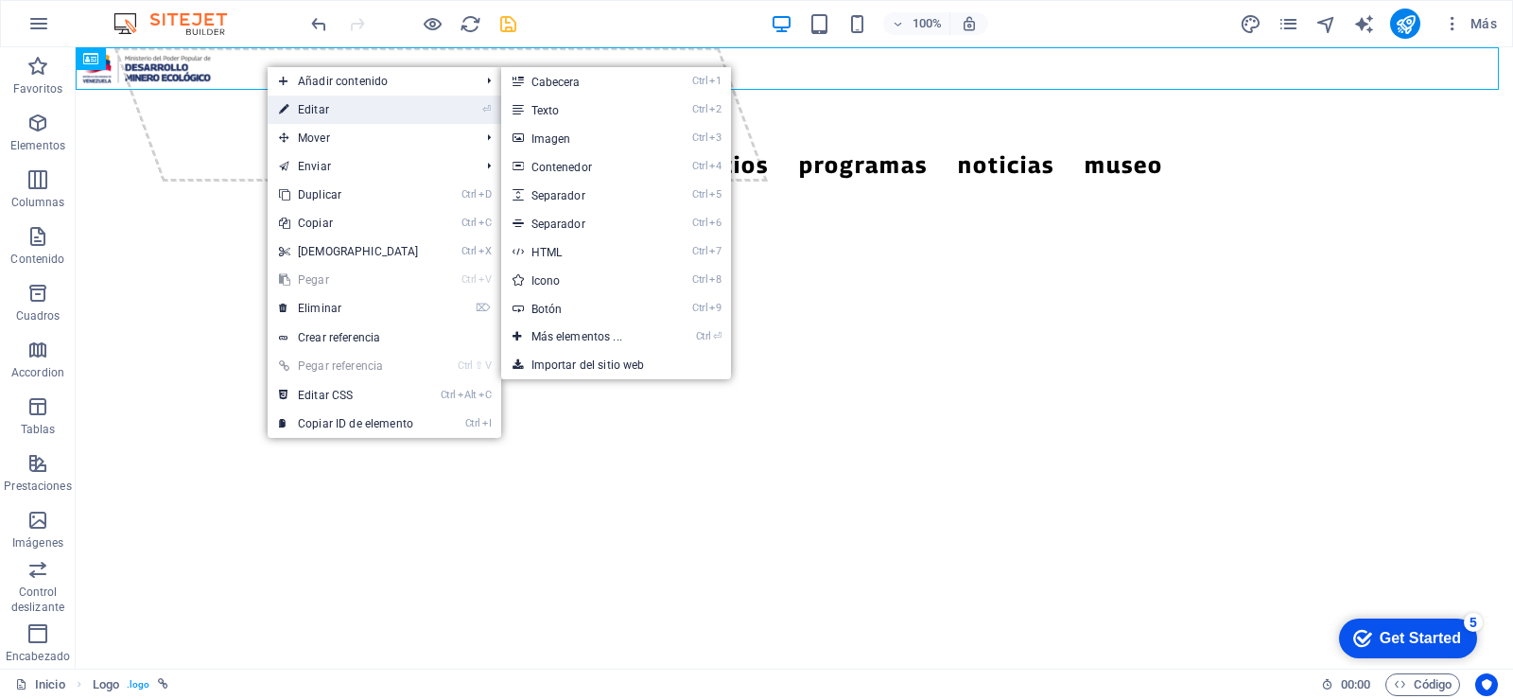
click at [299, 113] on link "⏎ Editar" at bounding box center [349, 110] width 163 height 28
select select "px"
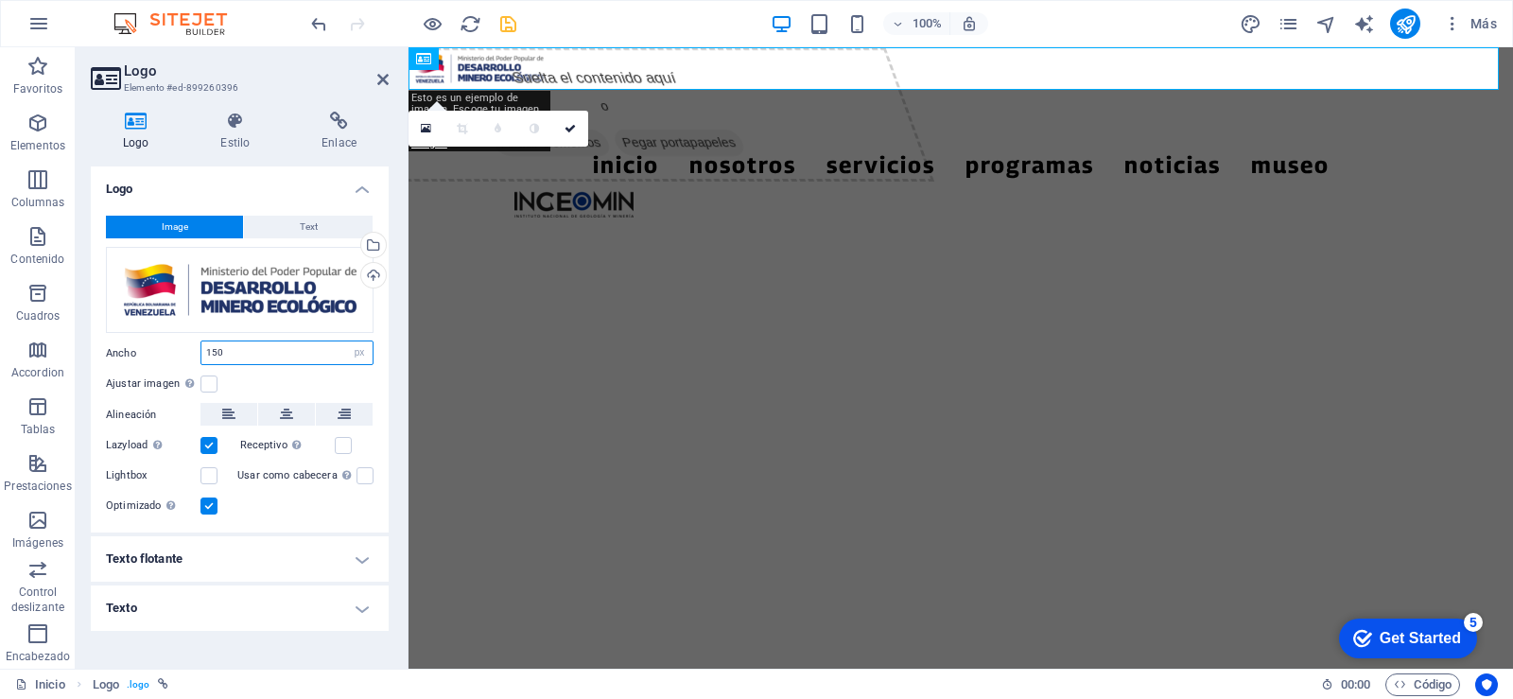
click at [238, 355] on input "150" at bounding box center [286, 352] width 171 height 23
click at [234, 414] on icon at bounding box center [228, 414] width 13 height 23
click at [239, 349] on input "150" at bounding box center [286, 352] width 171 height 23
drag, startPoint x: 239, startPoint y: 349, endPoint x: 148, endPoint y: 356, distance: 92.0
click at [148, 356] on div "Ancho 150 Predeterminado automático px rem % em vh vw" at bounding box center [240, 352] width 268 height 25
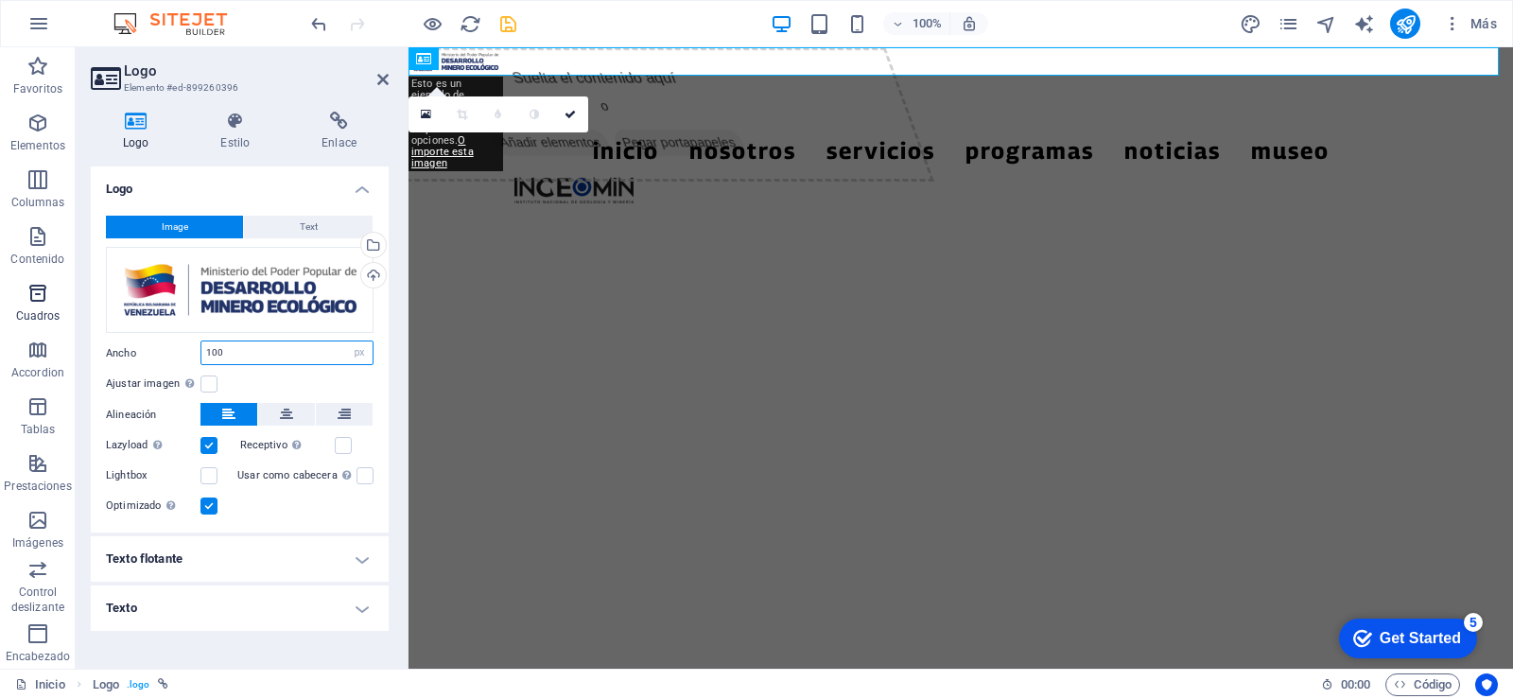
drag, startPoint x: 268, startPoint y: 345, endPoint x: 51, endPoint y: 330, distance: 217.1
click at [51, 330] on section "Favoritos Elementos Columnas Contenido Cuadros Accordion Tablas Prestaciones Im…" at bounding box center [756, 357] width 1513 height 621
type input "150"
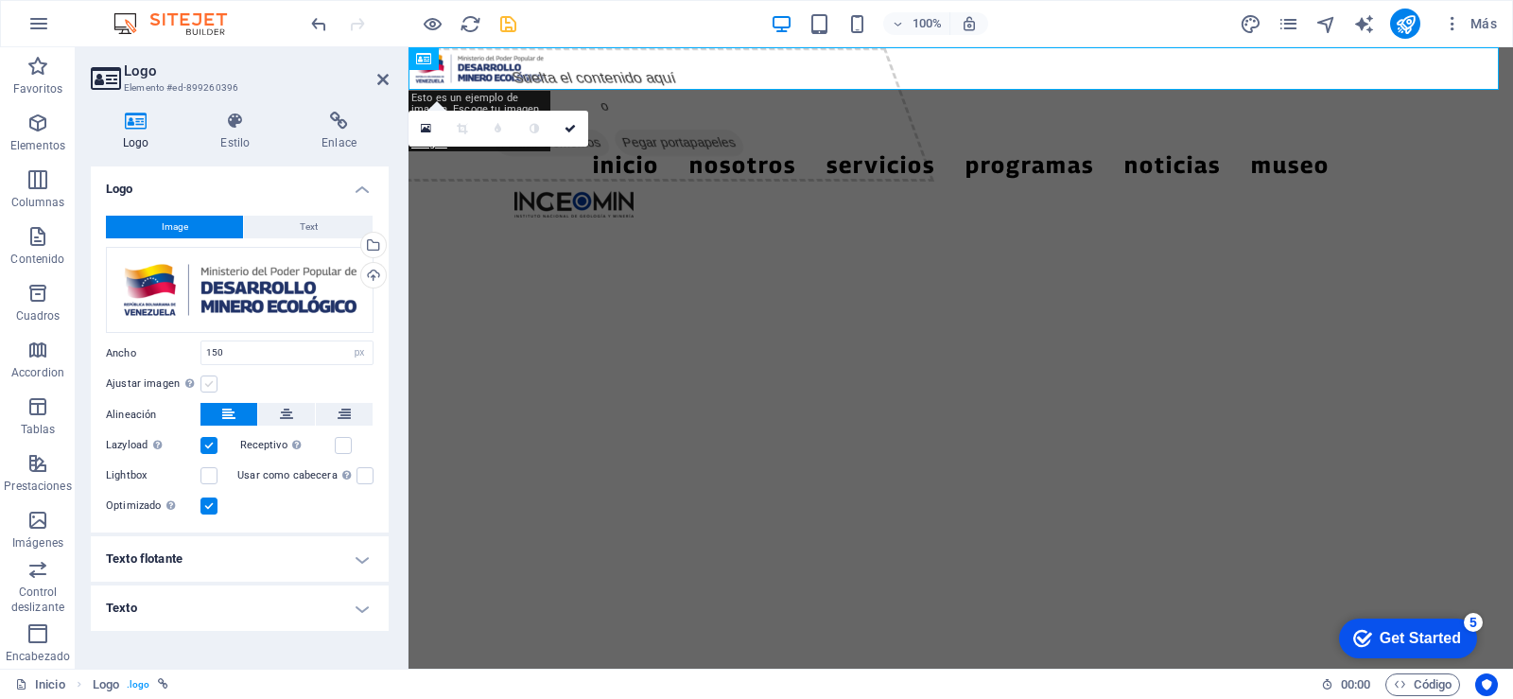
click at [208, 385] on label at bounding box center [208, 383] width 17 height 17
click at [0, 0] on input "Ajustar imagen Ajustar imagen automáticamente a un ancho y alto fijo" at bounding box center [0, 0] width 0 height 0
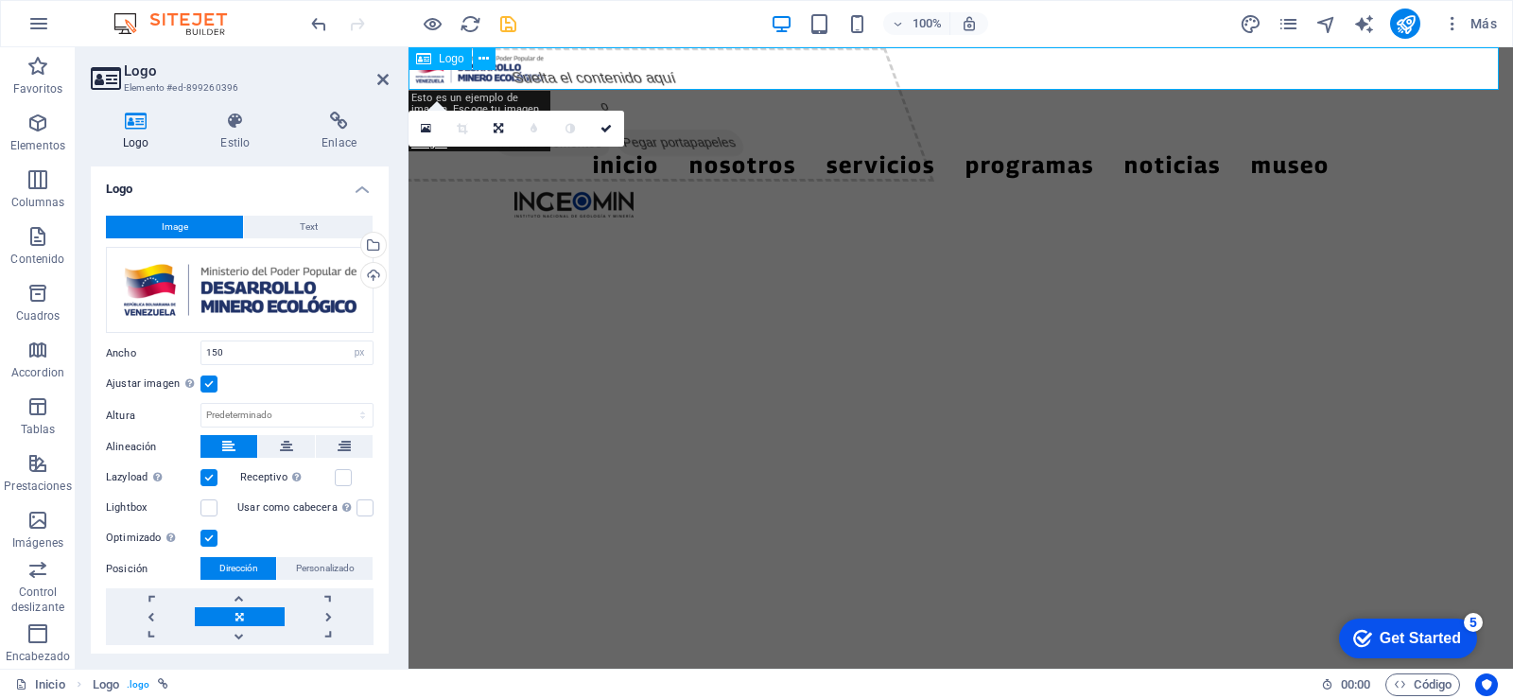
click at [585, 62] on div at bounding box center [960, 68] width 1104 height 43
click at [497, 100] on div "Esto es un ejemplo de imagen. Escoge tu imagen para disponer de más opciones. O…" at bounding box center [479, 121] width 143 height 61
drag, startPoint x: 606, startPoint y: 130, endPoint x: 485, endPoint y: 85, distance: 128.9
click at [606, 130] on icon at bounding box center [605, 128] width 11 height 11
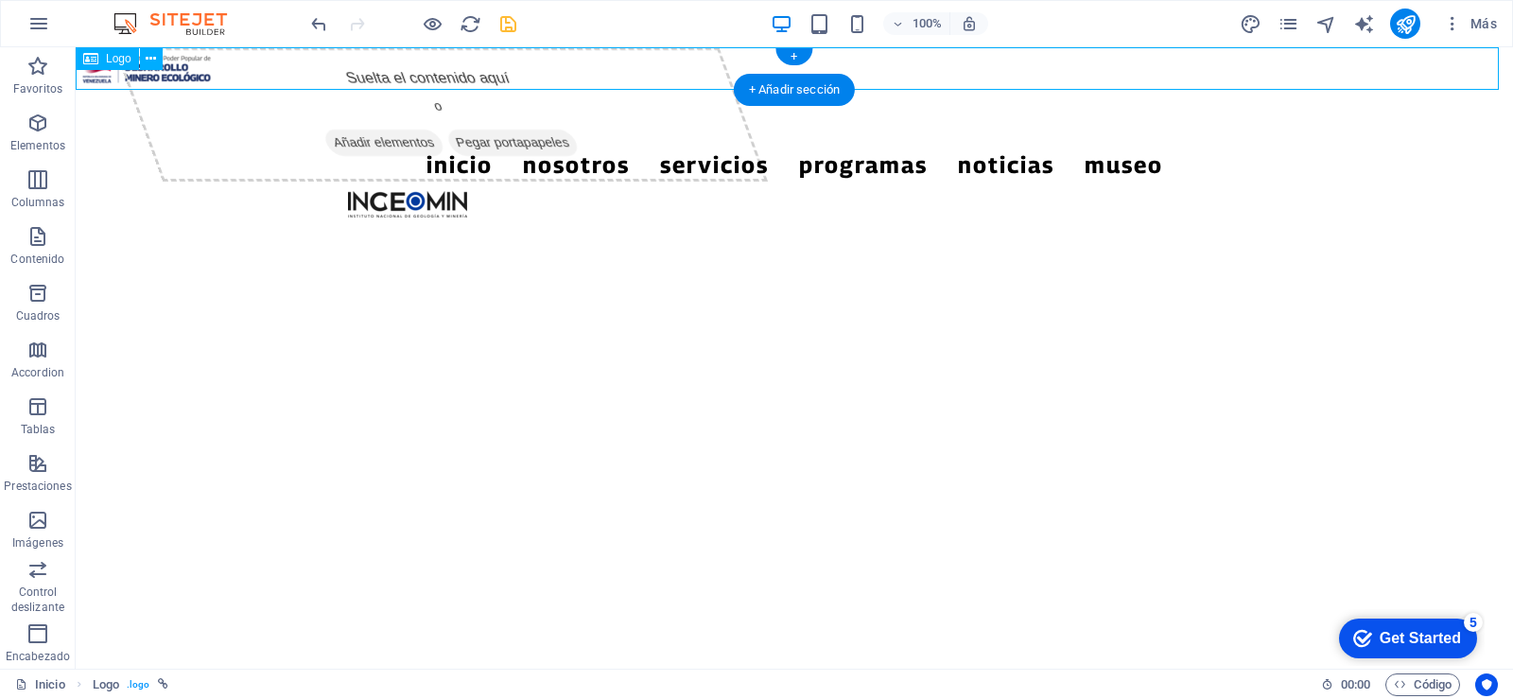
drag, startPoint x: 596, startPoint y: 113, endPoint x: 603, endPoint y: 55, distance: 59.1
click at [149, 55] on icon at bounding box center [151, 59] width 10 height 20
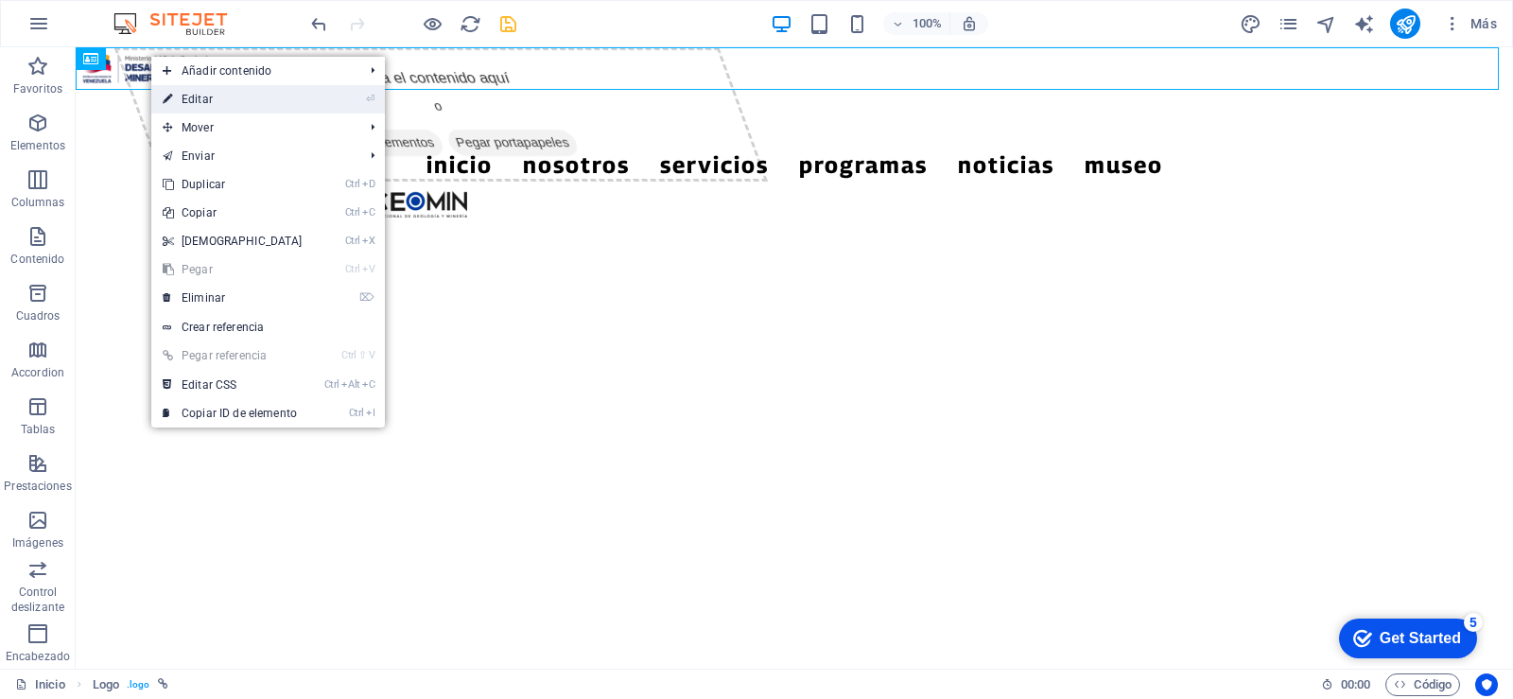
click at [190, 95] on link "⏎ Editar" at bounding box center [232, 99] width 163 height 28
select select "px"
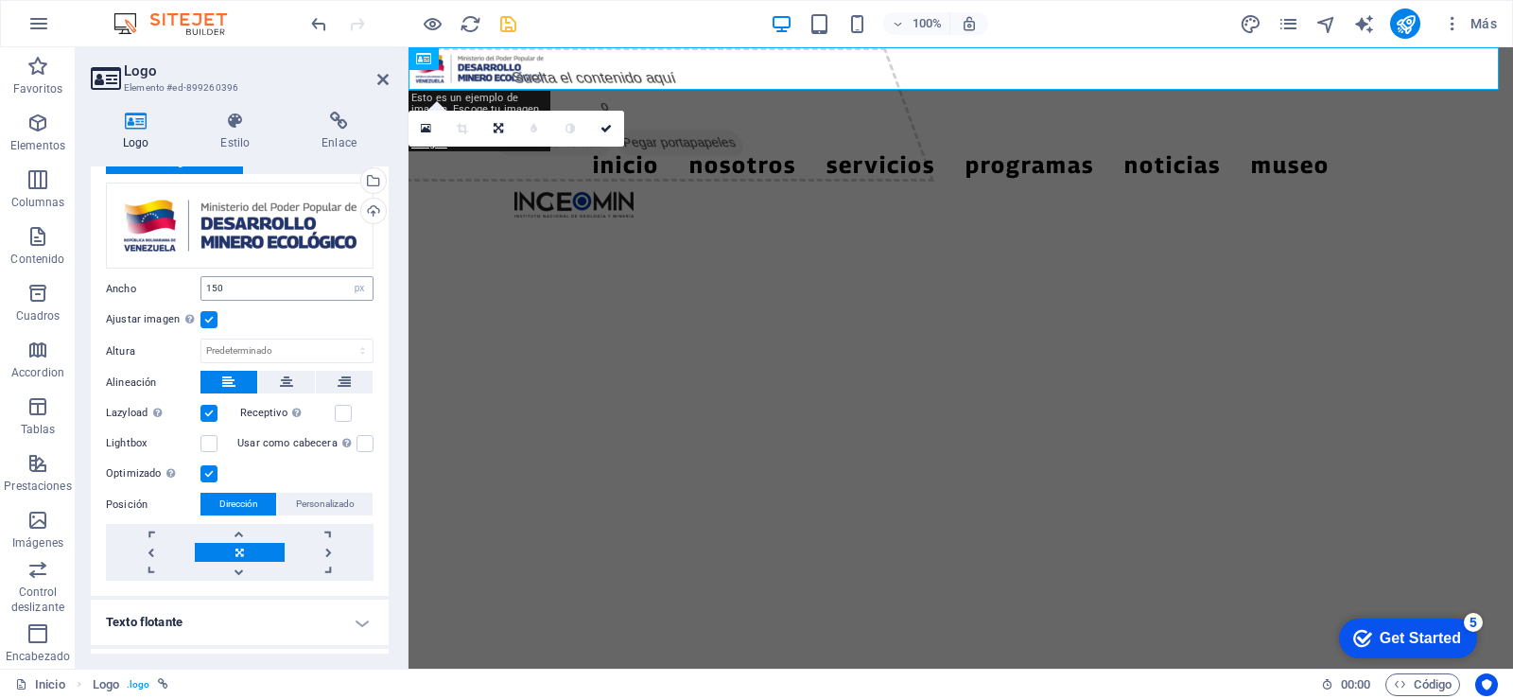
scroll to position [95, 0]
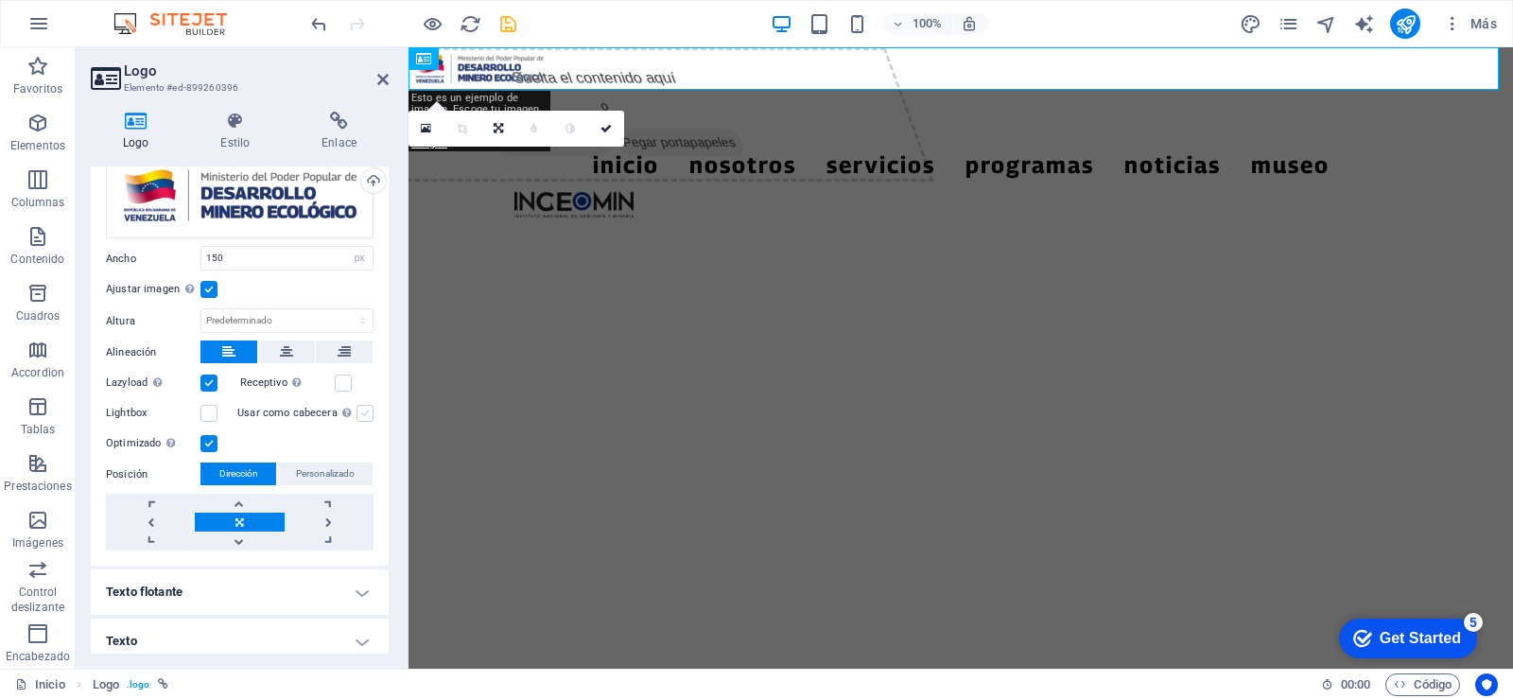
click at [358, 412] on label at bounding box center [364, 413] width 17 height 17
click at [0, 0] on input "Usar como cabecera La imagen se ajustará en una etiqueta de cabecera H1. Result…" at bounding box center [0, 0] width 0 height 0
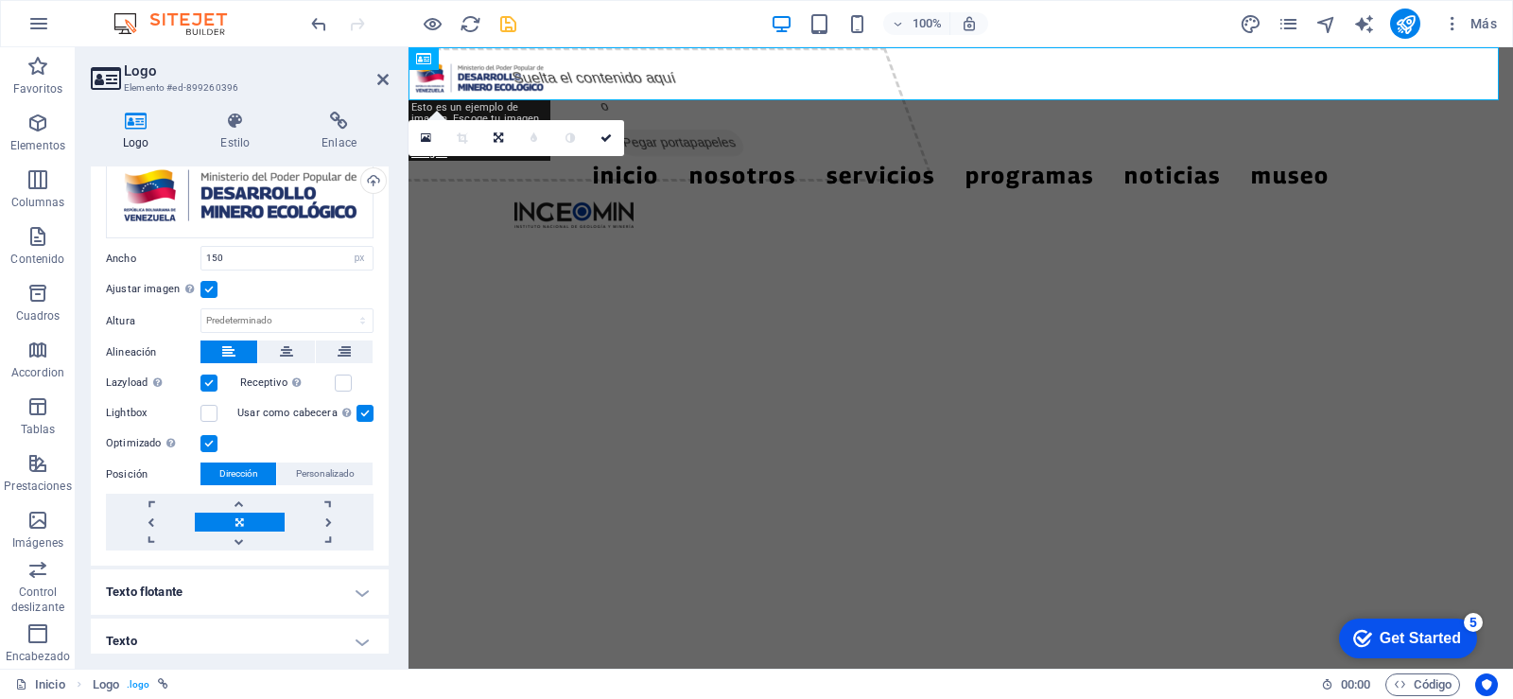
click at [358, 412] on label at bounding box center [364, 413] width 17 height 17
click at [0, 0] on input "Usar como cabecera La imagen se ajustará en una etiqueta de cabecera H1. Result…" at bounding box center [0, 0] width 0 height 0
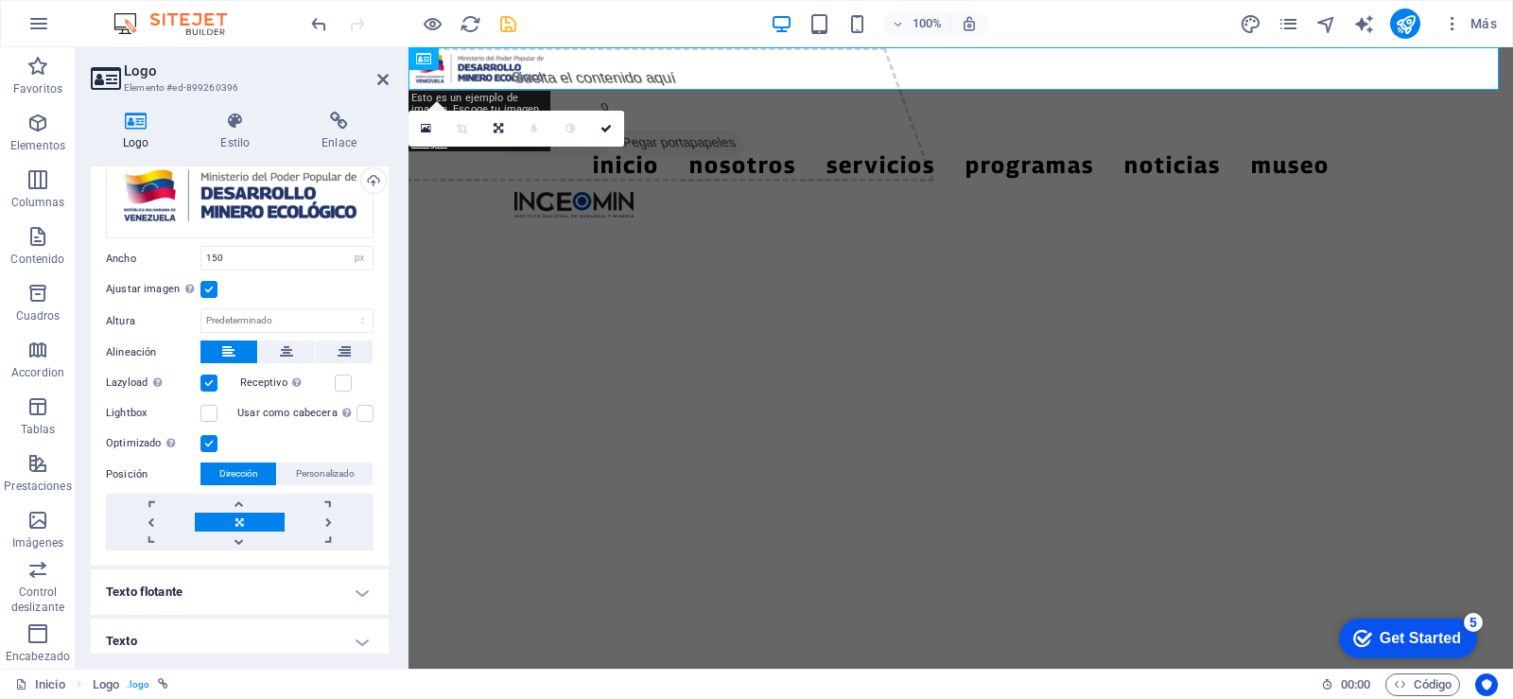
scroll to position [104, 0]
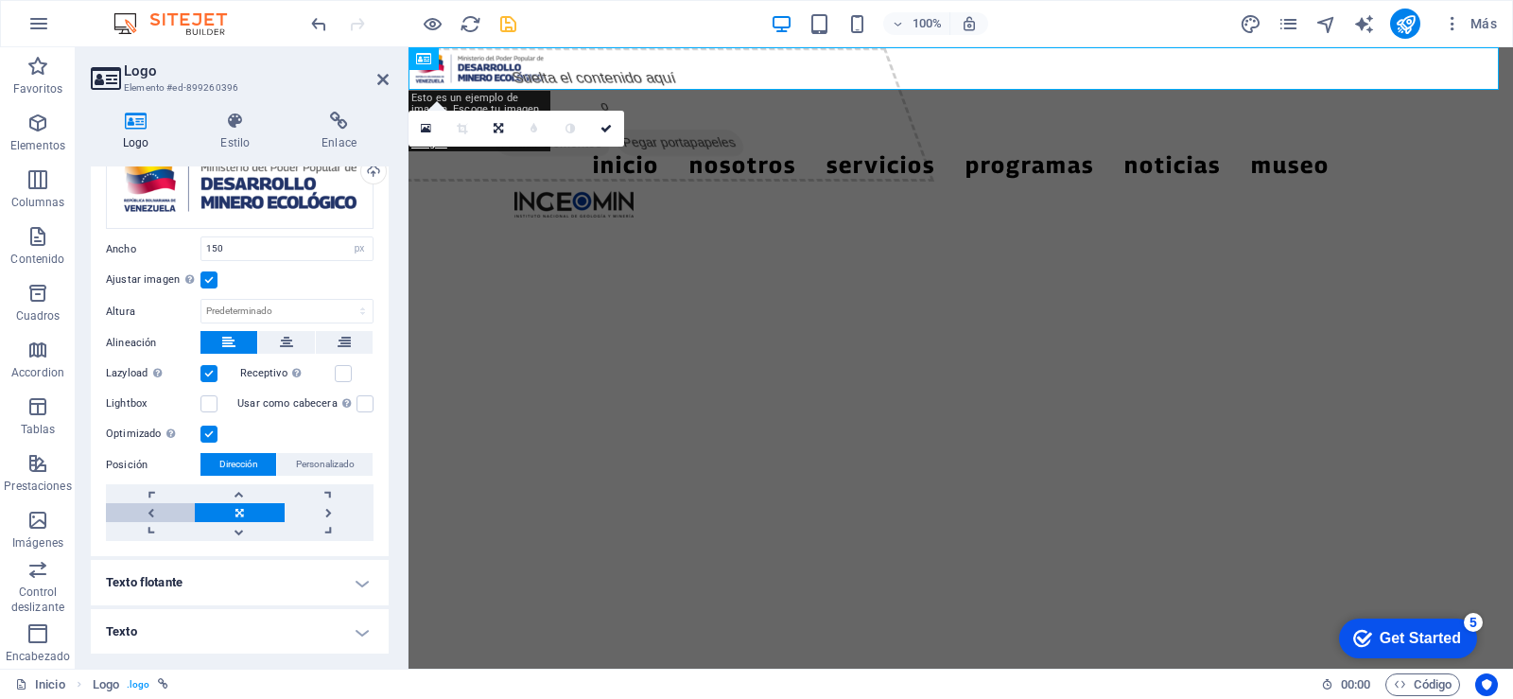
click at [151, 511] on link at bounding box center [150, 512] width 89 height 19
click at [316, 515] on link at bounding box center [329, 512] width 89 height 19
click at [147, 509] on link at bounding box center [150, 512] width 89 height 19
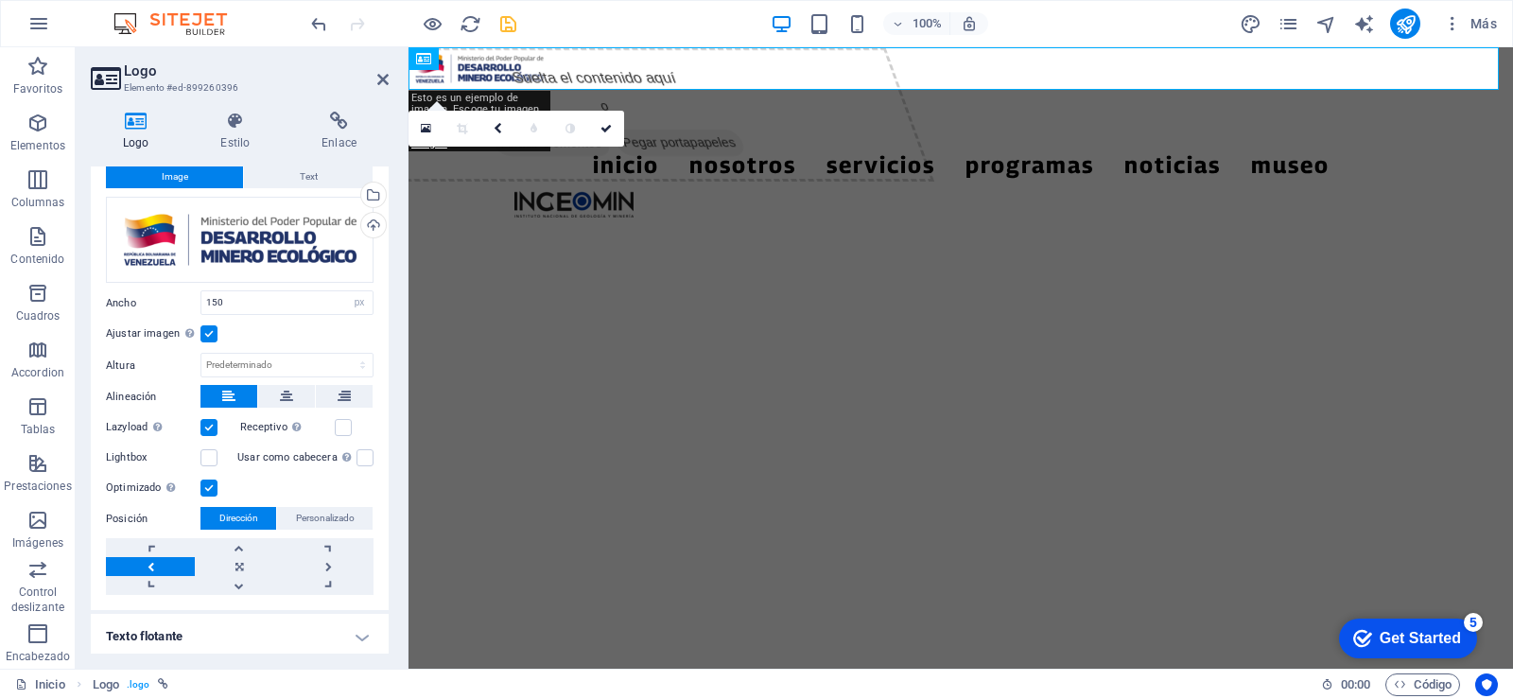
scroll to position [0, 0]
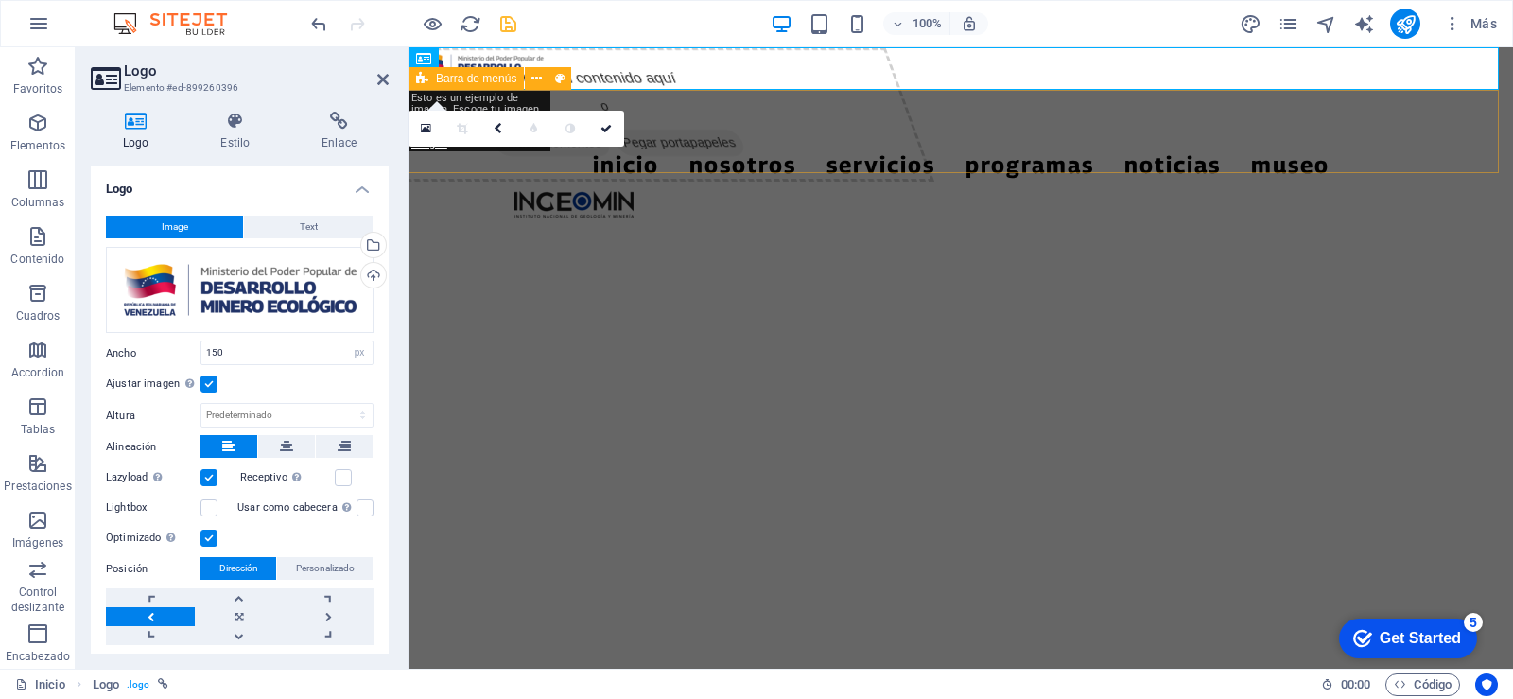
click at [747, 102] on div "Inicio Nosotros Servicios Programas PNG INGEOMIN VA A LA ESCUELA COMITÉ DE MUJE…" at bounding box center [960, 161] width 1104 height 143
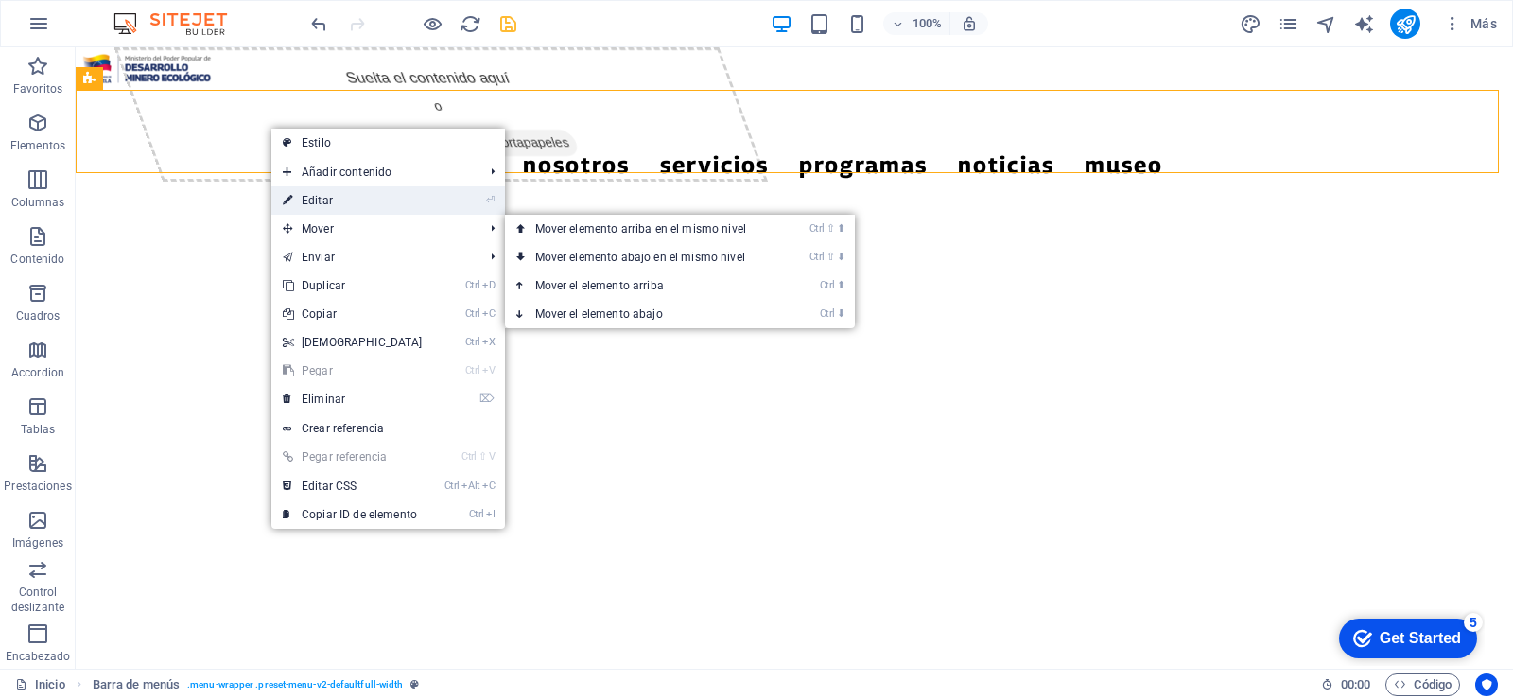
click at [338, 200] on link "⏎ Editar" at bounding box center [352, 200] width 163 height 28
select select "rem"
select select
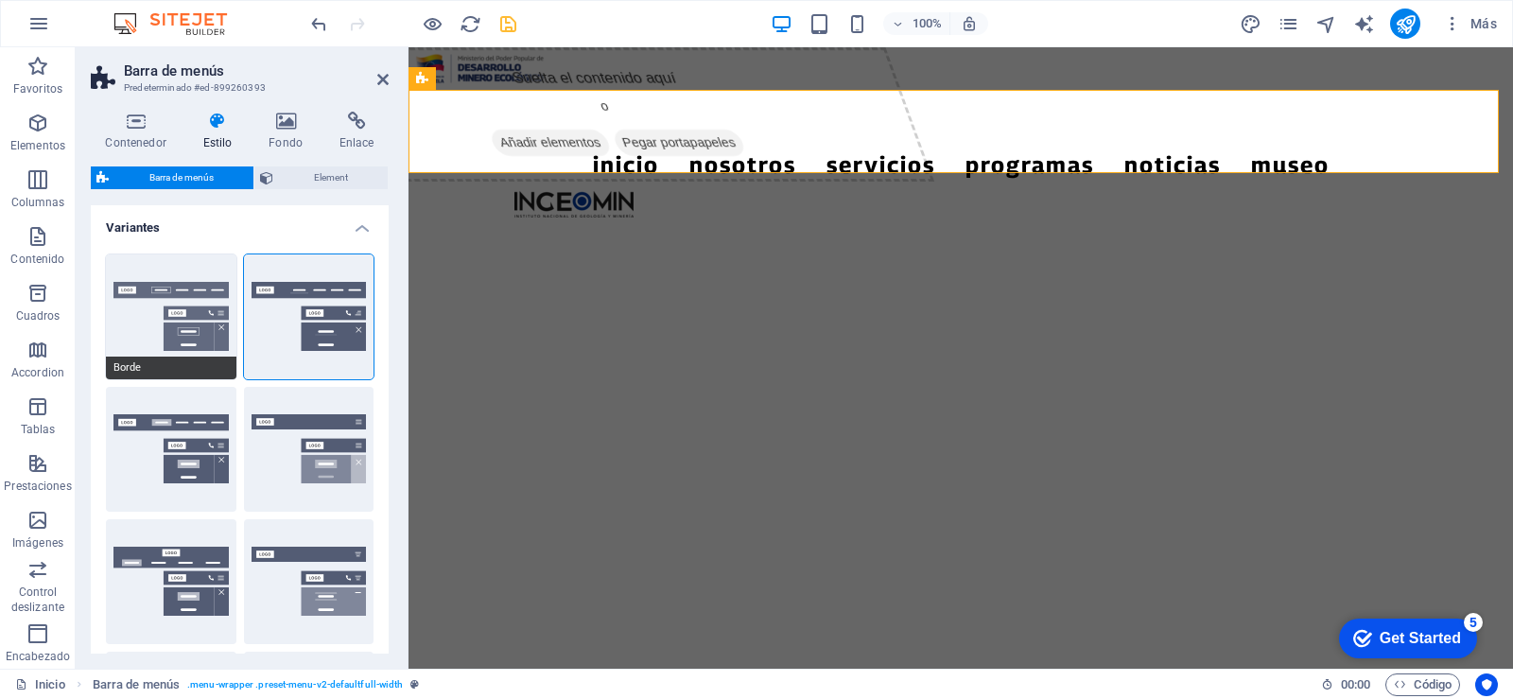
click at [169, 289] on button "Borde" at bounding box center [171, 316] width 130 height 125
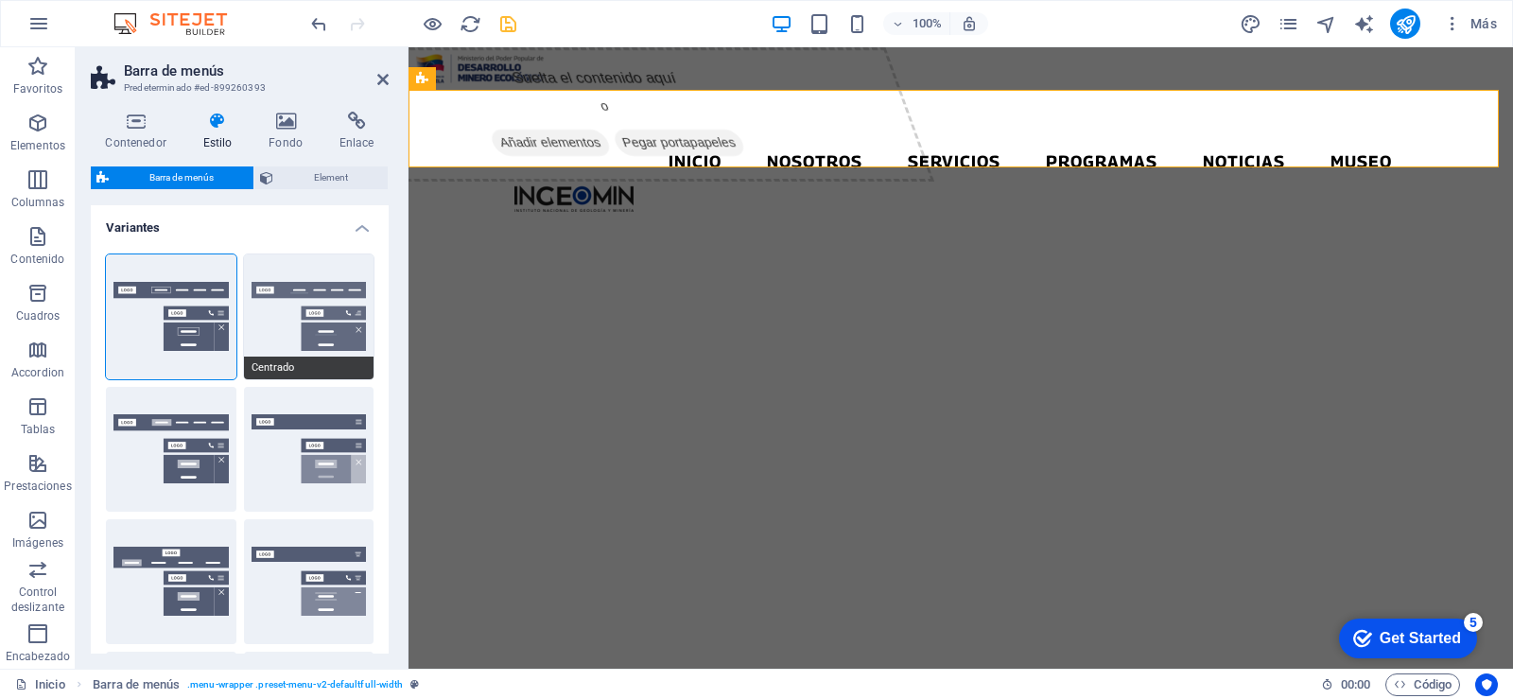
click at [295, 288] on button "Centrado" at bounding box center [309, 316] width 130 height 125
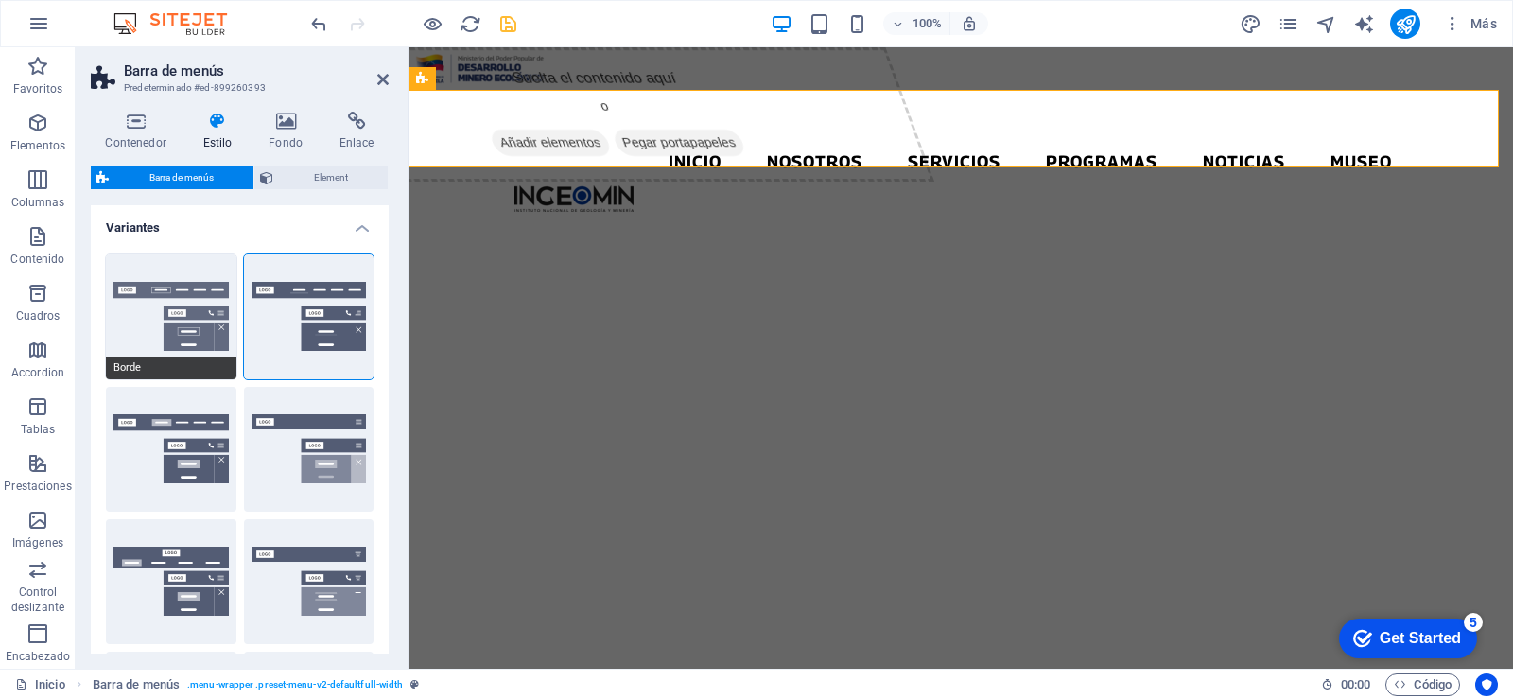
click at [161, 288] on button "Borde" at bounding box center [171, 316] width 130 height 125
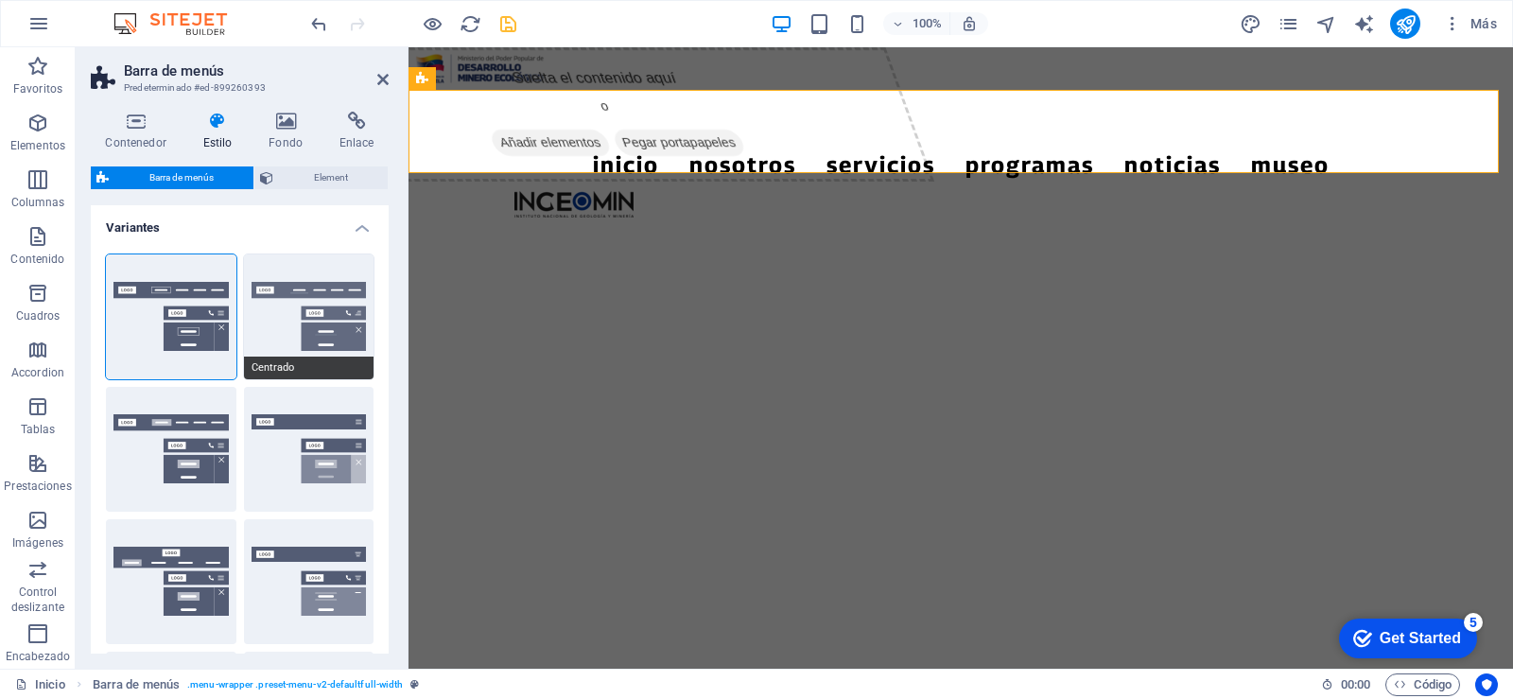
click at [299, 297] on button "Centrado" at bounding box center [309, 316] width 130 height 125
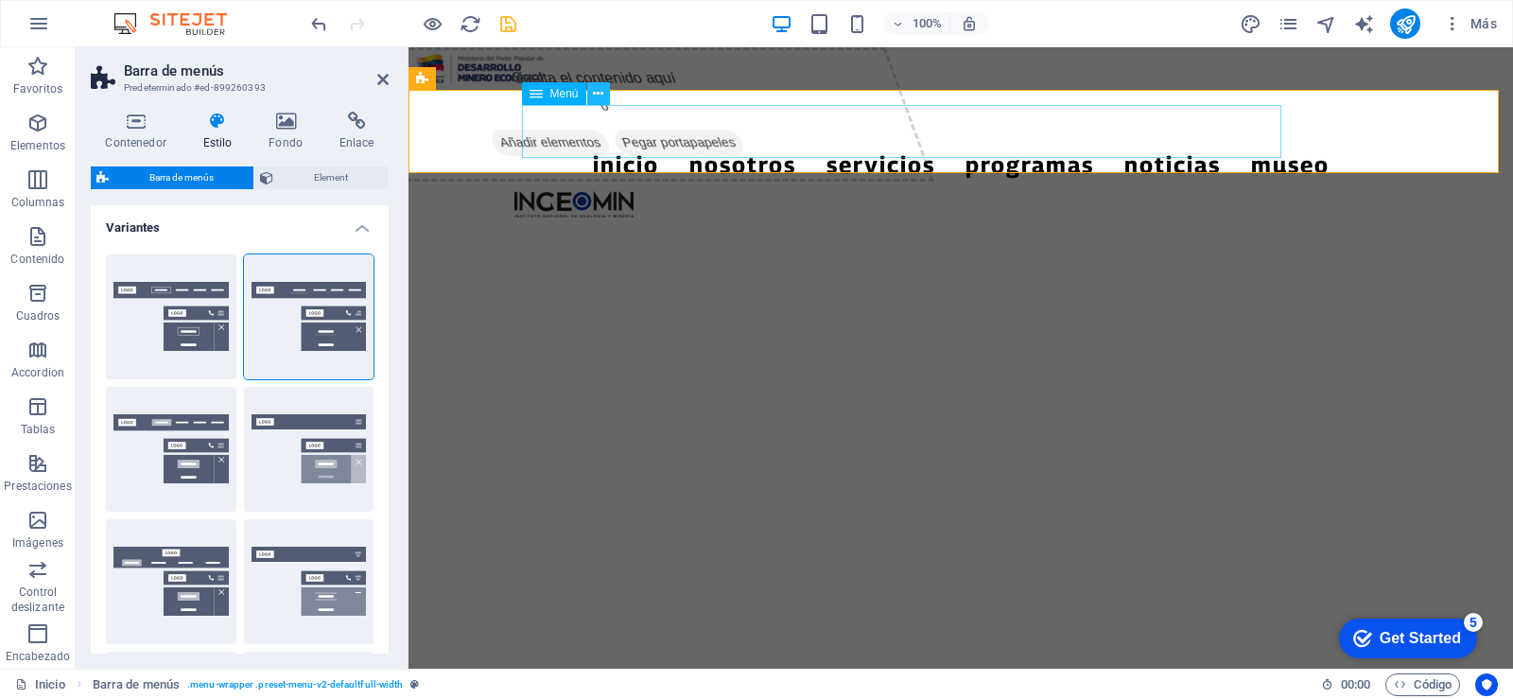
click at [600, 92] on icon at bounding box center [598, 94] width 10 height 20
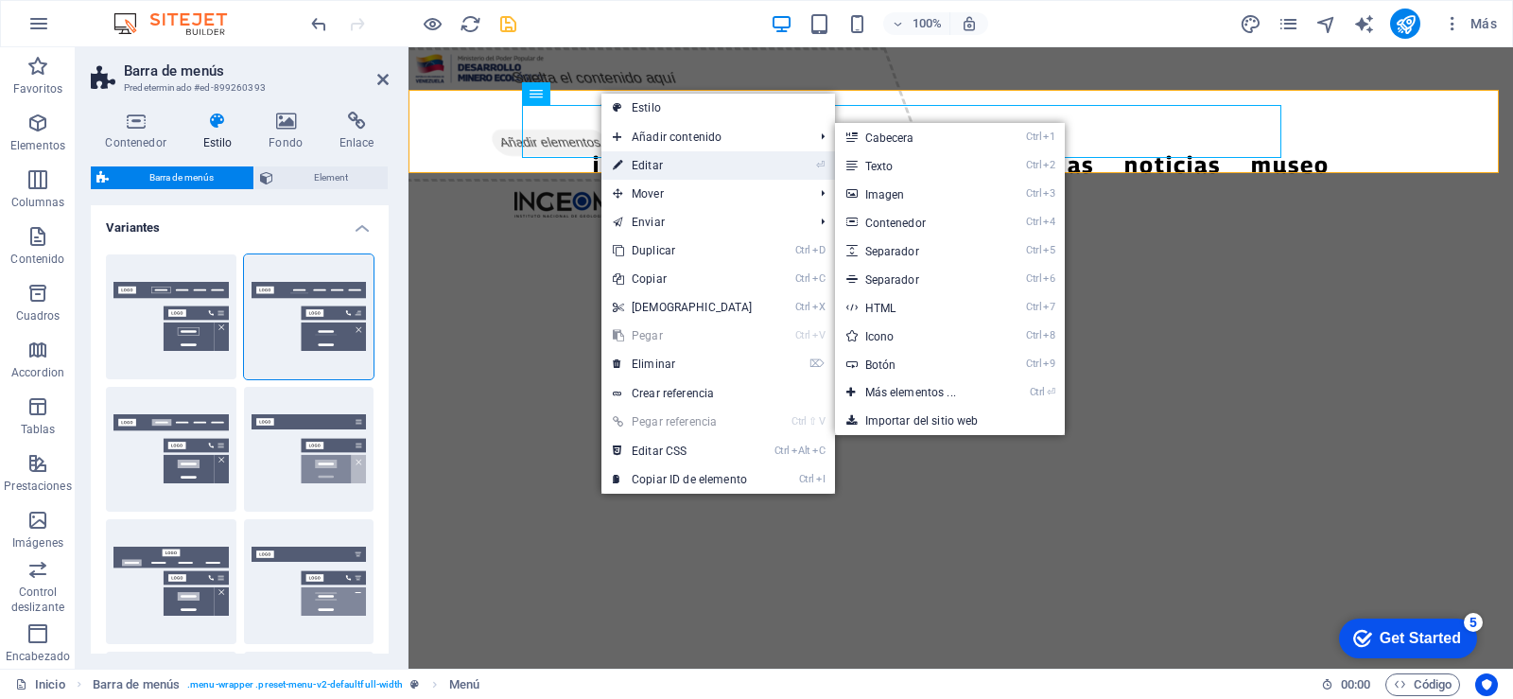
click at [666, 165] on link "⏎ Editar" at bounding box center [682, 165] width 163 height 28
select select
select select "1"
select select
select select "2"
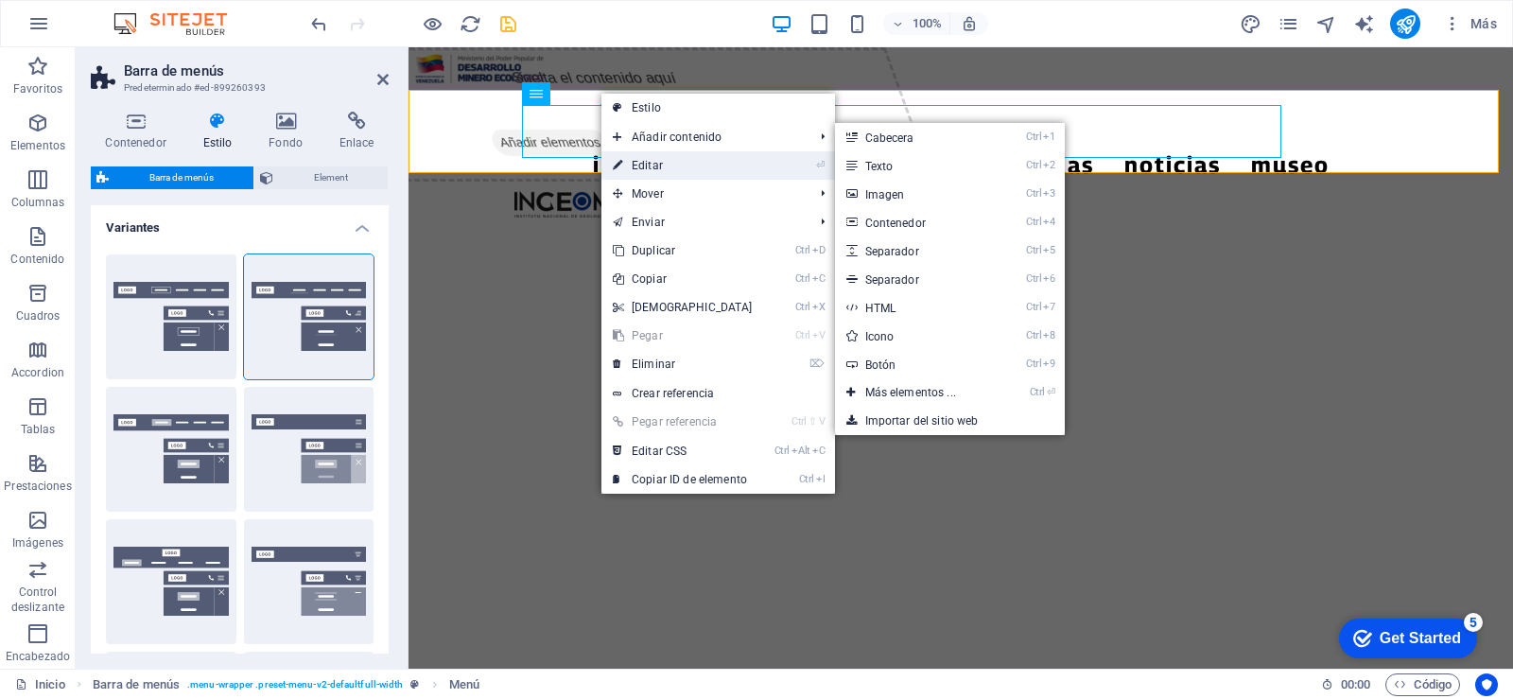
select select
select select "3"
select select
select select "4"
select select
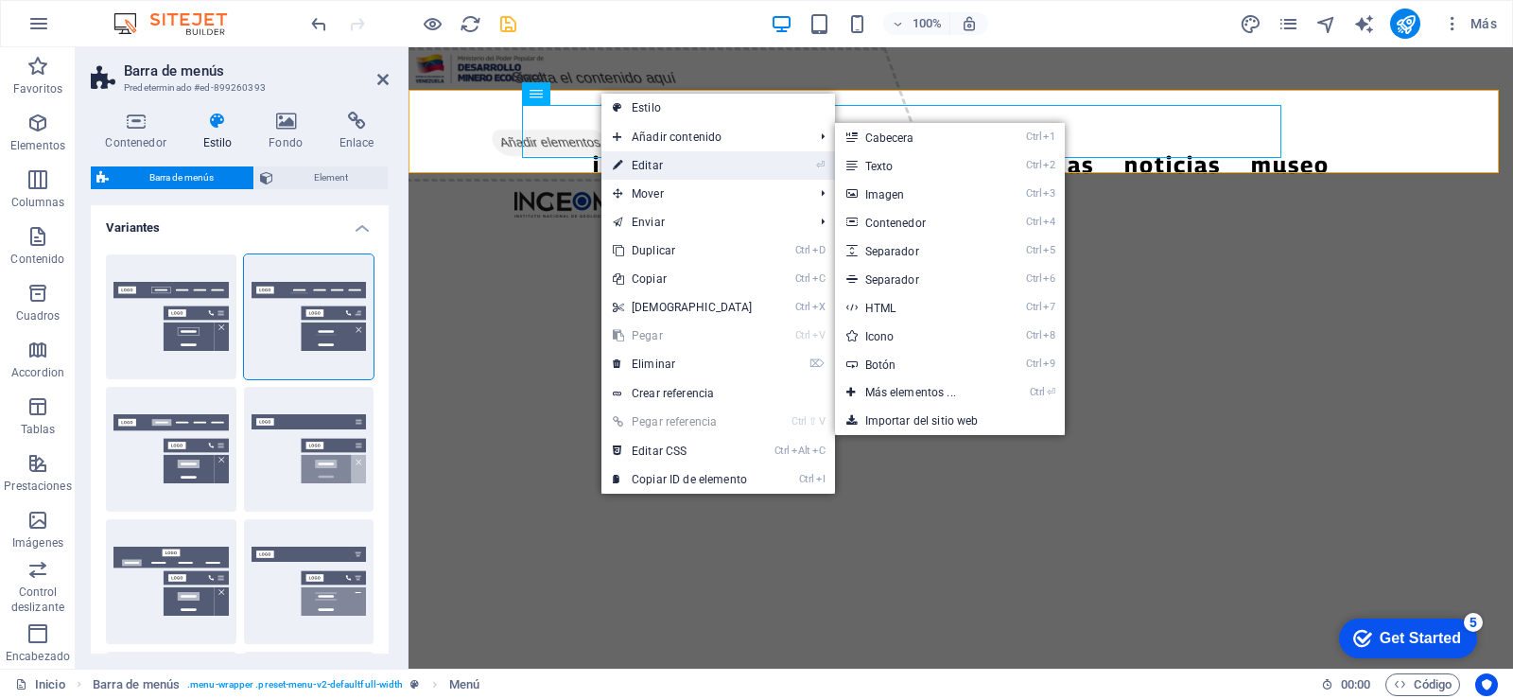
select select "5"
select select
select select "6"
select select
select select "7"
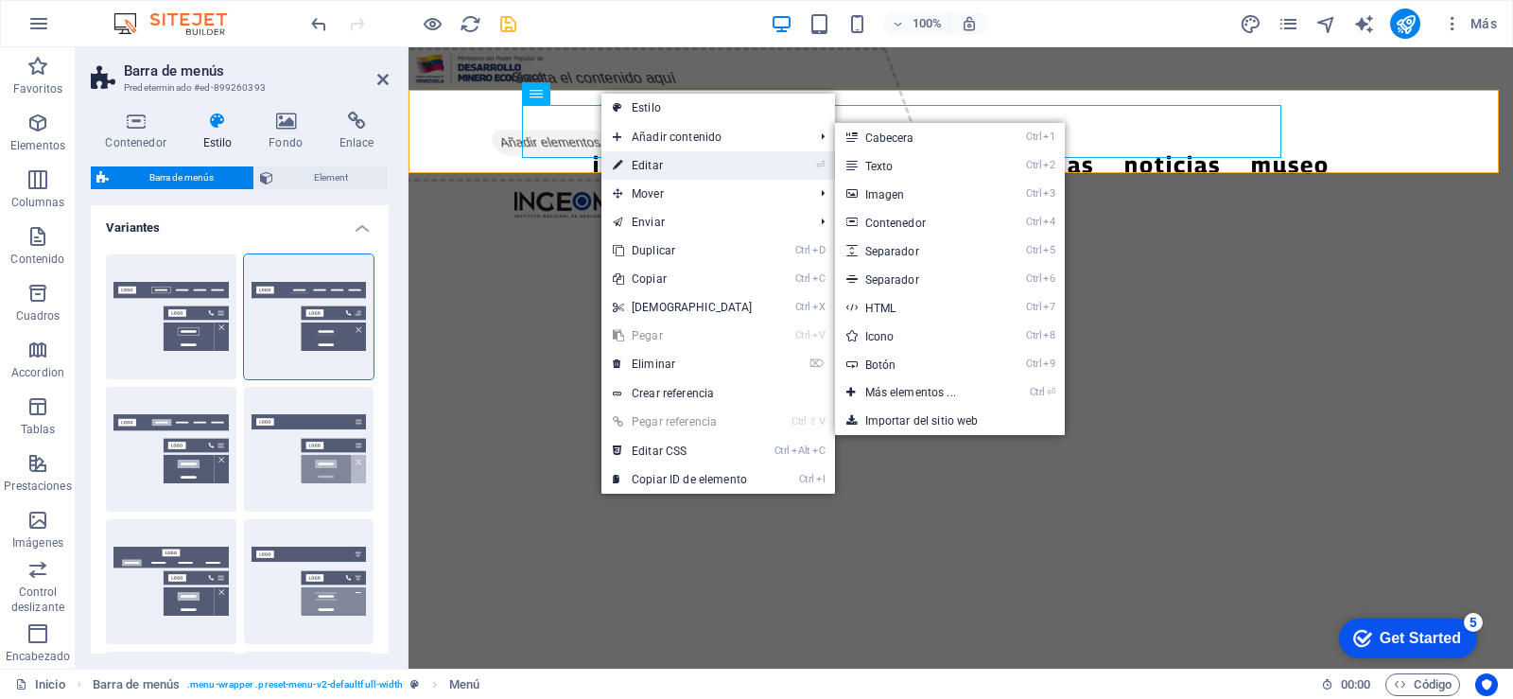
select select
select select "8"
select select
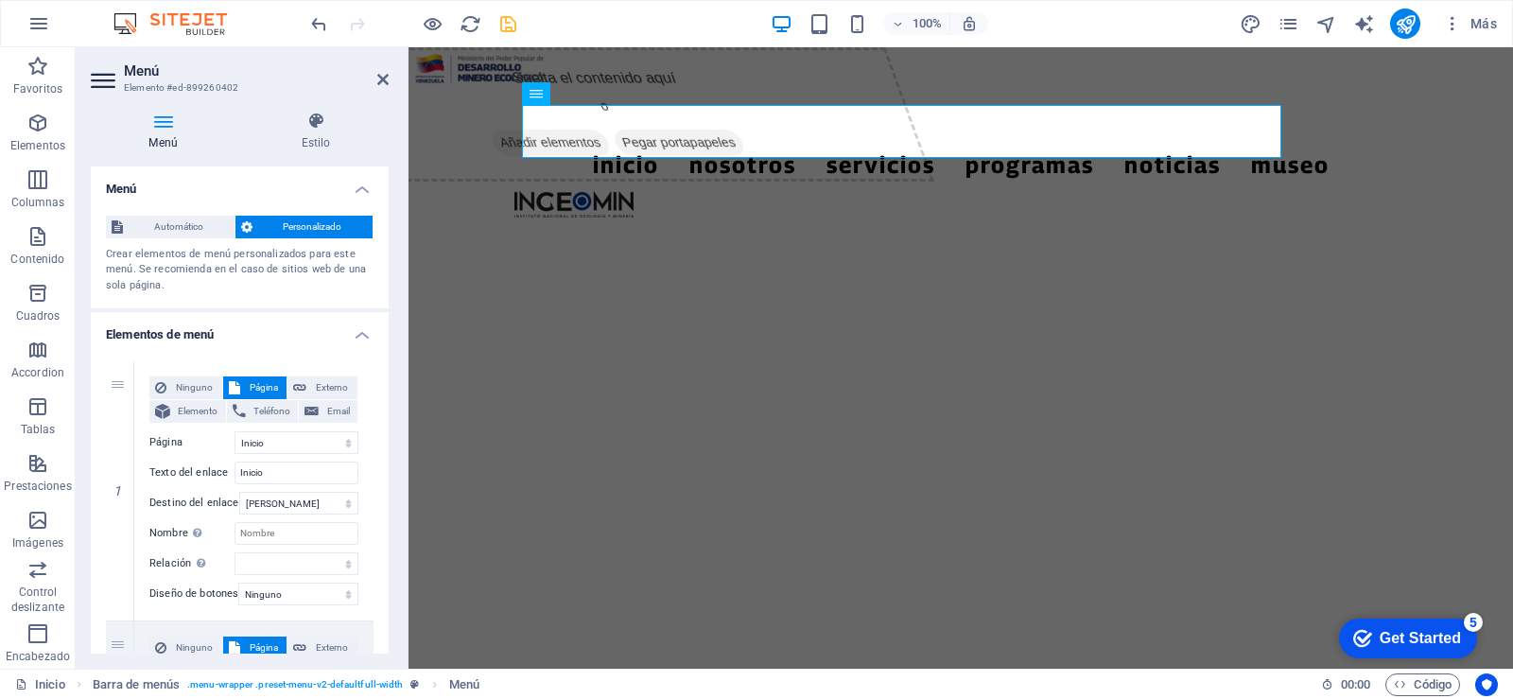
click at [327, 110] on div "Menú Estilo Menú Automático Personalizado Crear elementos de menú personalizado…" at bounding box center [240, 382] width 328 height 572
click at [310, 124] on icon at bounding box center [316, 121] width 146 height 19
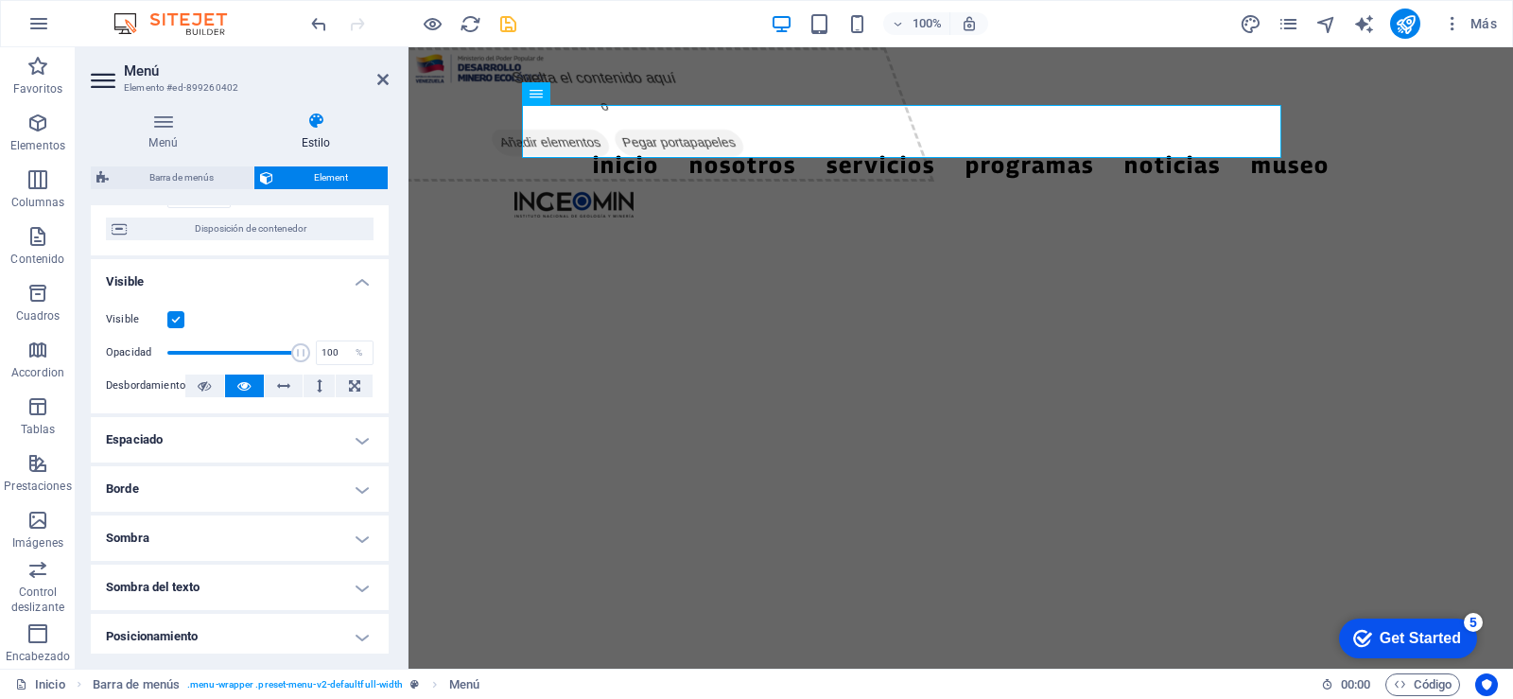
scroll to position [189, 0]
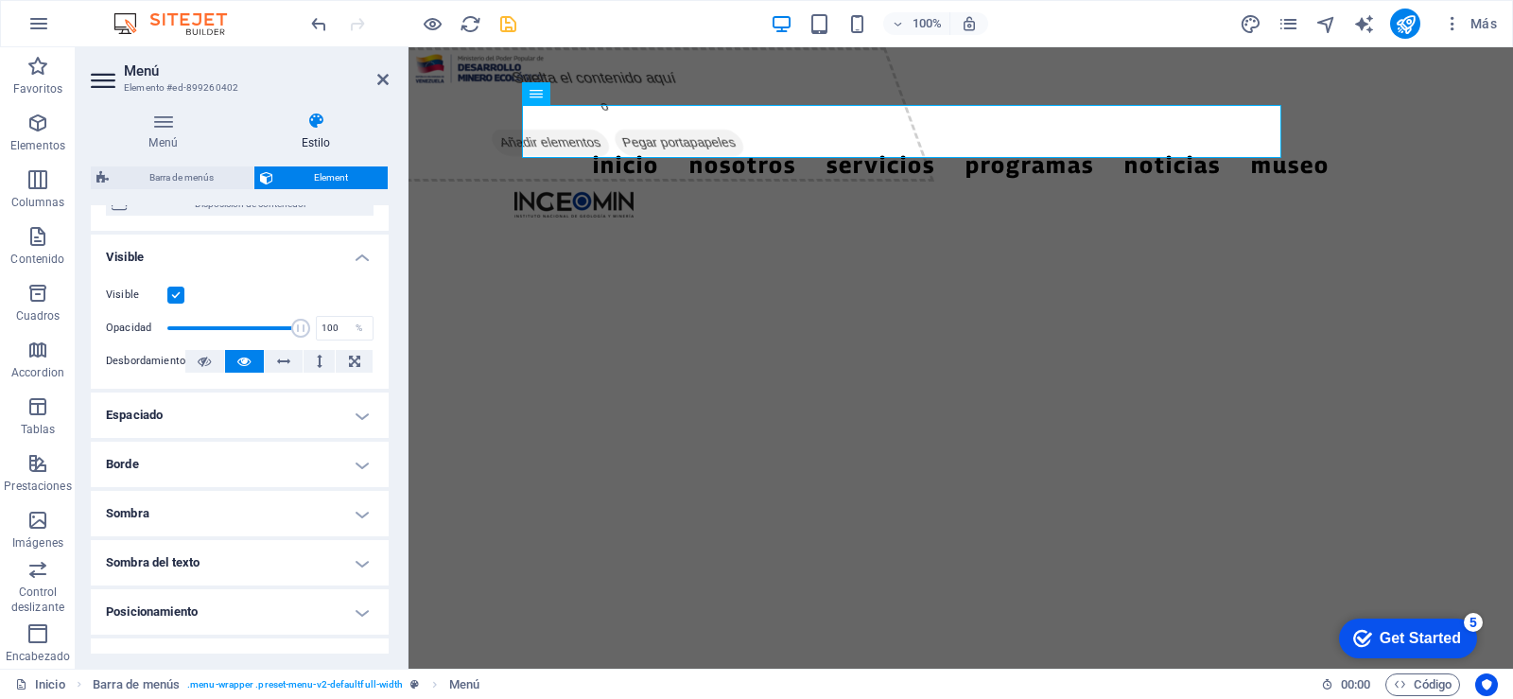
click at [356, 413] on h4 "Espaciado" at bounding box center [240, 414] width 298 height 45
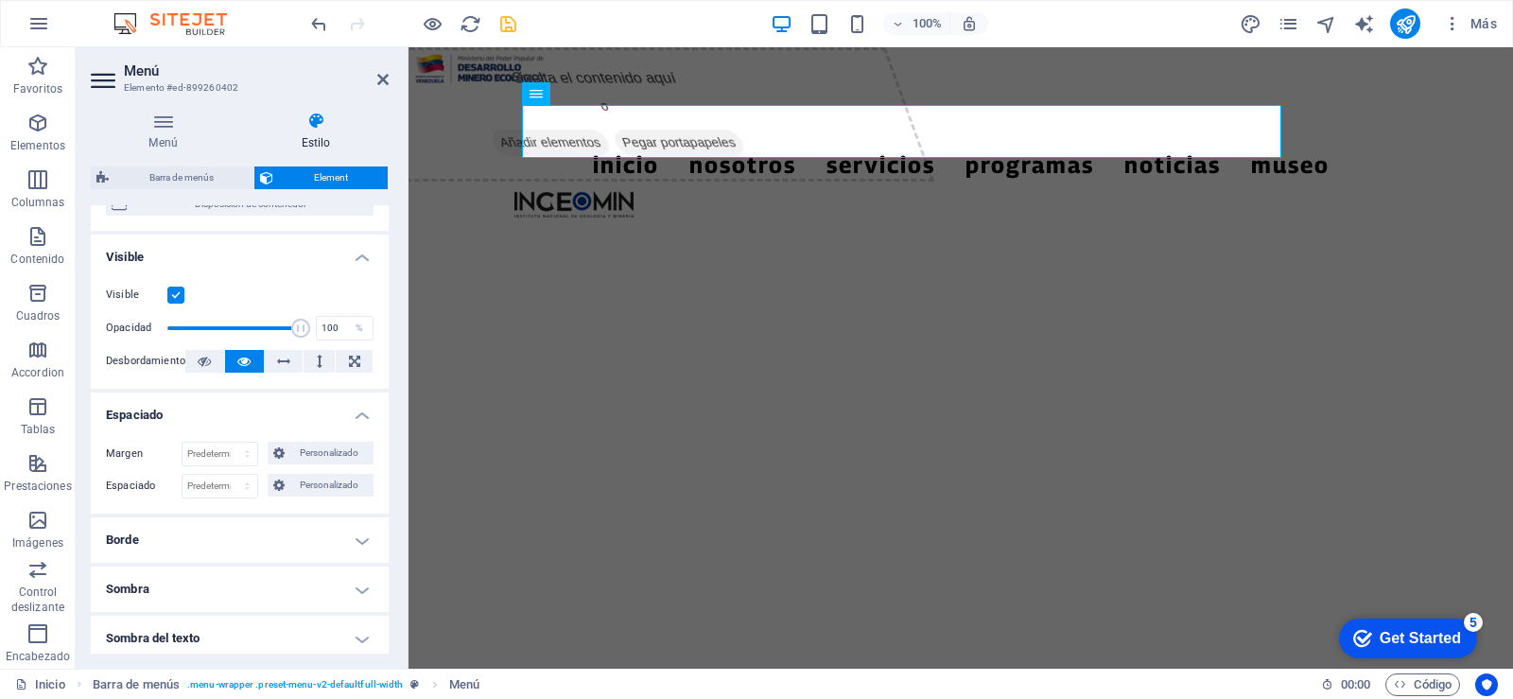
click at [356, 413] on h4 "Espaciado" at bounding box center [240, 409] width 298 height 34
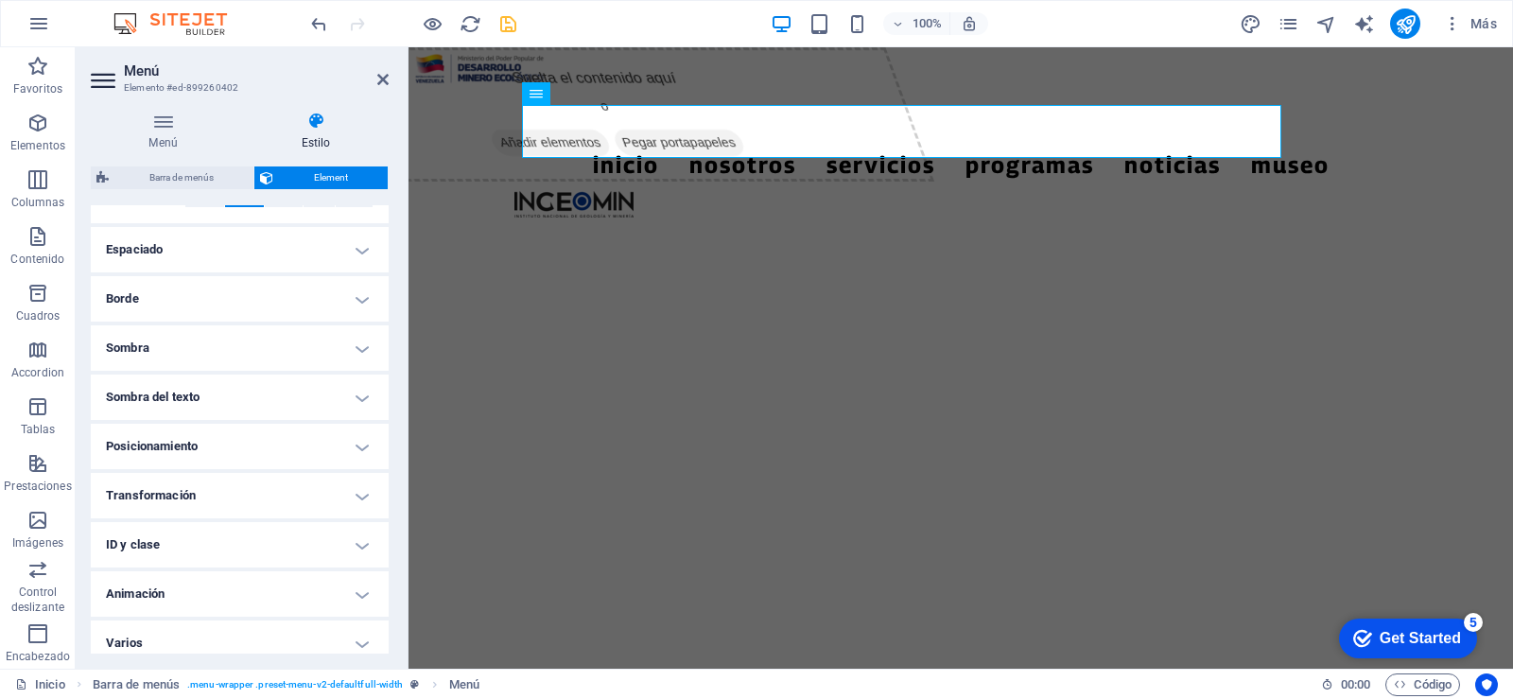
scroll to position [367, 0]
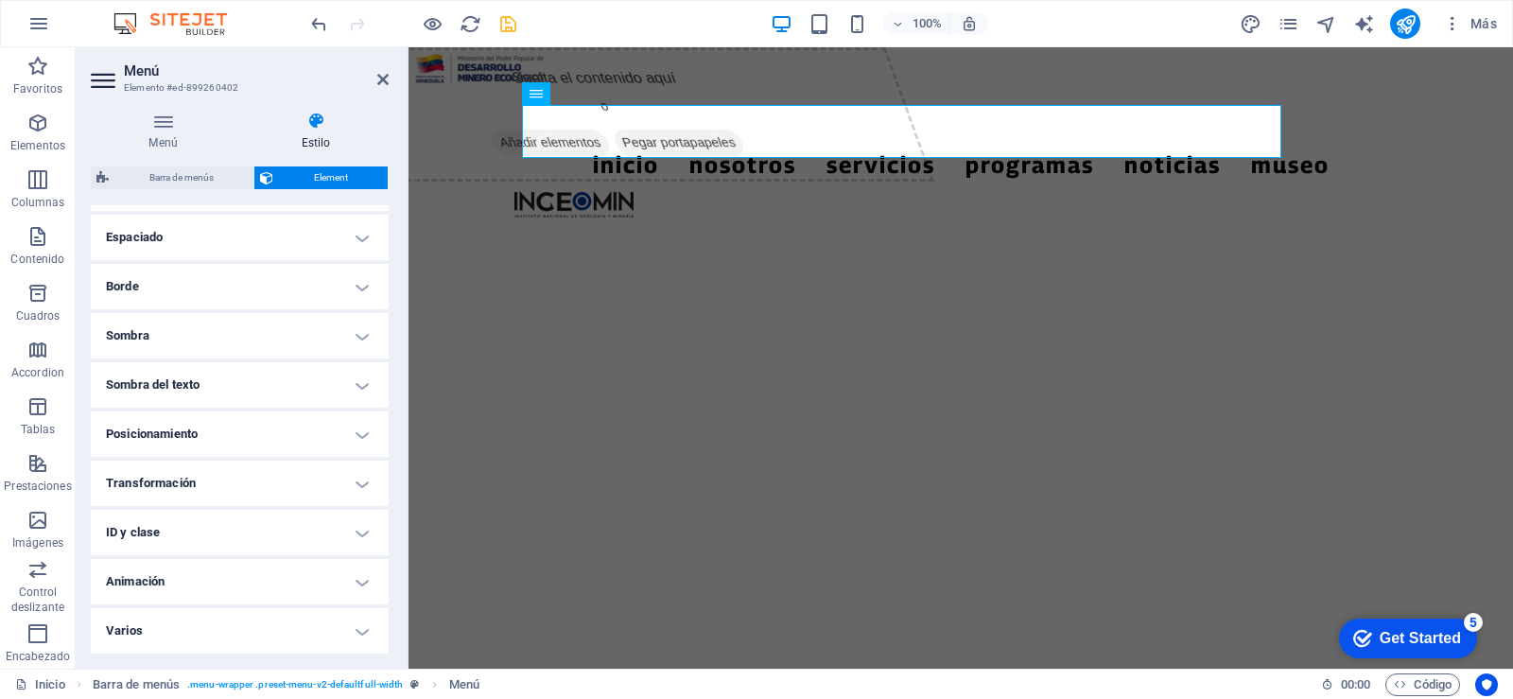
click at [355, 487] on h4 "Transformación" at bounding box center [240, 482] width 298 height 45
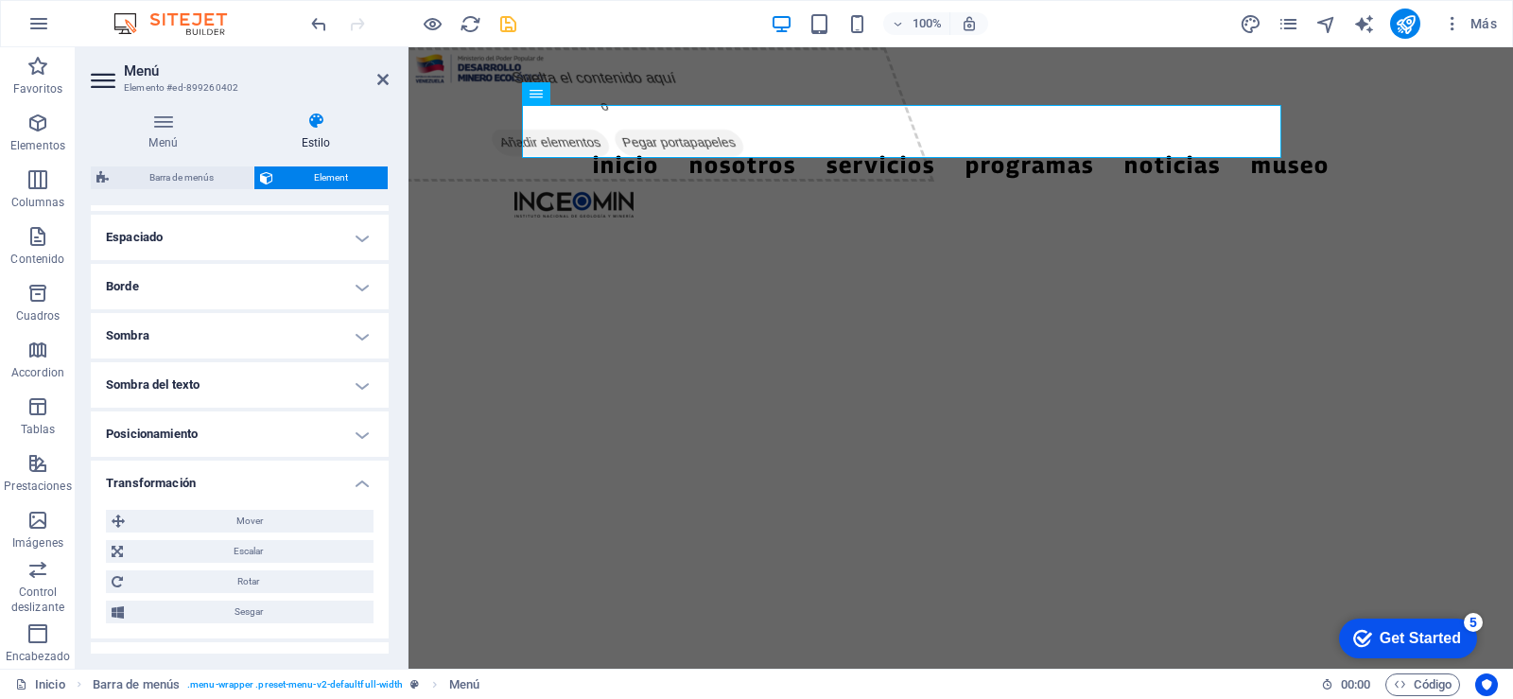
click at [356, 487] on h4 "Transformación" at bounding box center [240, 477] width 298 height 34
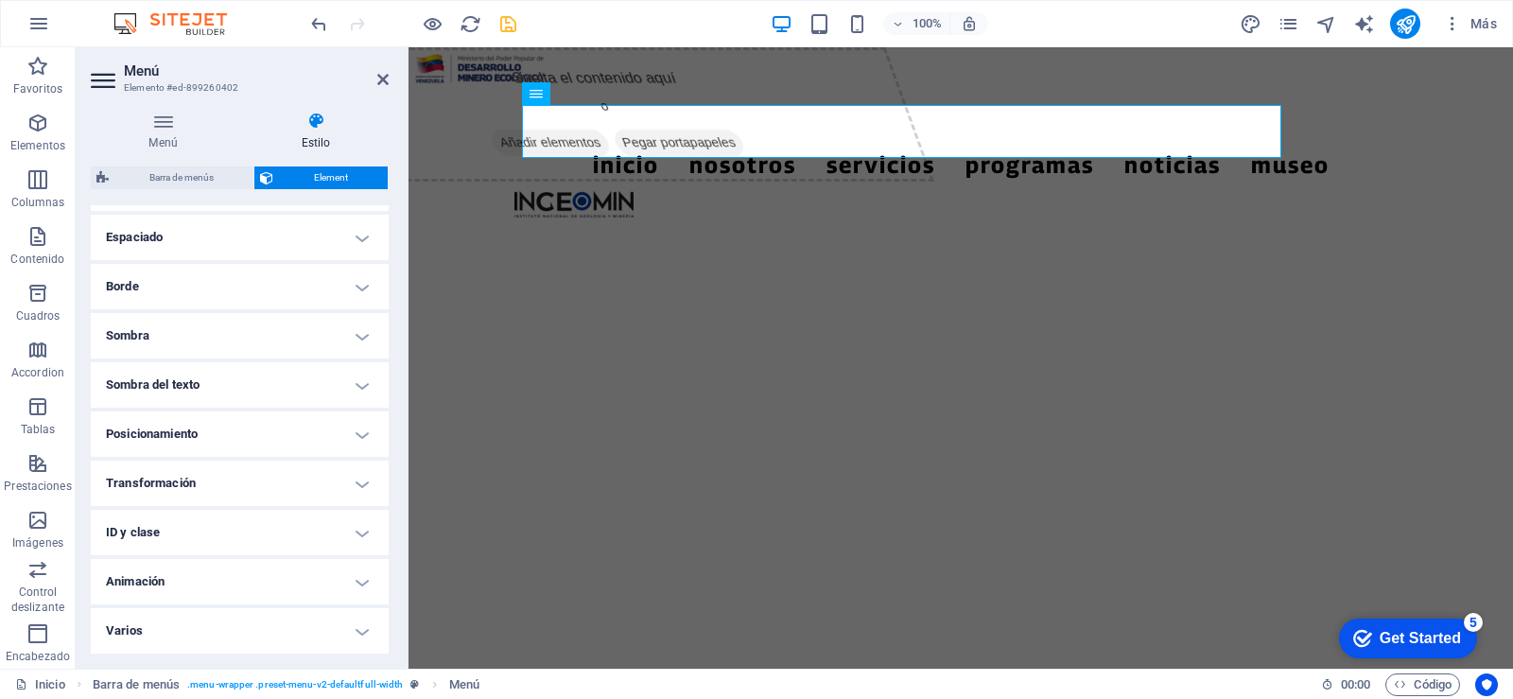
scroll to position [0, 0]
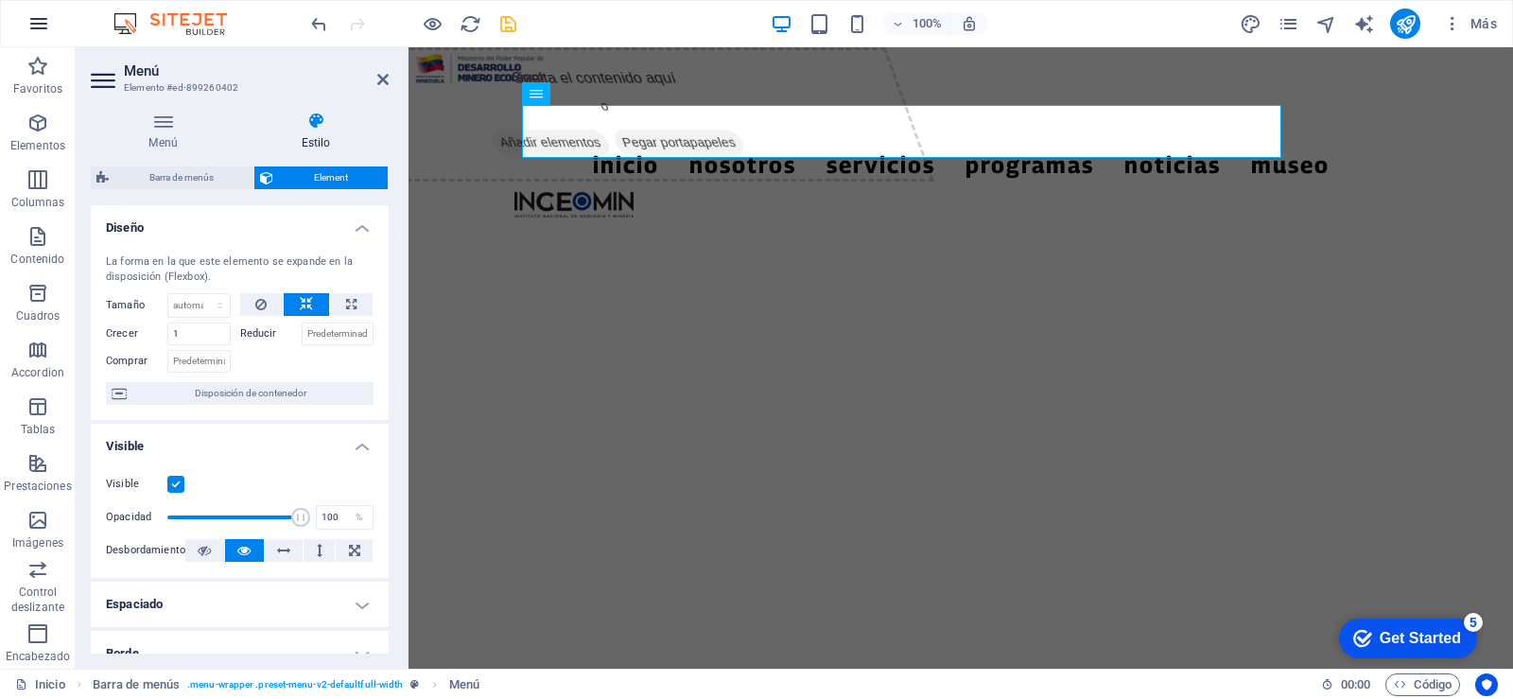
click at [41, 27] on icon "button" at bounding box center [38, 23] width 23 height 23
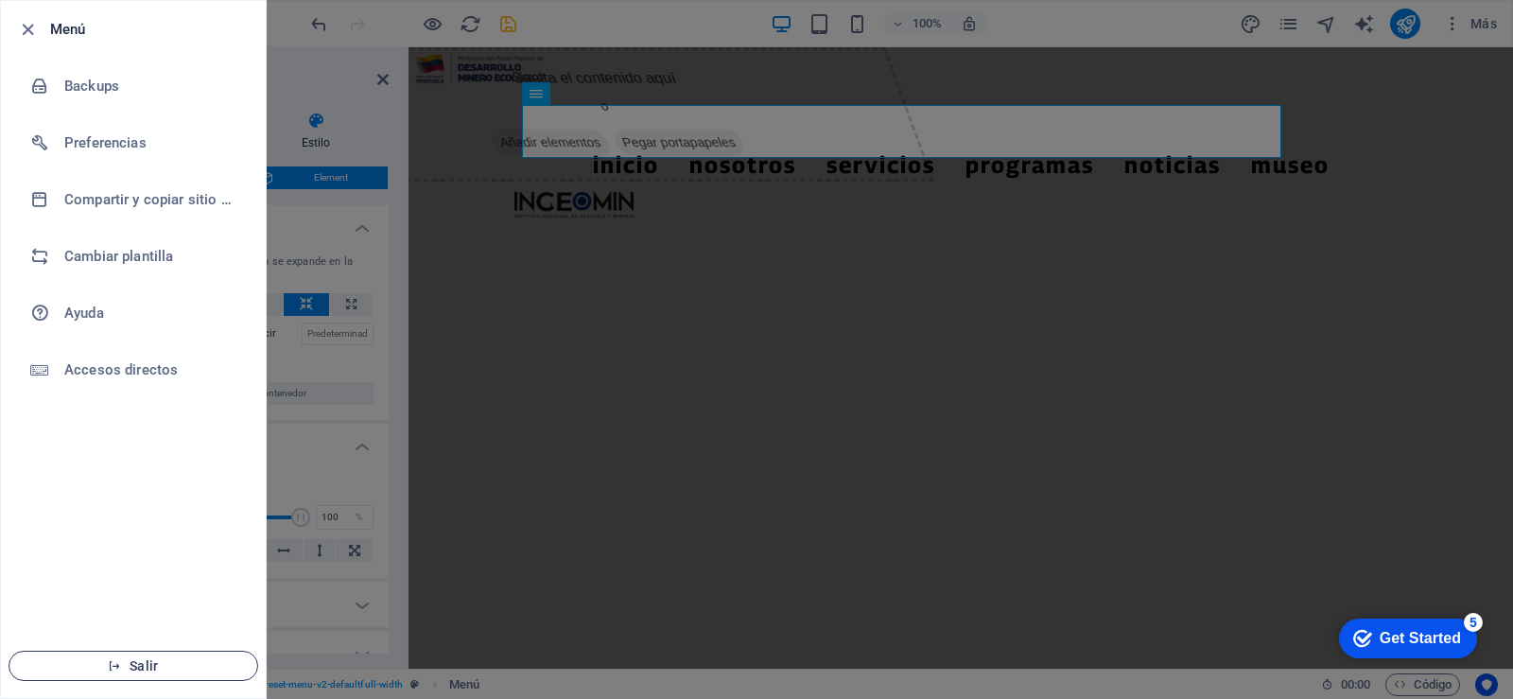
click at [148, 664] on span "Salir" at bounding box center [133, 665] width 217 height 15
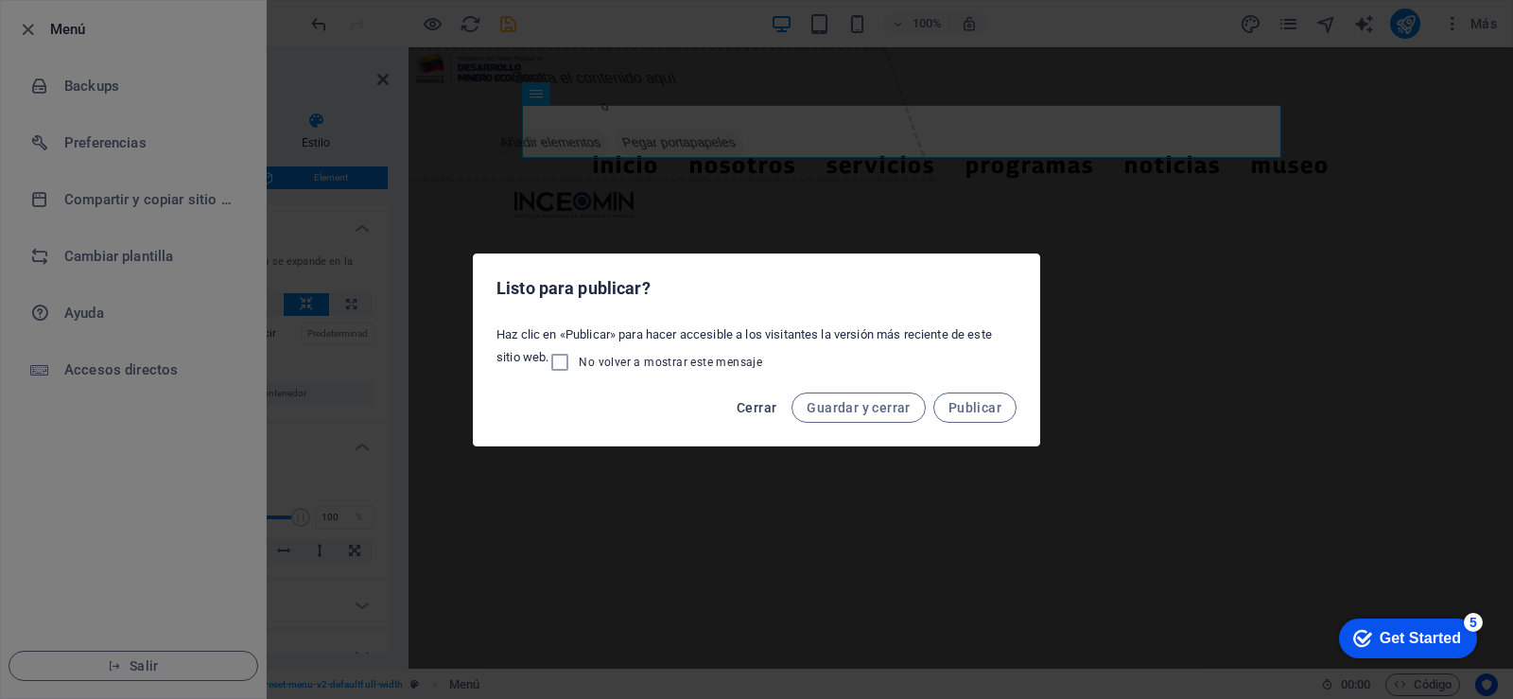
click at [776, 412] on span "Cerrar" at bounding box center [757, 407] width 40 height 15
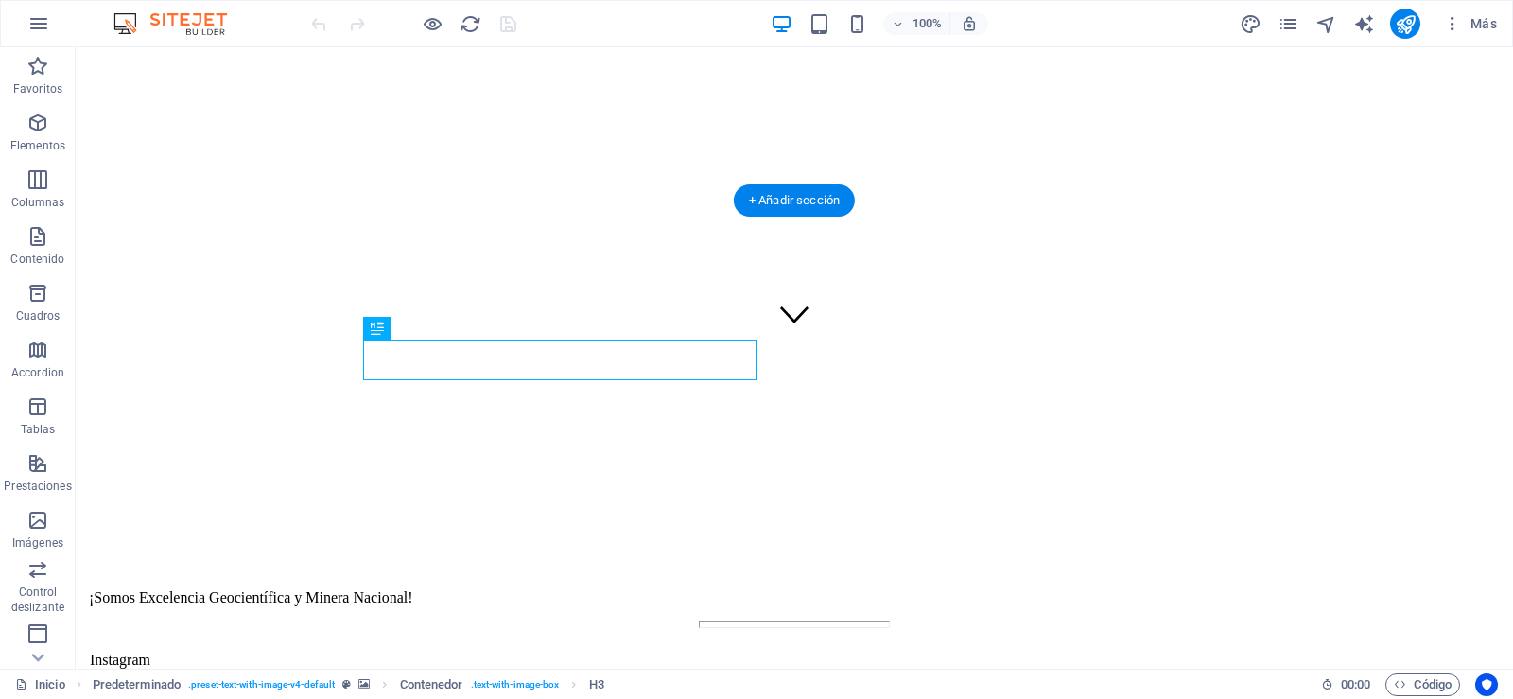
scroll to position [165, 0]
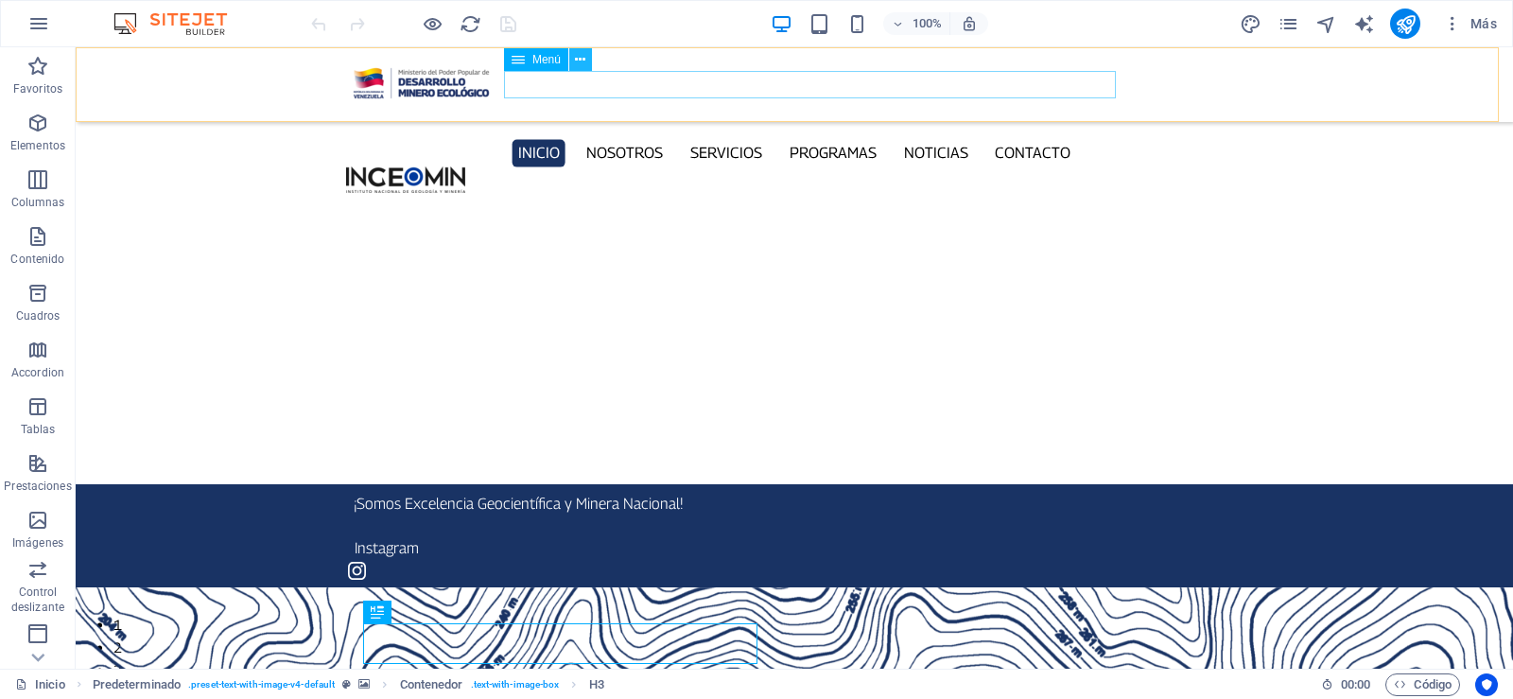
click at [586, 61] on button at bounding box center [580, 59] width 23 height 23
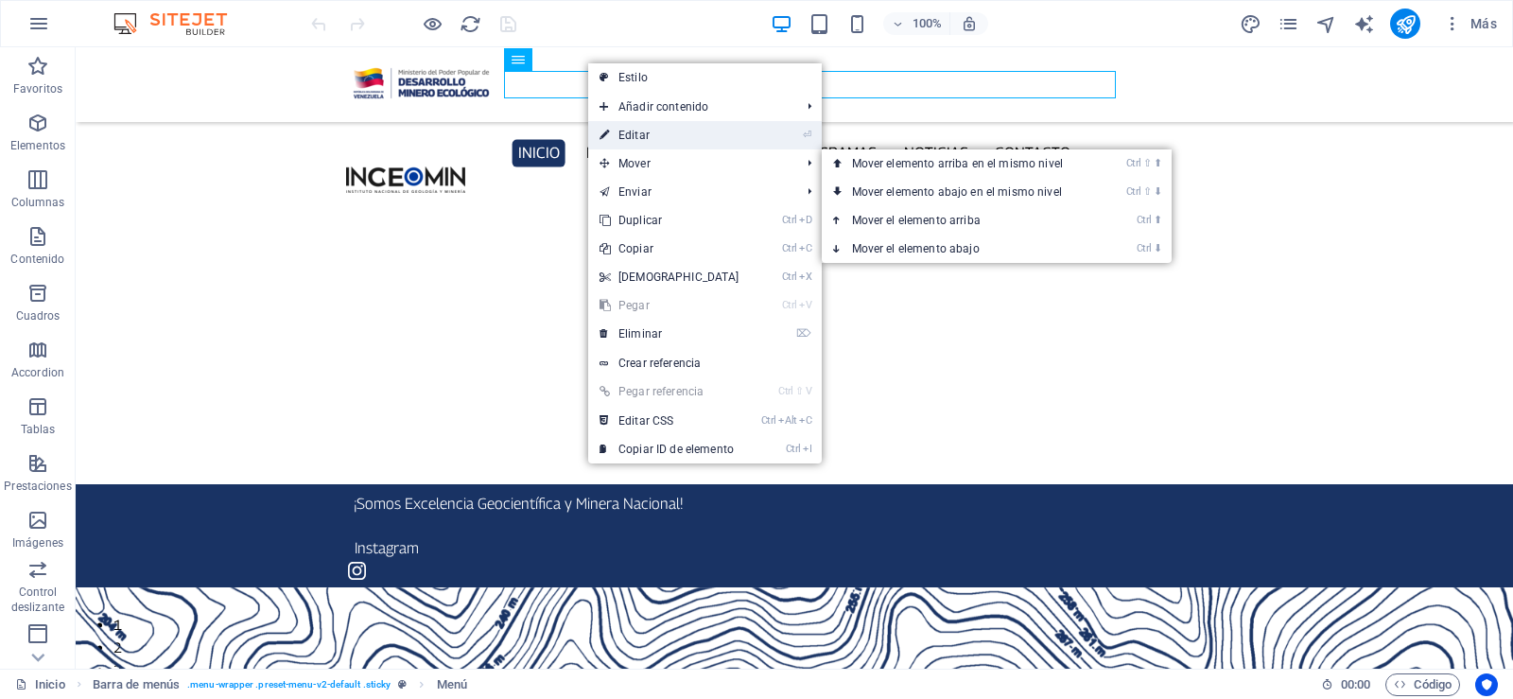
click at [631, 133] on link "⏎ Editar" at bounding box center [669, 135] width 163 height 28
select select
select select "1"
select select
select select "2"
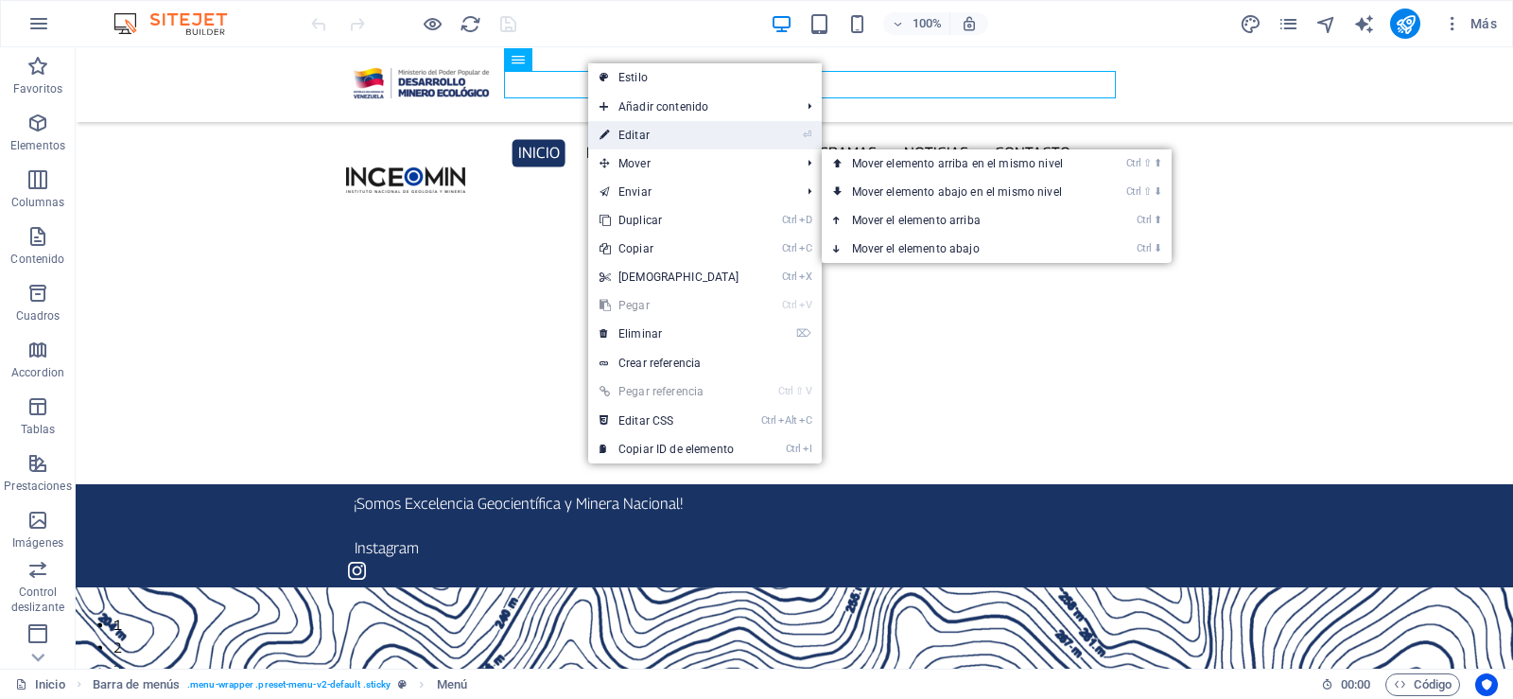
select select
select select "3"
select select
select select "4"
select select
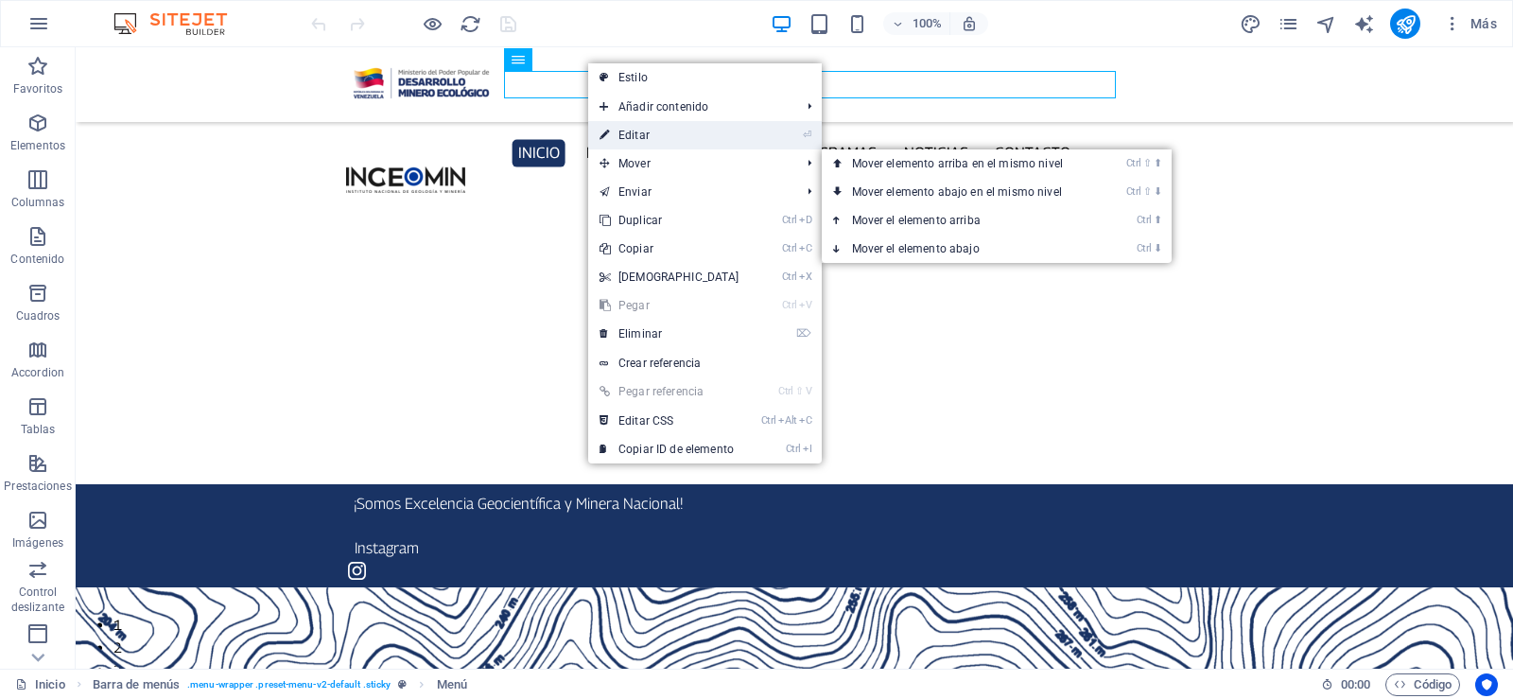
select select "5"
select select
select select "6"
select select
select select "7"
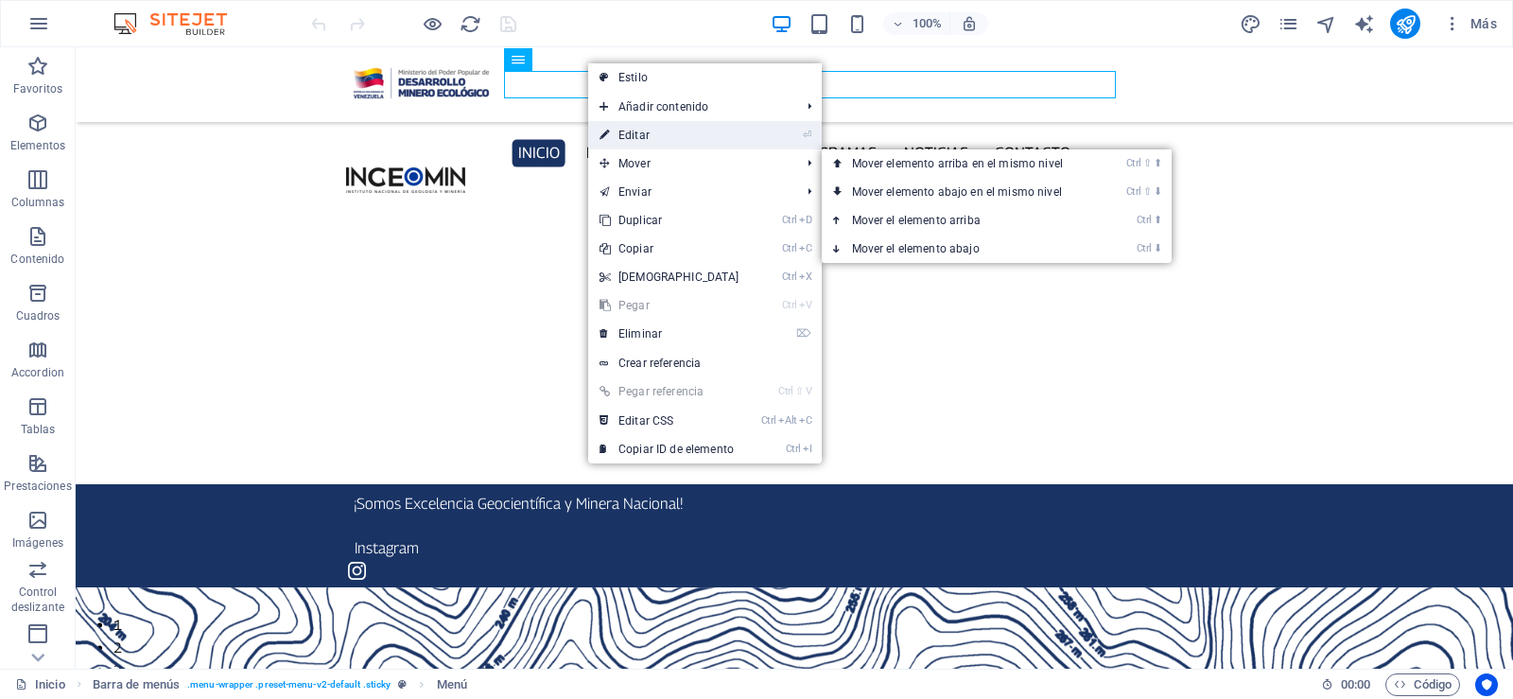
select select
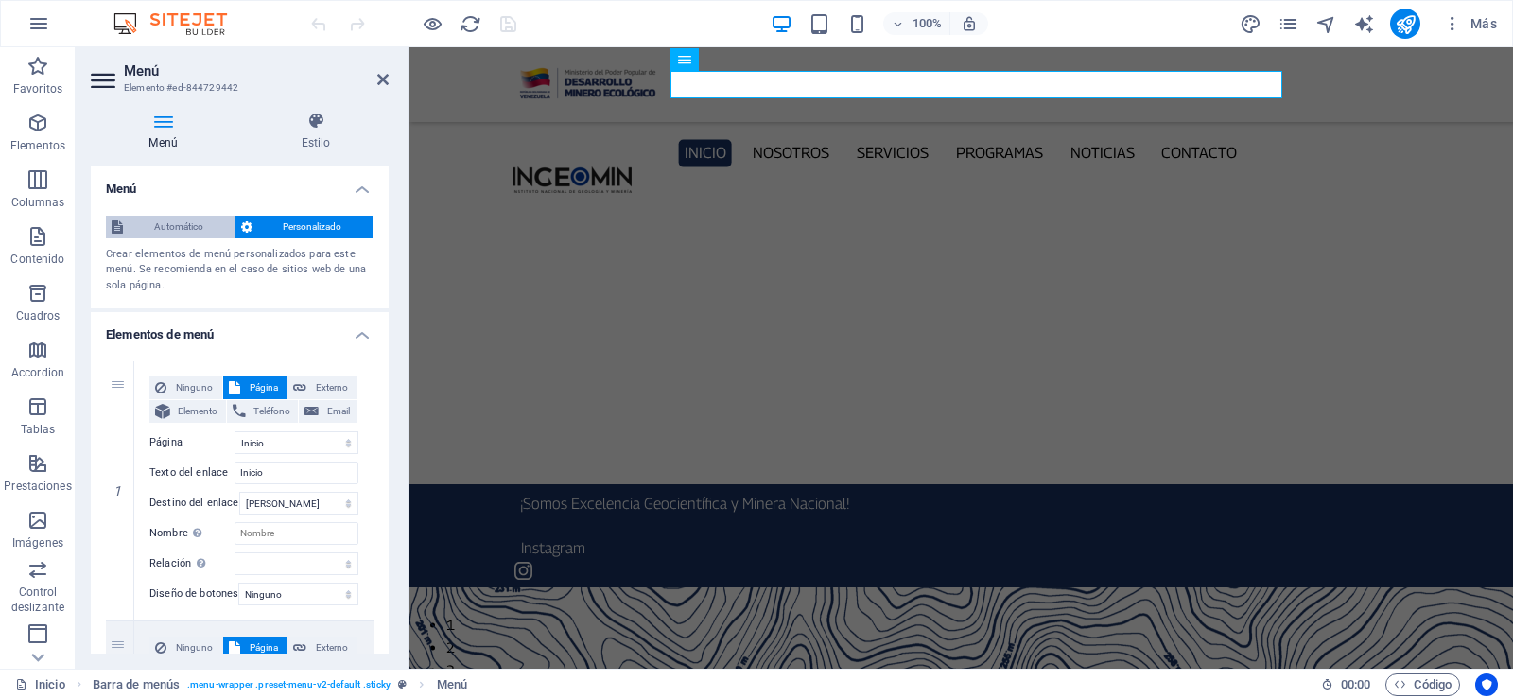
click at [180, 227] on span "Automático" at bounding box center [179, 227] width 100 height 23
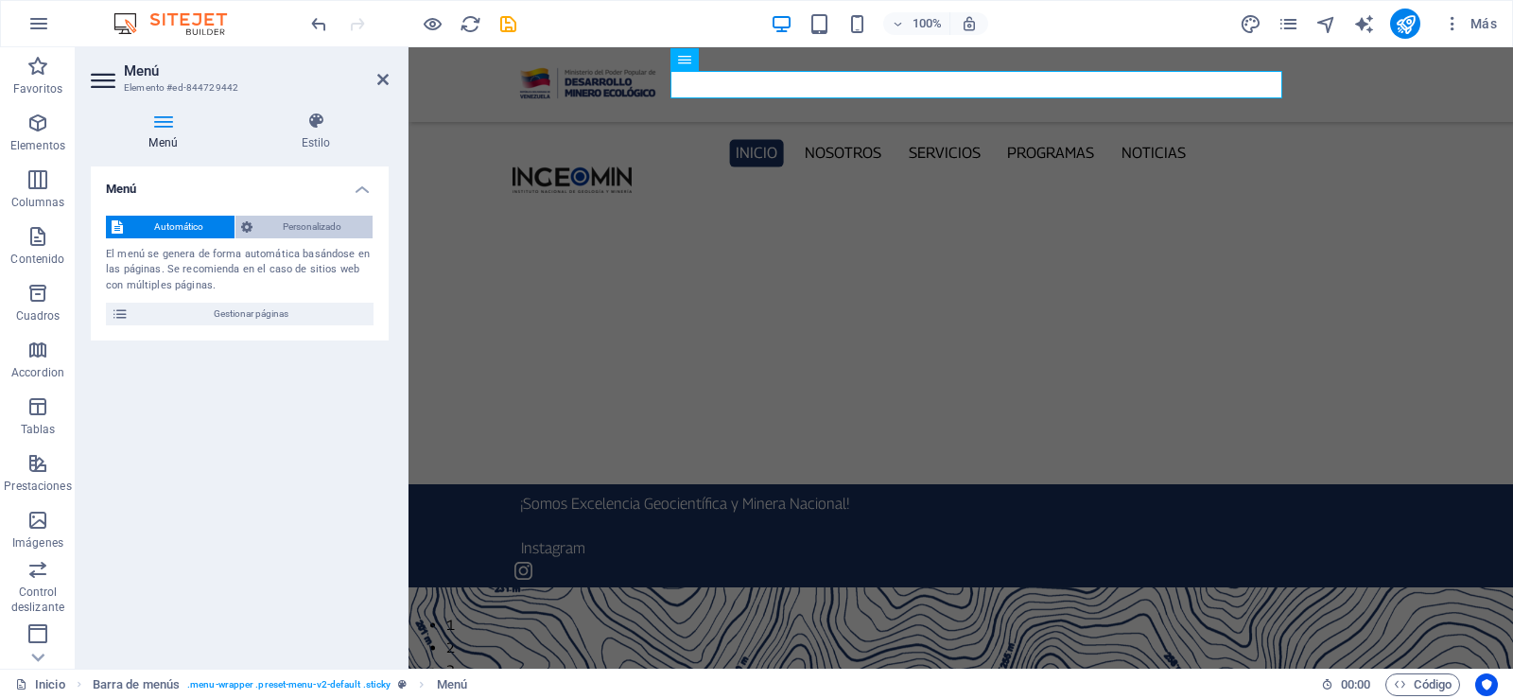
click at [278, 225] on span "Personalizado" at bounding box center [313, 227] width 110 height 23
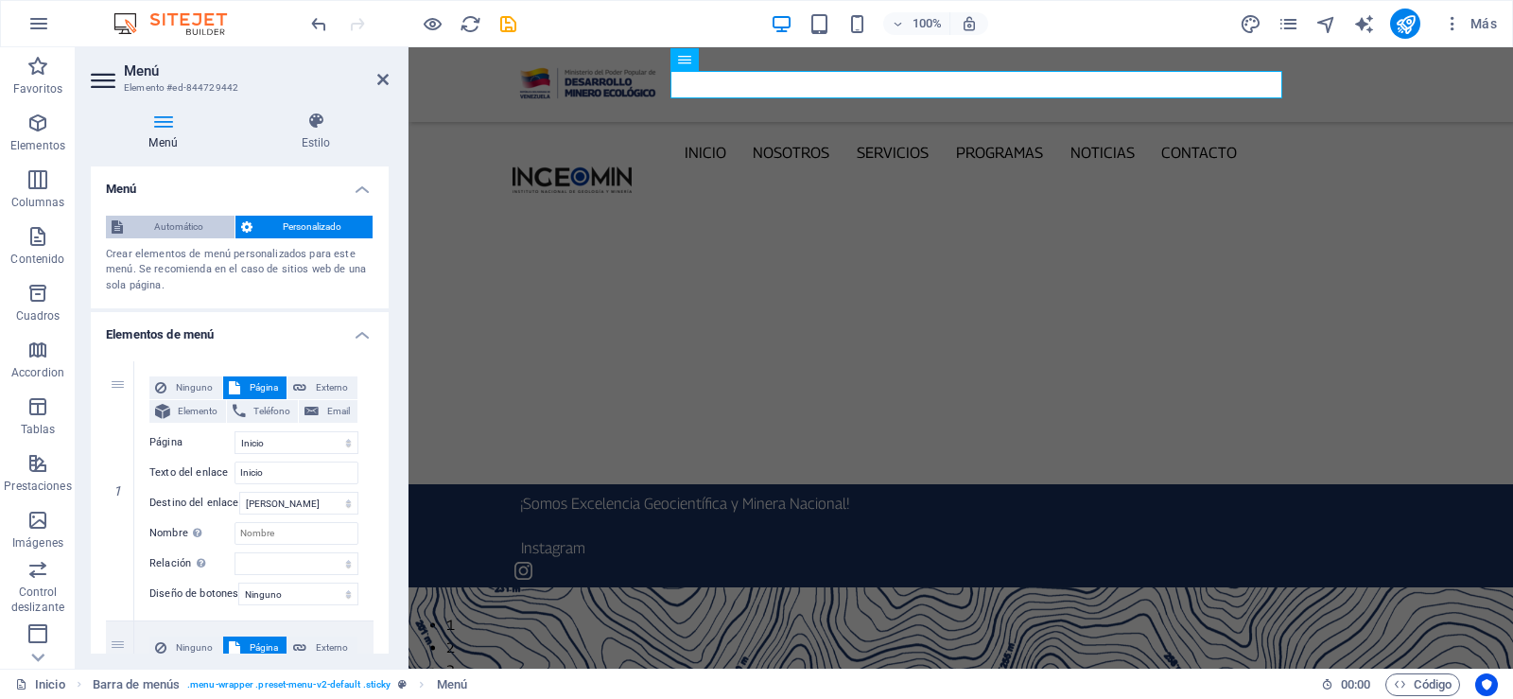
click at [186, 222] on span "Automático" at bounding box center [179, 227] width 100 height 23
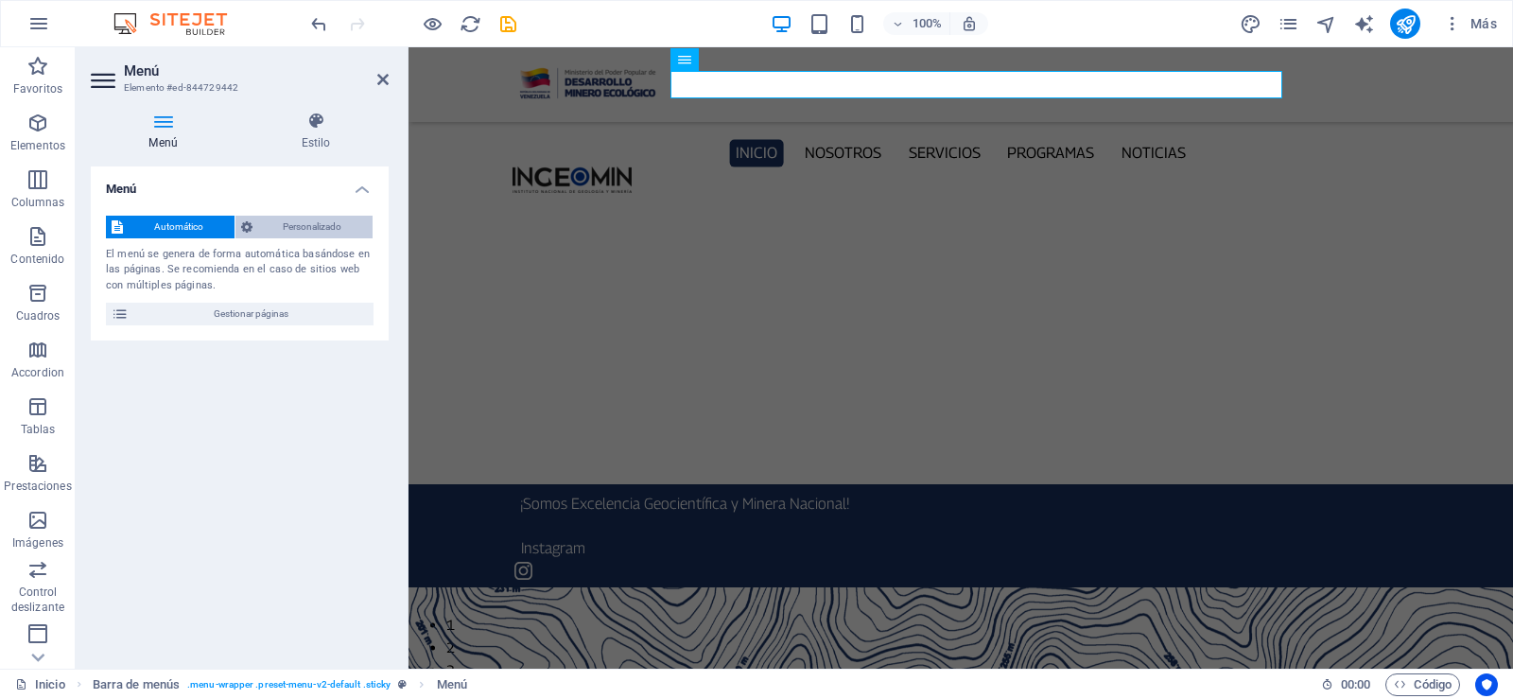
click at [309, 229] on span "Personalizado" at bounding box center [313, 227] width 110 height 23
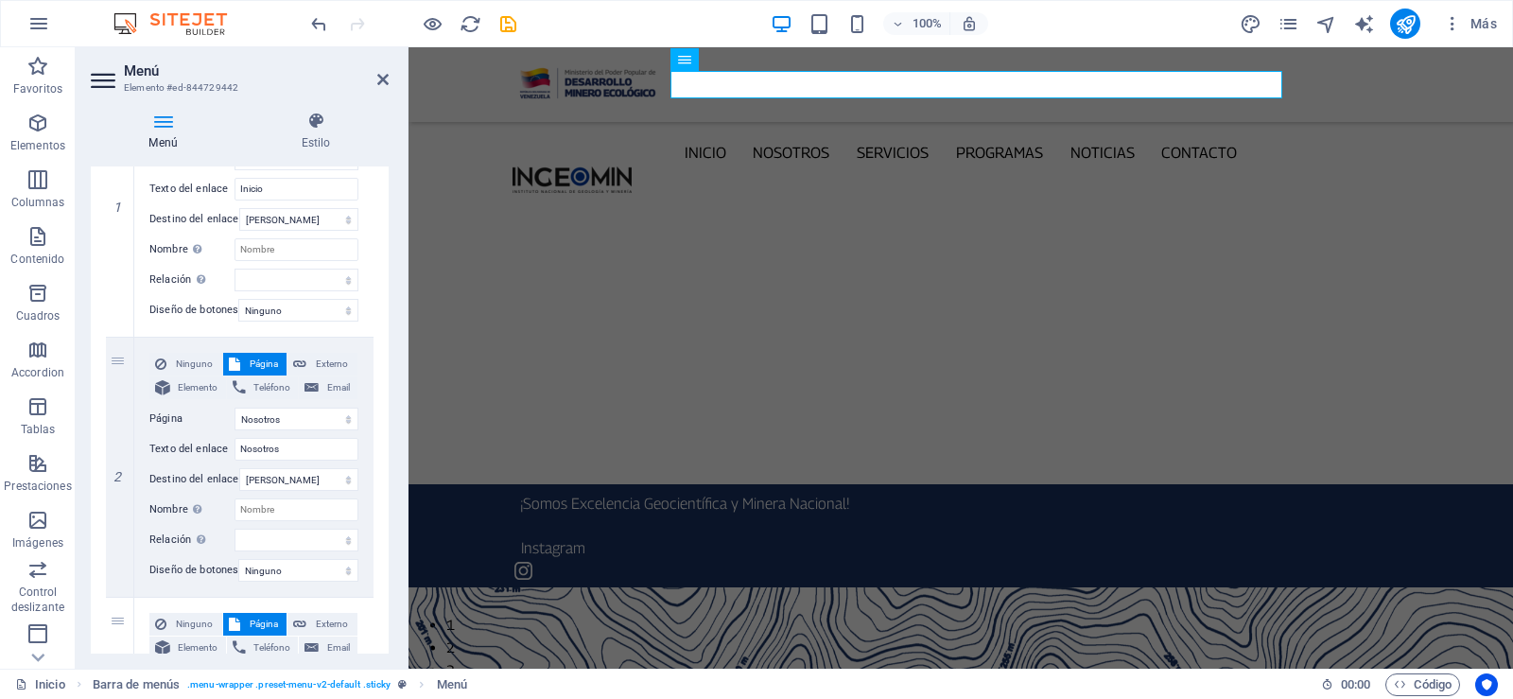
scroll to position [0, 0]
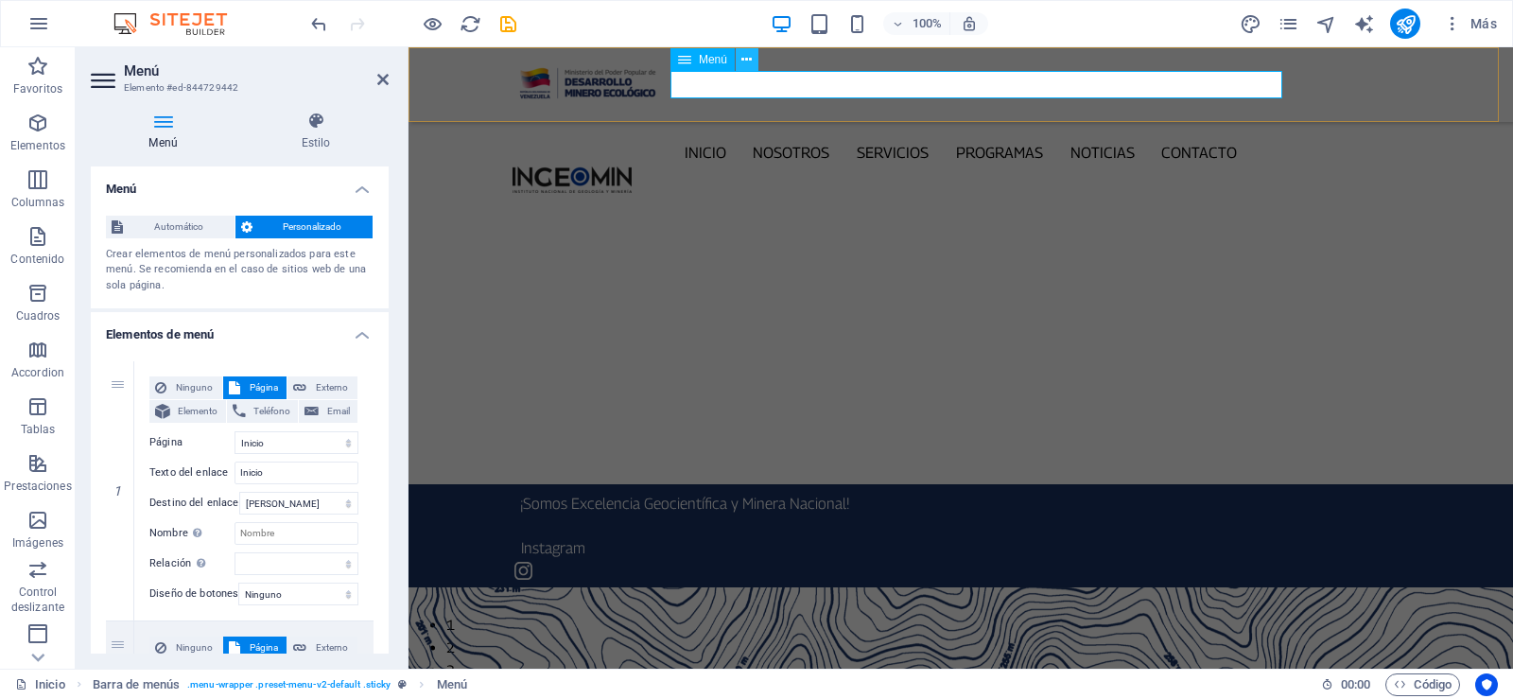
click at [743, 54] on icon at bounding box center [746, 60] width 10 height 20
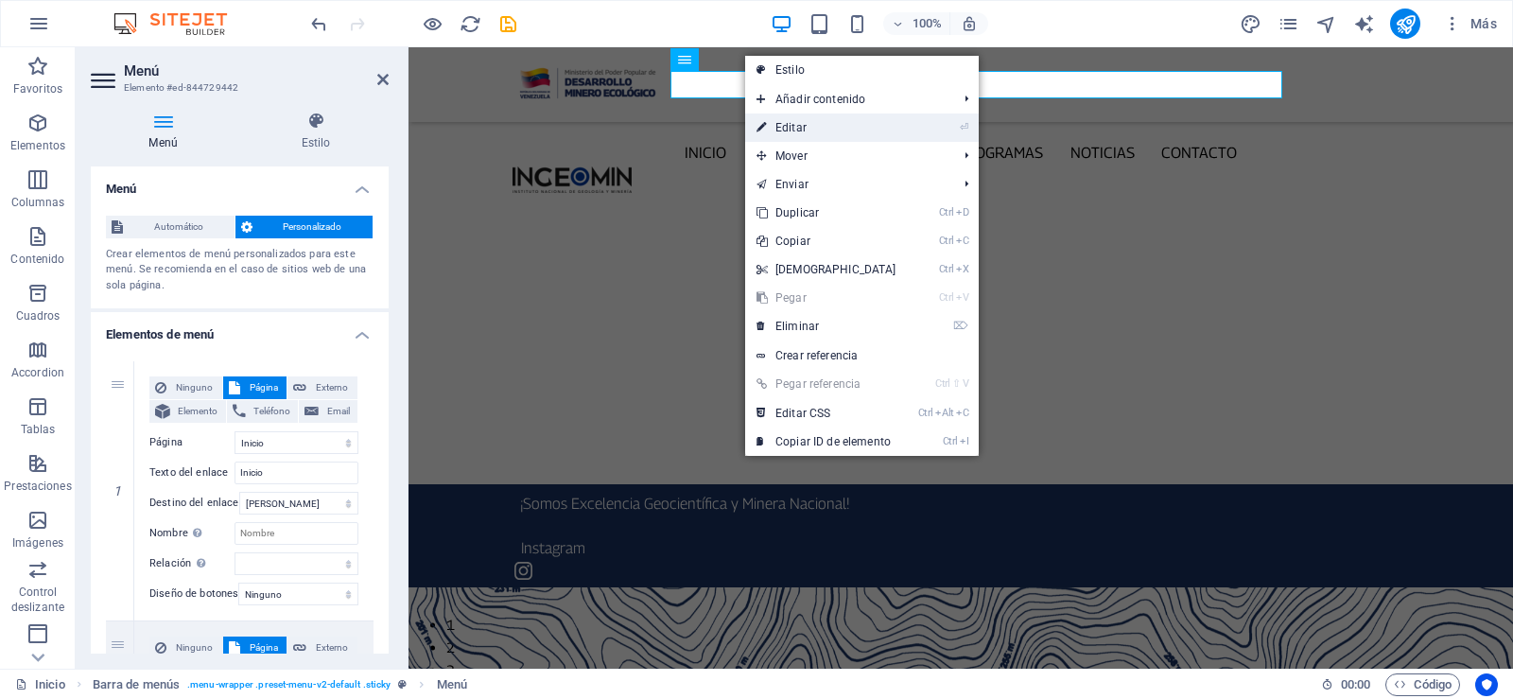
click at [817, 129] on link "⏎ Editar" at bounding box center [826, 127] width 163 height 28
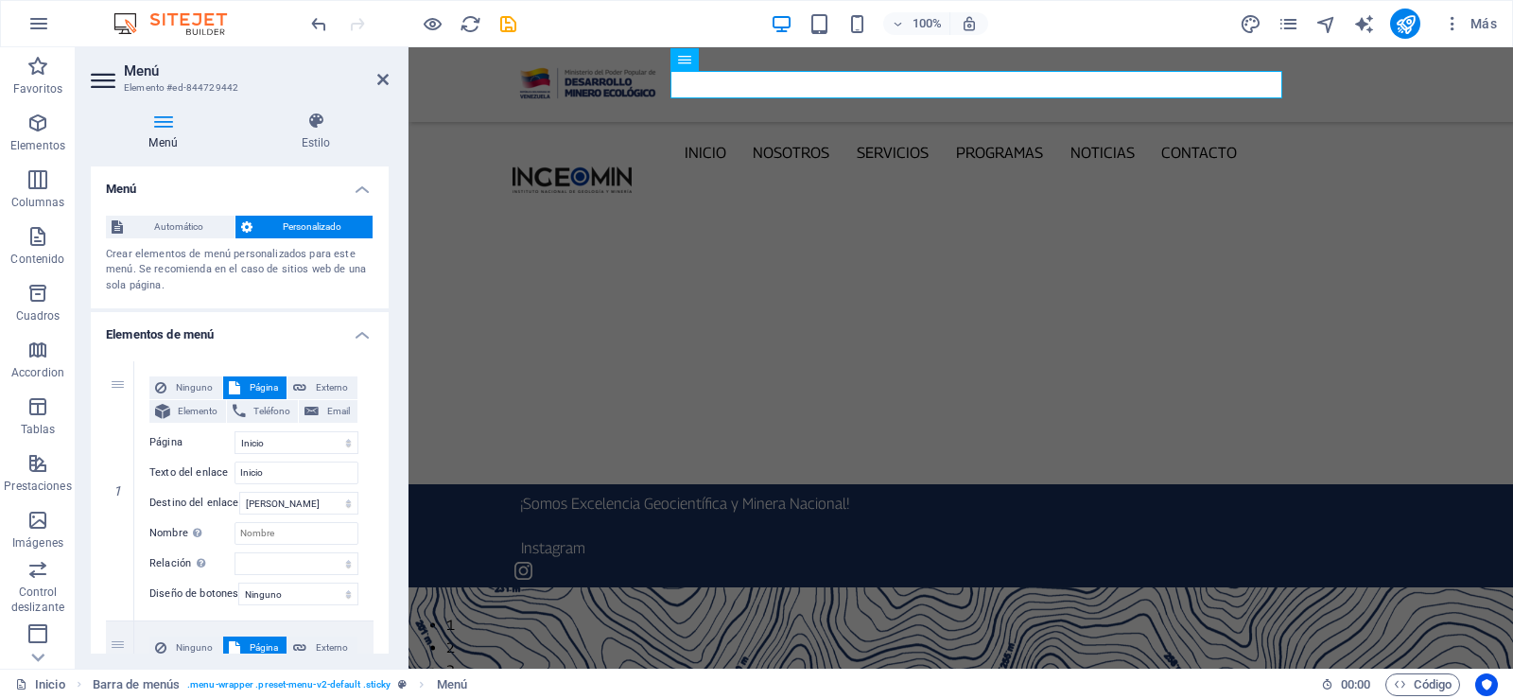
click at [359, 328] on h4 "Elementos de menú" at bounding box center [240, 329] width 298 height 34
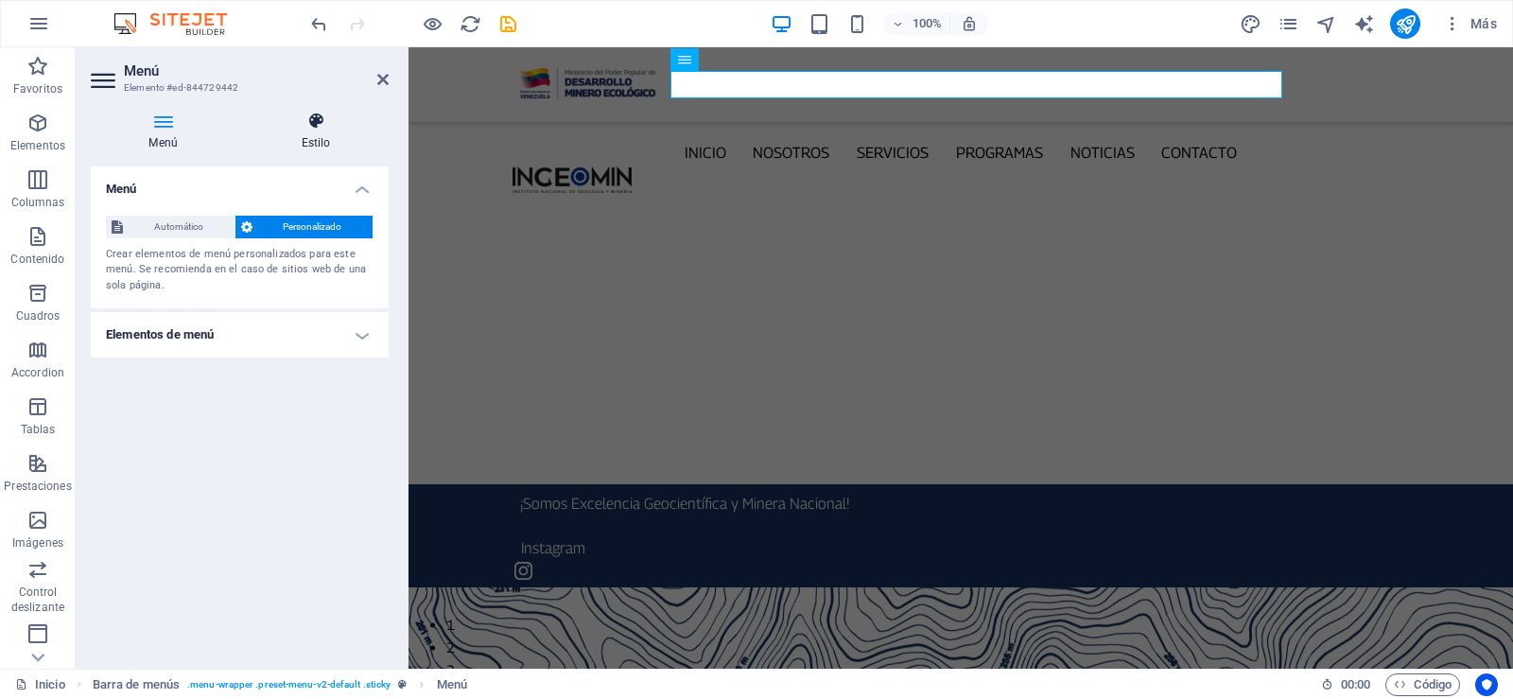
click at [319, 132] on h4 "Estilo" at bounding box center [316, 132] width 146 height 40
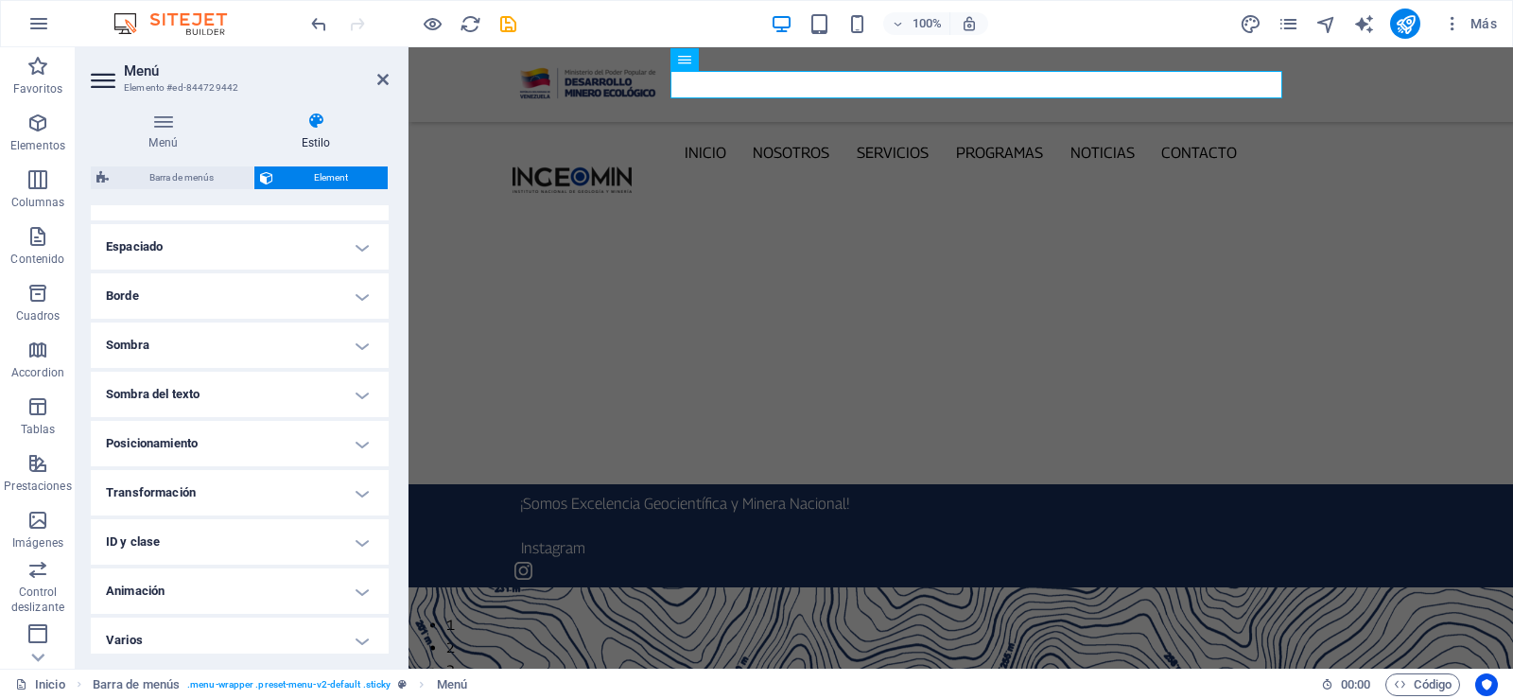
scroll to position [367, 0]
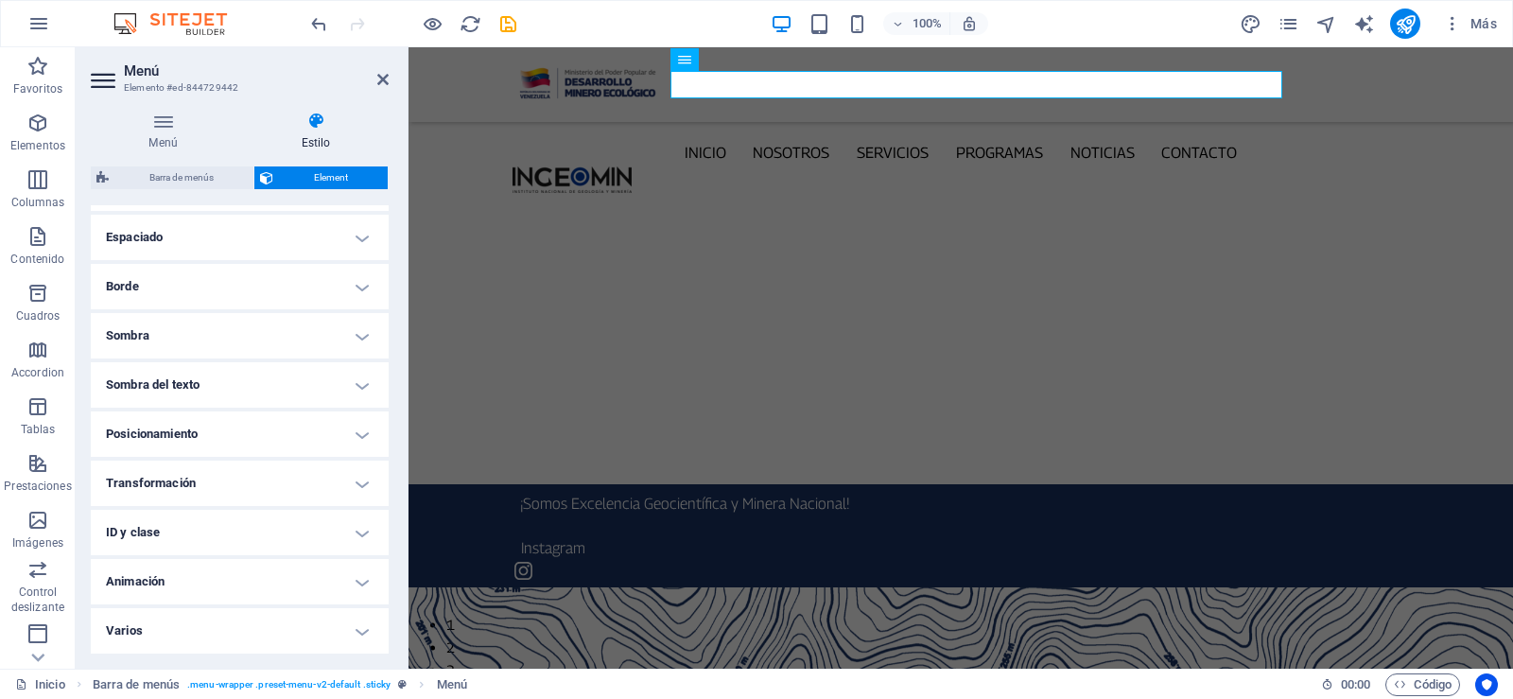
click at [360, 230] on h4 "Espaciado" at bounding box center [240, 237] width 298 height 45
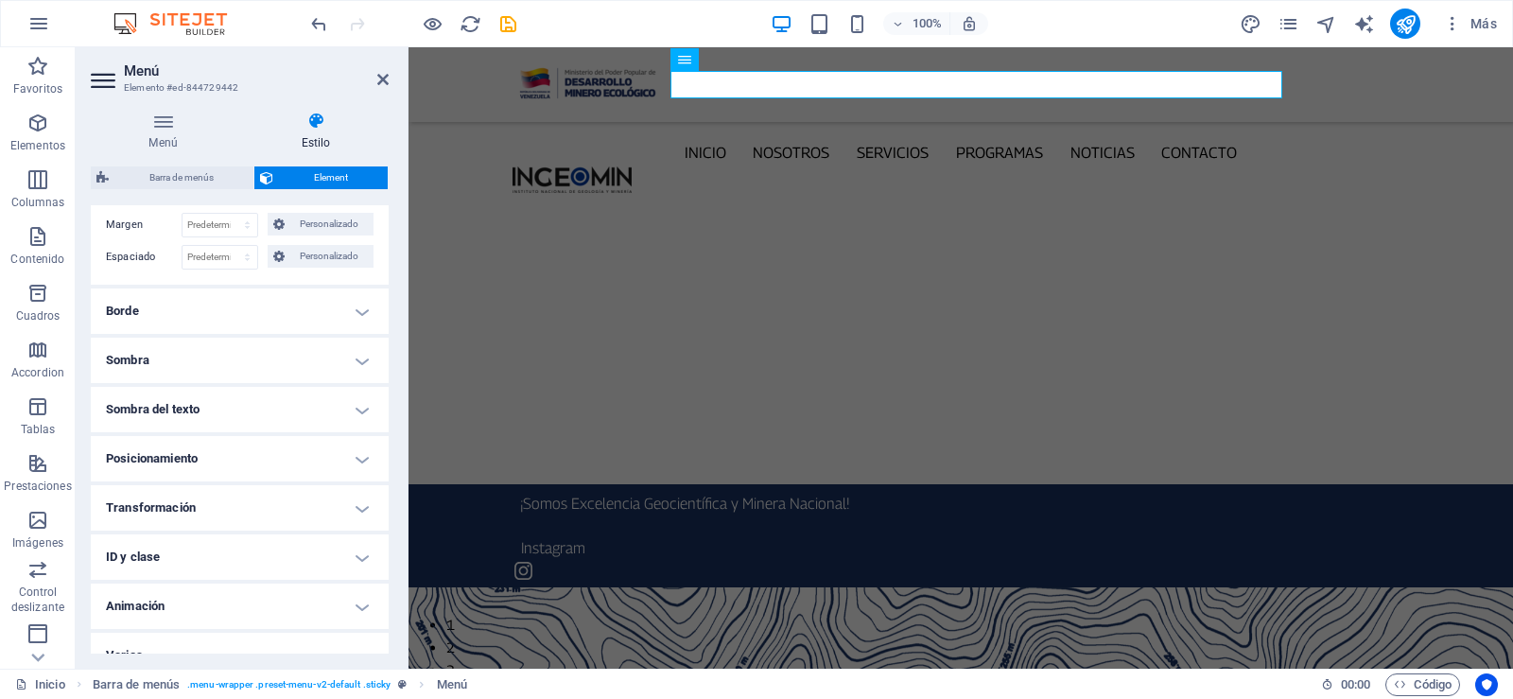
scroll to position [443, 0]
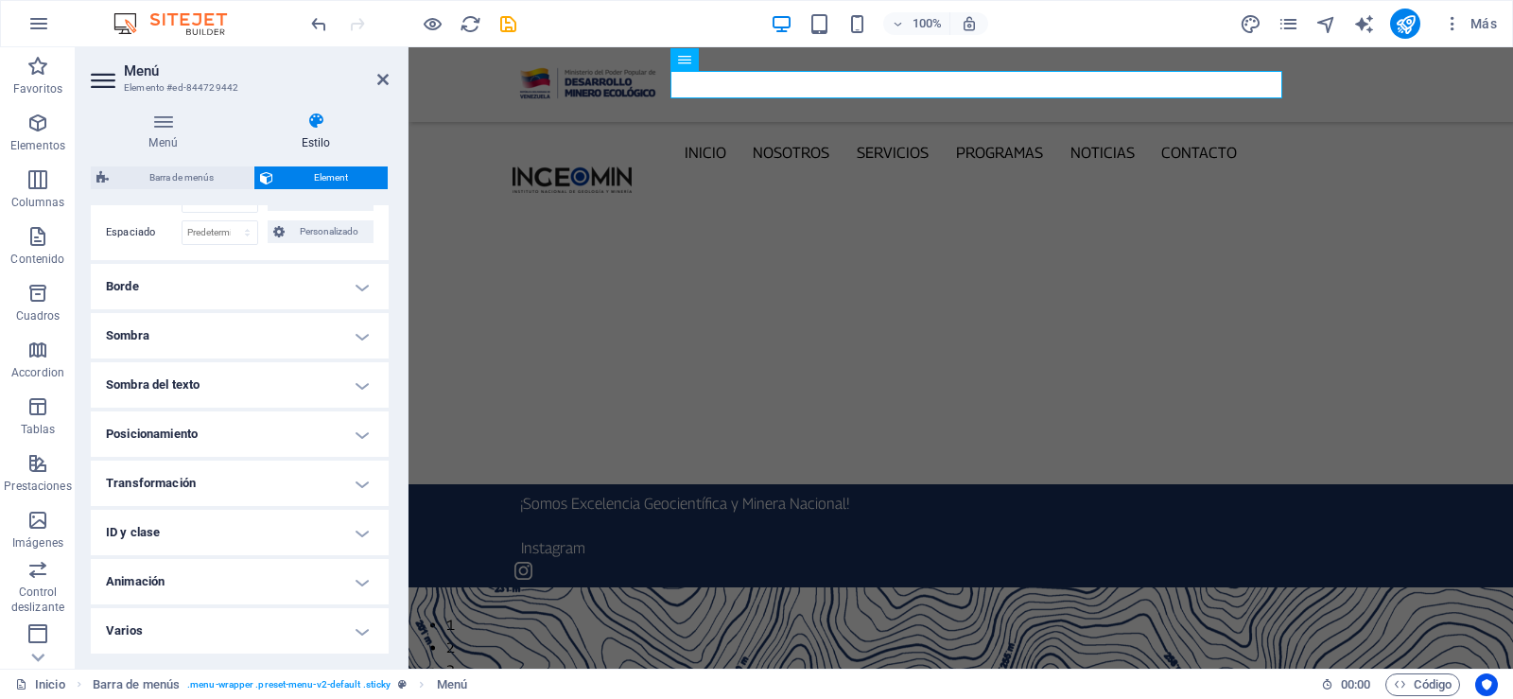
click at [364, 435] on h4 "Posicionamiento" at bounding box center [240, 433] width 298 height 45
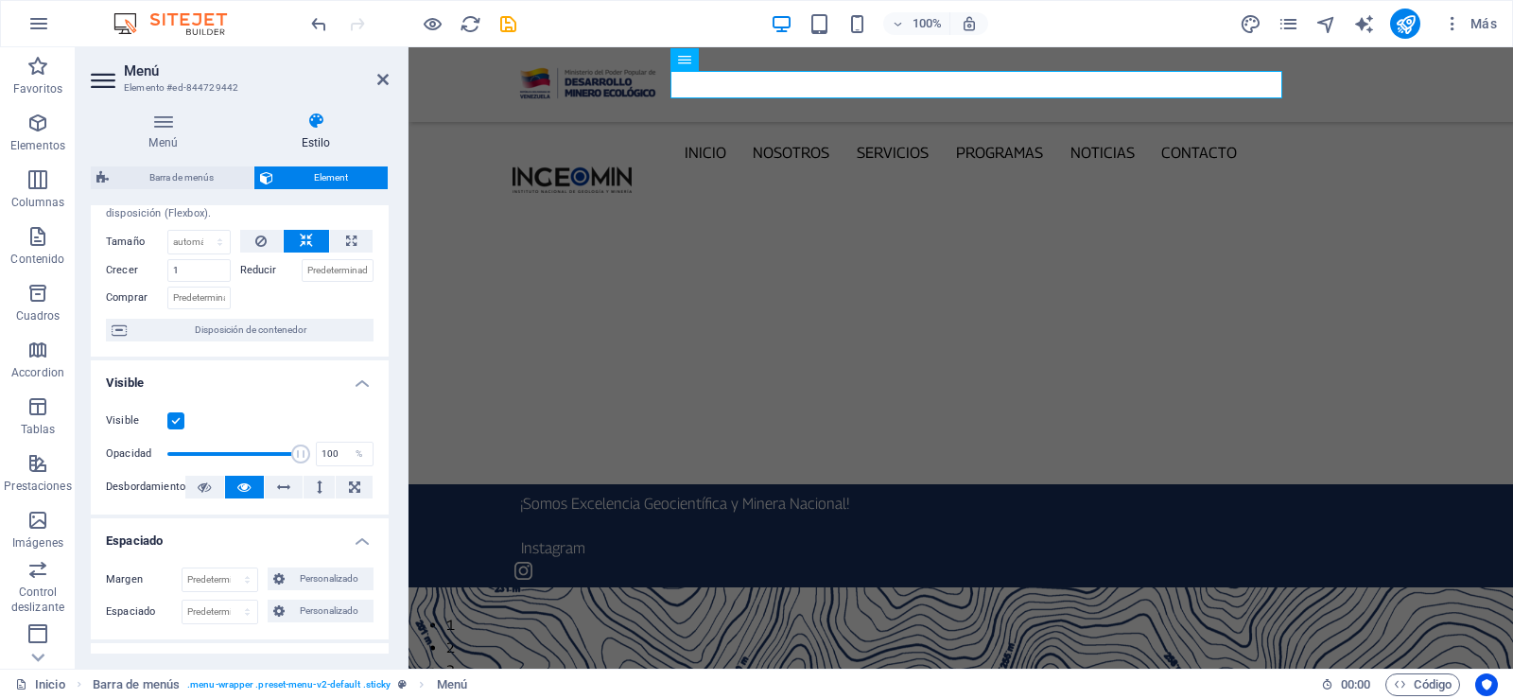
scroll to position [0, 0]
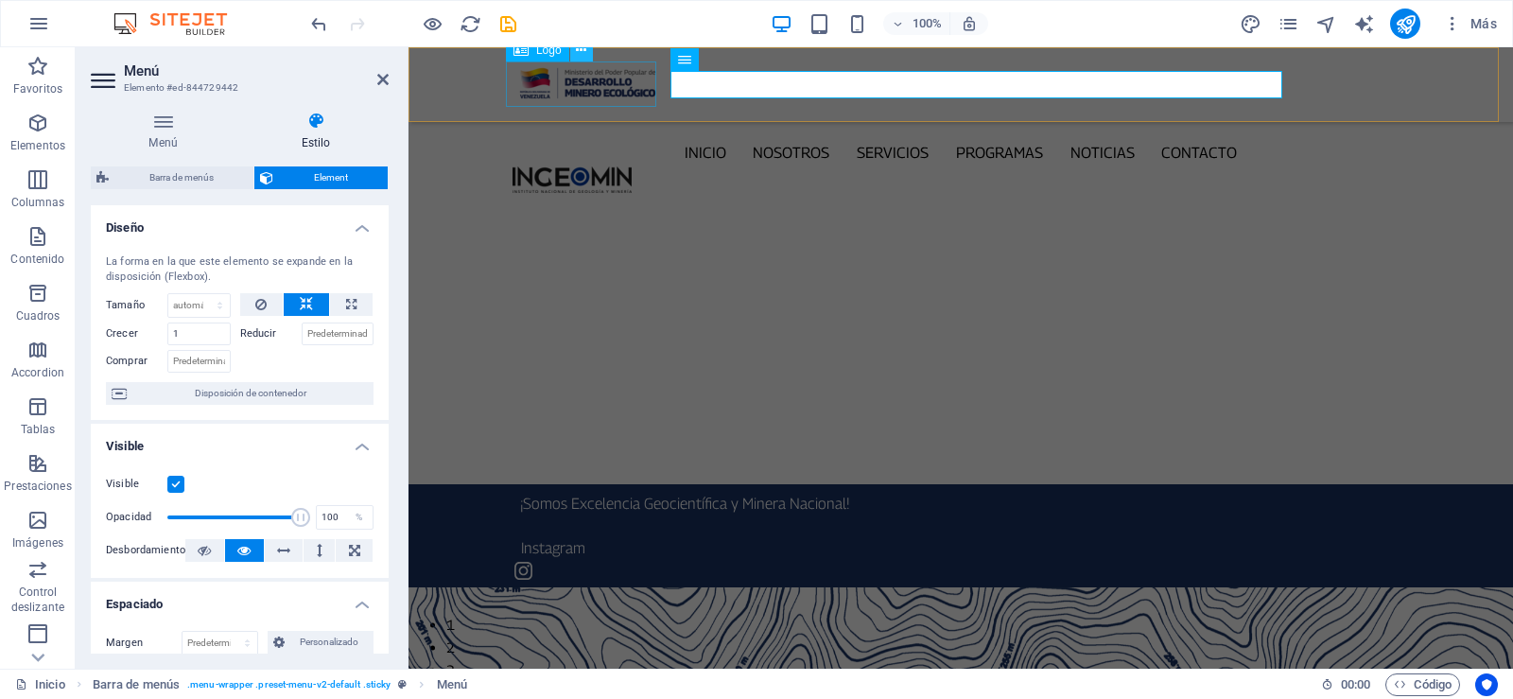
click at [577, 49] on icon at bounding box center [581, 51] width 10 height 20
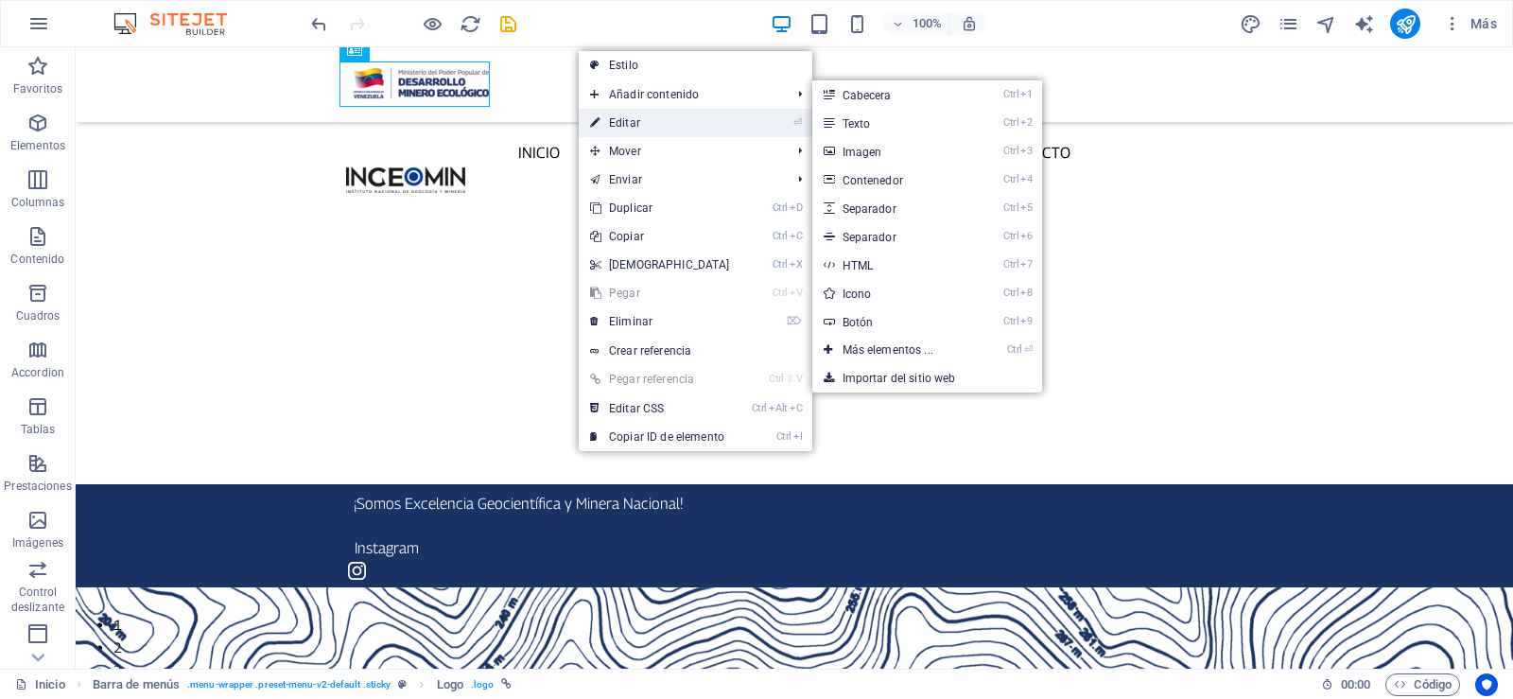
click at [634, 125] on link "⏎ Editar" at bounding box center [660, 123] width 163 height 28
select select "px"
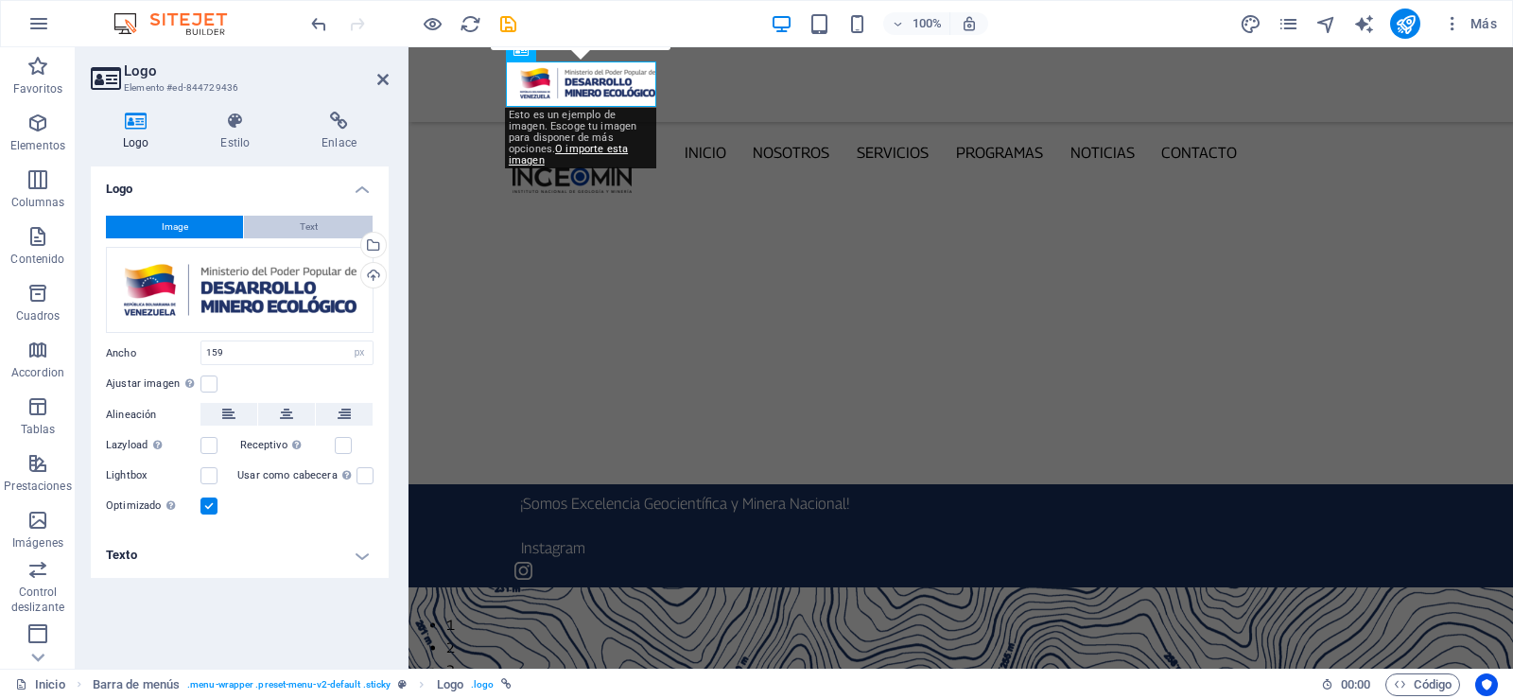
click at [308, 219] on span "Text" at bounding box center [309, 227] width 18 height 23
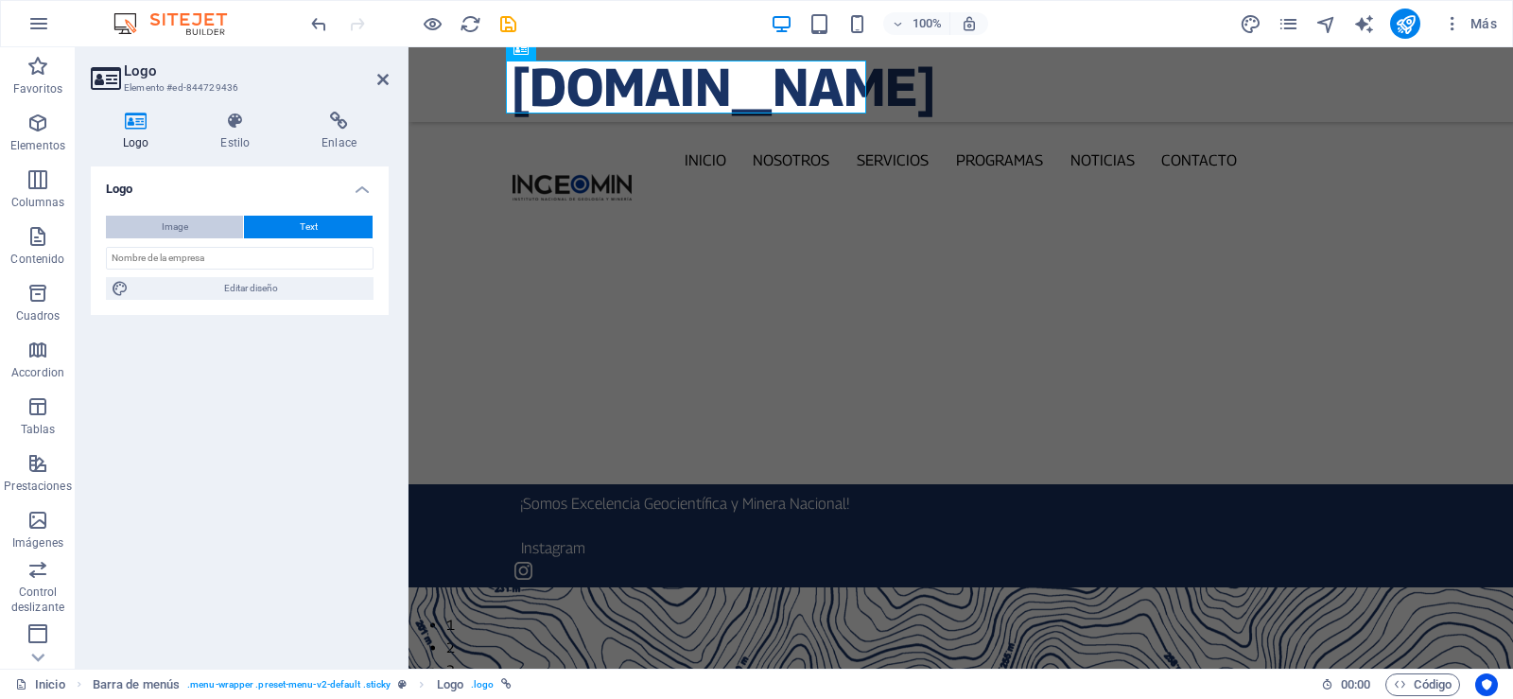
click at [181, 232] on span "Image" at bounding box center [175, 227] width 26 height 23
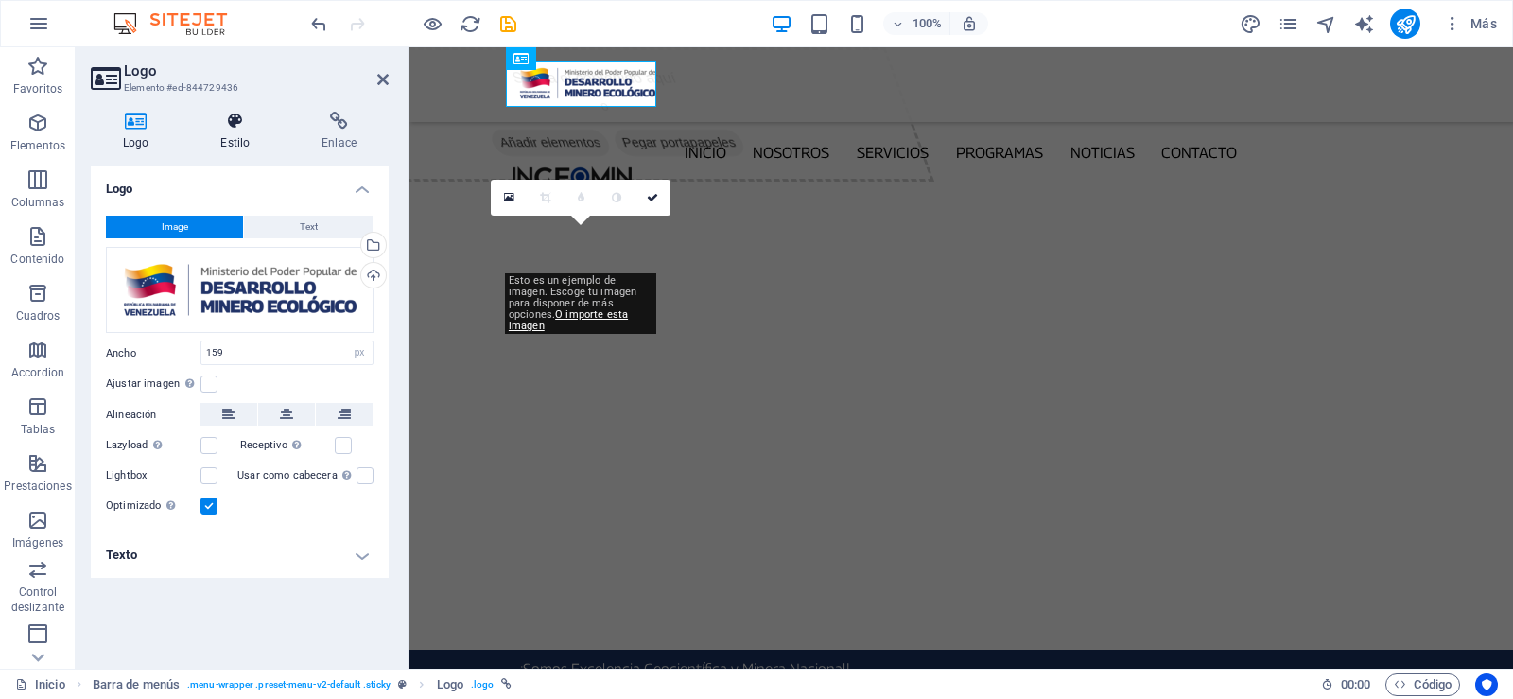
click at [241, 118] on icon at bounding box center [235, 121] width 94 height 19
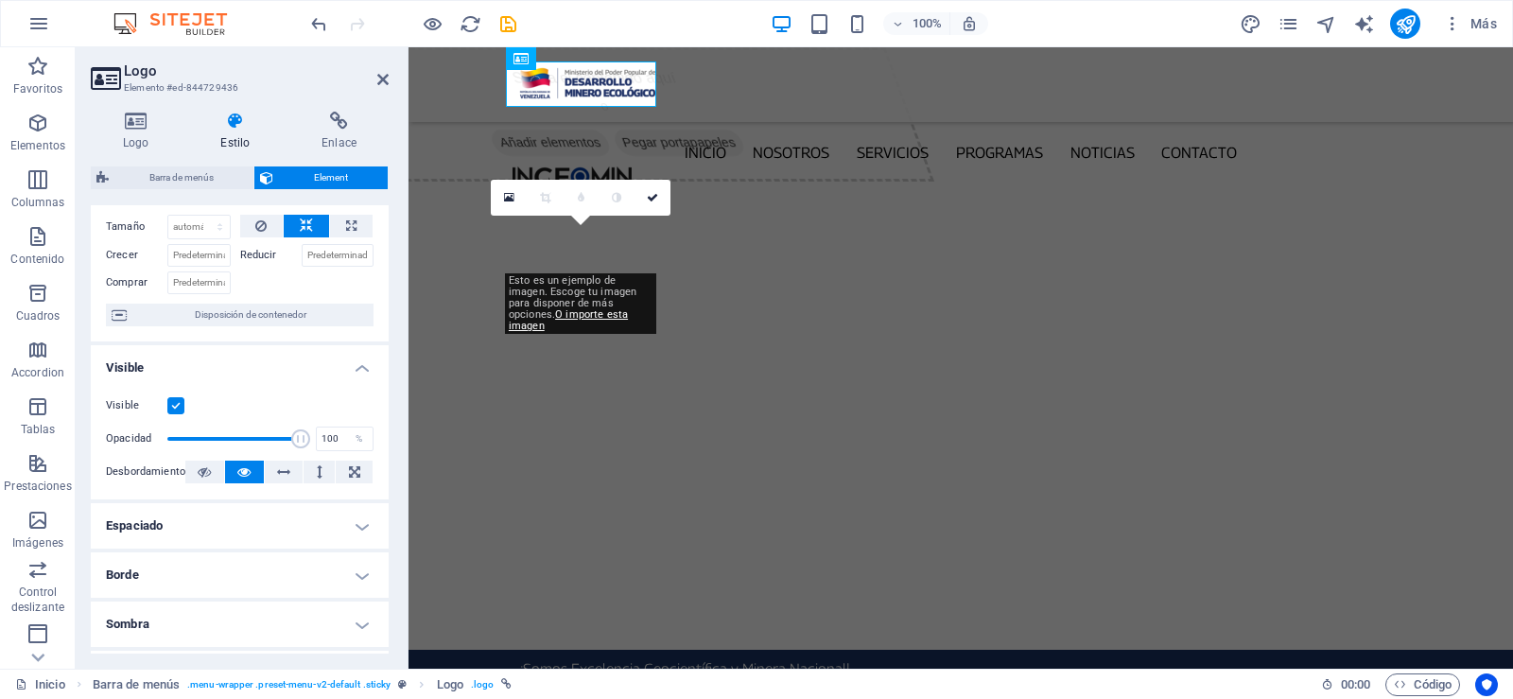
scroll to position [189, 0]
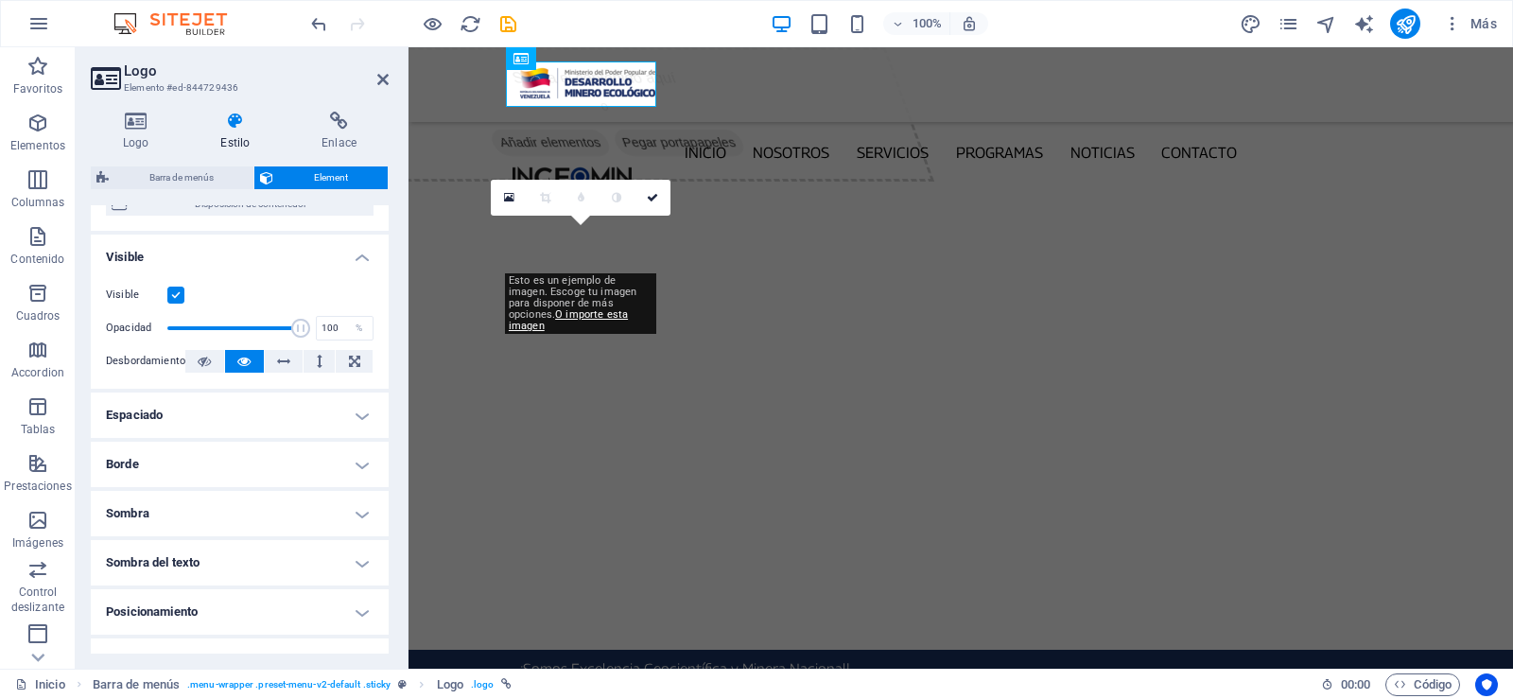
click at [355, 408] on h4 "Espaciado" at bounding box center [240, 414] width 298 height 45
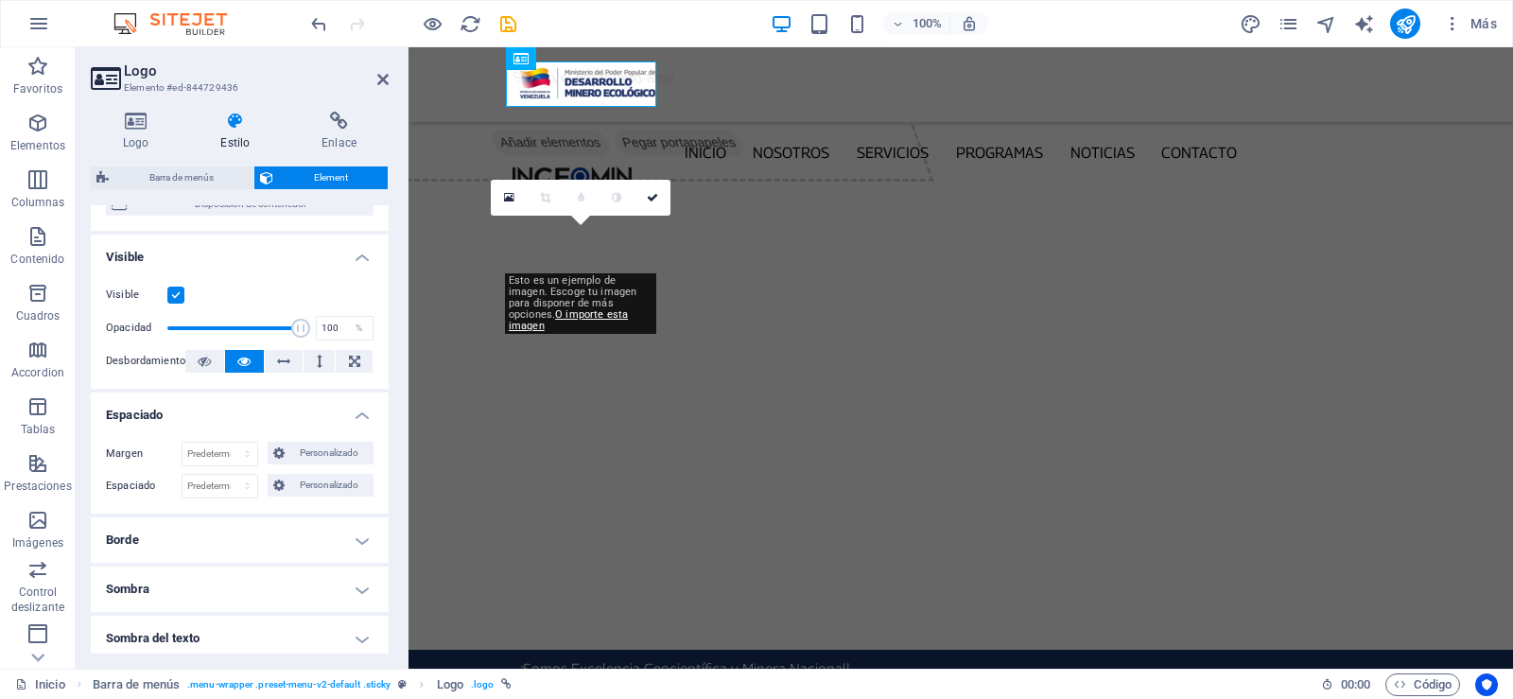
click at [355, 408] on h4 "Espaciado" at bounding box center [240, 409] width 298 height 34
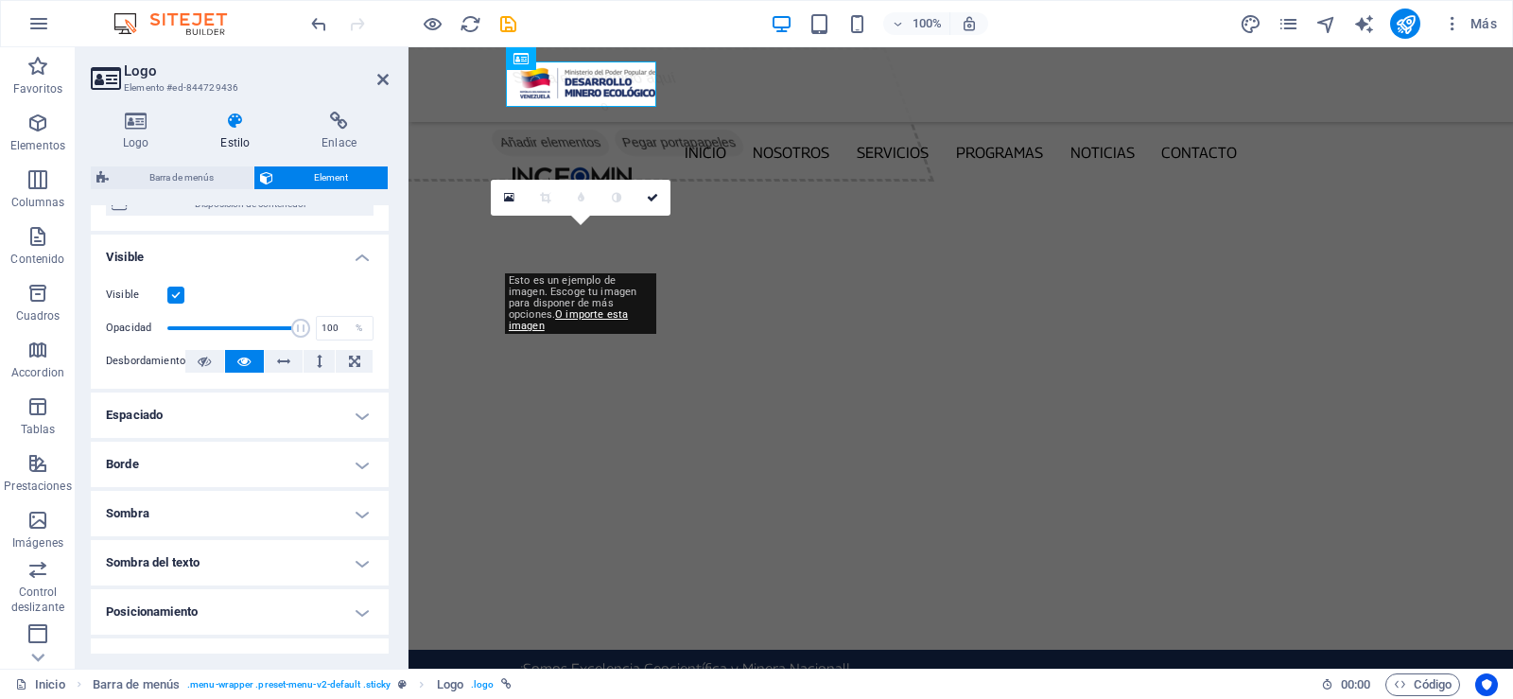
scroll to position [0, 0]
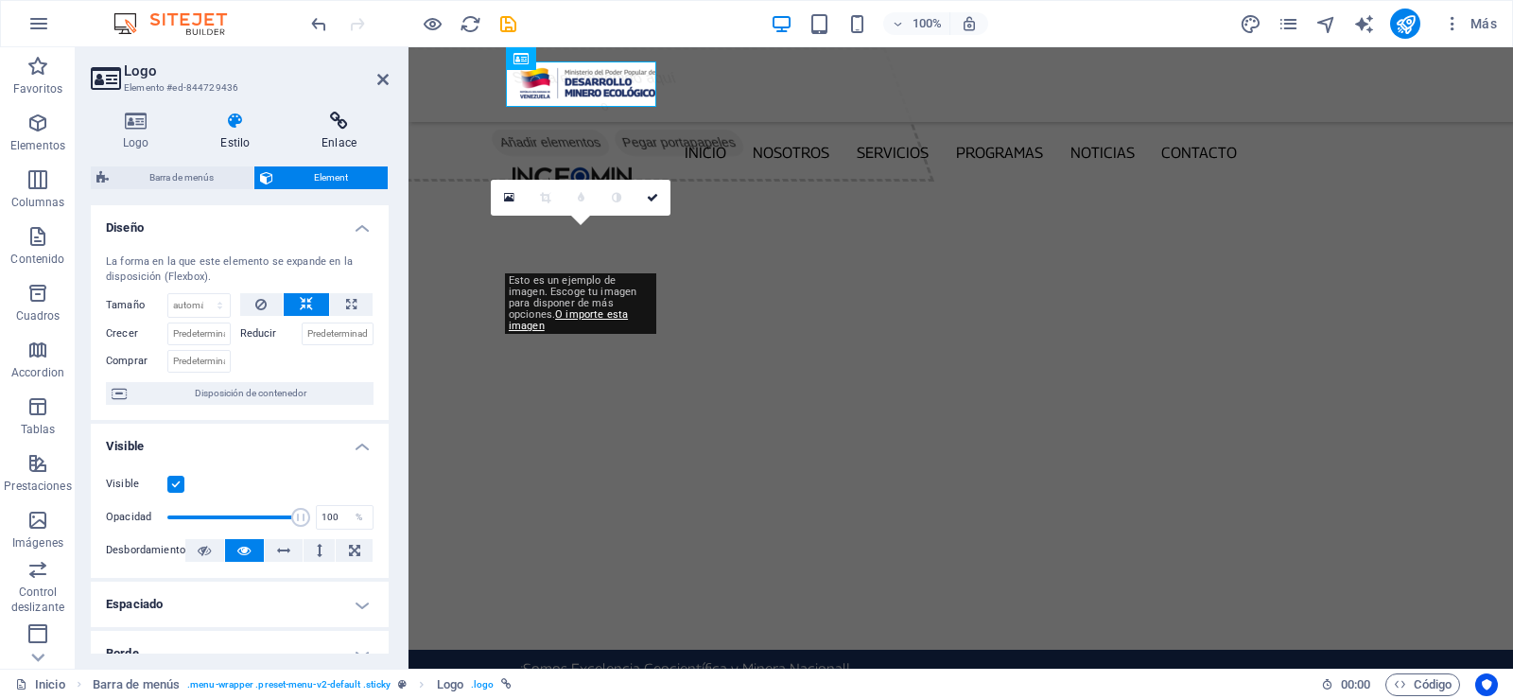
click at [313, 114] on icon at bounding box center [338, 121] width 99 height 19
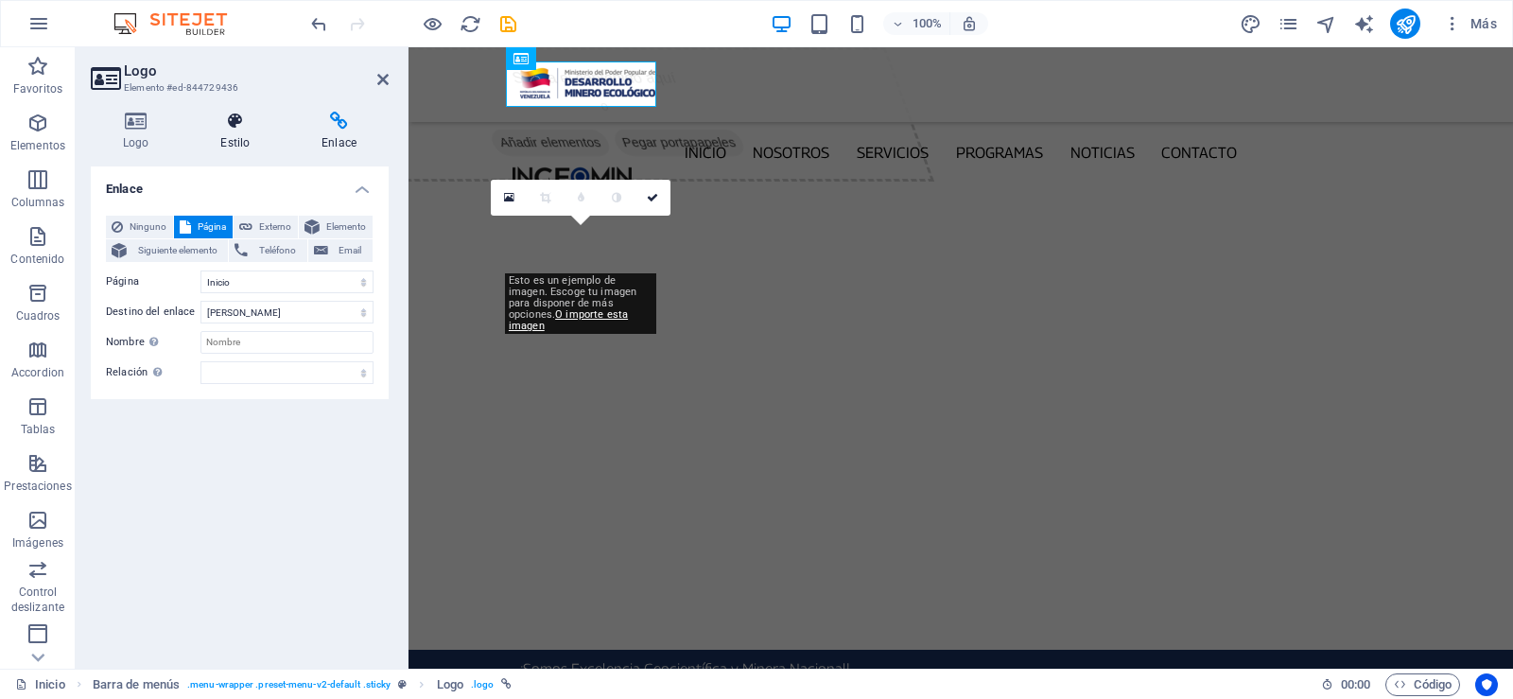
click at [248, 115] on icon at bounding box center [235, 121] width 94 height 19
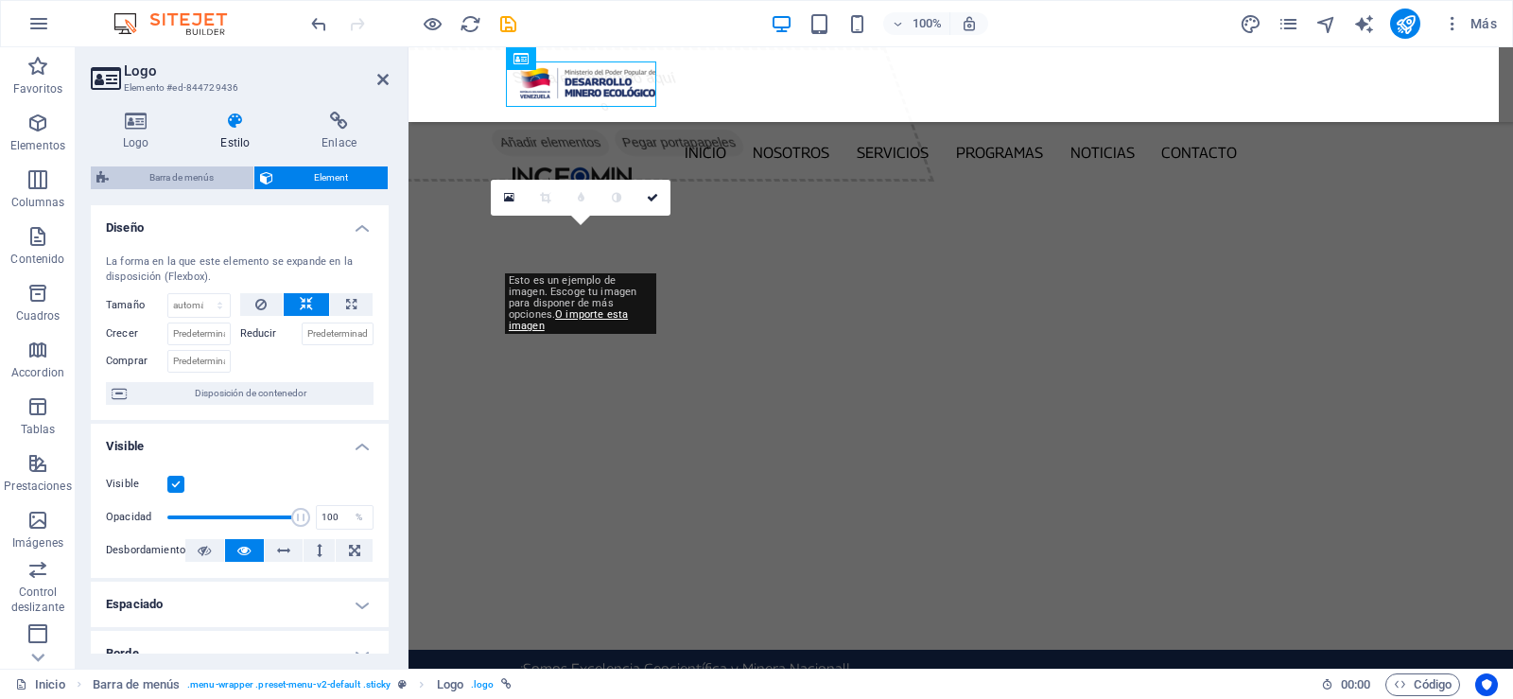
click at [202, 175] on span "Barra de menús" at bounding box center [180, 177] width 133 height 23
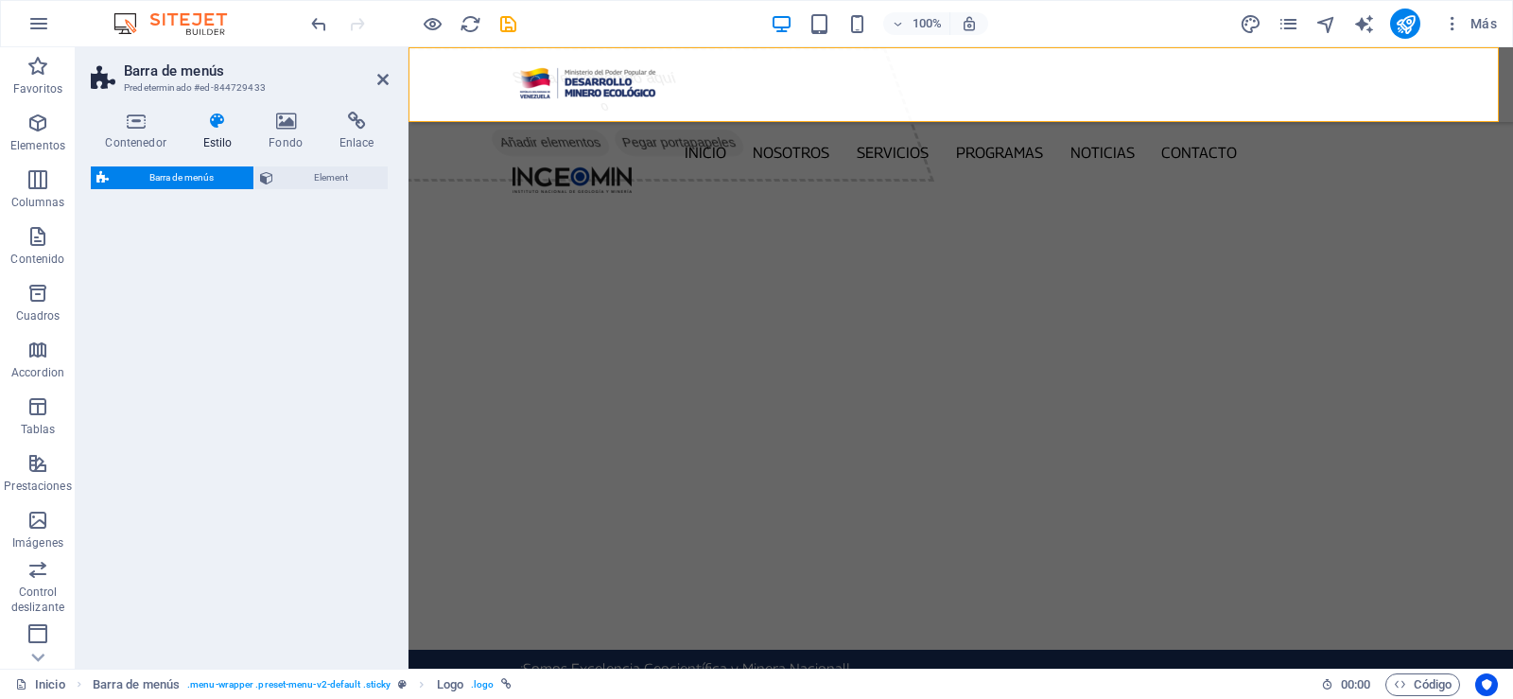
select select "rem"
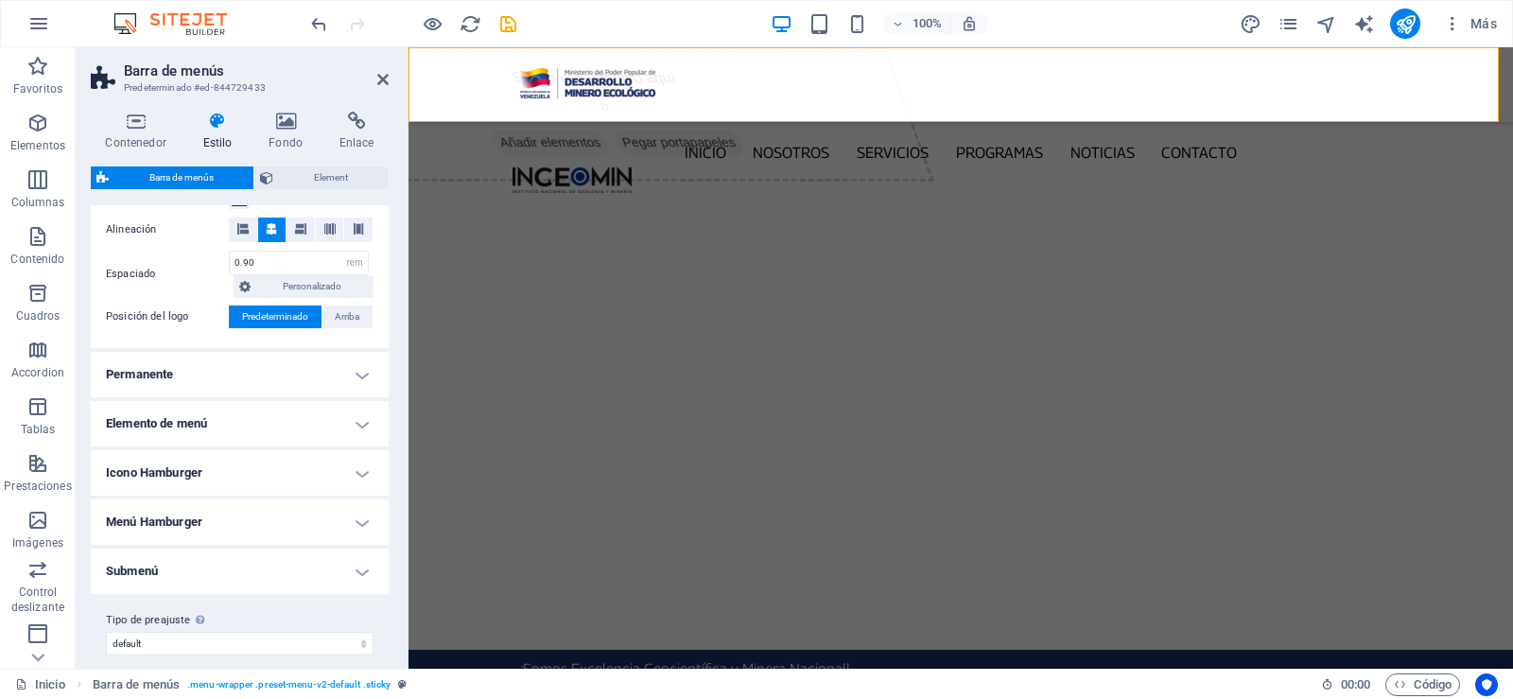
scroll to position [408, 0]
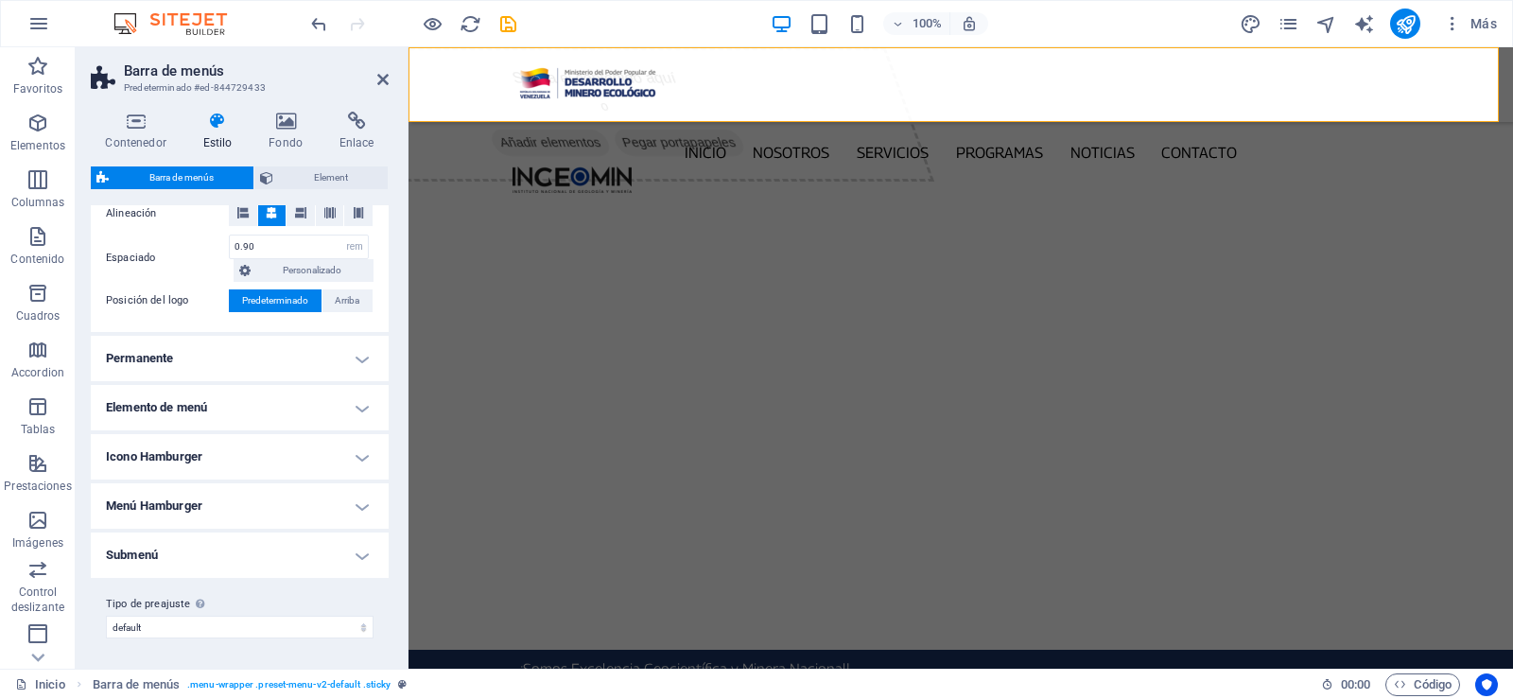
click at [354, 409] on h4 "Elemento de menú" at bounding box center [240, 407] width 298 height 45
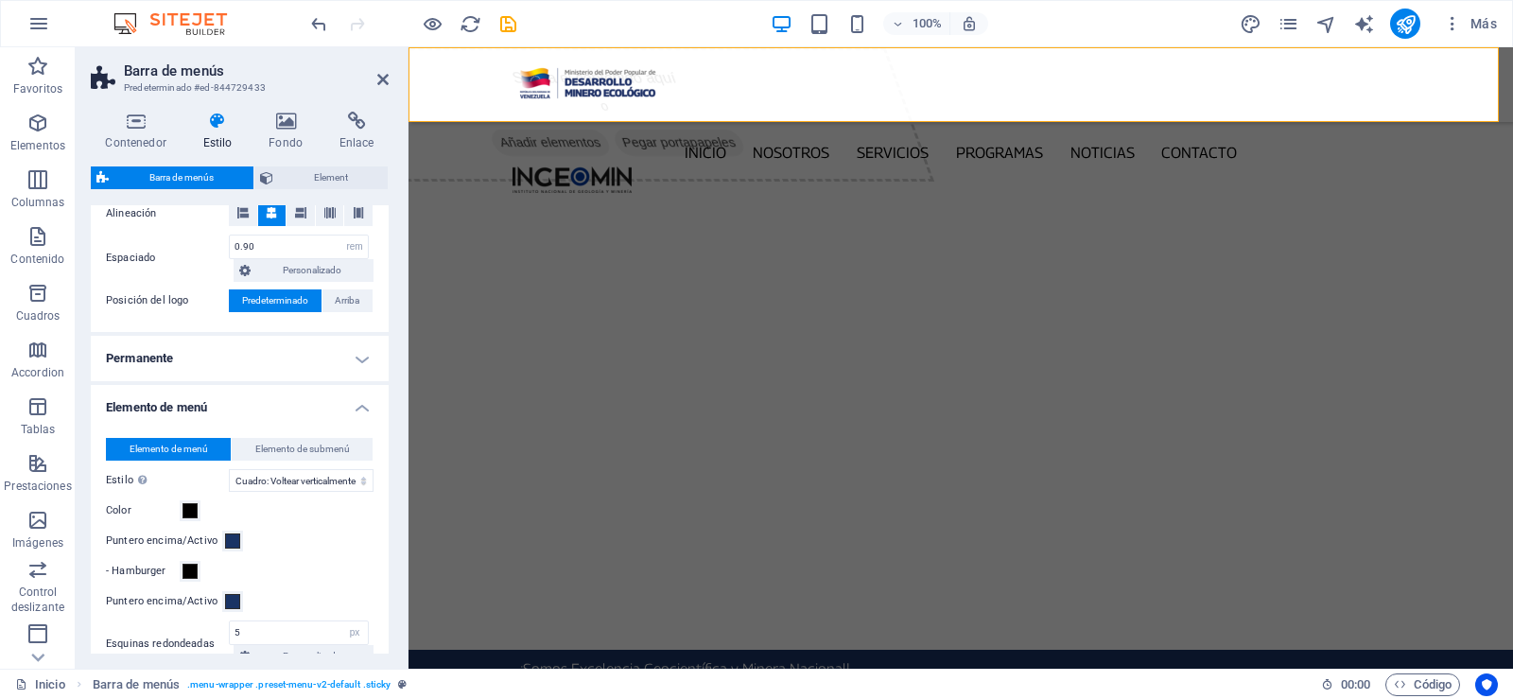
click at [354, 409] on h4 "Elemento de menú" at bounding box center [240, 402] width 298 height 34
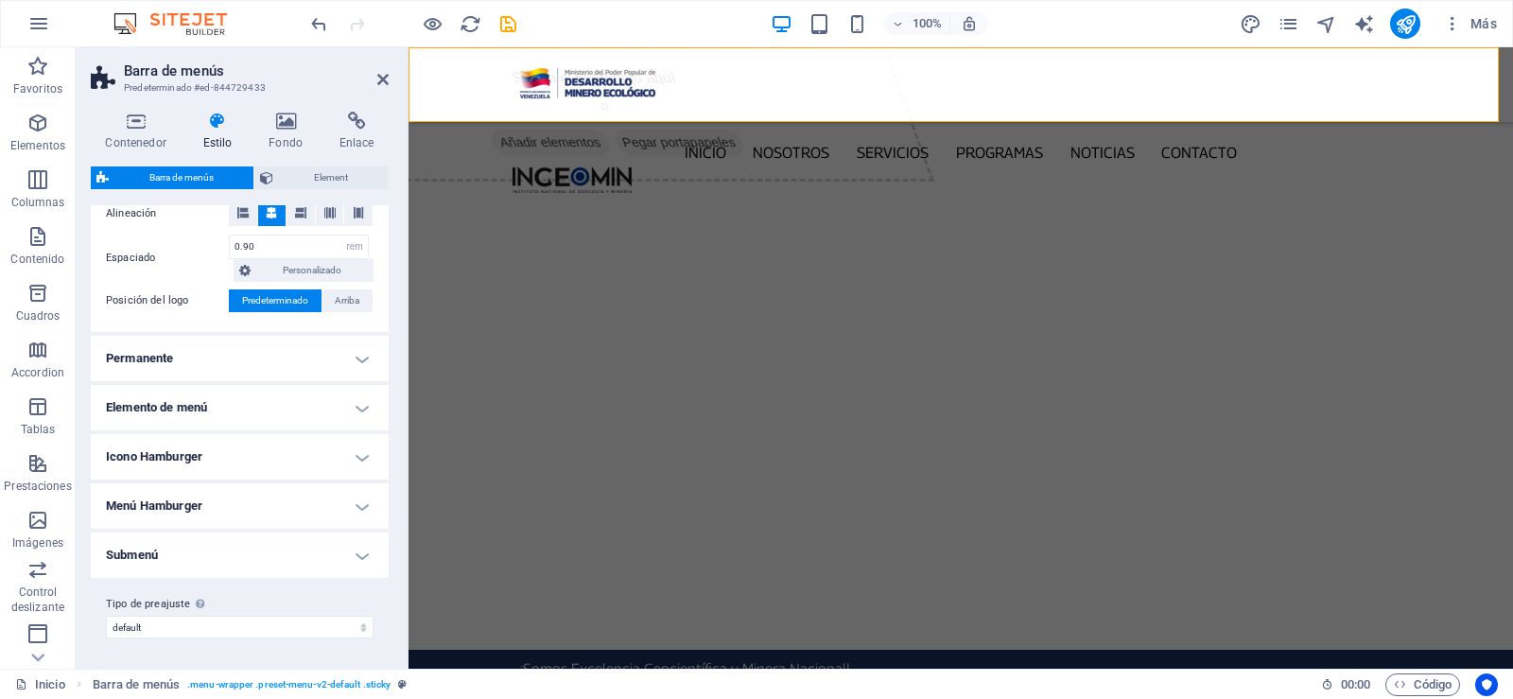
scroll to position [0, 0]
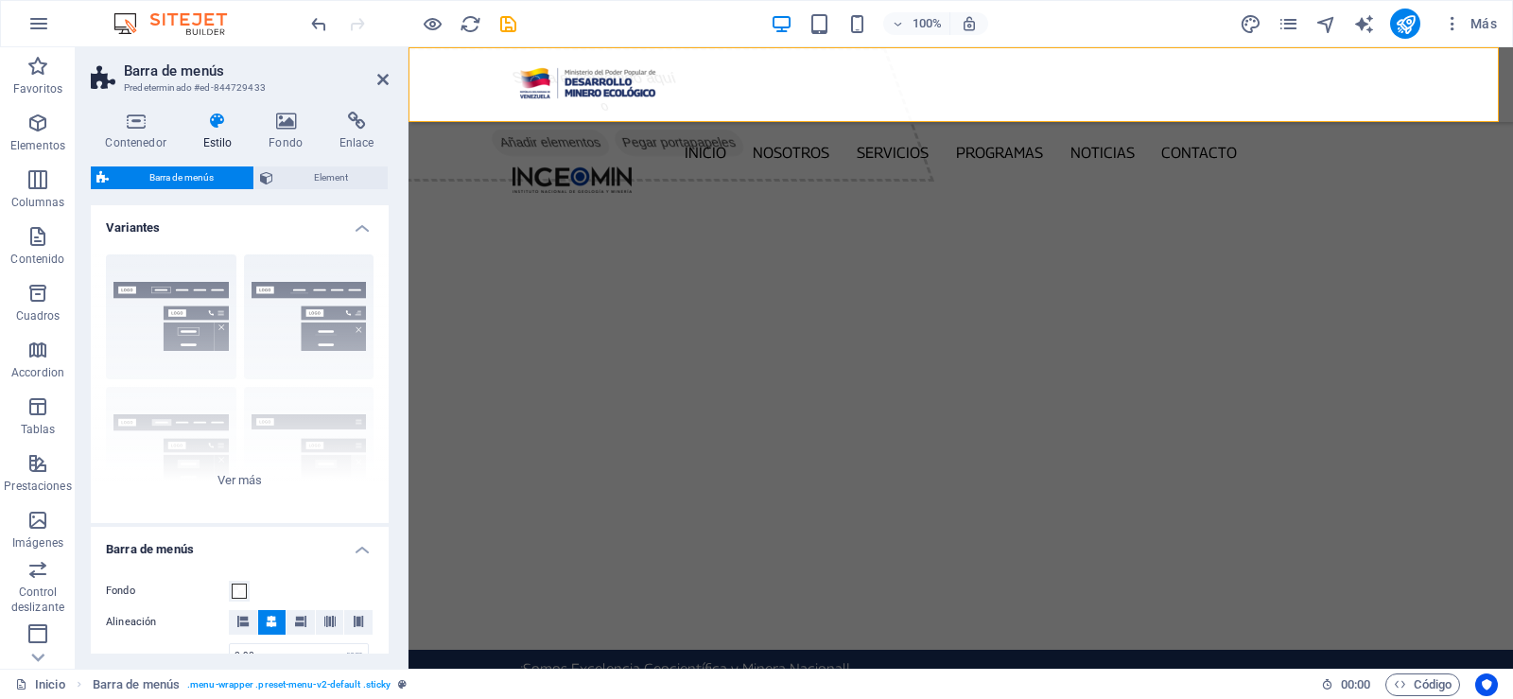
click at [358, 227] on h4 "Variantes" at bounding box center [240, 222] width 298 height 34
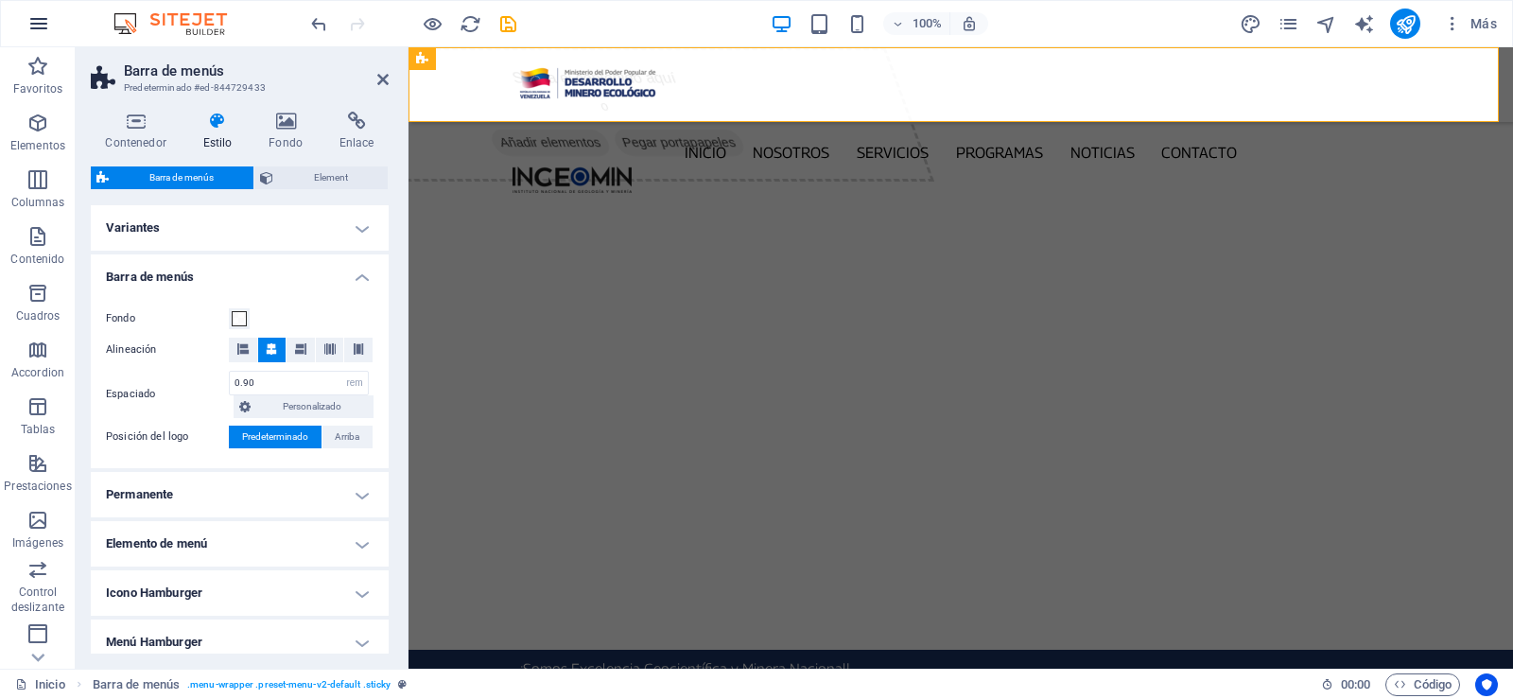
click at [43, 23] on icon "button" at bounding box center [38, 23] width 23 height 23
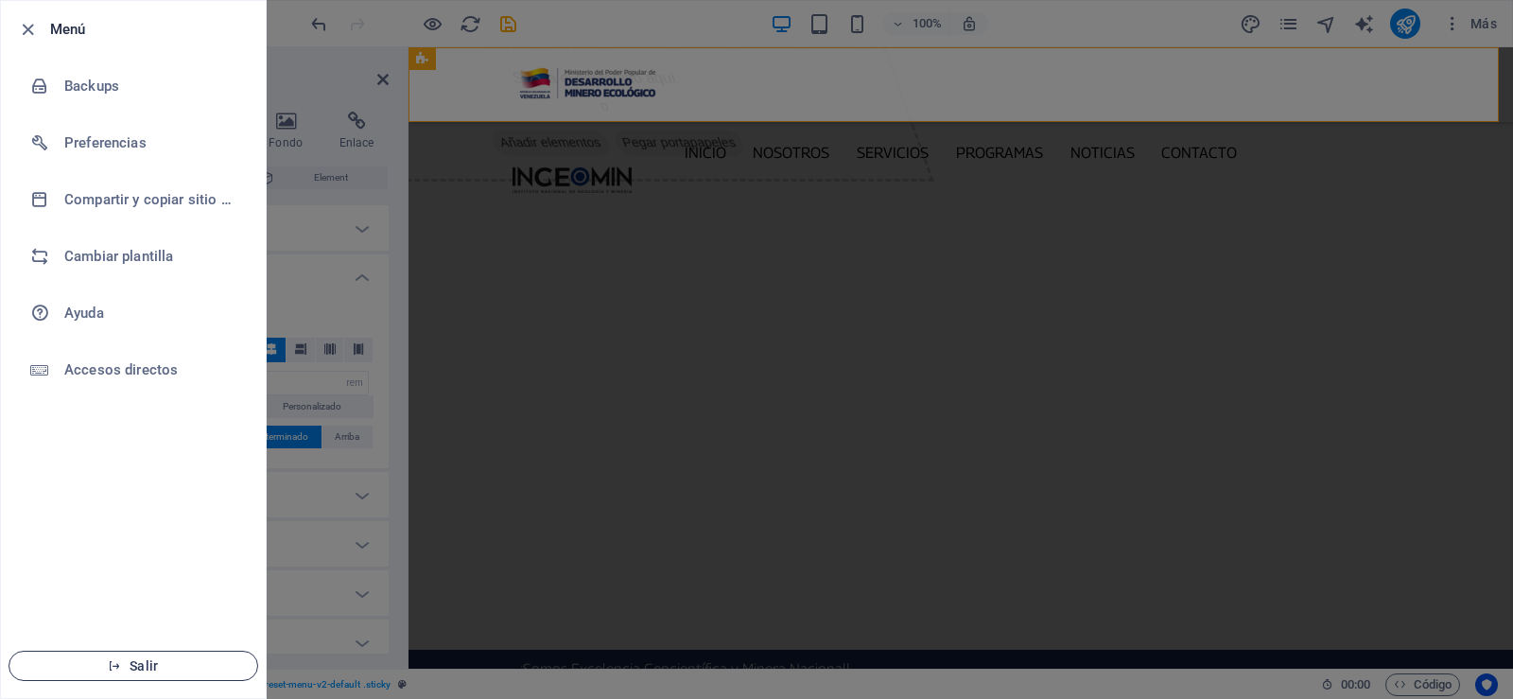
click at [136, 658] on span "Salir" at bounding box center [133, 665] width 217 height 15
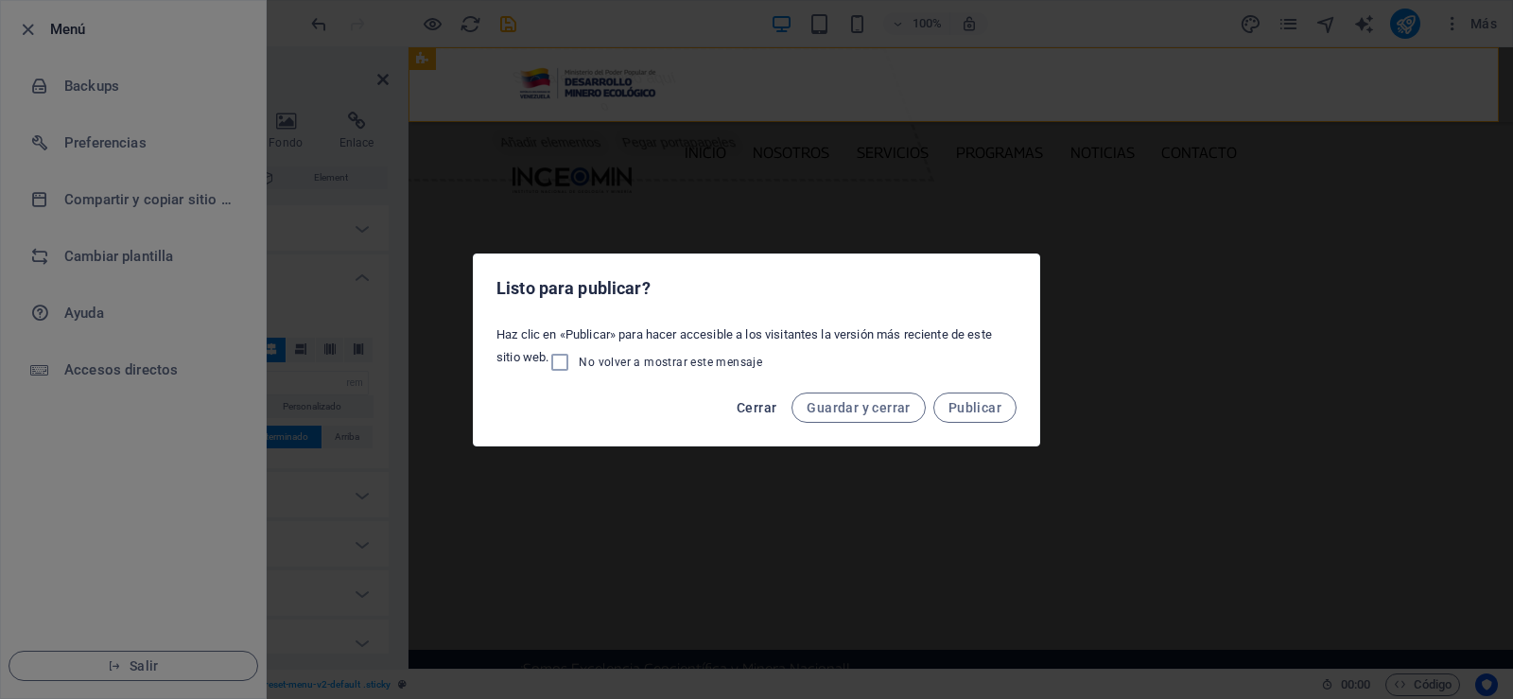
click at [748, 408] on span "Cerrar" at bounding box center [757, 407] width 40 height 15
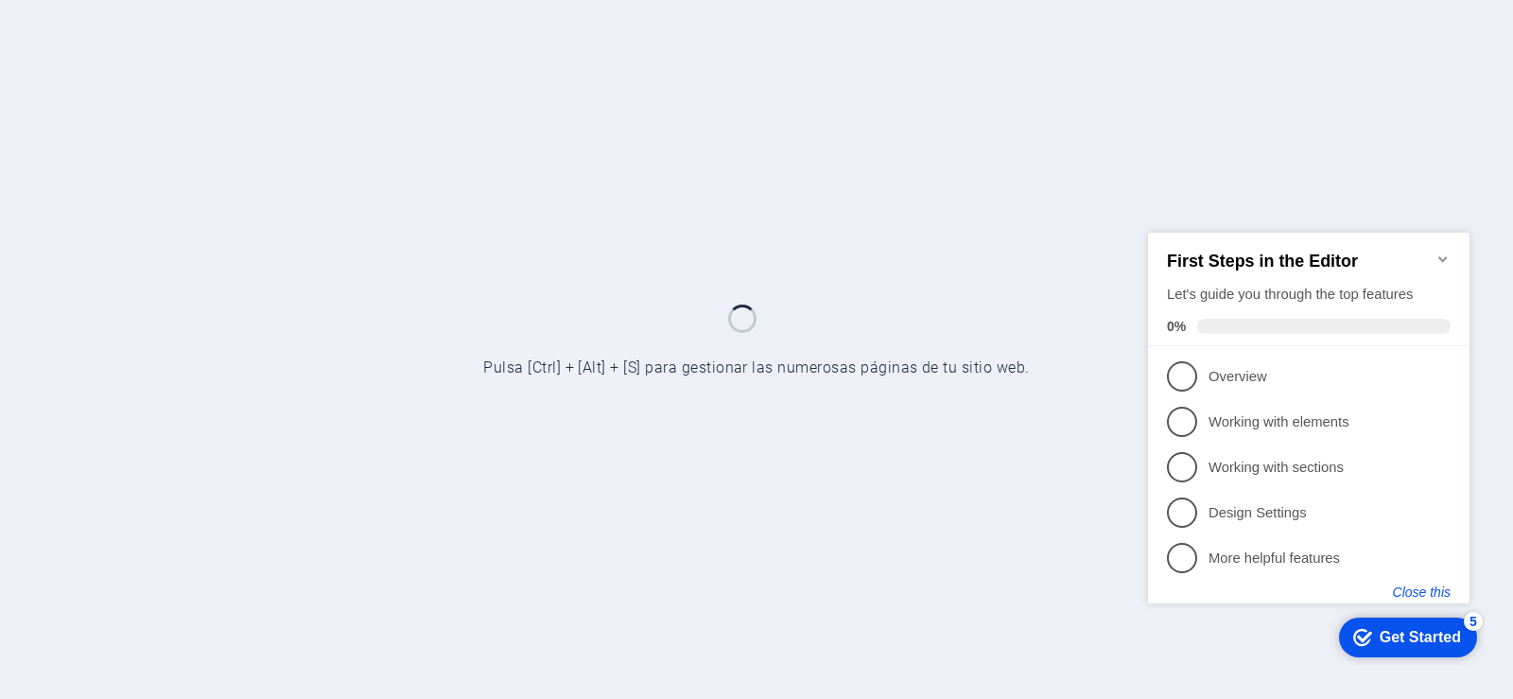
click at [1427, 595] on button "Close this" at bounding box center [1422, 590] width 58 height 15
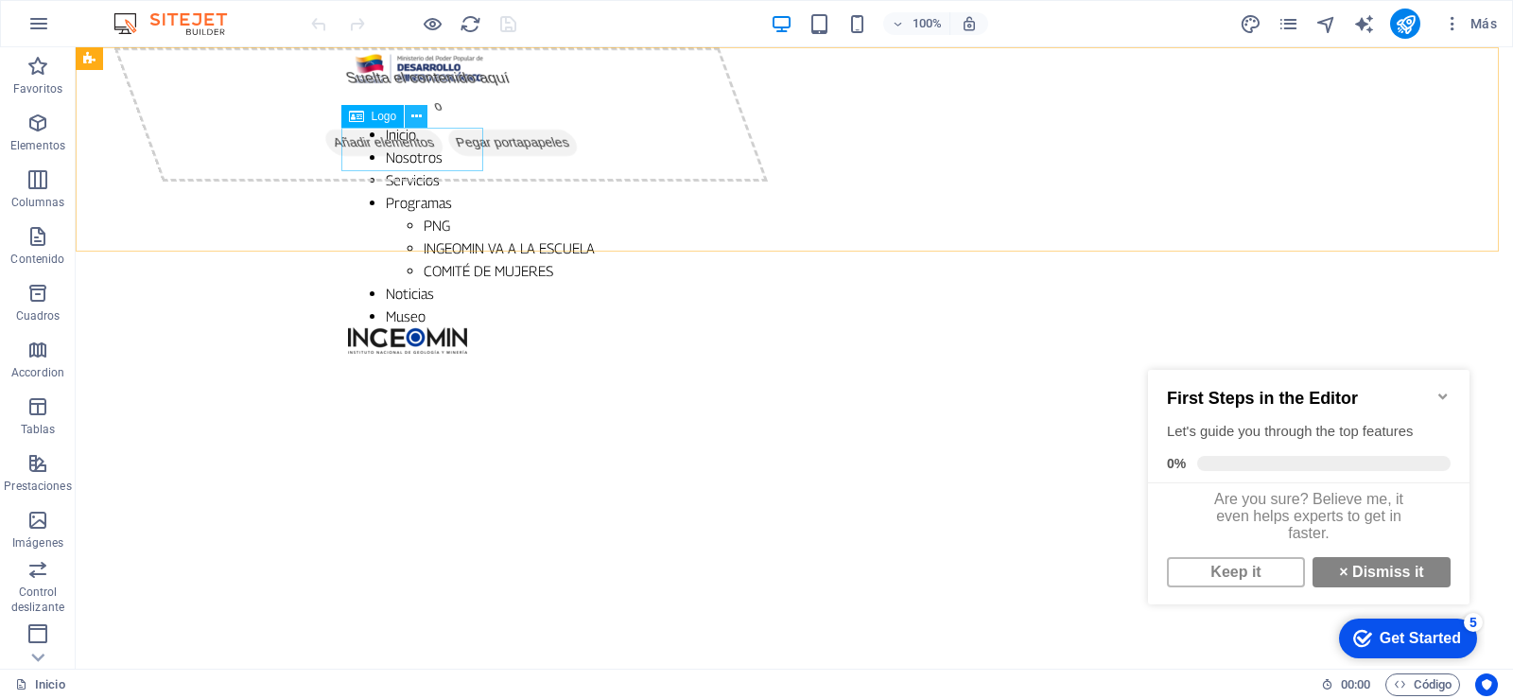
click at [417, 116] on icon at bounding box center [416, 117] width 10 height 20
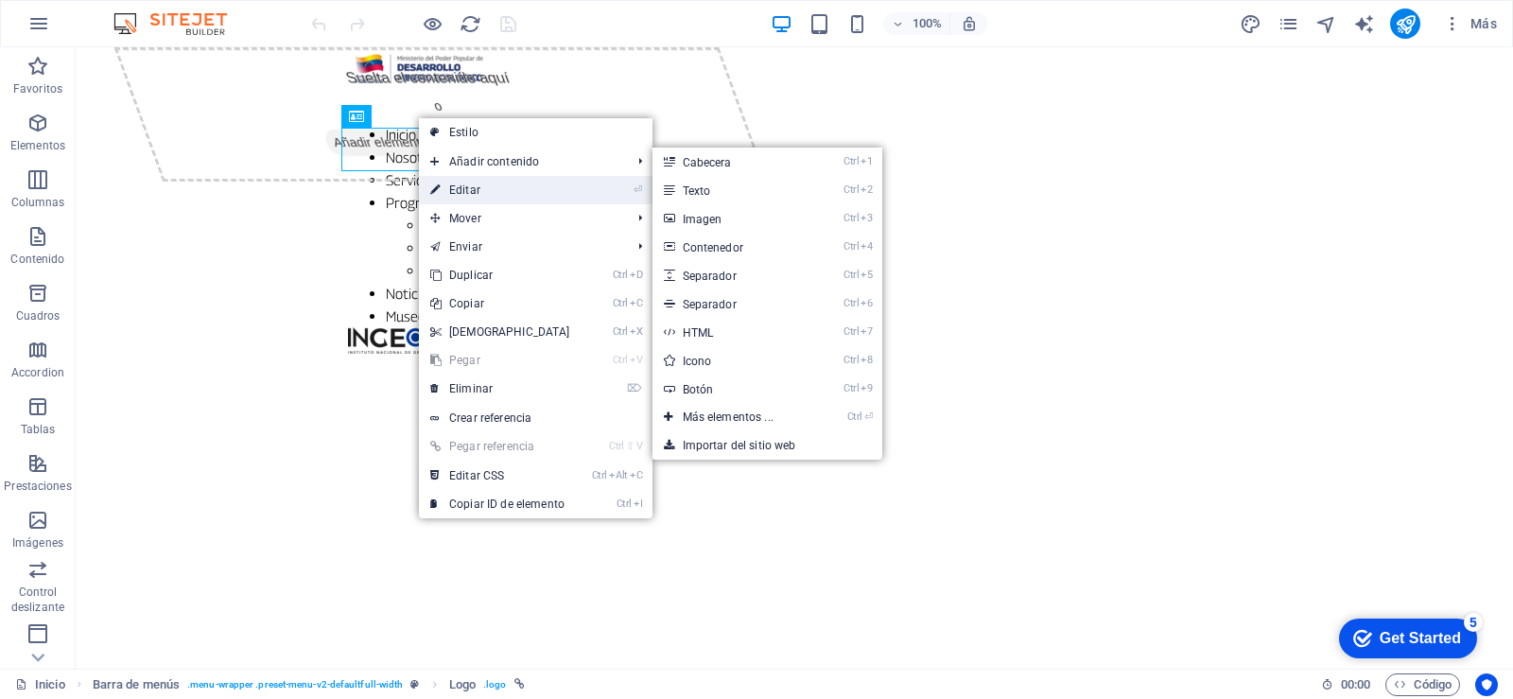
click at [462, 184] on link "⏎ Editar" at bounding box center [500, 190] width 163 height 28
select select "px"
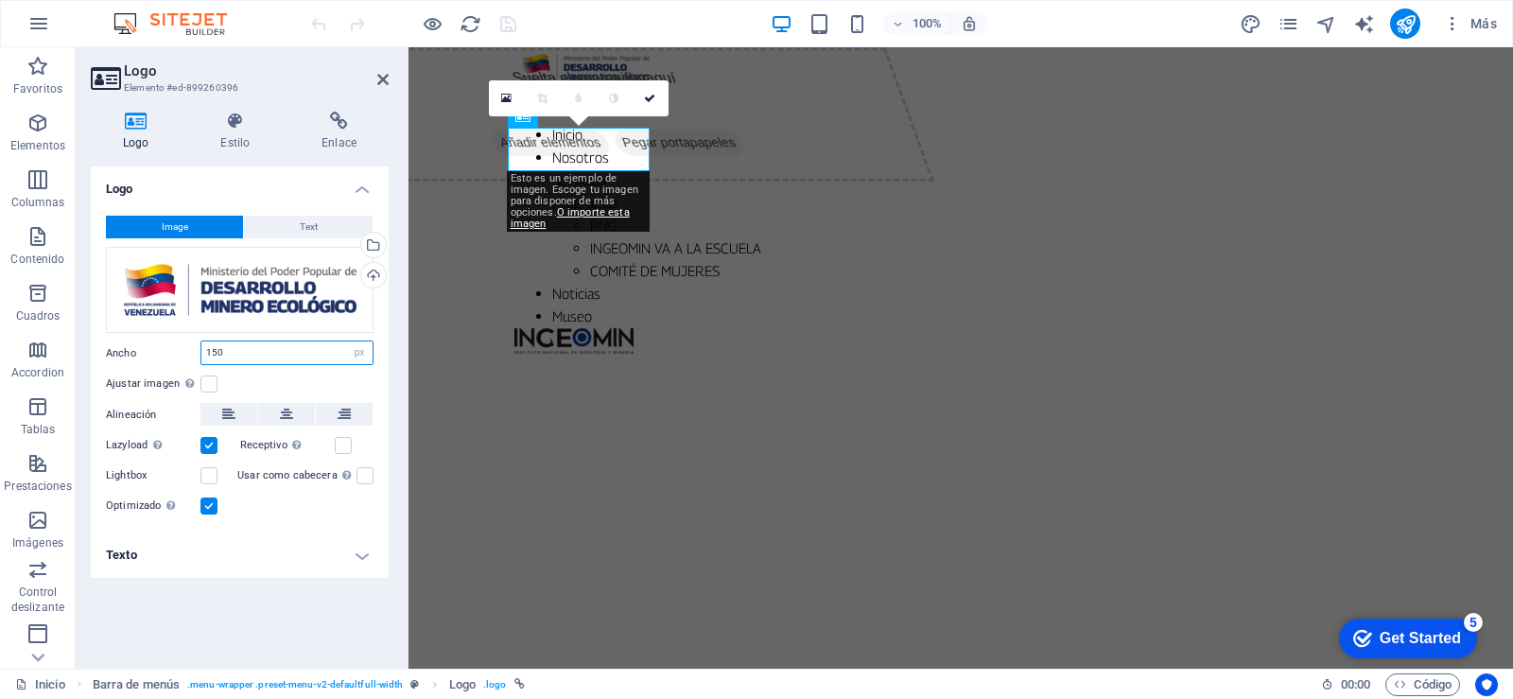
click at [252, 354] on input "150" at bounding box center [286, 352] width 171 height 23
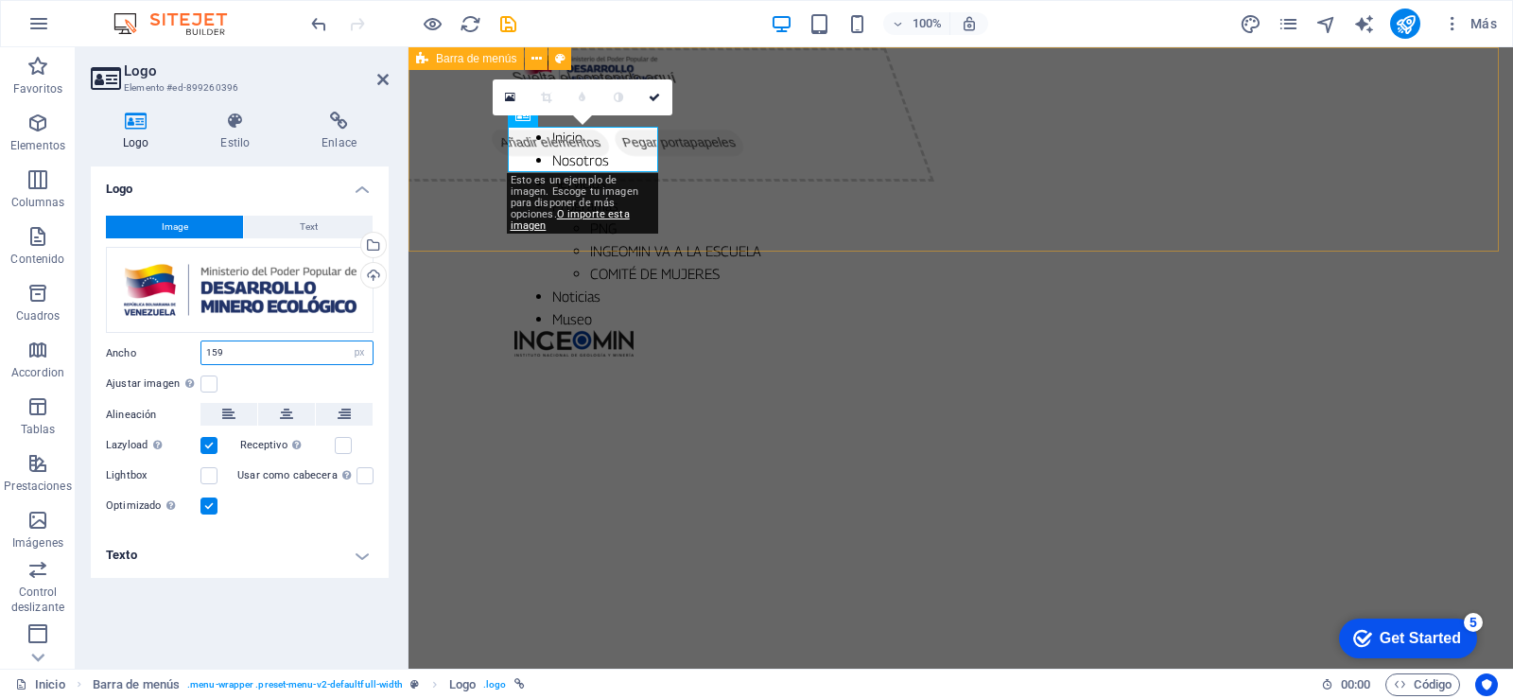
type input "159"
drag, startPoint x: 436, startPoint y: 139, endPoint x: 796, endPoint y: 131, distance: 360.3
click at [771, 138] on div "Inicio Nosotros Servicios Programas PNG INGEOMIN VA A LA ESCUELA COMITÉ DE MUJE…" at bounding box center [960, 201] width 1104 height 309
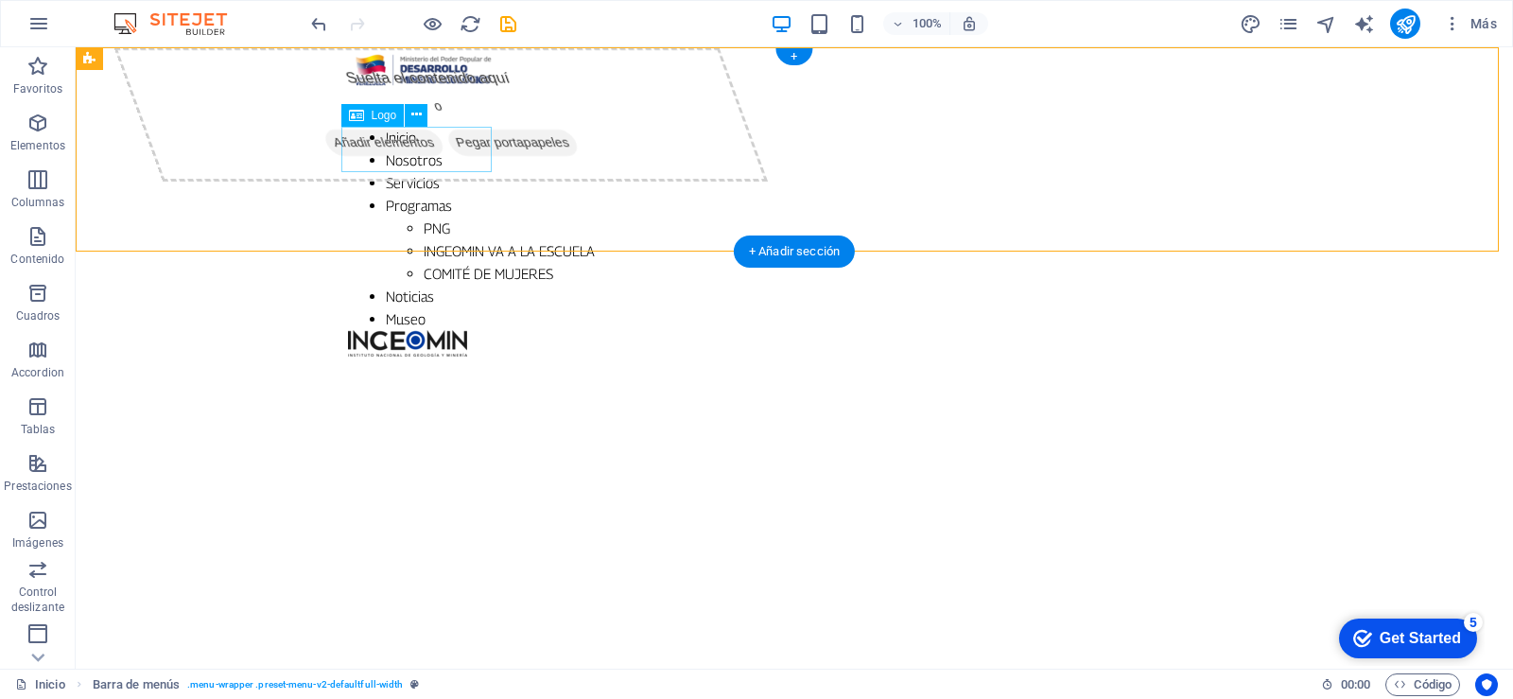
click at [465, 93] on div at bounding box center [794, 69] width 893 height 45
click at [421, 113] on icon at bounding box center [416, 115] width 10 height 20
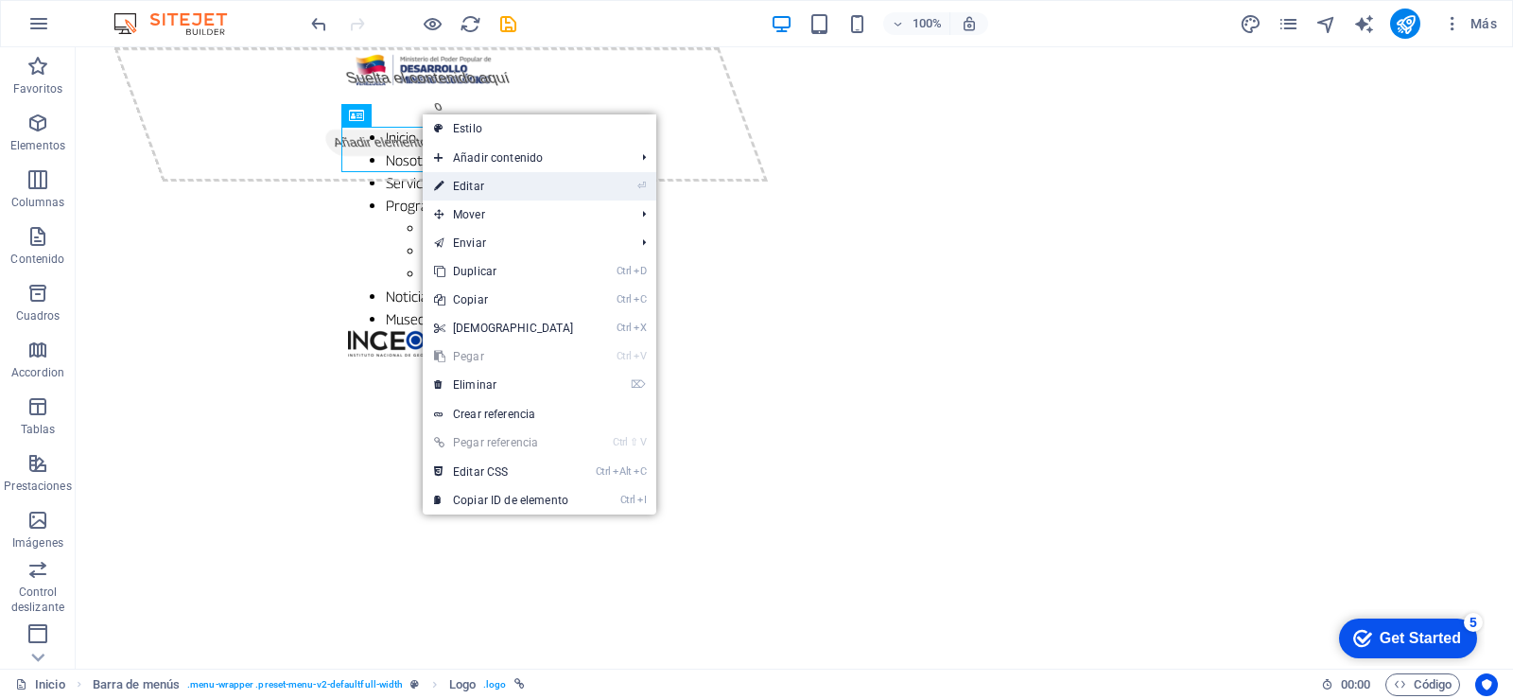
click at [494, 193] on link "⏎ Editar" at bounding box center [504, 186] width 163 height 28
select select "px"
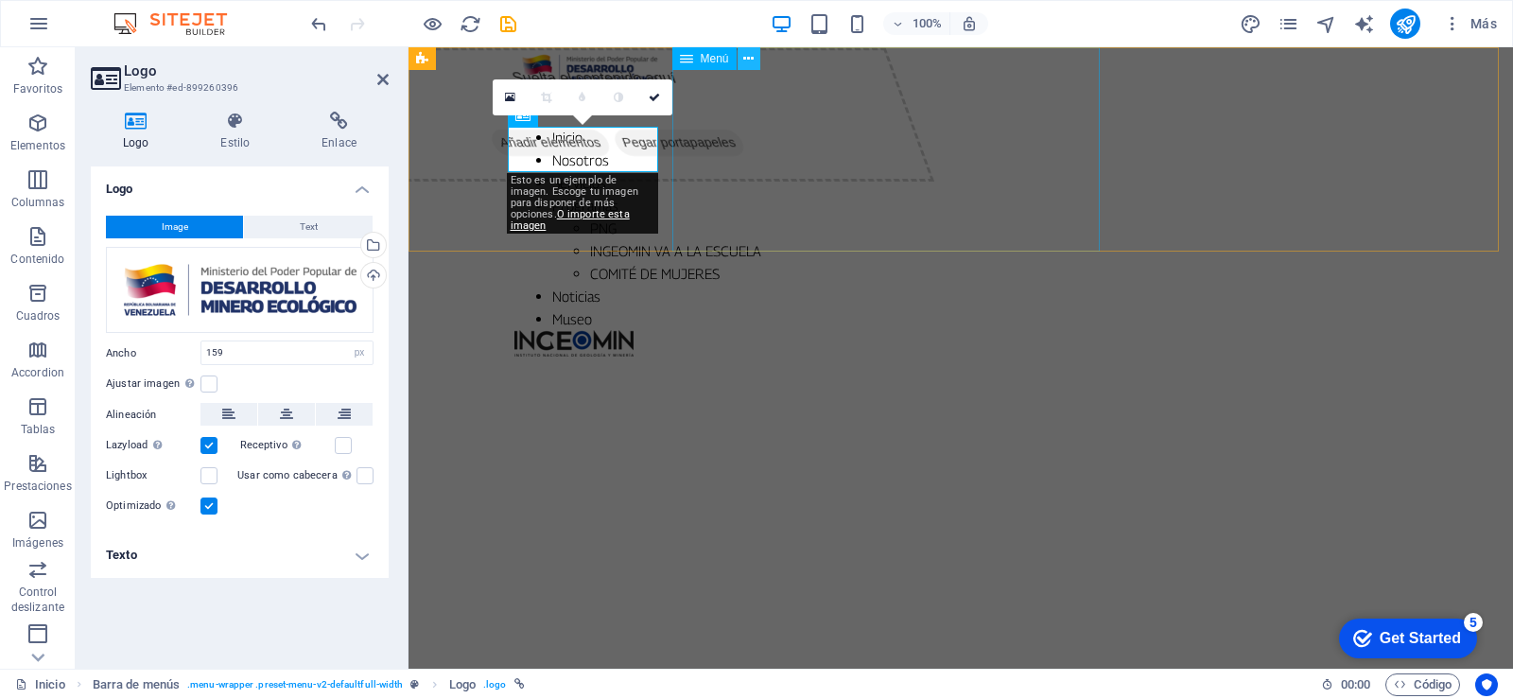
click at [754, 58] on icon at bounding box center [748, 59] width 10 height 20
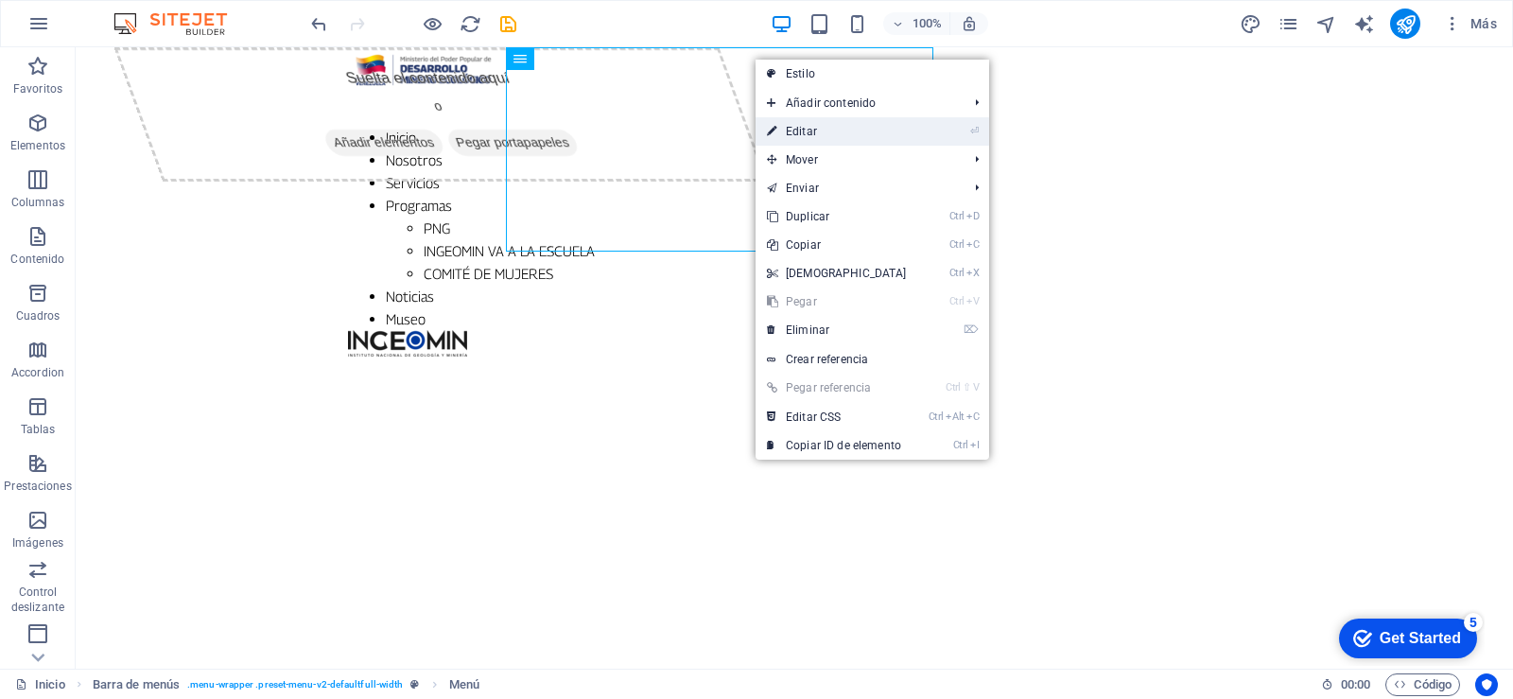
drag, startPoint x: 801, startPoint y: 130, endPoint x: 318, endPoint y: 83, distance: 485.4
click at [801, 130] on link "⏎ Editar" at bounding box center [837, 131] width 163 height 28
select select
select select "1"
select select
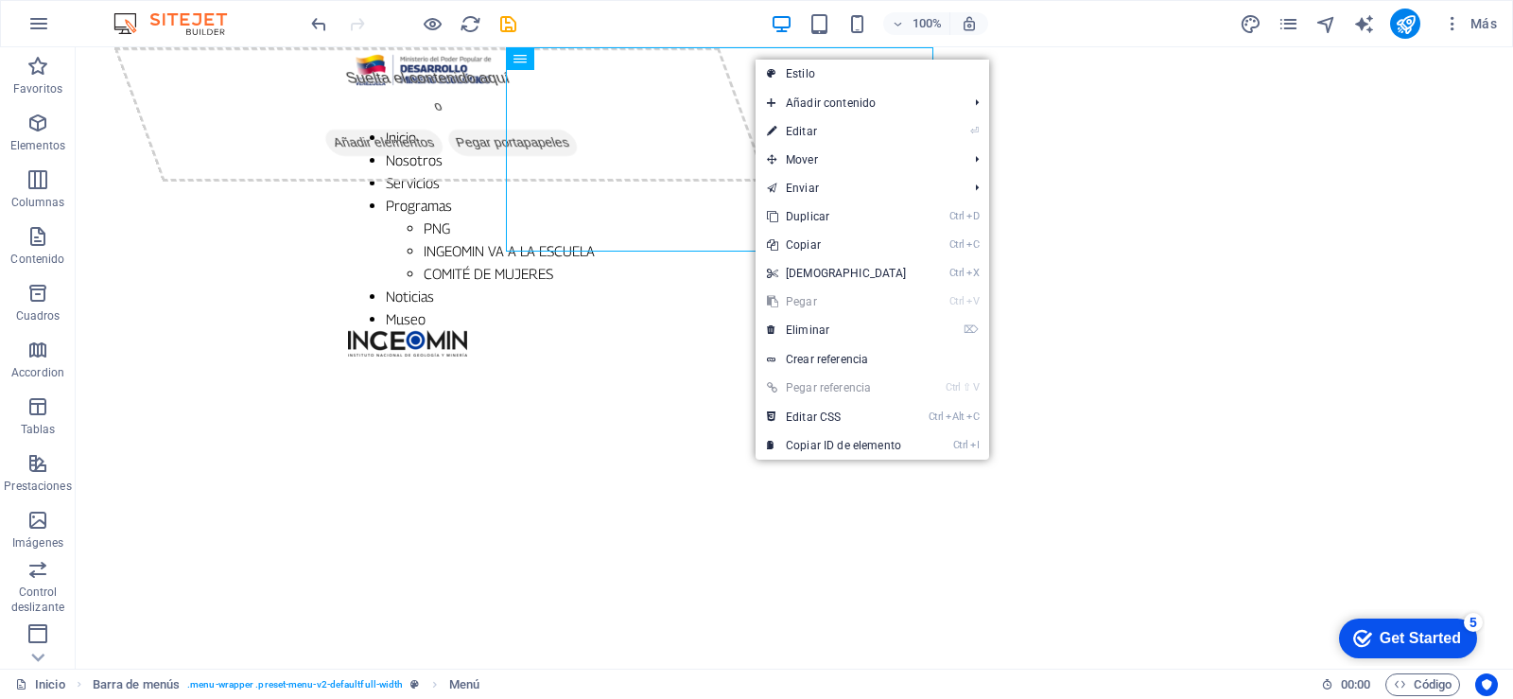
select select "2"
select select
select select "3"
select select
select select "4"
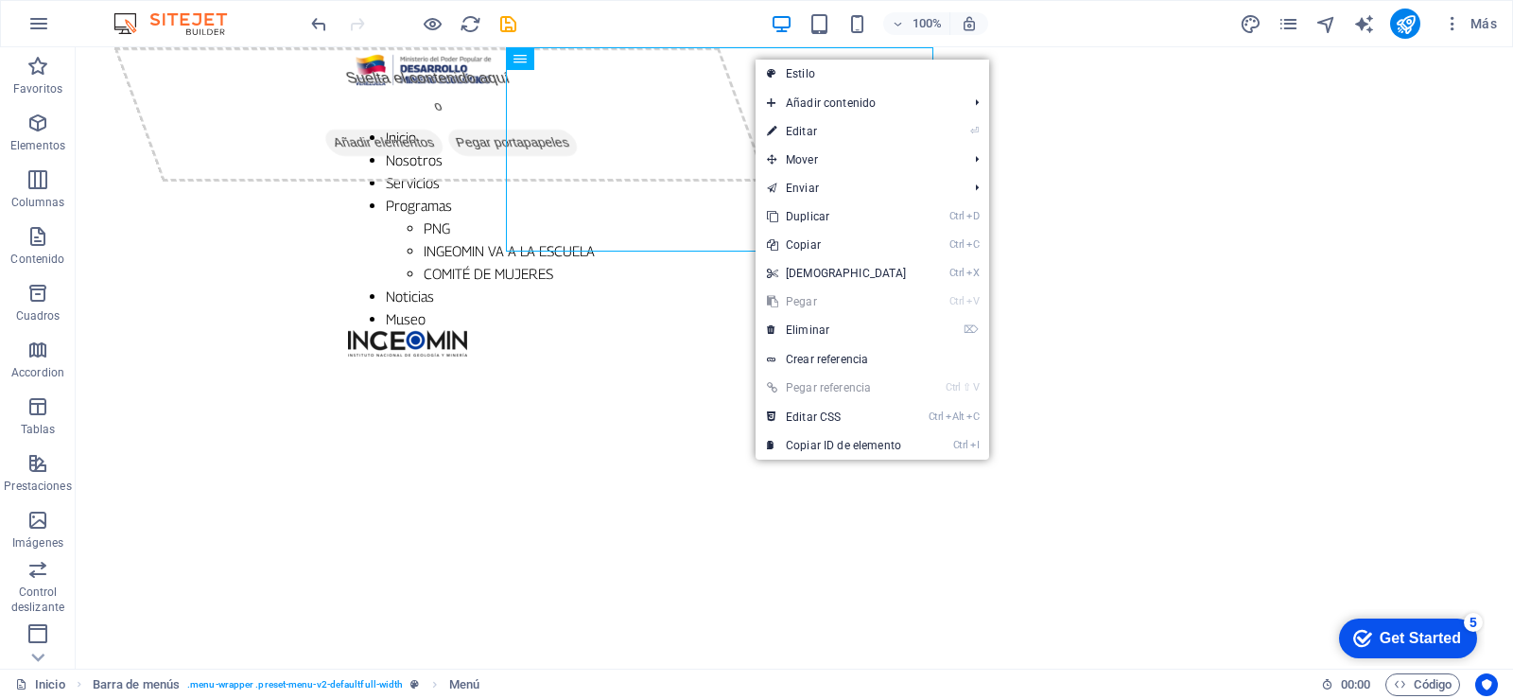
select select
select select "5"
select select
select select "6"
select select
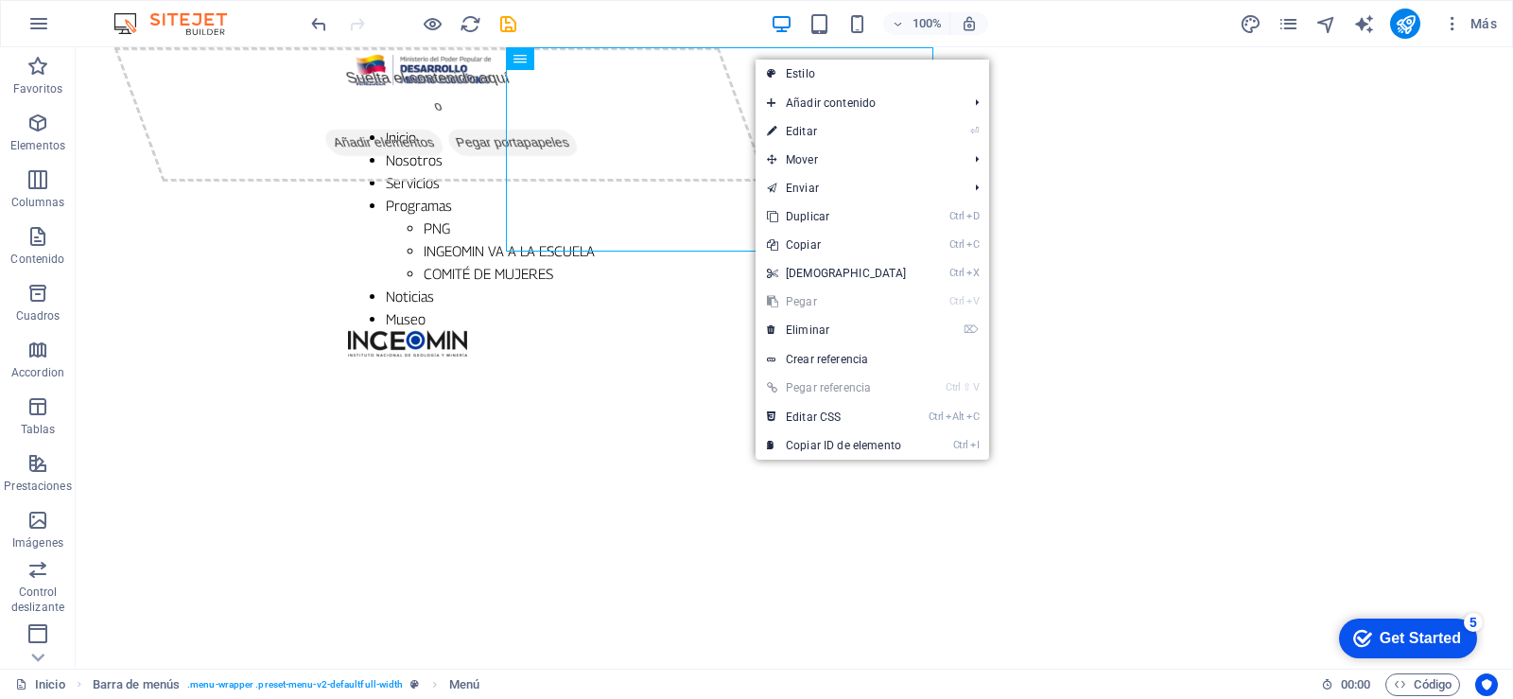
select select "7"
select select
select select "8"
select select
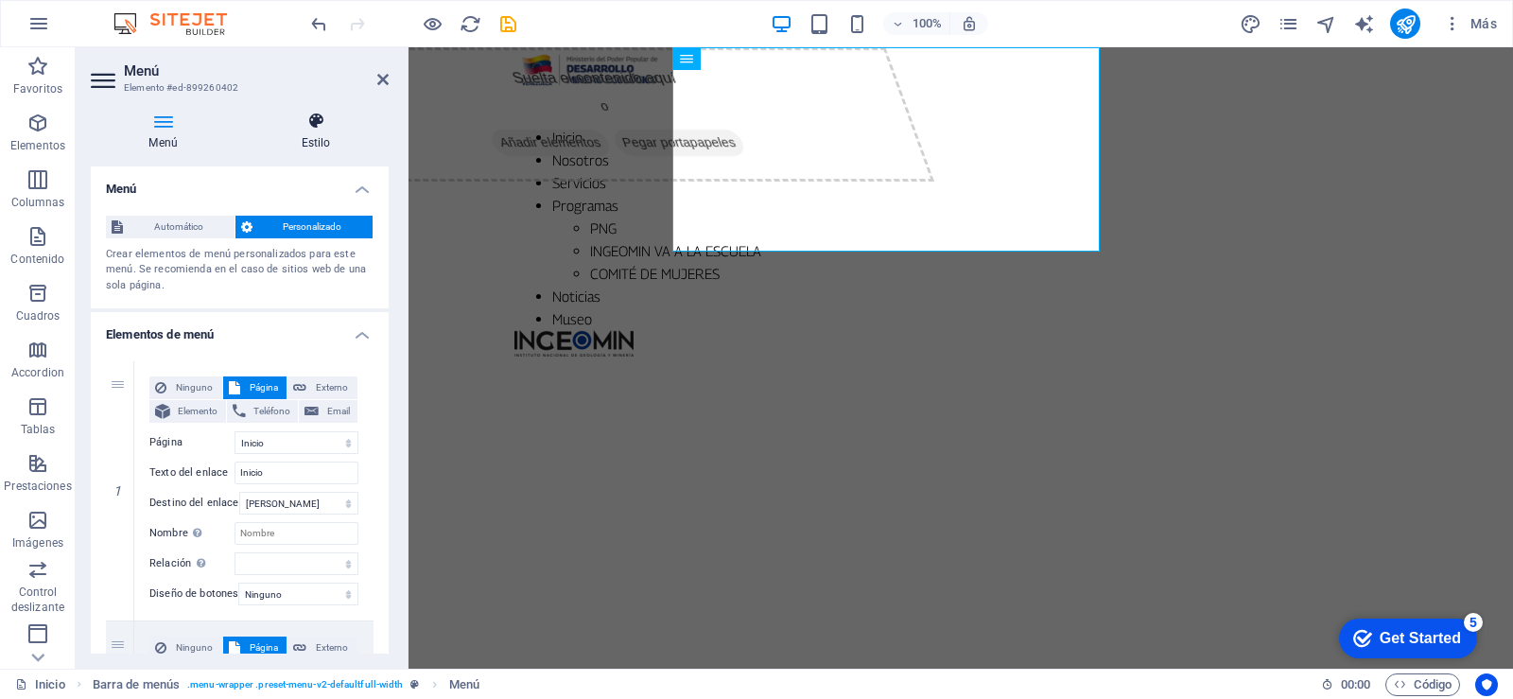
click at [319, 134] on h4 "Estilo" at bounding box center [316, 132] width 146 height 40
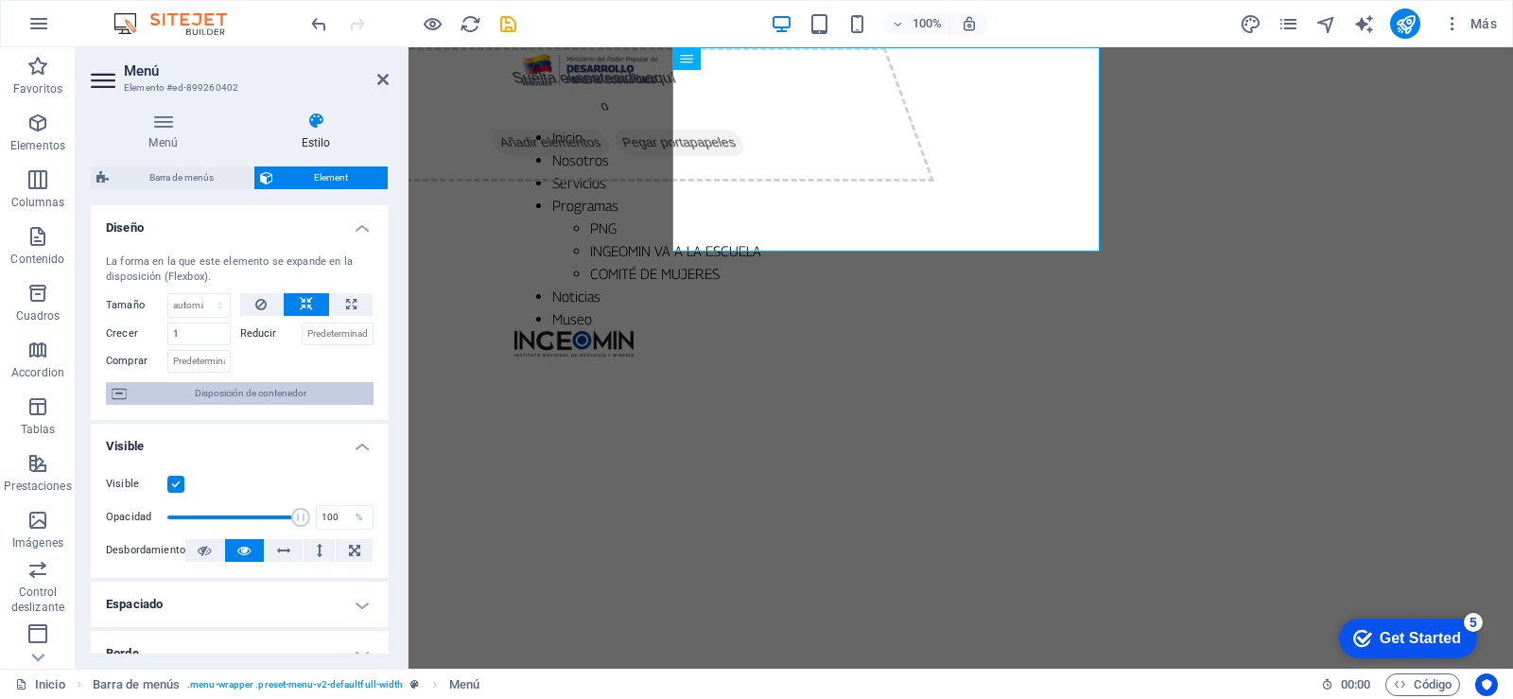
click at [195, 389] on span "Disposición de contenedor" at bounding box center [249, 393] width 235 height 23
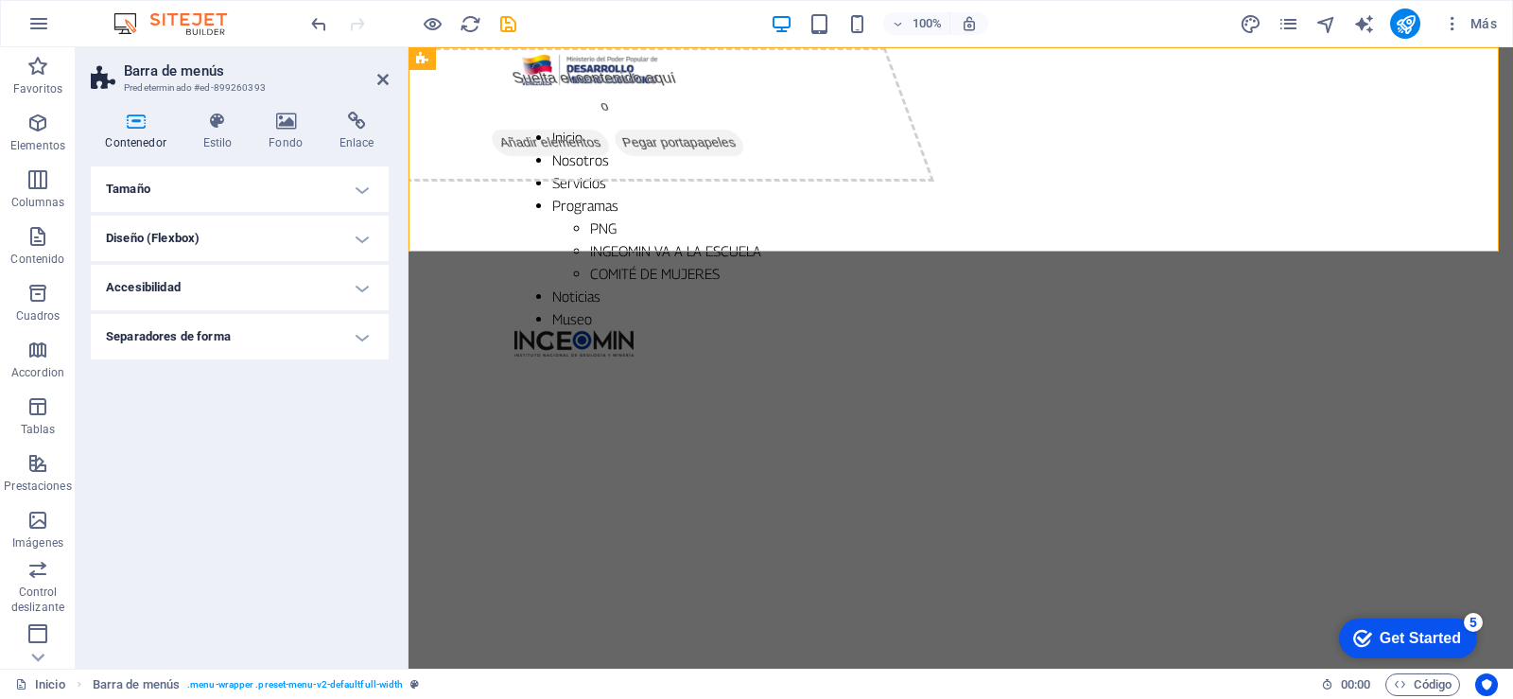
click at [364, 191] on h4 "Tamaño" at bounding box center [240, 188] width 298 height 45
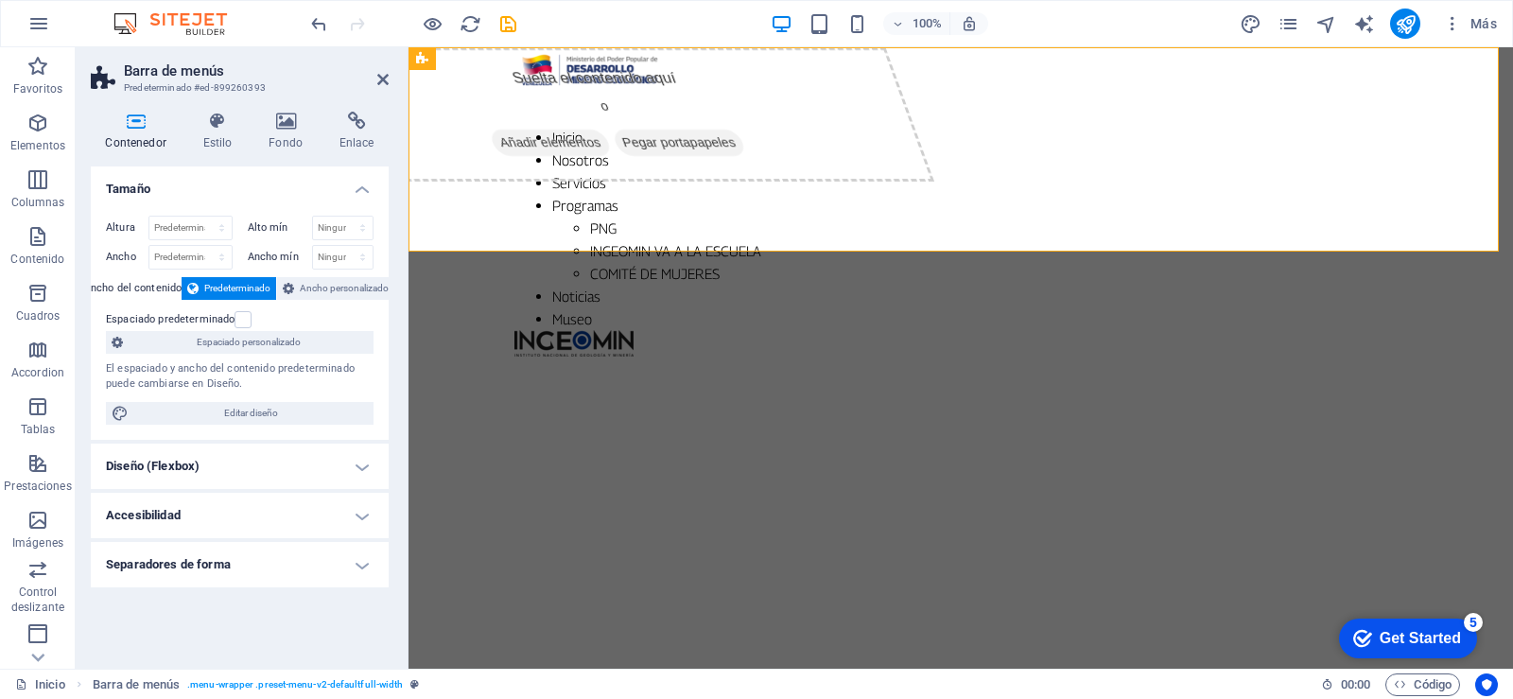
click at [364, 191] on h4 "Tamaño" at bounding box center [240, 183] width 298 height 34
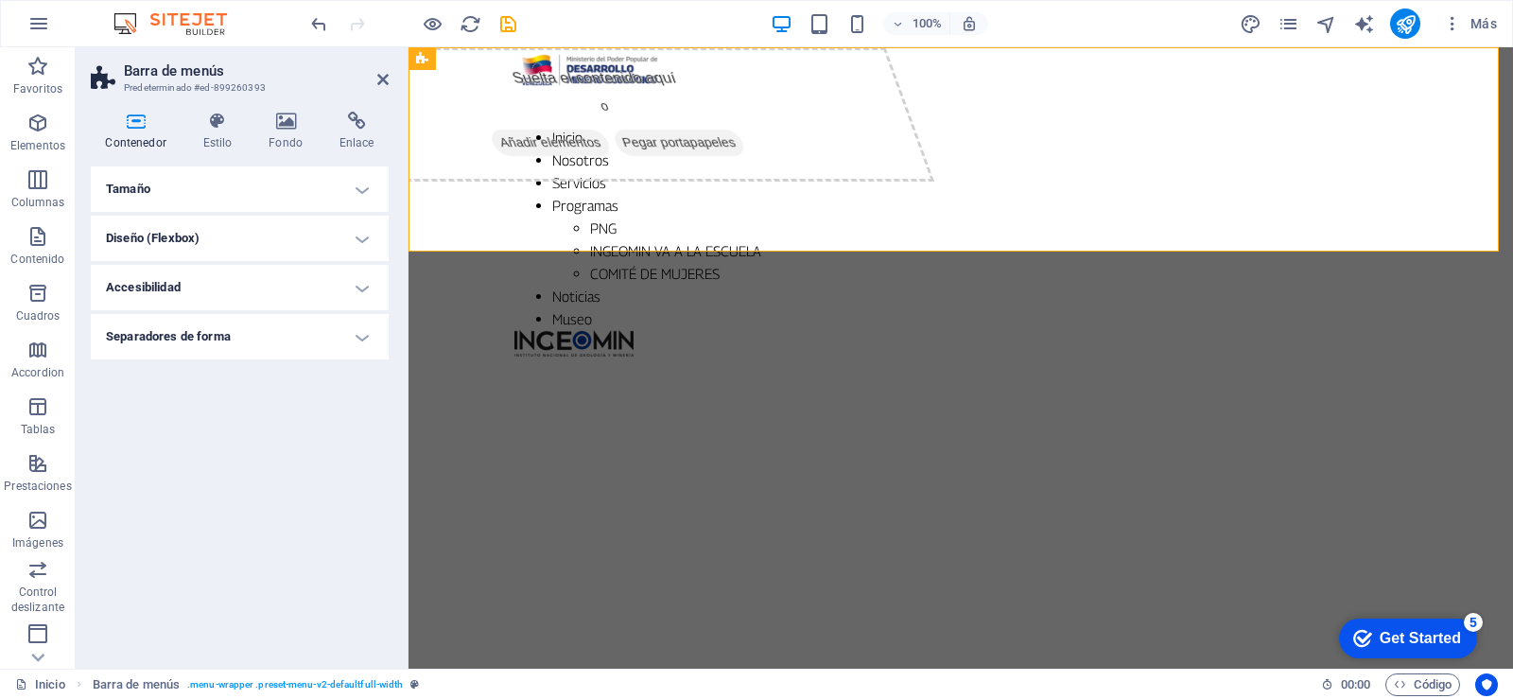
click at [361, 288] on h4 "Accesibilidad" at bounding box center [240, 287] width 298 height 45
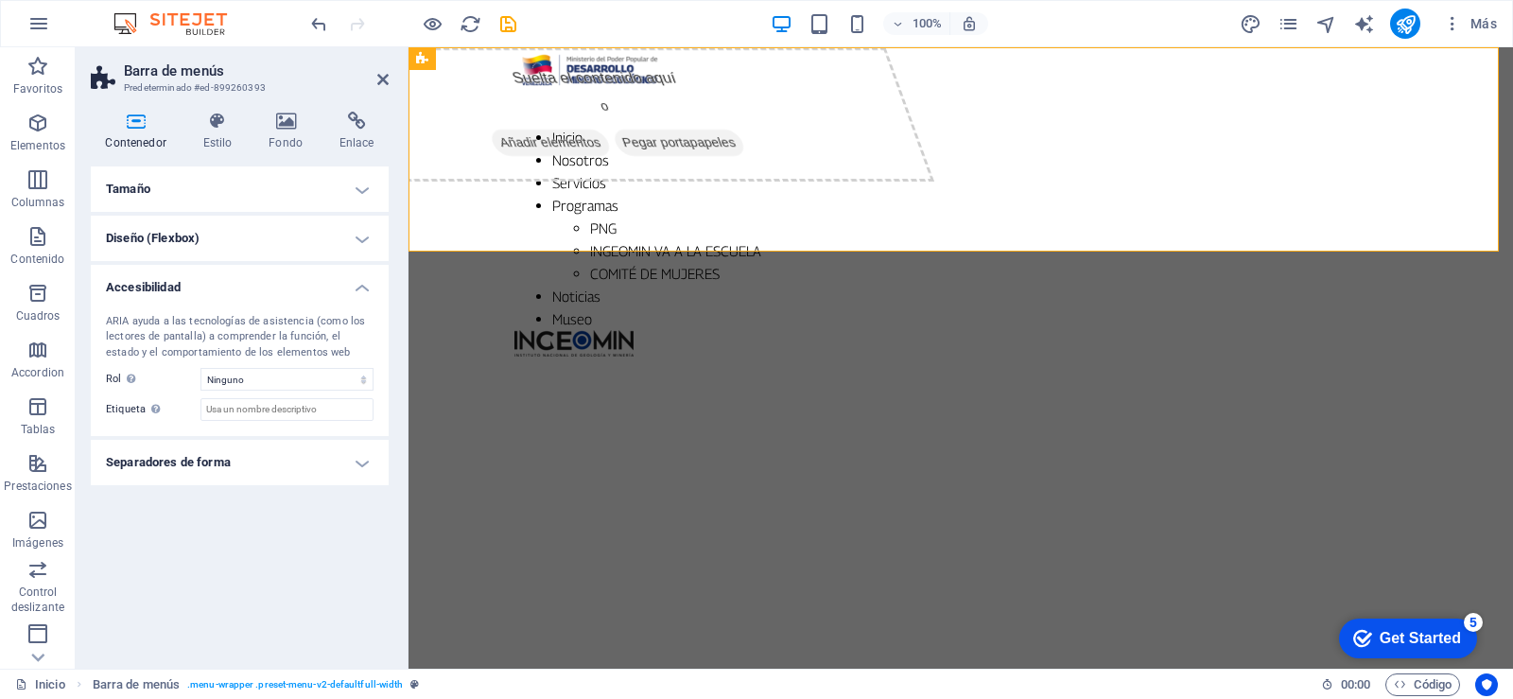
click at [362, 287] on h4 "Accesibilidad" at bounding box center [240, 282] width 298 height 34
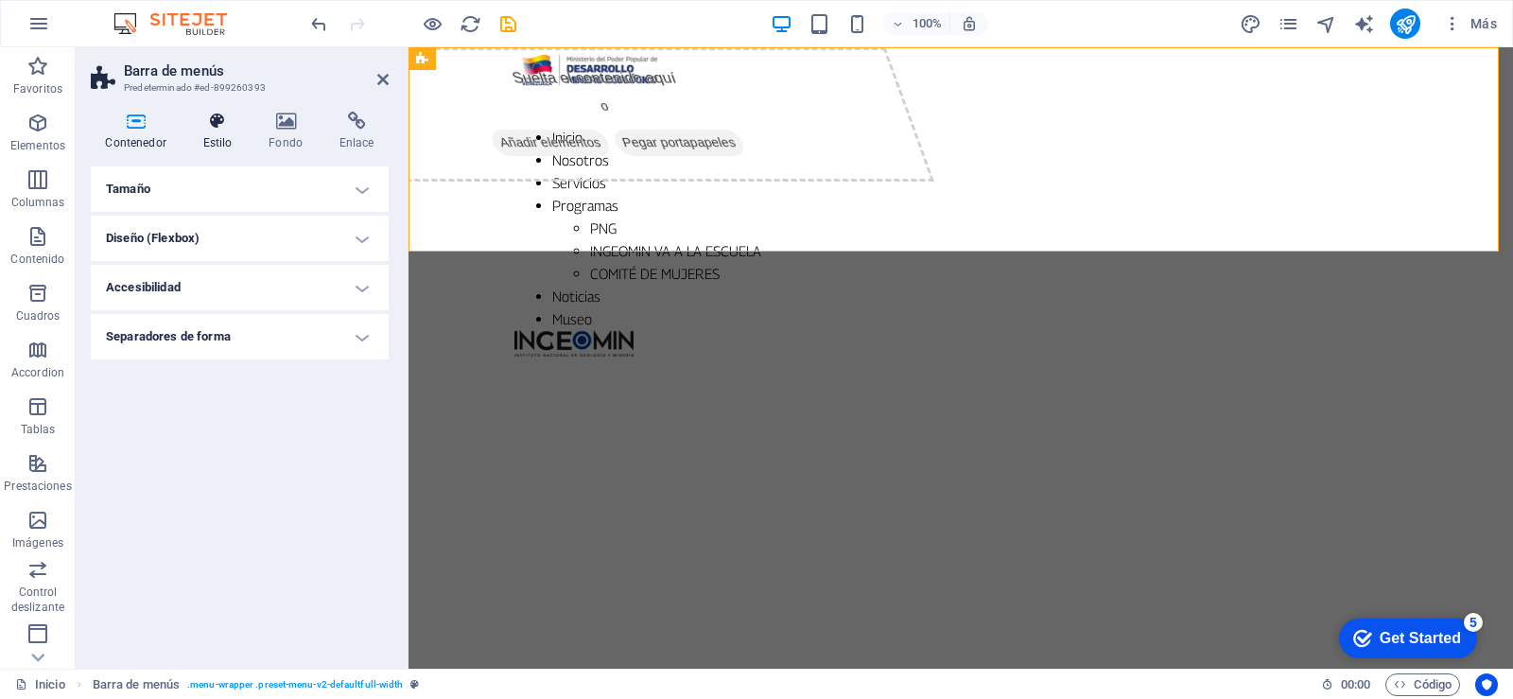
click at [211, 130] on h4 "Estilo" at bounding box center [221, 132] width 66 height 40
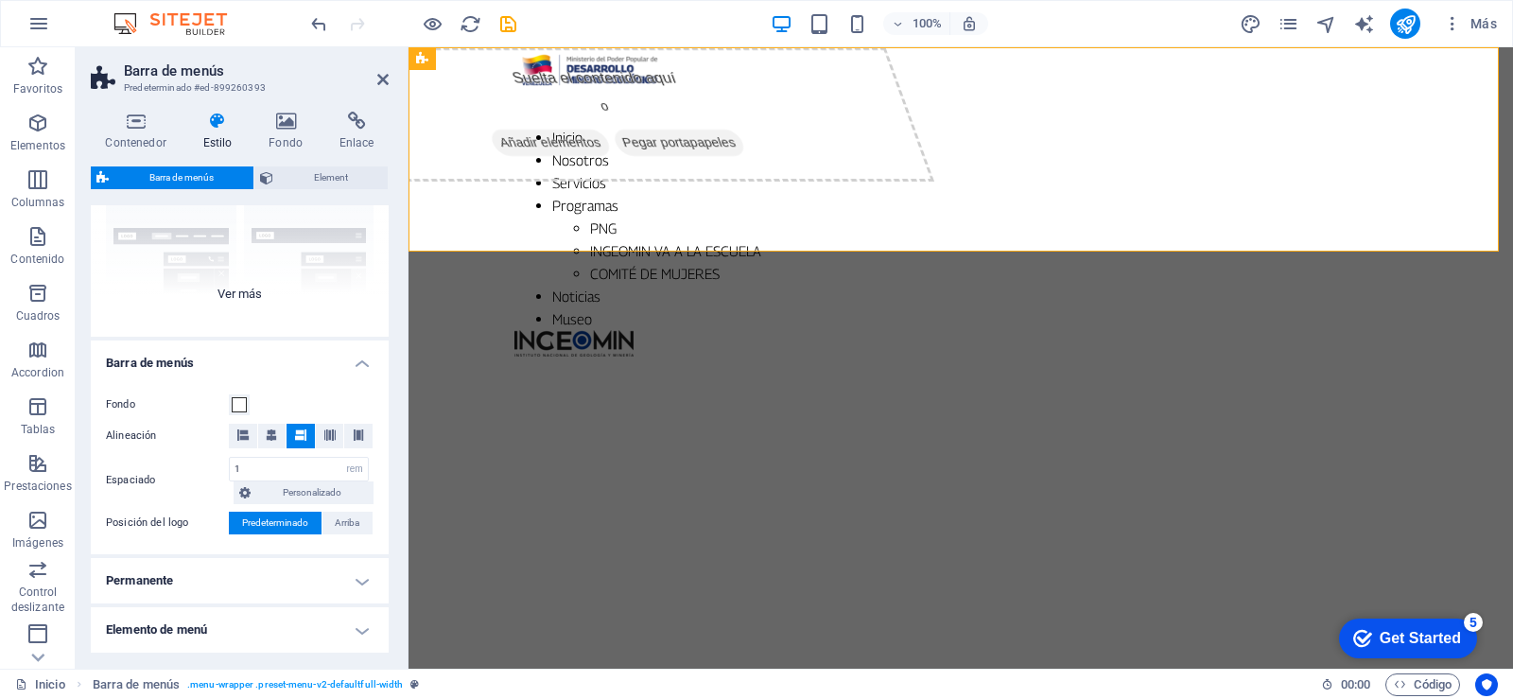
scroll to position [189, 0]
click at [270, 430] on icon at bounding box center [271, 431] width 11 height 11
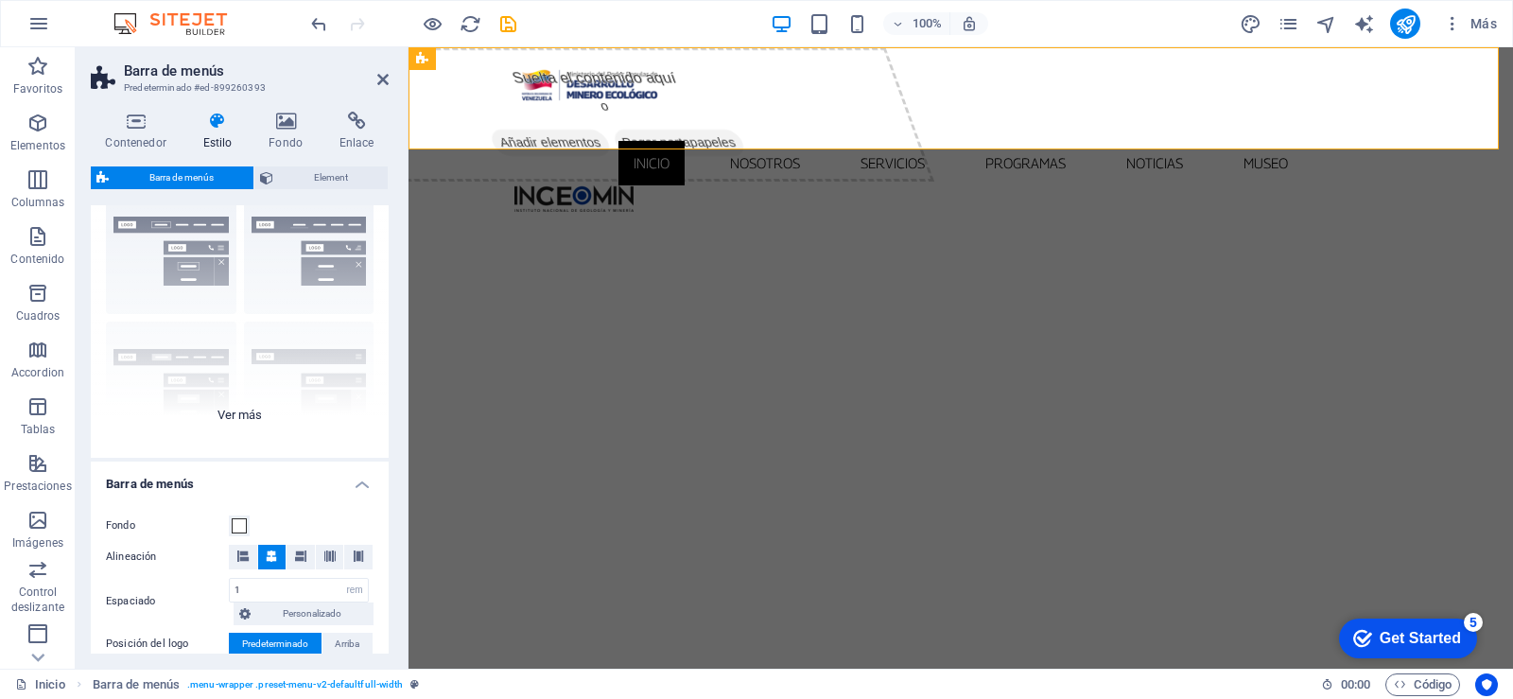
scroll to position [95, 0]
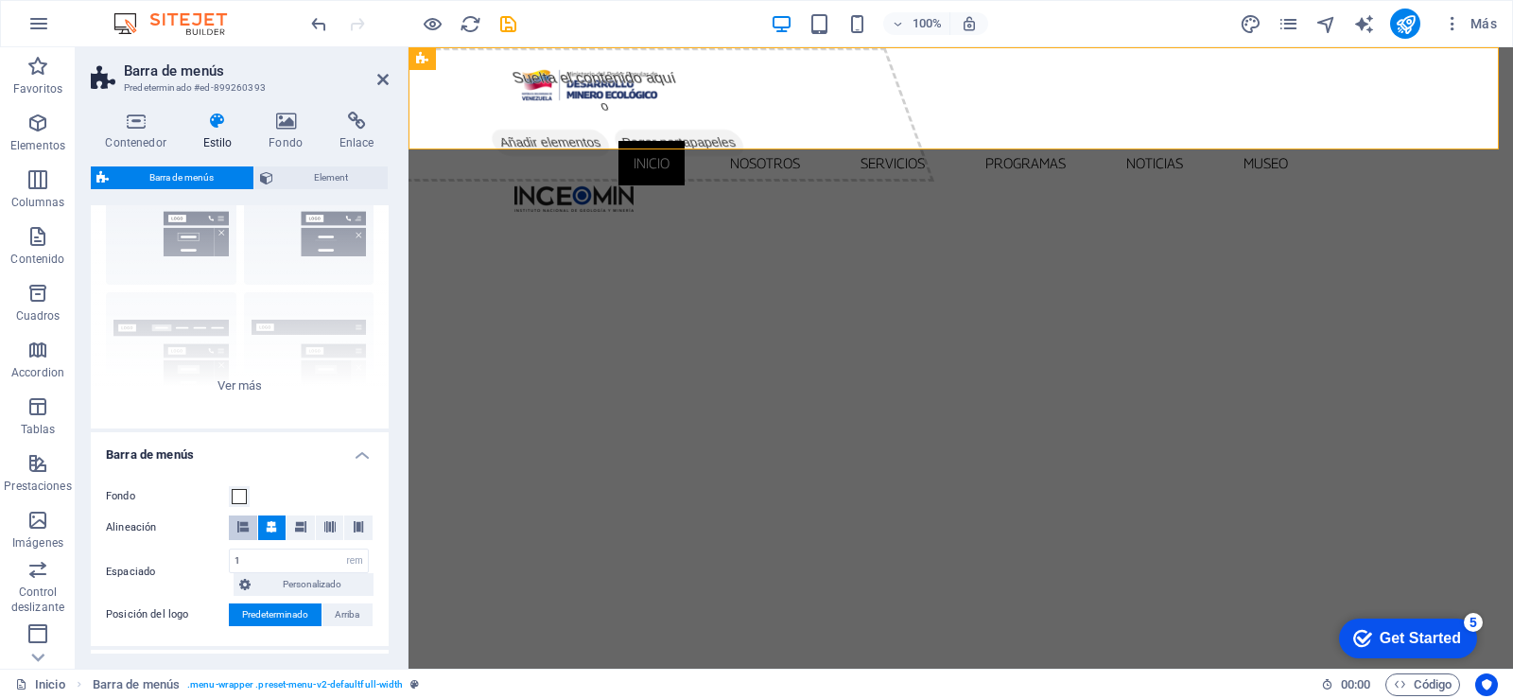
click at [248, 527] on icon at bounding box center [242, 526] width 11 height 11
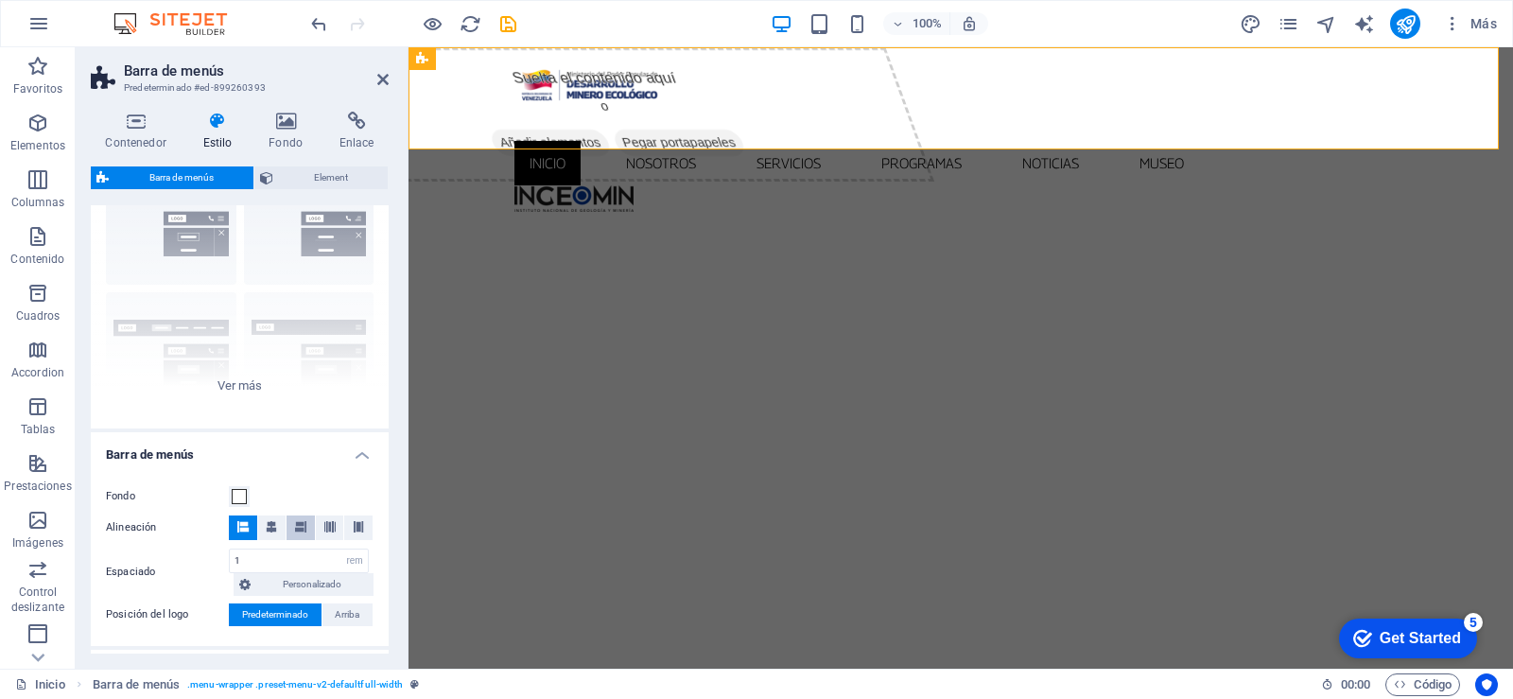
click at [295, 532] on span at bounding box center [300, 527] width 11 height 25
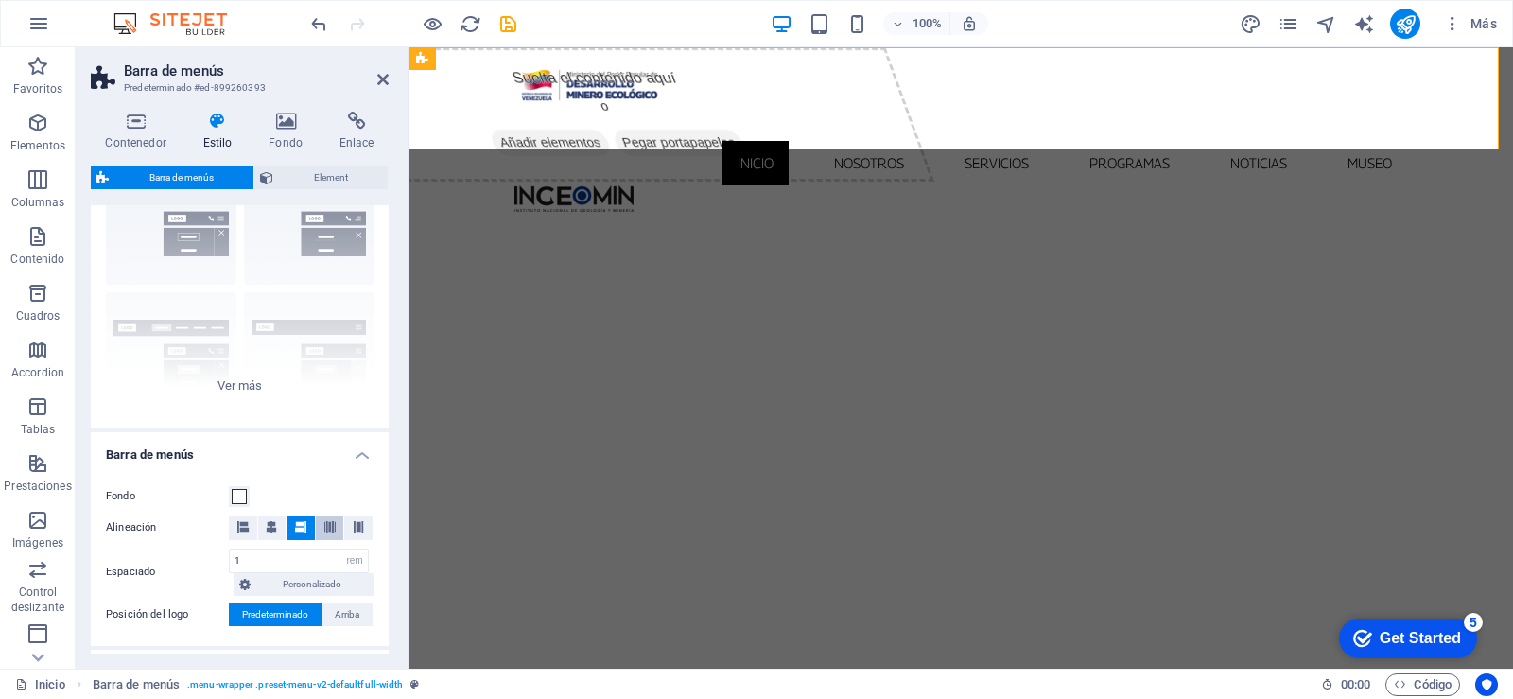
click at [326, 524] on icon at bounding box center [329, 526] width 11 height 11
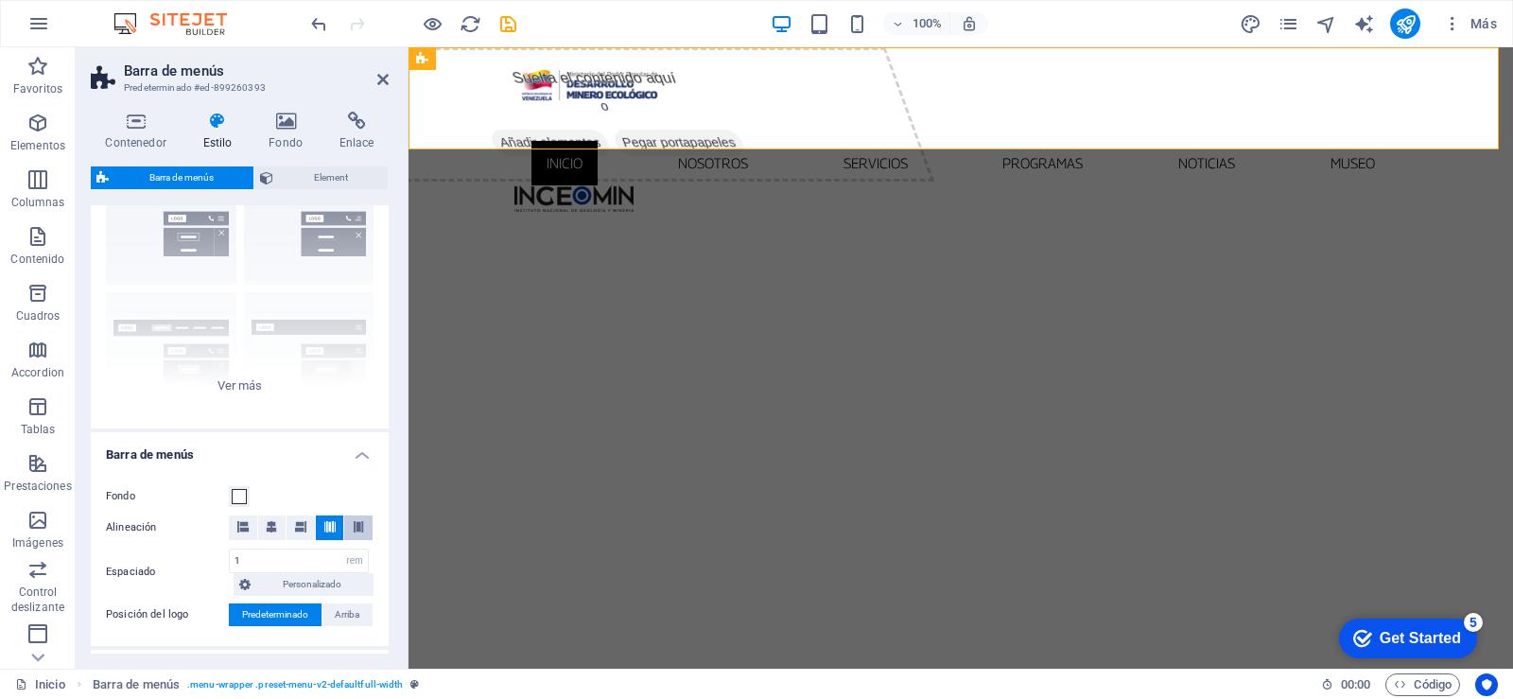
click at [353, 525] on icon at bounding box center [358, 526] width 11 height 11
click at [242, 522] on icon at bounding box center [242, 526] width 11 height 11
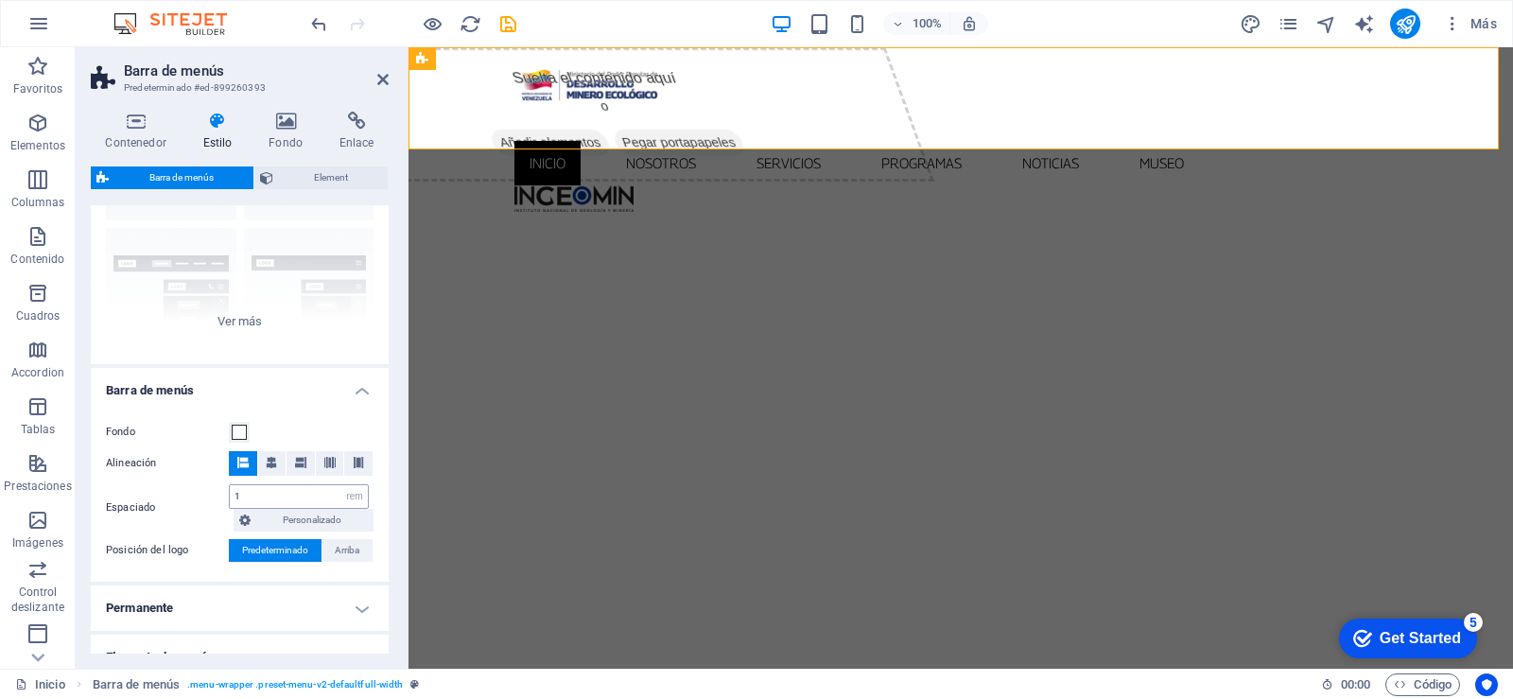
scroll to position [189, 0]
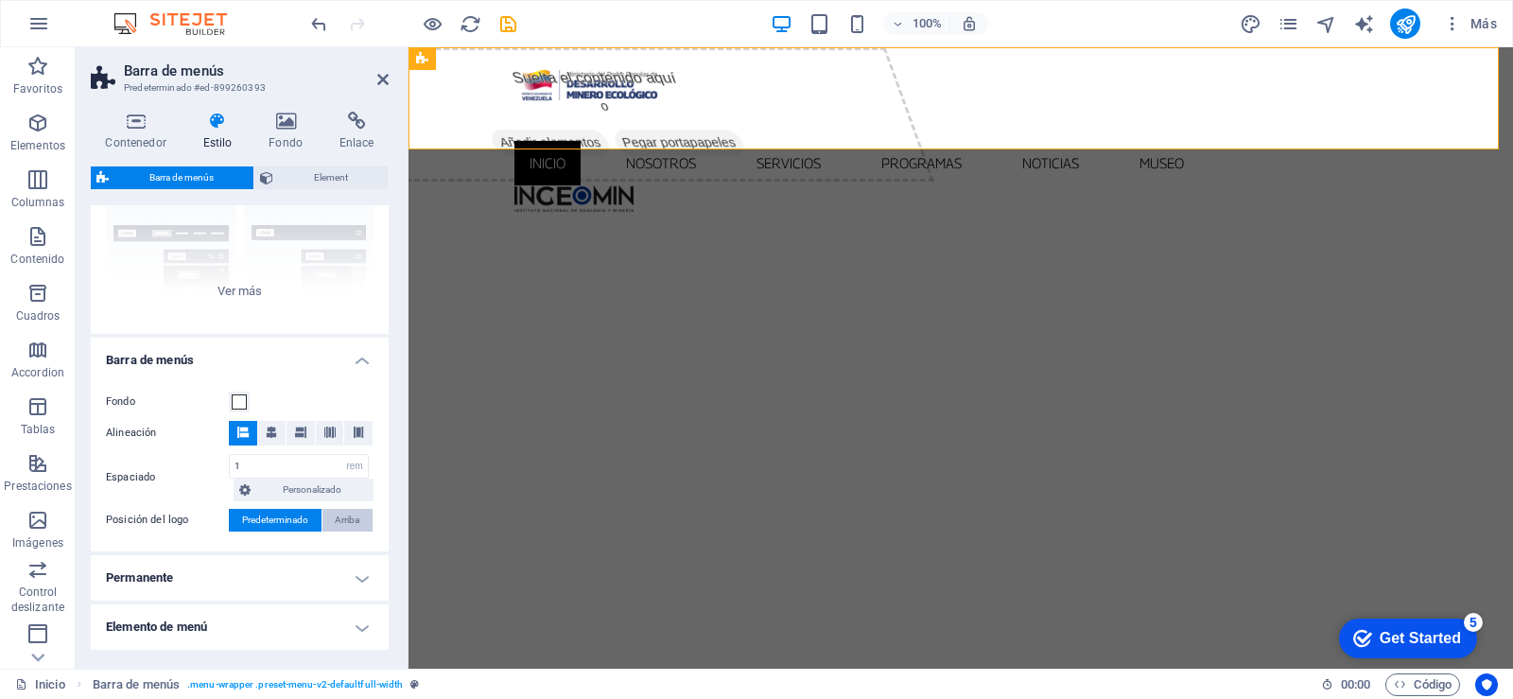
click at [349, 522] on span "Arriba" at bounding box center [347, 520] width 25 height 23
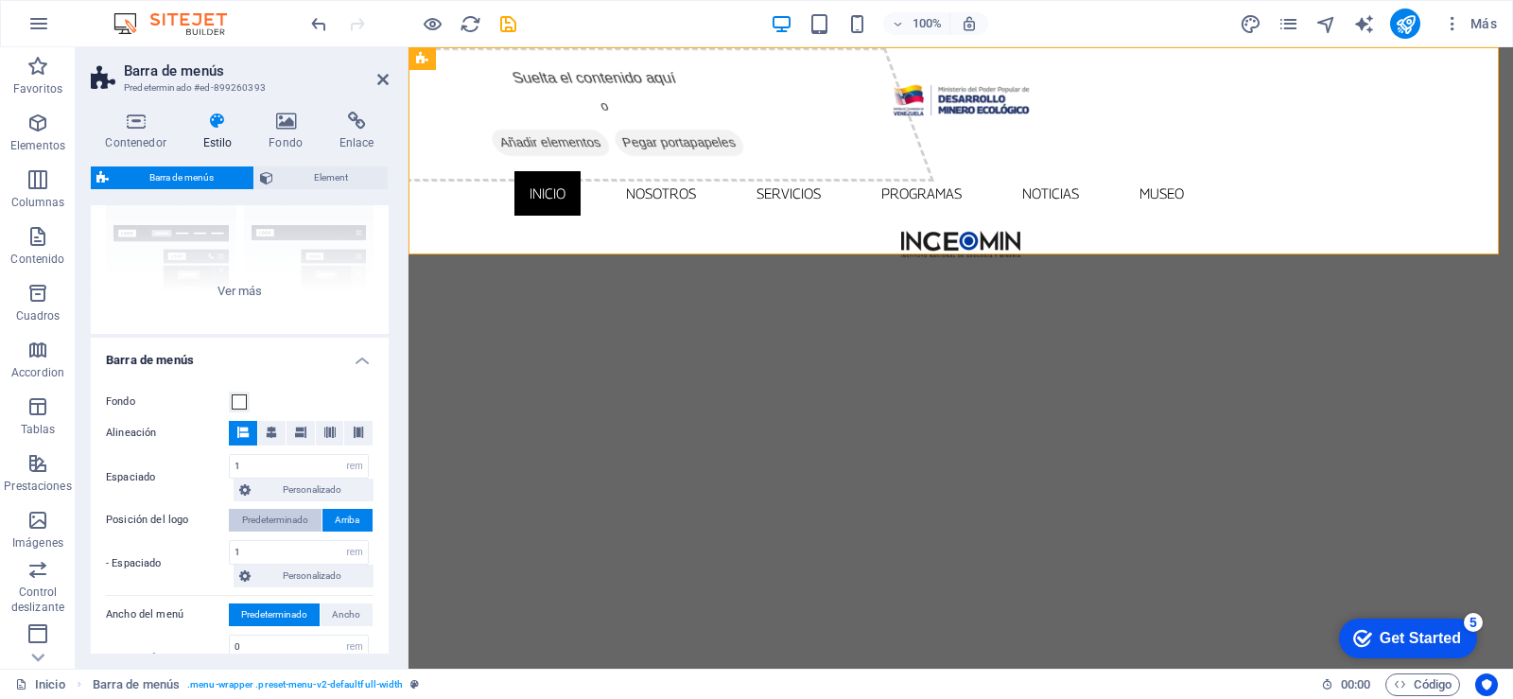
click at [293, 520] on span "Predeterminado" at bounding box center [275, 520] width 66 height 23
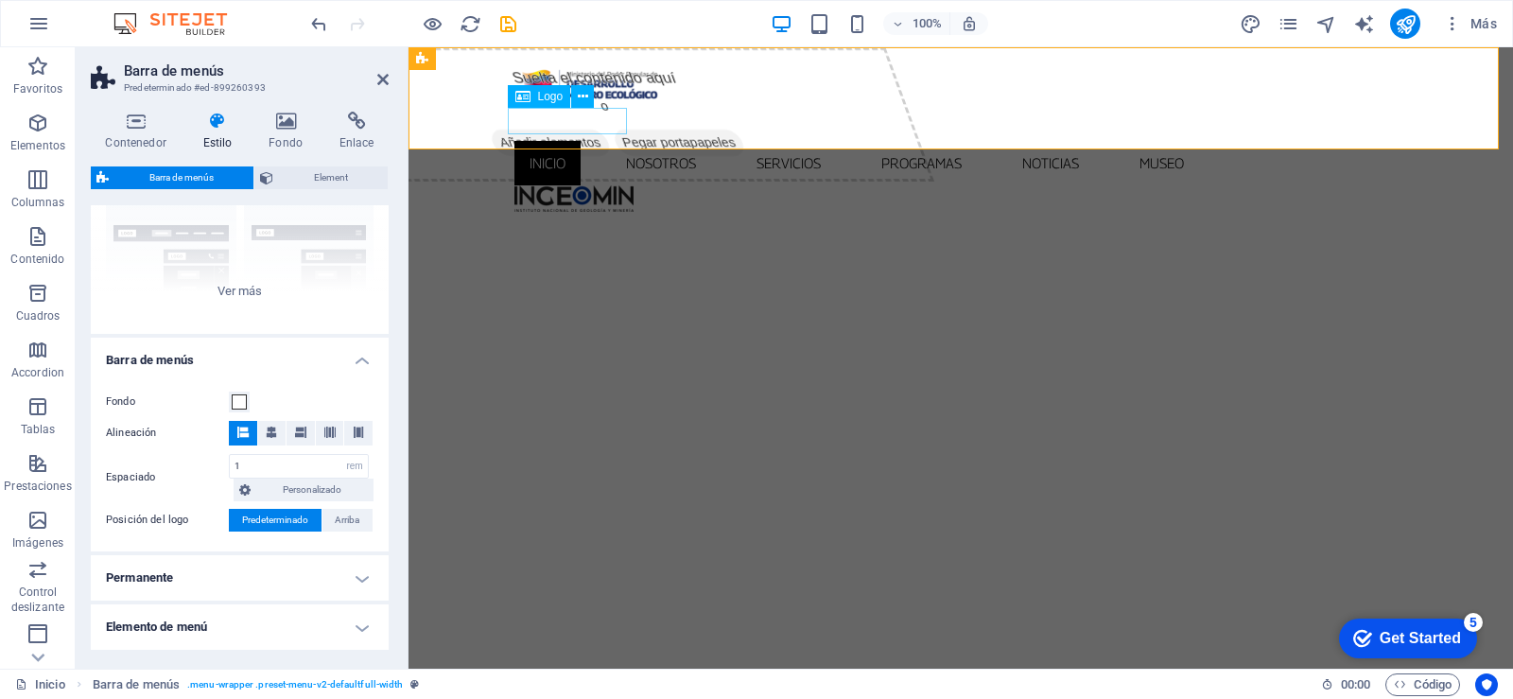
click at [581, 185] on div at bounding box center [960, 198] width 893 height 26
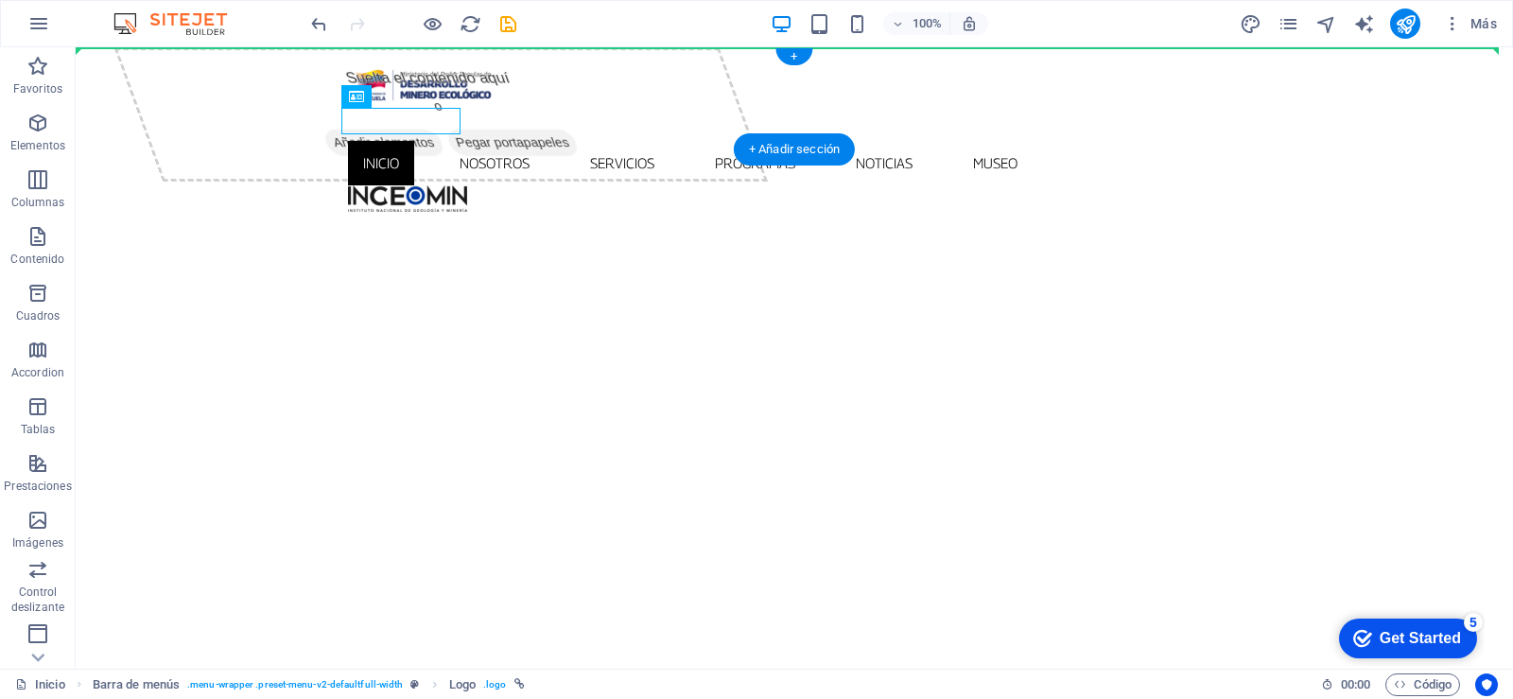
drag, startPoint x: 246, startPoint y: 111, endPoint x: 1218, endPoint y: 87, distance: 972.3
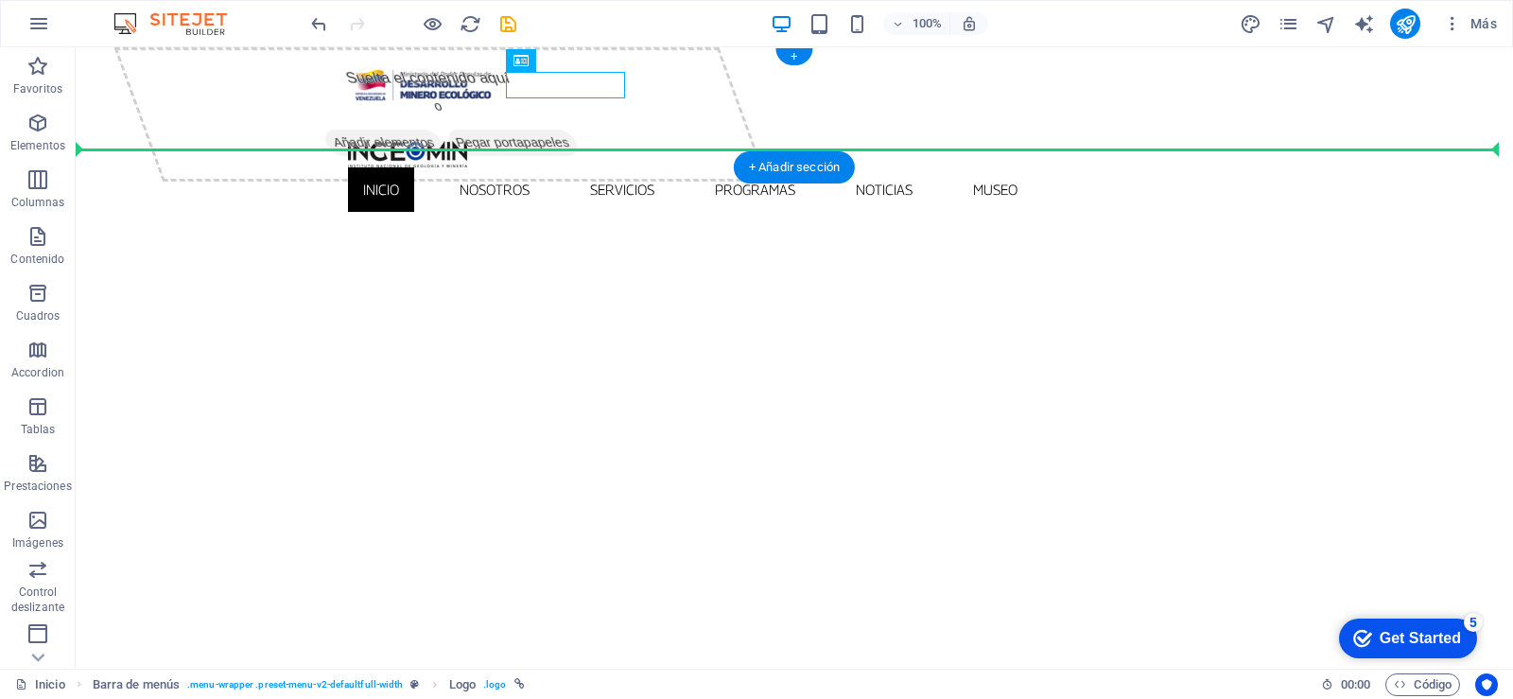
drag, startPoint x: 557, startPoint y: 74, endPoint x: 1139, endPoint y: 109, distance: 583.5
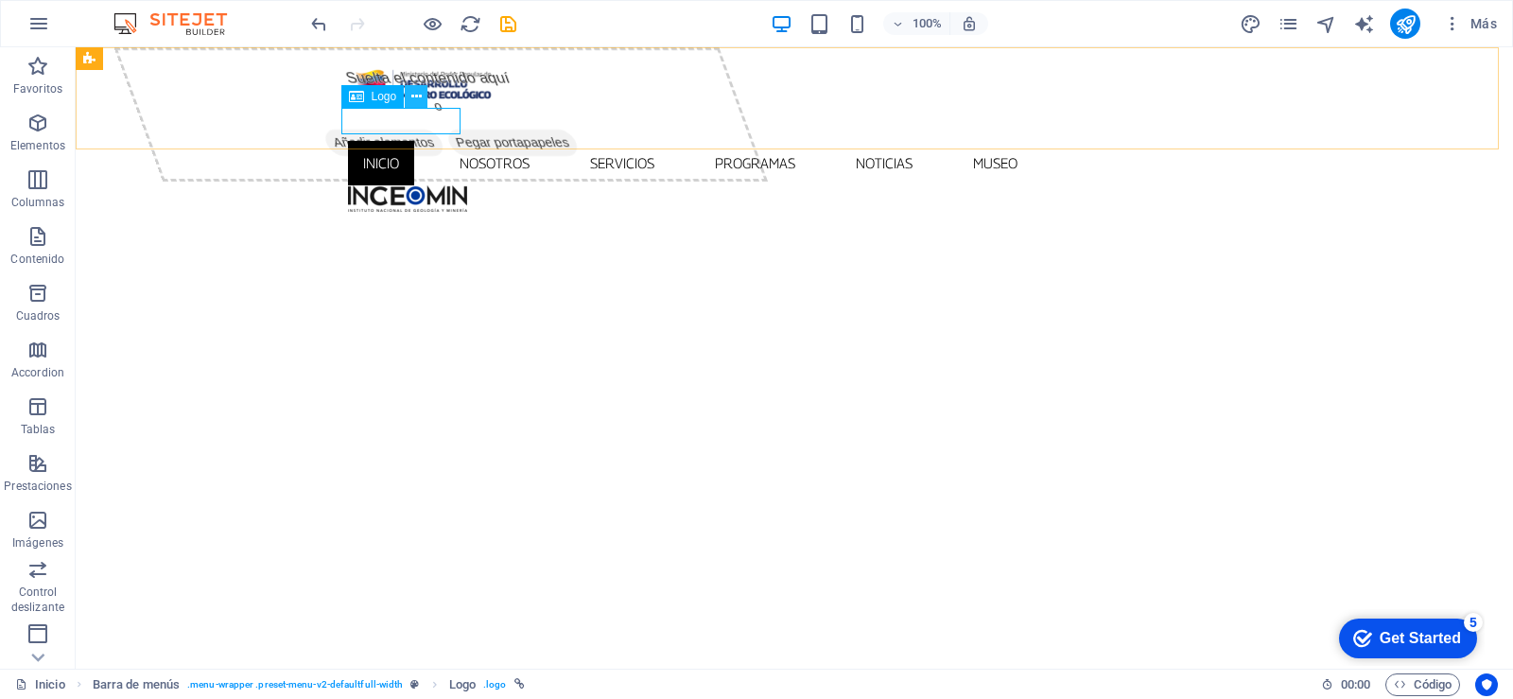
click at [418, 97] on icon at bounding box center [416, 97] width 10 height 20
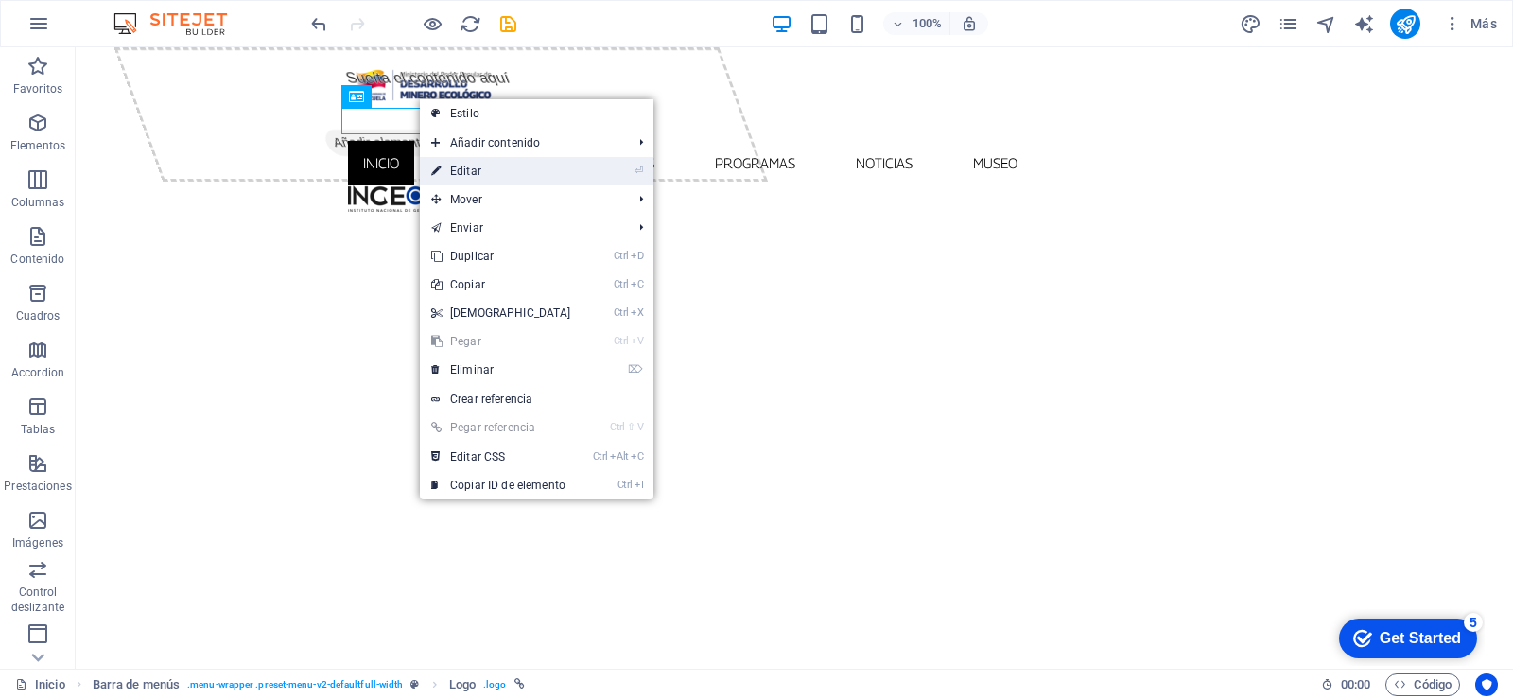
click at [459, 172] on link "⏎ Editar" at bounding box center [501, 171] width 163 height 28
select select "px"
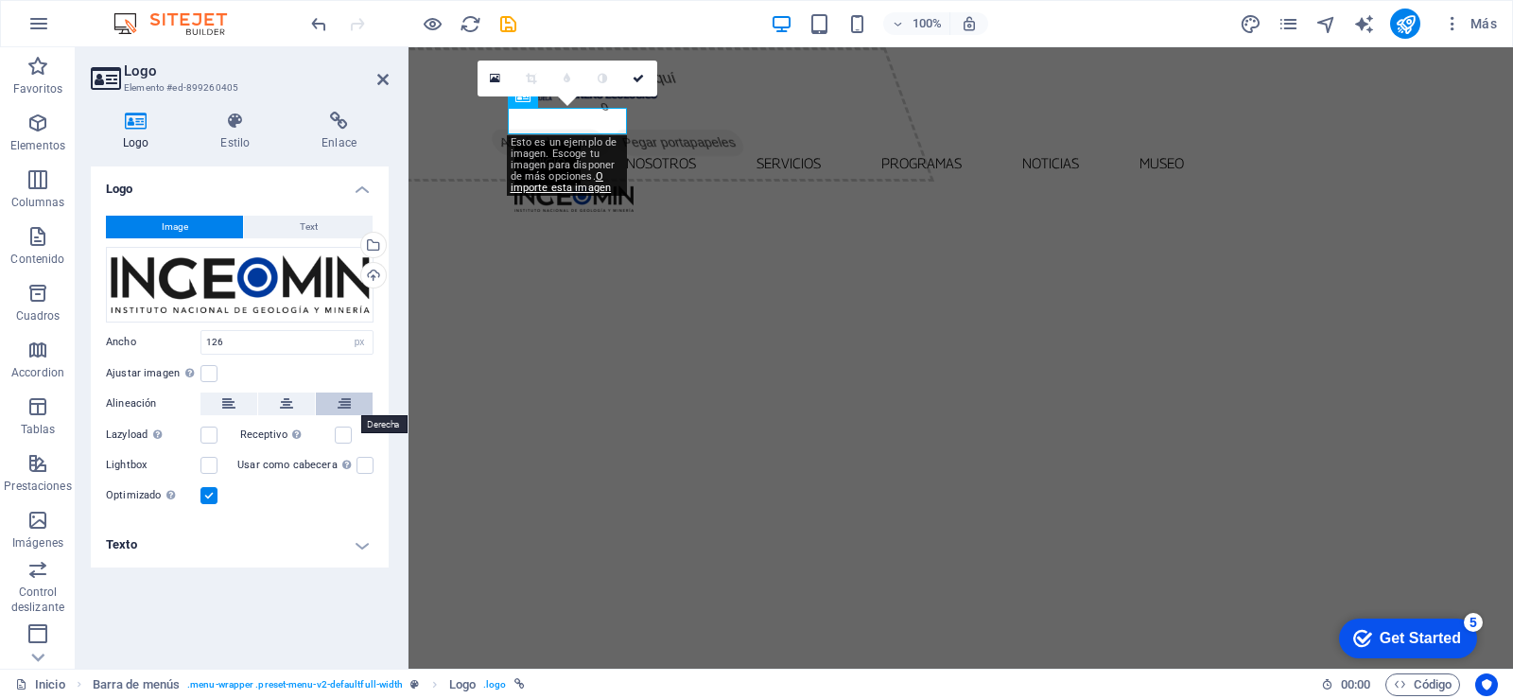
click at [346, 402] on icon at bounding box center [344, 403] width 13 height 23
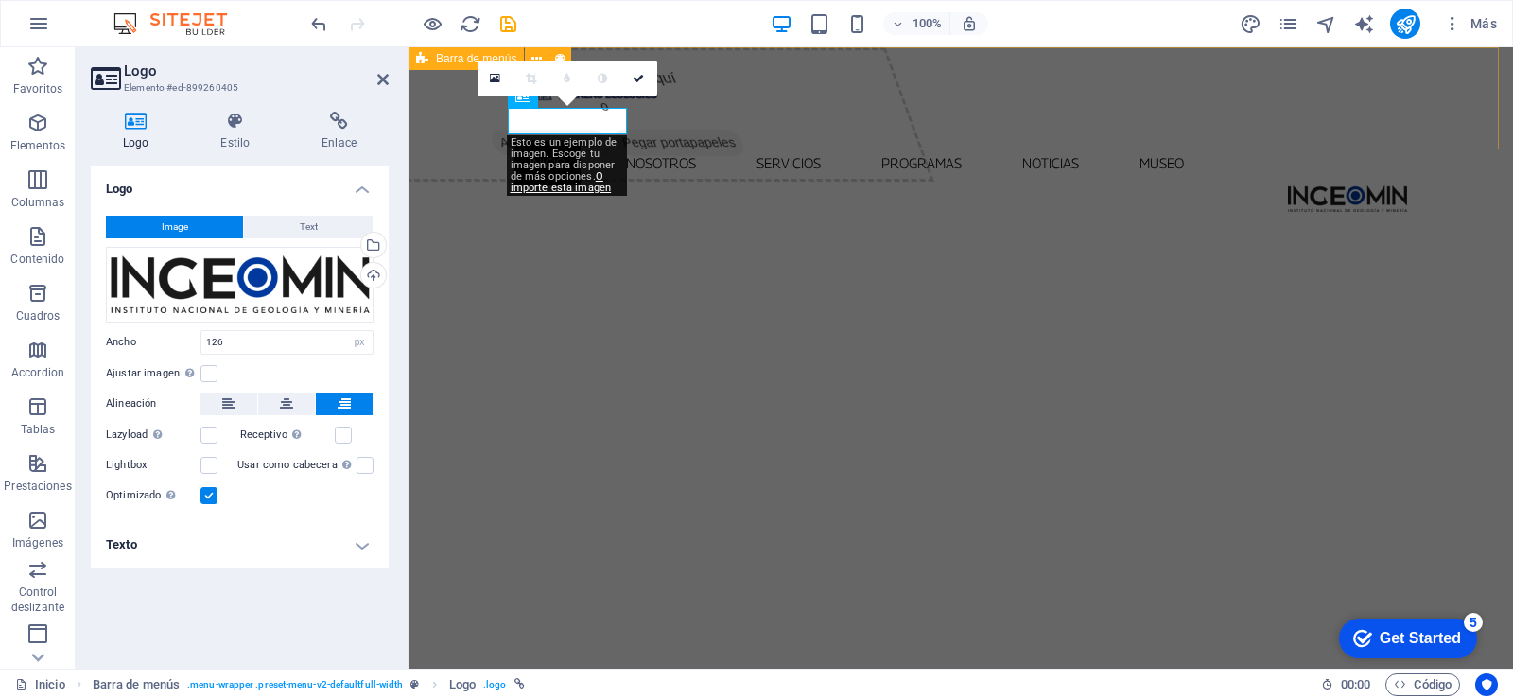
click at [679, 126] on div "Inicio Nosotros Servicios Programas PNG INGEOMIN VA A LA ESCUELA COMITÉ DE MUJE…" at bounding box center [960, 137] width 1104 height 180
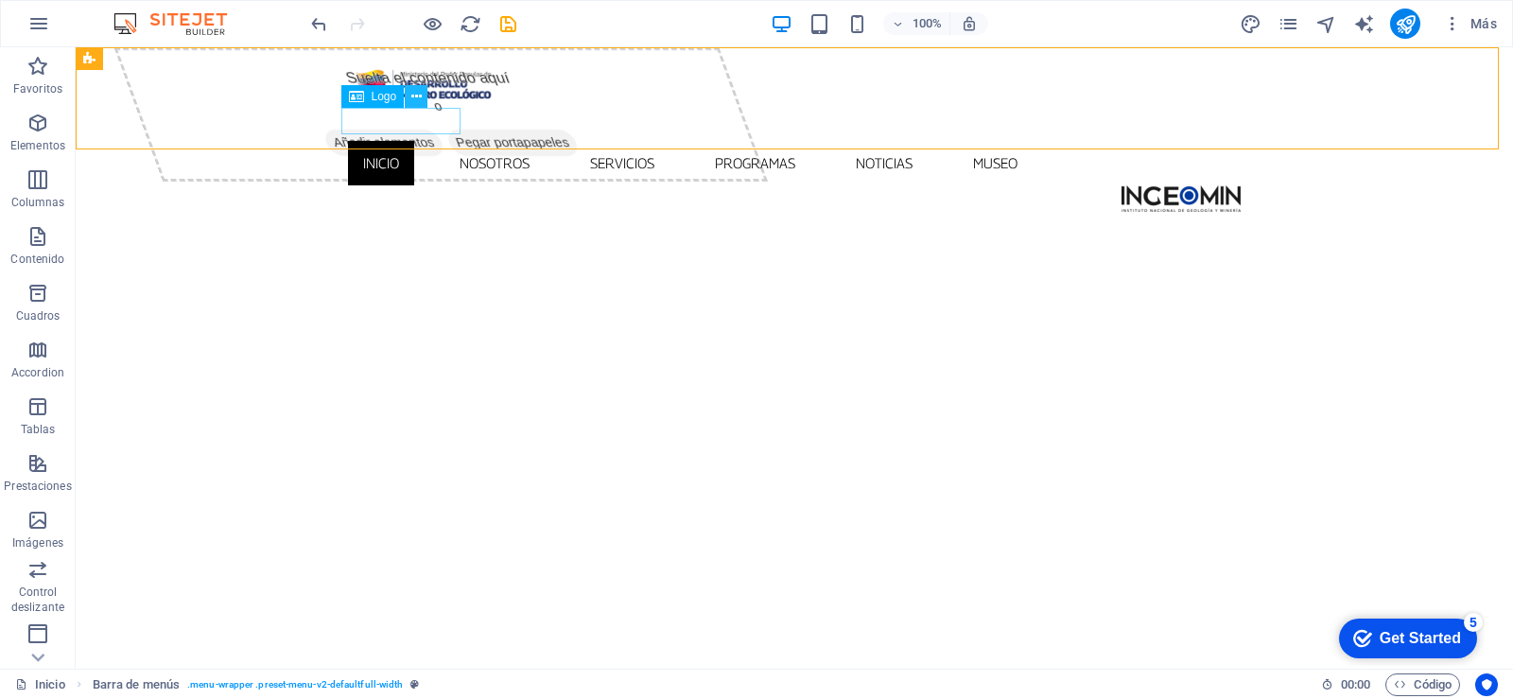
click at [418, 93] on icon at bounding box center [416, 97] width 10 height 20
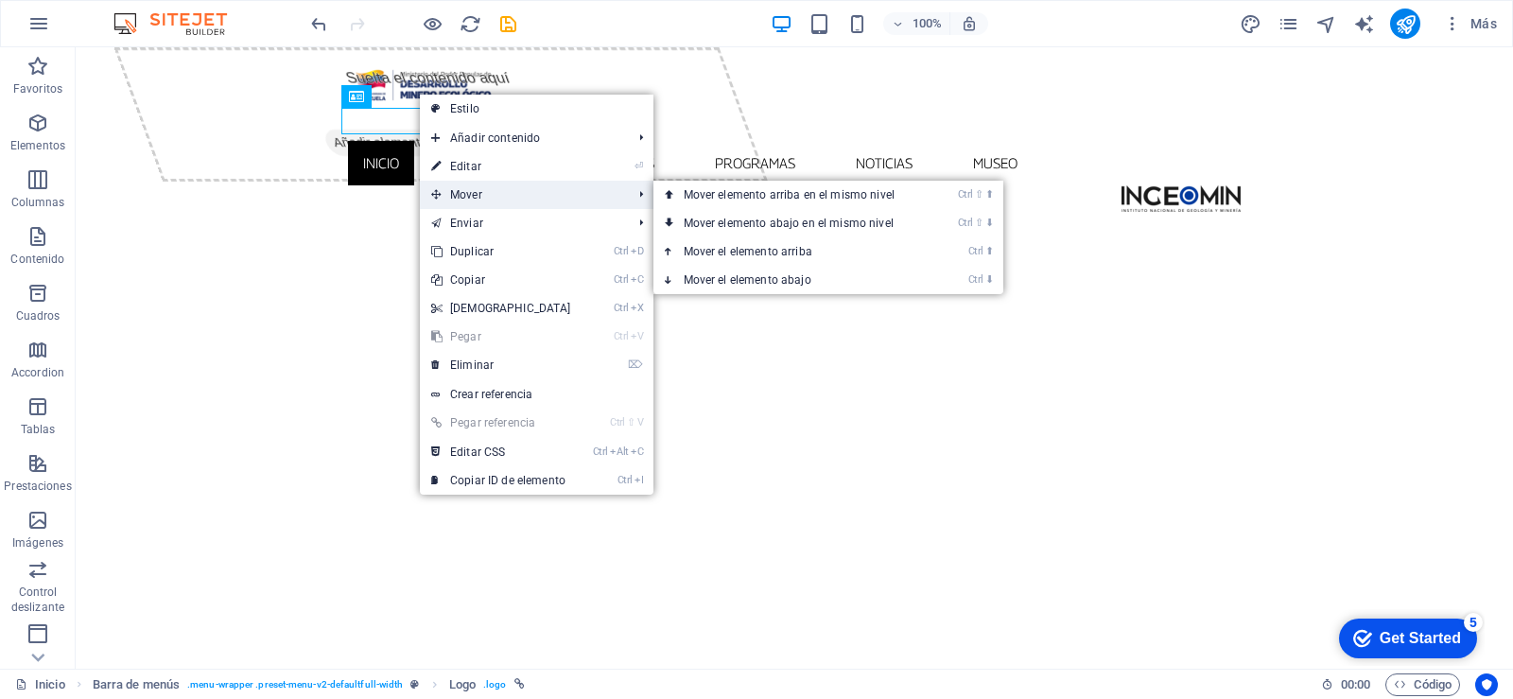
click at [455, 190] on span "Mover" at bounding box center [522, 195] width 205 height 28
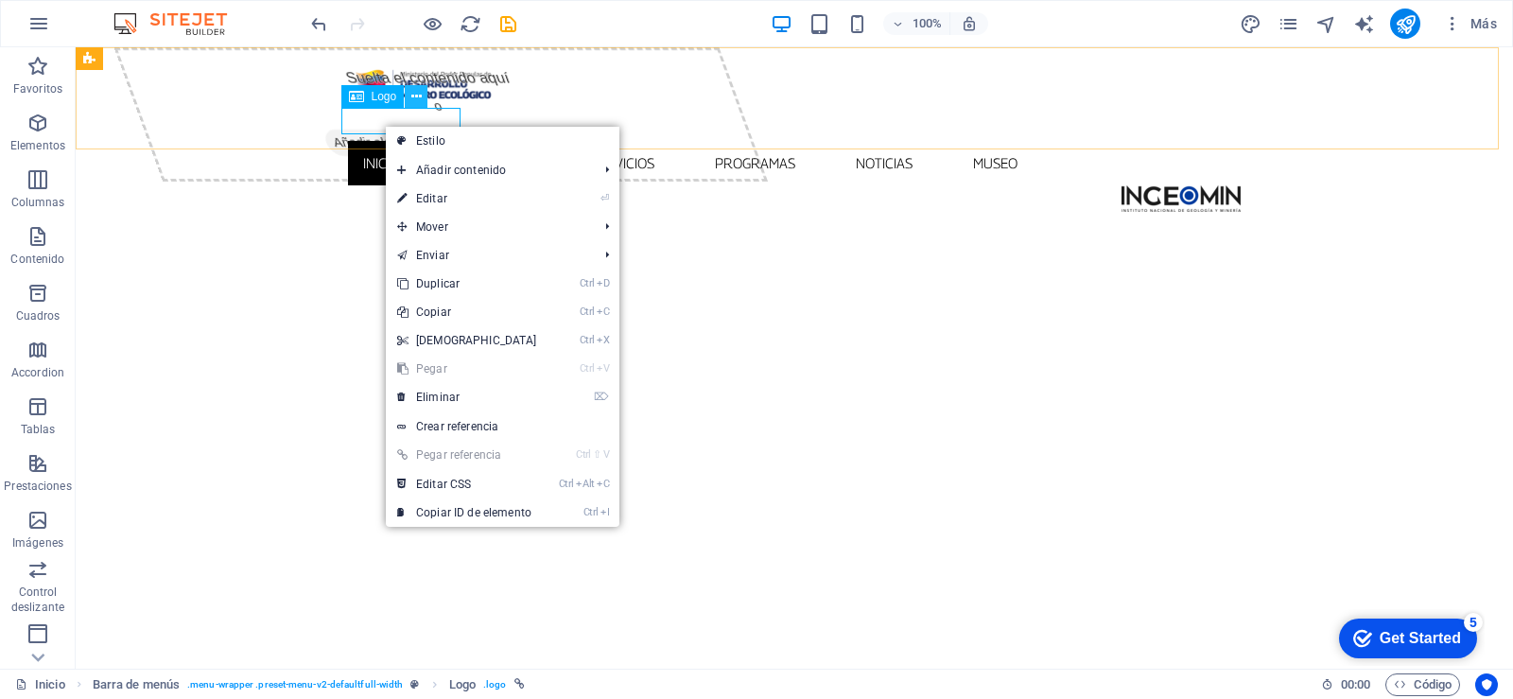
click at [416, 97] on icon at bounding box center [416, 97] width 10 height 20
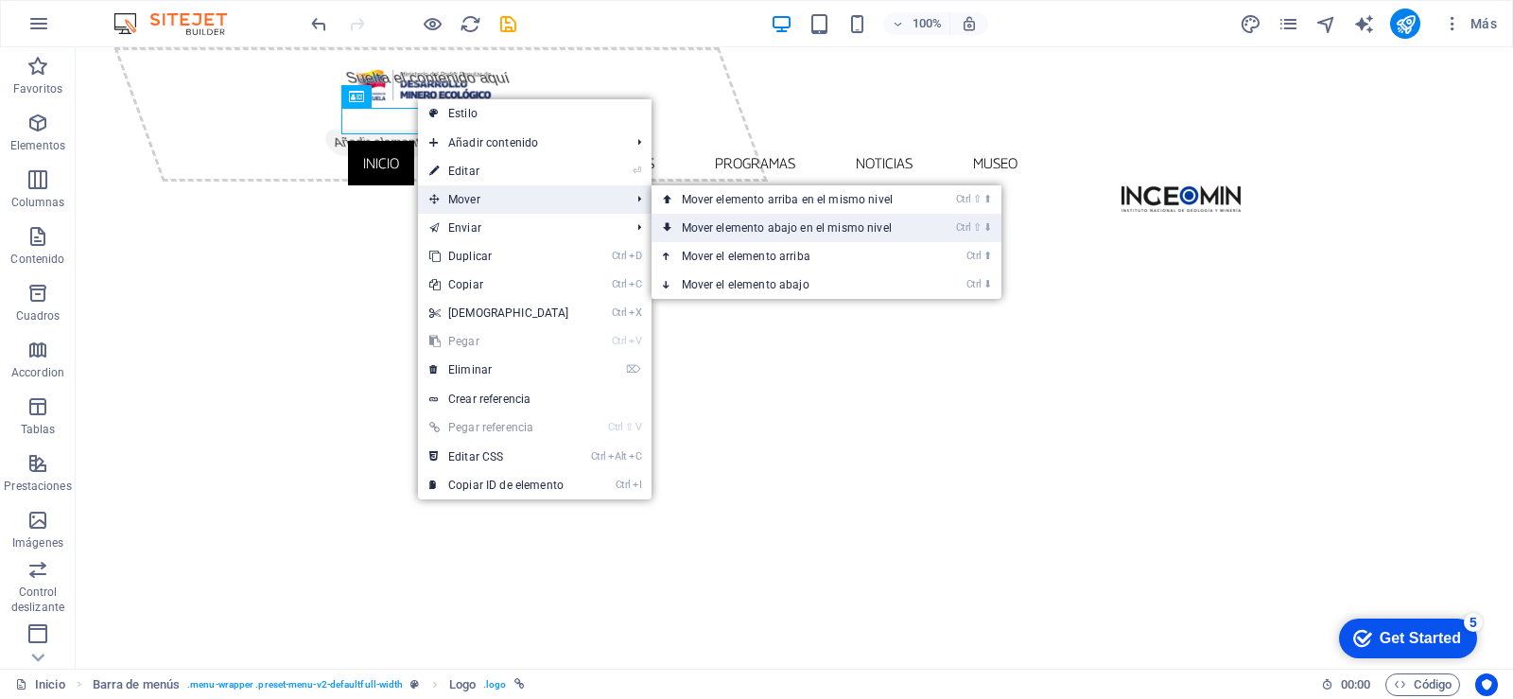
click at [714, 222] on link "Ctrl ⇧ ⬇ Mover elemento abajo en el mismo nivel" at bounding box center [791, 228] width 279 height 28
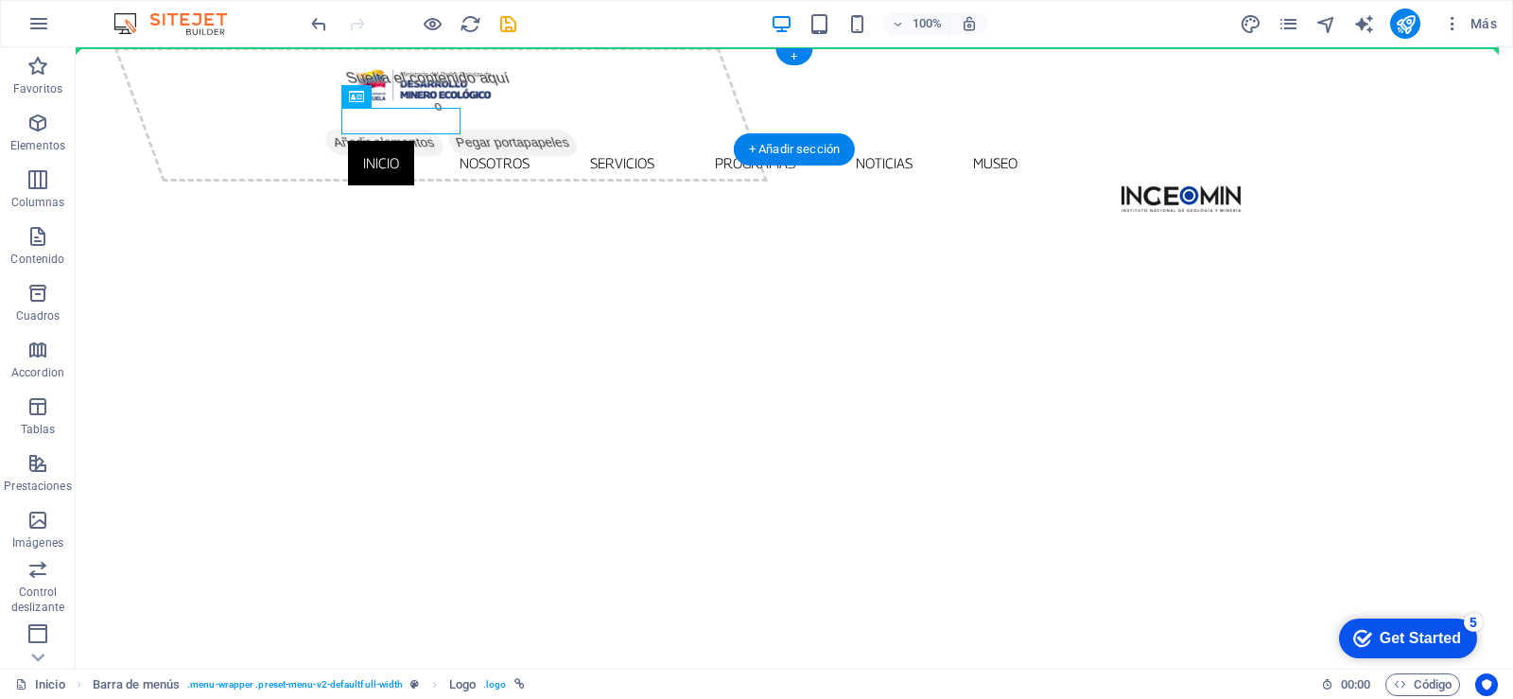
drag, startPoint x: 443, startPoint y: 116, endPoint x: 1011, endPoint y: 95, distance: 568.7
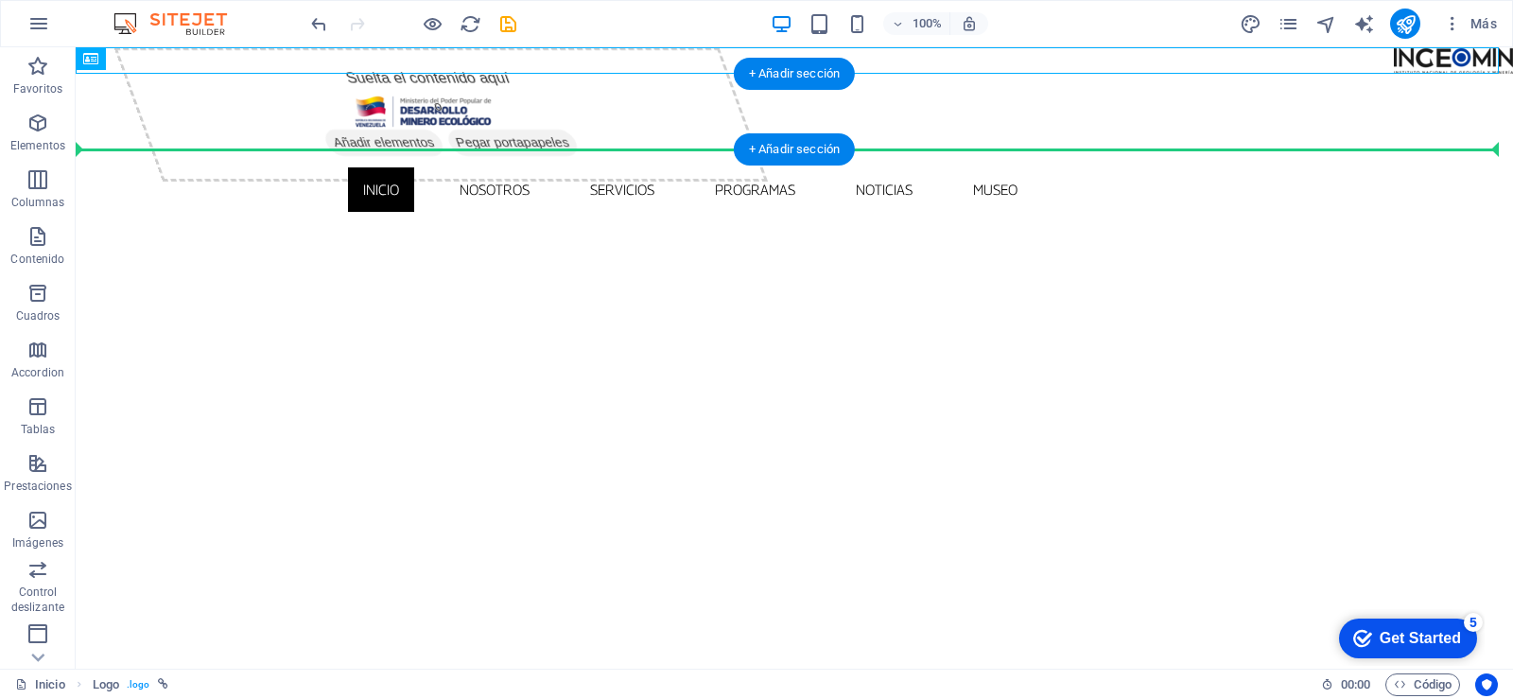
drag, startPoint x: 1428, startPoint y: 58, endPoint x: 1424, endPoint y: 108, distance: 50.3
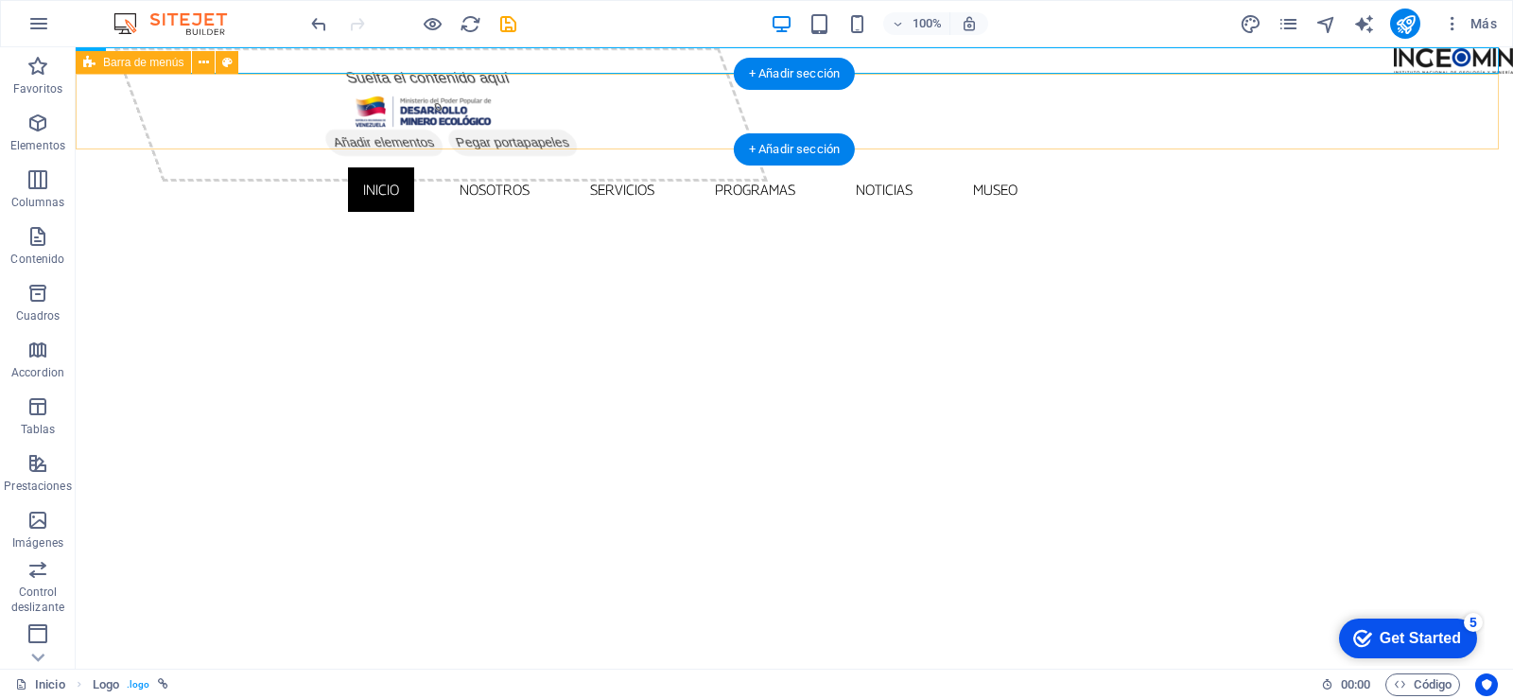
click at [1329, 128] on div "Inicio Nosotros Servicios Programas PNG INGEOMIN VA A LA ESCUELA COMITÉ DE MUJE…" at bounding box center [794, 150] width 1437 height 153
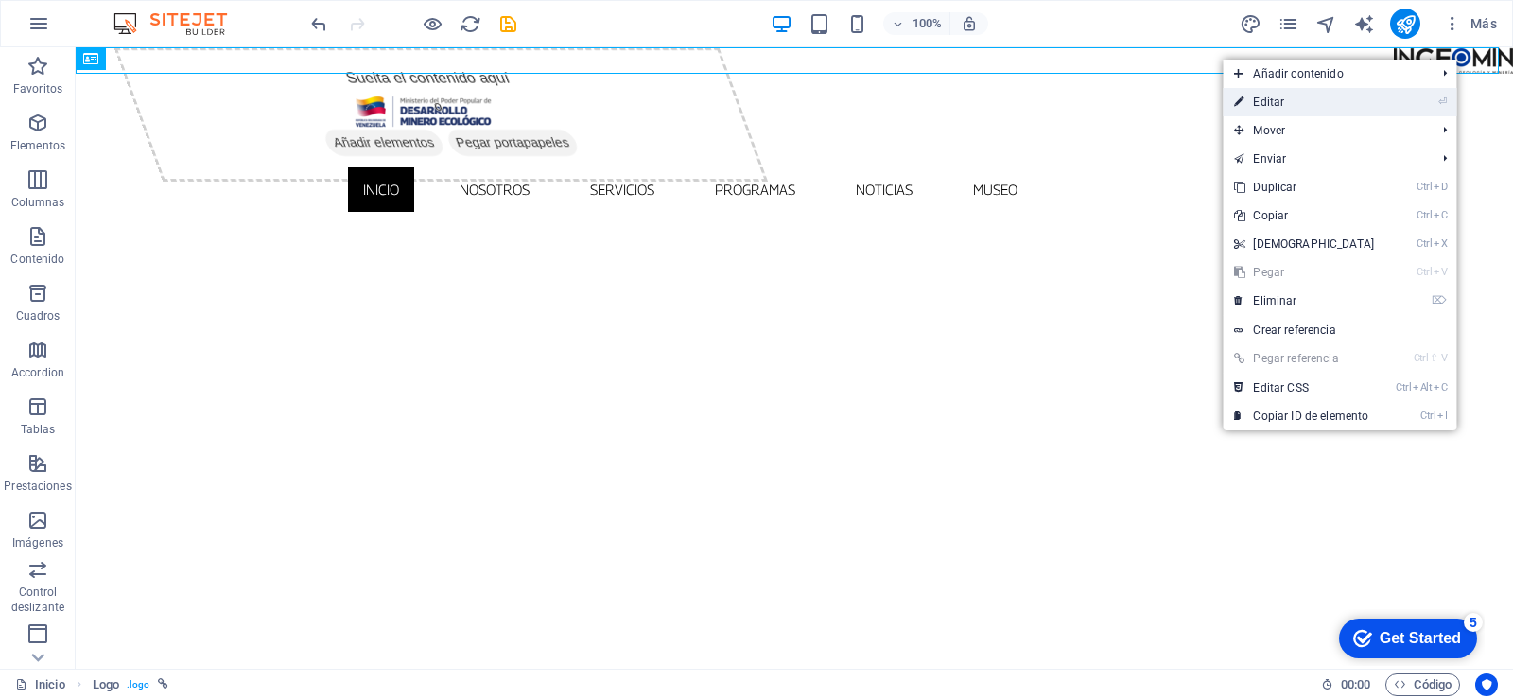
click at [1342, 99] on link "⏎ Editar" at bounding box center [1304, 102] width 163 height 28
select select "px"
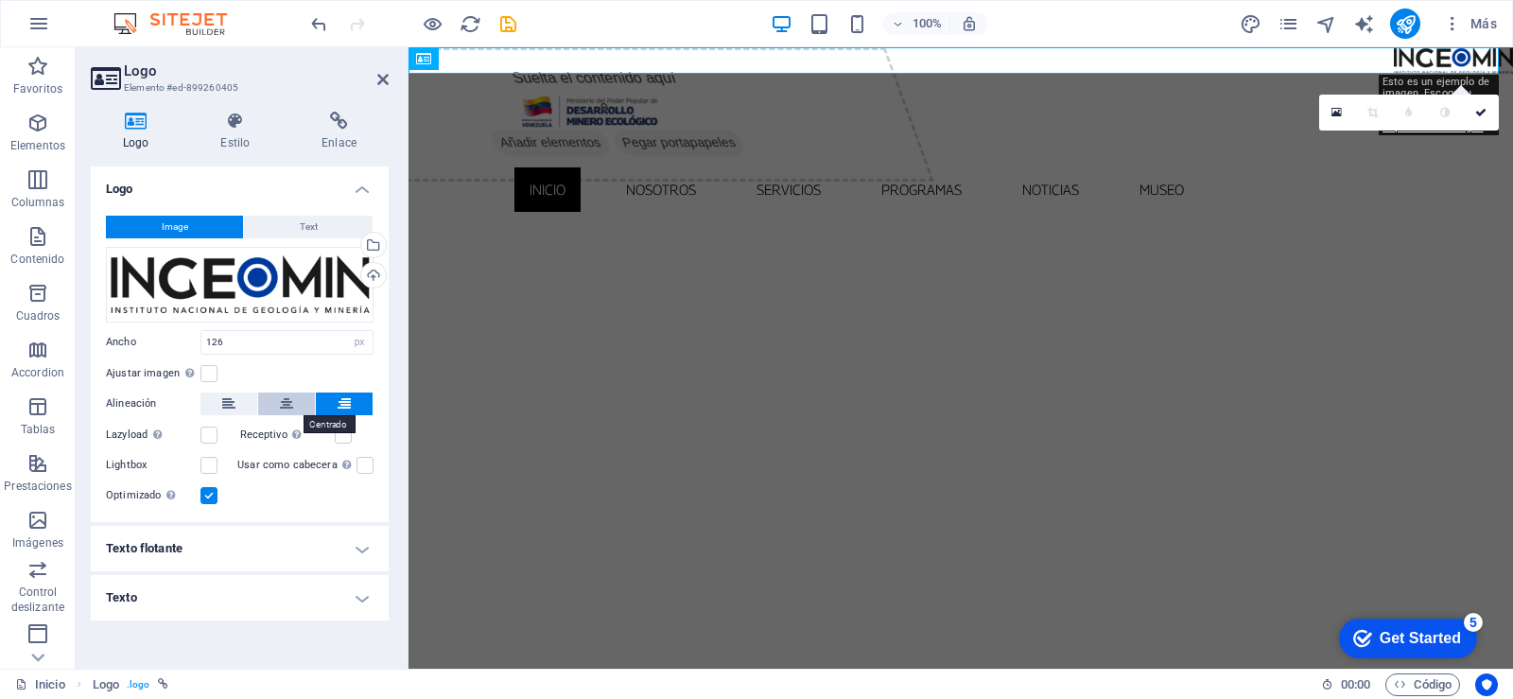
click at [281, 402] on icon at bounding box center [286, 403] width 13 height 23
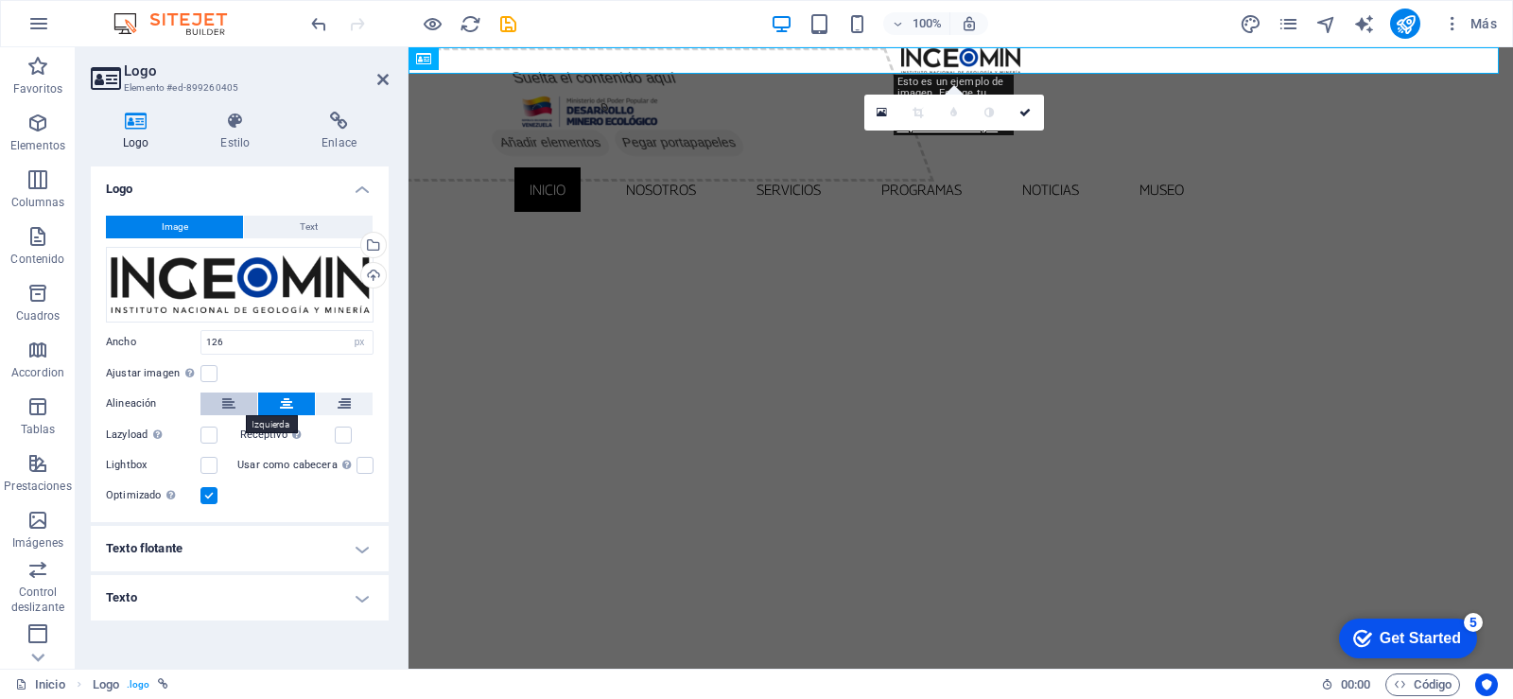
click at [224, 401] on icon at bounding box center [228, 403] width 13 height 23
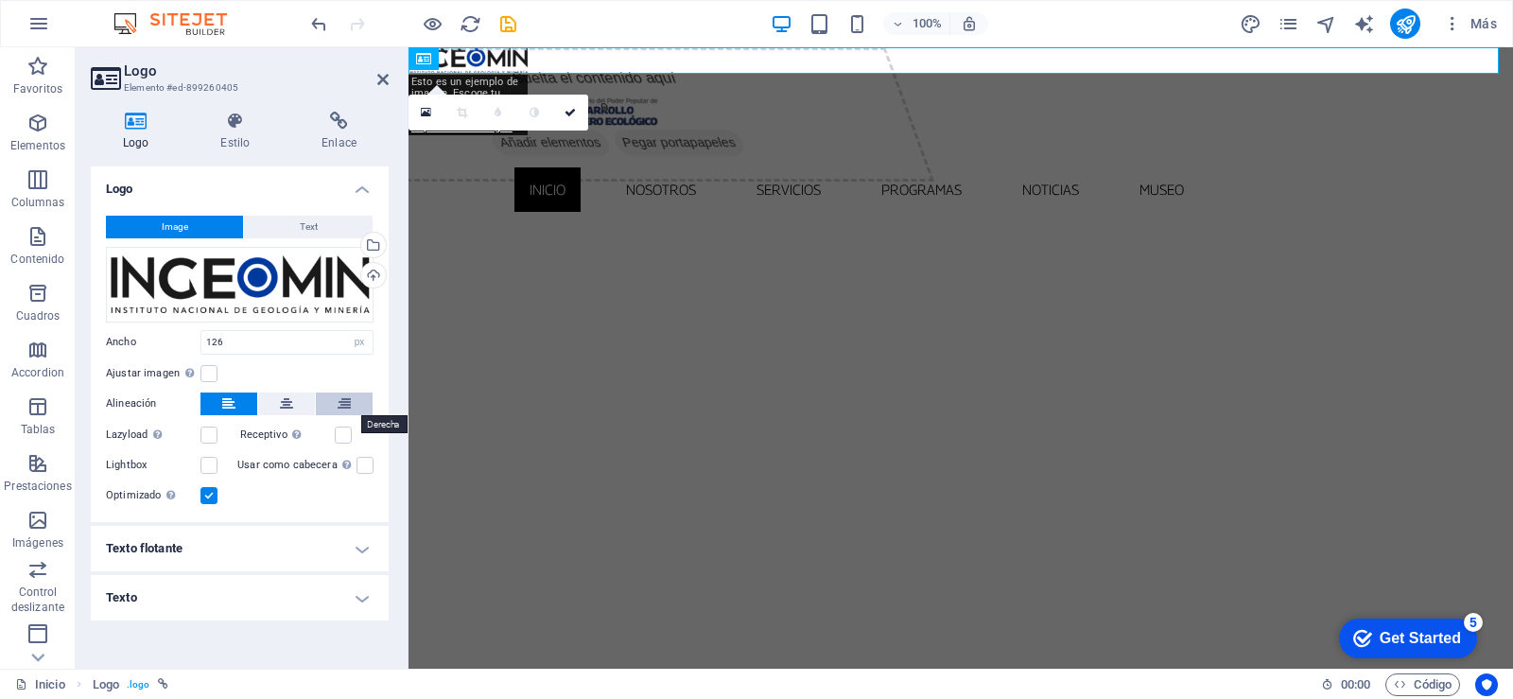
click at [346, 405] on icon at bounding box center [344, 403] width 13 height 23
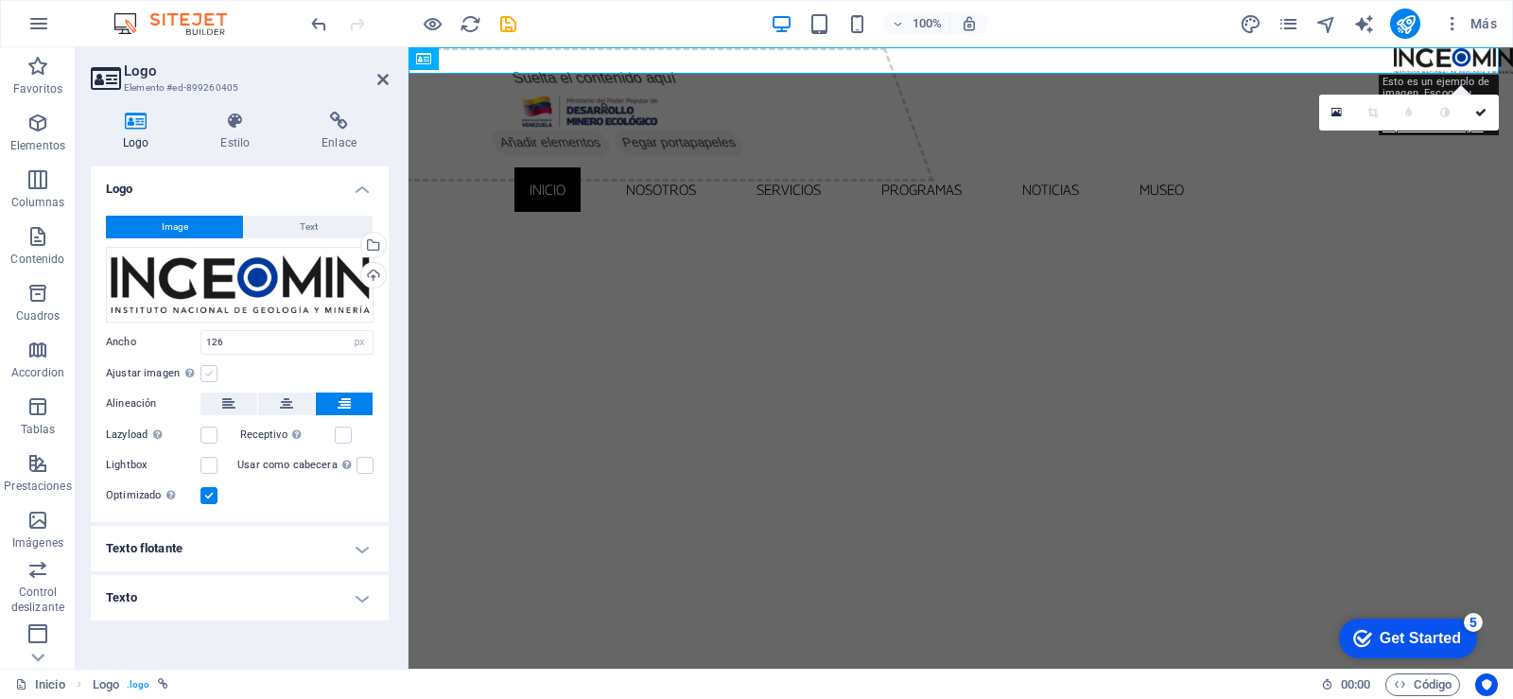
click at [215, 368] on label at bounding box center [208, 373] width 17 height 17
click at [0, 0] on input "Ajustar imagen Ajustar imagen automáticamente a un ancho y alto fijo" at bounding box center [0, 0] width 0 height 0
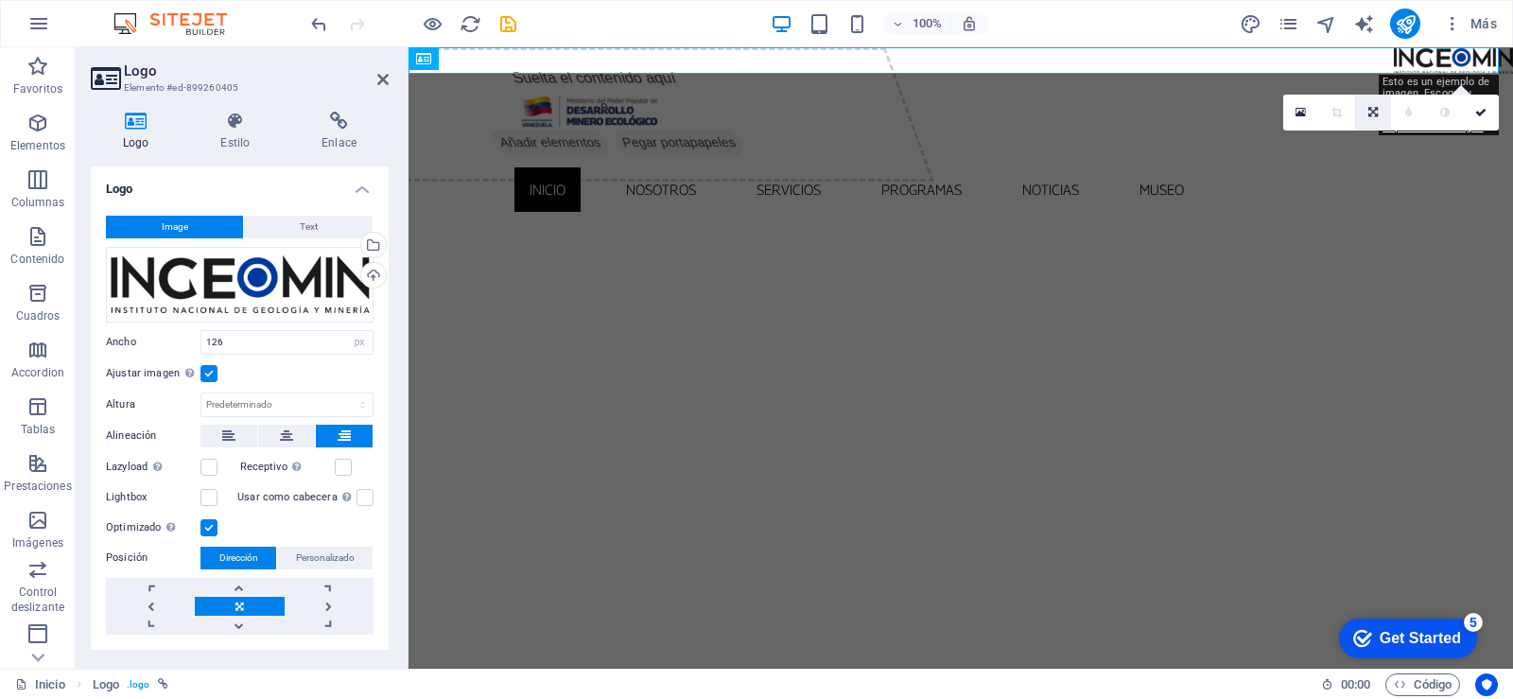
click at [1376, 111] on icon at bounding box center [1372, 112] width 9 height 11
click at [1381, 180] on link at bounding box center [1373, 178] width 36 height 36
click at [1478, 113] on icon at bounding box center [1480, 112] width 11 height 11
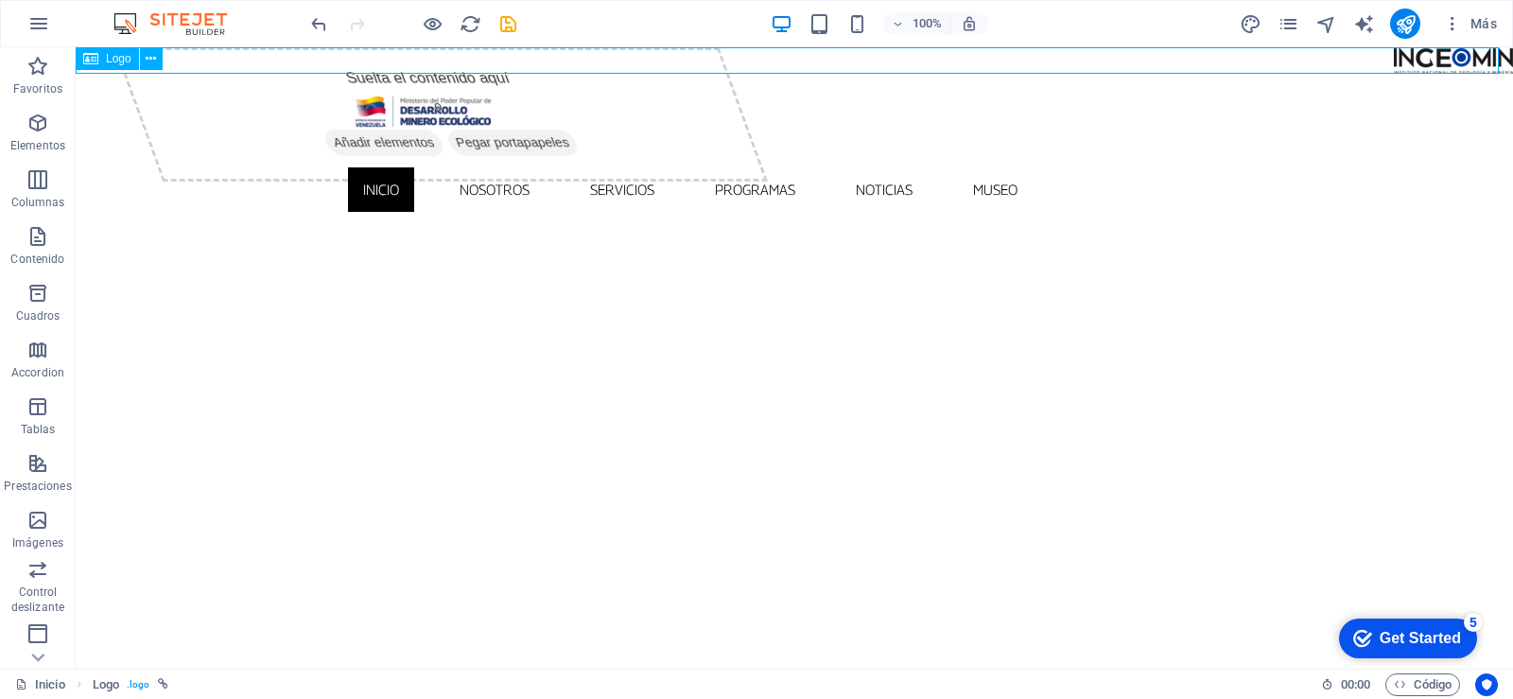
click at [91, 57] on icon at bounding box center [90, 58] width 15 height 23
click at [166, 69] on div "Barra de menús" at bounding box center [133, 62] width 115 height 23
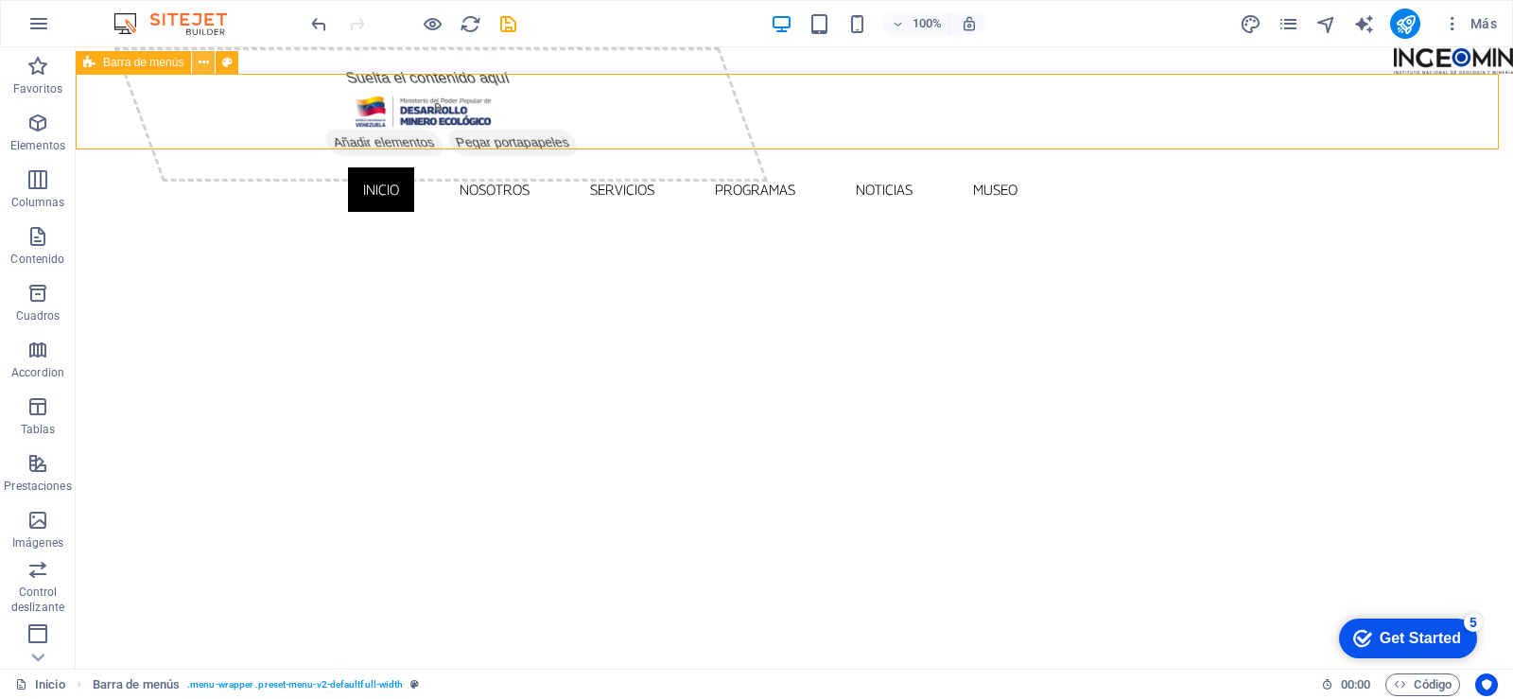
click at [206, 61] on icon at bounding box center [204, 63] width 10 height 20
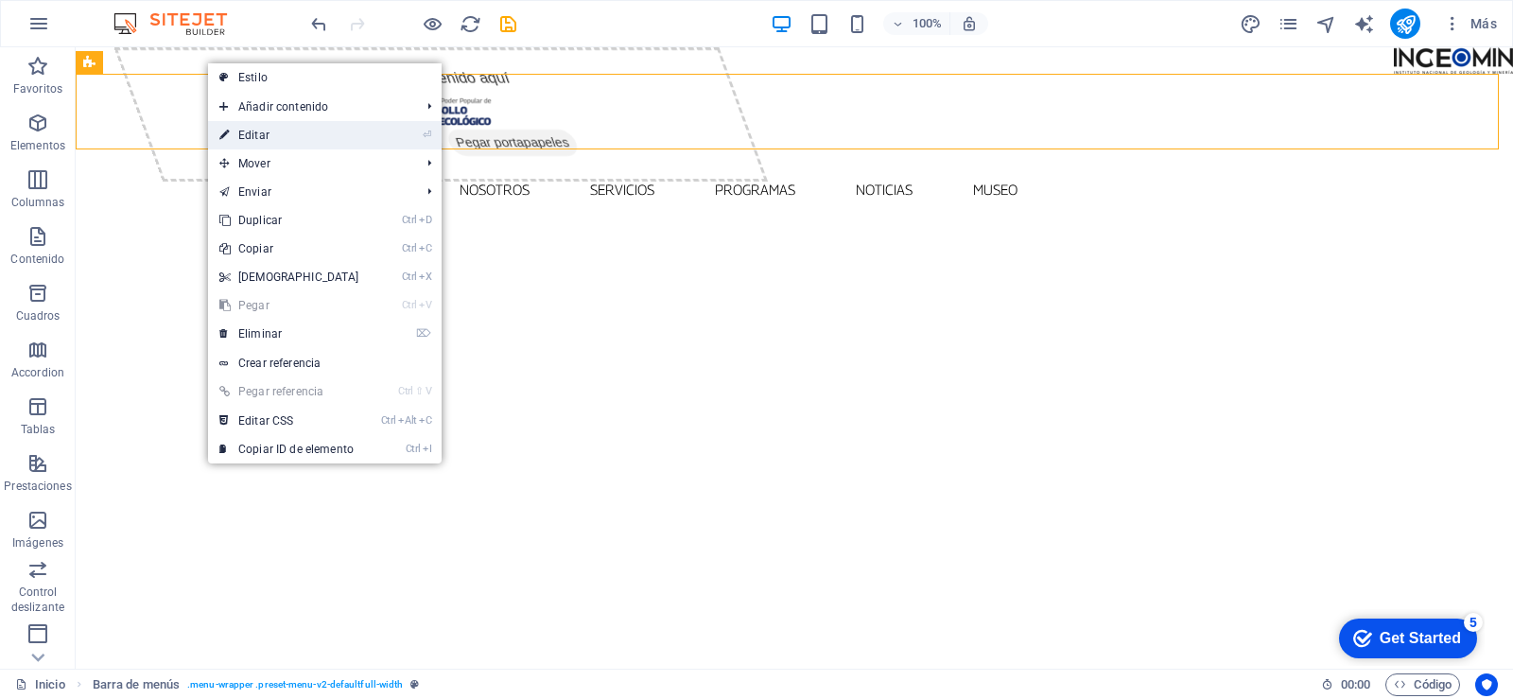
click at [267, 136] on link "⏎ Editar" at bounding box center [289, 135] width 163 height 28
select select "rem"
select select
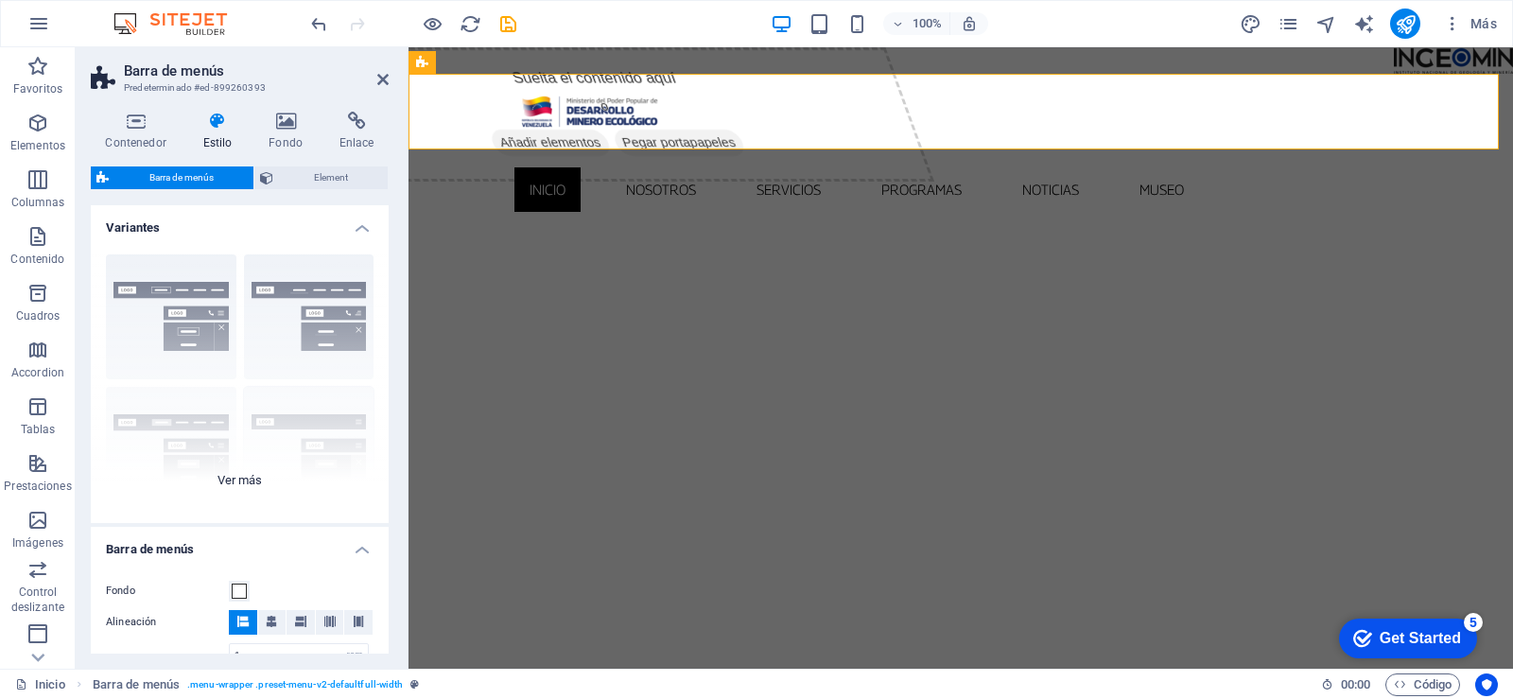
click at [245, 481] on div "Borde Centrado Predeterminado Fijo Loki Desencadenador Ancho XXL" at bounding box center [240, 381] width 298 height 284
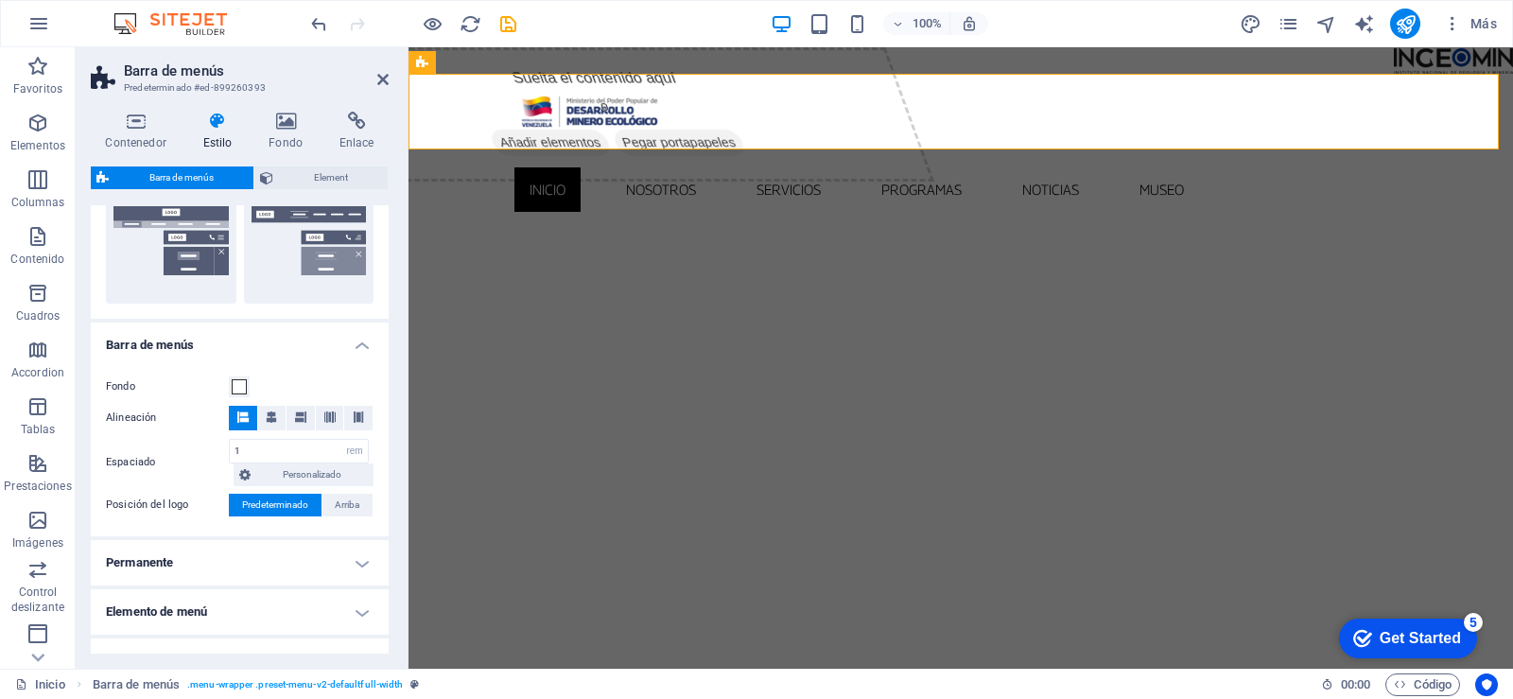
scroll to position [0, 0]
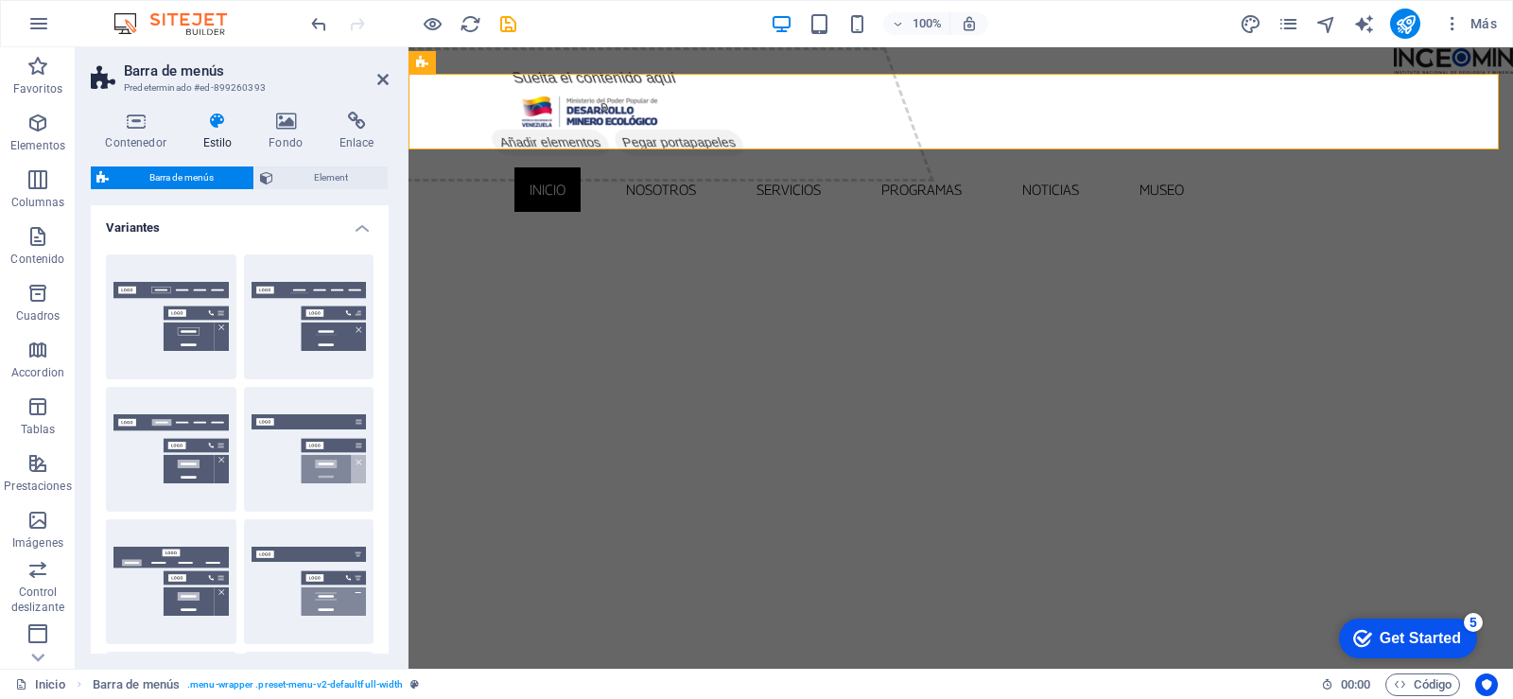
click at [200, 127] on icon at bounding box center [217, 121] width 59 height 19
click at [136, 130] on h4 "Contenedor" at bounding box center [139, 132] width 97 height 40
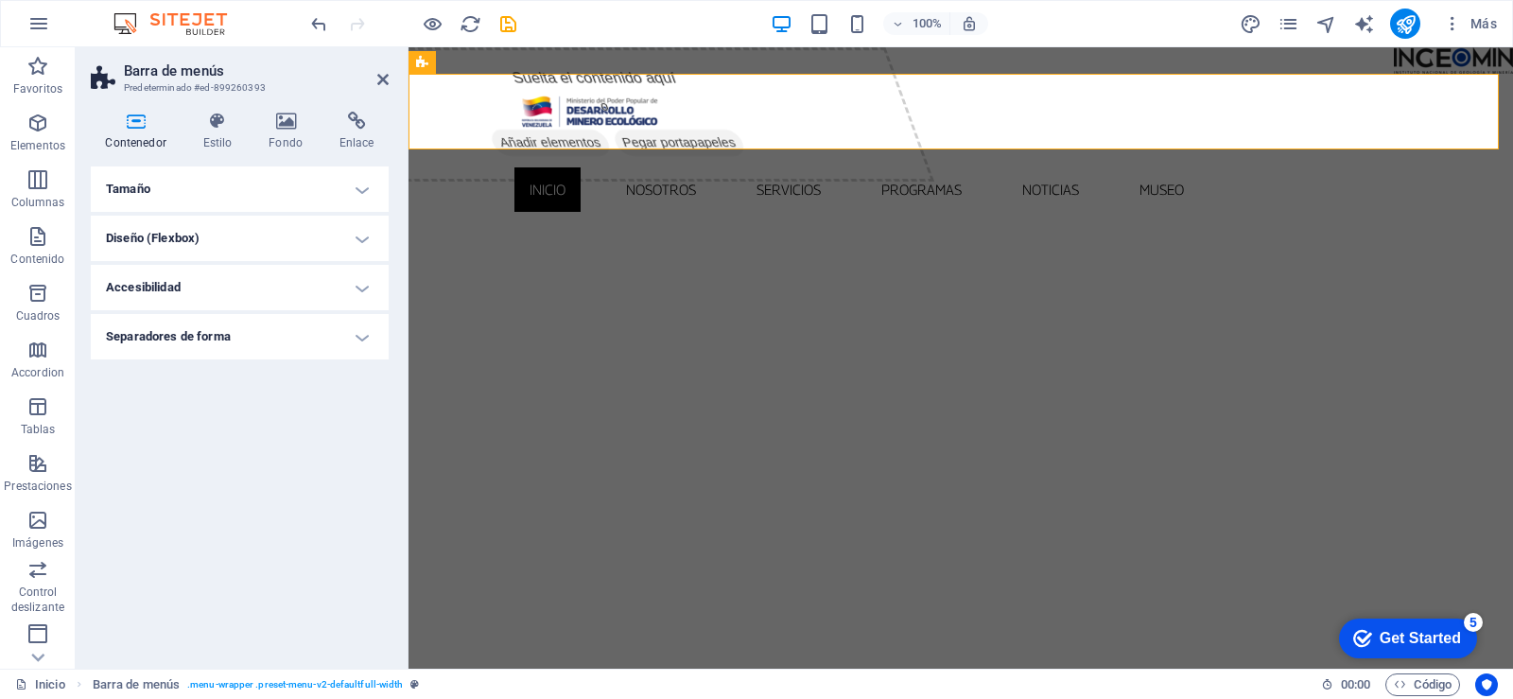
click at [361, 189] on h4 "Tamaño" at bounding box center [240, 188] width 298 height 45
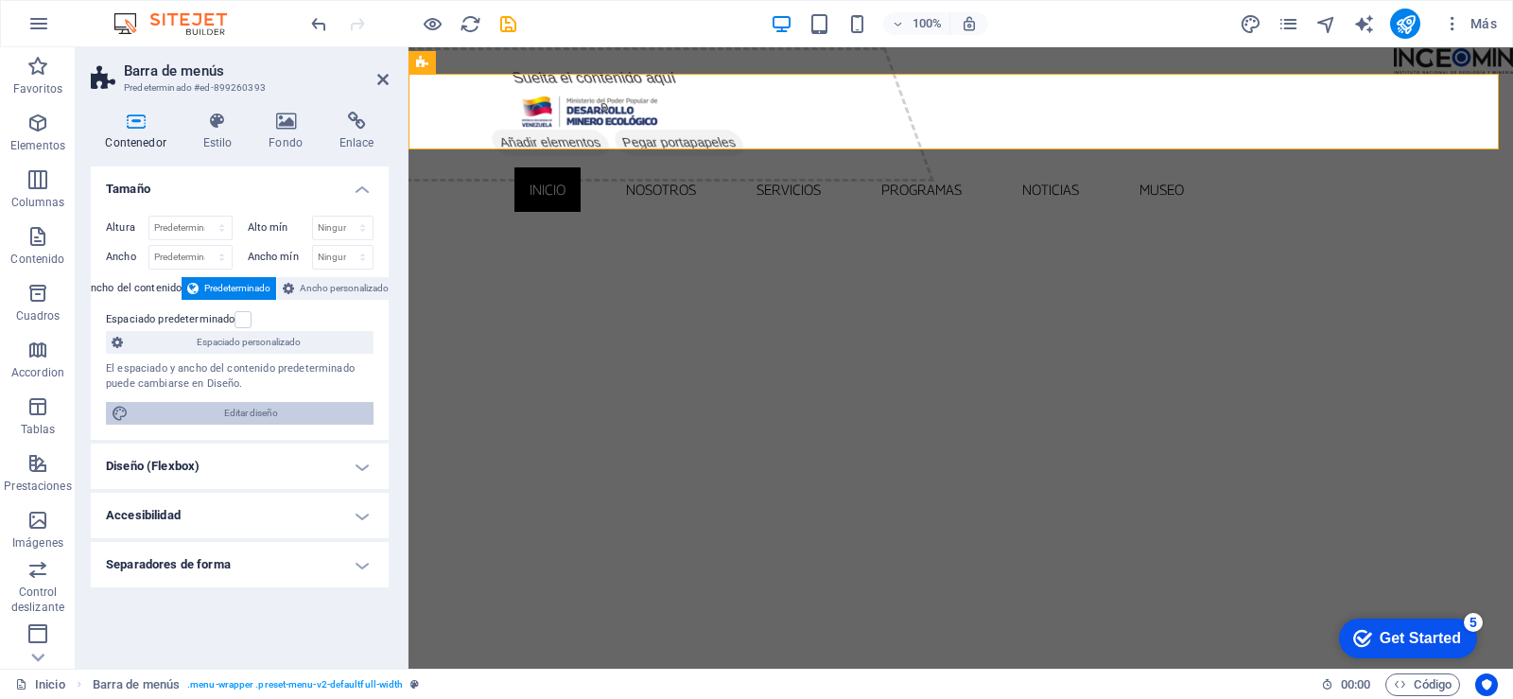
click at [268, 403] on span "Editar diseño" at bounding box center [251, 413] width 234 height 23
select select "rem"
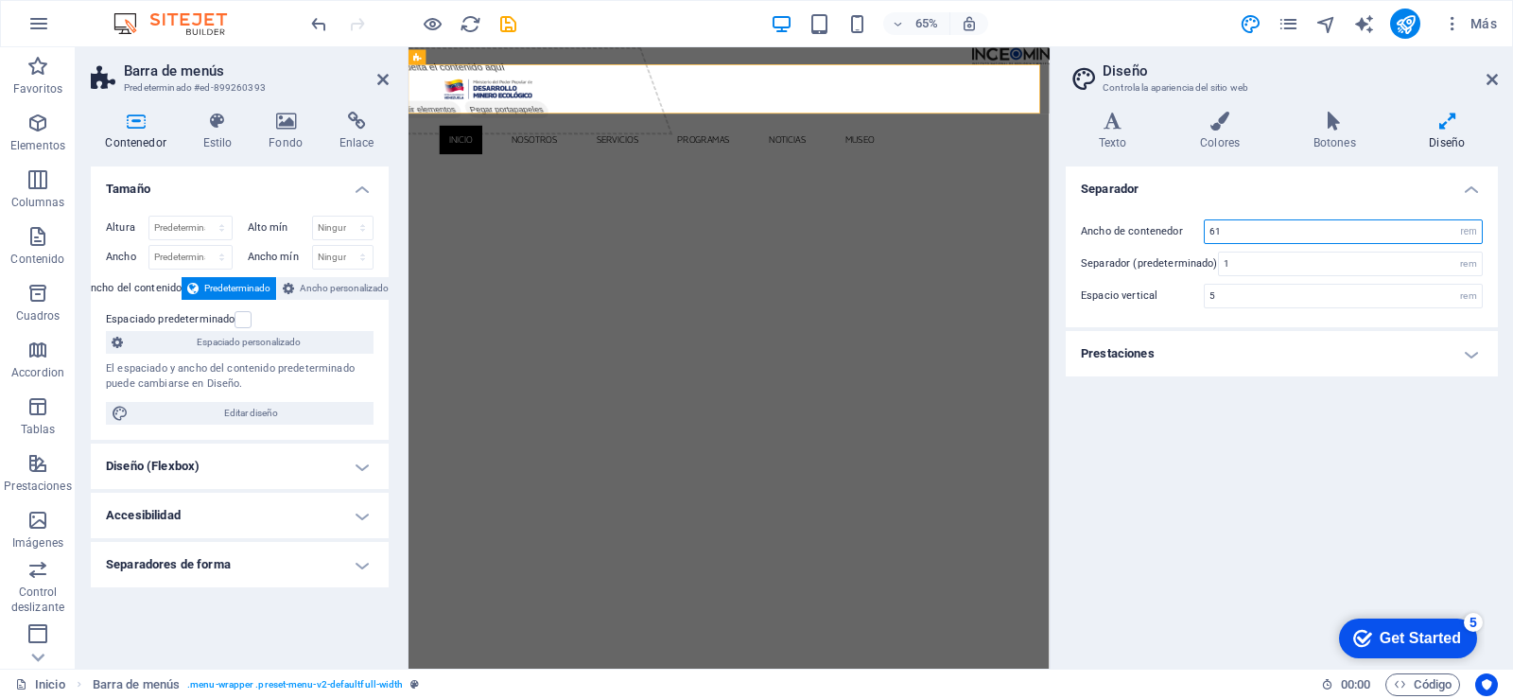
drag, startPoint x: 1255, startPoint y: 225, endPoint x: 1125, endPoint y: 237, distance: 130.1
click at [1125, 237] on div "Ancho de contenedor 61 rem px" at bounding box center [1282, 231] width 402 height 25
type input "50"
click at [1390, 633] on div "Get Started" at bounding box center [1420, 638] width 81 height 17
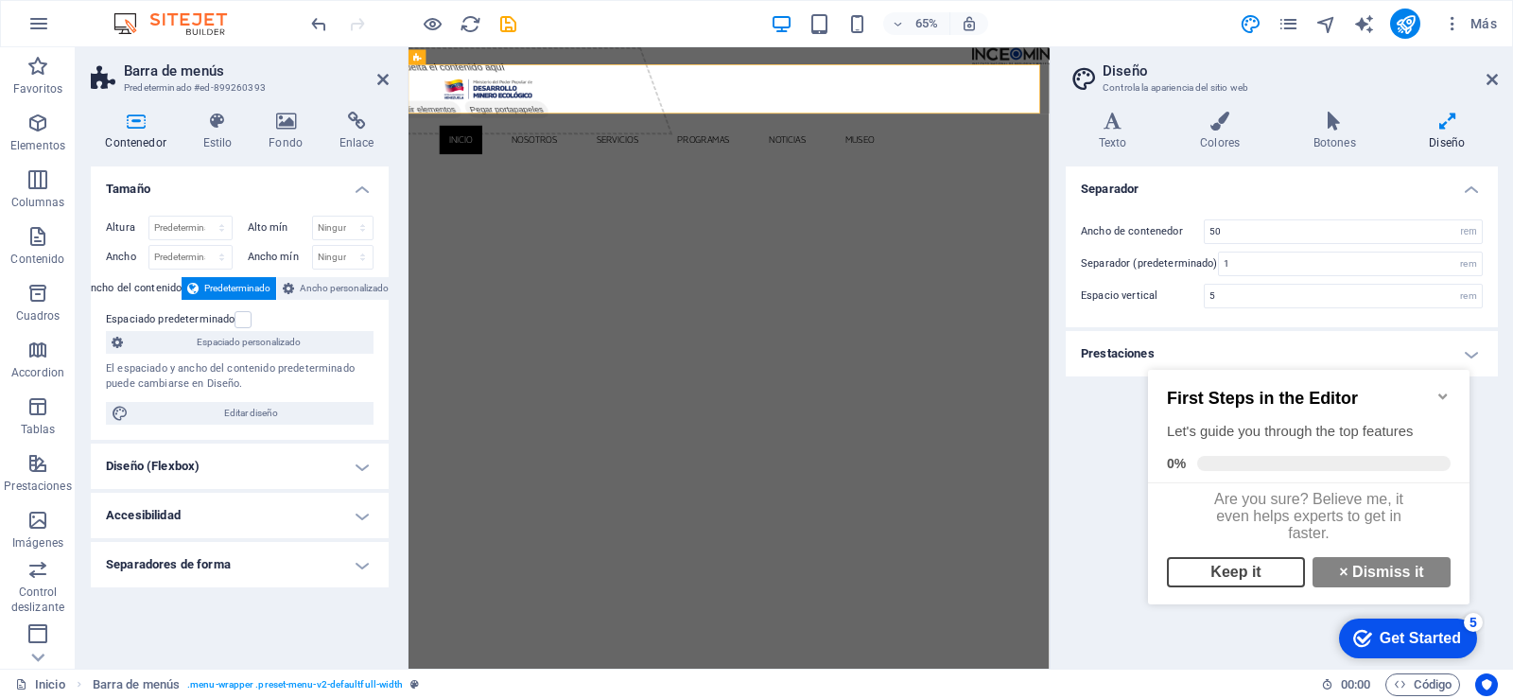
click at [1256, 580] on link "Keep it" at bounding box center [1236, 572] width 138 height 30
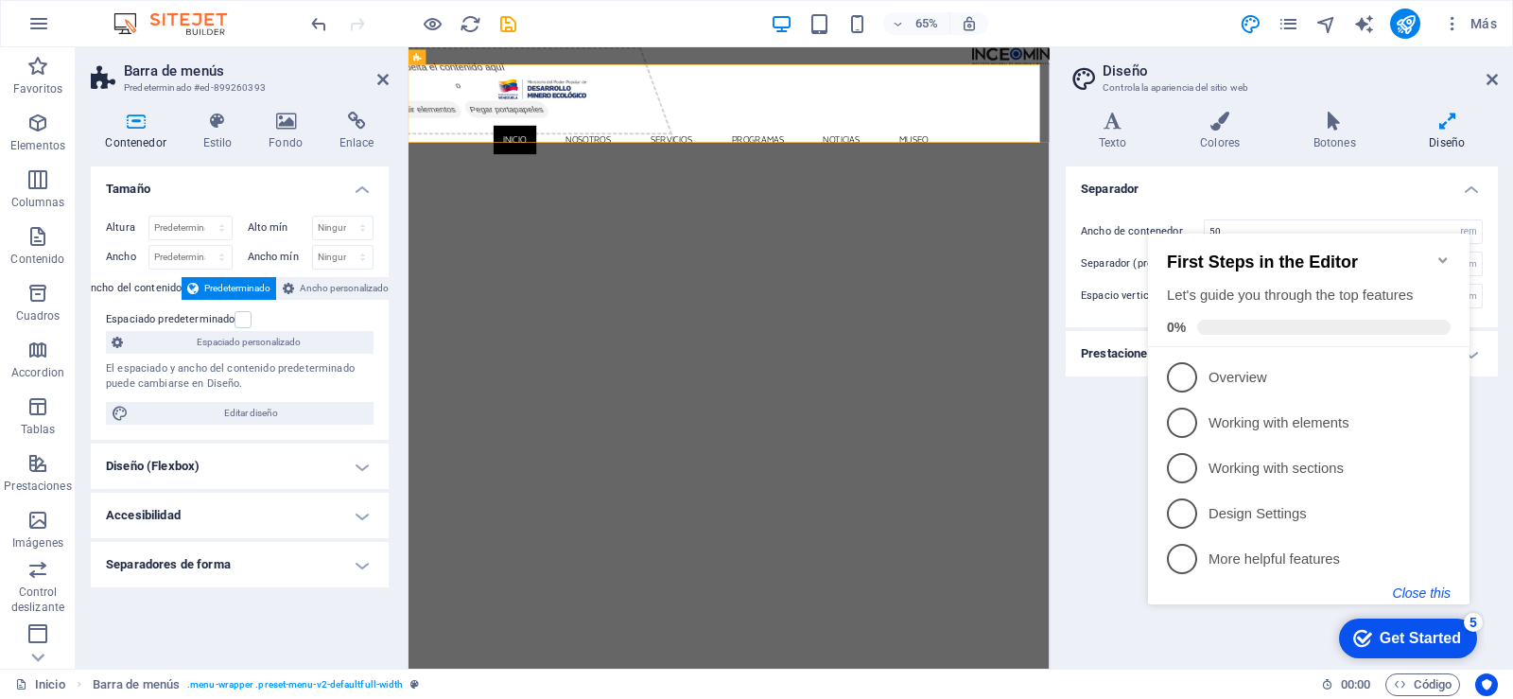
click at [1424, 585] on button "Close this" at bounding box center [1422, 592] width 58 height 15
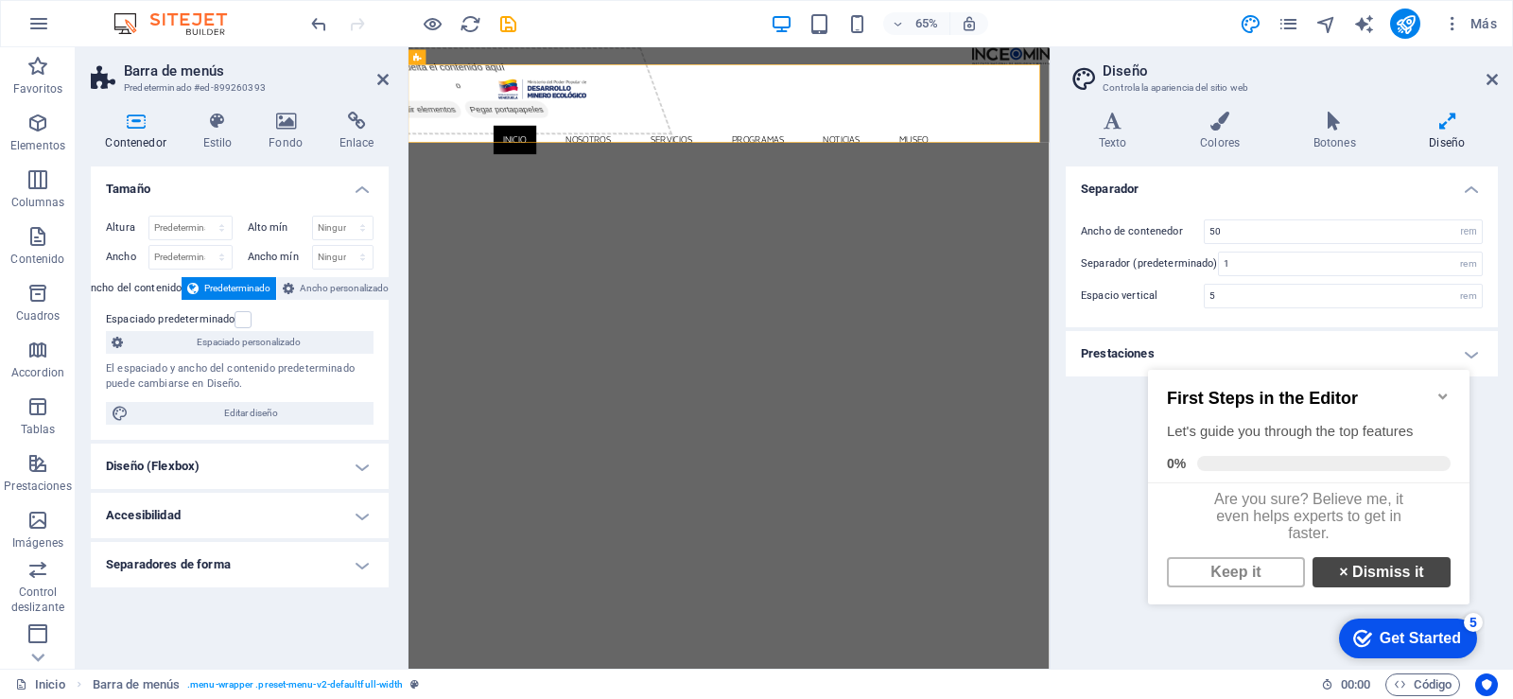
click at [1365, 586] on link "× Dismiss it" at bounding box center [1381, 572] width 138 height 30
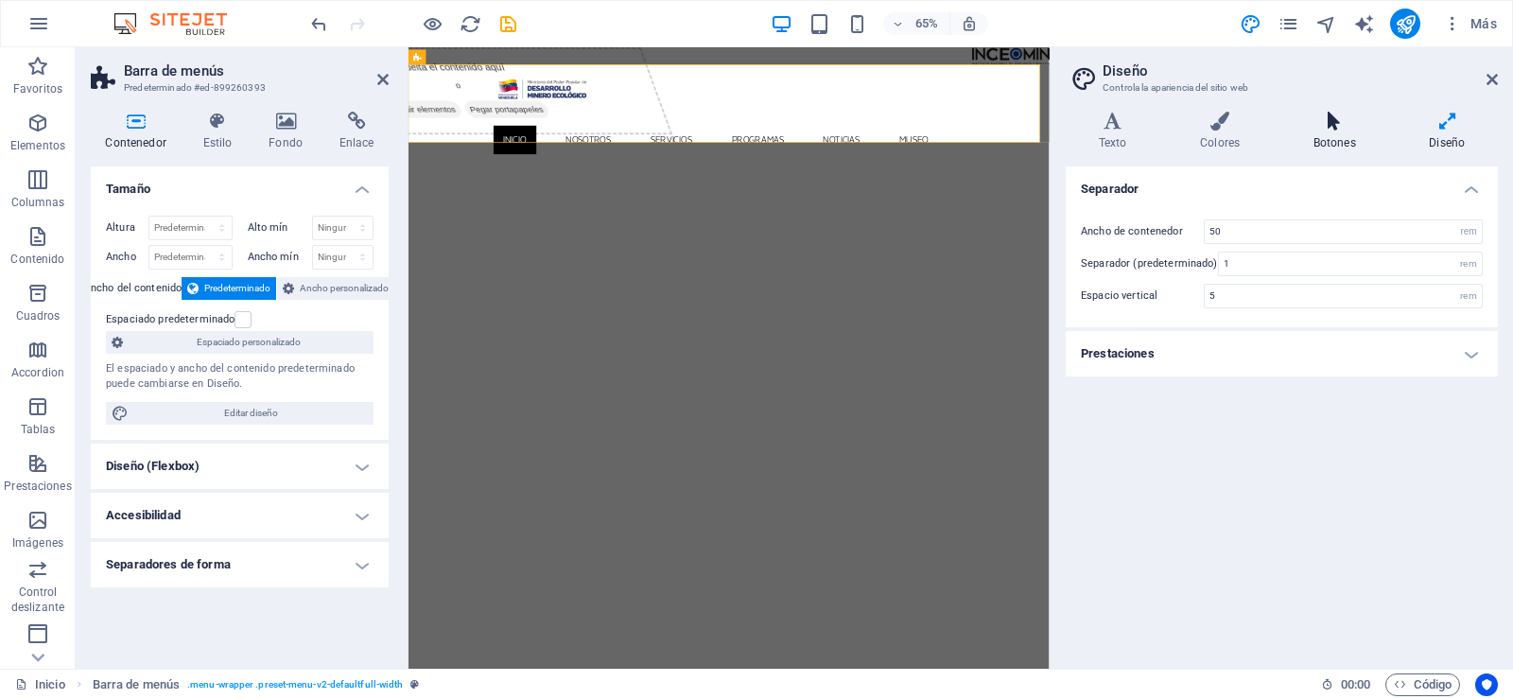
click at [1326, 117] on icon at bounding box center [1334, 121] width 109 height 19
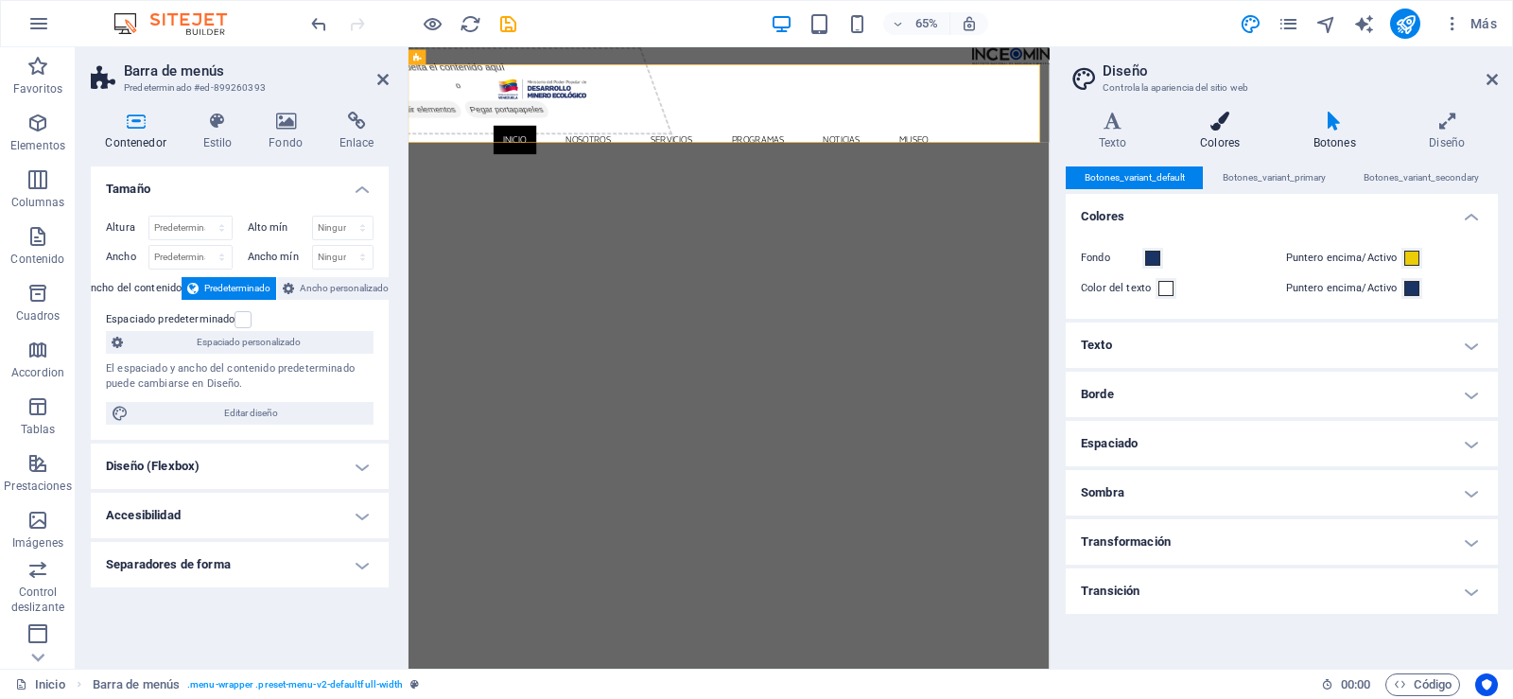
click at [1239, 118] on icon at bounding box center [1220, 121] width 106 height 19
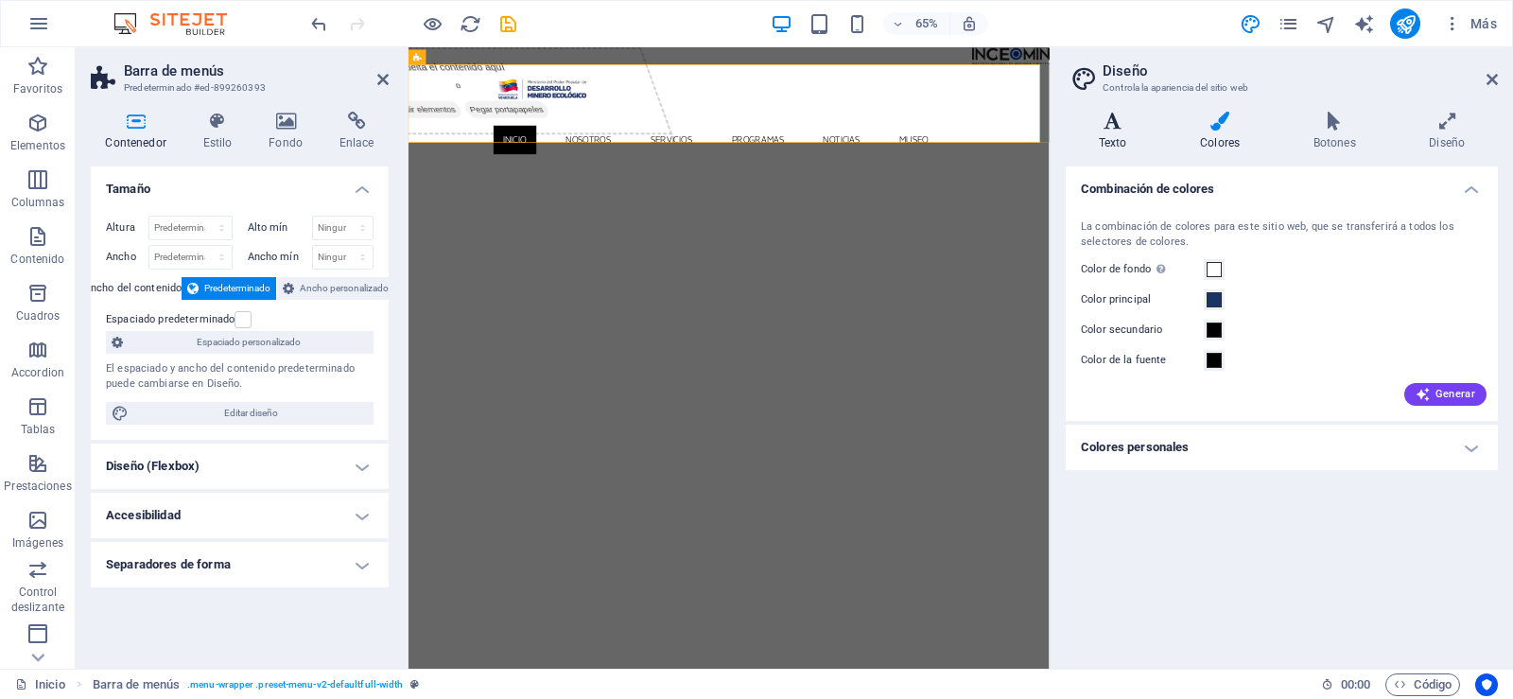
click at [1122, 131] on h4 "Texto" at bounding box center [1116, 132] width 101 height 40
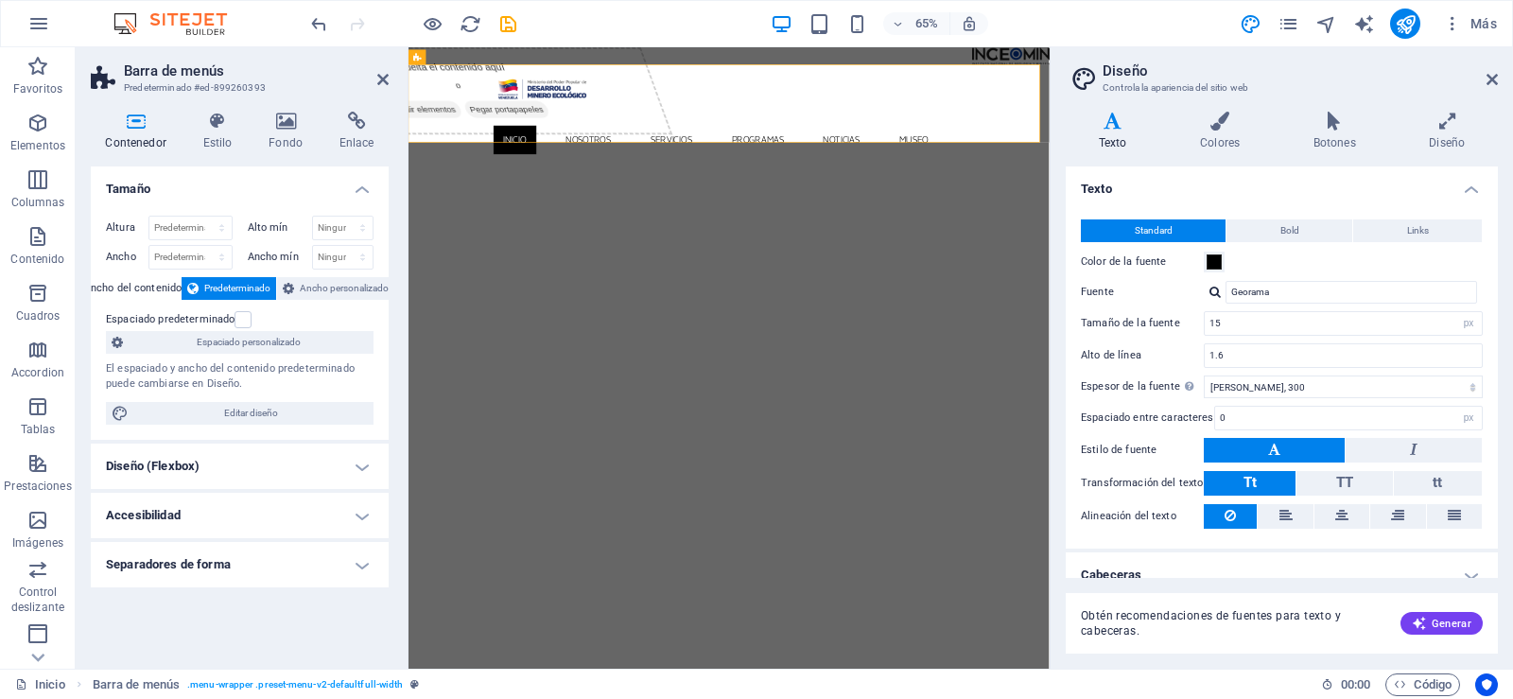
click at [1484, 81] on header "Diseño Controla la apariencia del sitio web" at bounding box center [1283, 71] width 428 height 49
click at [1490, 80] on icon at bounding box center [1491, 79] width 11 height 15
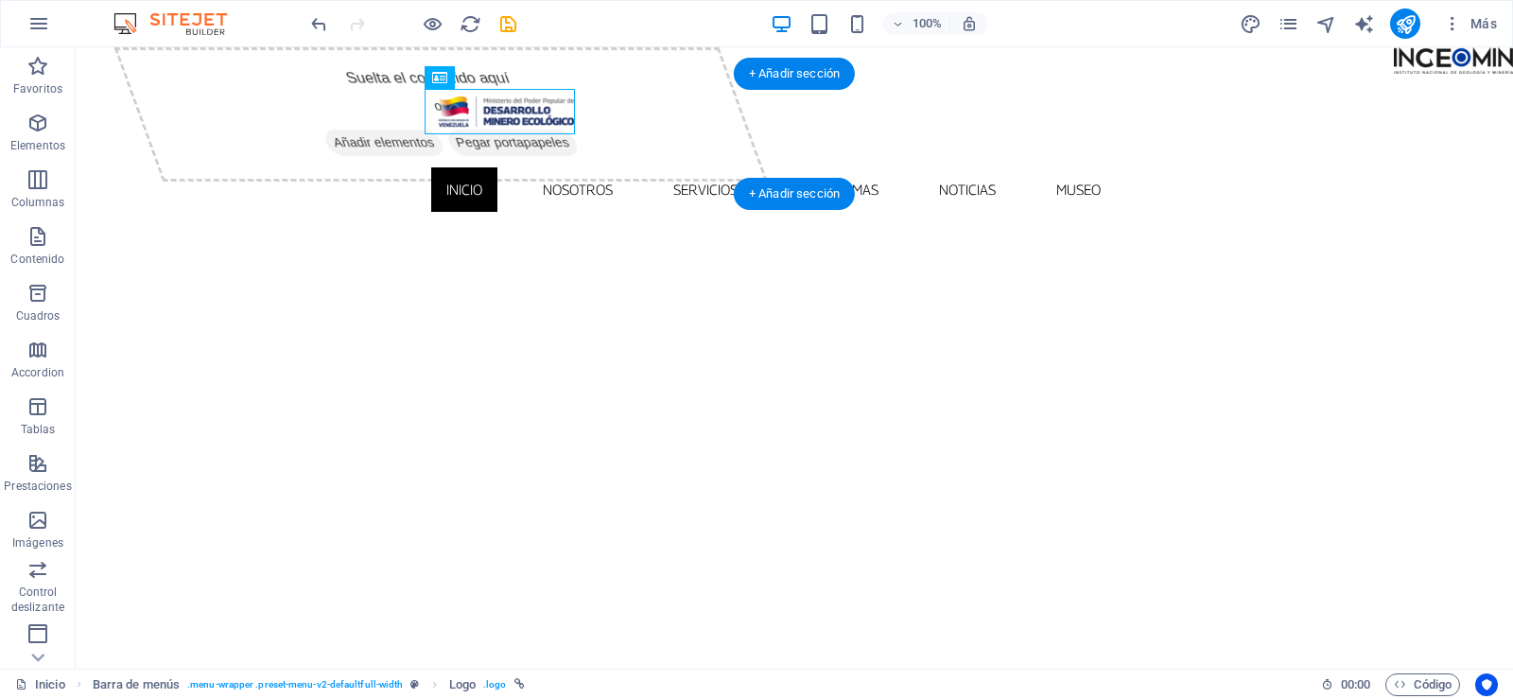
drag, startPoint x: 349, startPoint y: 108, endPoint x: 521, endPoint y: 90, distance: 173.0
click at [521, 90] on div at bounding box center [794, 111] width 726 height 45
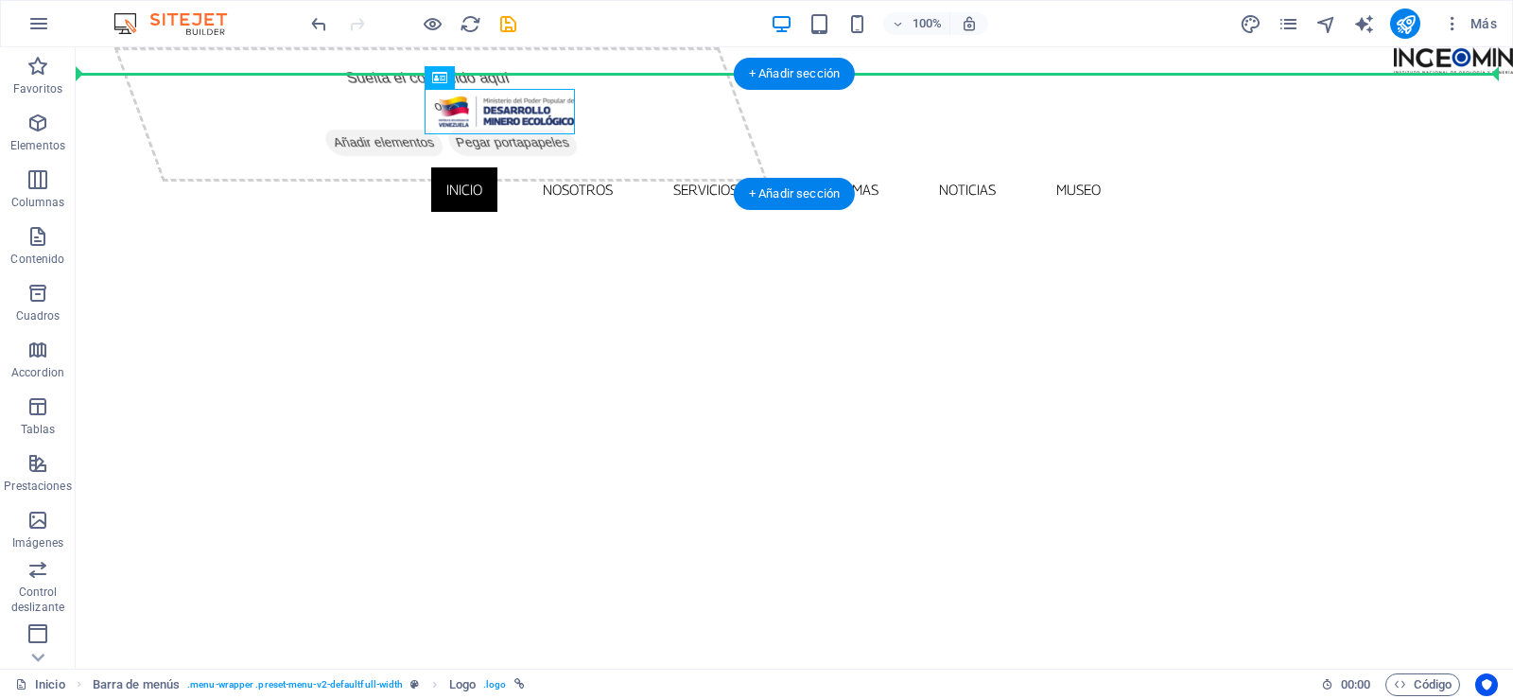
drag, startPoint x: 458, startPoint y: 113, endPoint x: 374, endPoint y: 115, distance: 84.2
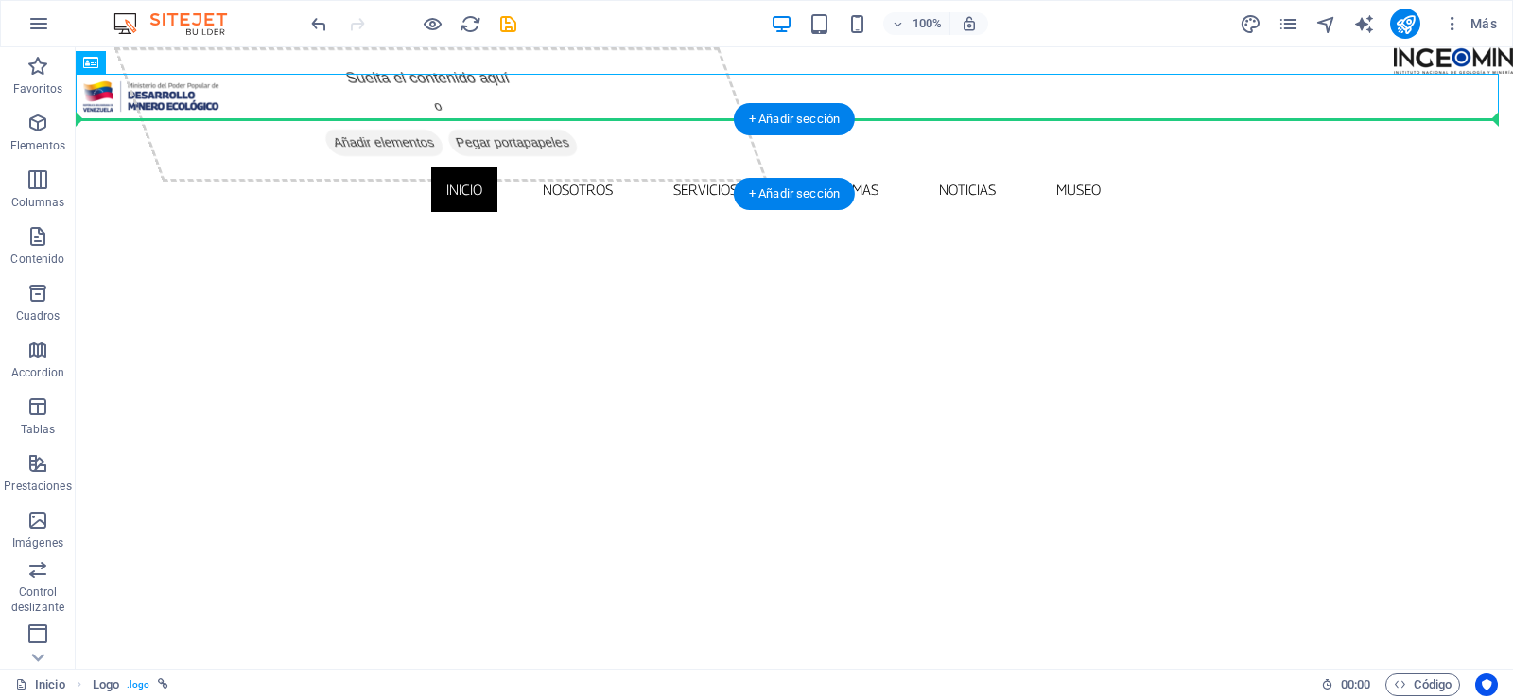
drag, startPoint x: 178, startPoint y: 97, endPoint x: 211, endPoint y: 142, distance: 55.4
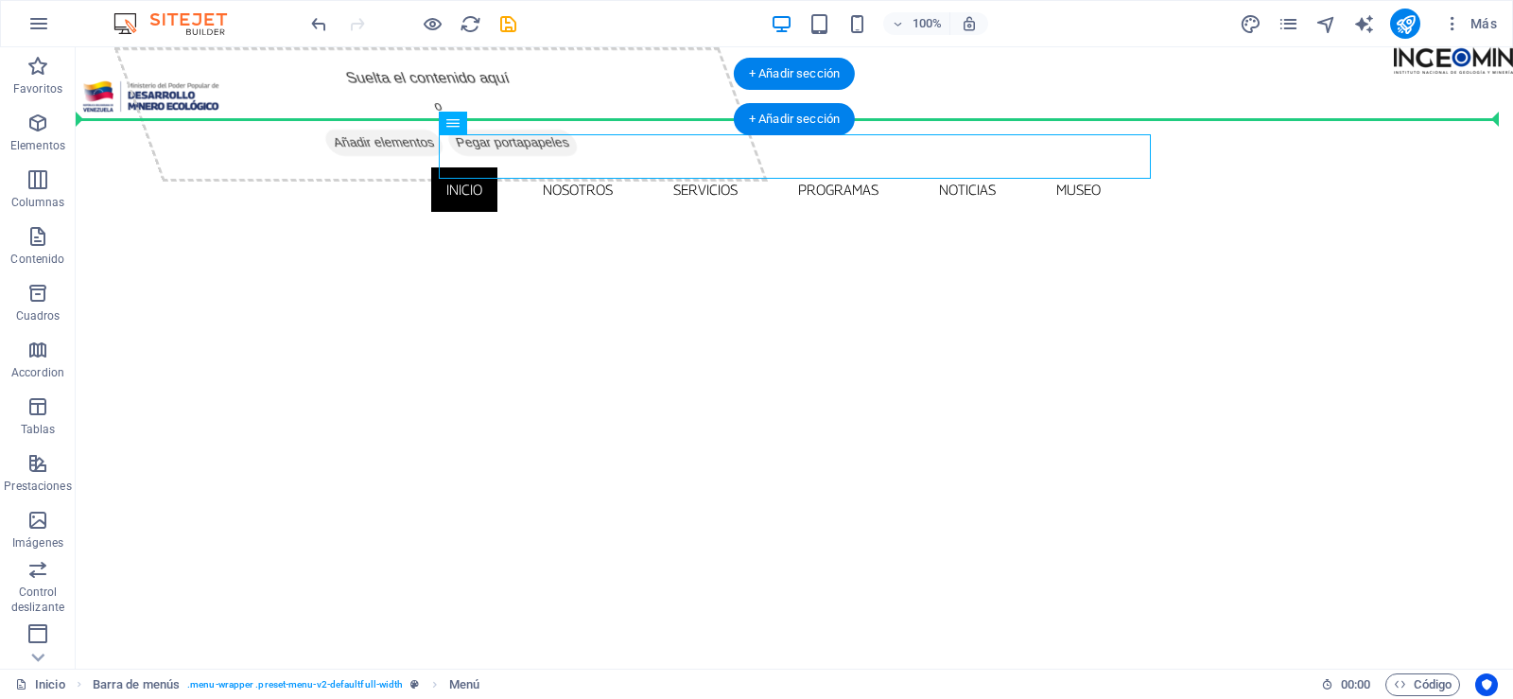
drag, startPoint x: 709, startPoint y: 145, endPoint x: 704, endPoint y: 103, distance: 42.0
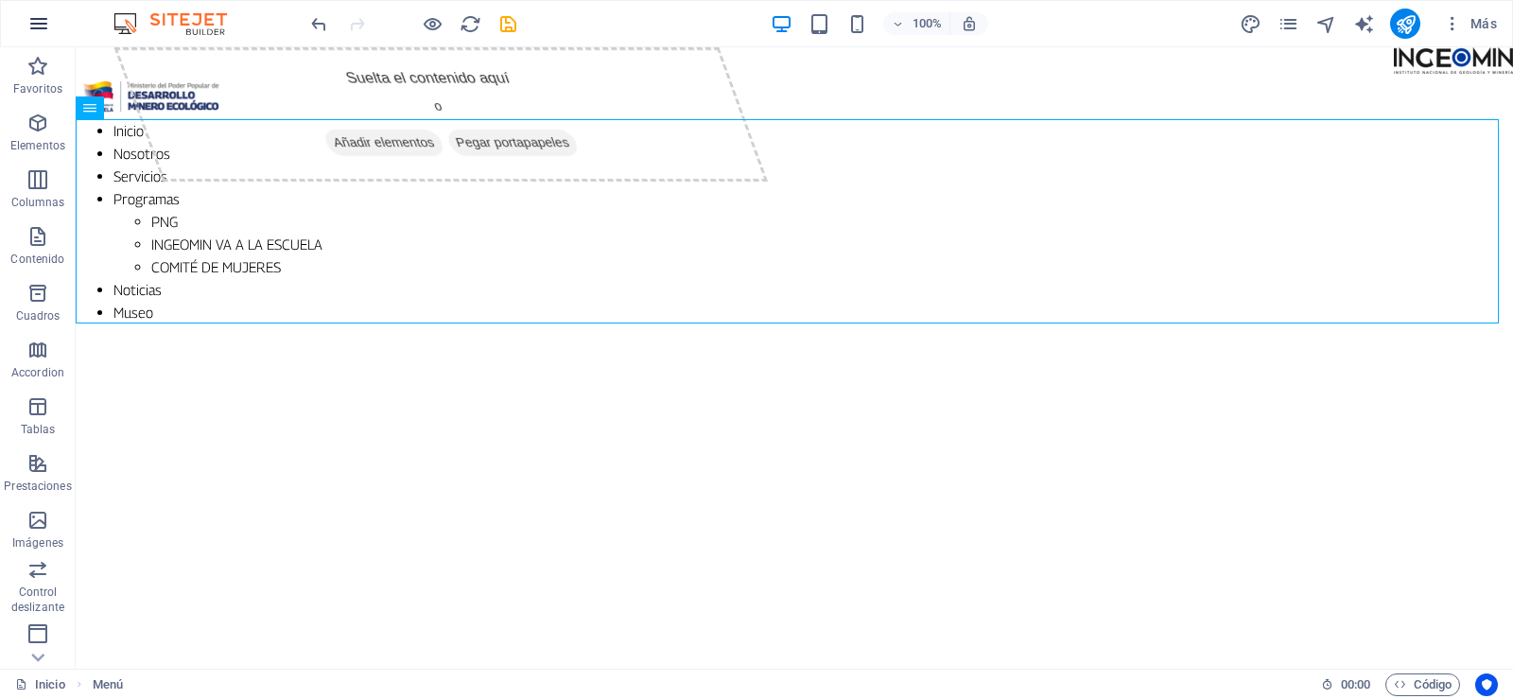
click at [46, 33] on icon "button" at bounding box center [38, 23] width 23 height 23
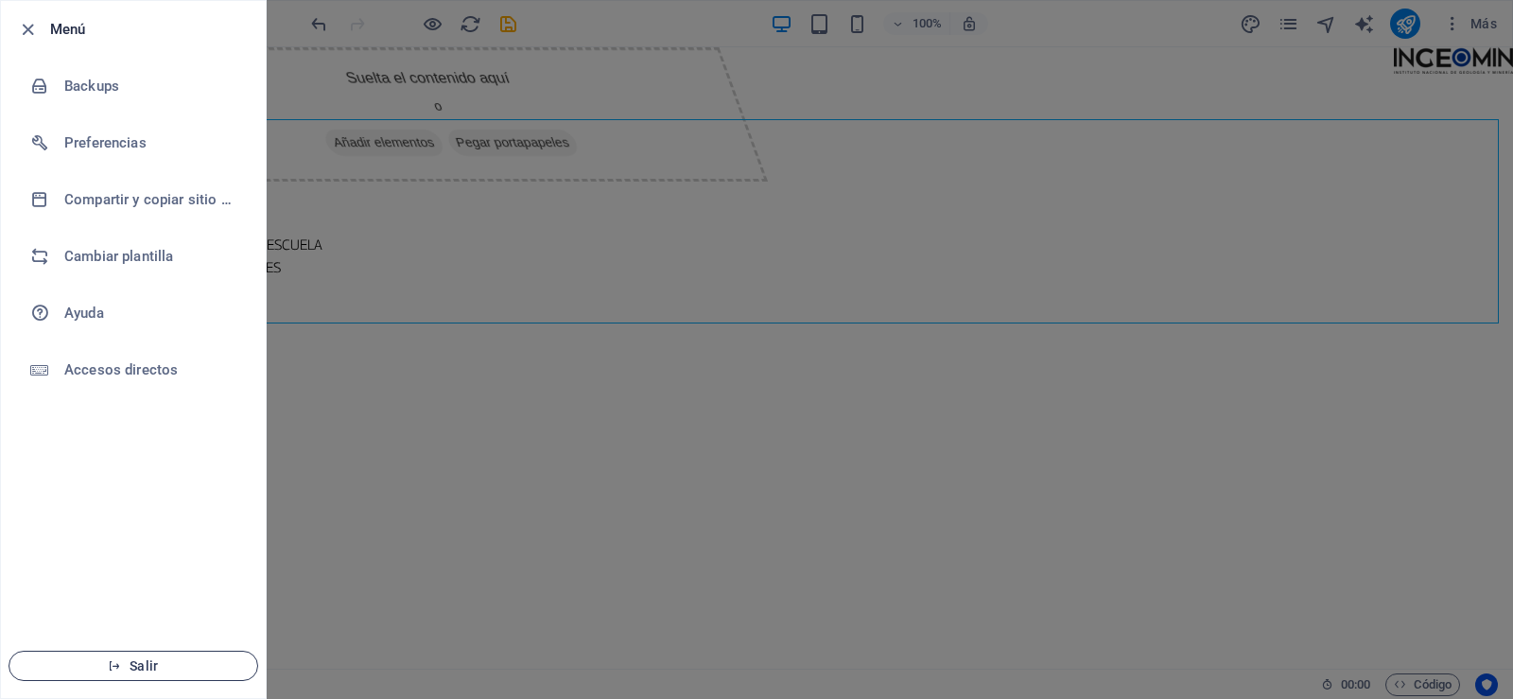
click at [139, 662] on span "Salir" at bounding box center [133, 665] width 217 height 15
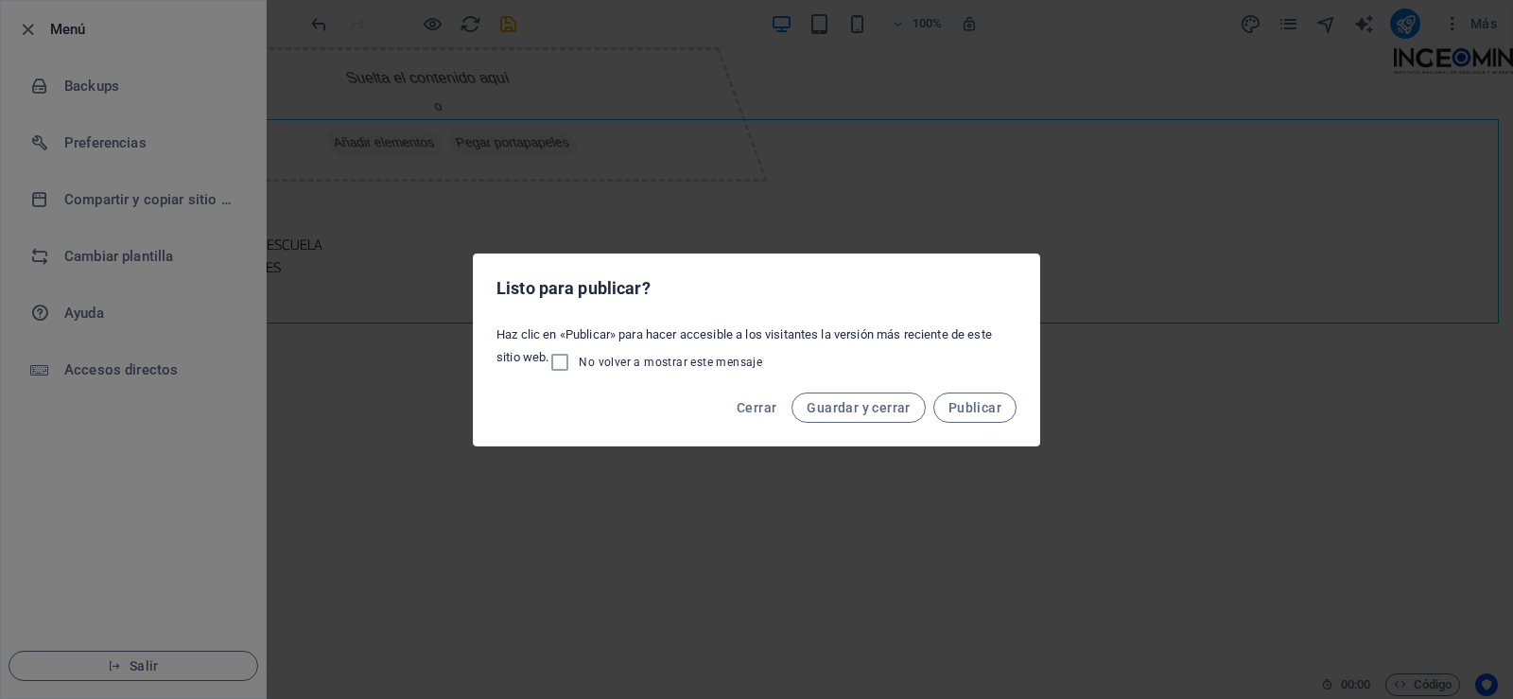
click at [767, 386] on div "Cerrar Guardar y cerrar Publicar" at bounding box center [756, 413] width 565 height 64
click at [763, 404] on span "Cerrar" at bounding box center [757, 407] width 40 height 15
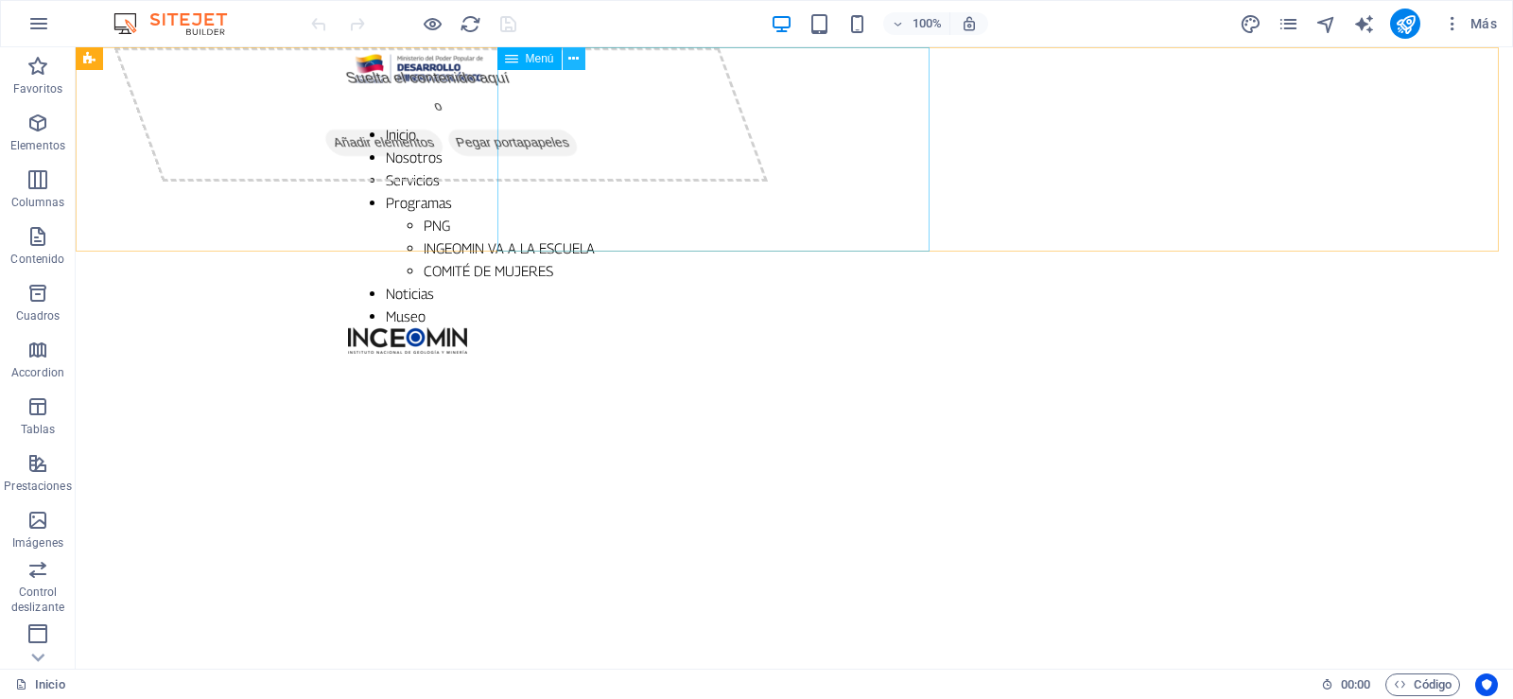
click at [579, 56] on icon at bounding box center [573, 59] width 10 height 20
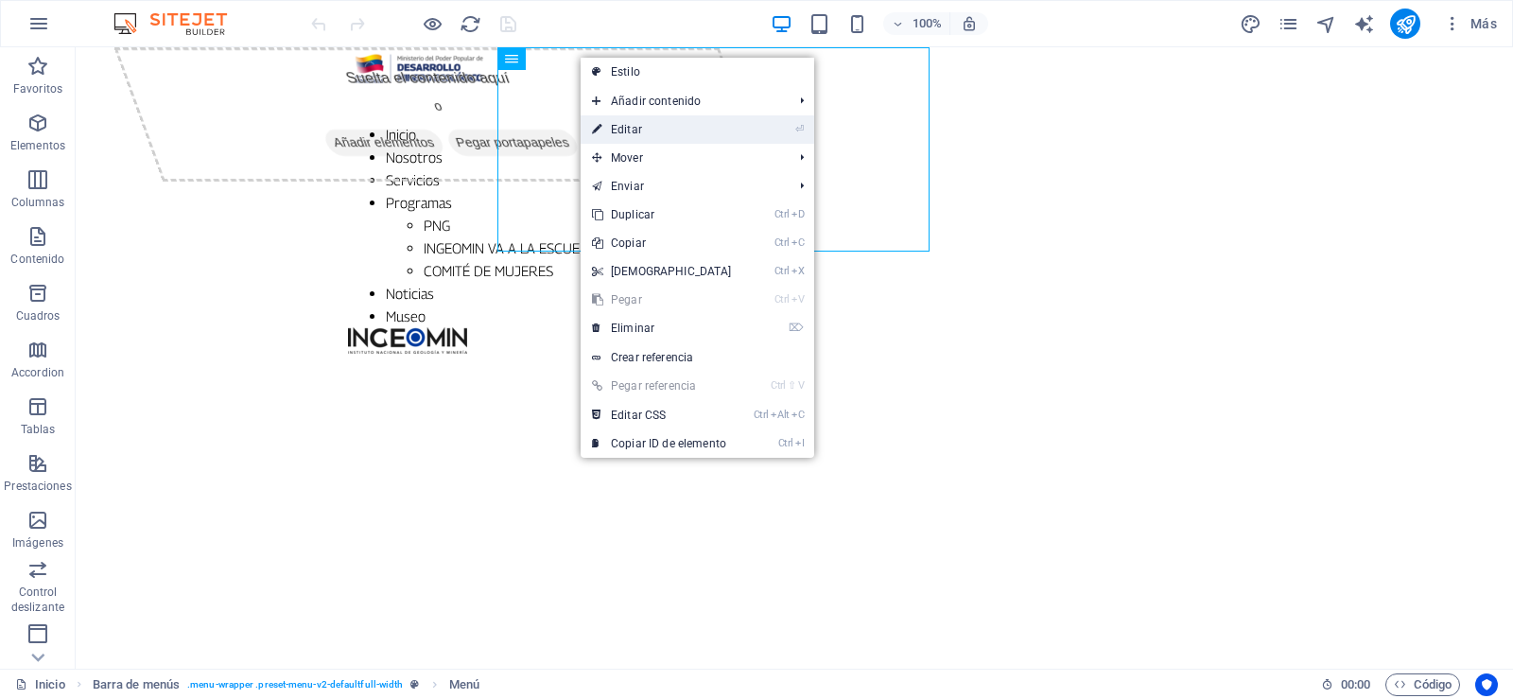
drag, startPoint x: 637, startPoint y: 125, endPoint x: 178, endPoint y: 120, distance: 459.6
click at [637, 125] on link "⏎ Editar" at bounding box center [662, 129] width 163 height 28
select select
select select "1"
select select
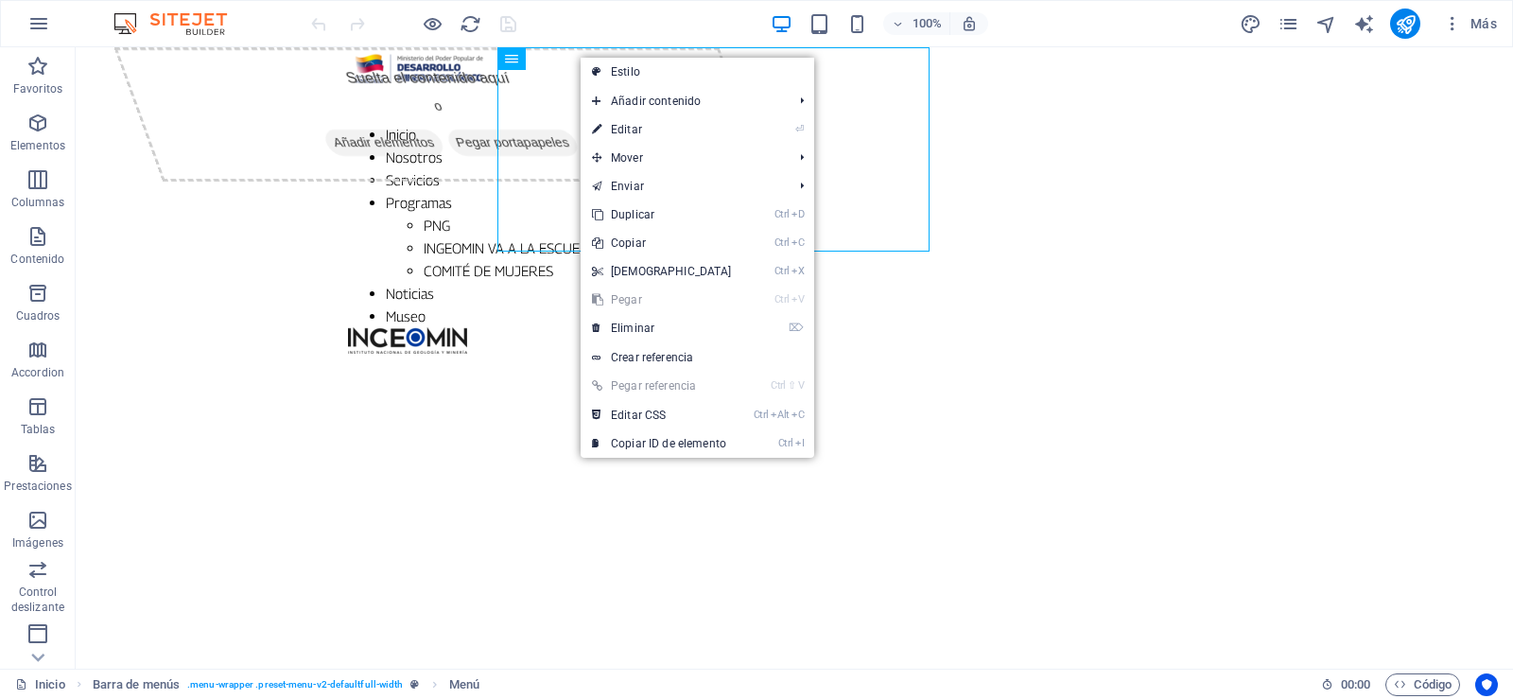
select select "2"
select select
select select "3"
select select
select select "4"
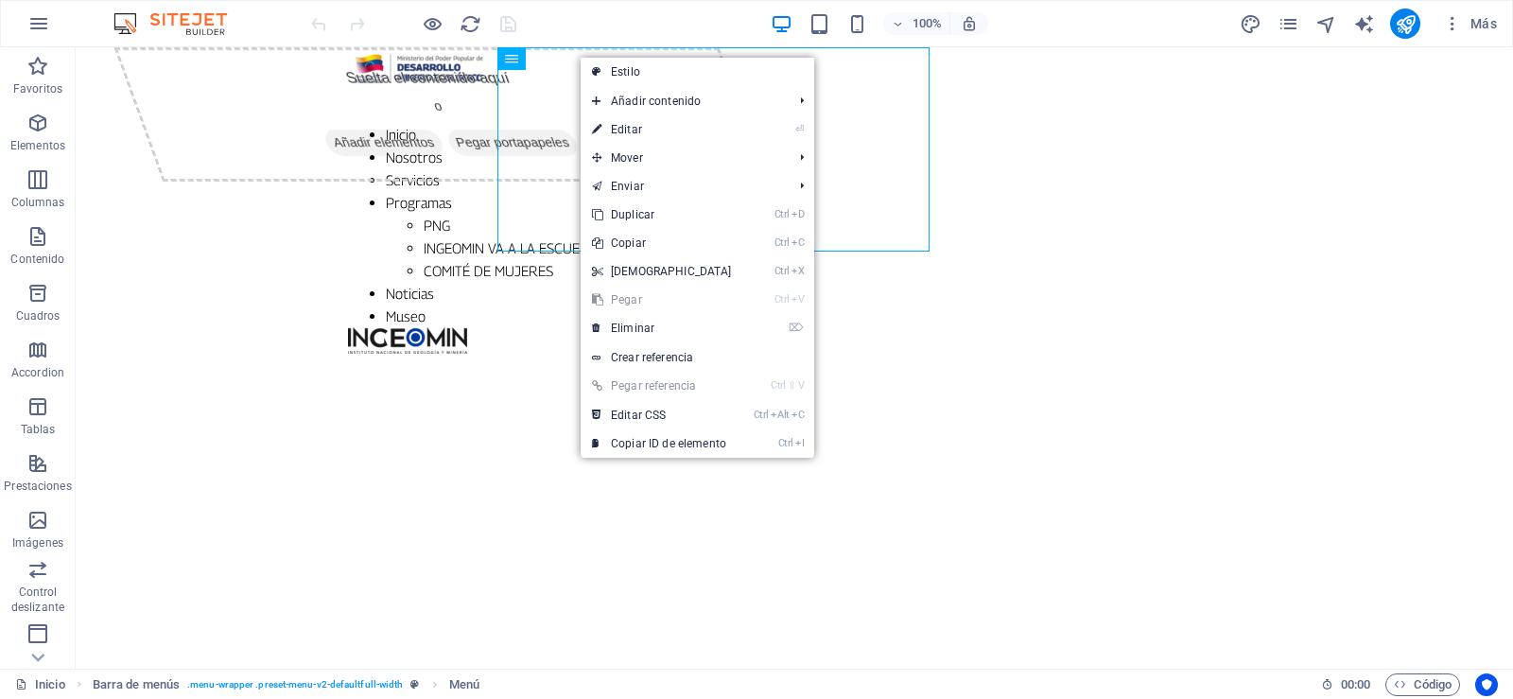
select select
select select "5"
select select
select select "6"
select select
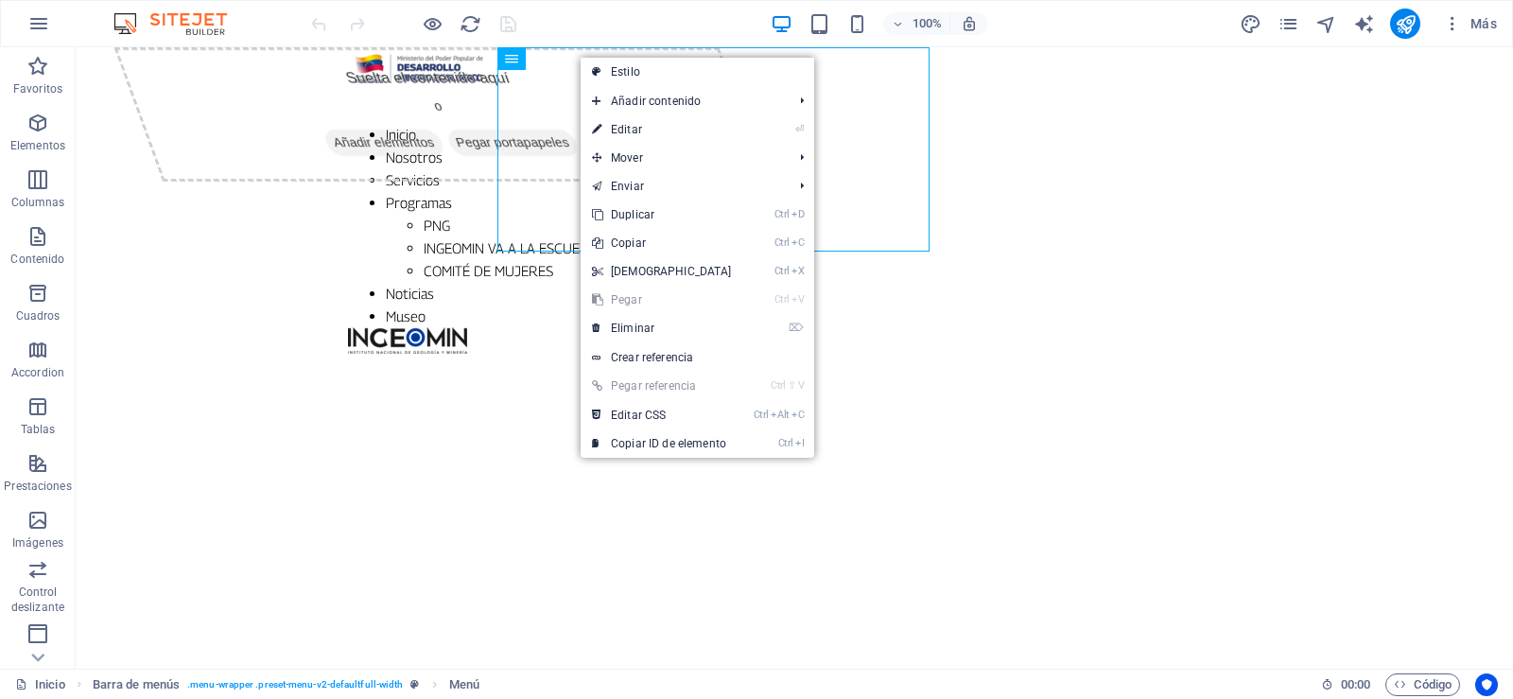
select select "7"
select select
select select "8"
select select
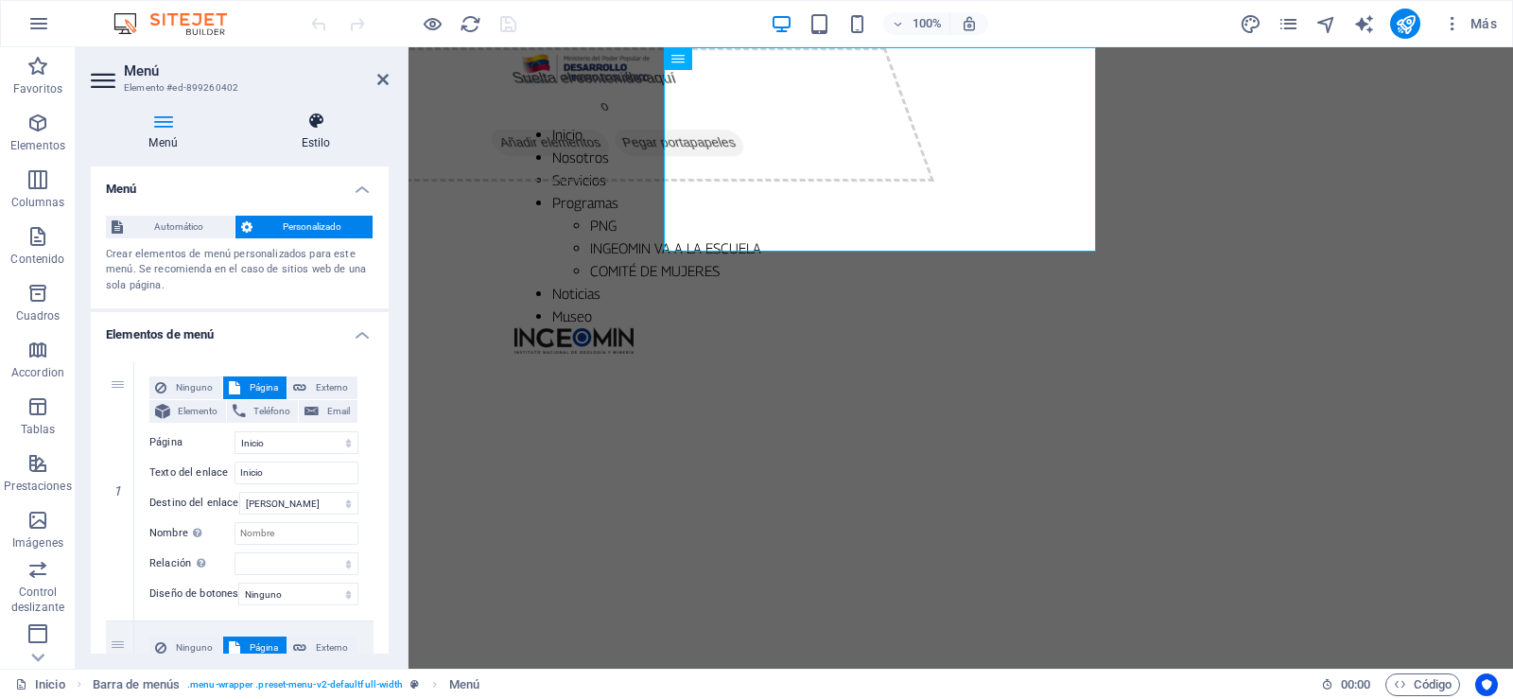
click at [310, 113] on icon at bounding box center [316, 121] width 146 height 19
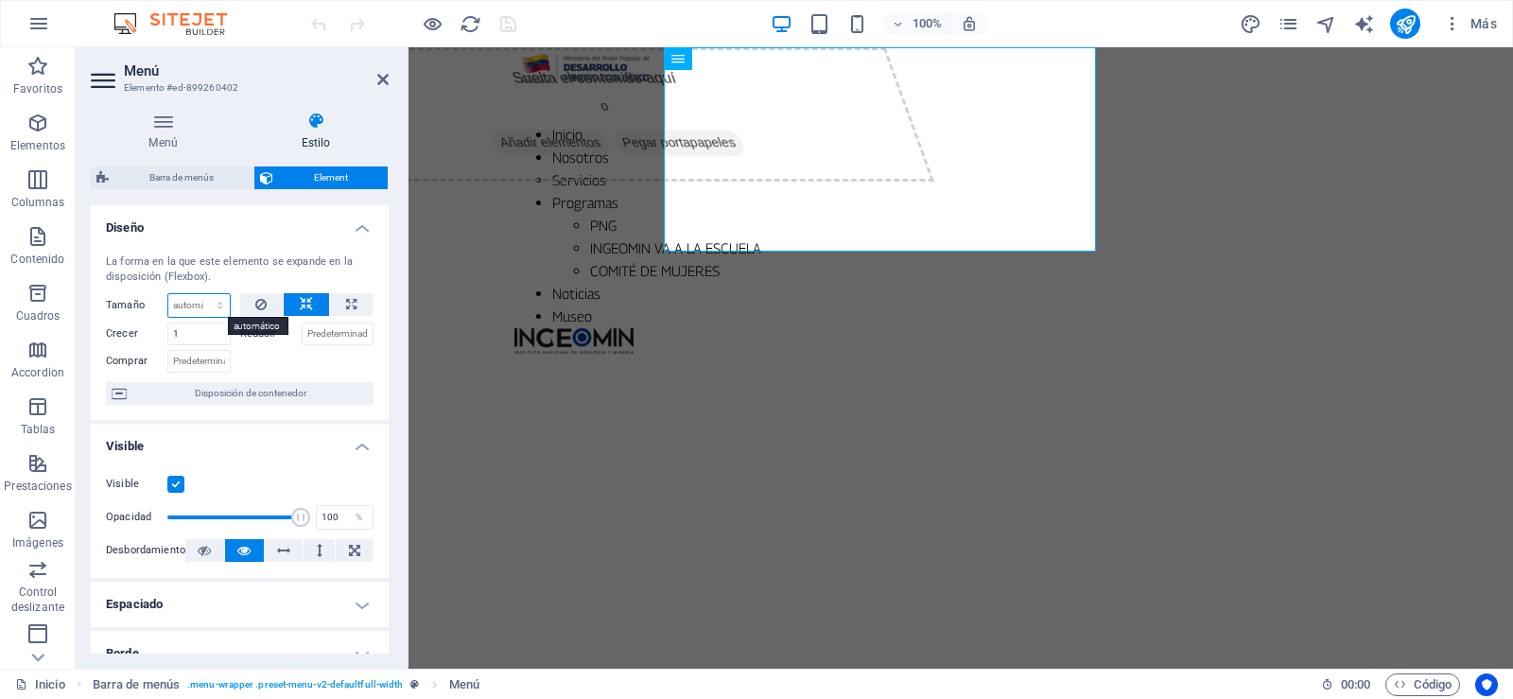
click at [214, 303] on select "Predeterminado automático px % 1/1 1/2 1/3 1/4 1/5 1/6 1/7 1/8 1/9 1/10" at bounding box center [198, 305] width 61 height 23
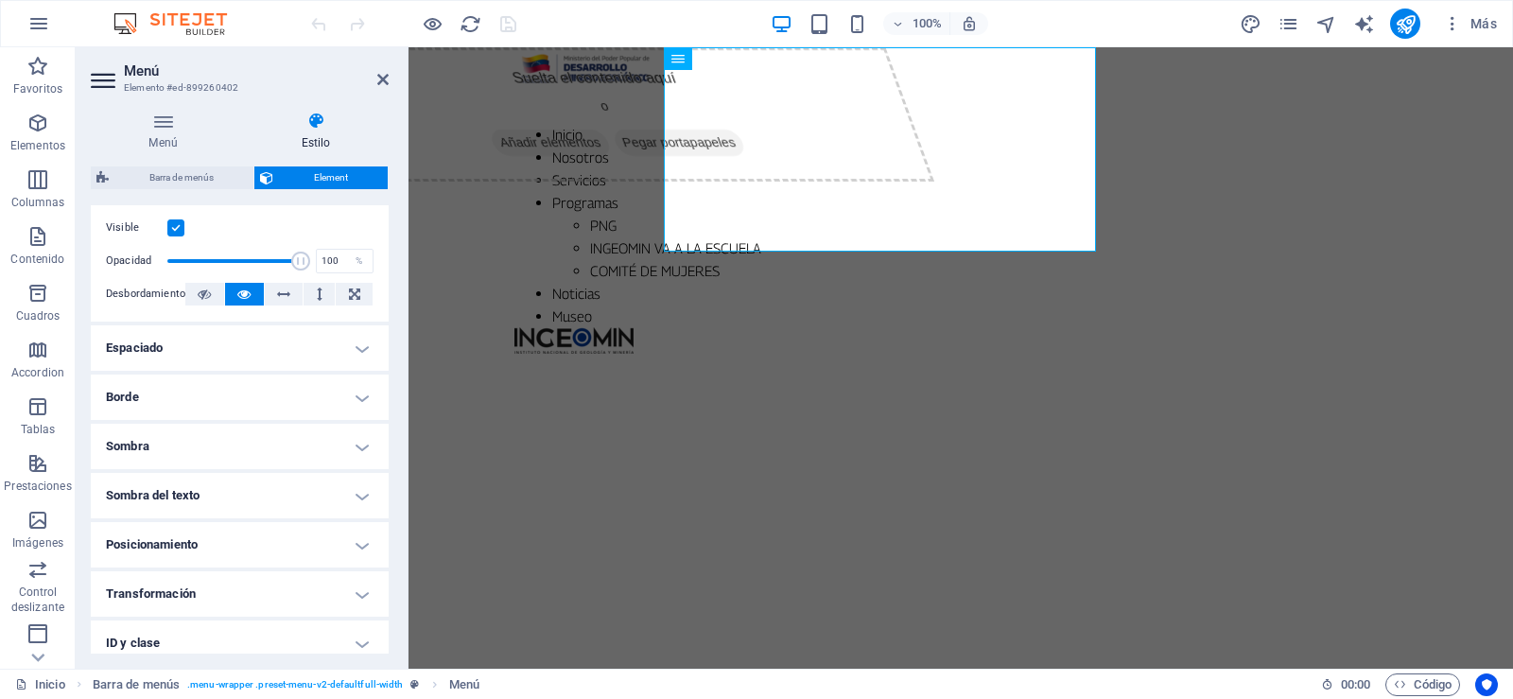
scroll to position [284, 0]
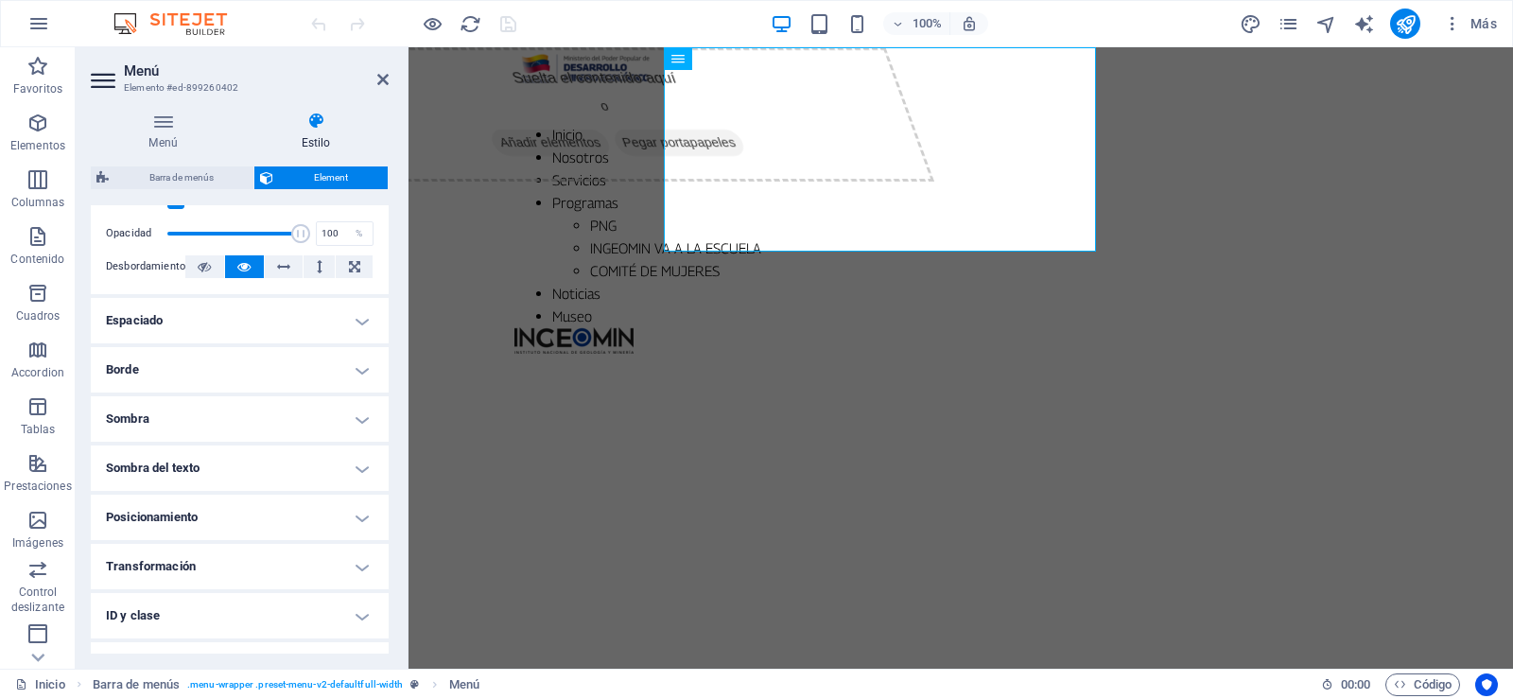
click at [359, 318] on h4 "Espaciado" at bounding box center [240, 320] width 298 height 45
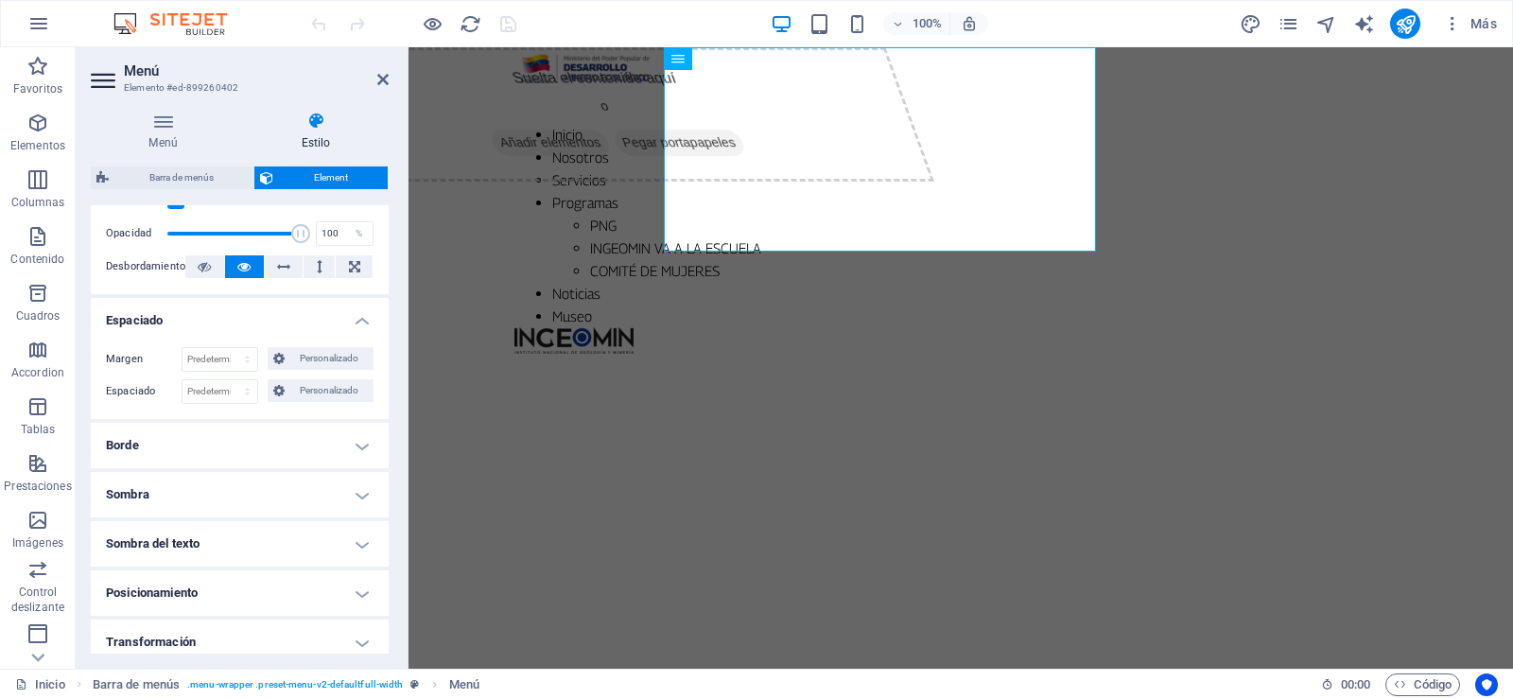
click at [359, 318] on h4 "Espaciado" at bounding box center [240, 315] width 298 height 34
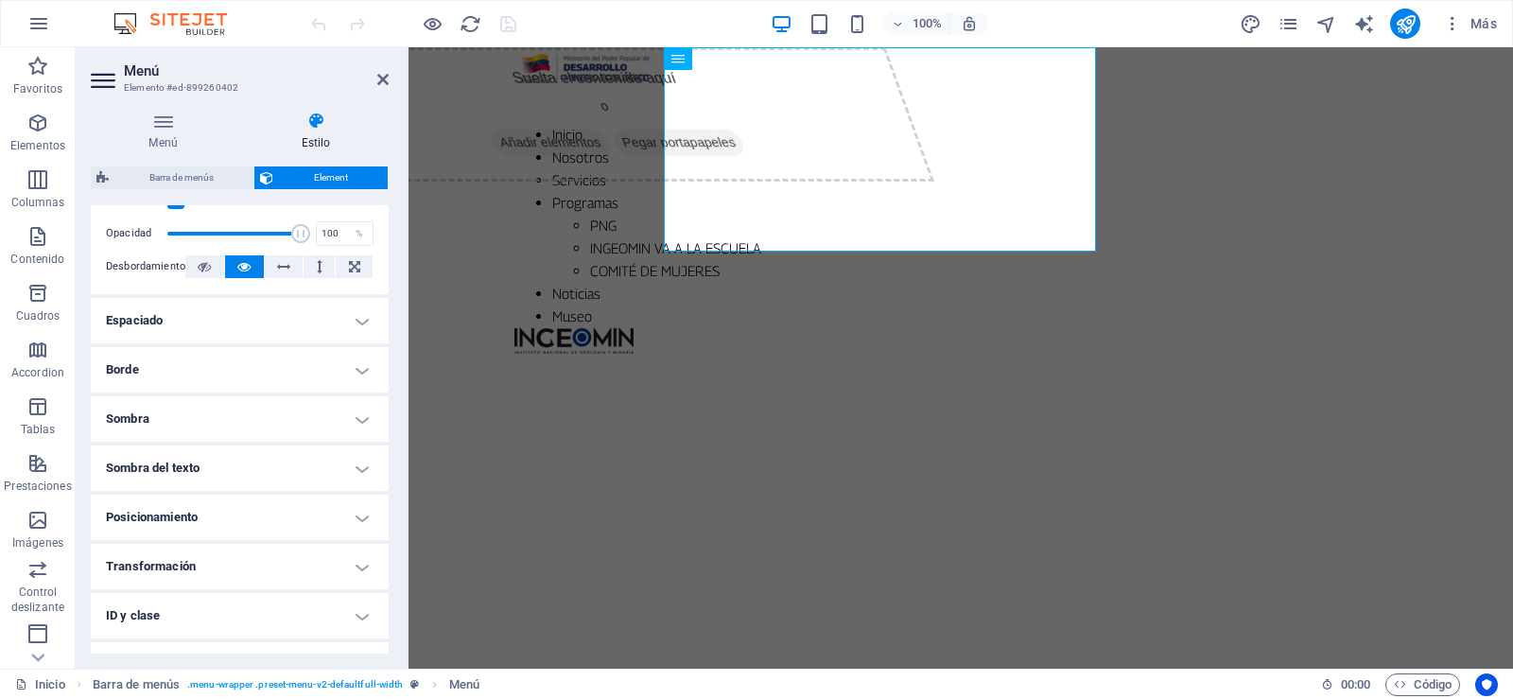
click at [357, 524] on h4 "Posicionamiento" at bounding box center [240, 517] width 298 height 45
click at [357, 524] on h4 "Posicionamiento" at bounding box center [240, 512] width 298 height 34
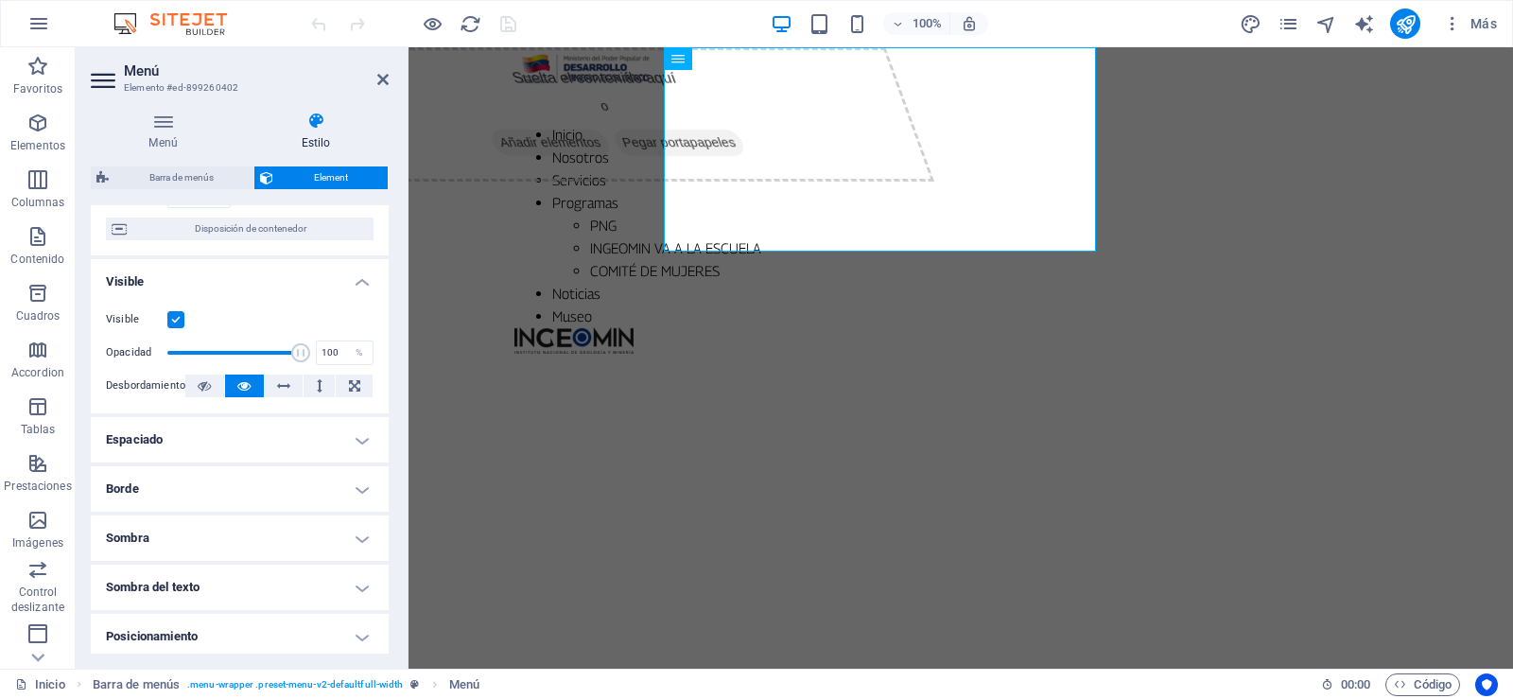
scroll to position [0, 0]
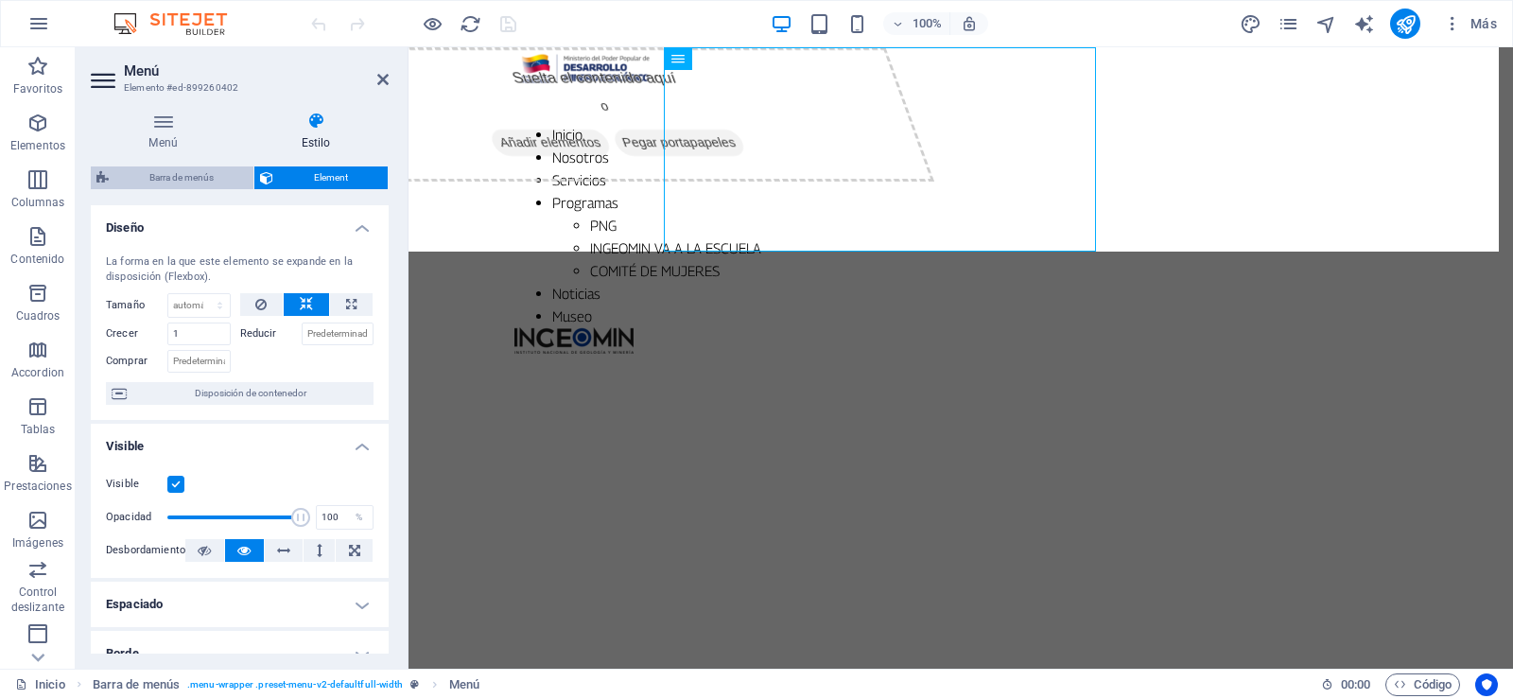
click at [181, 176] on span "Barra de menús" at bounding box center [180, 177] width 133 height 23
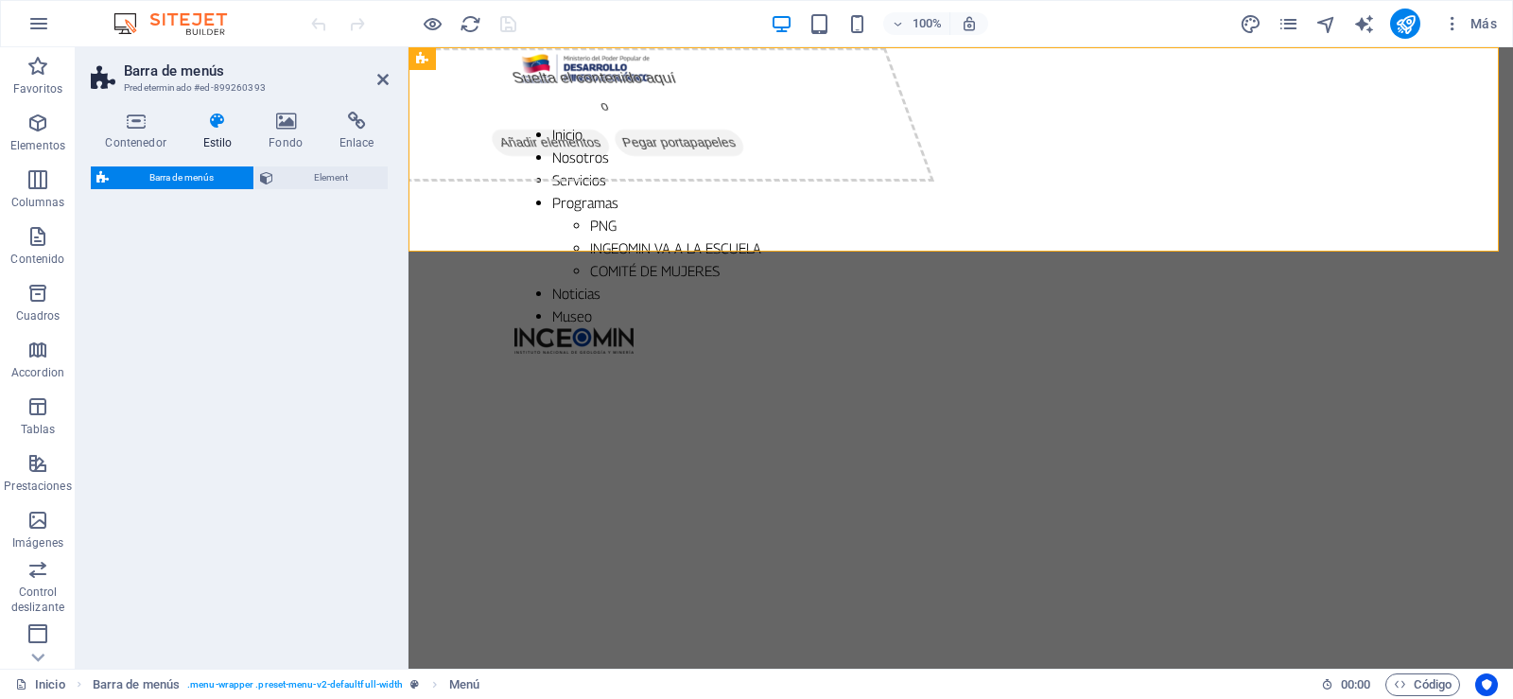
select select "rem"
select select
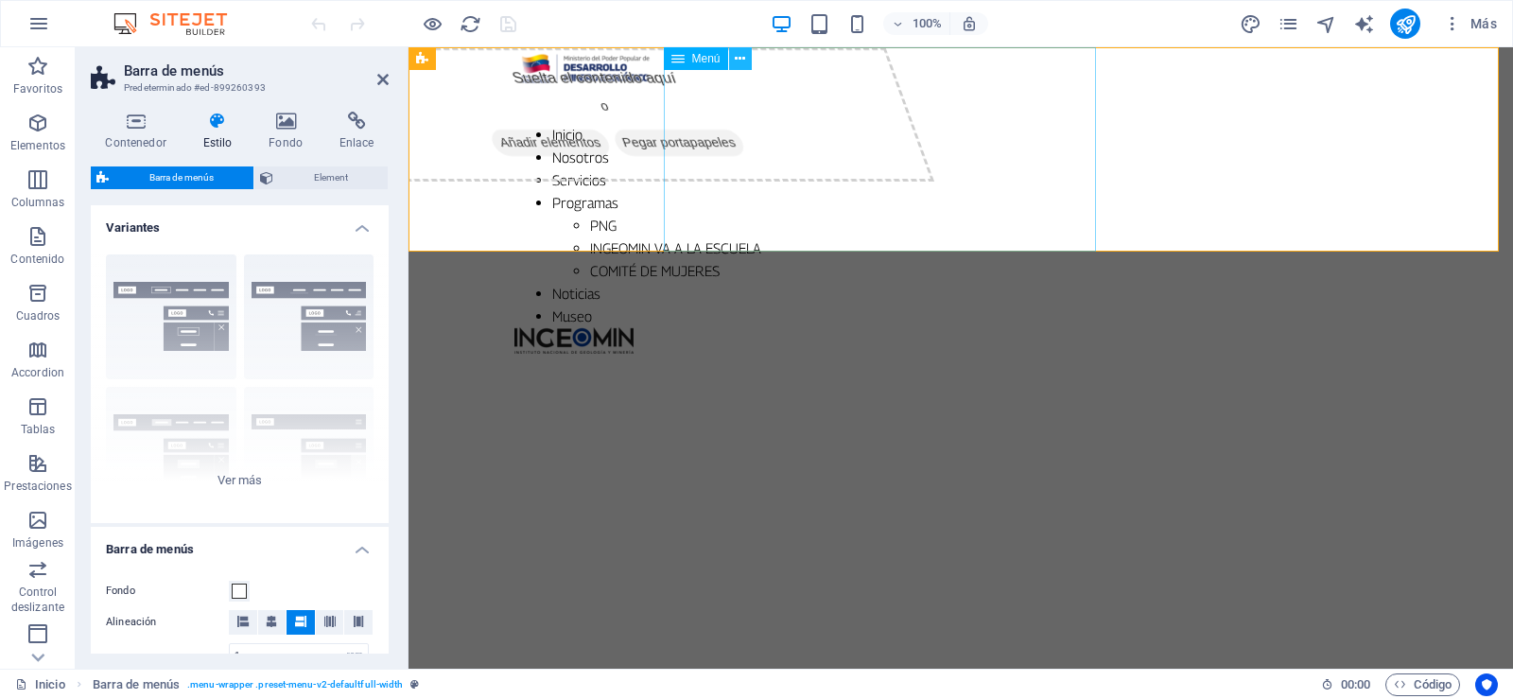
click at [741, 53] on icon at bounding box center [740, 59] width 10 height 20
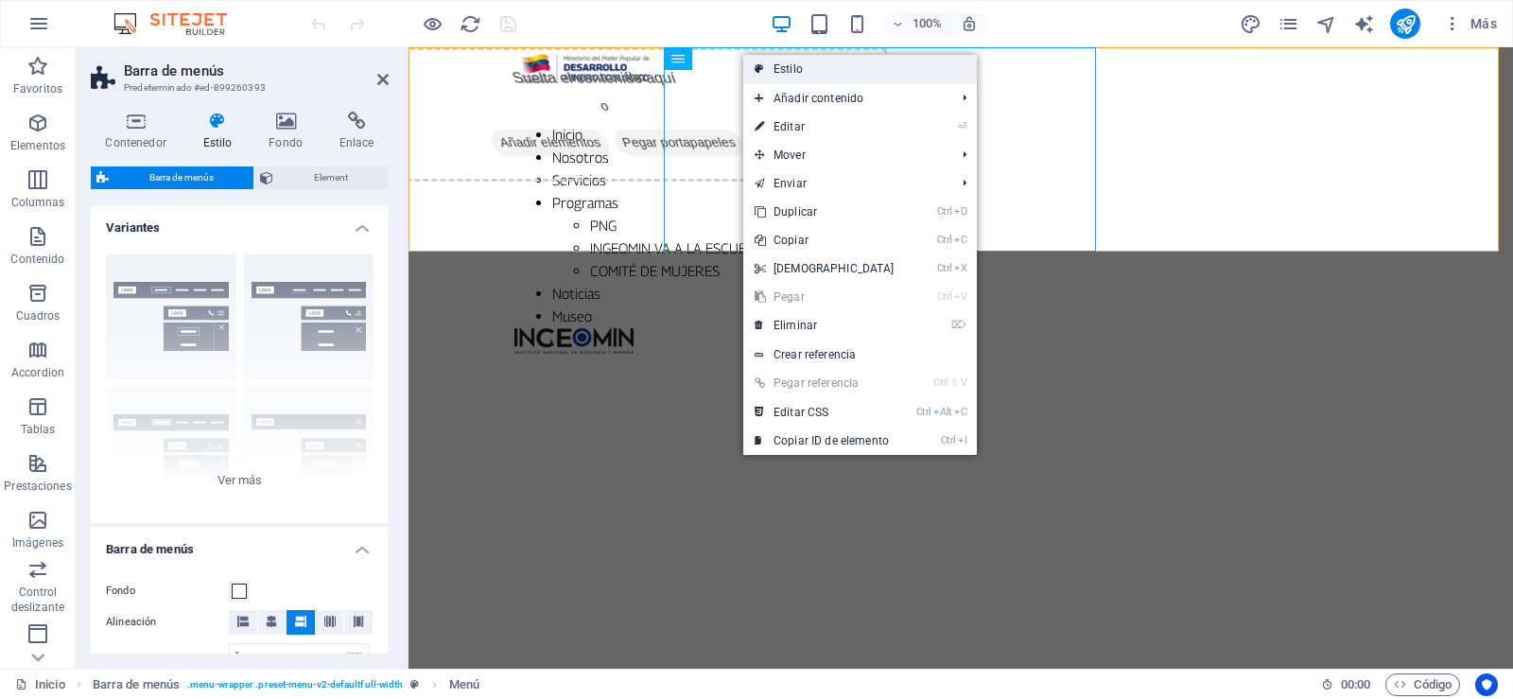
click at [806, 73] on link "Estilo" at bounding box center [860, 69] width 234 height 28
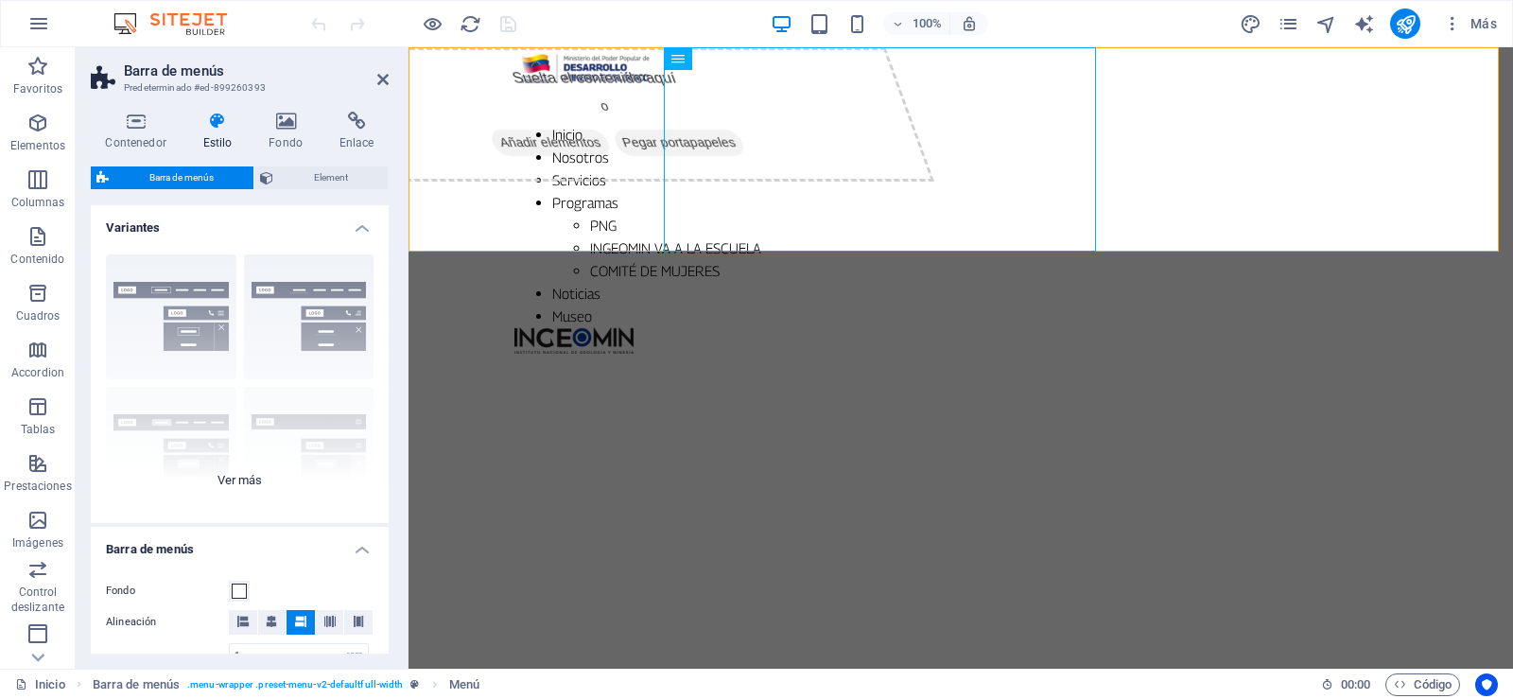
click at [182, 281] on div "Borde Centrado Predeterminado Fijo Loki Desencadenador Ancho XXL" at bounding box center [240, 381] width 298 height 284
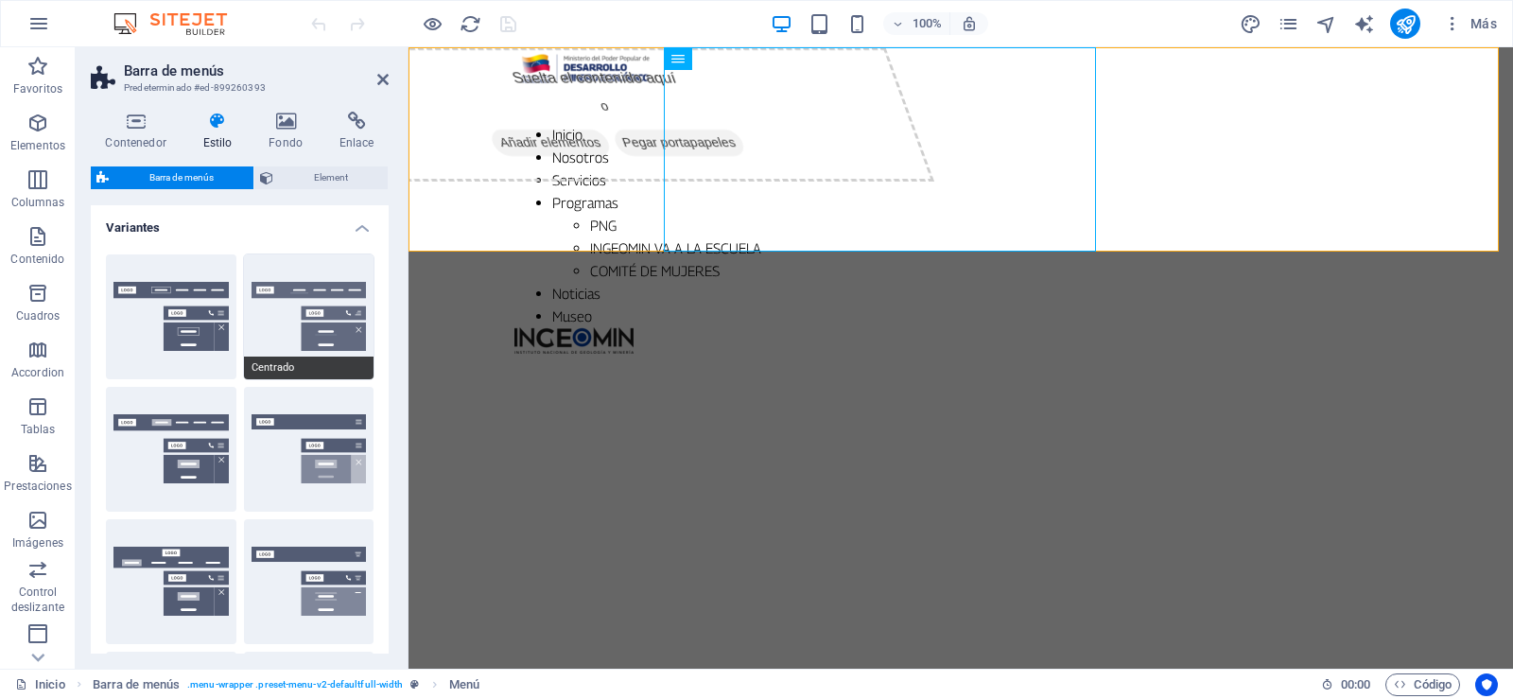
click at [317, 286] on button "Centrado" at bounding box center [309, 316] width 130 height 125
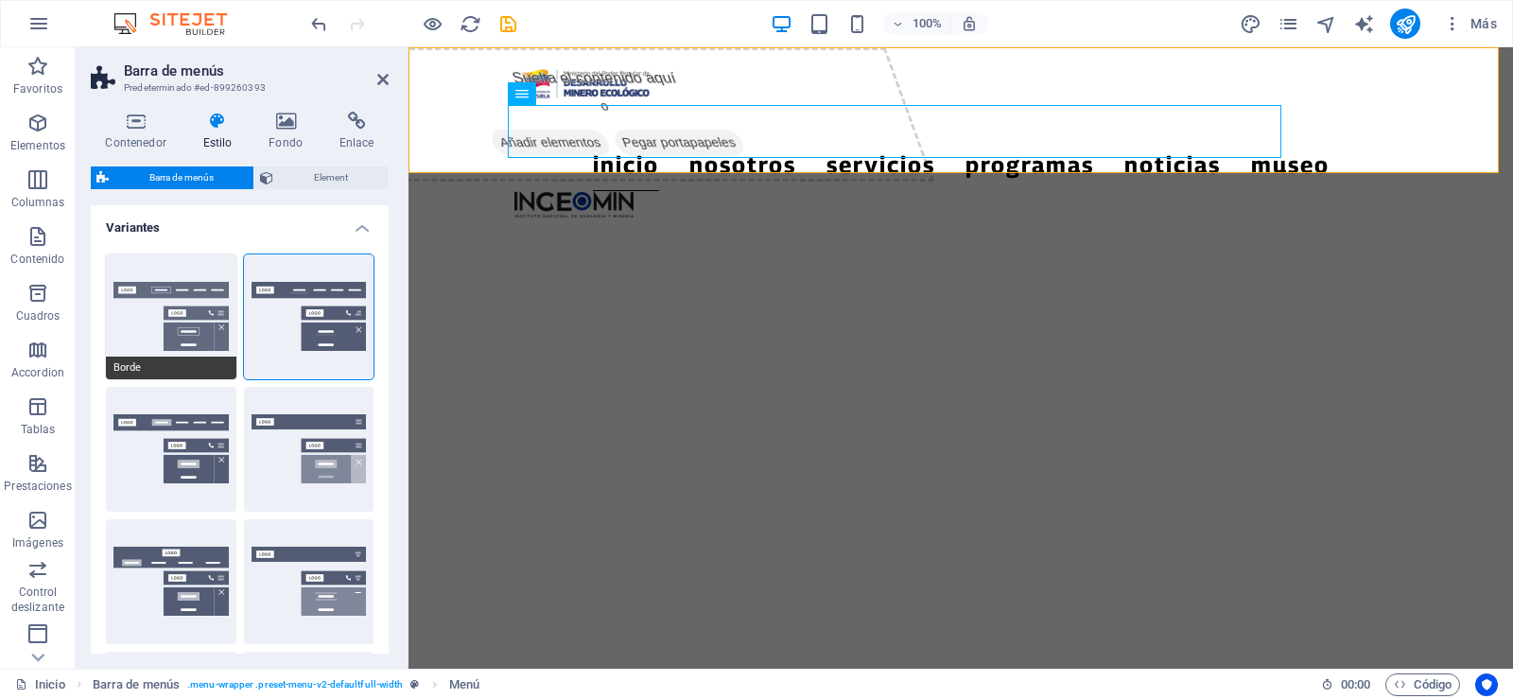
click at [163, 271] on button "Borde" at bounding box center [171, 316] width 130 height 125
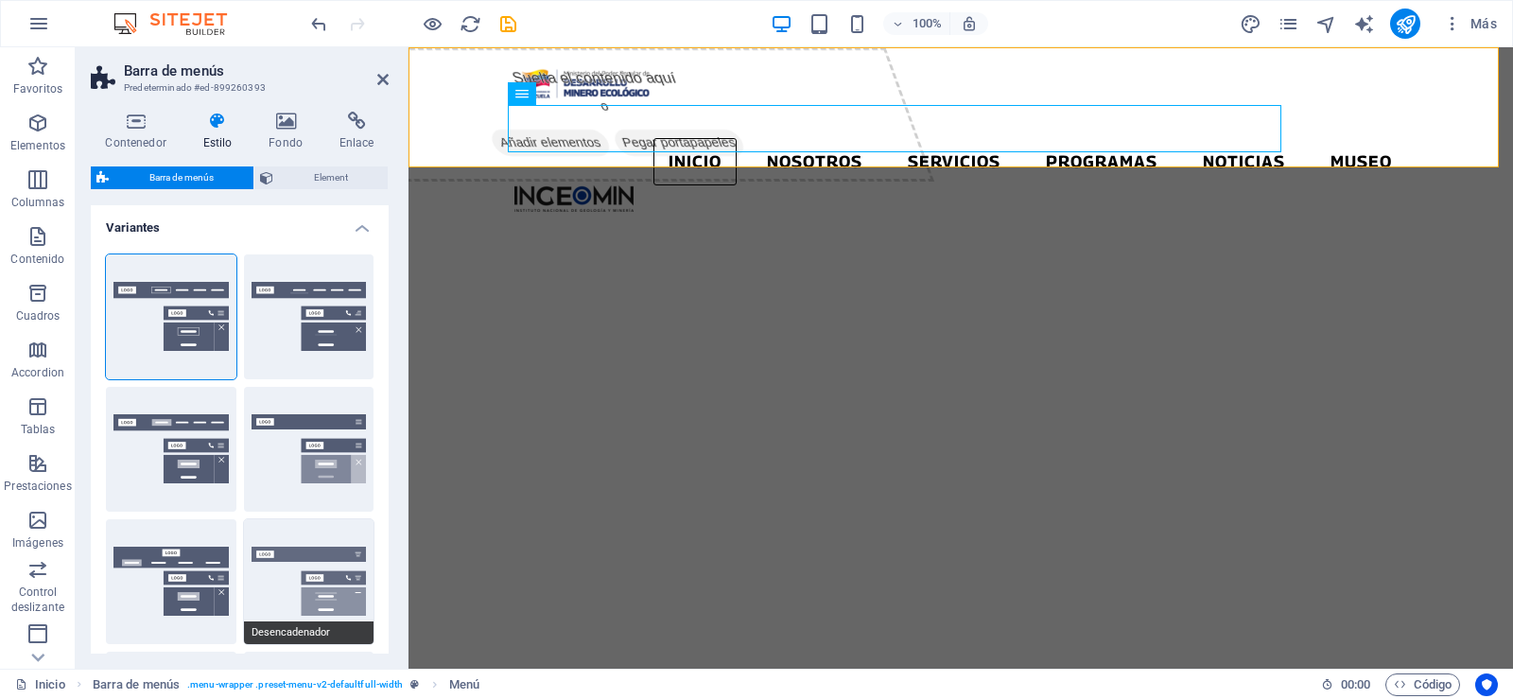
click at [325, 555] on button "Desencadenador" at bounding box center [309, 581] width 130 height 125
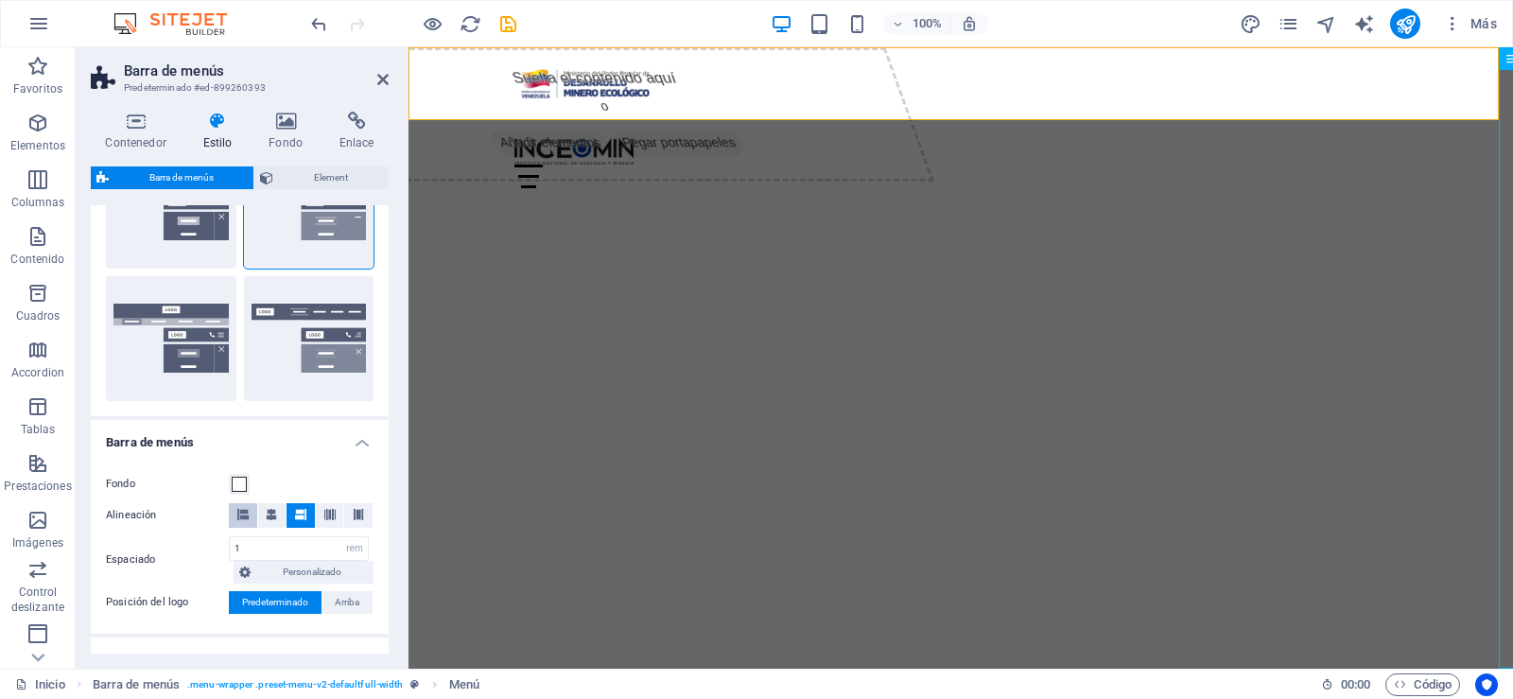
scroll to position [378, 0]
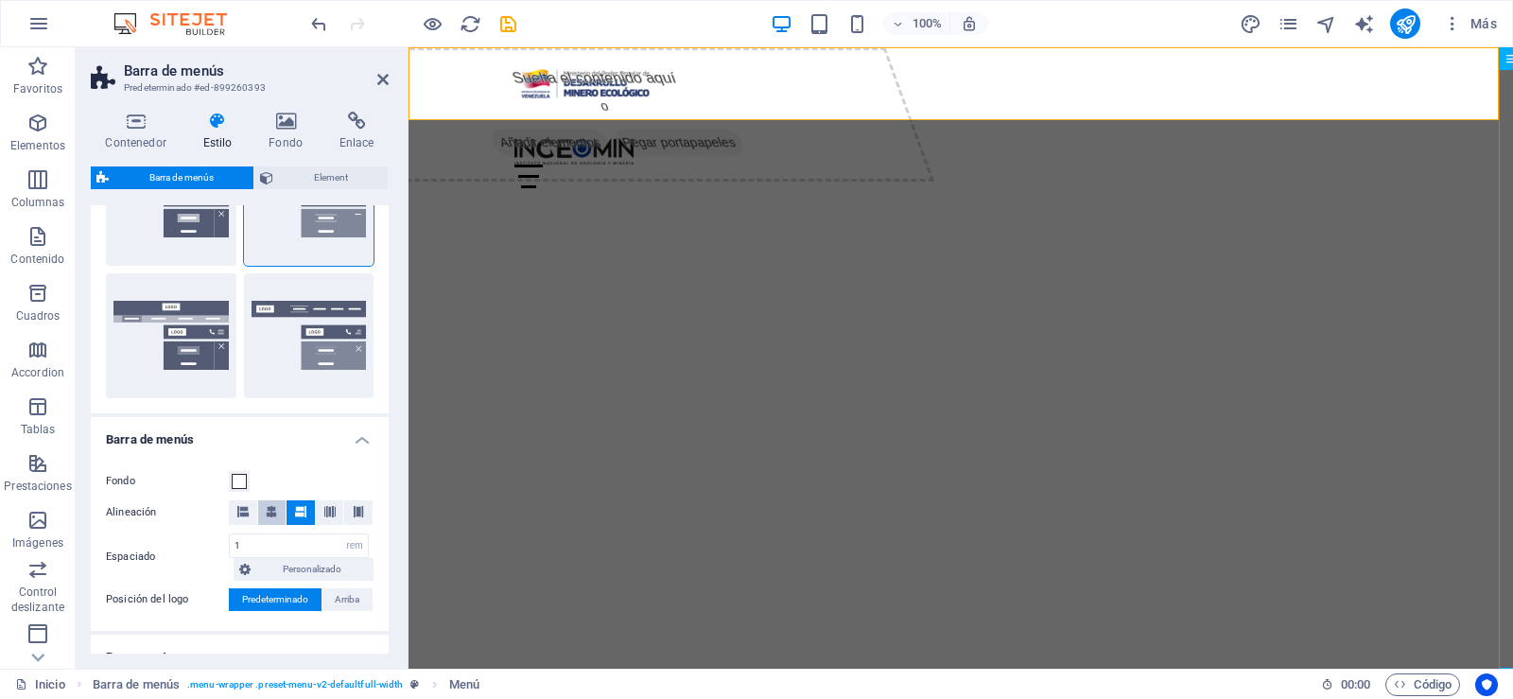
click at [273, 510] on icon at bounding box center [271, 511] width 11 height 11
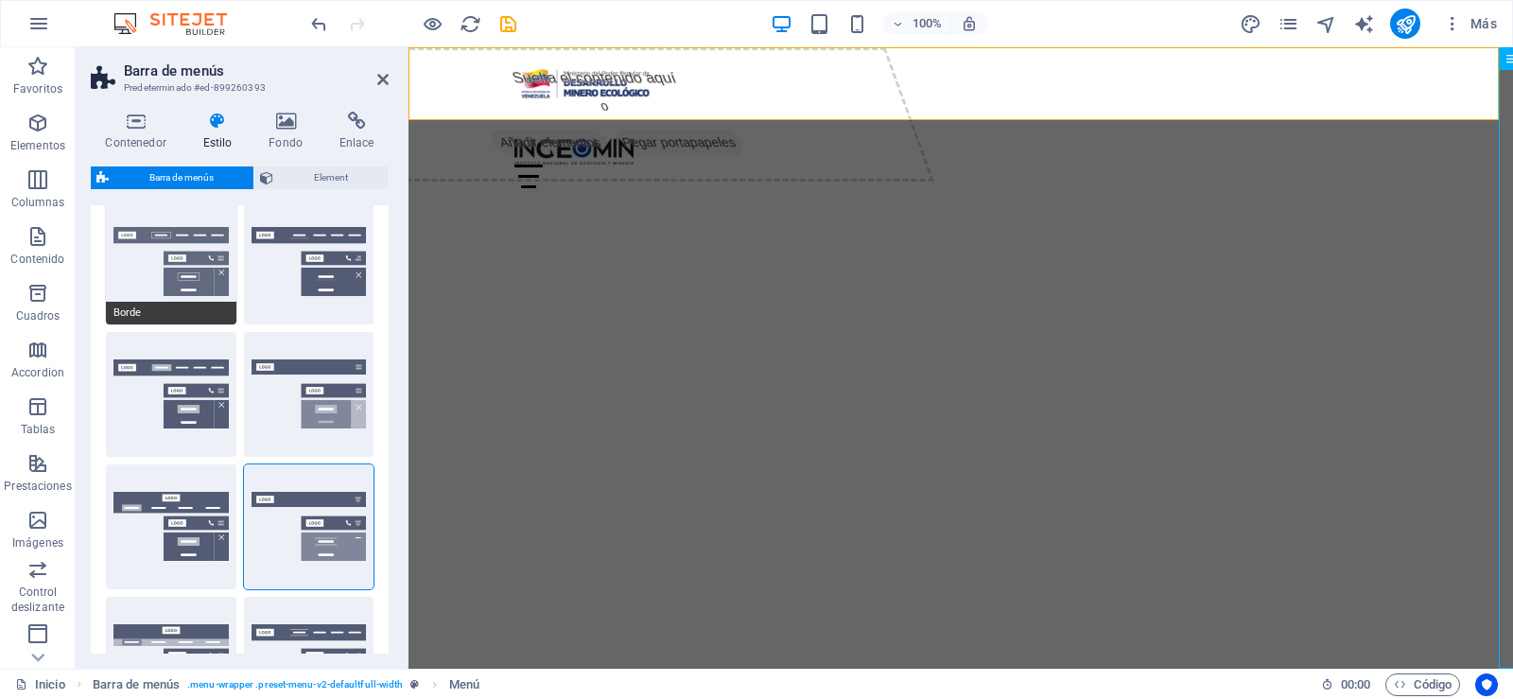
scroll to position [0, 0]
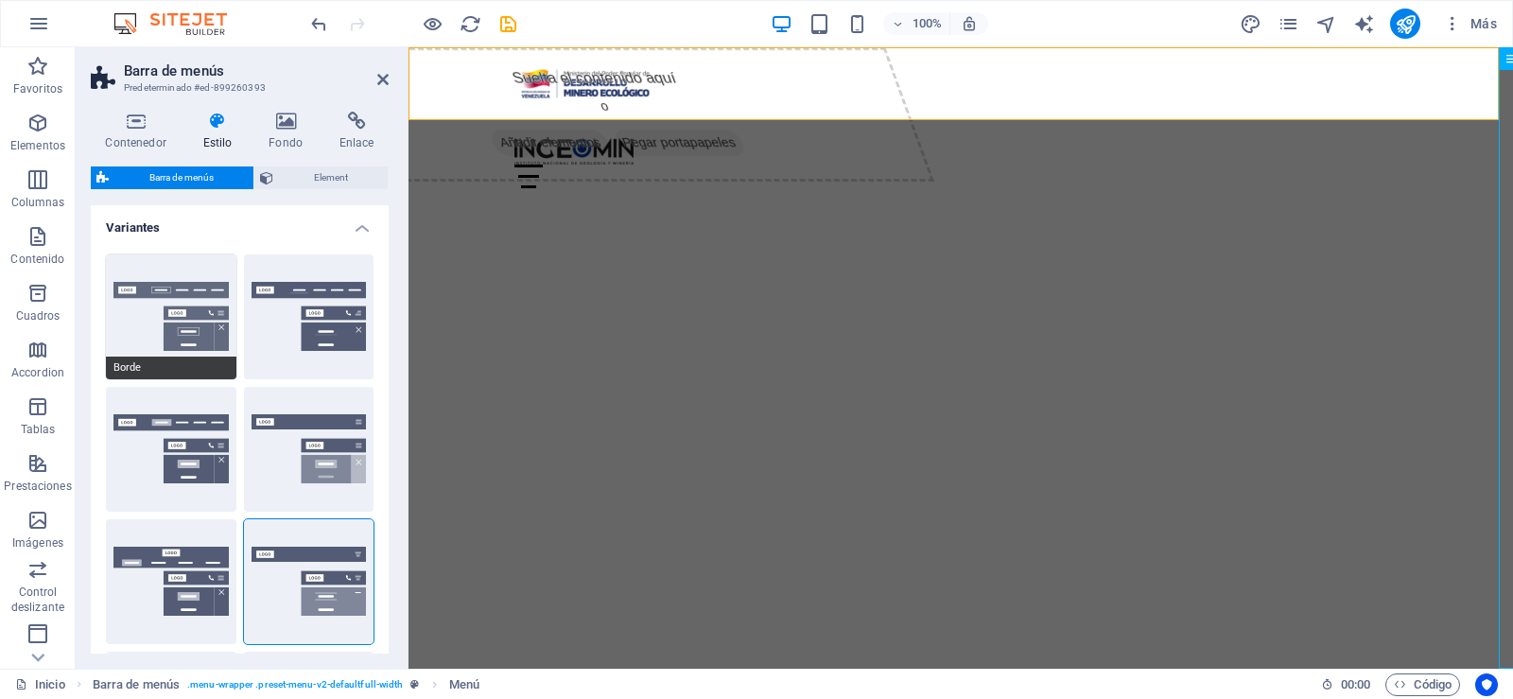
drag, startPoint x: 199, startPoint y: 293, endPoint x: 209, endPoint y: 304, distance: 14.7
click at [200, 297] on button "Borde" at bounding box center [171, 316] width 130 height 125
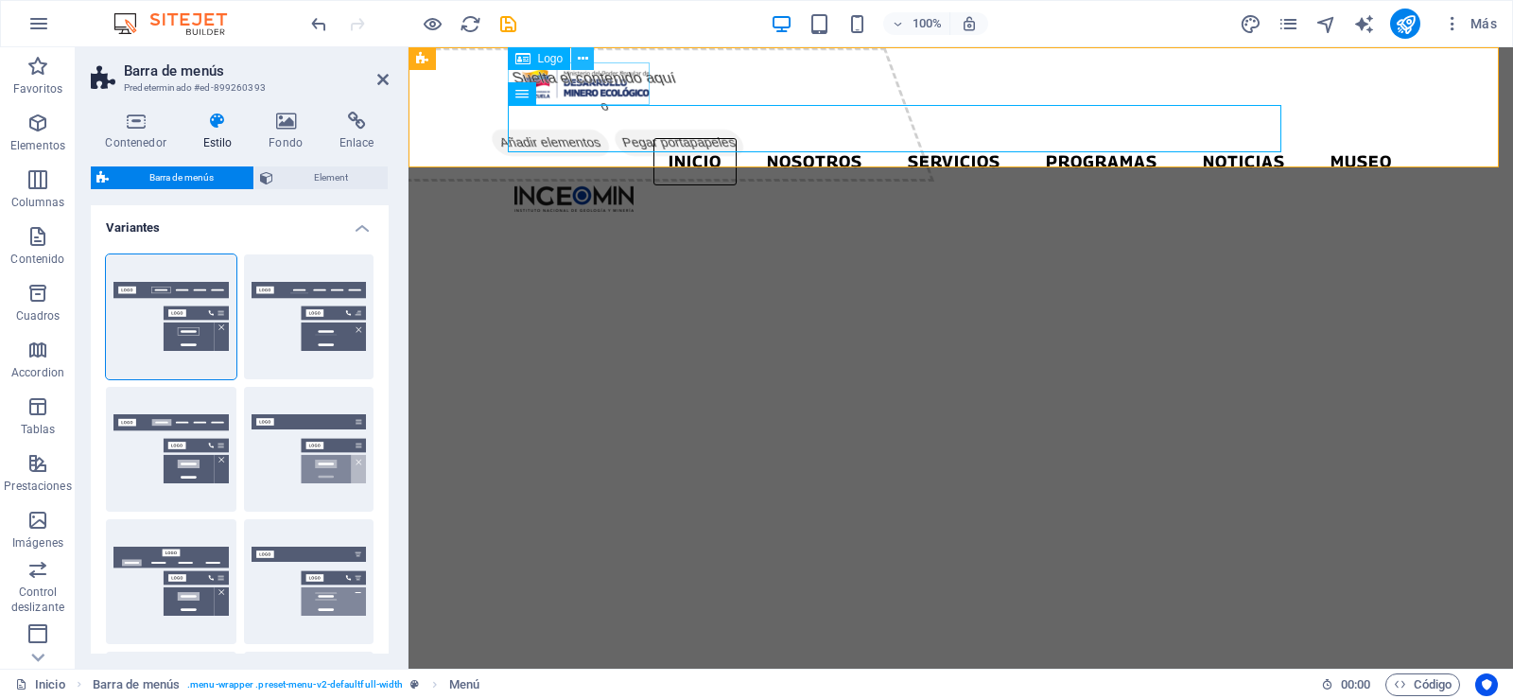
click at [586, 60] on icon at bounding box center [583, 59] width 10 height 20
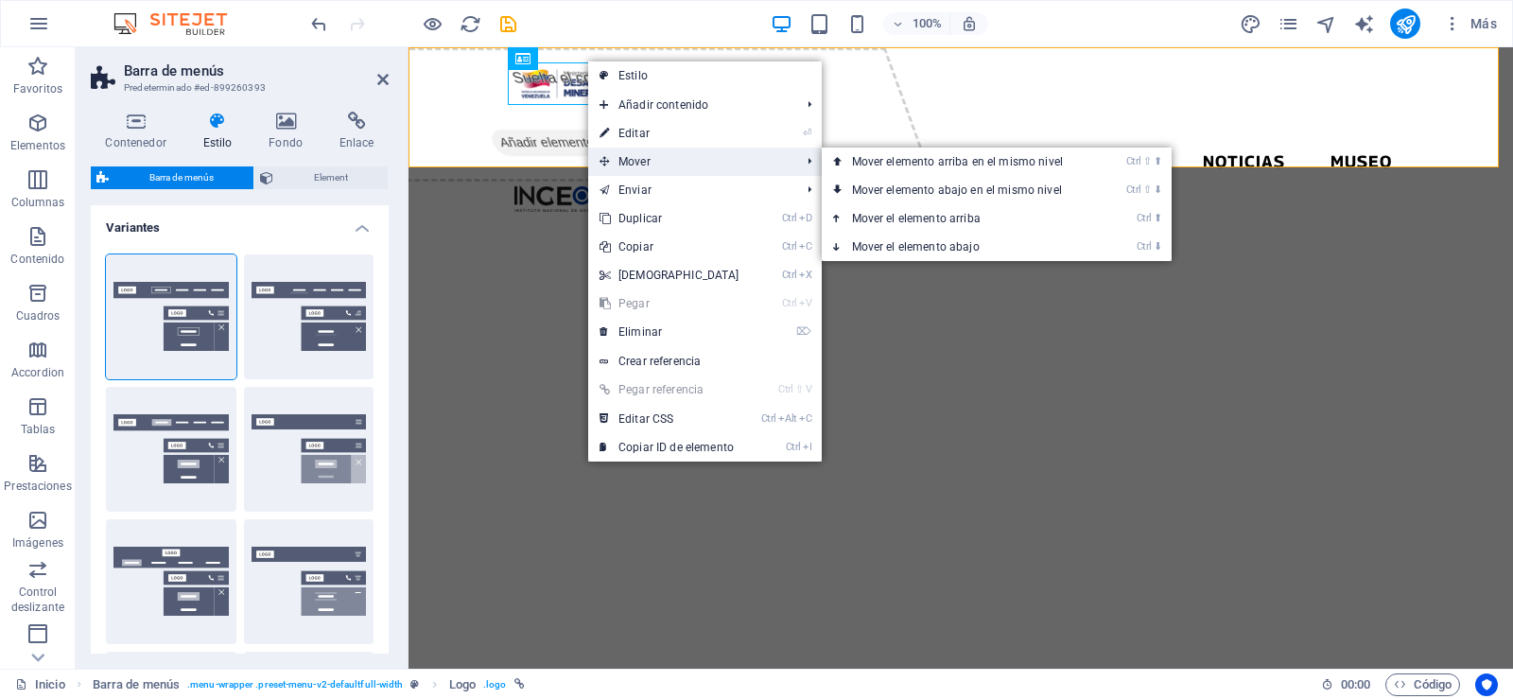
click at [622, 157] on span "Mover" at bounding box center [690, 162] width 205 height 28
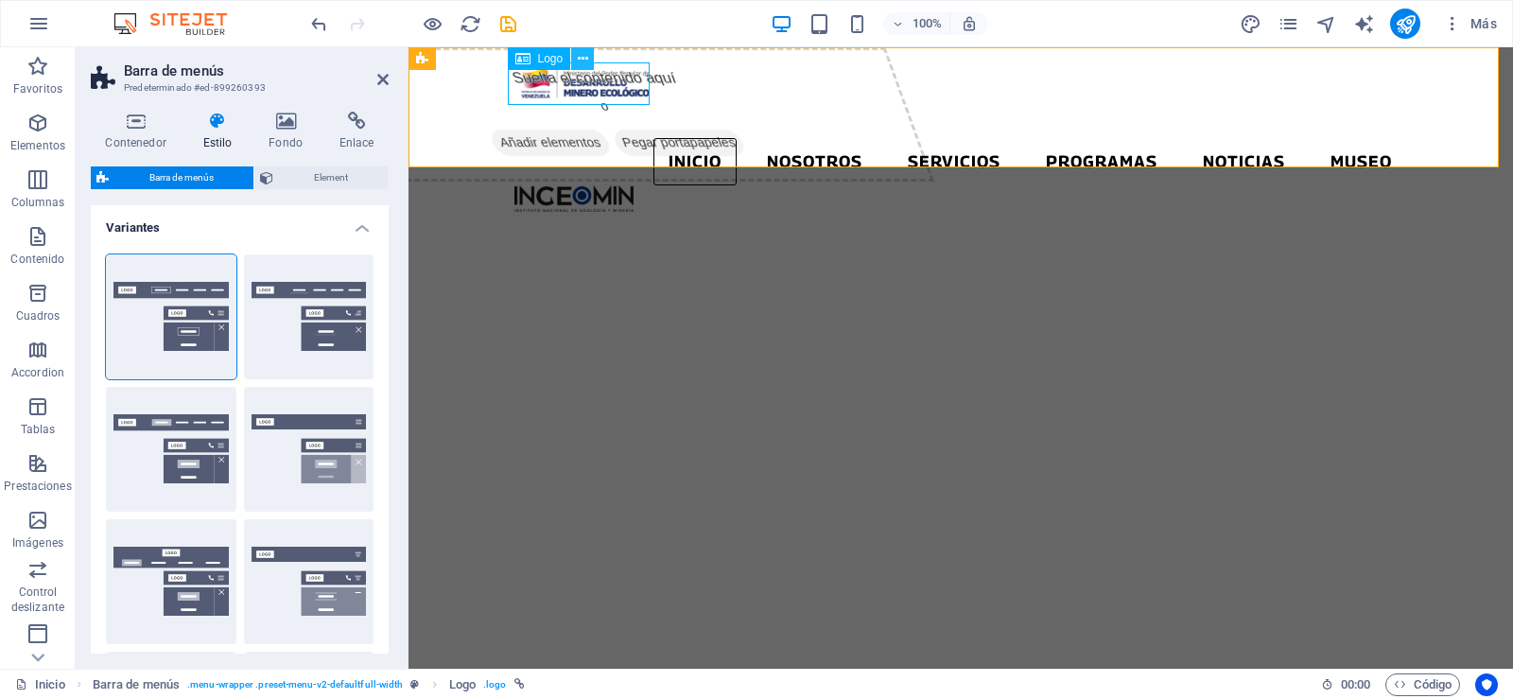
click at [579, 58] on icon at bounding box center [583, 59] width 10 height 20
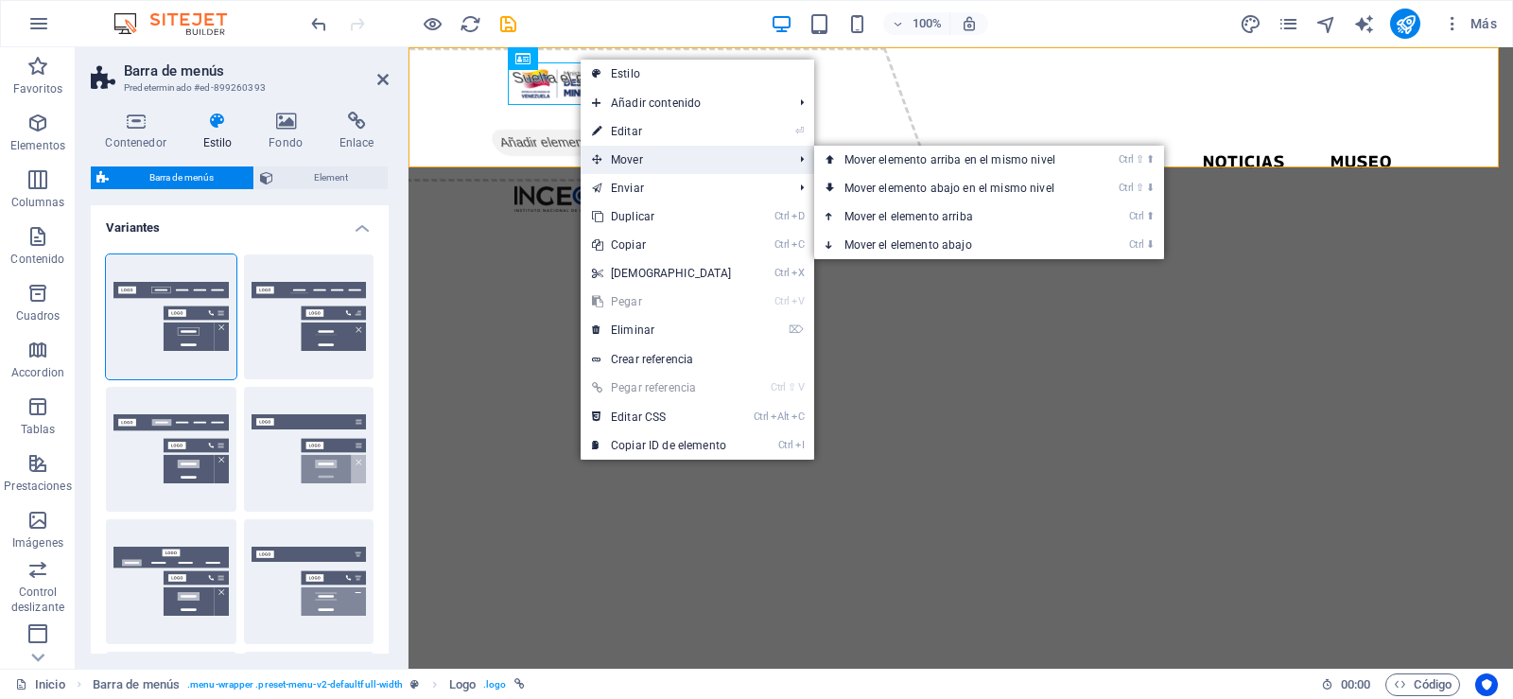
click at [628, 155] on span "Mover" at bounding box center [683, 160] width 205 height 28
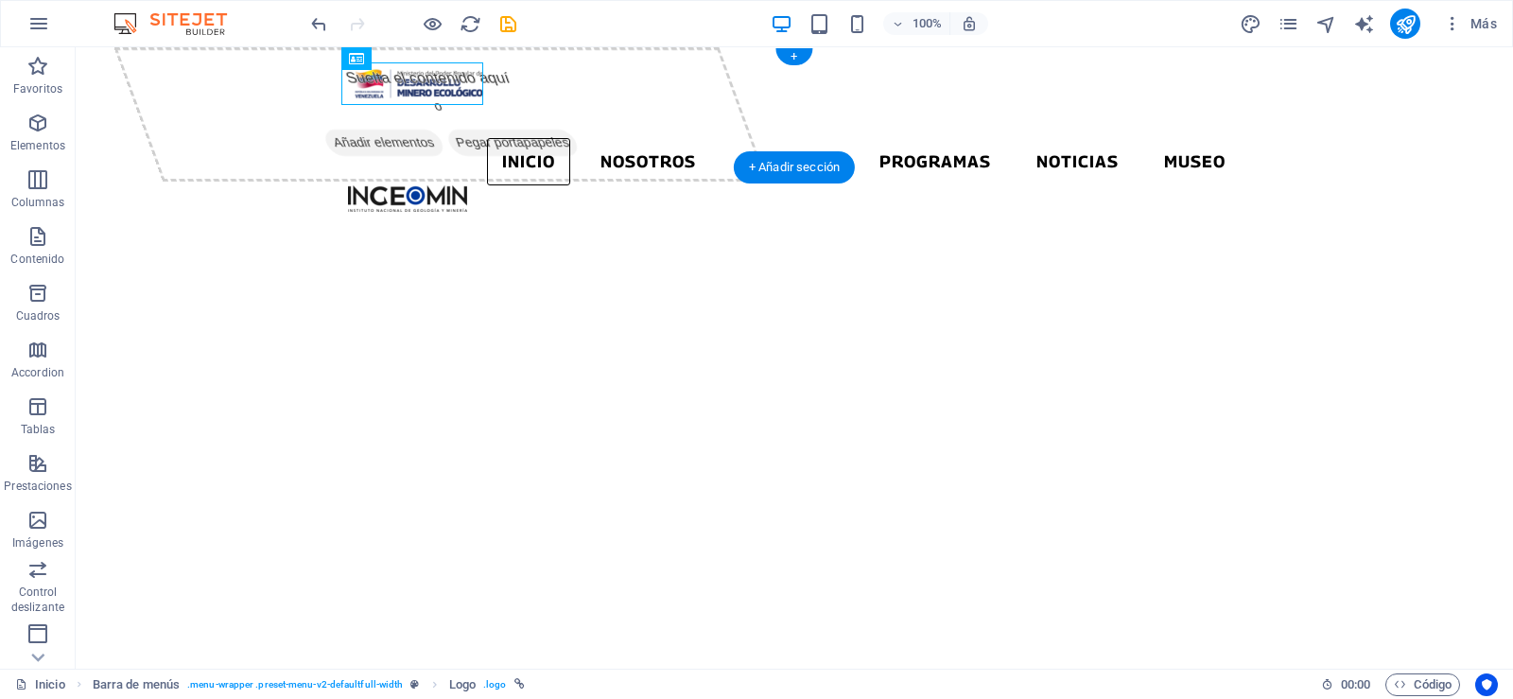
drag, startPoint x: 216, startPoint y: 87, endPoint x: 445, endPoint y: 100, distance: 230.2
click at [445, 100] on div at bounding box center [794, 83] width 893 height 43
click at [419, 57] on icon at bounding box center [416, 59] width 10 height 20
click at [310, 119] on div "Inicio Nosotros Servicios Programas PNG INGEOMIN VA A LA ESCUELA COMITÉ DE MUJE…" at bounding box center [794, 137] width 1437 height 180
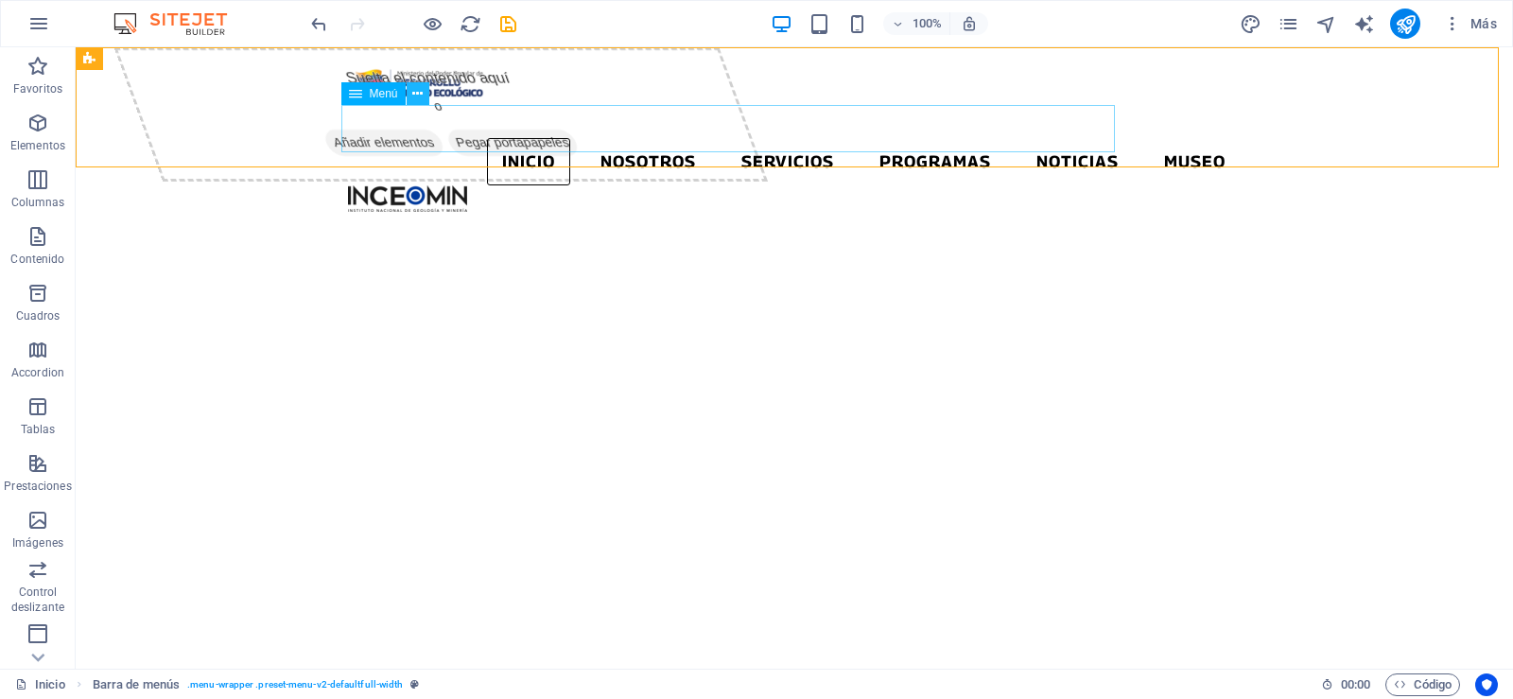
click at [411, 95] on button at bounding box center [418, 93] width 23 height 23
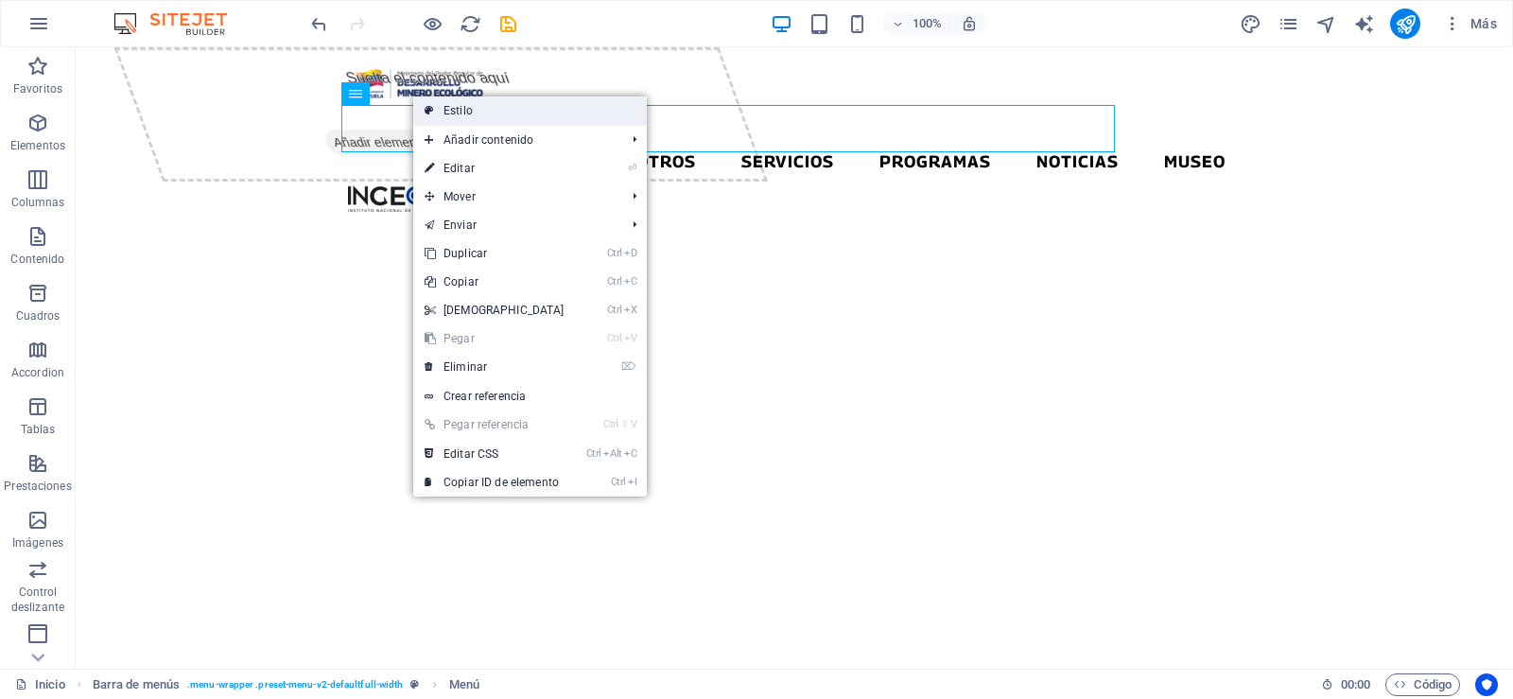
click at [450, 117] on link "Estilo" at bounding box center [530, 110] width 234 height 28
select select "rem"
select select
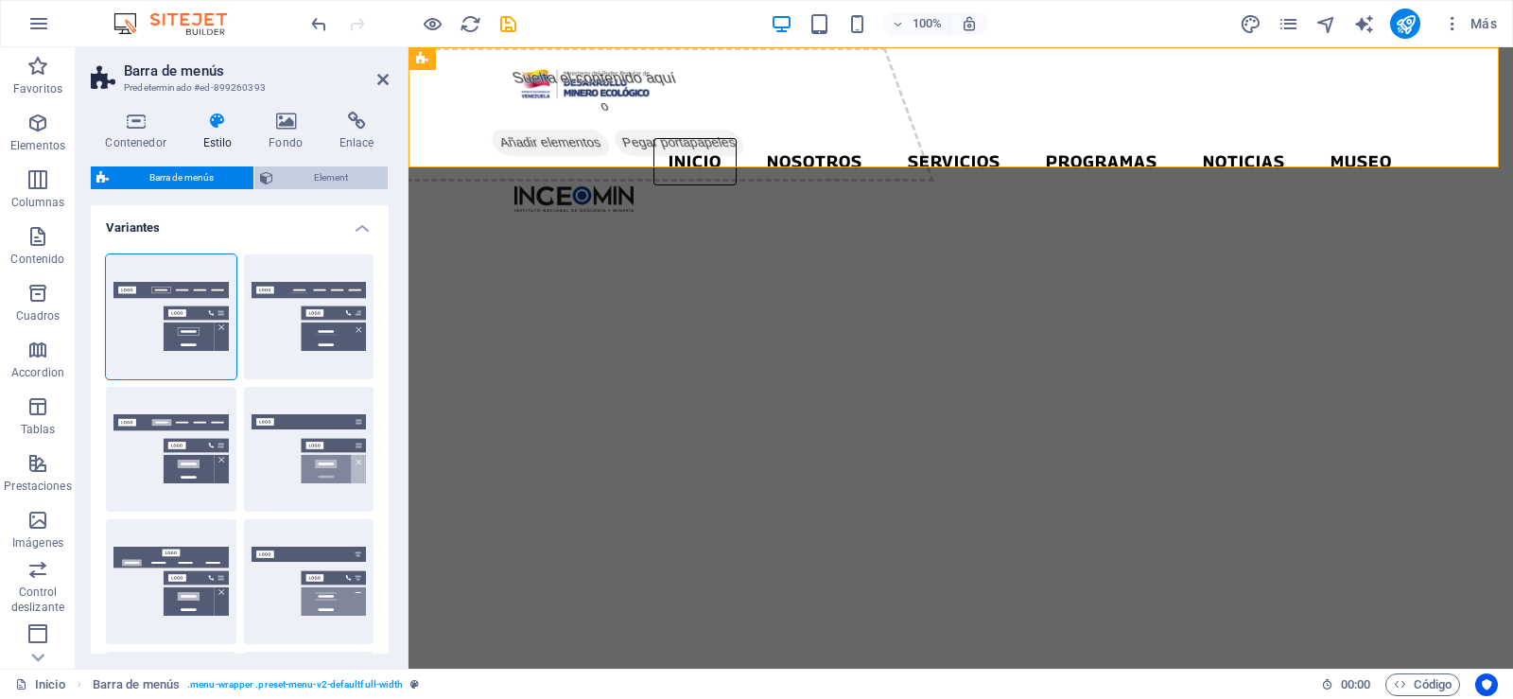
click at [346, 178] on span "Element" at bounding box center [330, 177] width 103 height 23
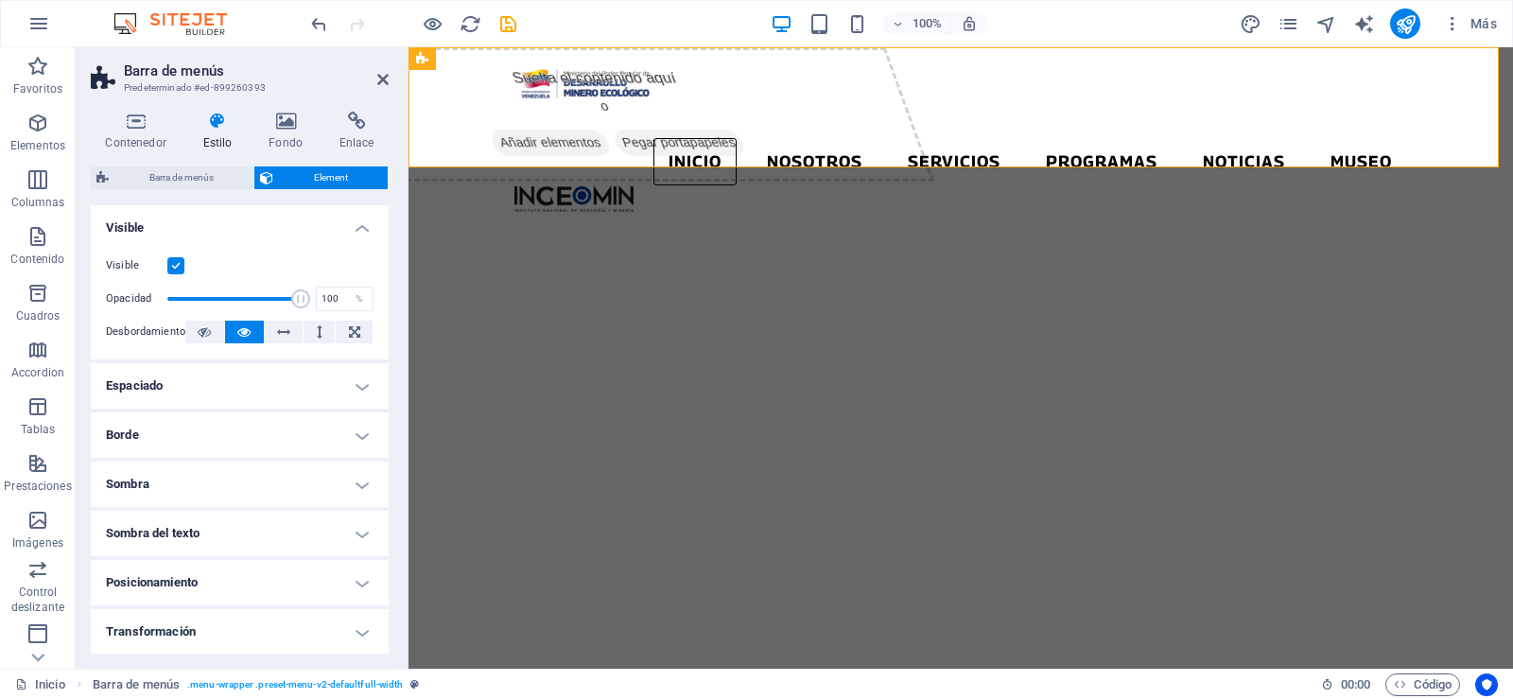
click at [180, 263] on label at bounding box center [175, 265] width 17 height 17
click at [0, 0] on input "Visible" at bounding box center [0, 0] width 0 height 0
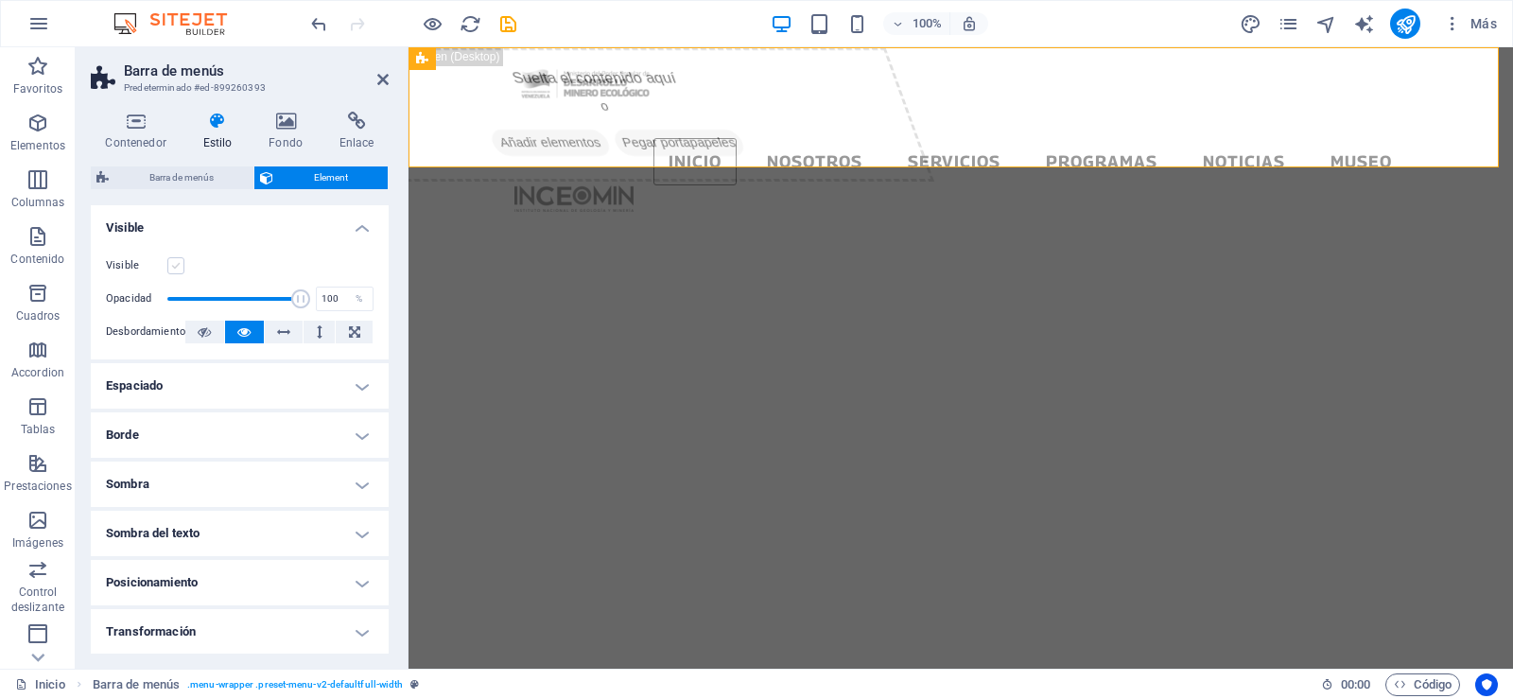
click at [180, 263] on label at bounding box center [175, 265] width 17 height 17
click at [0, 0] on input "Visible" at bounding box center [0, 0] width 0 height 0
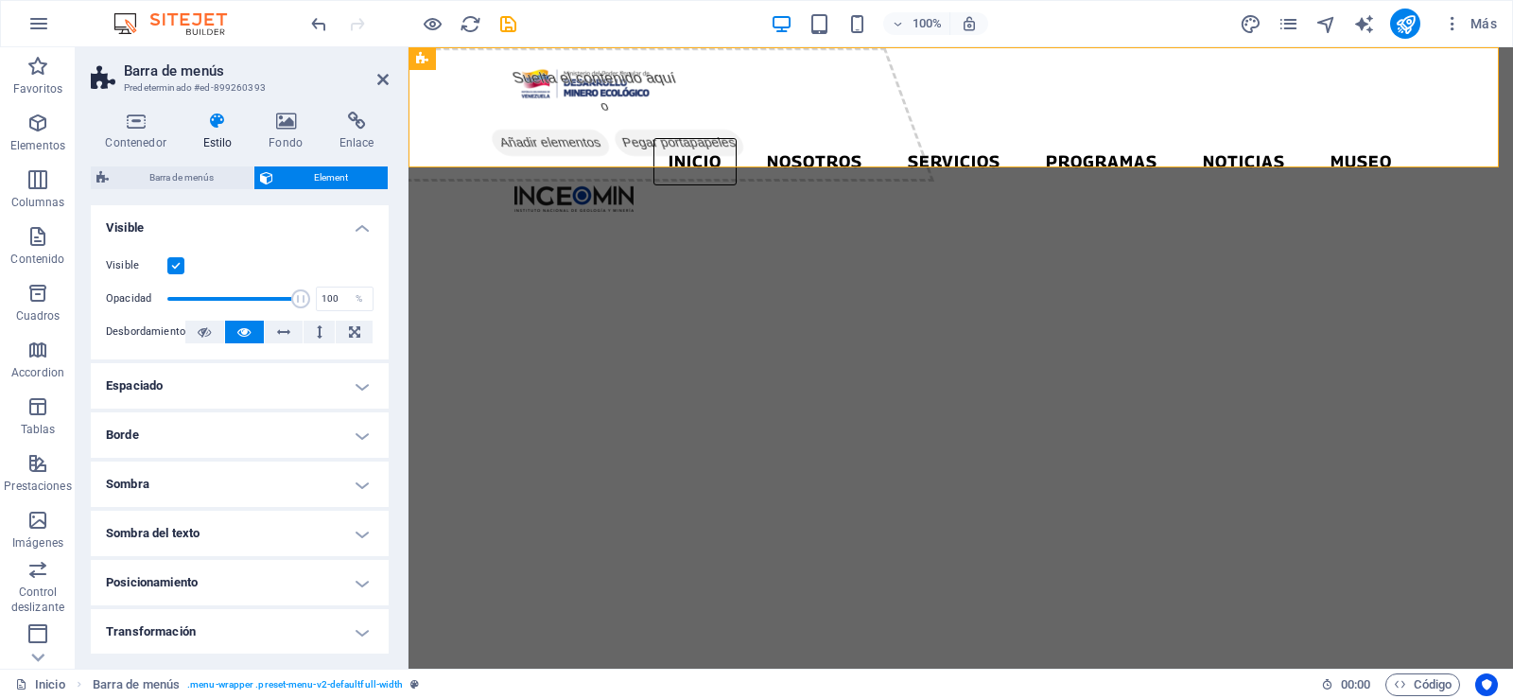
click at [348, 383] on h4 "Espaciado" at bounding box center [240, 385] width 298 height 45
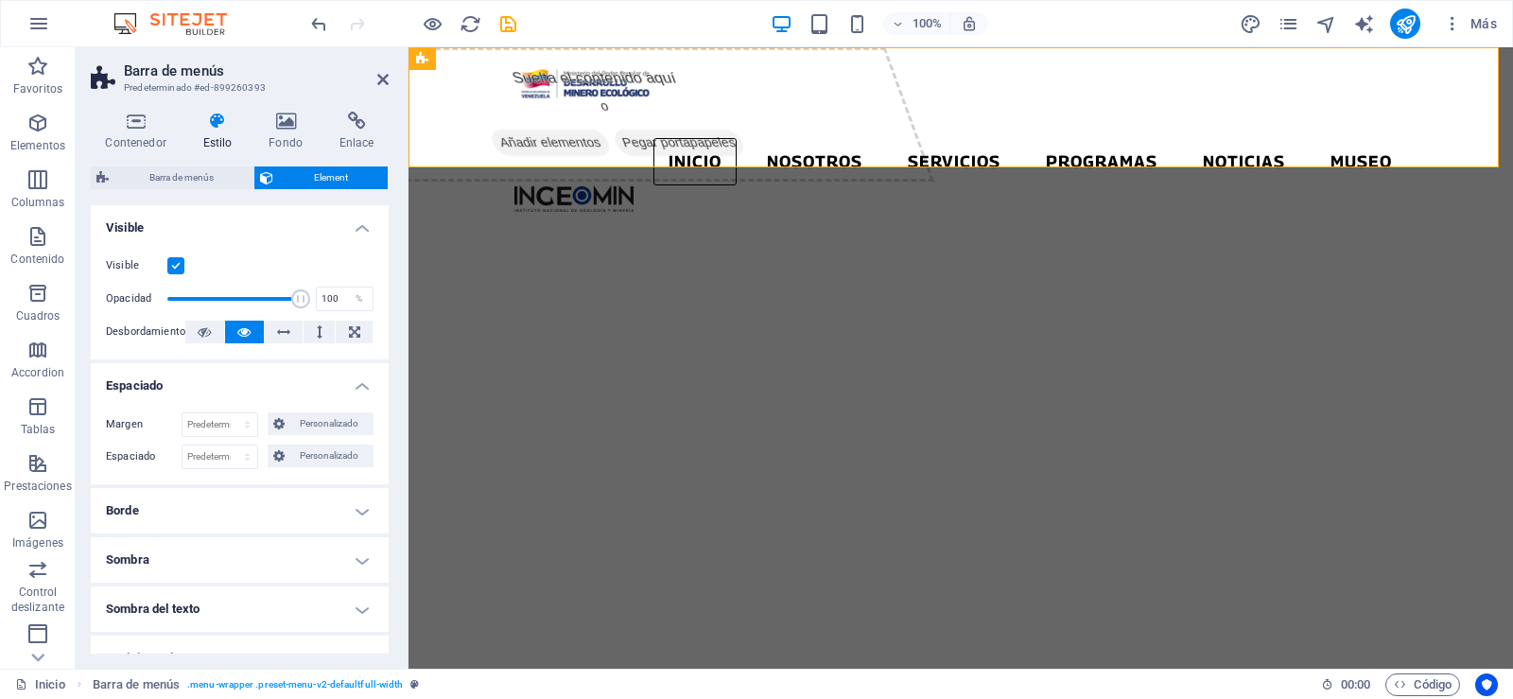
click at [348, 383] on h4 "Espaciado" at bounding box center [240, 380] width 298 height 34
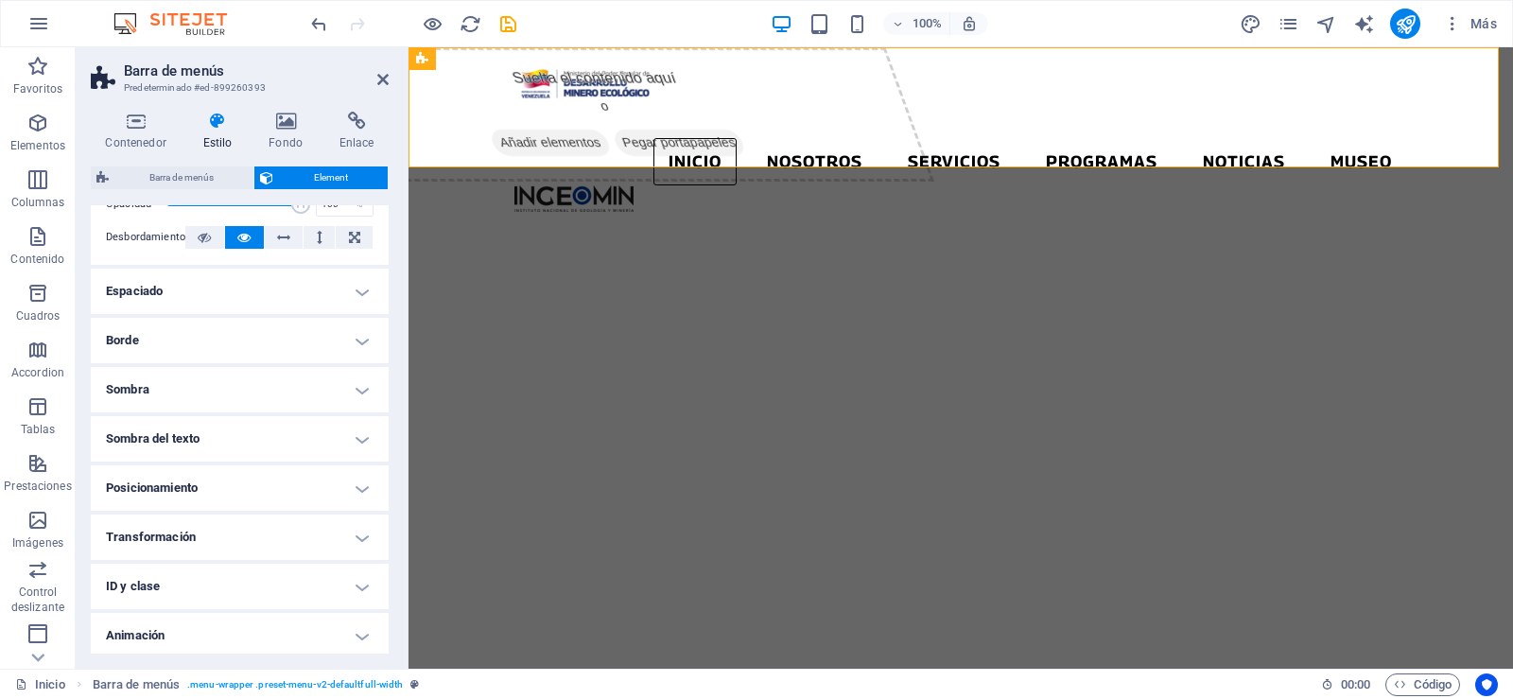
scroll to position [148, 0]
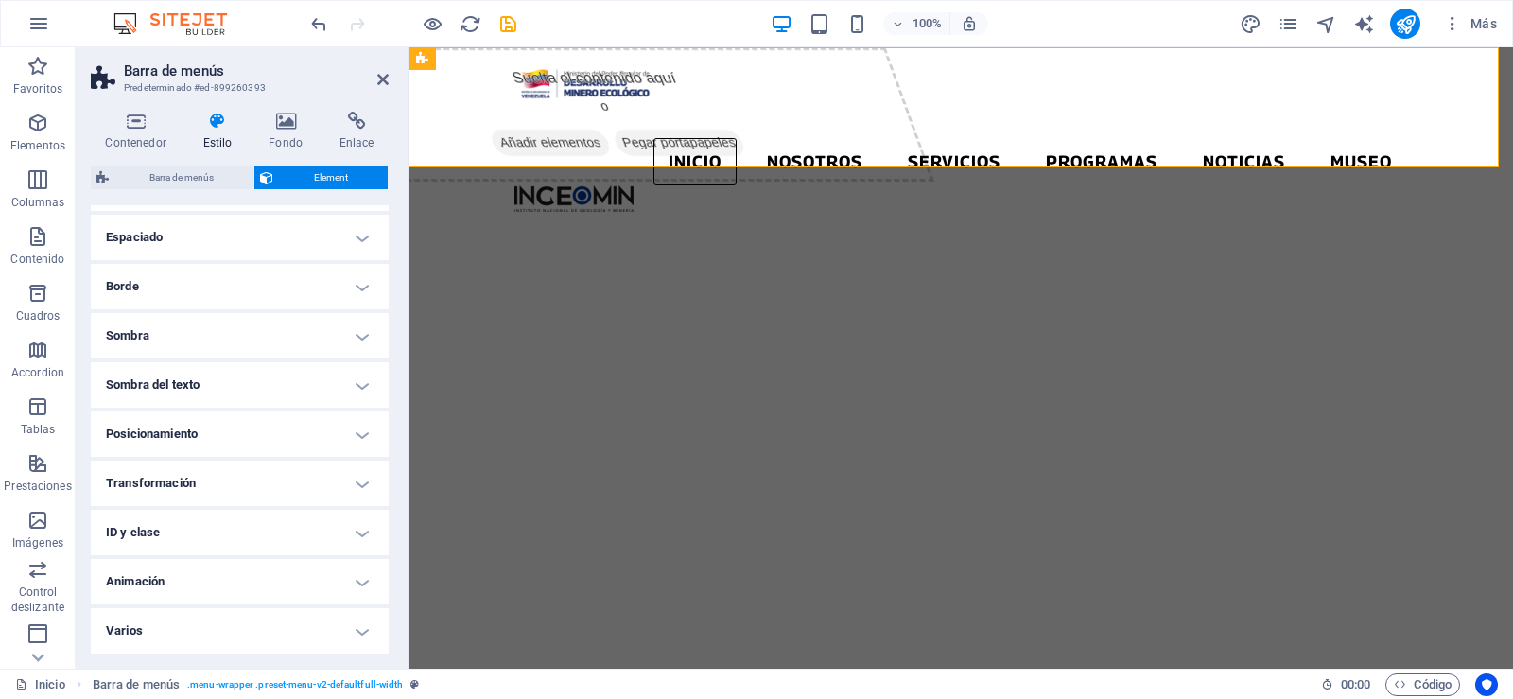
click at [364, 434] on h4 "Posicionamiento" at bounding box center [240, 433] width 298 height 45
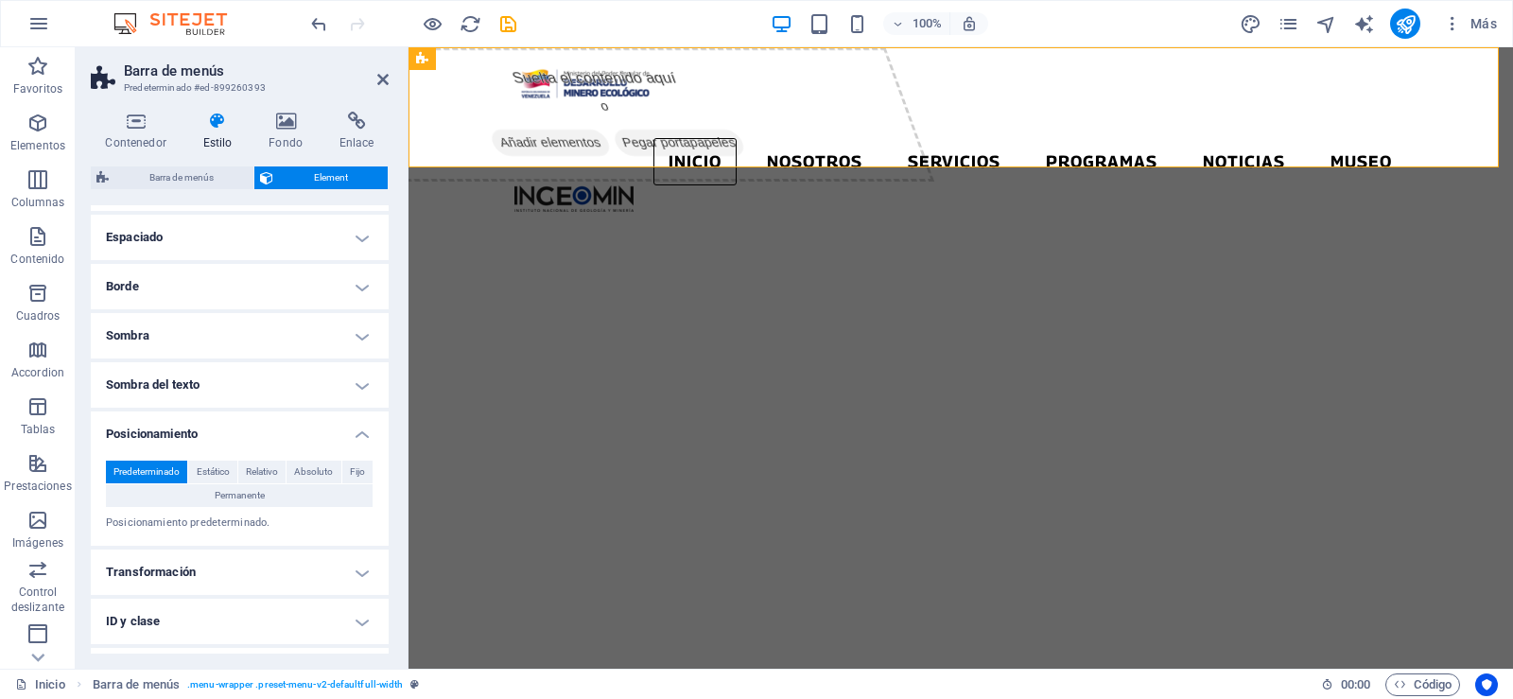
click at [364, 434] on h4 "Posicionamiento" at bounding box center [240, 428] width 298 height 34
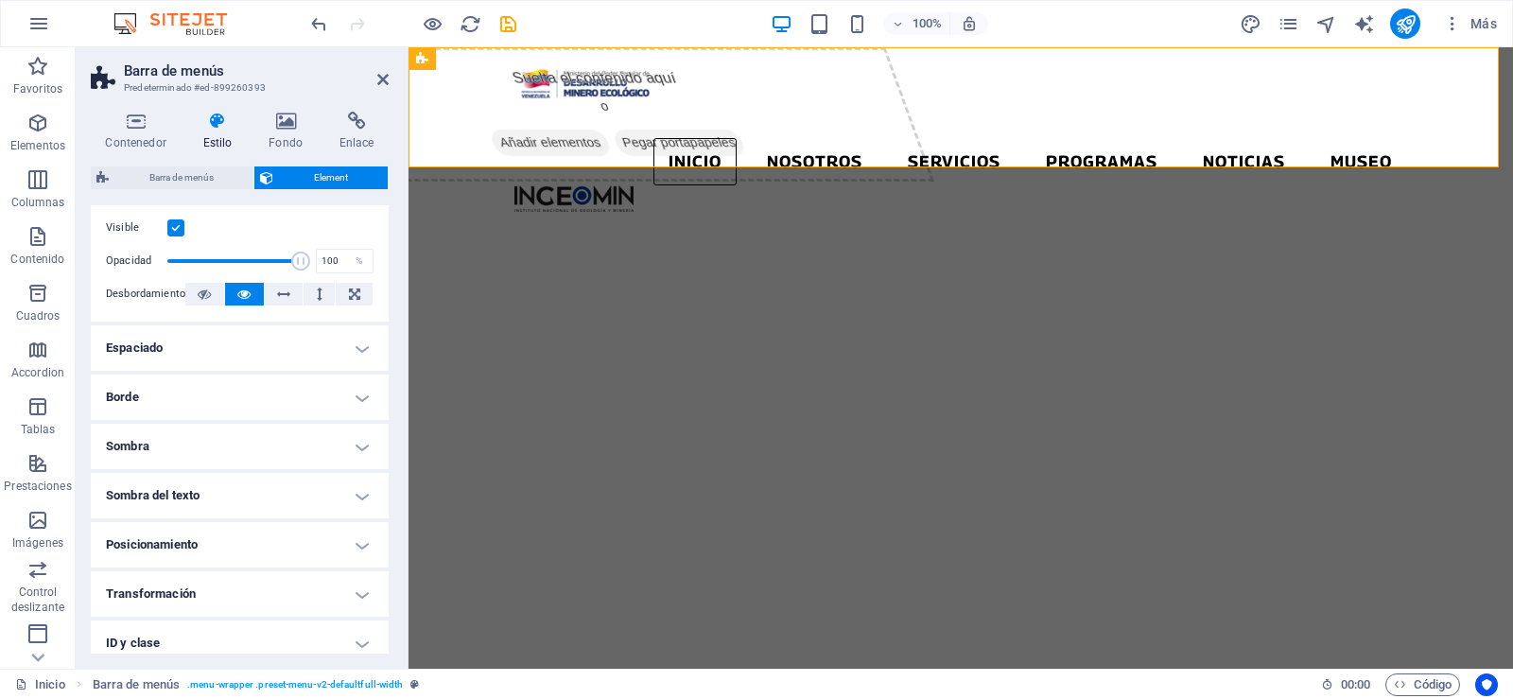
scroll to position [0, 0]
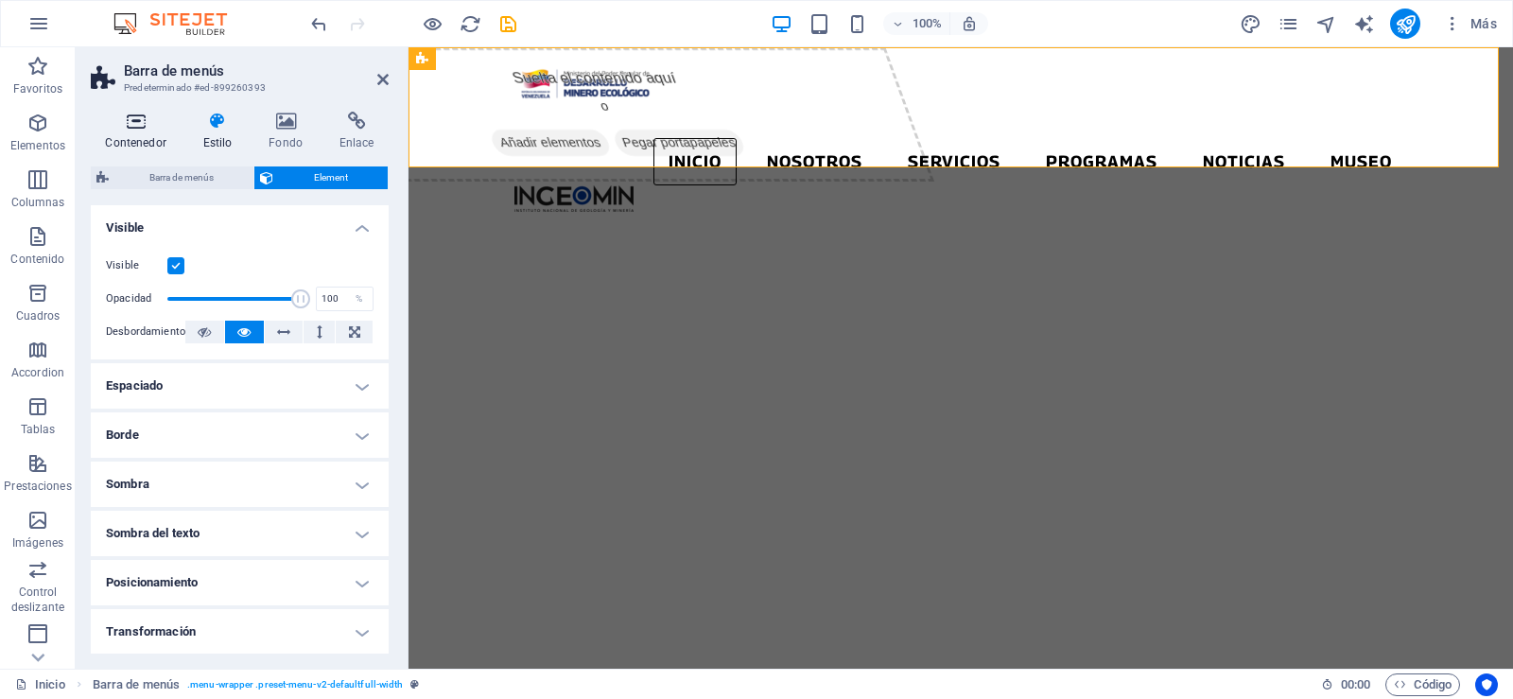
click at [134, 117] on icon at bounding box center [136, 121] width 90 height 19
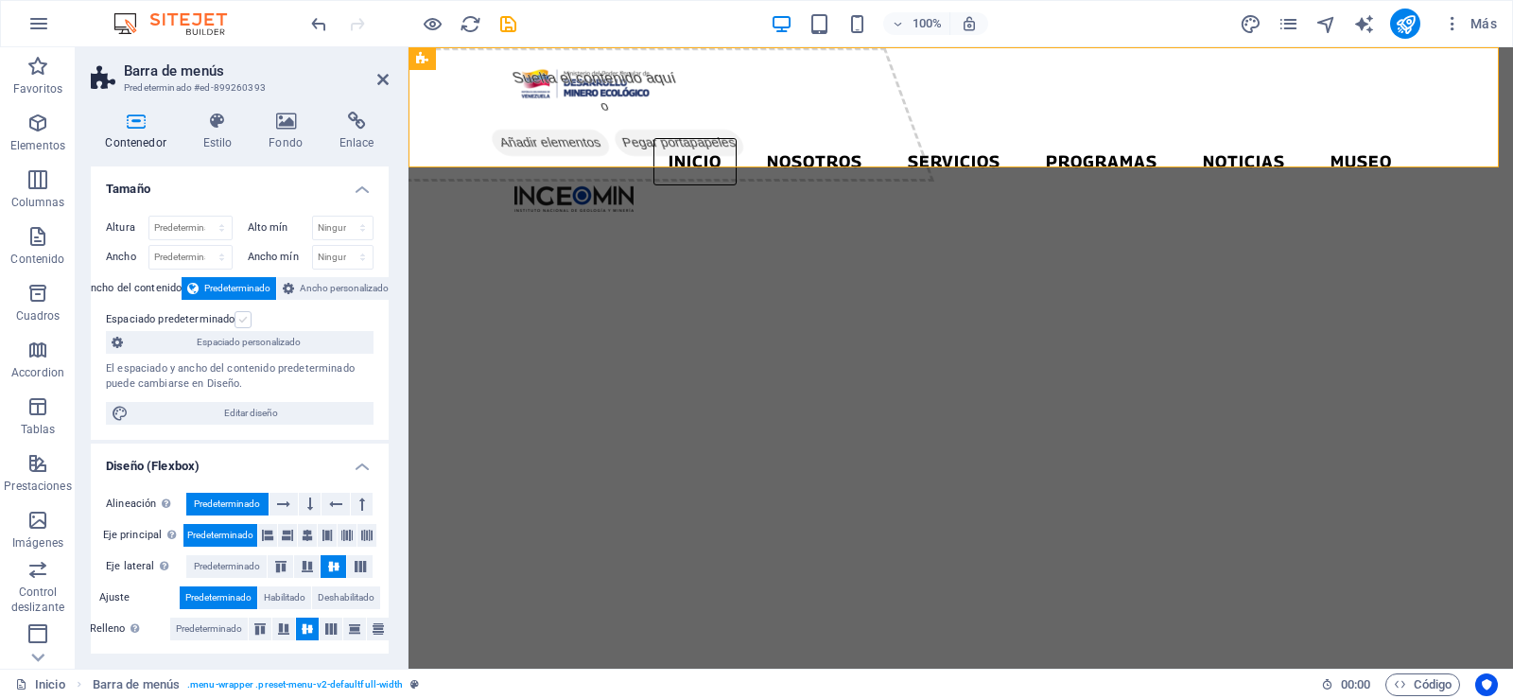
click at [245, 324] on label at bounding box center [243, 319] width 17 height 17
click at [0, 0] on input "Espaciado predeterminado" at bounding box center [0, 0] width 0 height 0
click at [330, 292] on span "Ancho personalizado" at bounding box center [344, 288] width 89 height 23
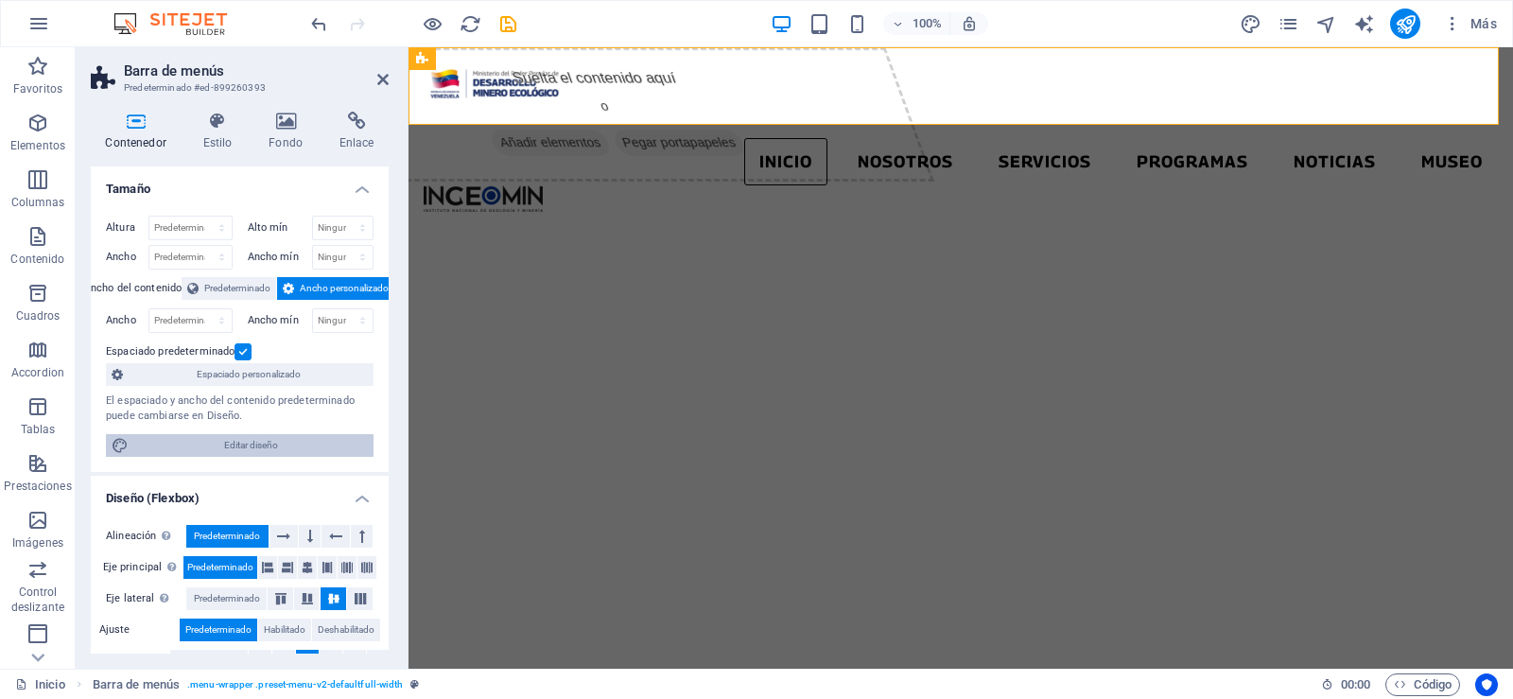
click at [237, 442] on span "Editar diseño" at bounding box center [251, 445] width 234 height 23
select select "rem"
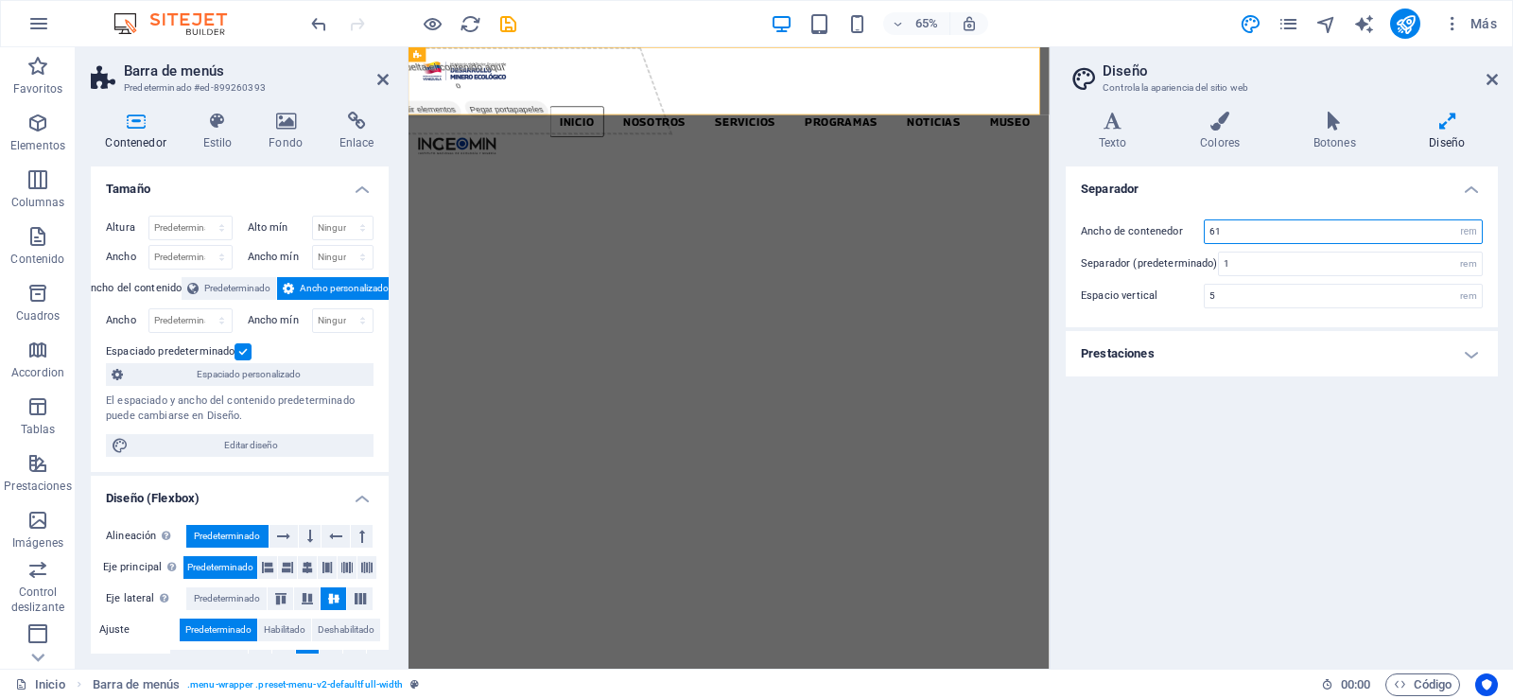
drag, startPoint x: 1233, startPoint y: 235, endPoint x: 1128, endPoint y: 234, distance: 105.0
click at [1128, 234] on div "Ancho de contenedor 61 rem px" at bounding box center [1282, 231] width 402 height 25
type input "59"
click at [1399, 462] on div "Separador Ancho de contenedor 59 rem px Separador (predeterminado) 1 rem Espaci…" at bounding box center [1282, 409] width 432 height 487
click at [1490, 76] on icon at bounding box center [1491, 79] width 11 height 15
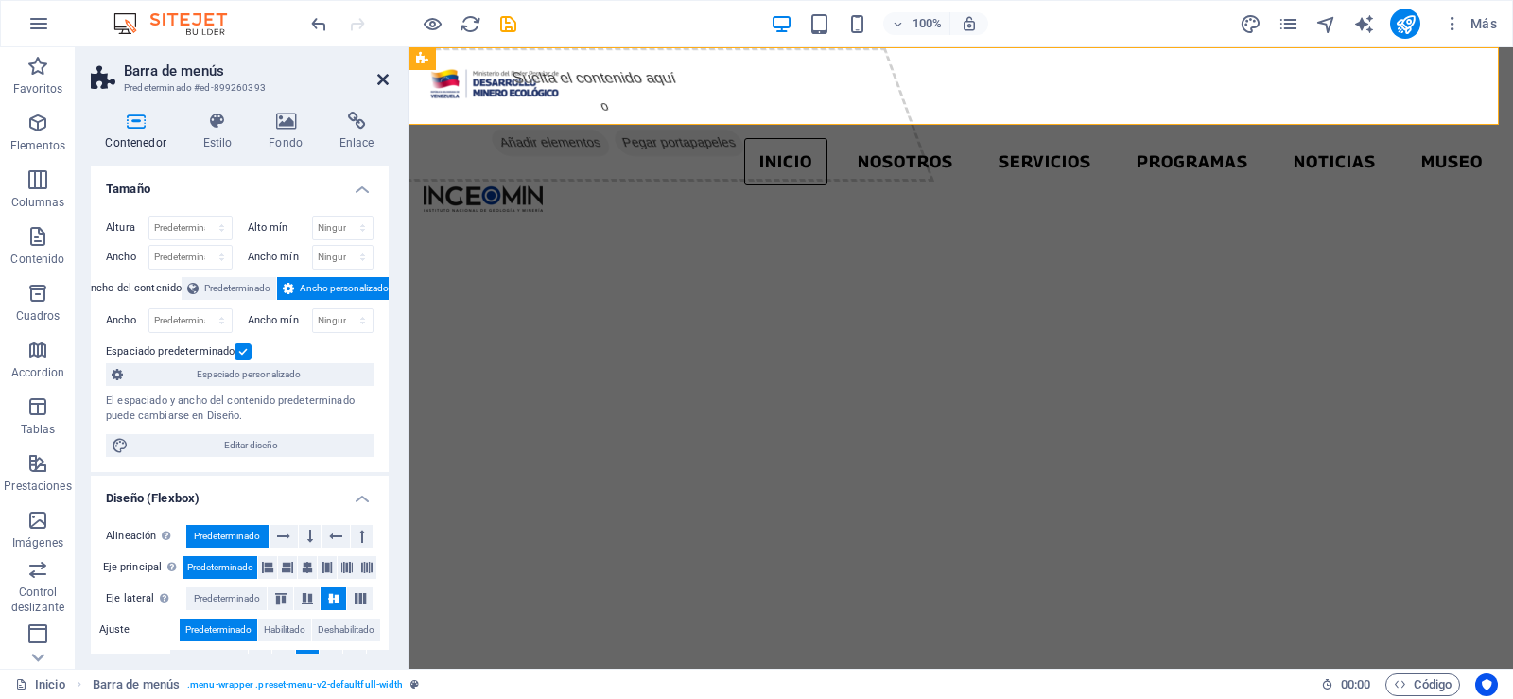
click at [382, 78] on icon at bounding box center [382, 79] width 11 height 15
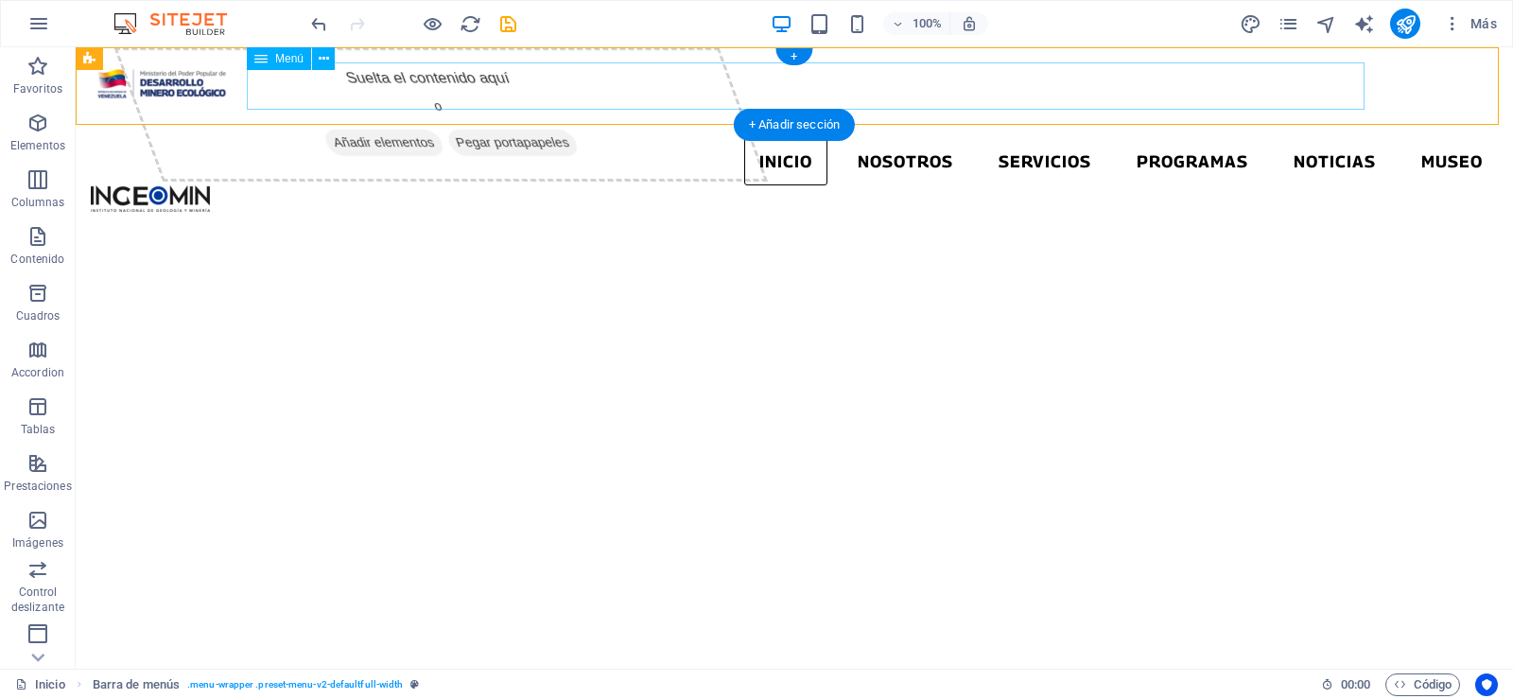
click at [1083, 138] on nav "Inicio Nosotros Servicios Programas PNG INGEOMIN VA A LA ESCUELA COMITÉ DE MUJE…" at bounding box center [794, 161] width 1407 height 47
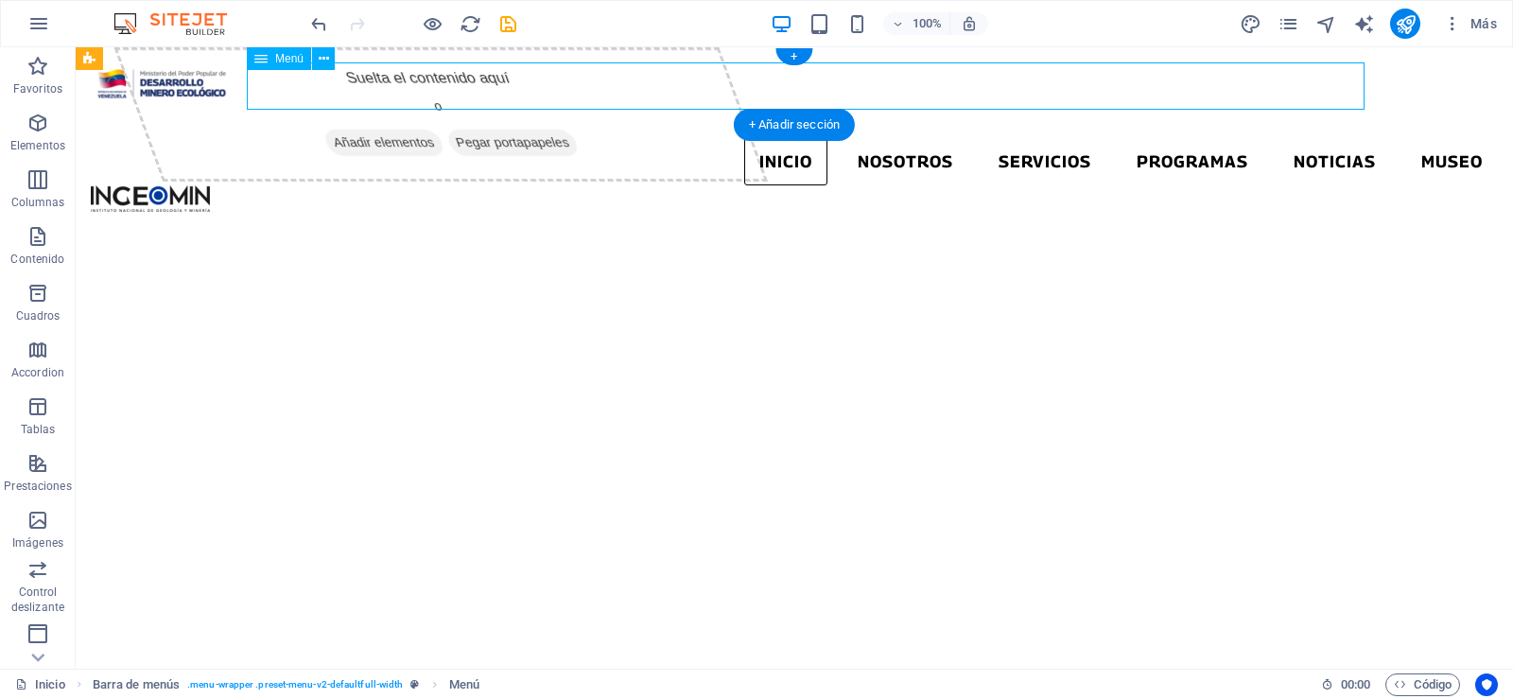
click at [385, 138] on nav "Inicio Nosotros Servicios Programas PNG INGEOMIN VA A LA ESCUELA COMITÉ DE MUJE…" at bounding box center [794, 161] width 1407 height 47
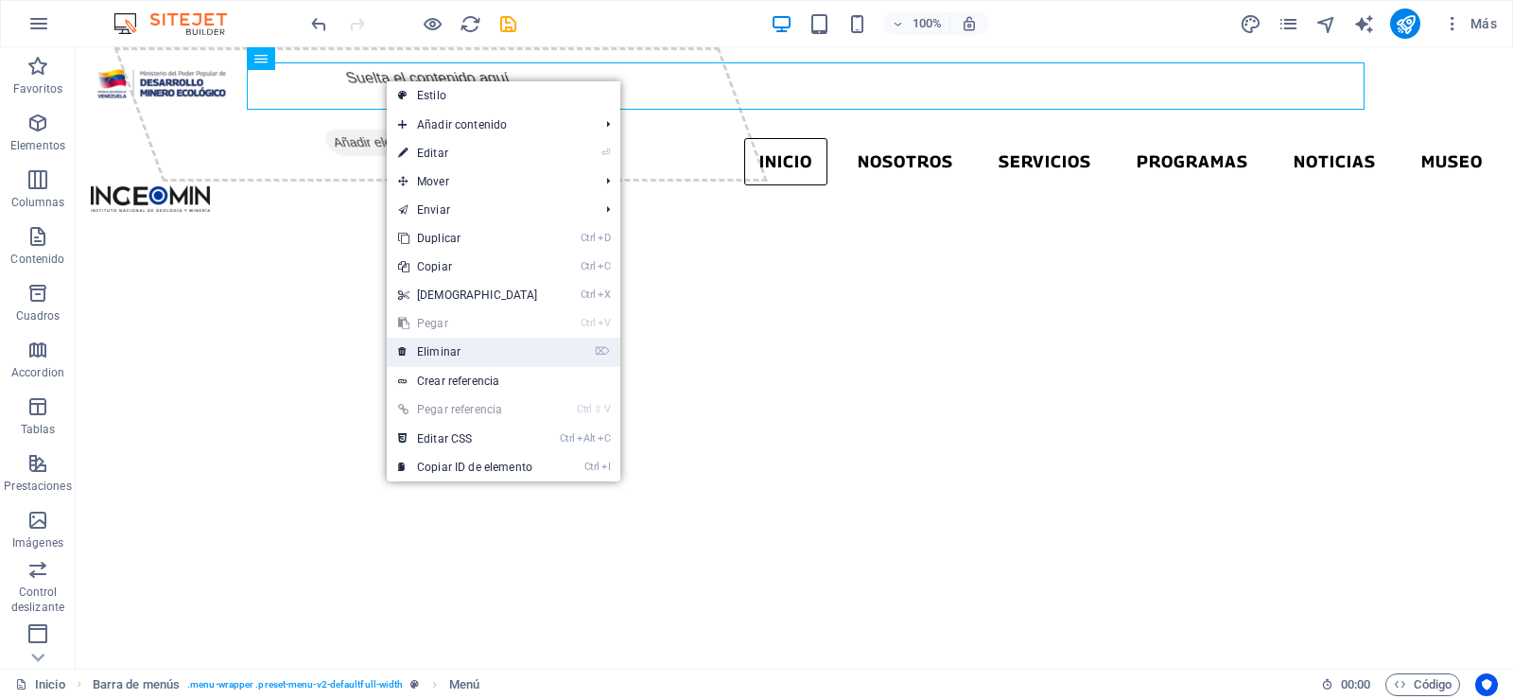
click at [459, 346] on link "⌦ Eliminar" at bounding box center [468, 352] width 163 height 28
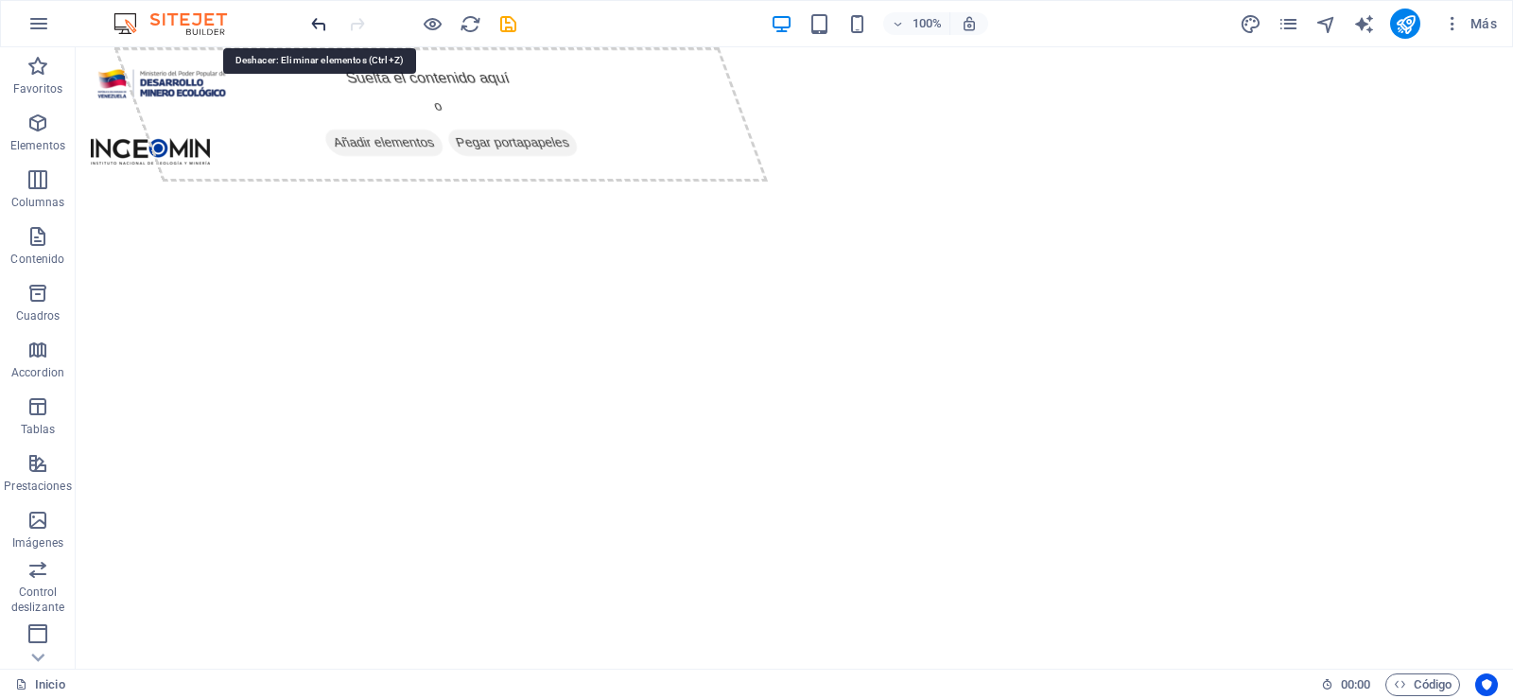
click at [315, 16] on icon "undo" at bounding box center [319, 24] width 22 height 22
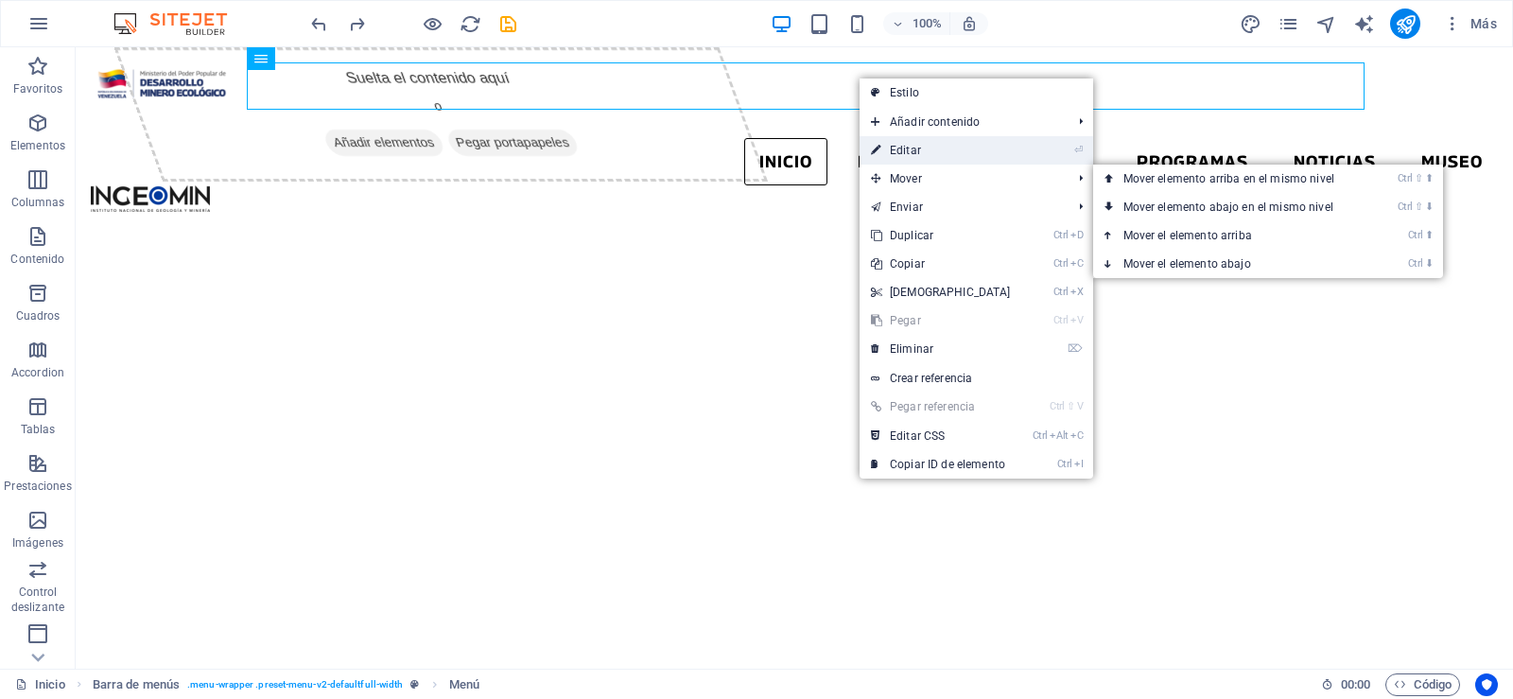
click at [941, 151] on link "⏎ Editar" at bounding box center [941, 150] width 163 height 28
